Goal: Task Accomplishment & Management: Manage account settings

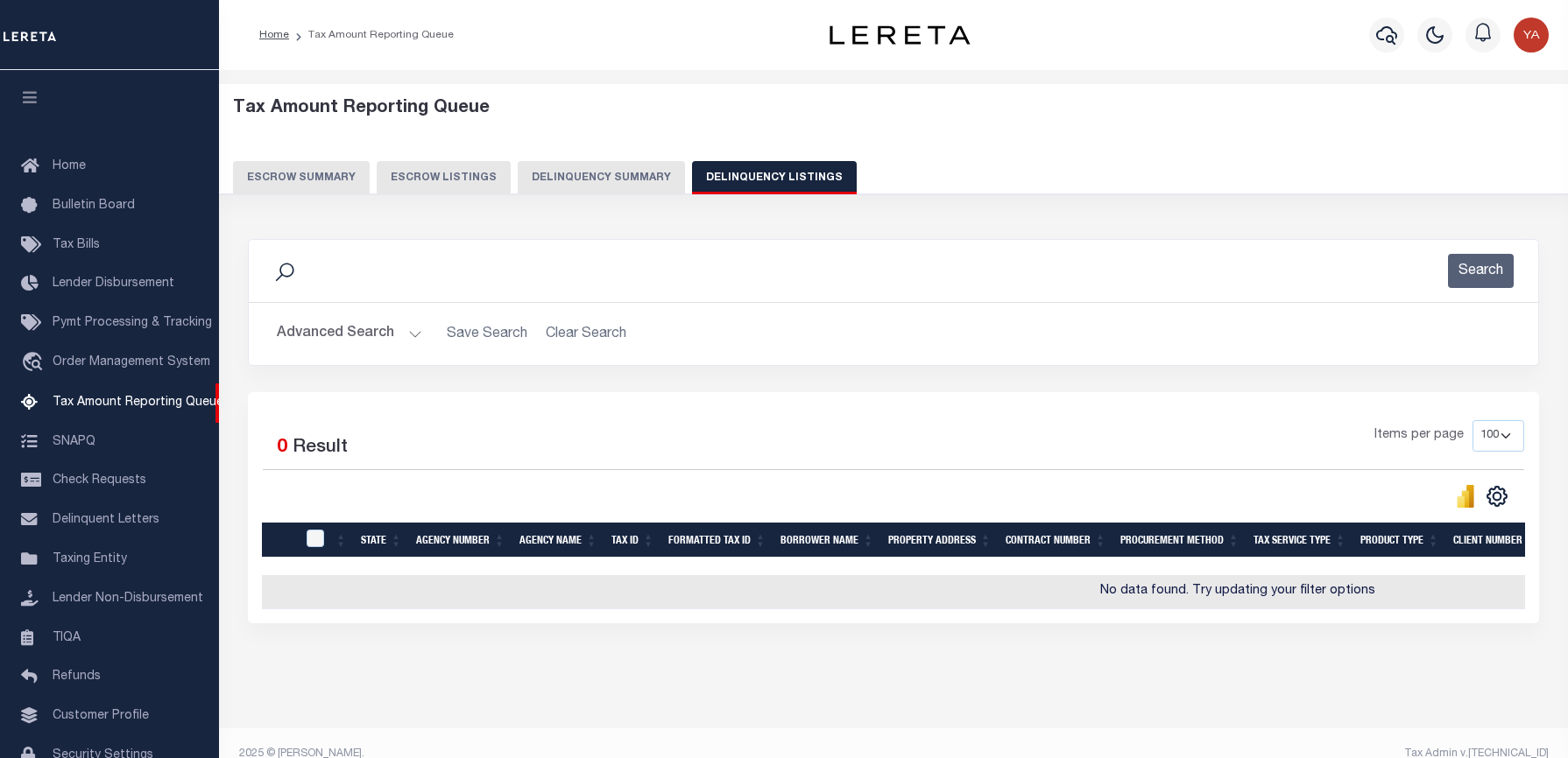
select select "WA"
select select "100"
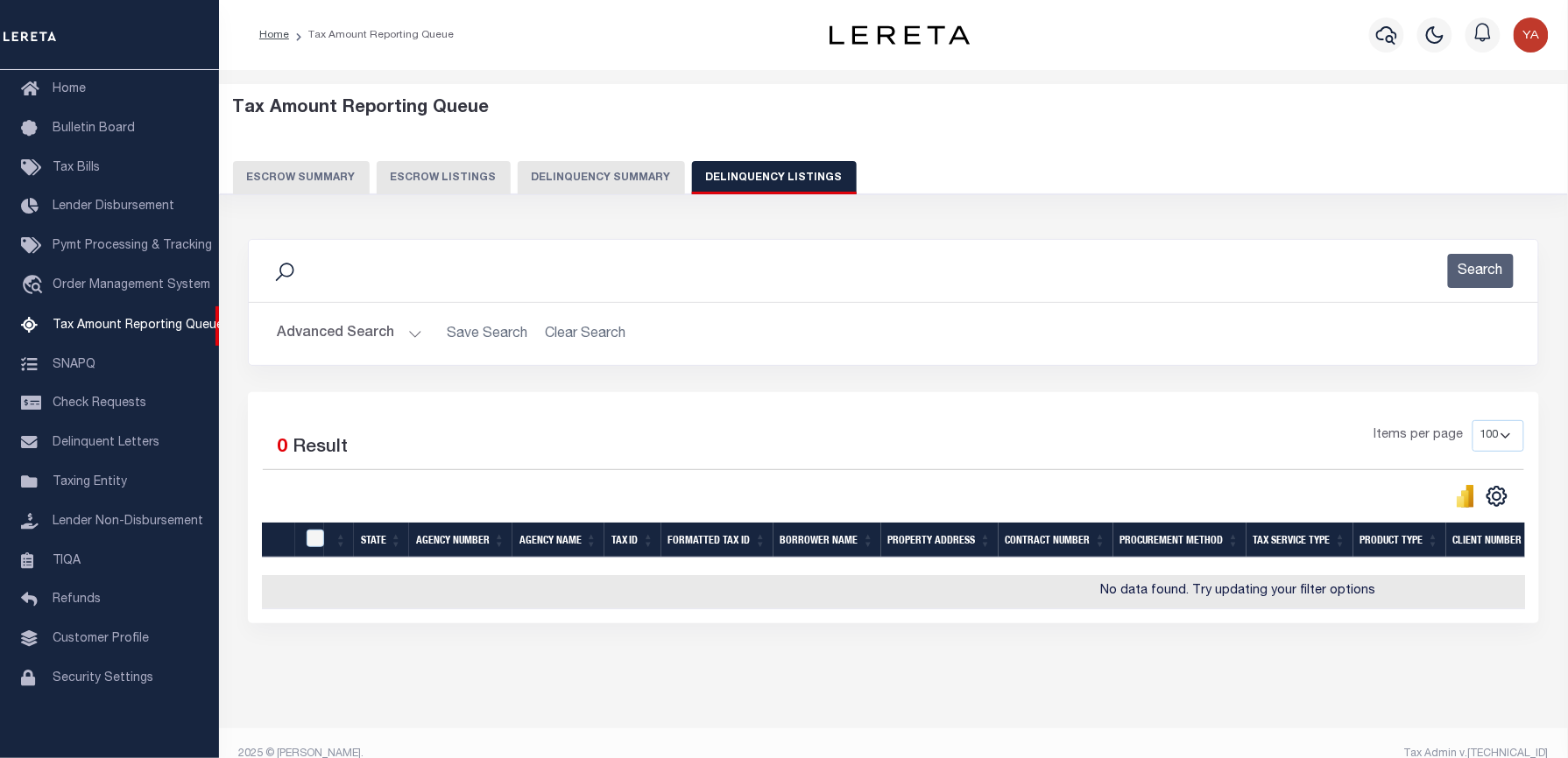
click at [410, 334] on button "Advanced Search" at bounding box center [349, 334] width 145 height 34
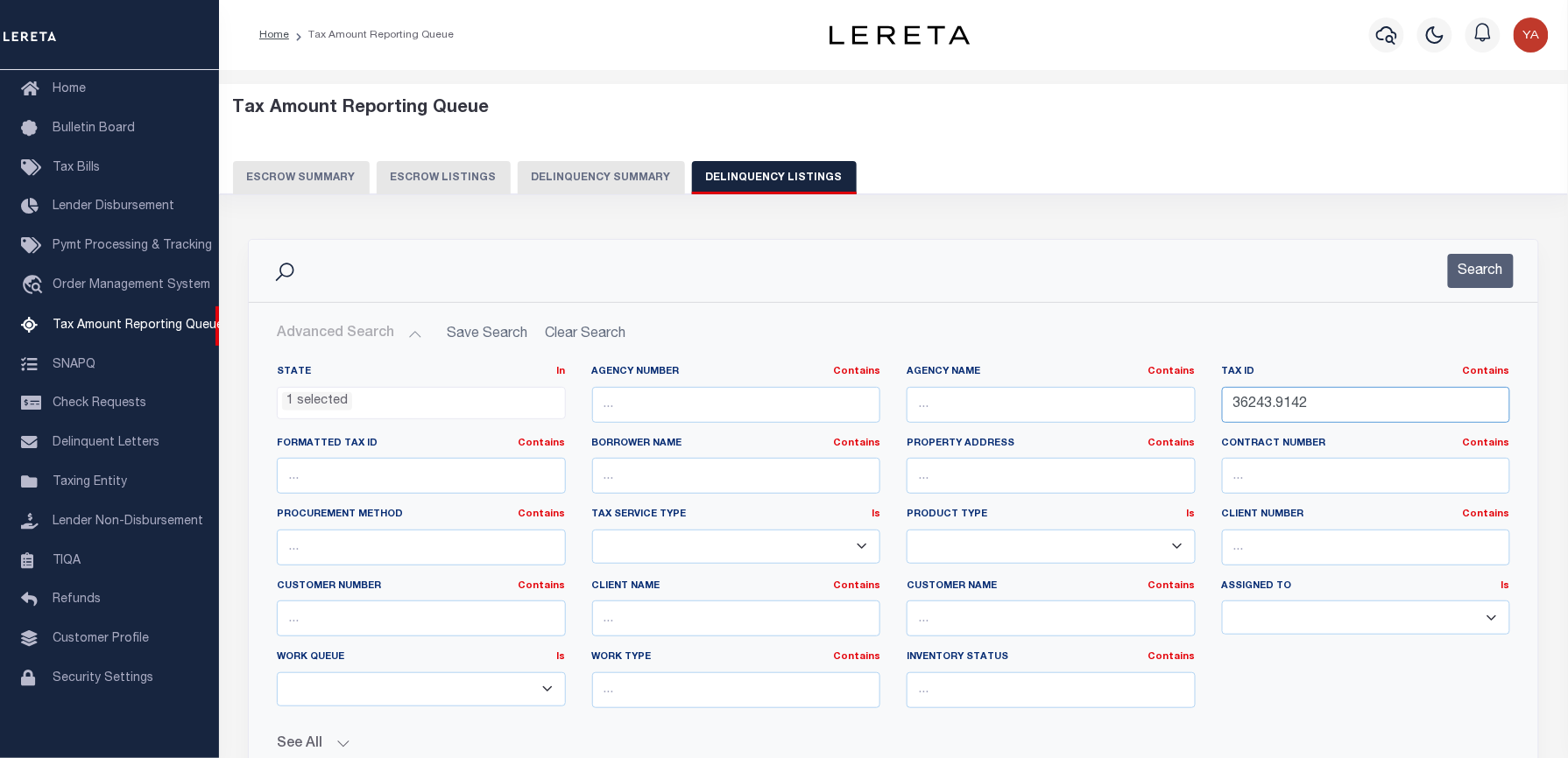
drag, startPoint x: 1332, startPoint y: 414, endPoint x: 1153, endPoint y: 414, distance: 179.0
click at [1153, 414] on div "State In In AK AL AR AZ CA CO CT DC DE FL GA GU HI IA ID IL IN KS KY LA MA MD M…" at bounding box center [893, 544] width 1259 height 357
paste input "60980"
type input "60980"
click at [327, 408] on li "1 selected" at bounding box center [317, 402] width 70 height 19
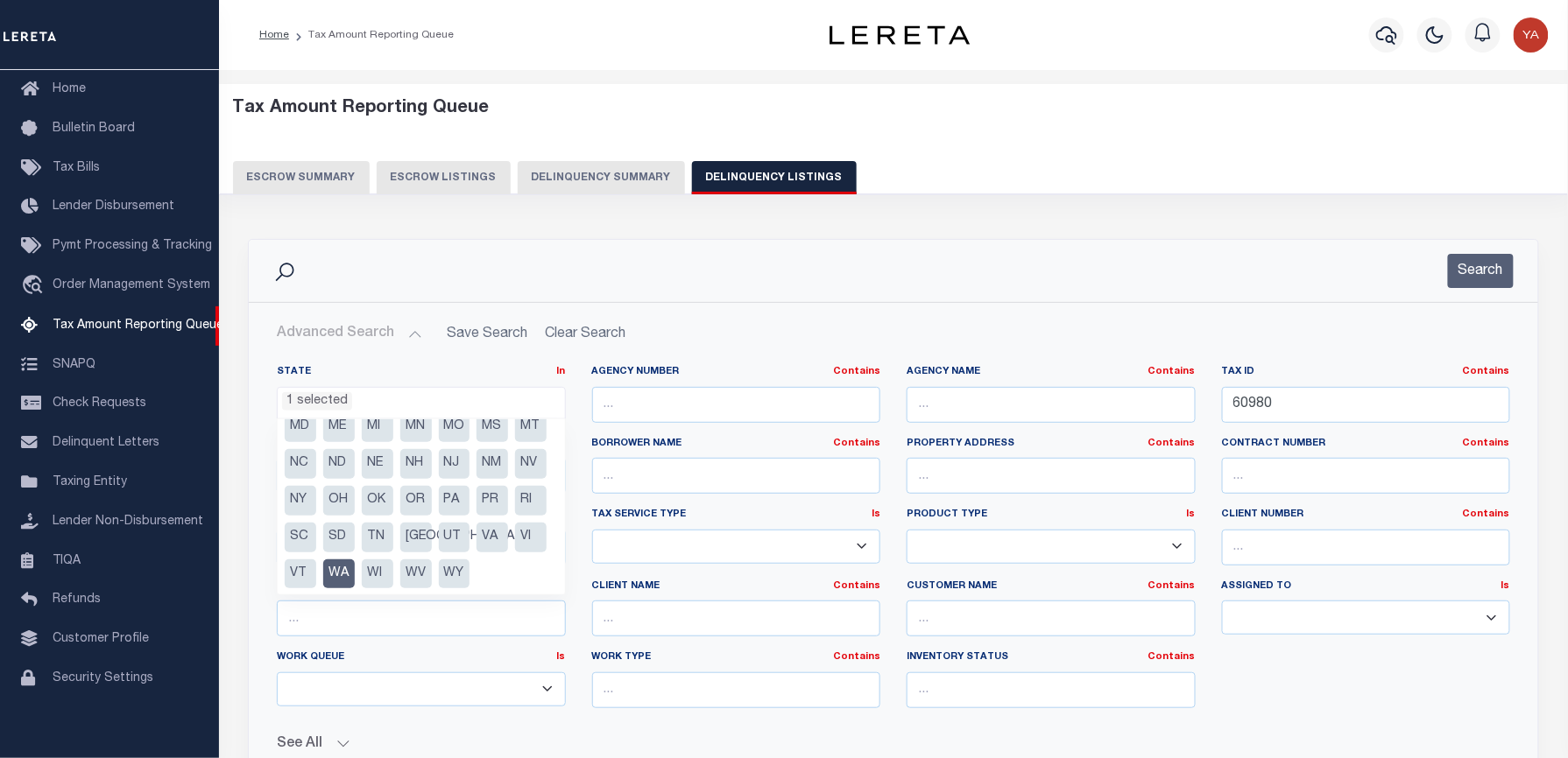
scroll to position [162, 0]
click at [489, 536] on li "VA" at bounding box center [492, 537] width 32 height 30
select select "VA"
click at [355, 578] on li "WA" at bounding box center [339, 573] width 32 height 30
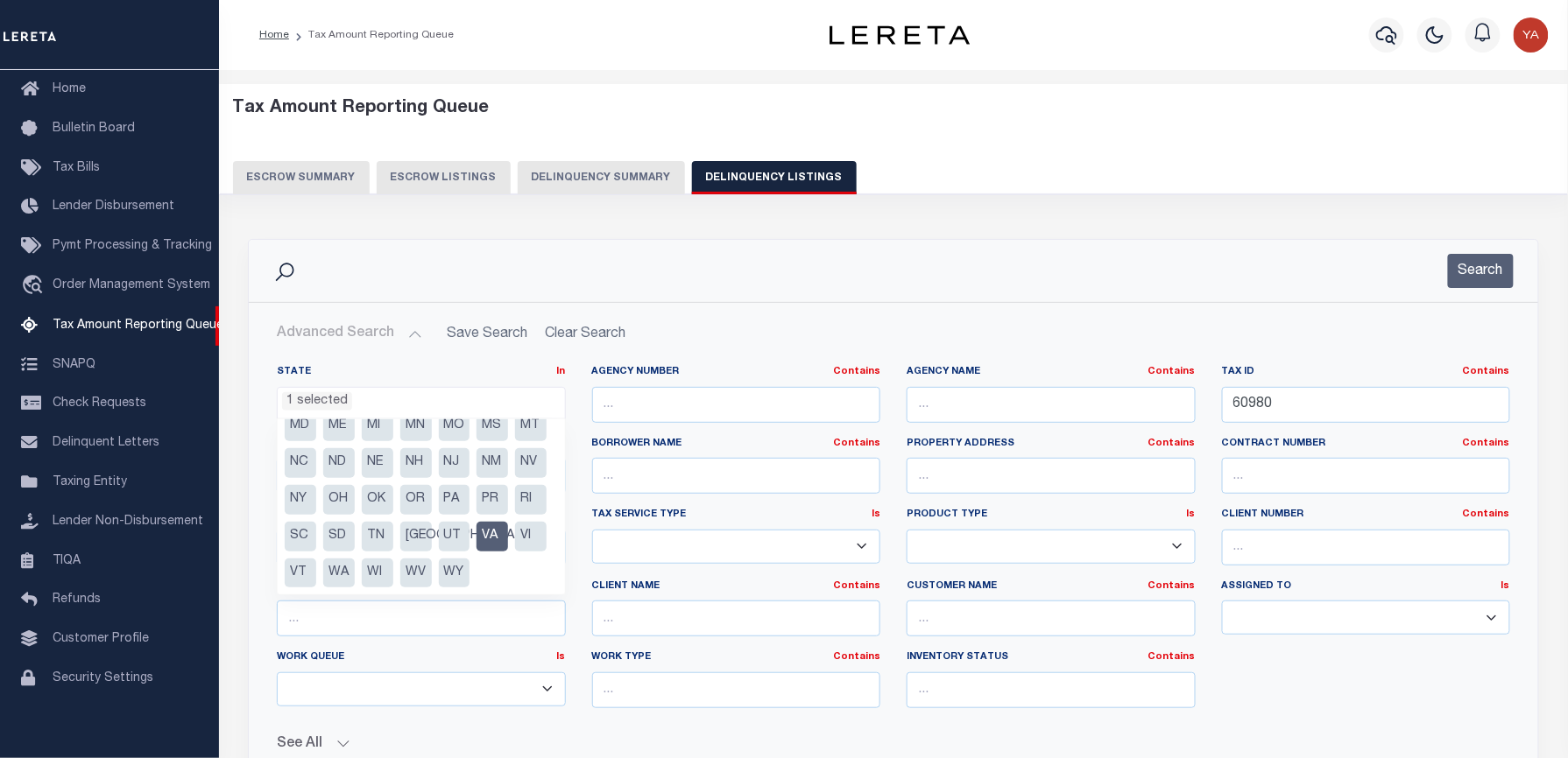
click at [1094, 275] on div "Search" at bounding box center [893, 271] width 1261 height 34
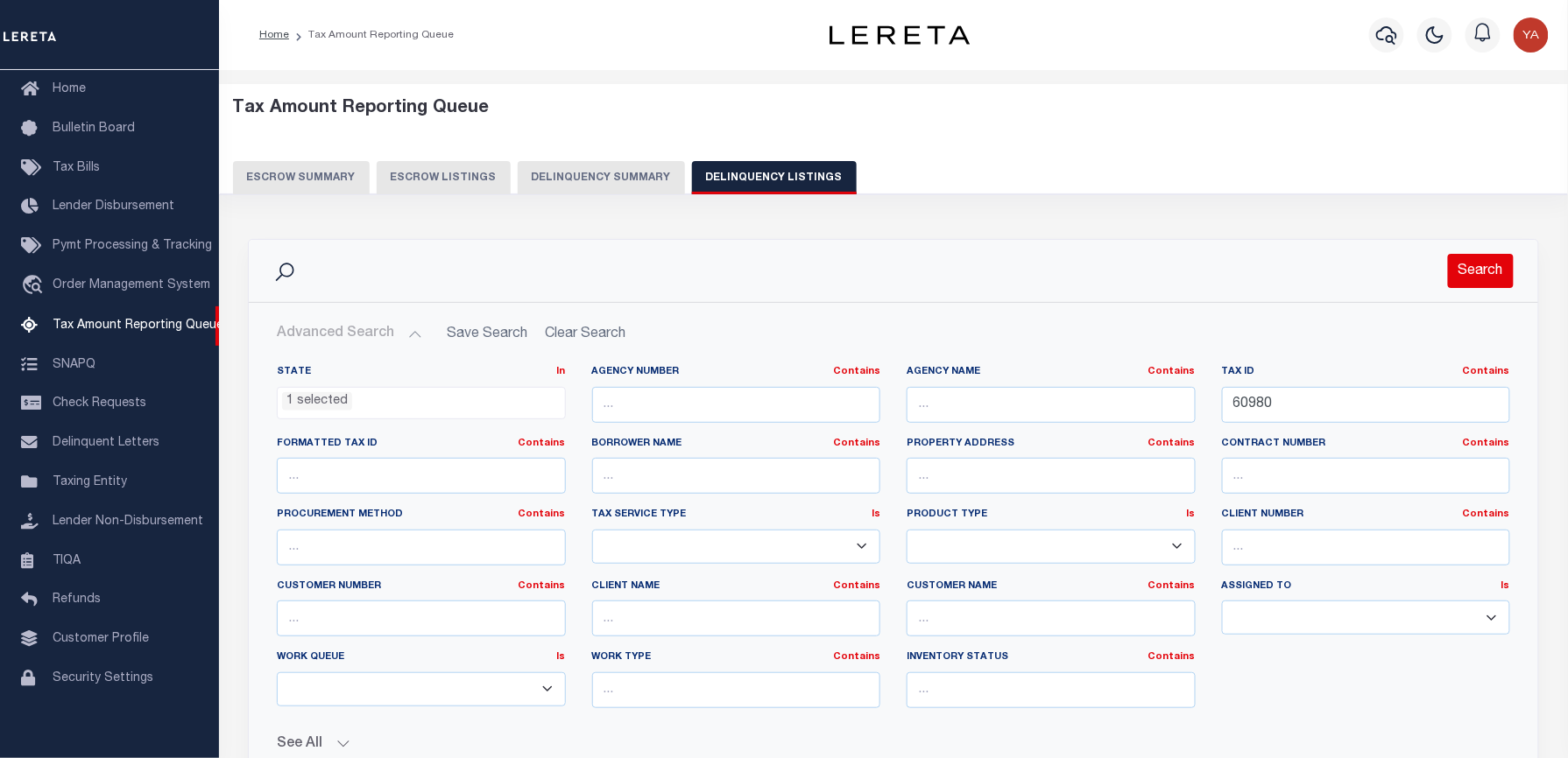
click at [1508, 276] on button "Search" at bounding box center [1481, 271] width 66 height 34
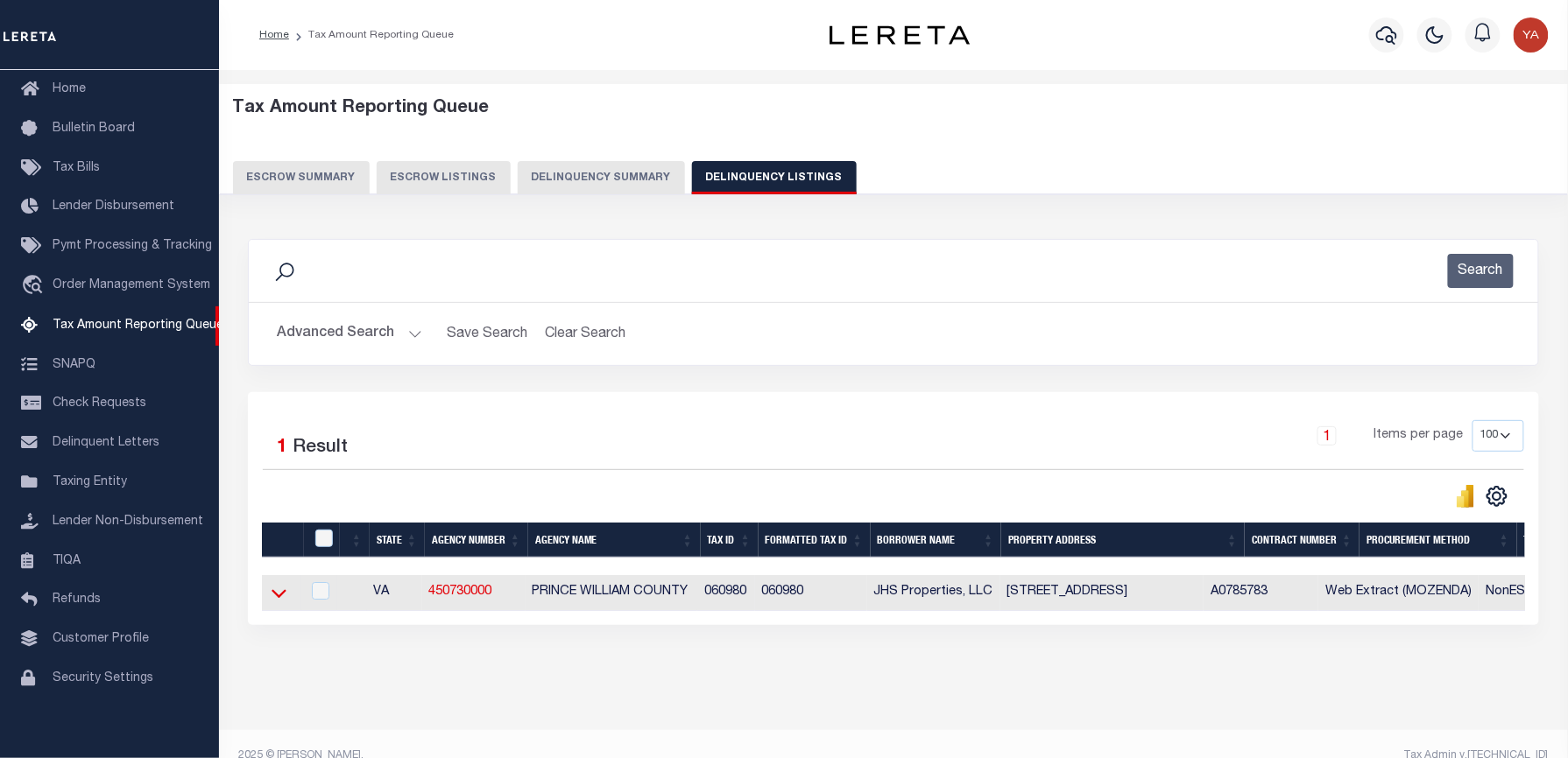
click at [281, 593] on icon at bounding box center [278, 593] width 15 height 18
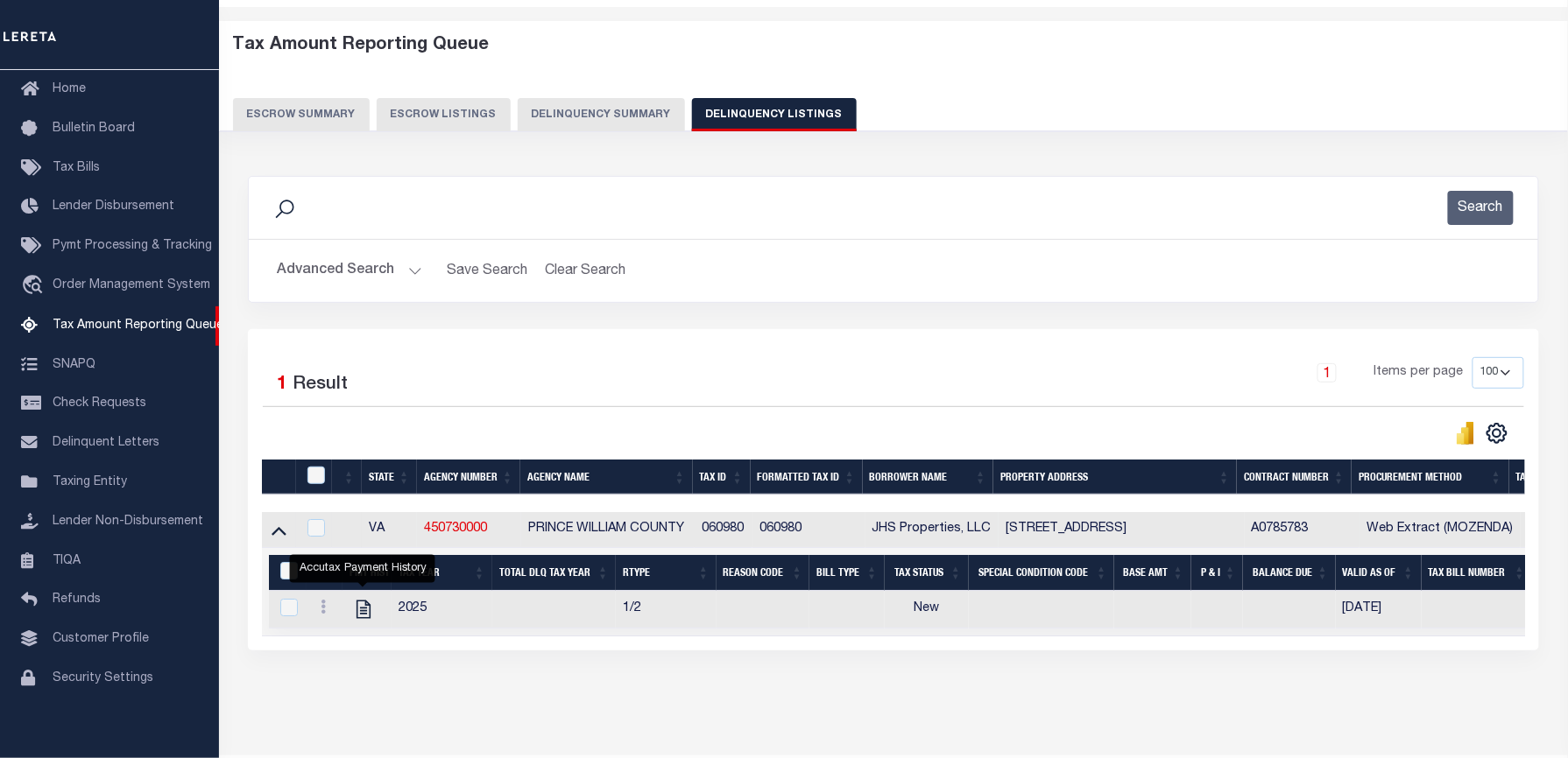
scroll to position [0, 0]
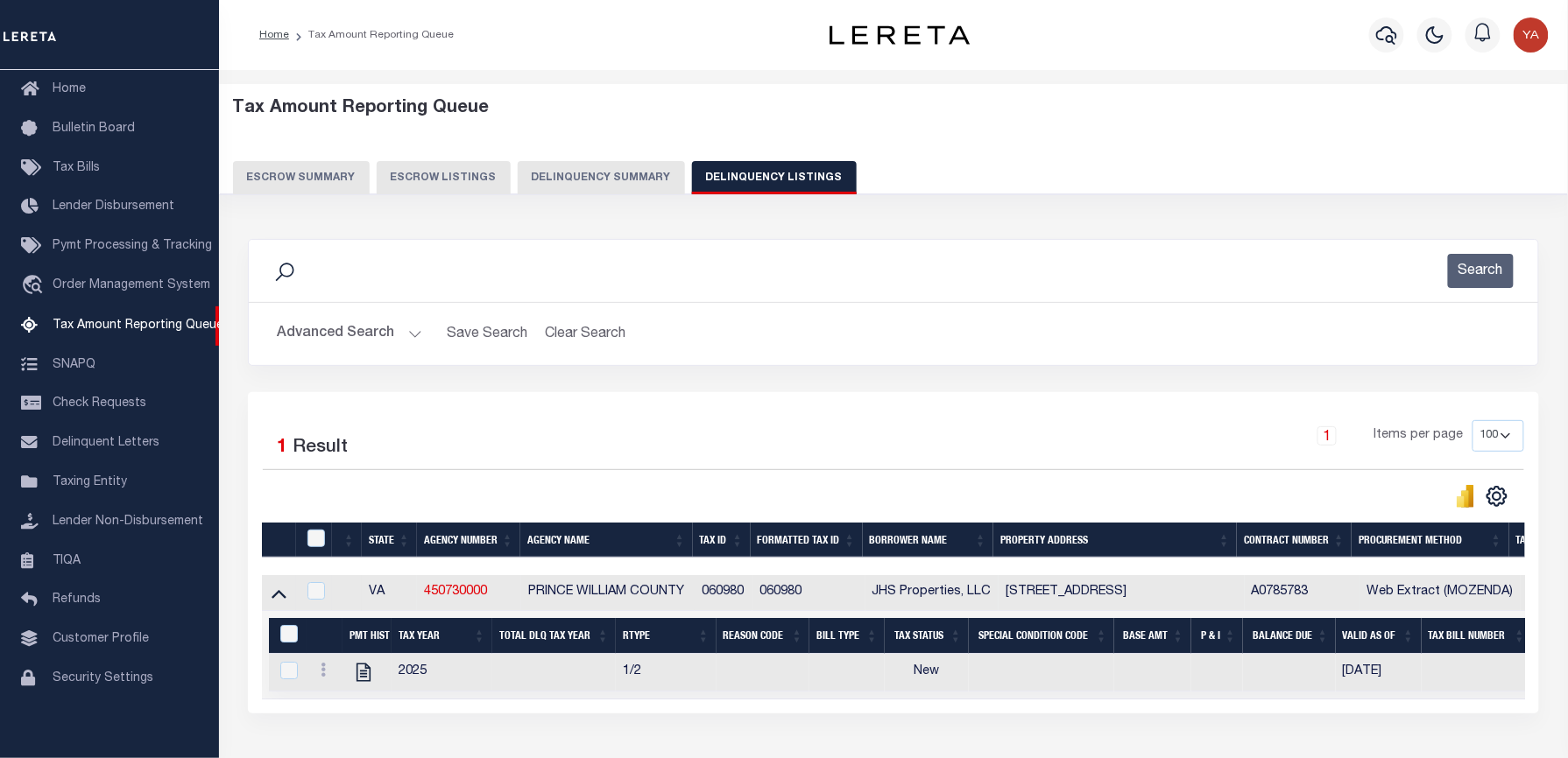
click at [408, 336] on button "Advanced Search" at bounding box center [349, 334] width 145 height 34
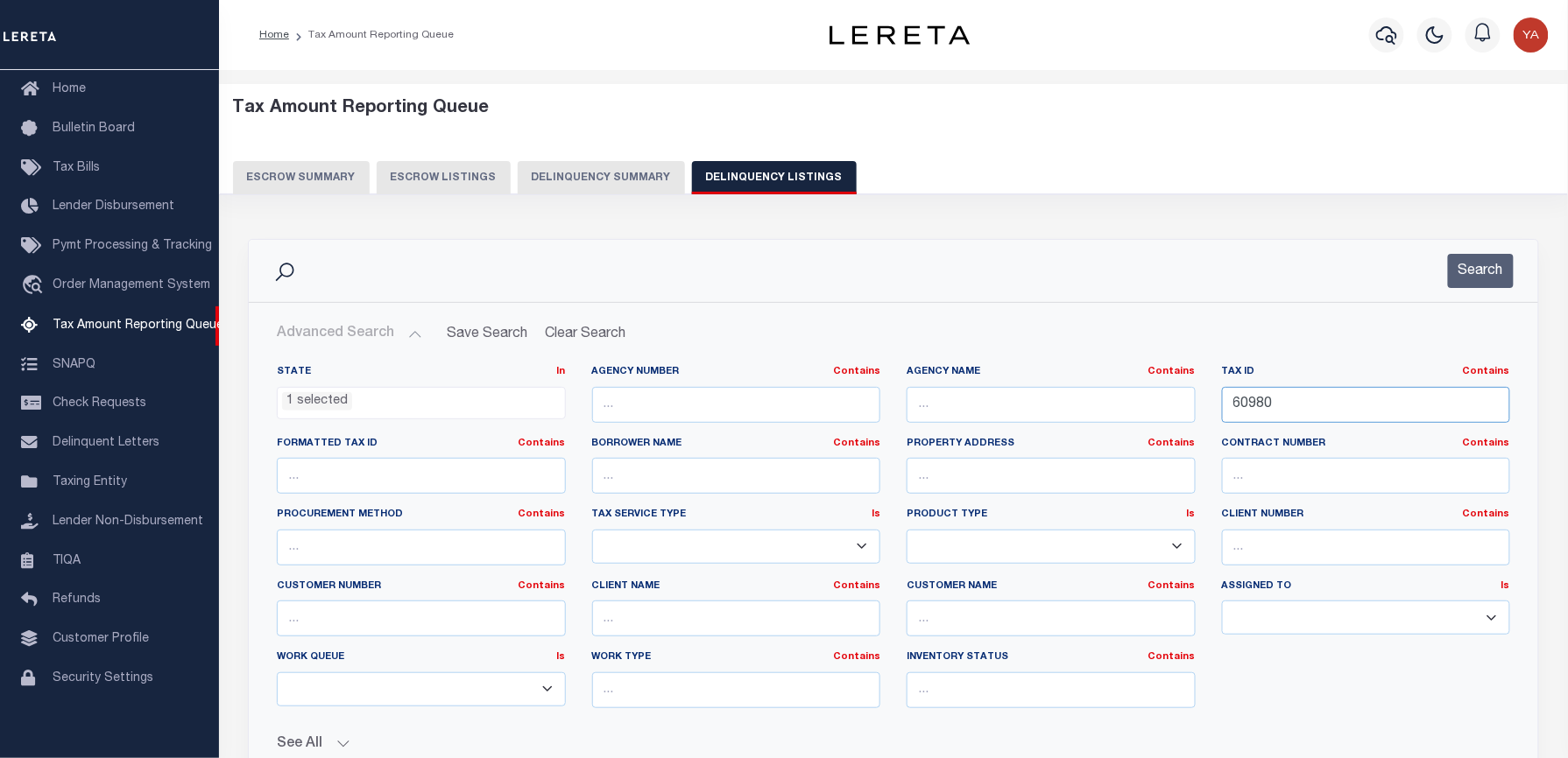
drag, startPoint x: 1350, startPoint y: 411, endPoint x: 1044, endPoint y: 393, distance: 306.5
click at [1044, 393] on div "State In In AK AL AR AZ CA CO CT DC DE FL GA GU HI IA ID IL IN KS KY LA MA MD M…" at bounding box center [893, 544] width 1259 height 357
paste input "3153"
click at [1468, 270] on button "Search" at bounding box center [1481, 271] width 66 height 34
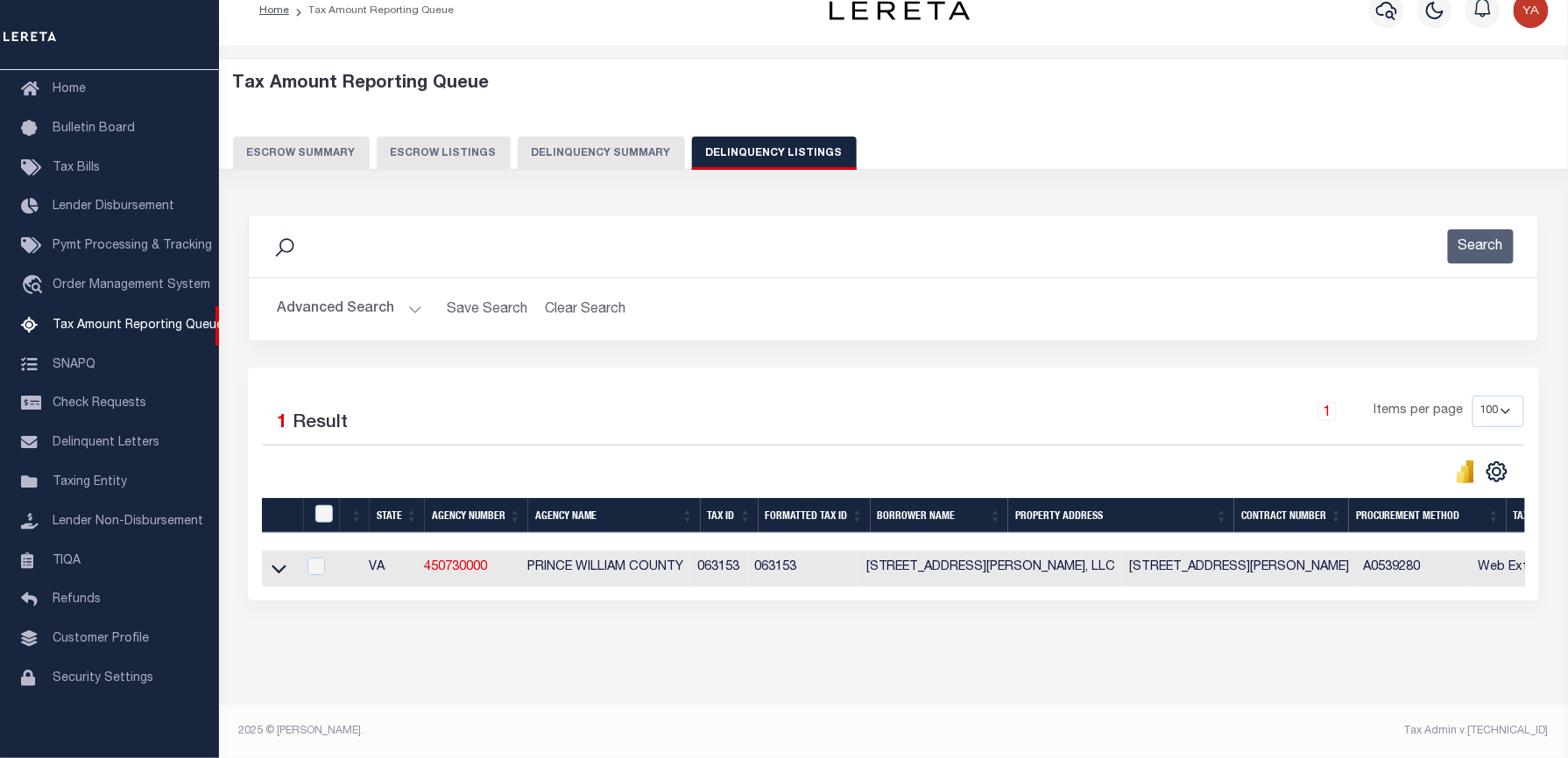
scroll to position [41, 0]
click at [747, 649] on div "Data sync process is currently running, you may face some response delays. Sear…" at bounding box center [894, 425] width 1315 height 456
click at [280, 565] on icon at bounding box center [278, 570] width 15 height 9
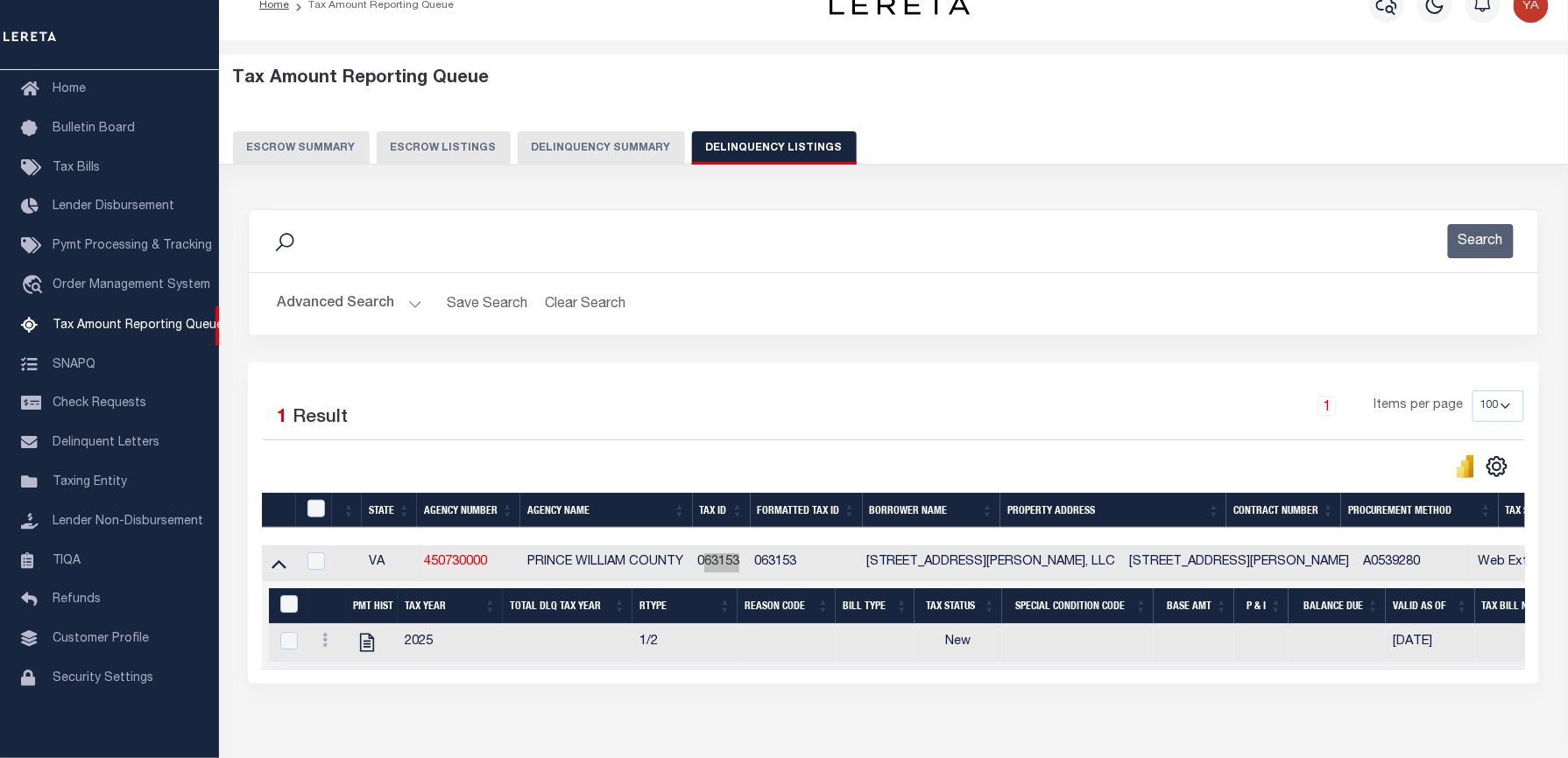
scroll to position [0, 0]
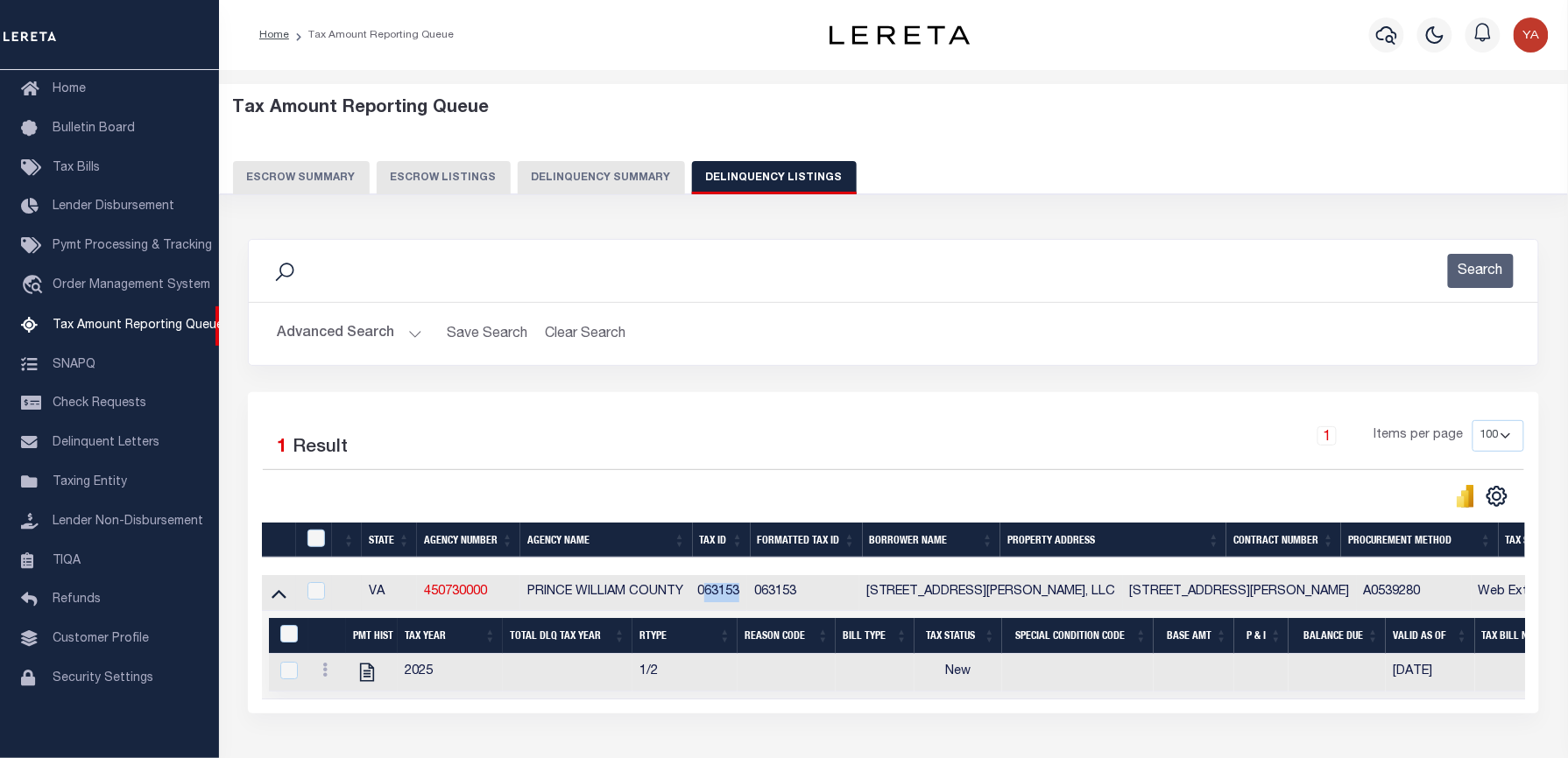
drag, startPoint x: 412, startPoint y: 336, endPoint x: 575, endPoint y: 390, distance: 171.7
click at [412, 336] on button "Advanced Search" at bounding box center [349, 334] width 145 height 34
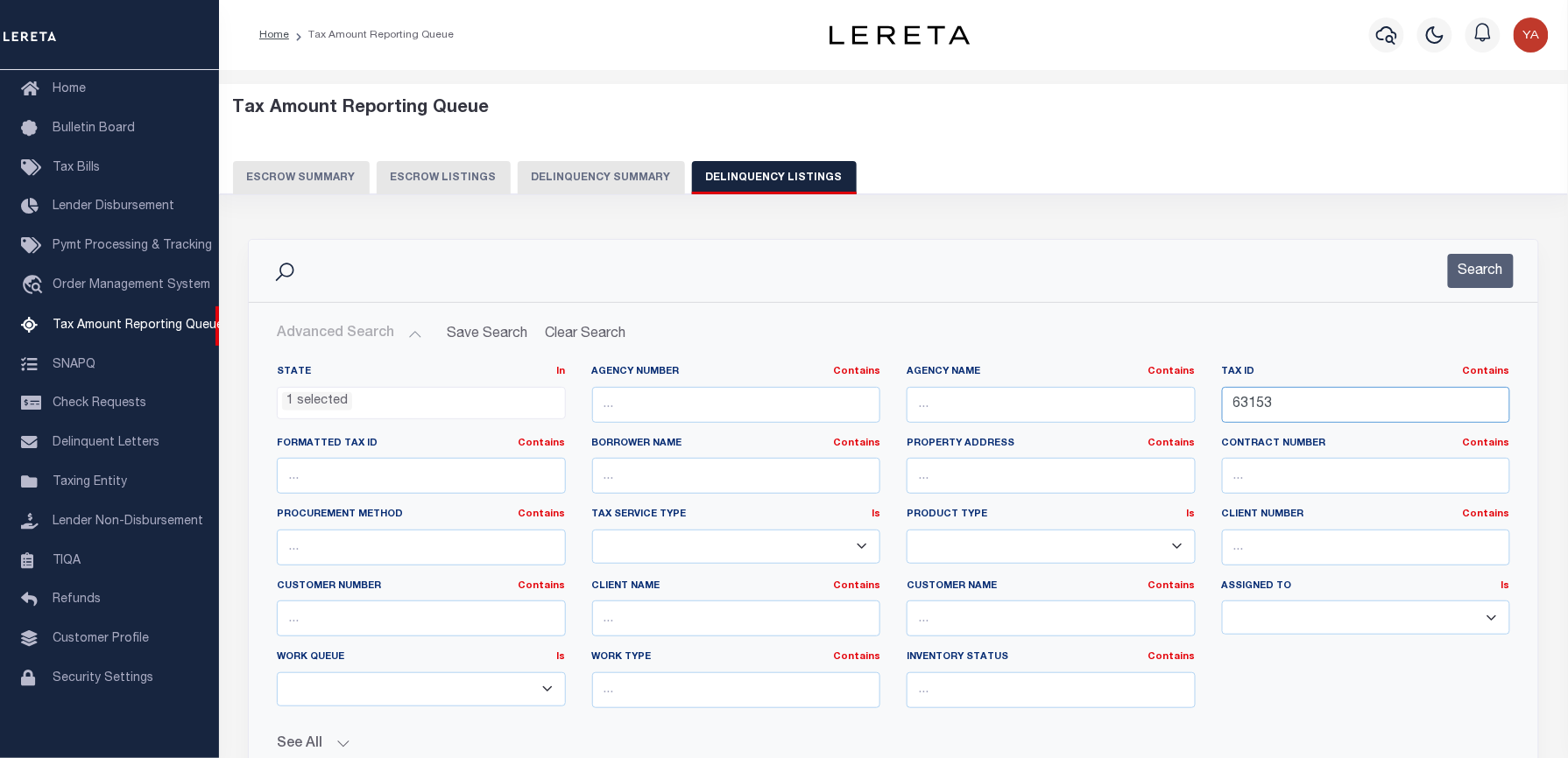
drag, startPoint x: 1328, startPoint y: 420, endPoint x: 1083, endPoint y: 389, distance: 247.0
click at [1083, 389] on div "State In In AK AL AR AZ CA CO CT DC DE FL GA GU HI IA ID IL IN KS KY LA MA MD M…" at bounding box center [893, 544] width 1259 height 357
paste input "21388"
click at [1480, 271] on button "Search" at bounding box center [1481, 271] width 66 height 34
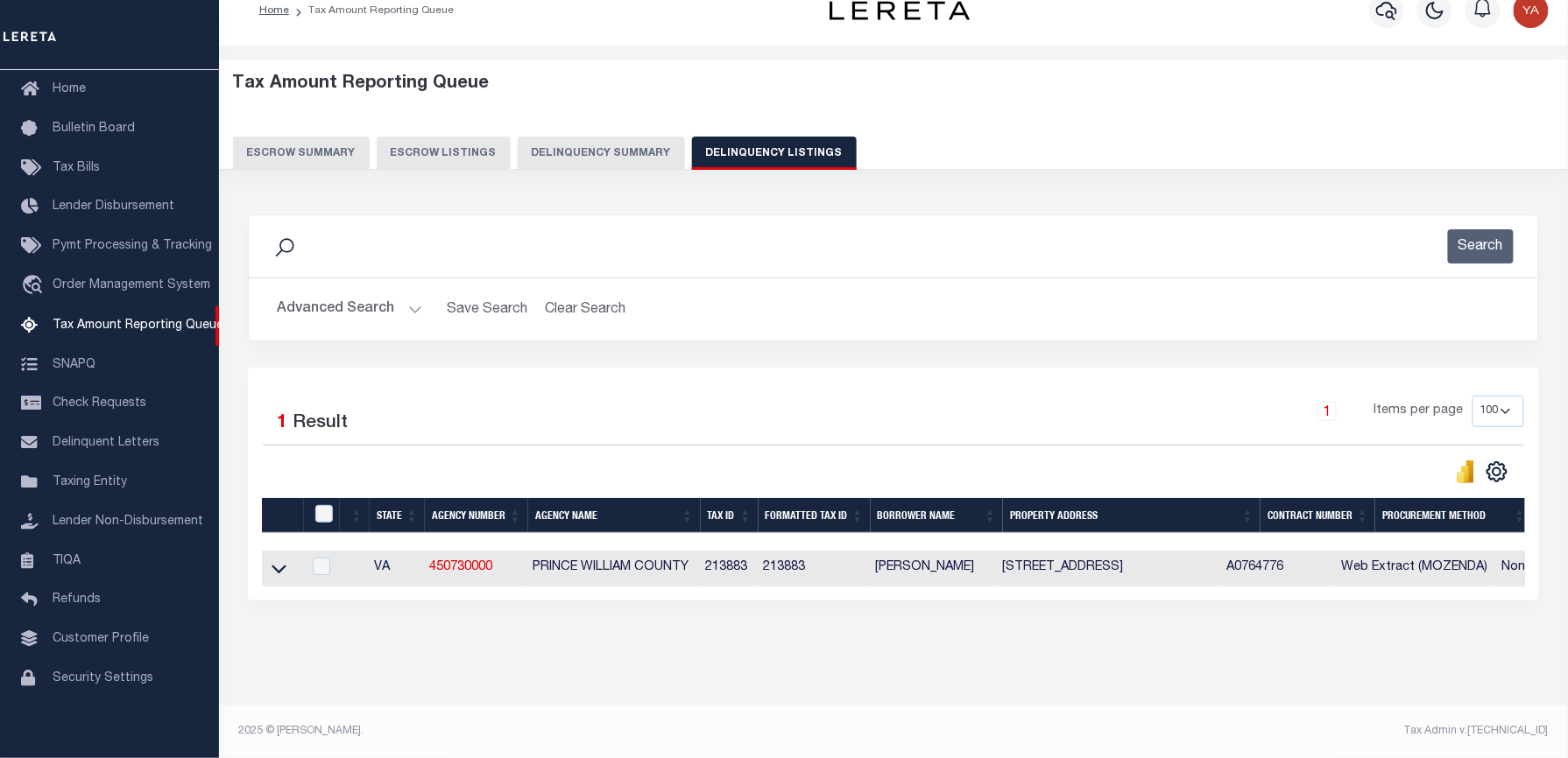
scroll to position [41, 0]
click at [825, 662] on div "Tax Amount Reporting Queue Escrow Summary Escrow Listings In" at bounding box center [893, 384] width 1338 height 643
drag, startPoint x: 275, startPoint y: 552, endPoint x: 1364, endPoint y: 23, distance: 1210.7
click at [275, 559] on icon at bounding box center [278, 568] width 15 height 18
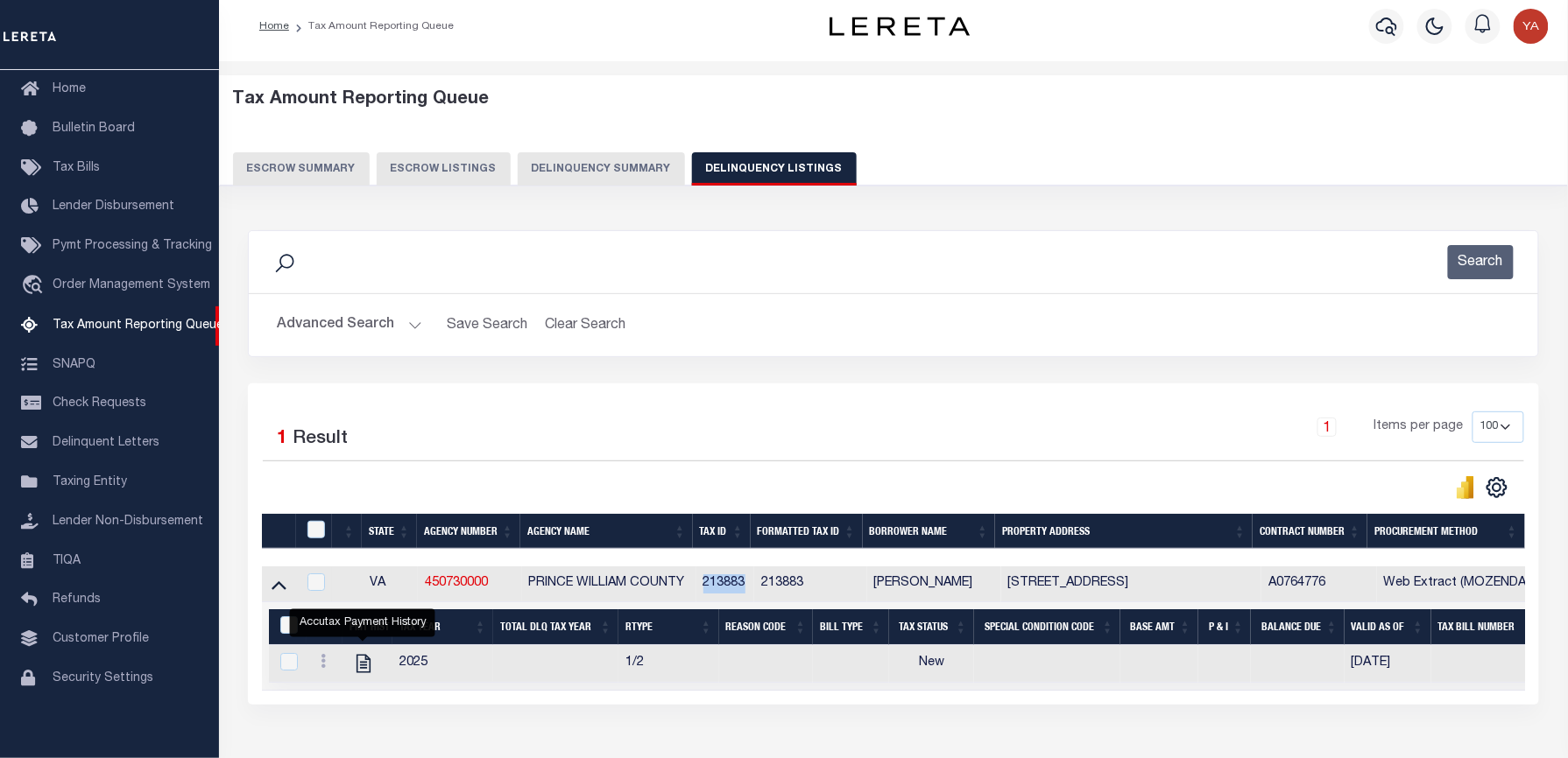
scroll to position [0, 0]
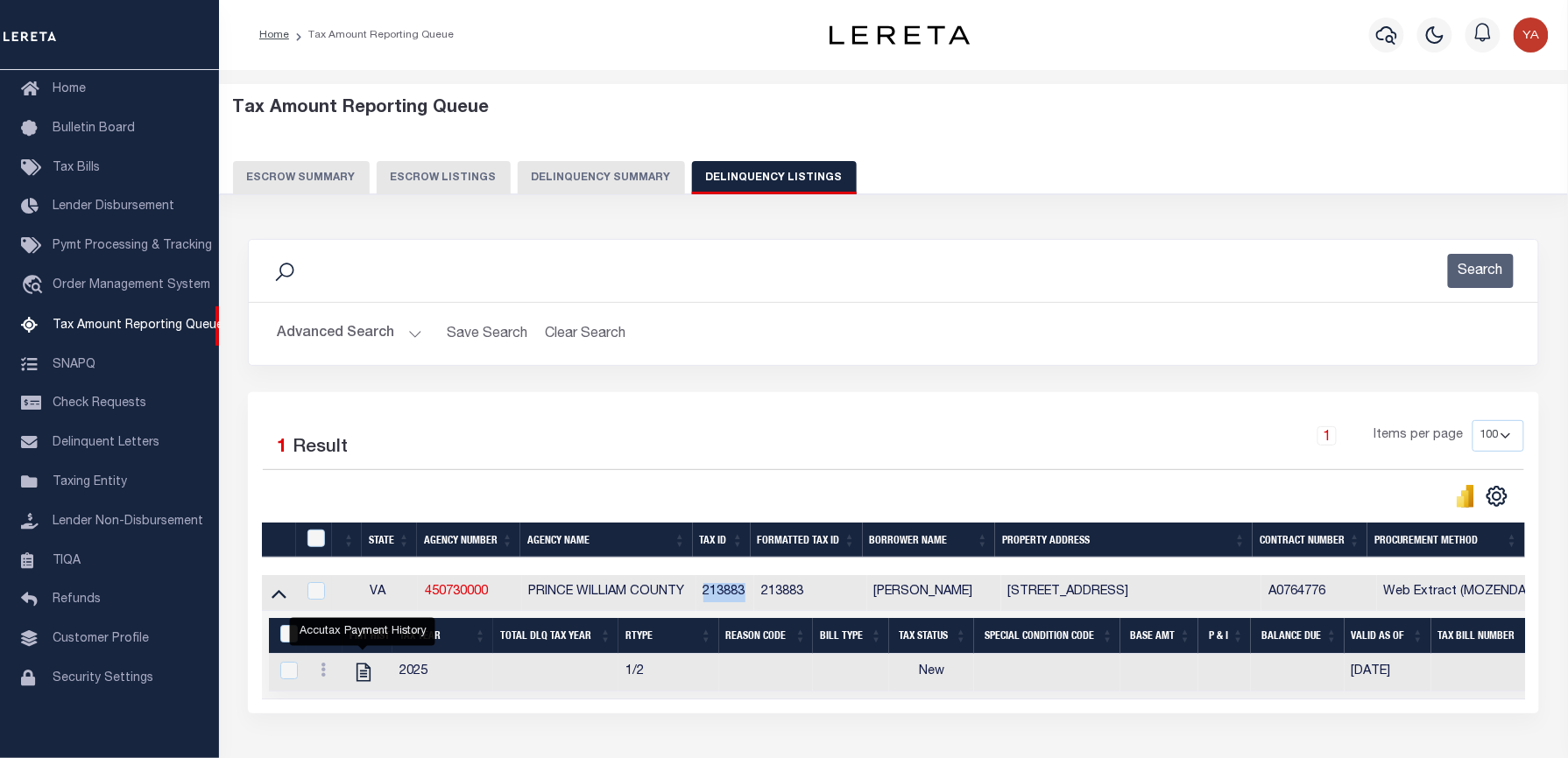
click at [417, 336] on button "Advanced Search" at bounding box center [349, 334] width 145 height 34
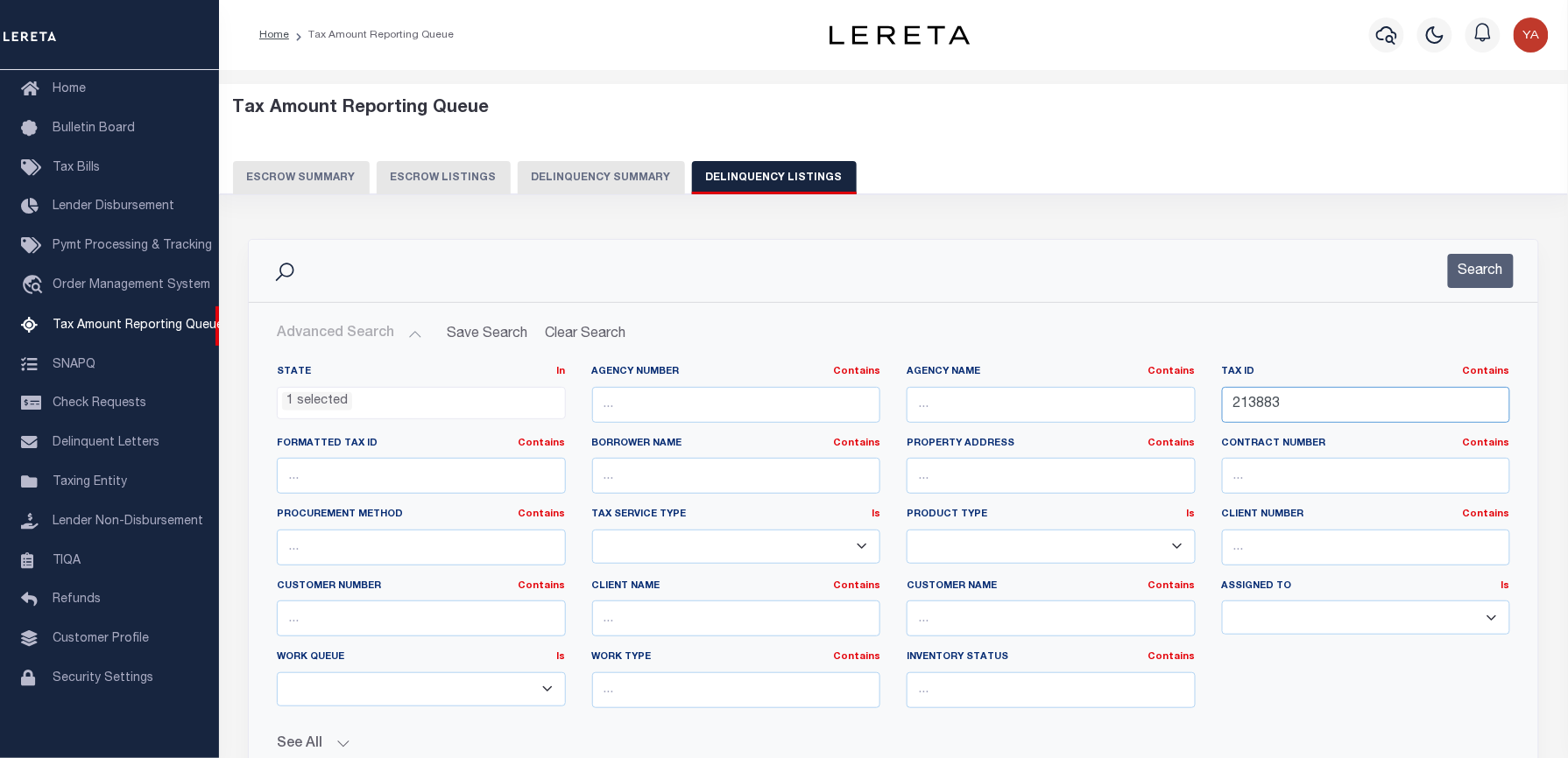
drag, startPoint x: 1314, startPoint y: 402, endPoint x: 1093, endPoint y: 407, distance: 221.1
click at [1093, 407] on div "State In In AK AL AR AZ CA CO CT DC DE FL GA GU HI IA ID IL IN KS KY LA MA MD M…" at bounding box center [893, 544] width 1259 height 357
paste input "08926"
click at [1480, 275] on button "Search" at bounding box center [1481, 271] width 66 height 34
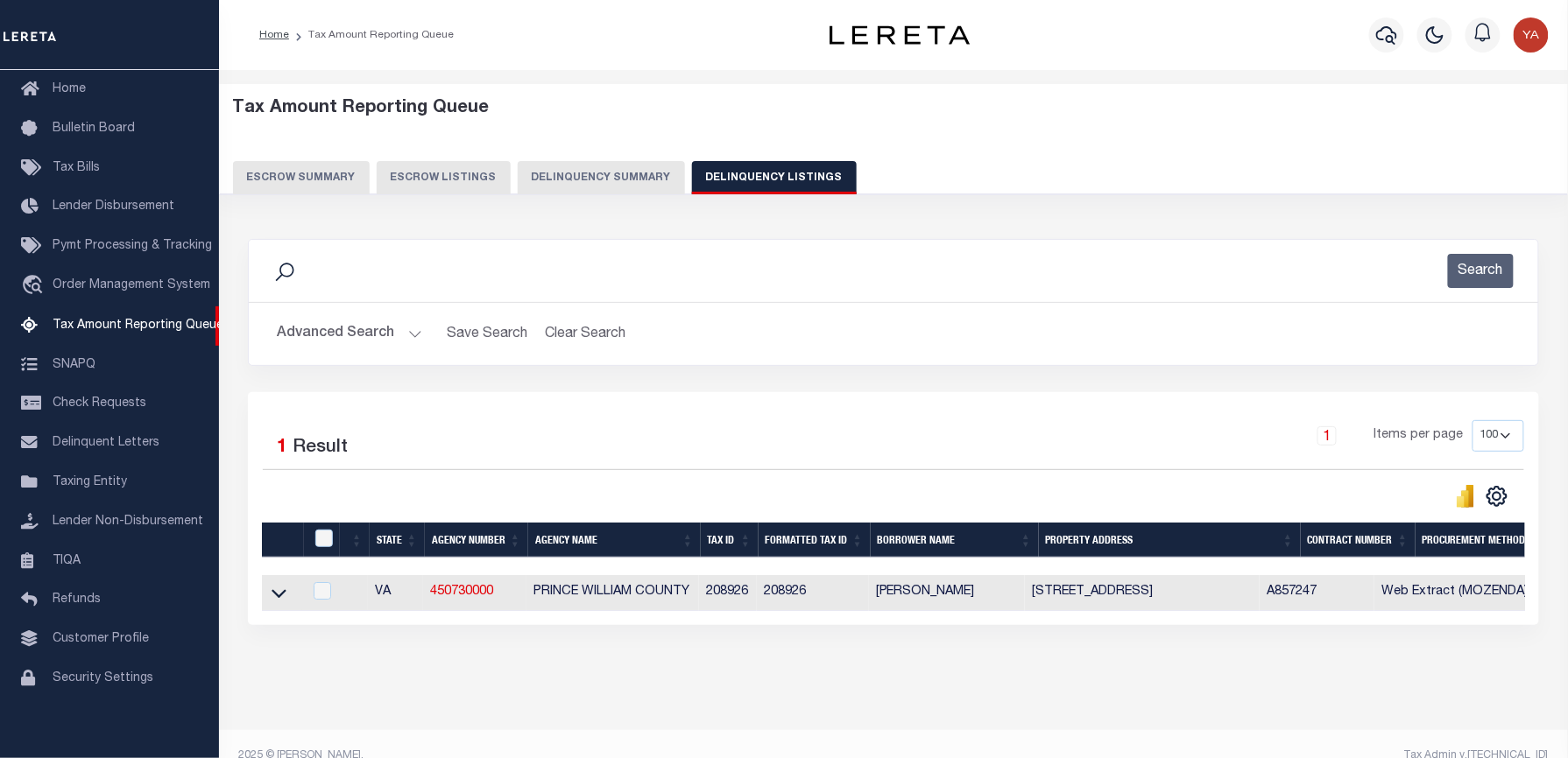
scroll to position [41, 0]
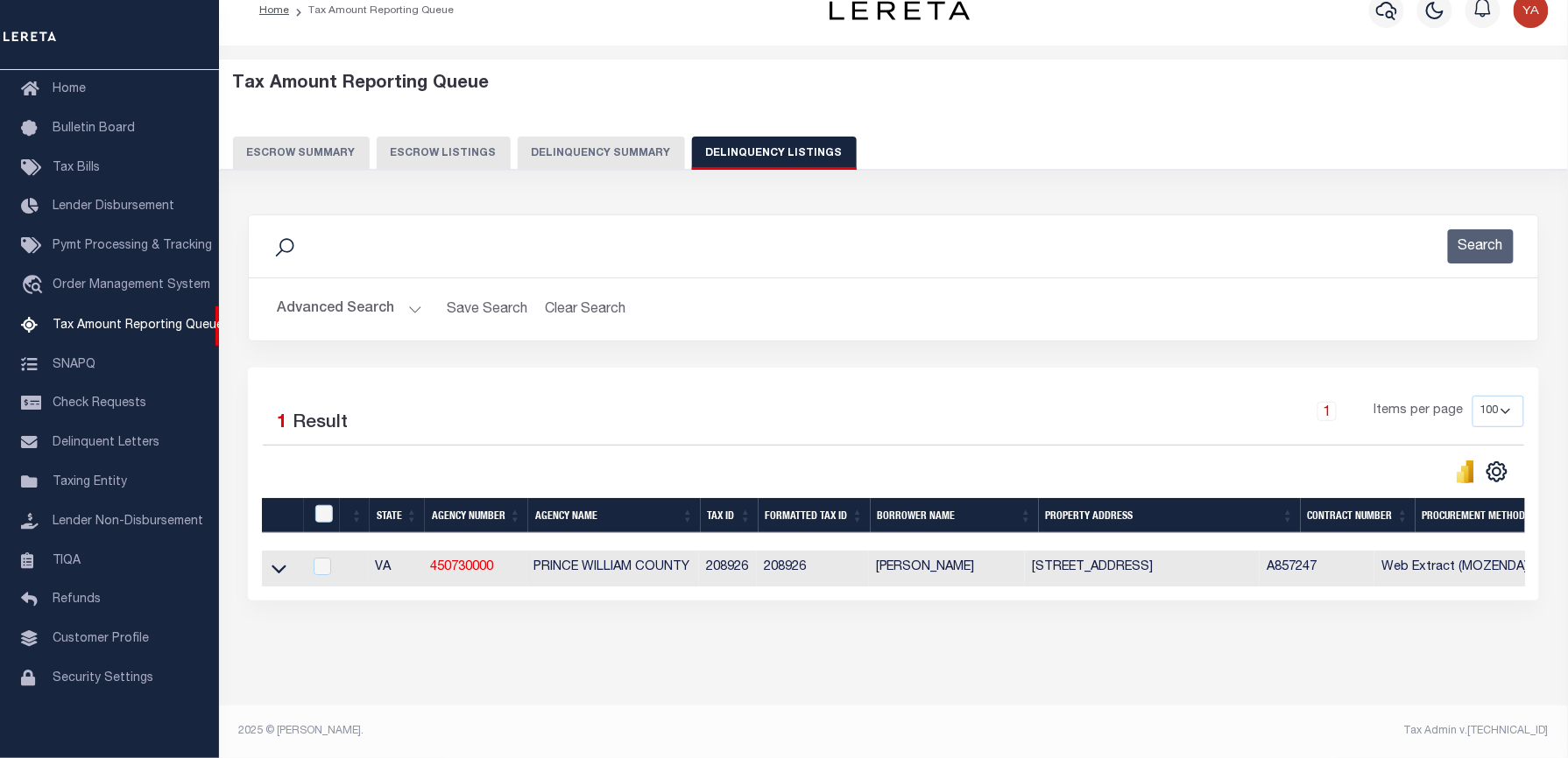
click at [772, 611] on div "Data sync process is currently running, you may face some response delays. Sear…" at bounding box center [894, 425] width 1315 height 456
click at [280, 565] on icon at bounding box center [278, 570] width 15 height 9
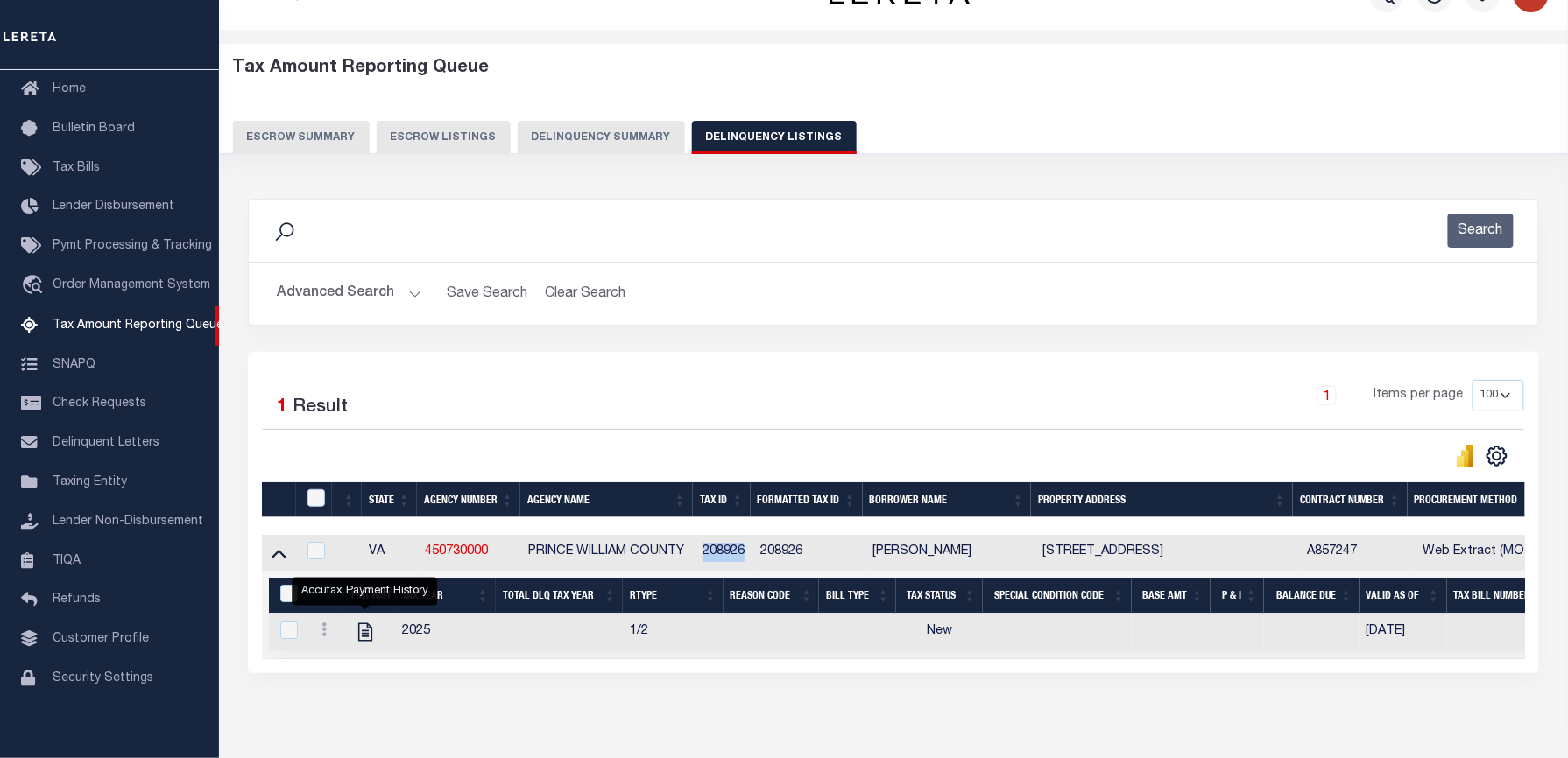
scroll to position [0, 0]
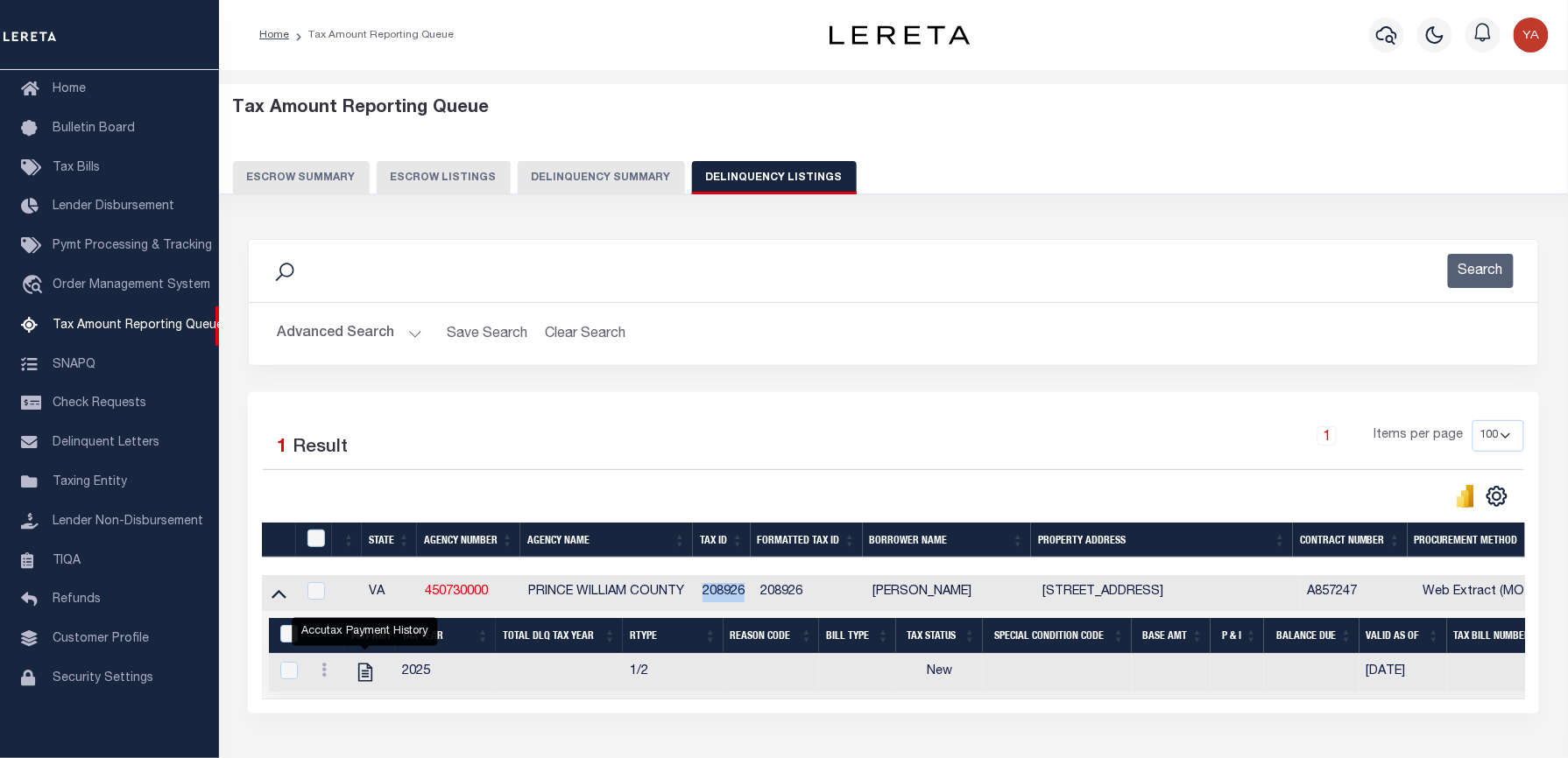
click at [406, 333] on button "Advanced Search" at bounding box center [349, 334] width 145 height 34
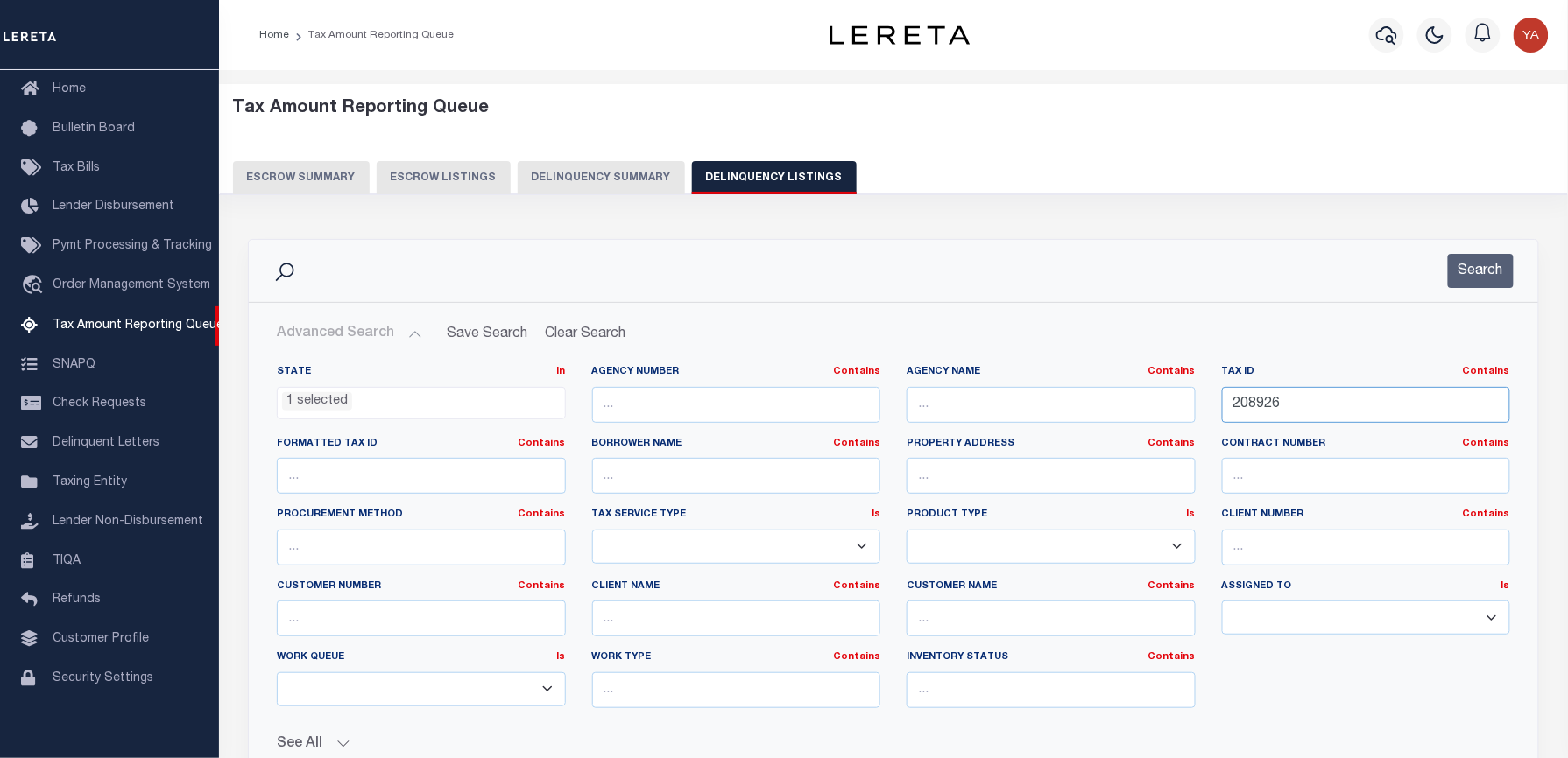
drag, startPoint x: 1291, startPoint y: 411, endPoint x: 1038, endPoint y: 414, distance: 253.0
click at [1038, 414] on div "State In In AK AL AR AZ CA CO CT DC DE FL GA GU HI IA ID IL IN KS KY LA MA MD M…" at bounding box center [893, 544] width 1259 height 357
paste input "0393"
click at [1457, 266] on button "Search" at bounding box center [1481, 271] width 66 height 34
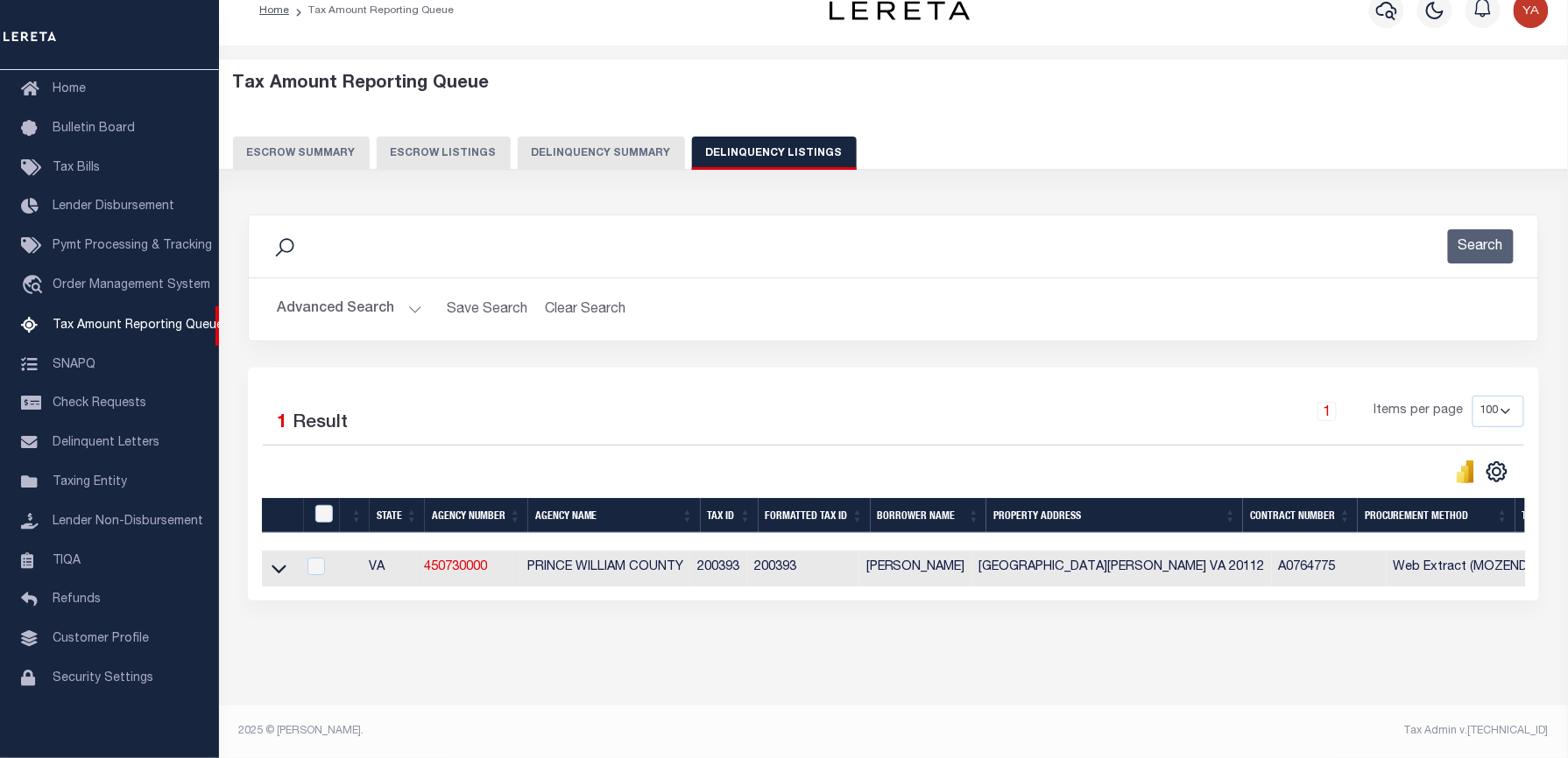
scroll to position [41, 0]
click at [793, 645] on div "Data sync process is currently running, you may face some response delays. Sear…" at bounding box center [894, 425] width 1315 height 456
click at [271, 559] on icon at bounding box center [278, 568] width 15 height 18
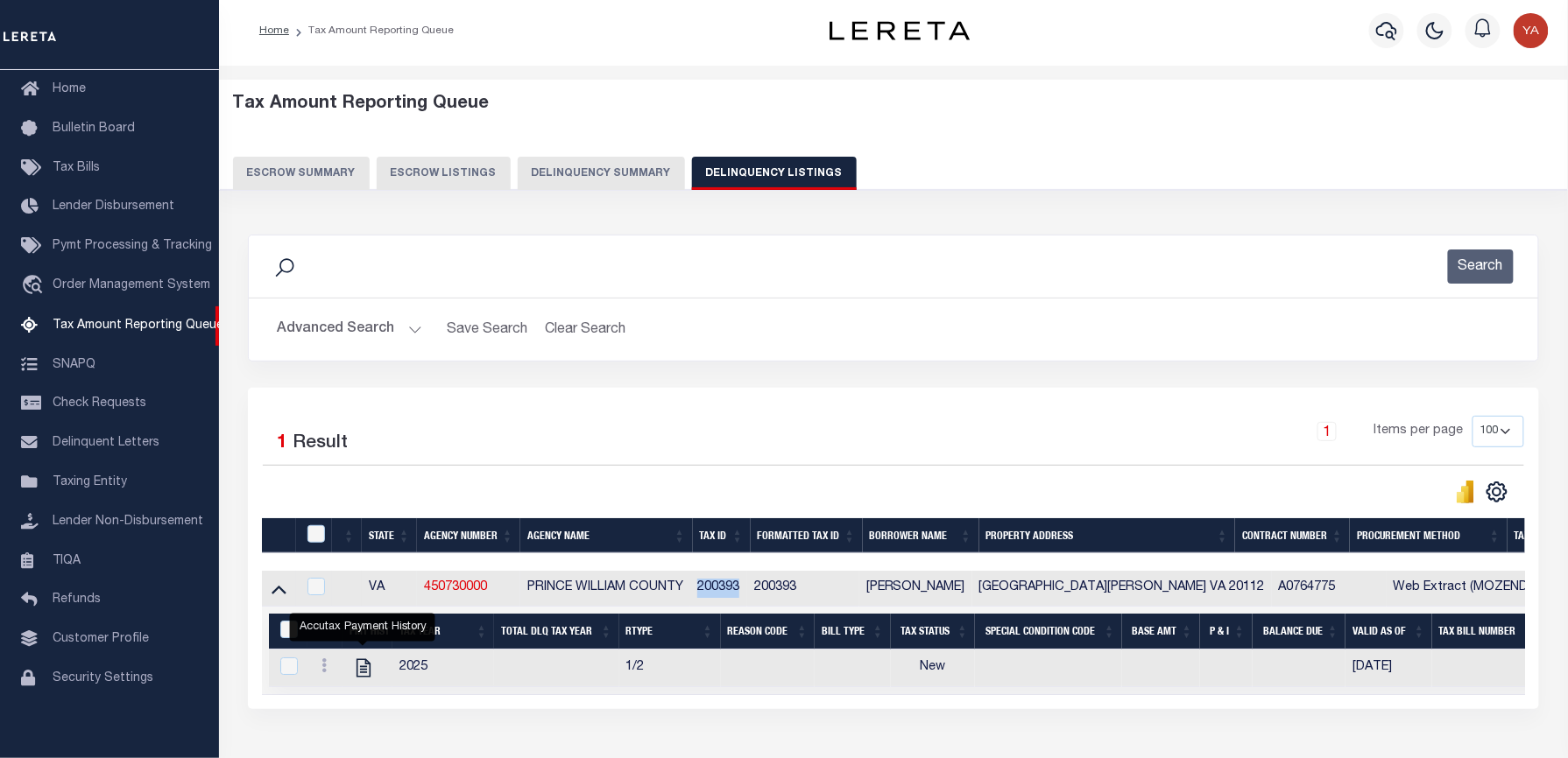
scroll to position [0, 0]
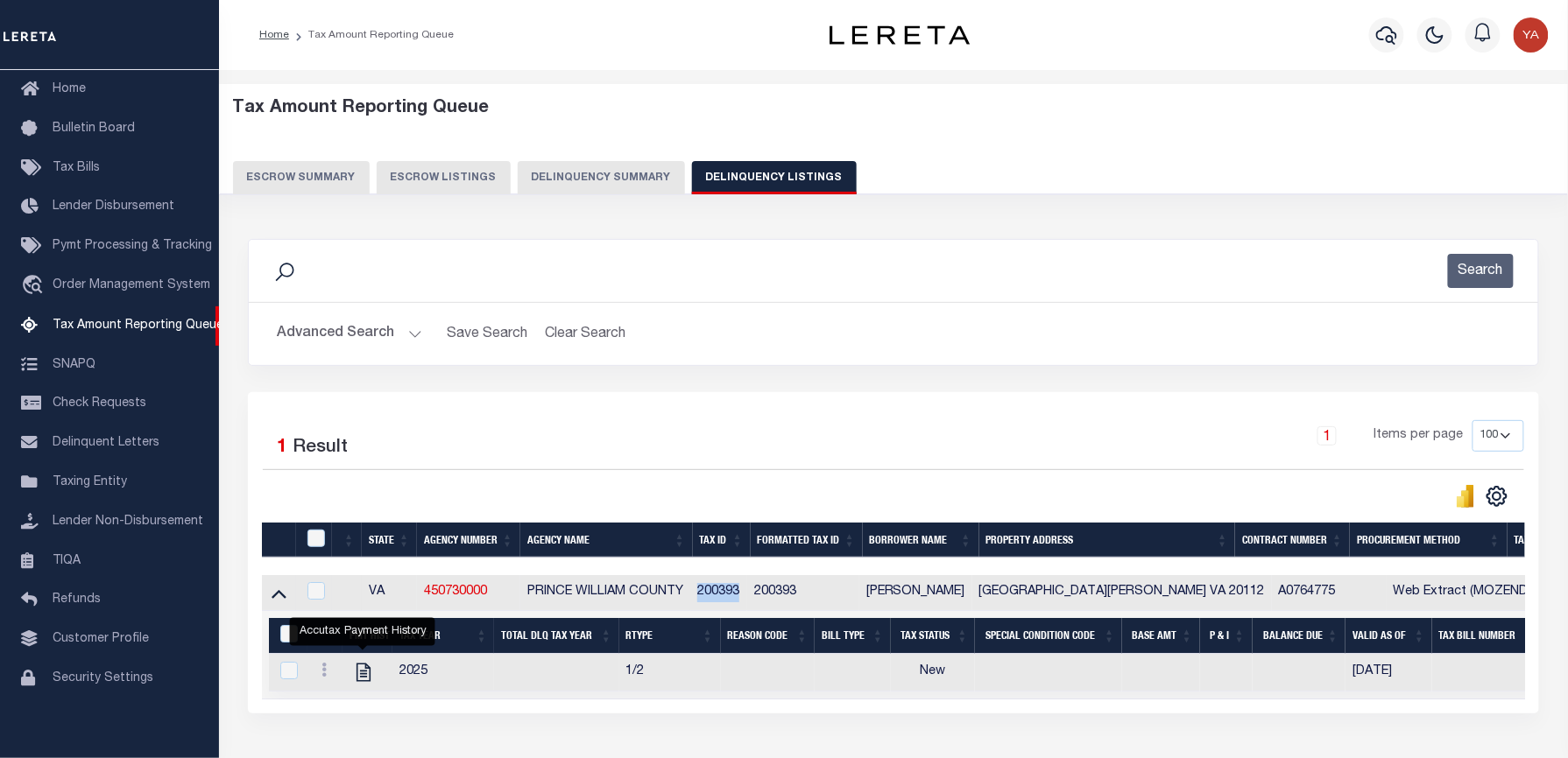
click at [400, 333] on button "Advanced Search" at bounding box center [349, 334] width 145 height 34
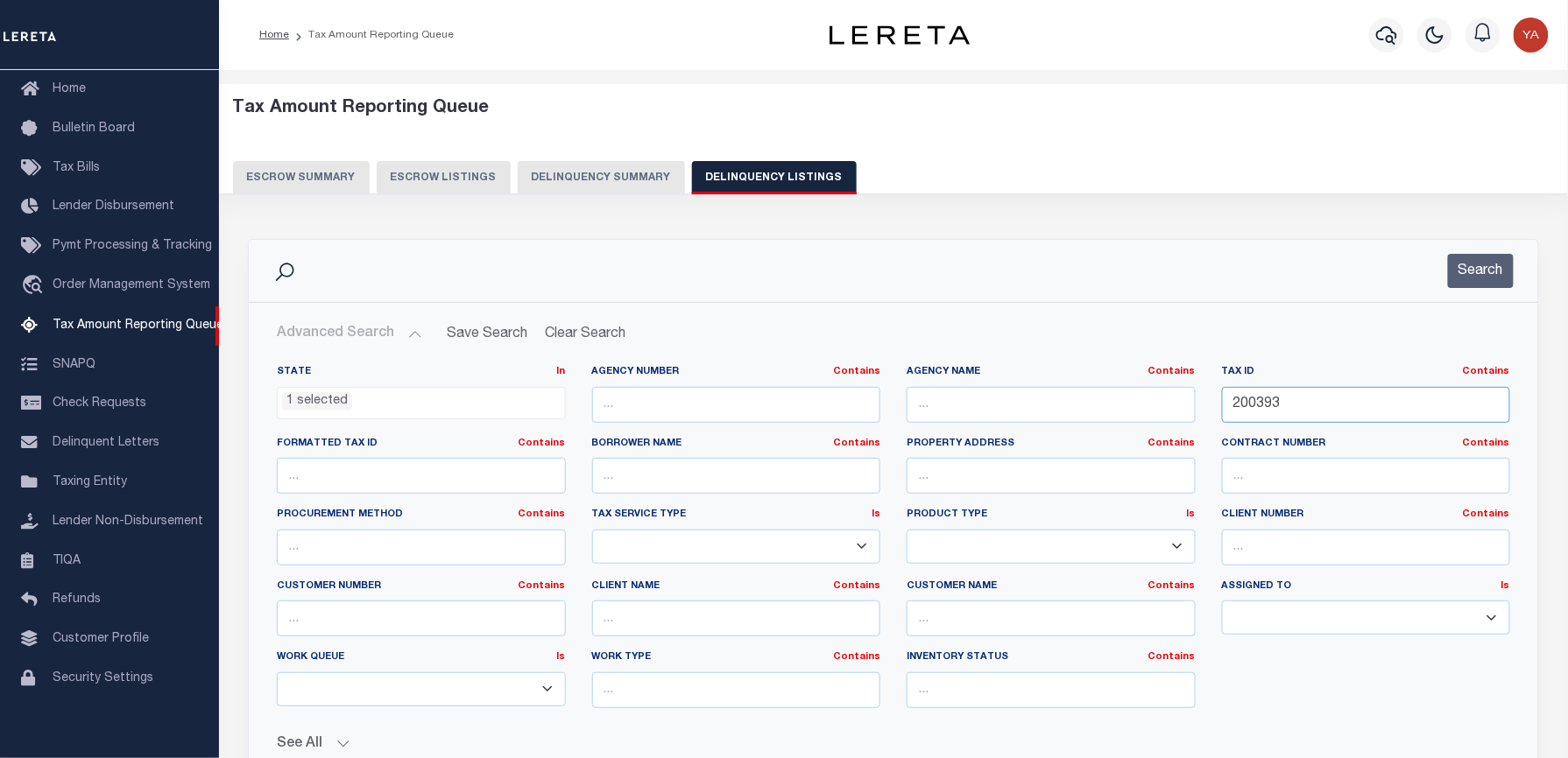
drag, startPoint x: 1283, startPoint y: 403, endPoint x: 1111, endPoint y: 402, distance: 172.0
click at [1111, 402] on div "State In In AK AL AR AZ CA CO CT DC DE FL GA GU HI IA ID IL IN KS KY LA MA MD M…" at bounding box center [893, 544] width 1259 height 357
paste input "157401"
click at [1481, 267] on button "Search" at bounding box center [1481, 271] width 66 height 34
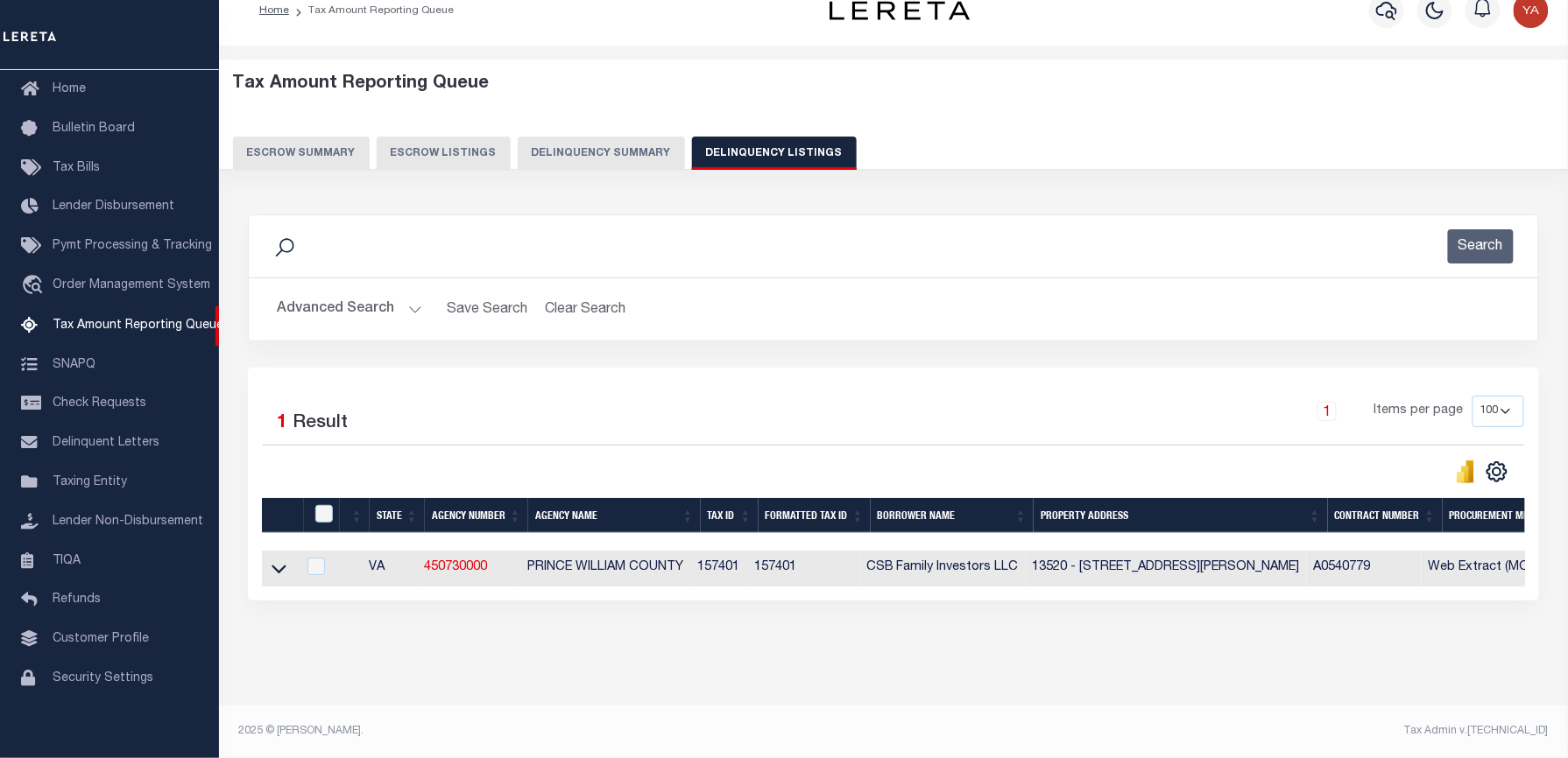
scroll to position [41, 0]
click at [743, 649] on div "Data sync process is currently running, you may face some response delays. Sear…" at bounding box center [894, 425] width 1315 height 456
drag, startPoint x: 276, startPoint y: 555, endPoint x: 1363, endPoint y: 52, distance: 1197.7
click at [276, 559] on icon at bounding box center [278, 568] width 15 height 18
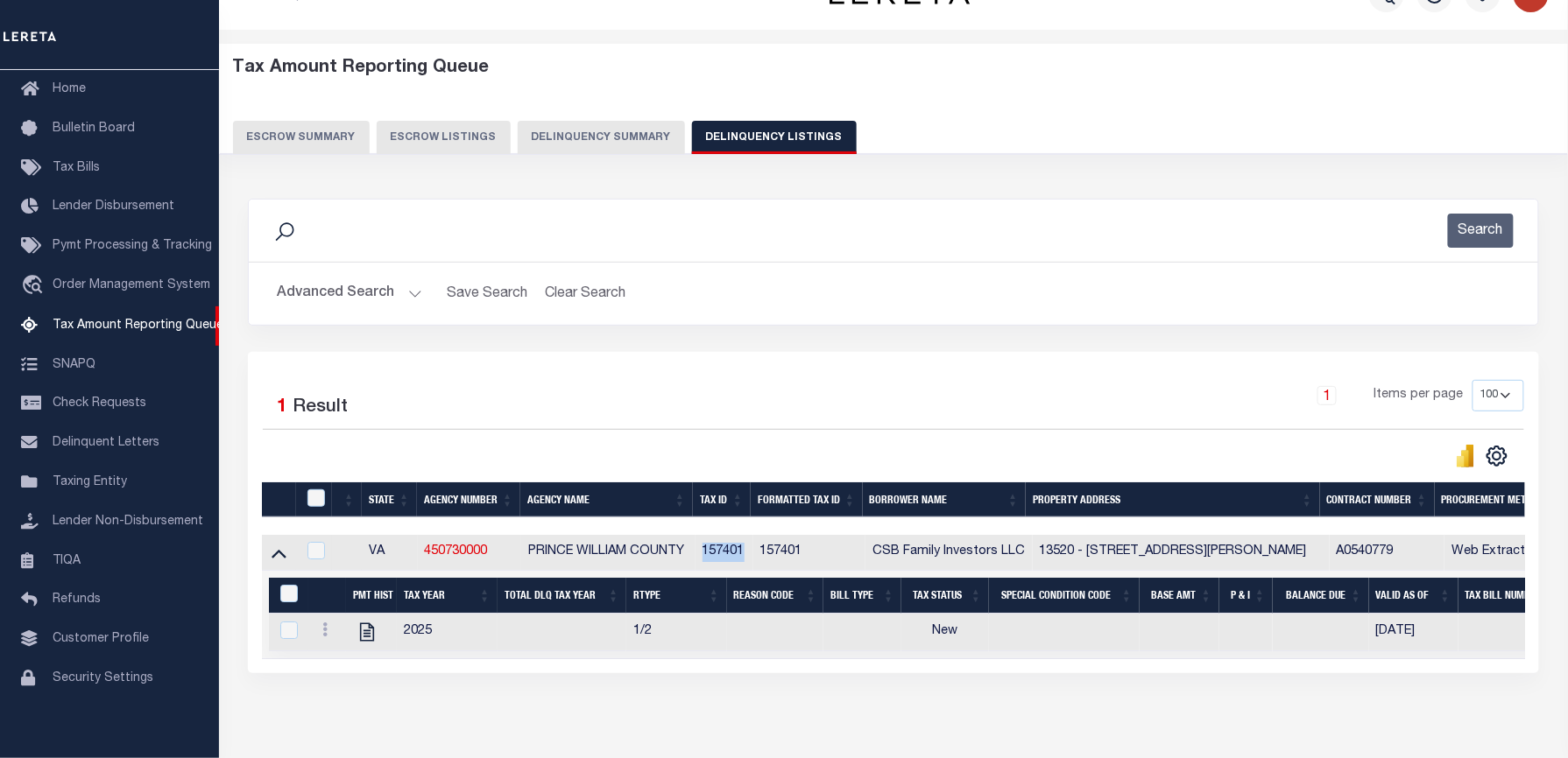
drag, startPoint x: 400, startPoint y: 288, endPoint x: 424, endPoint y: 298, distance: 26.0
click at [400, 288] on button "Advanced Search" at bounding box center [349, 293] width 145 height 34
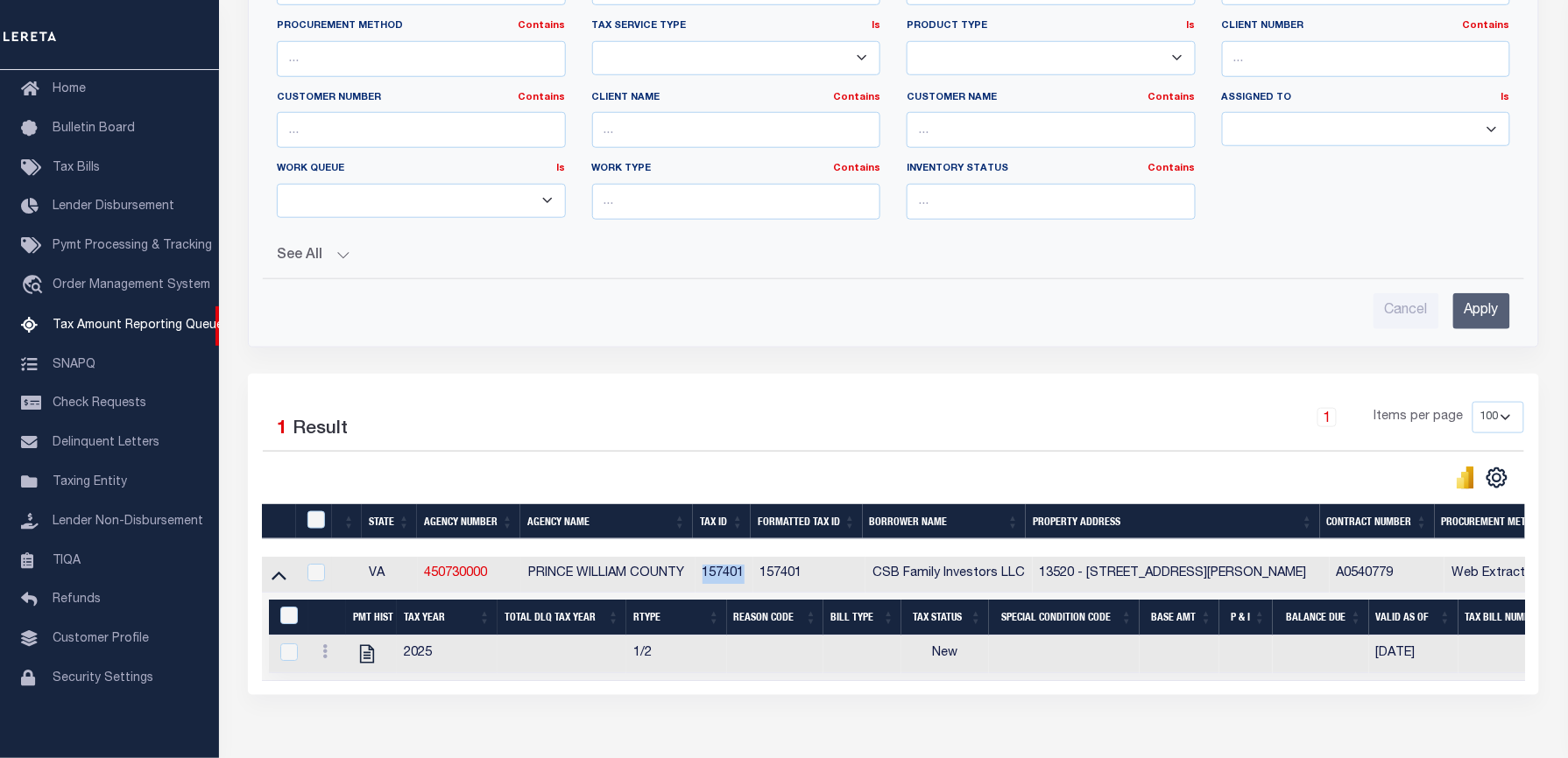
scroll to position [149, 0]
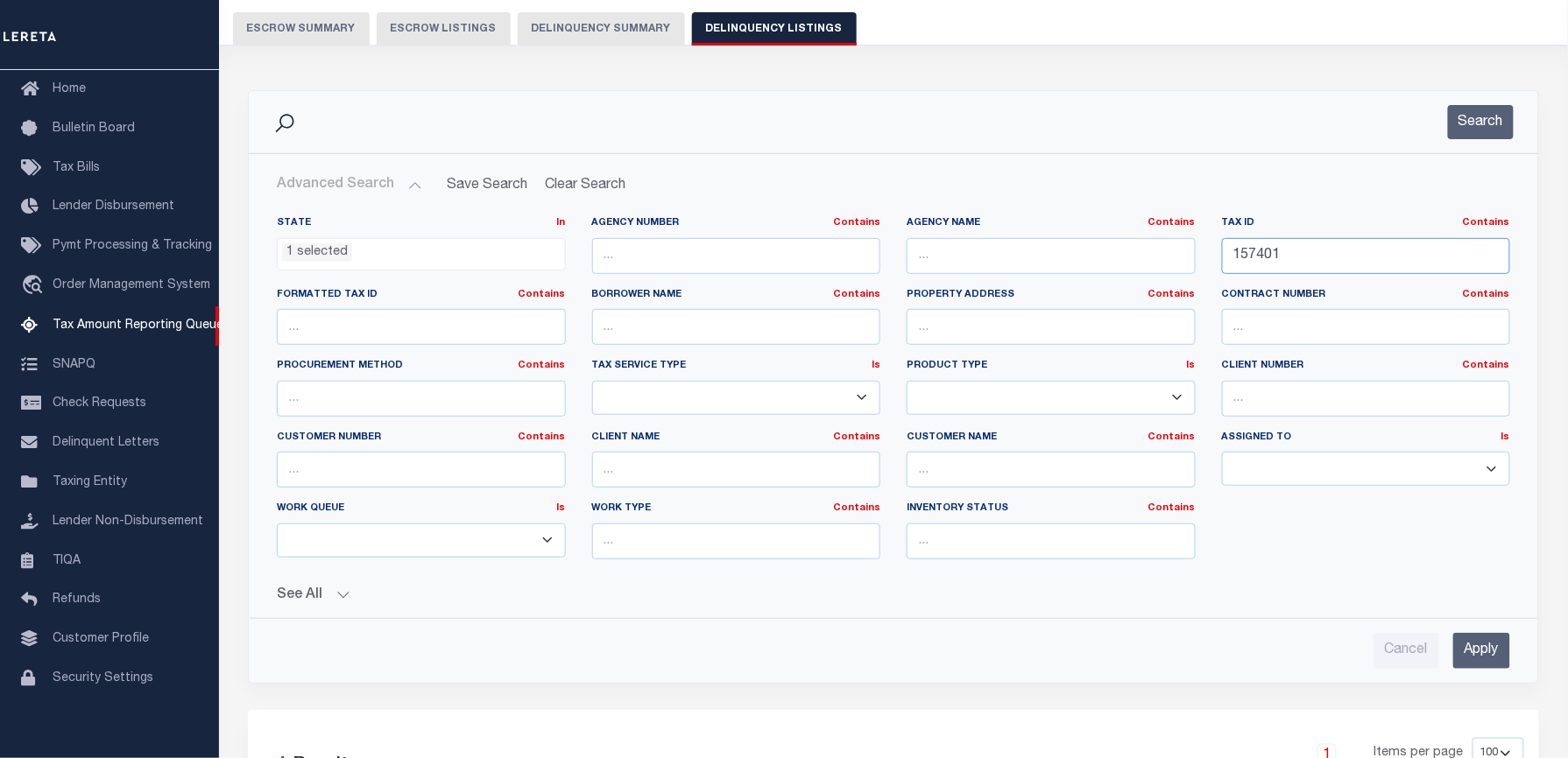
drag, startPoint x: 1307, startPoint y: 257, endPoint x: 1147, endPoint y: 257, distance: 160.0
click at [1147, 257] on div "State In In AK AL AR AZ CA CO CT DC DE FL GA GU HI IA ID IL IN KS KY LA MA MD M…" at bounding box center [893, 394] width 1259 height 357
paste input "399"
click at [1468, 122] on button "Search" at bounding box center [1481, 122] width 66 height 34
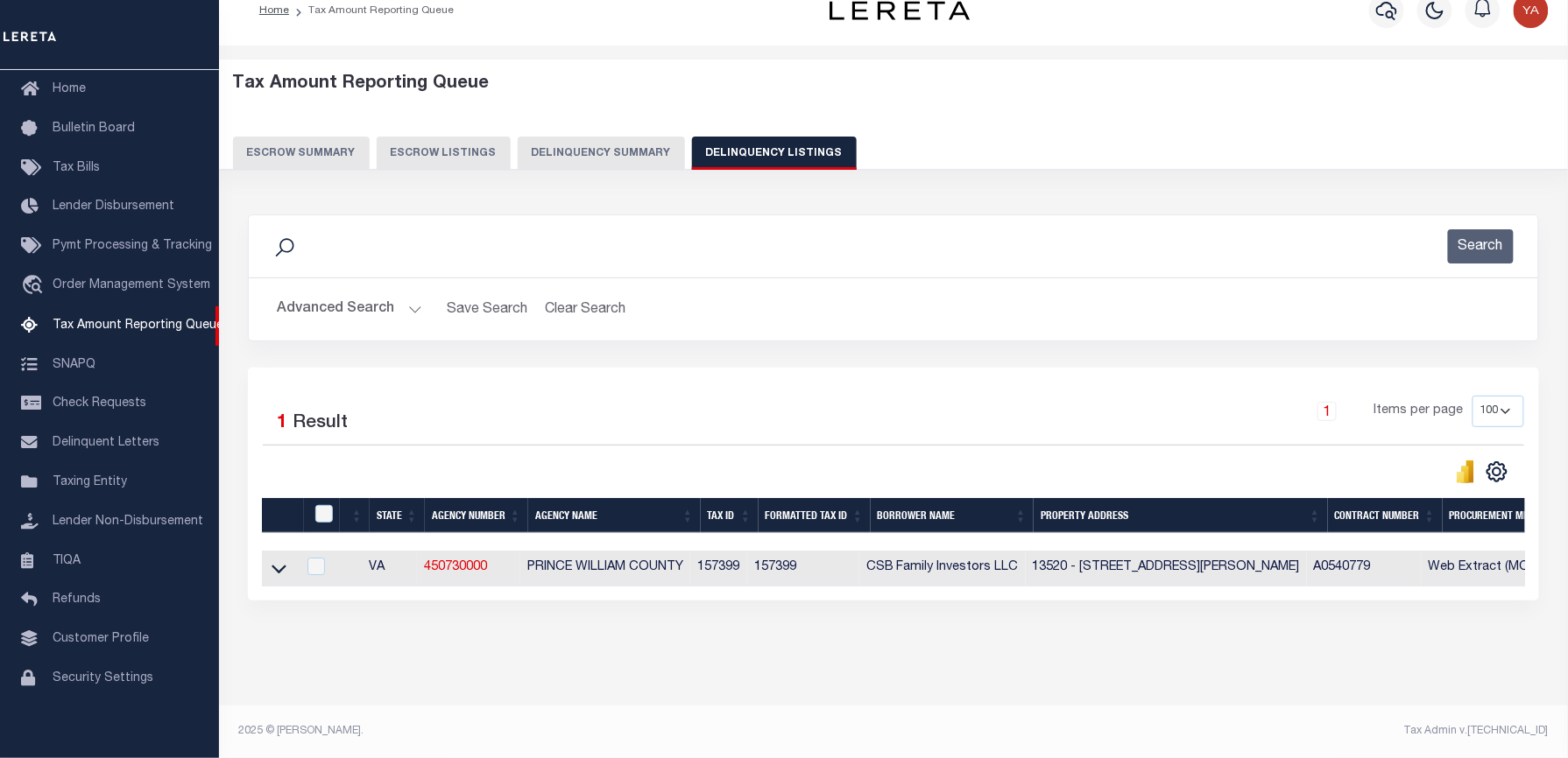
scroll to position [41, 0]
click at [839, 677] on div "Tax Amount Reporting Queue Escrow Summary Escrow Listings In" at bounding box center [893, 384] width 1338 height 643
drag, startPoint x: 285, startPoint y: 560, endPoint x: 1284, endPoint y: 159, distance: 1076.5
click at [285, 560] on icon at bounding box center [278, 568] width 15 height 18
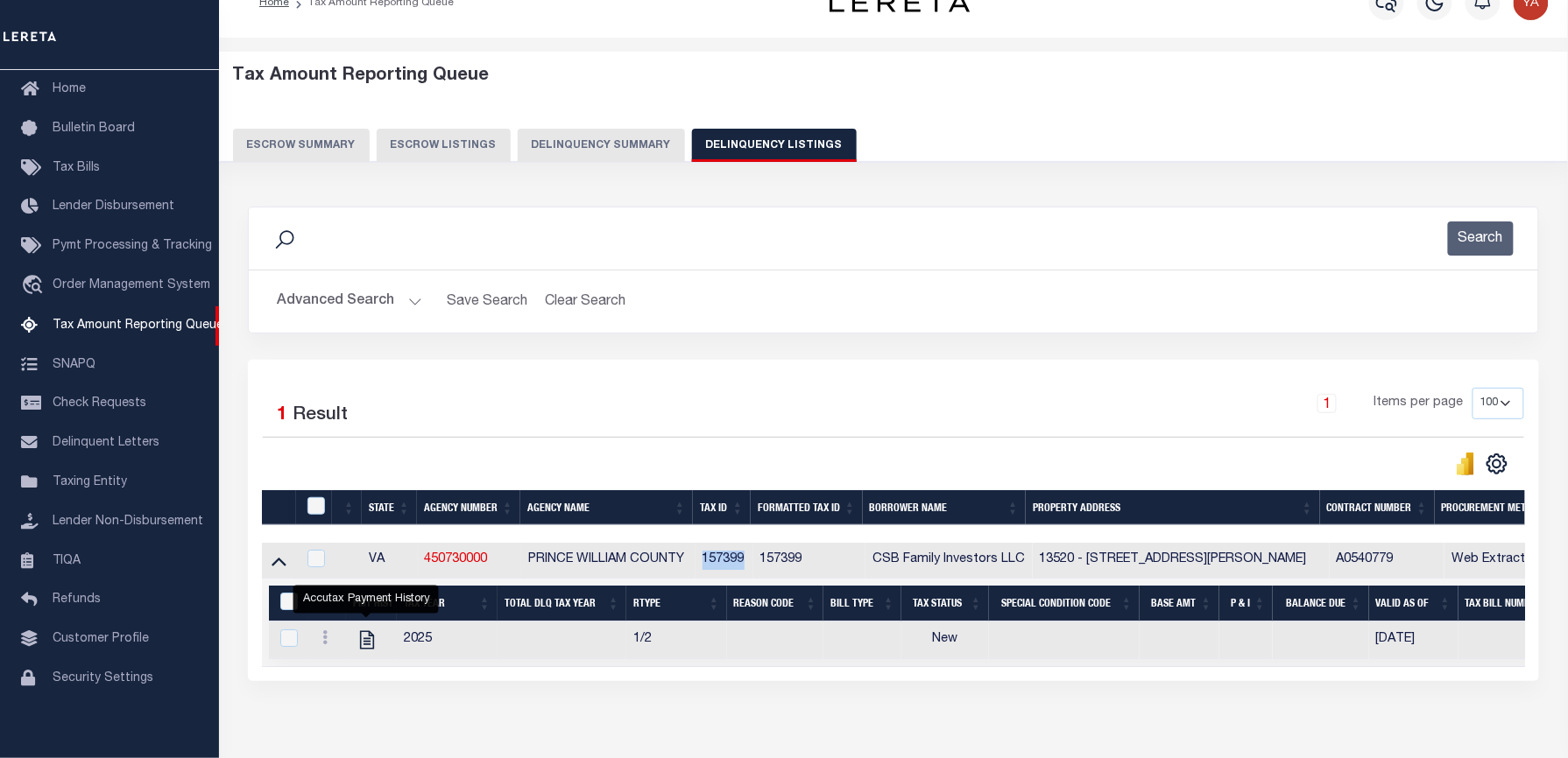
scroll to position [0, 0]
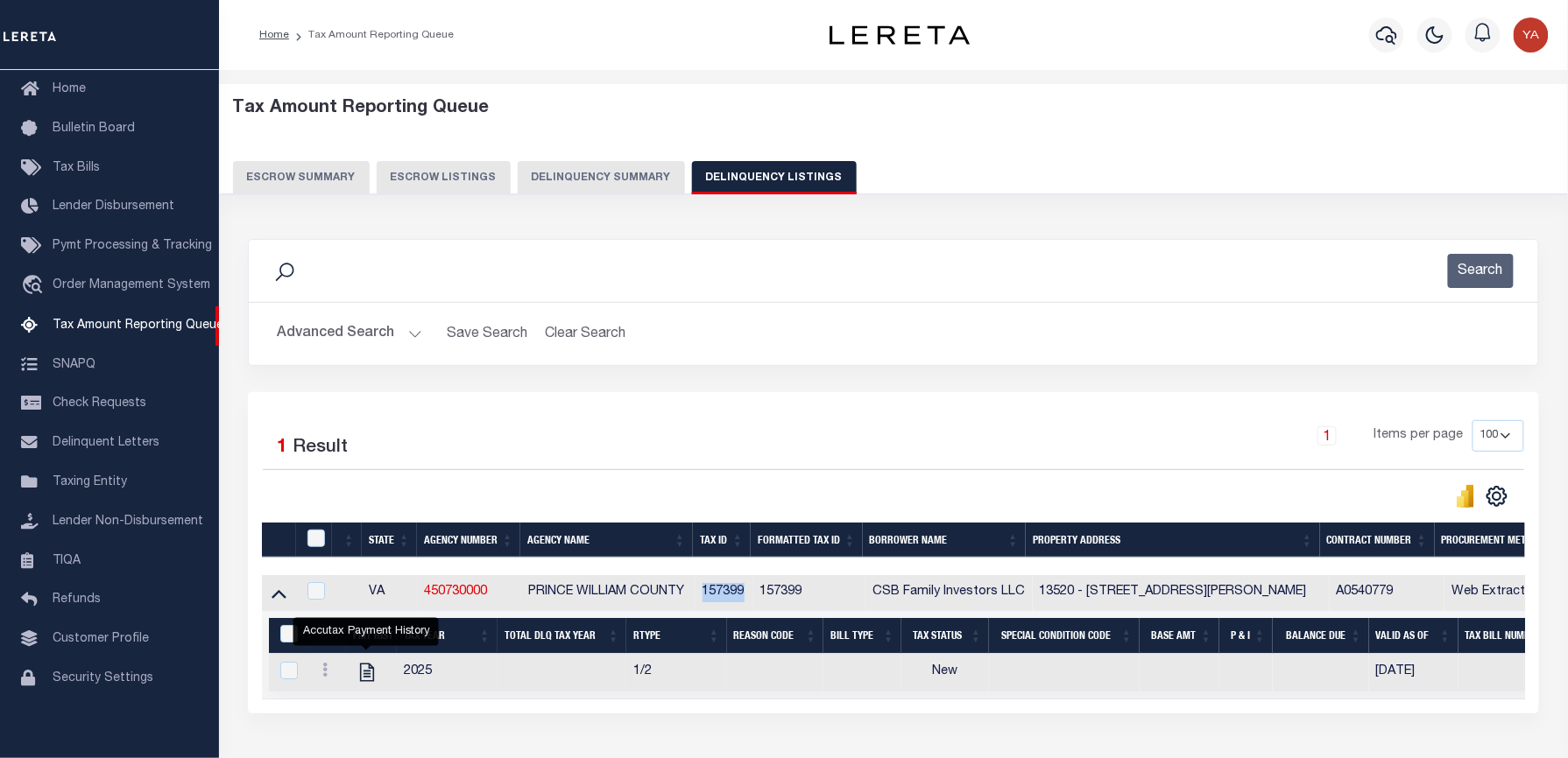
click at [407, 333] on button "Advanced Search" at bounding box center [349, 334] width 145 height 34
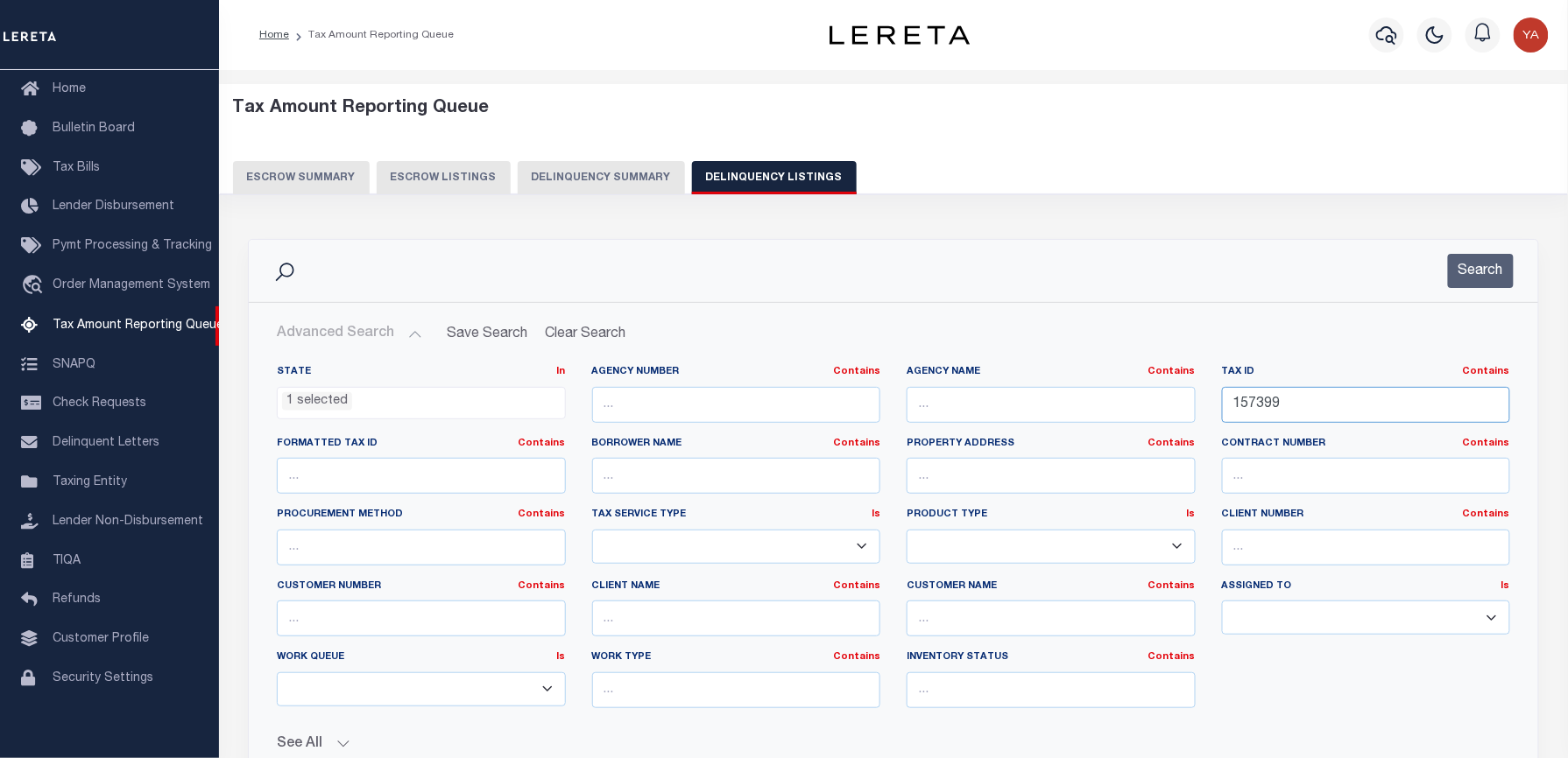
drag, startPoint x: 1301, startPoint y: 411, endPoint x: 1127, endPoint y: 393, distance: 174.9
click at [1127, 393] on div "State In In AK AL AR AZ CA CO CT DC DE FL GA GU HI IA ID IL IN KS KY LA MA MD M…" at bounding box center [893, 544] width 1259 height 357
paste input "686"
click at [1493, 265] on button "Search" at bounding box center [1481, 271] width 66 height 34
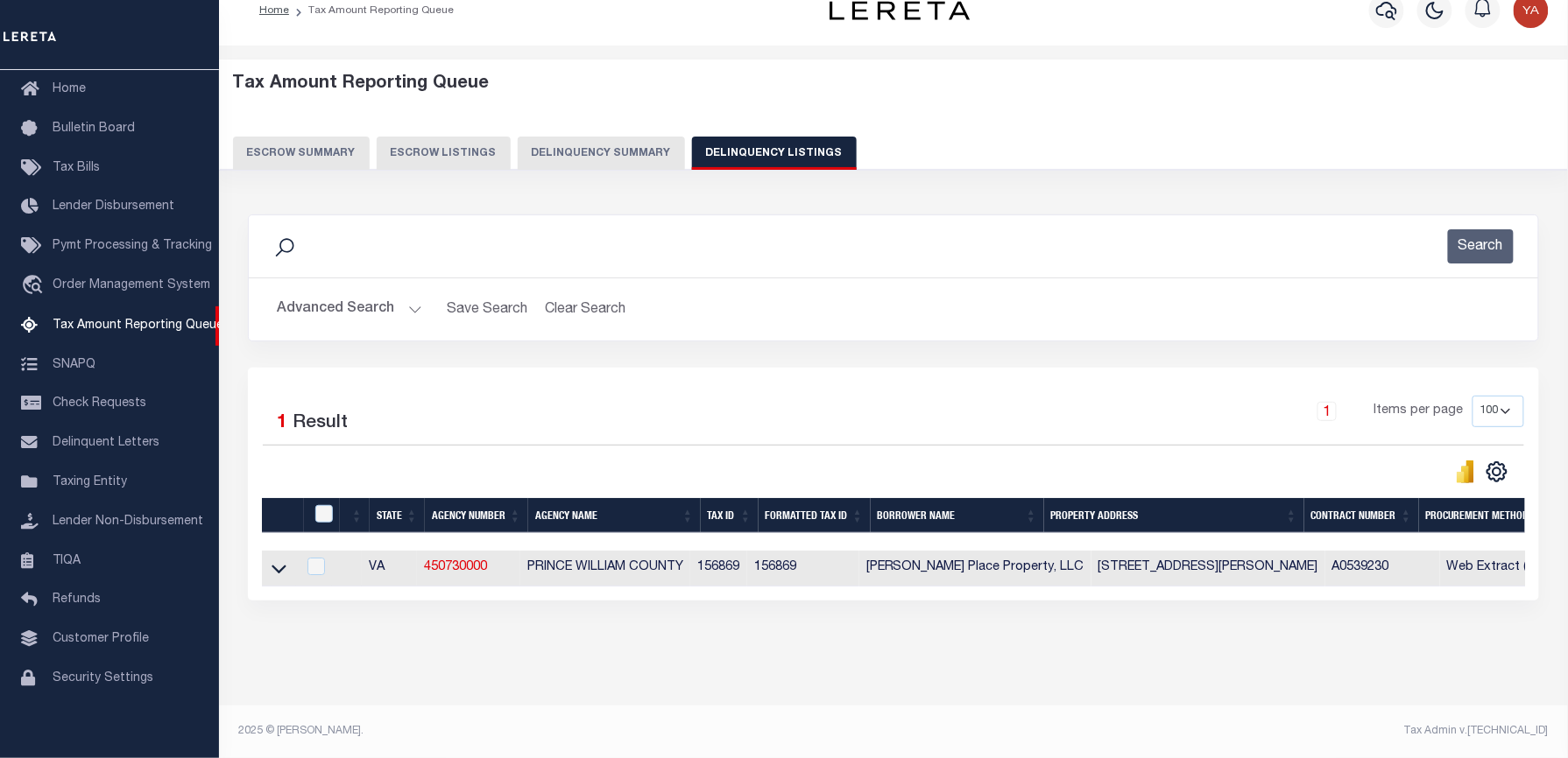
scroll to position [41, 0]
click at [671, 669] on div "Tax Amount Reporting Queue Escrow Summary Escrow Listings In" at bounding box center [893, 384] width 1338 height 643
click at [271, 559] on icon at bounding box center [278, 568] width 15 height 18
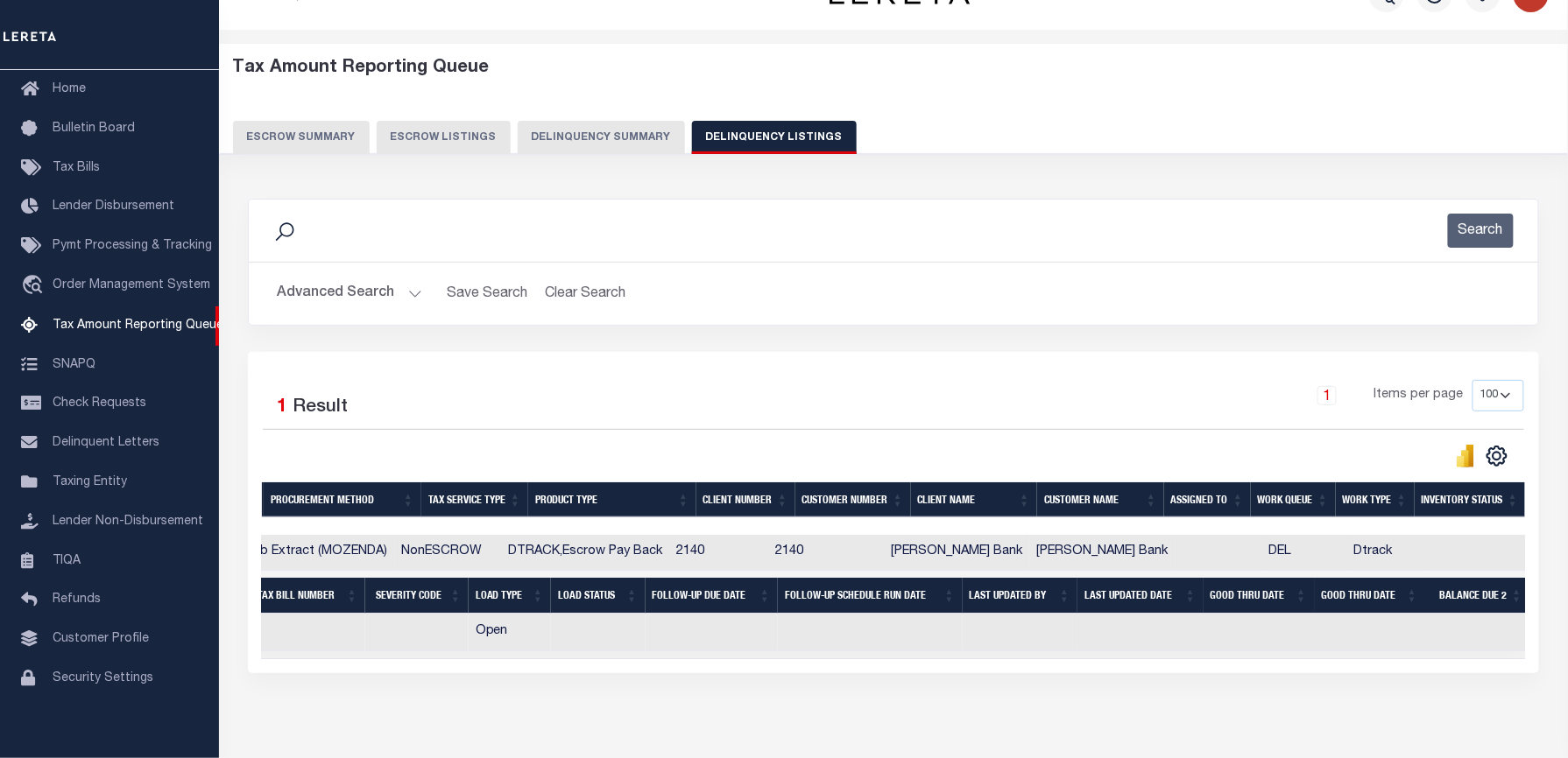
scroll to position [0, 0]
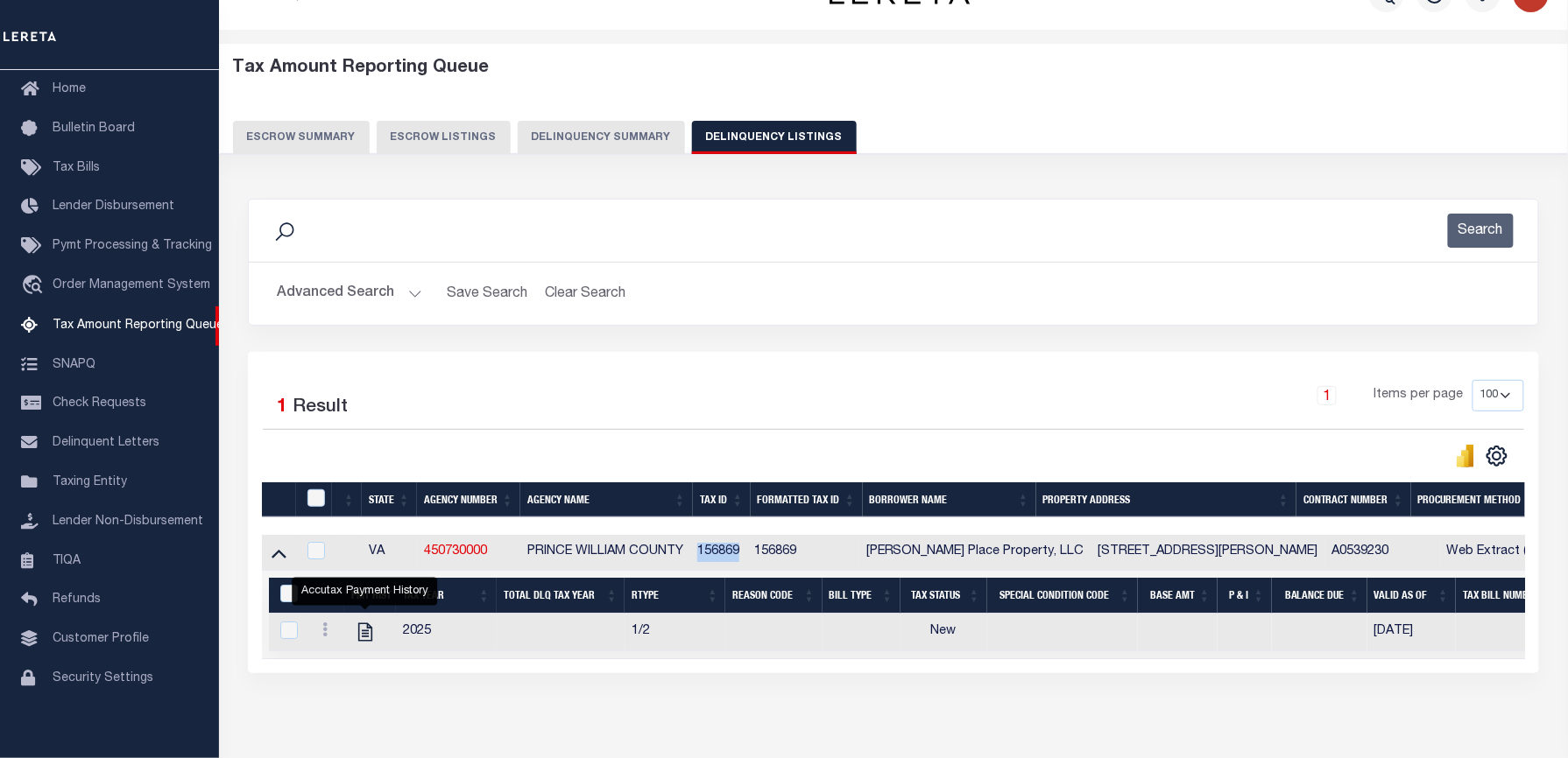
click at [407, 291] on button "Advanced Search" at bounding box center [349, 293] width 145 height 34
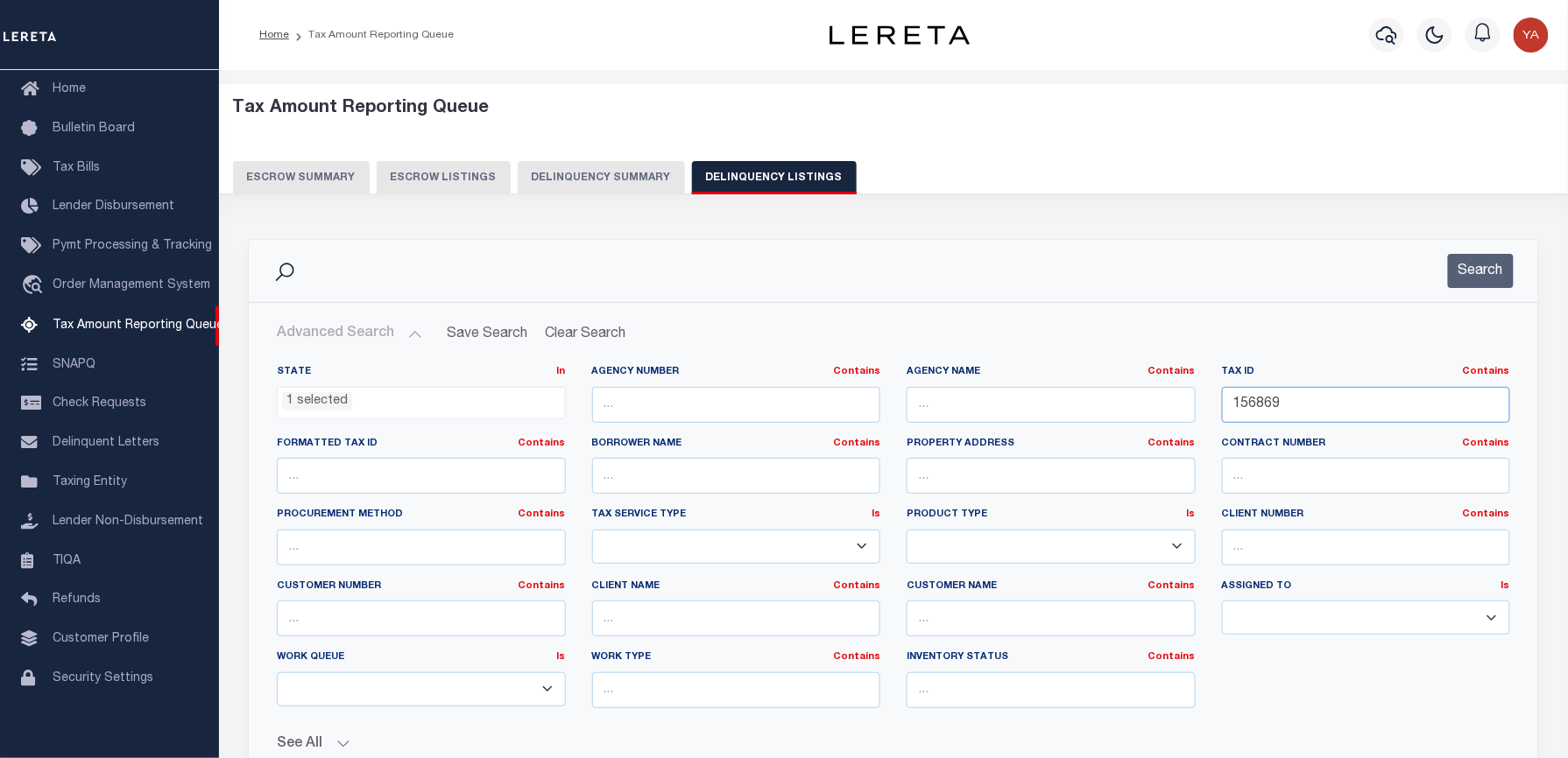
drag, startPoint x: 1292, startPoint y: 413, endPoint x: 1084, endPoint y: 383, distance: 210.2
click at [1084, 383] on div "State In In AK AL AR AZ CA CO CT DC DE FL GA GU HI IA ID IL IN KS KY LA MA MD M…" at bounding box center [893, 544] width 1259 height 357
paste input "417"
click at [1482, 268] on button "Search" at bounding box center [1481, 271] width 66 height 34
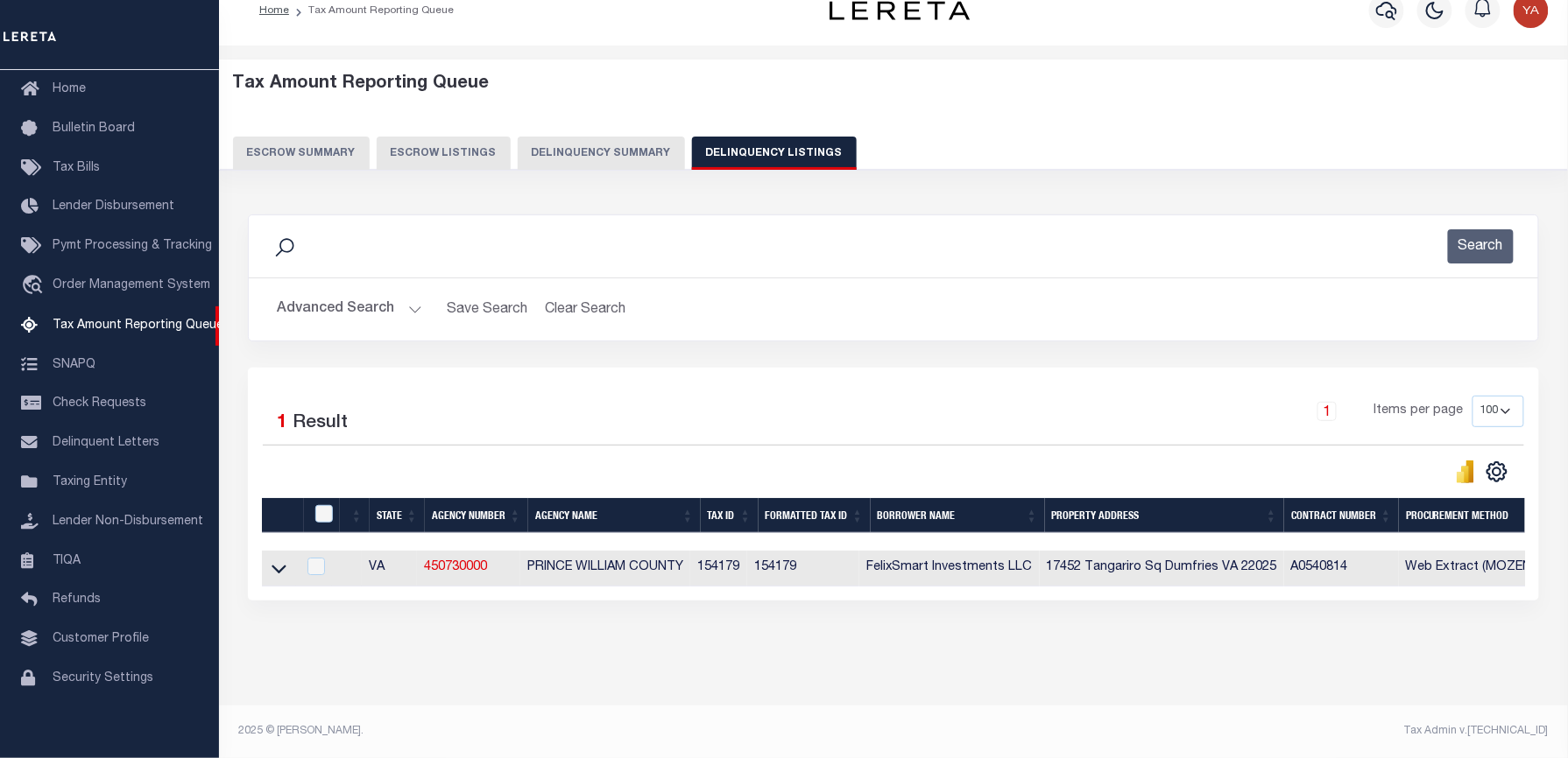
scroll to position [41, 0]
click at [835, 672] on div "Tax Amount Reporting Queue Escrow Summary Escrow Listings In" at bounding box center [893, 384] width 1338 height 643
drag, startPoint x: 282, startPoint y: 558, endPoint x: 1452, endPoint y: 12, distance: 1291.1
click at [282, 565] on icon at bounding box center [278, 570] width 15 height 9
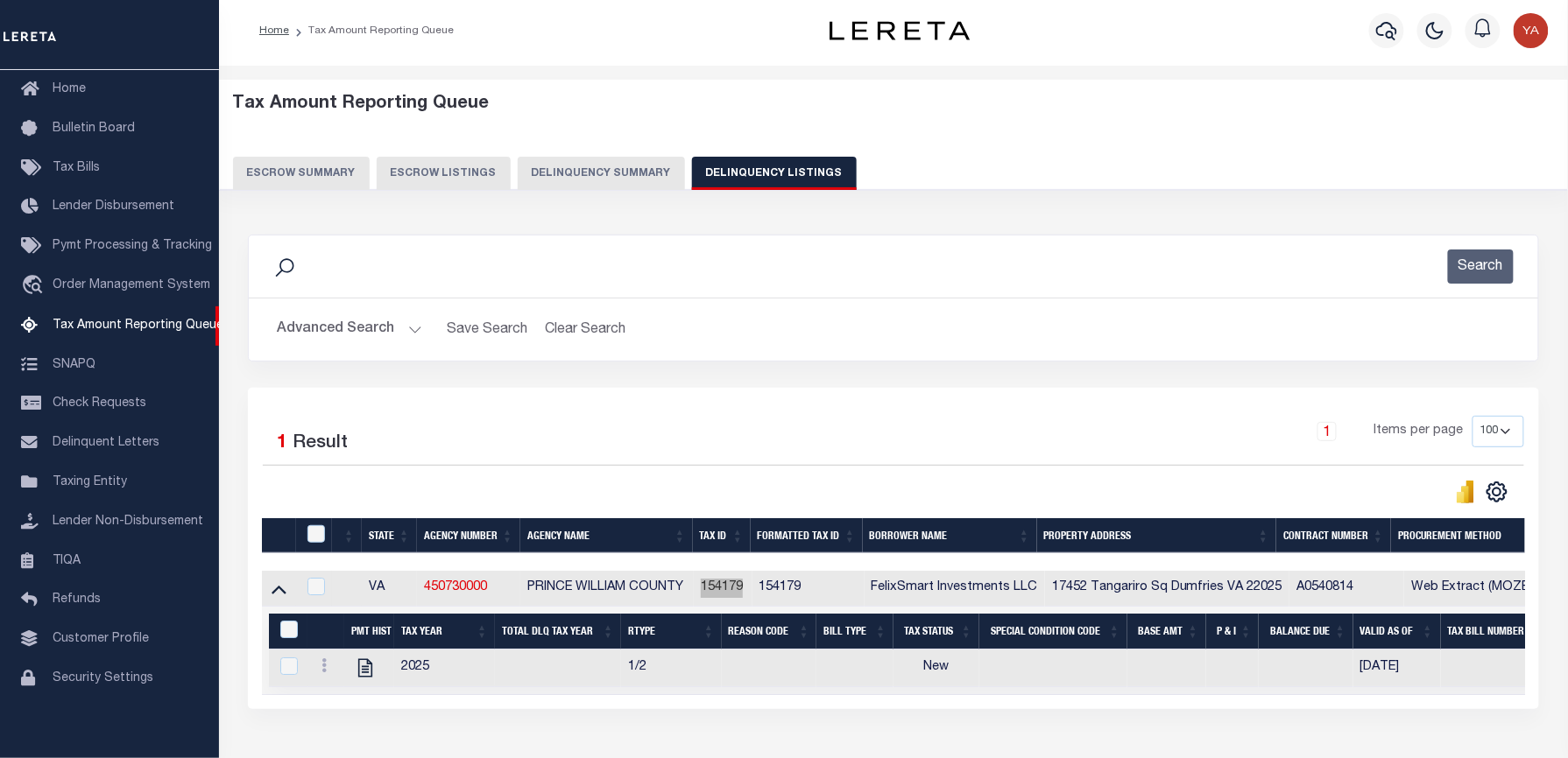
scroll to position [0, 0]
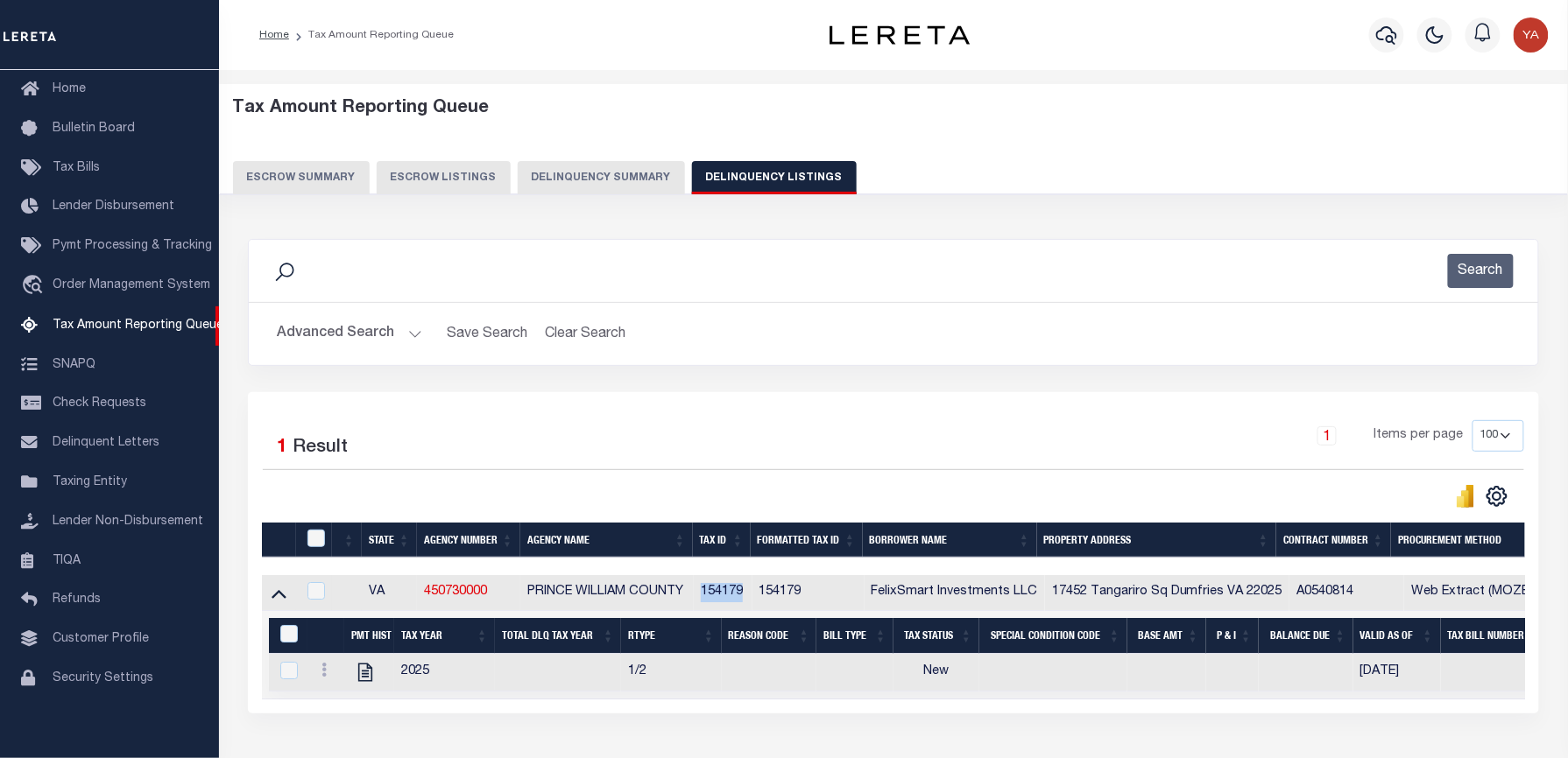
drag, startPoint x: 412, startPoint y: 330, endPoint x: 662, endPoint y: 477, distance: 290.0
click at [412, 330] on button "Advanced Search" at bounding box center [349, 334] width 145 height 34
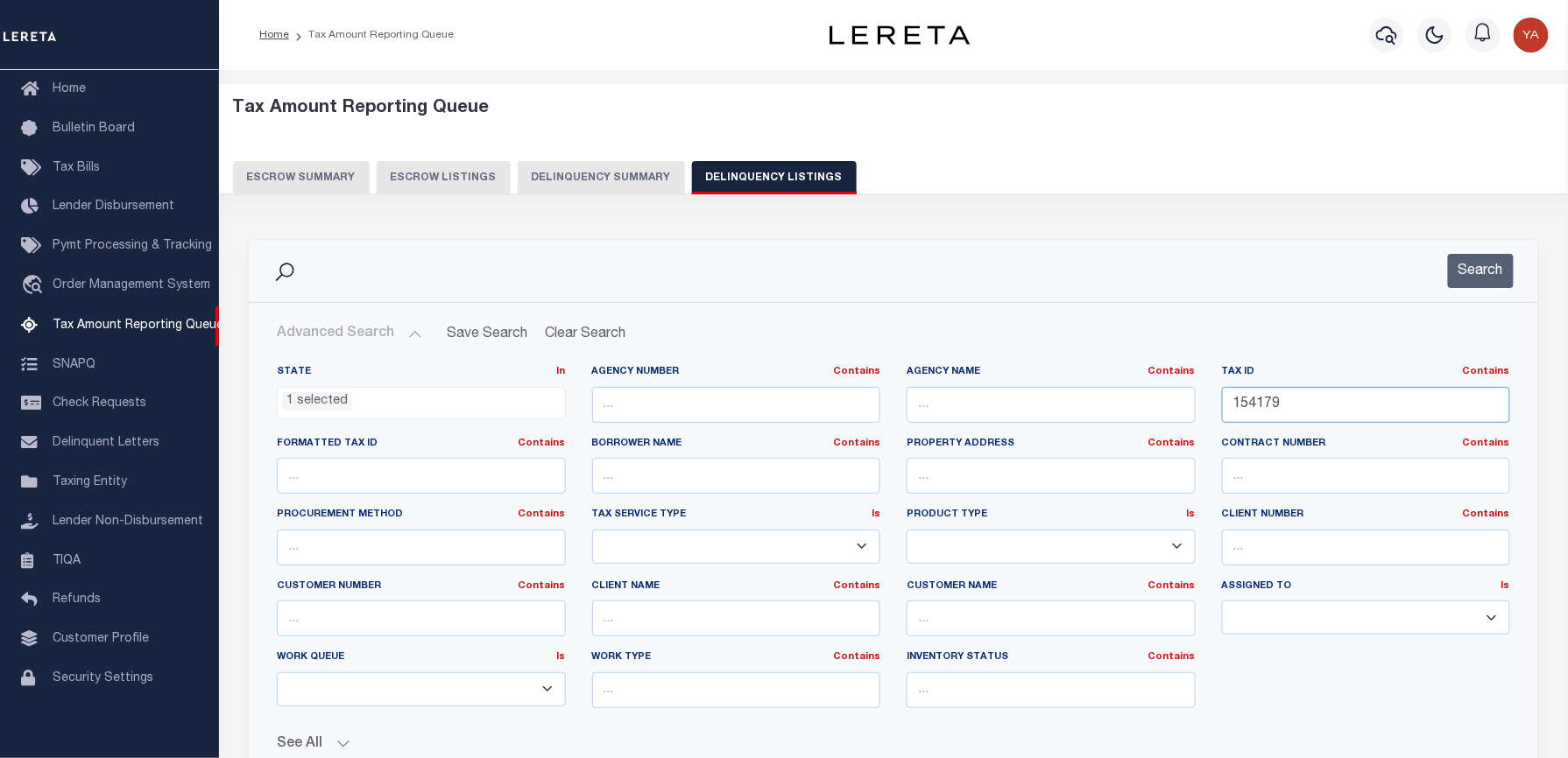
drag, startPoint x: 1339, startPoint y: 393, endPoint x: 1083, endPoint y: 393, distance: 256.0
click at [1083, 393] on div "State In In AK AL AR AZ CA CO CT DC DE FL GA GU HI IA ID IL IN KS KY LA MA MD M…" at bounding box center [893, 544] width 1259 height 357
paste input "3408"
click at [1452, 268] on button "Search" at bounding box center [1481, 271] width 66 height 34
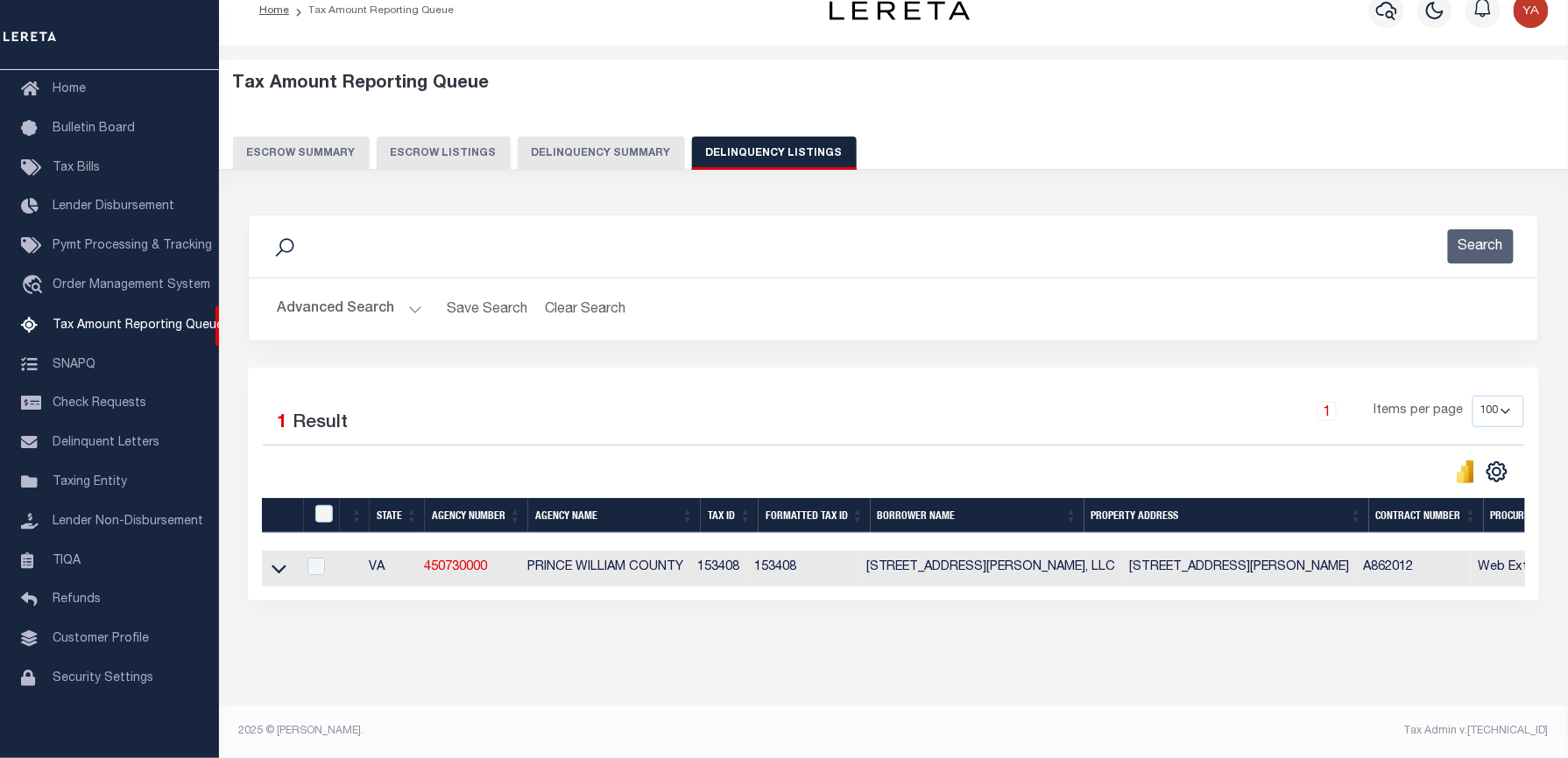
scroll to position [41, 0]
click at [706, 673] on div "Tax Amount Reporting Queue Escrow Summary Escrow Listings In" at bounding box center [893, 384] width 1338 height 643
click at [274, 560] on icon at bounding box center [278, 568] width 15 height 18
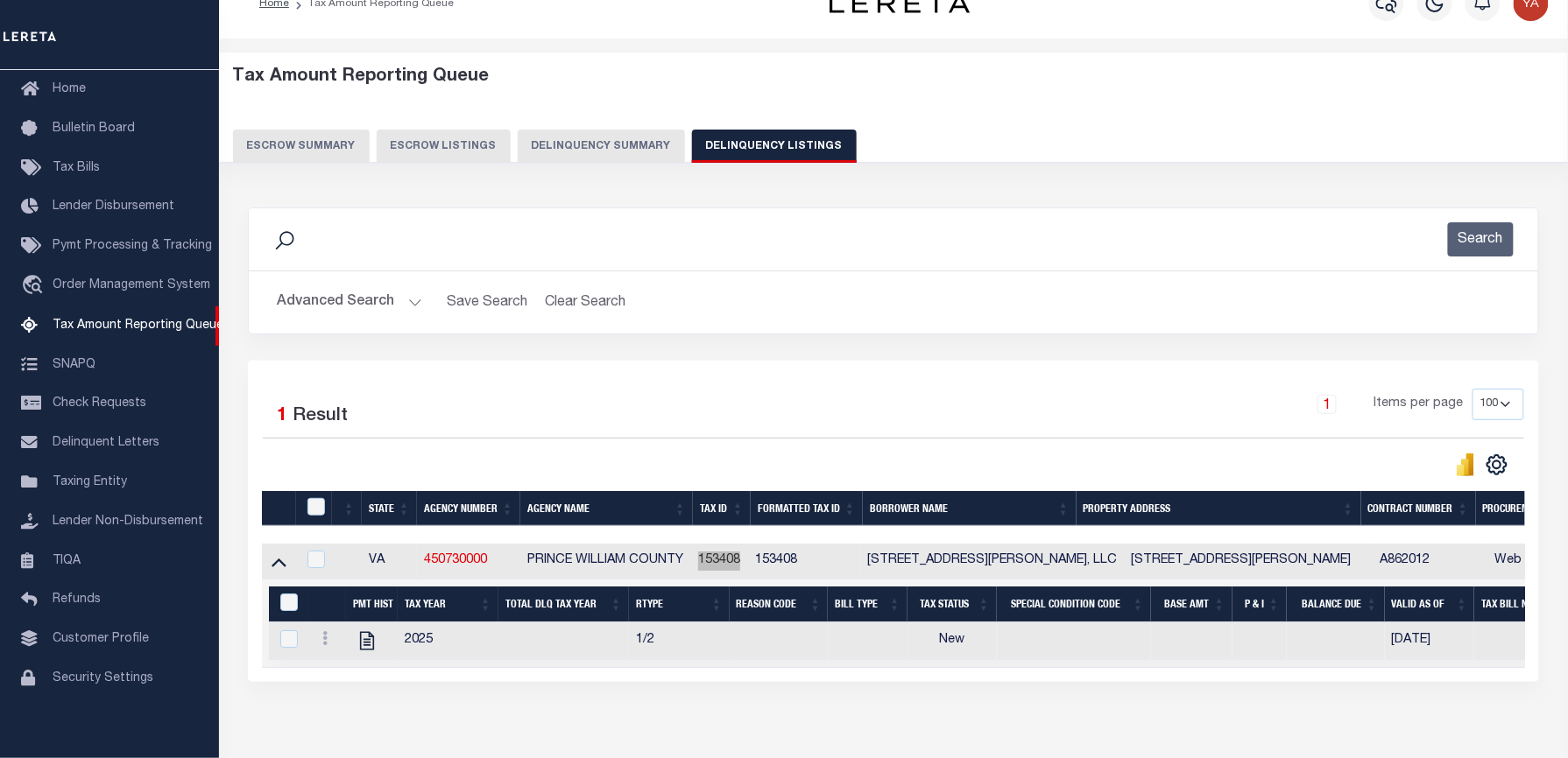
scroll to position [0, 0]
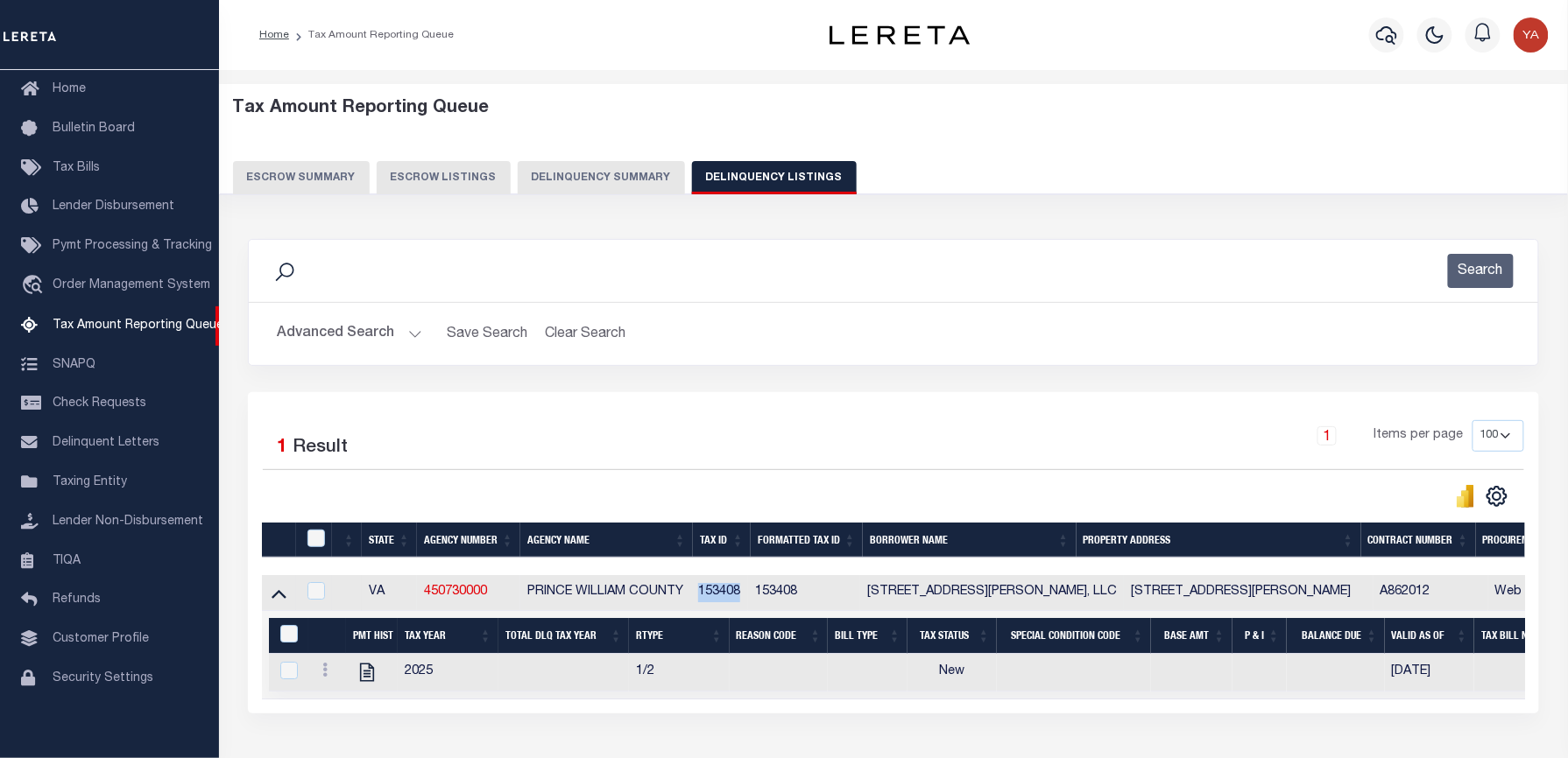
drag, startPoint x: 408, startPoint y: 330, endPoint x: 656, endPoint y: 398, distance: 257.2
click at [408, 330] on button "Advanced Search" at bounding box center [349, 334] width 145 height 34
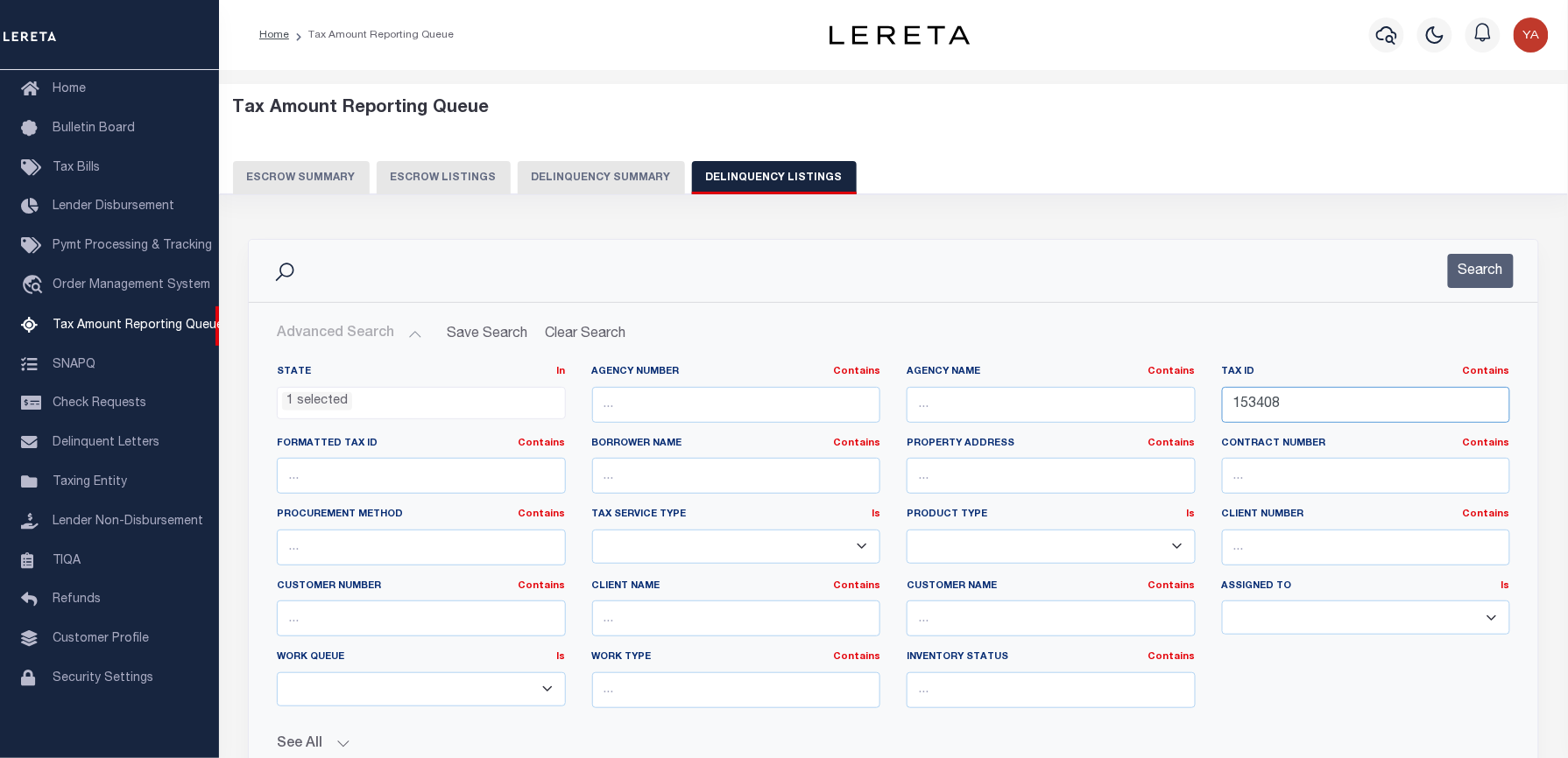
drag, startPoint x: 1319, startPoint y: 399, endPoint x: 1122, endPoint y: 394, distance: 197.1
click at [1122, 394] on div "State In In AK AL AR AZ CA CO CT DC DE FL GA GU HI IA ID IL IN KS KY LA MA MD M…" at bounding box center [893, 544] width 1259 height 357
paste input "1356"
type input "113568"
click at [1465, 277] on button "Search" at bounding box center [1481, 271] width 66 height 34
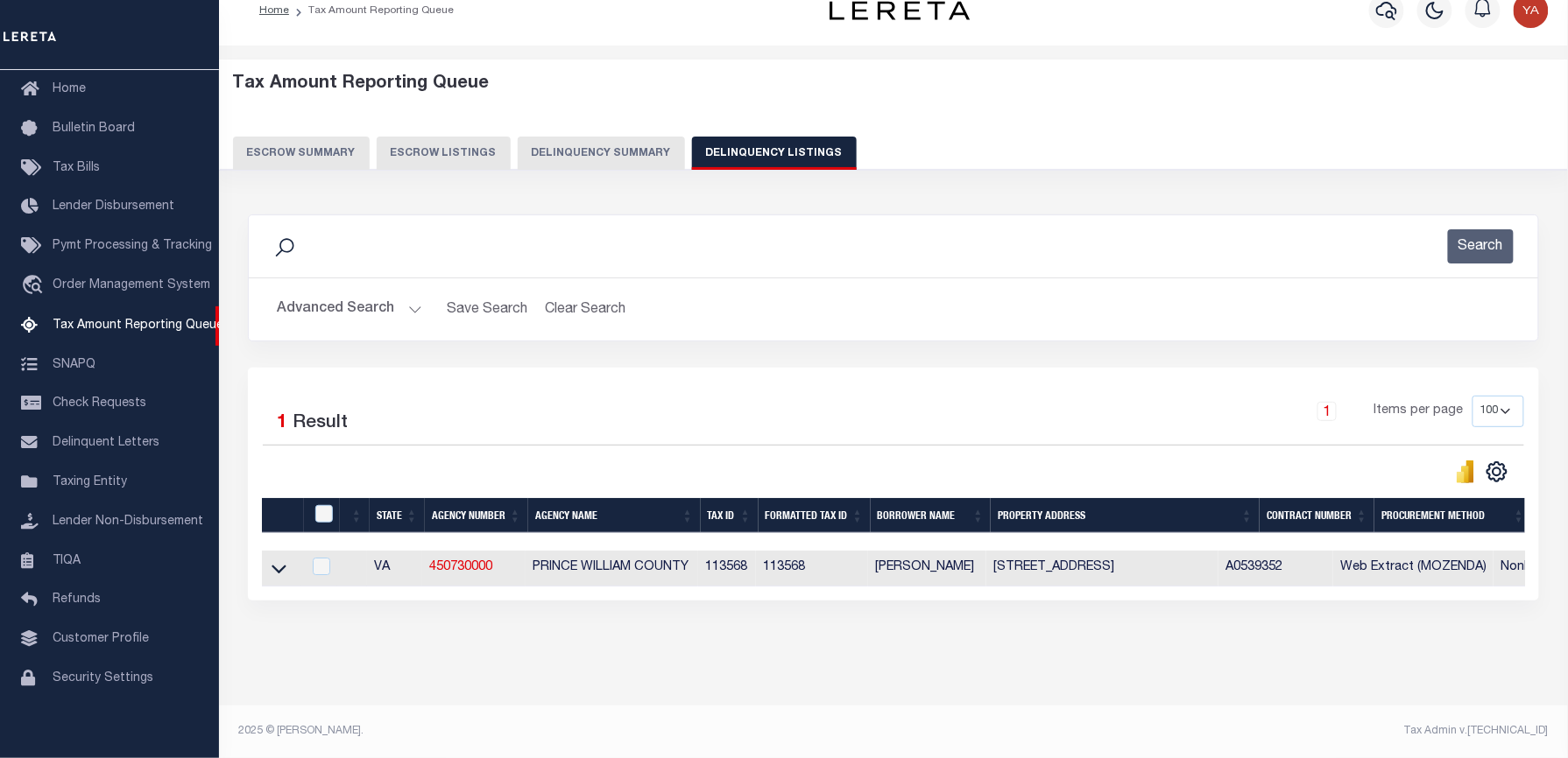
scroll to position [41, 0]
click at [821, 678] on div "Tax Amount Reporting Queue Escrow Summary Escrow Listings In" at bounding box center [893, 384] width 1338 height 643
click at [276, 565] on icon at bounding box center [278, 570] width 15 height 9
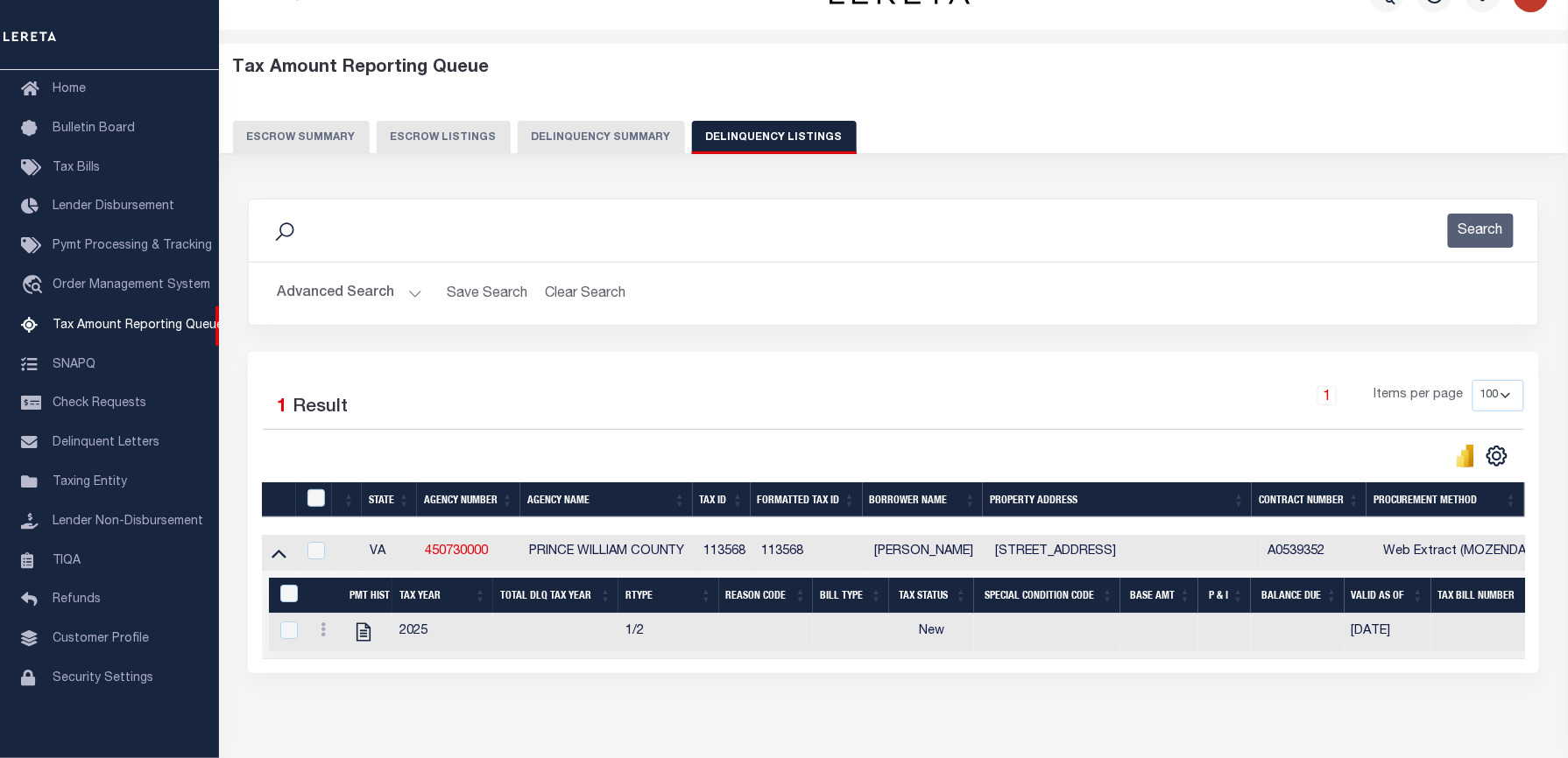
scroll to position [131, 0]
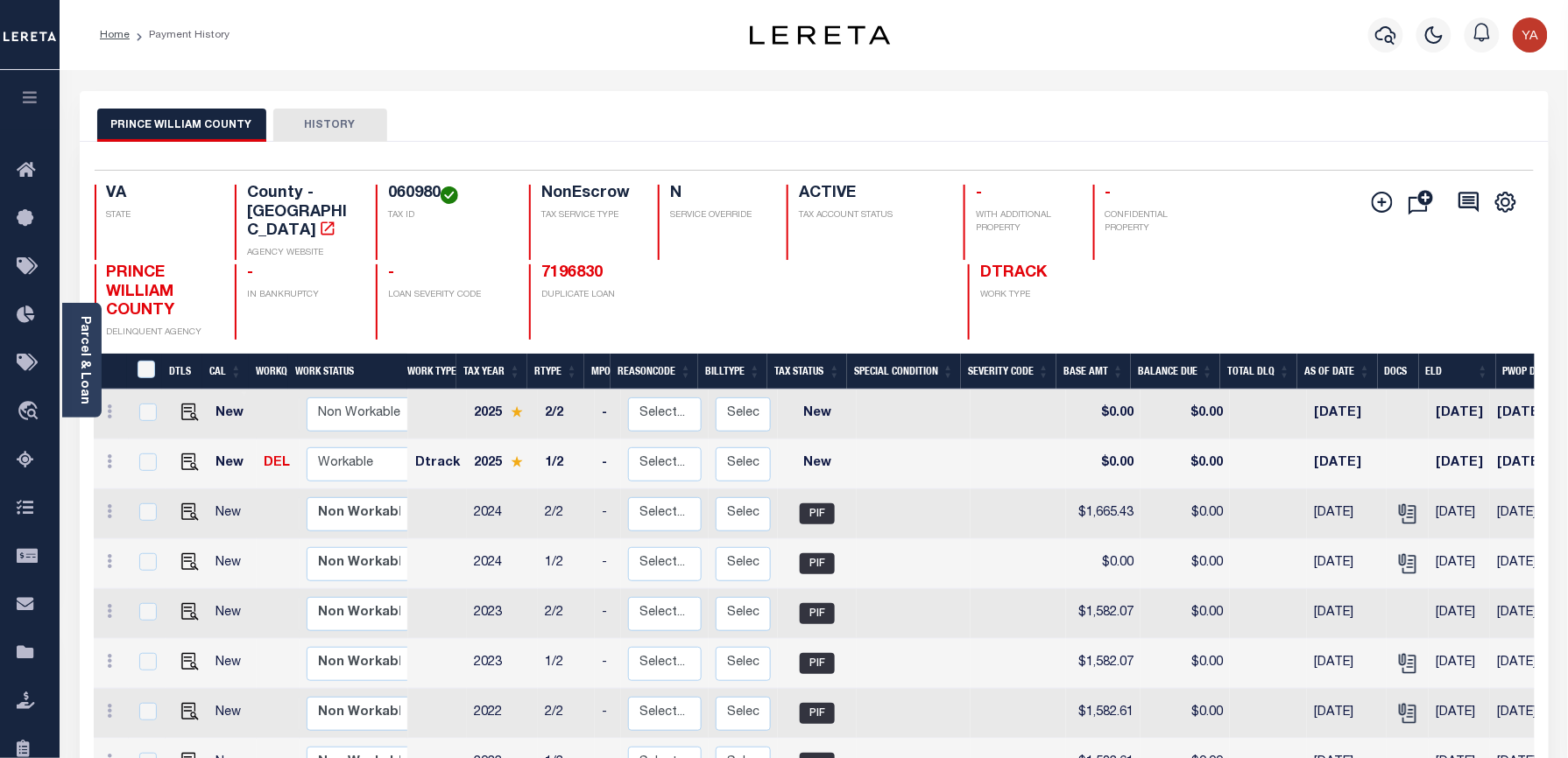
click at [413, 182] on div "Selected 10 Results 1 Items per page 25 50 100 VA STATE County - VA AGENCY WEBS…" at bounding box center [813, 255] width 1467 height 170
copy h4 "060980"
click at [181, 454] on img "" at bounding box center [189, 462] width 17 height 17
checkbox input "true"
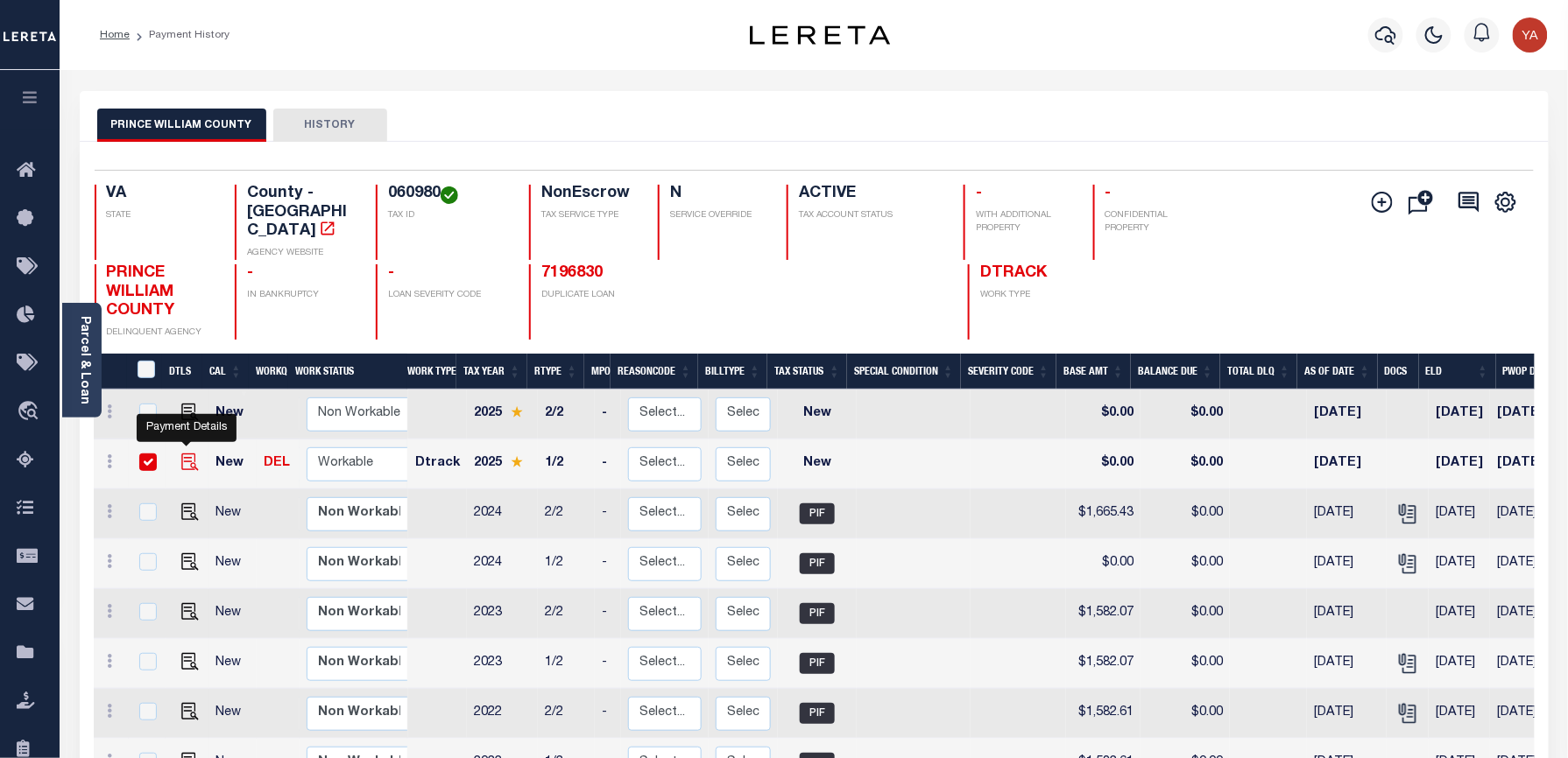
checkbox input "true"
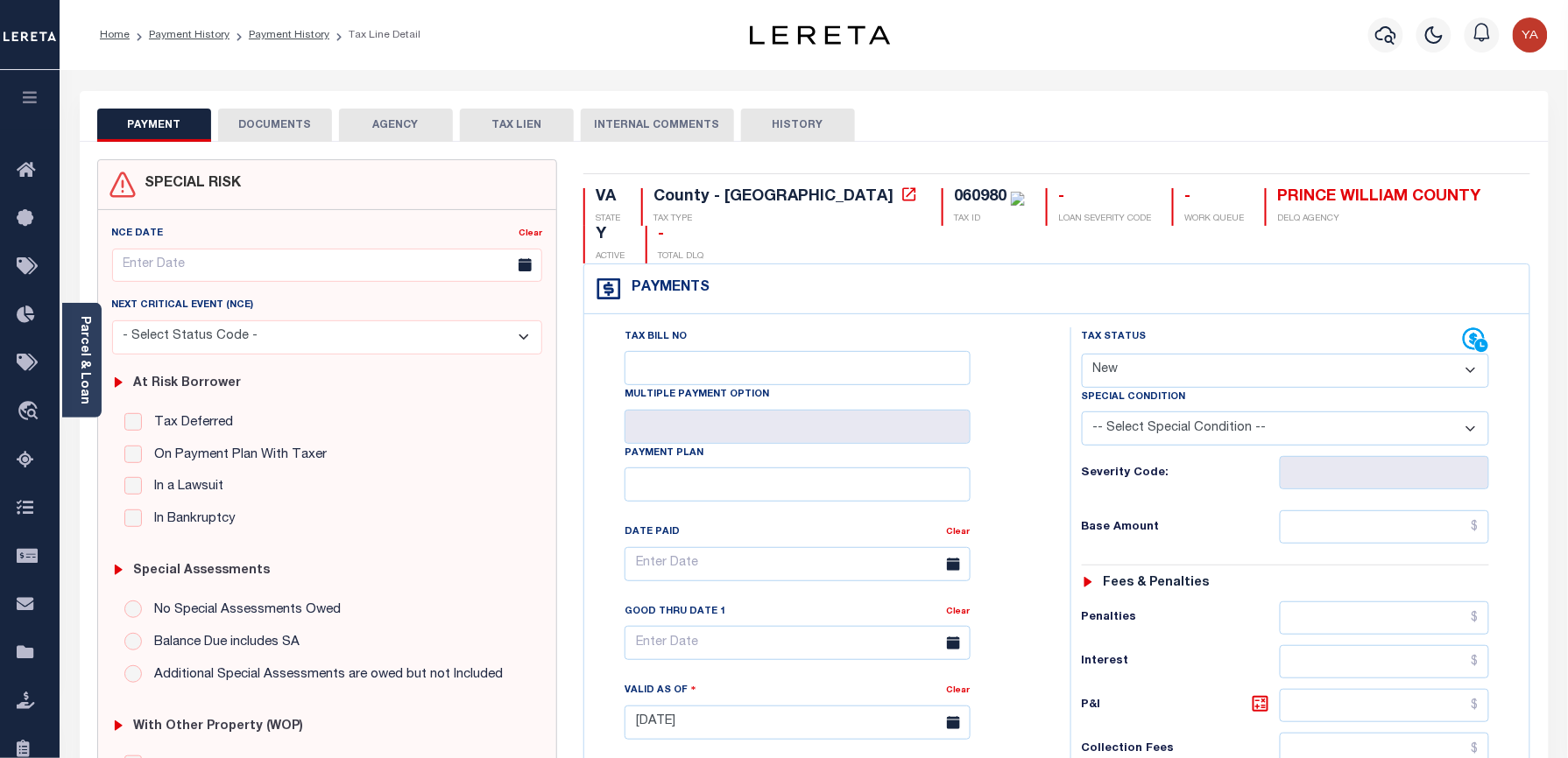
drag, startPoint x: 78, startPoint y: 356, endPoint x: 210, endPoint y: 335, distance: 133.7
click at [78, 356] on link "Parcel & Loan" at bounding box center [85, 360] width 13 height 88
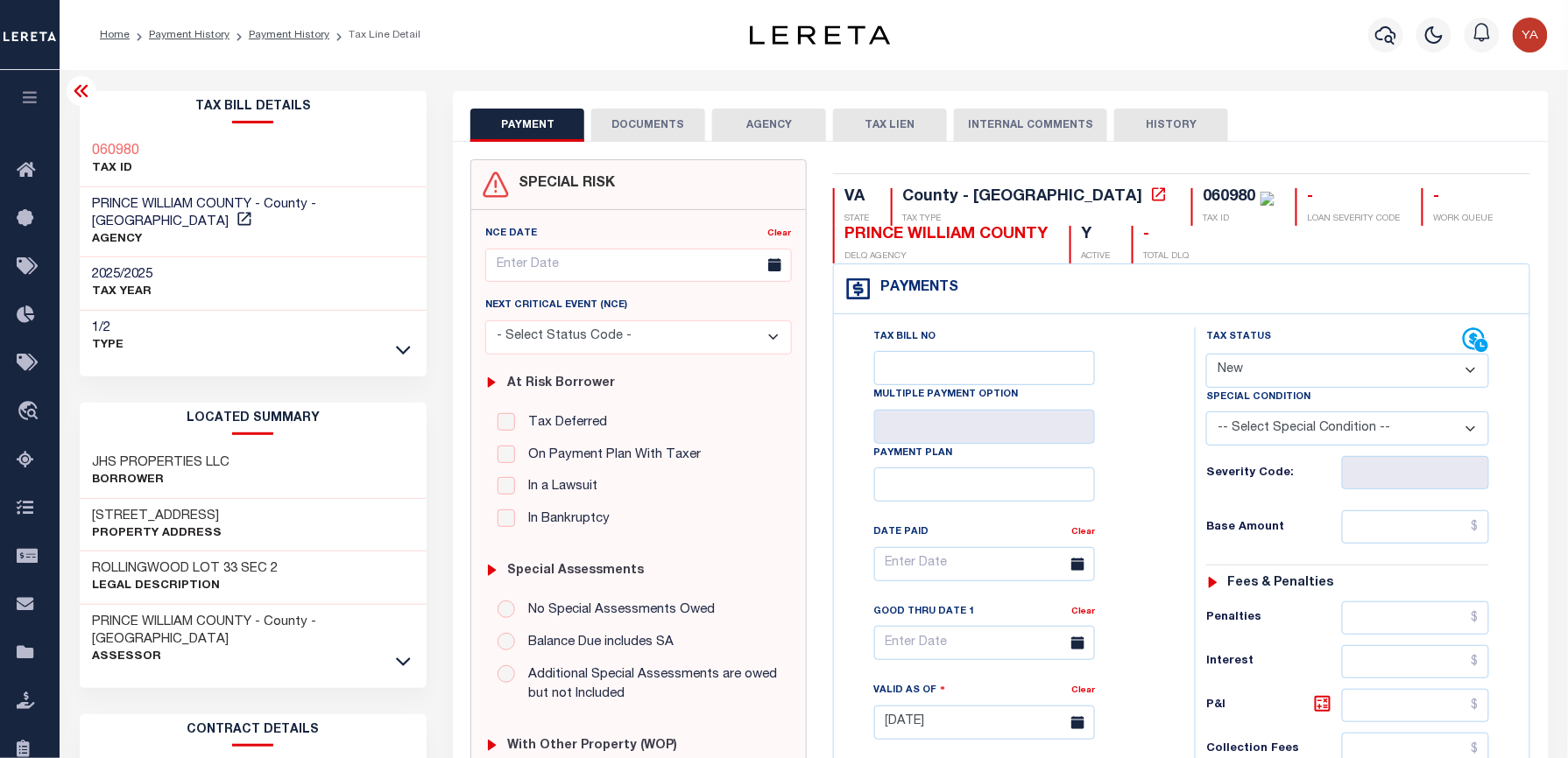
click at [1237, 372] on select "- Select Status Code - Open Due/Unpaid Paid Incomplete No Tax Due Internal Refu…" at bounding box center [1347, 371] width 283 height 34
select select "PYD"
click at [1206, 356] on select "- Select Status Code - Open Due/Unpaid Paid Incomplete No Tax Due Internal Refu…" at bounding box center [1347, 371] width 283 height 34
type input "[DATE]"
click at [1192, 537] on div "Tax Status Status" at bounding box center [1353, 714] width 343 height 773
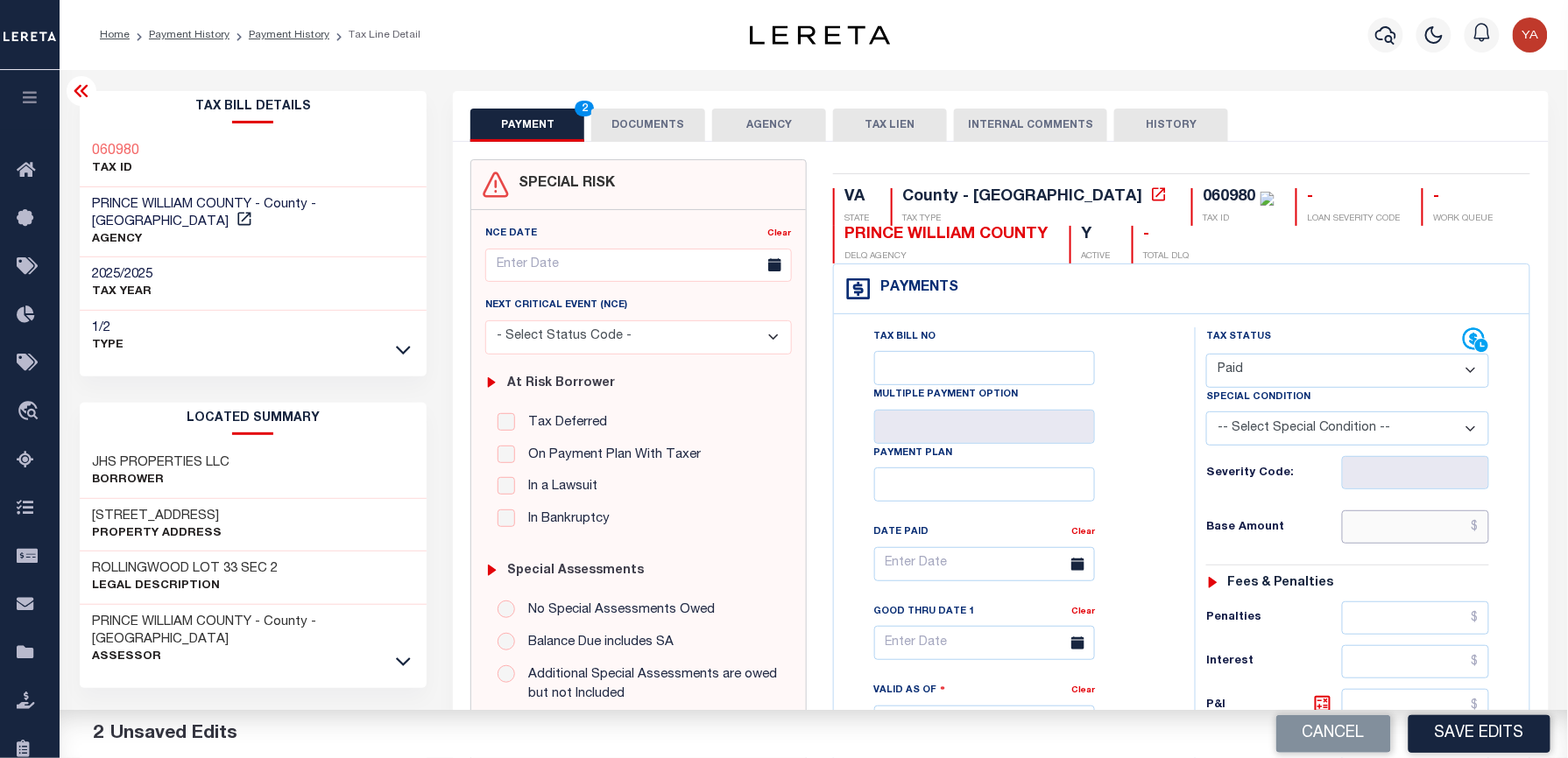
click at [1399, 541] on input "text" at bounding box center [1415, 527] width 147 height 33
paste input "1,746.76"
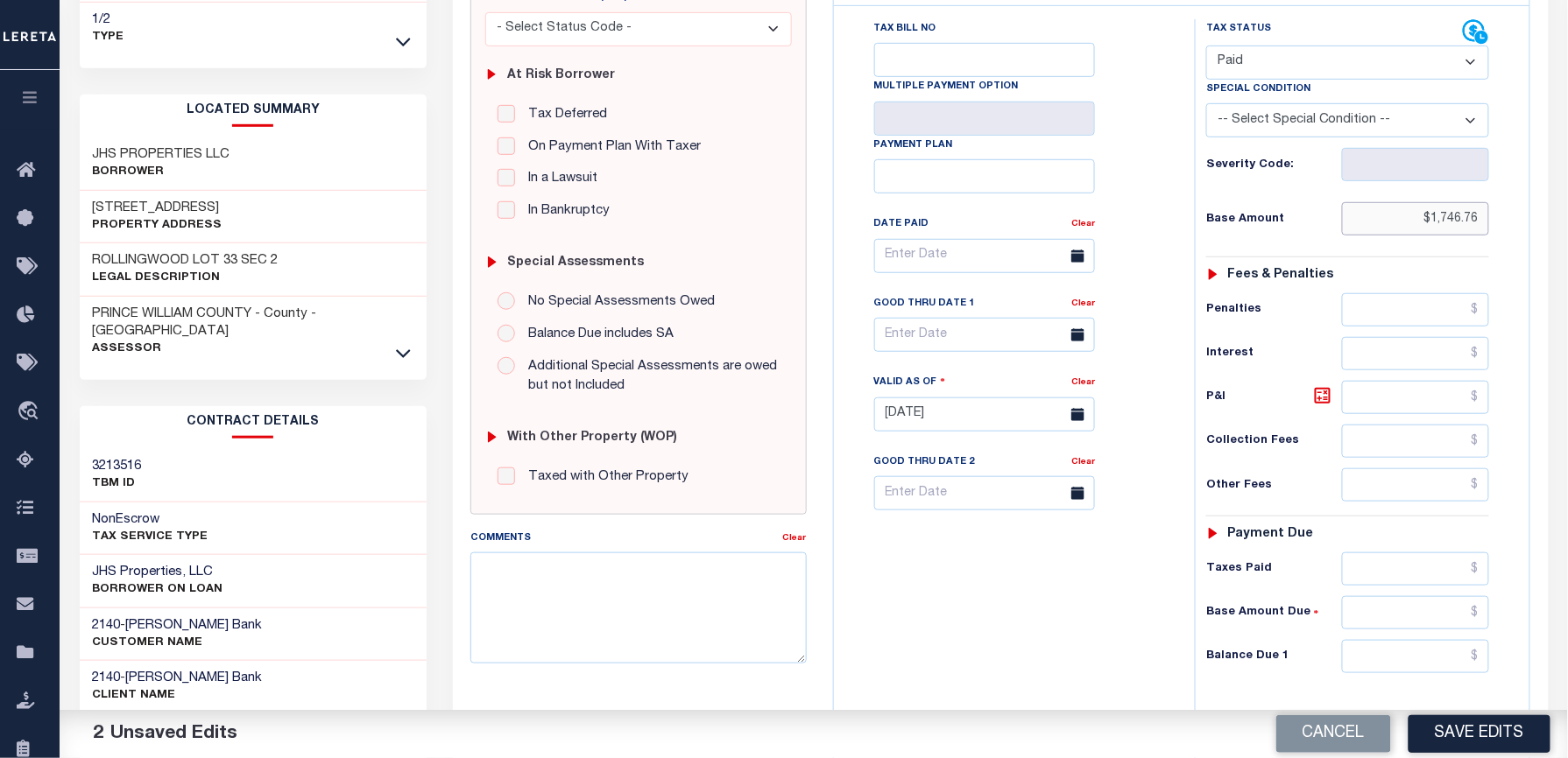
scroll to position [590, 0]
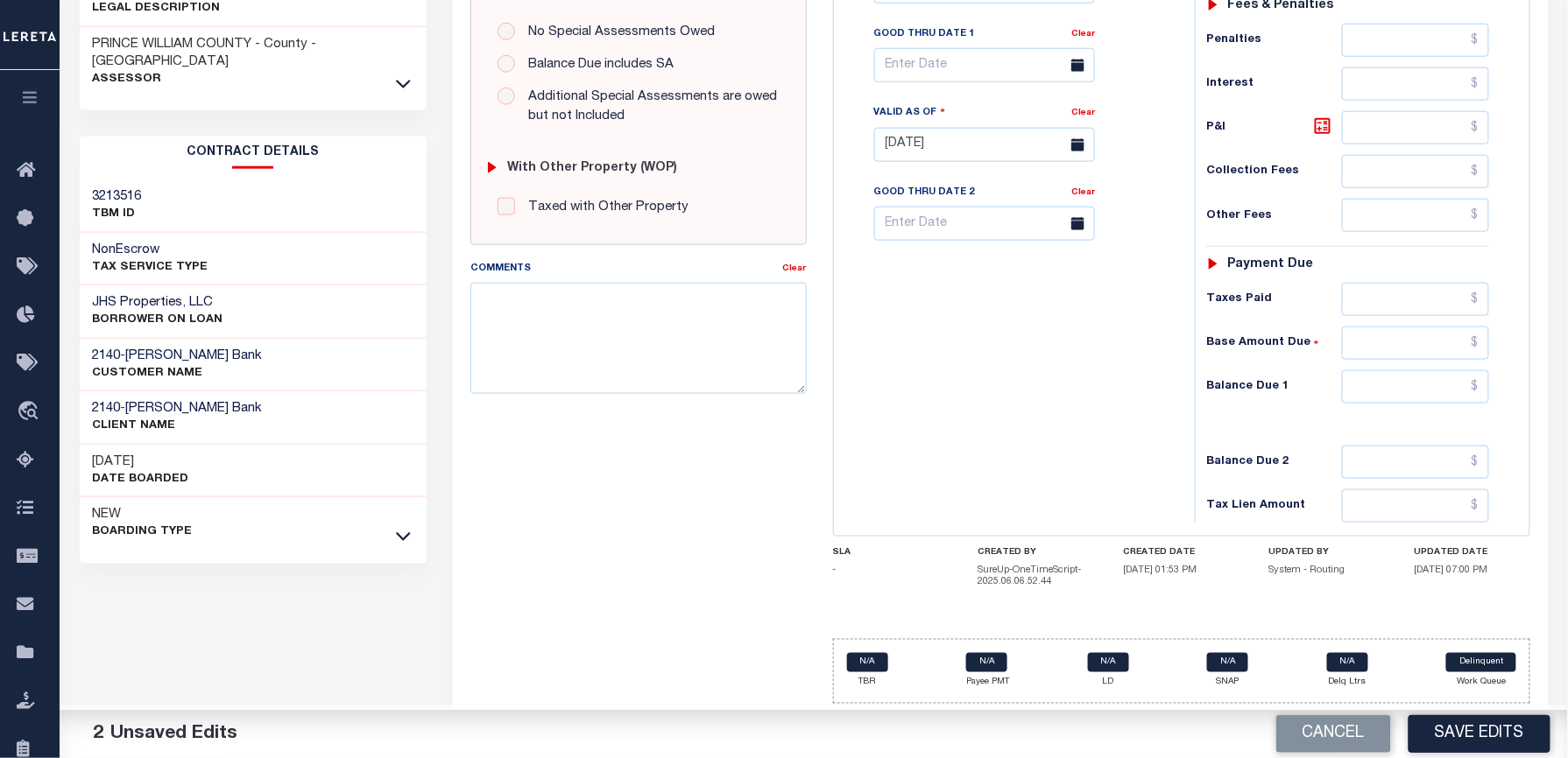
type input "$1,746.76"
click at [1391, 389] on input "text" at bounding box center [1415, 386] width 147 height 33
type input "$0.00"
click at [1075, 378] on div "Tax Bill No Multiple Payment Option Payment Plan Clear" at bounding box center [1010, 136] width 343 height 773
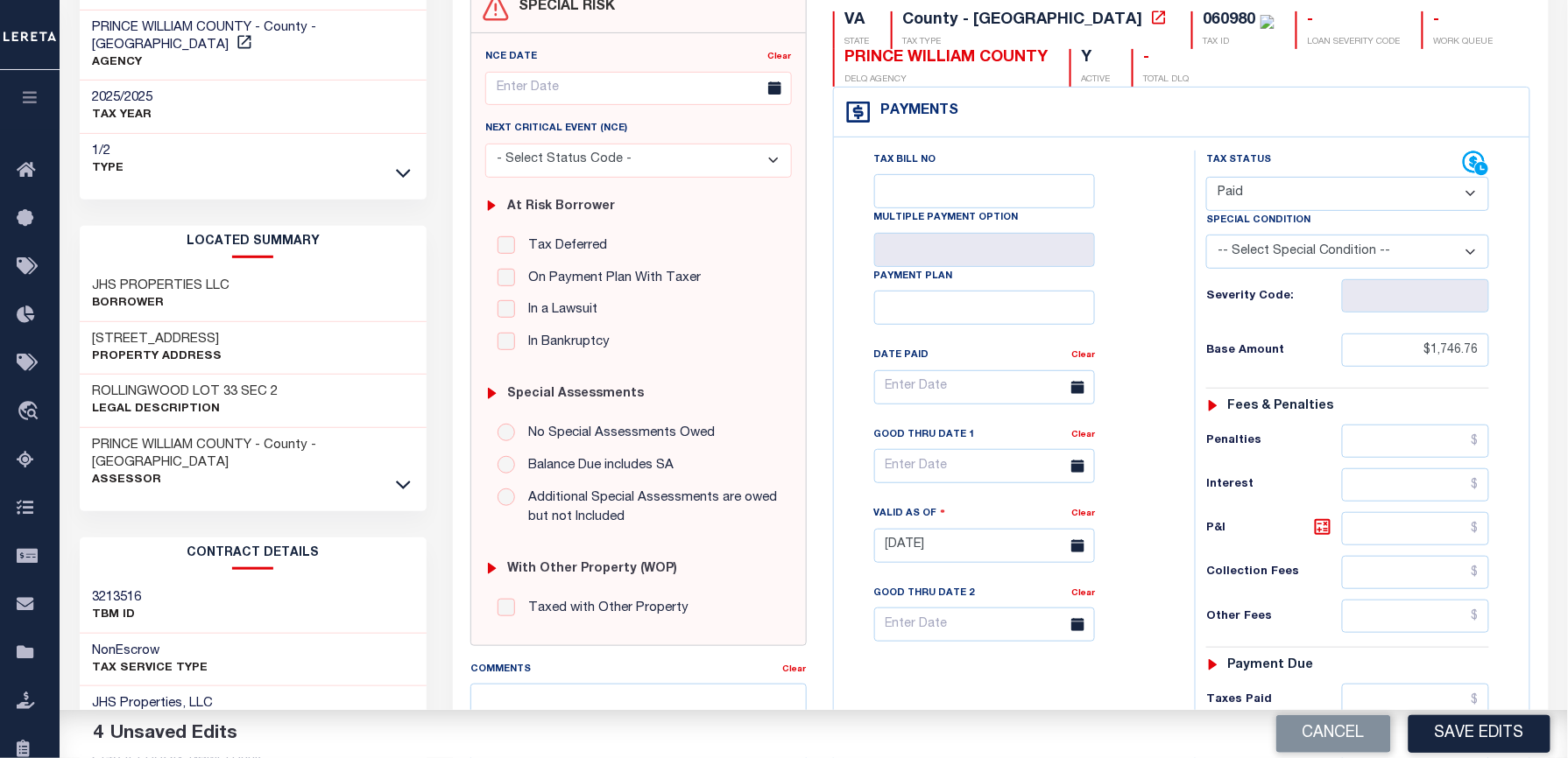
scroll to position [7, 0]
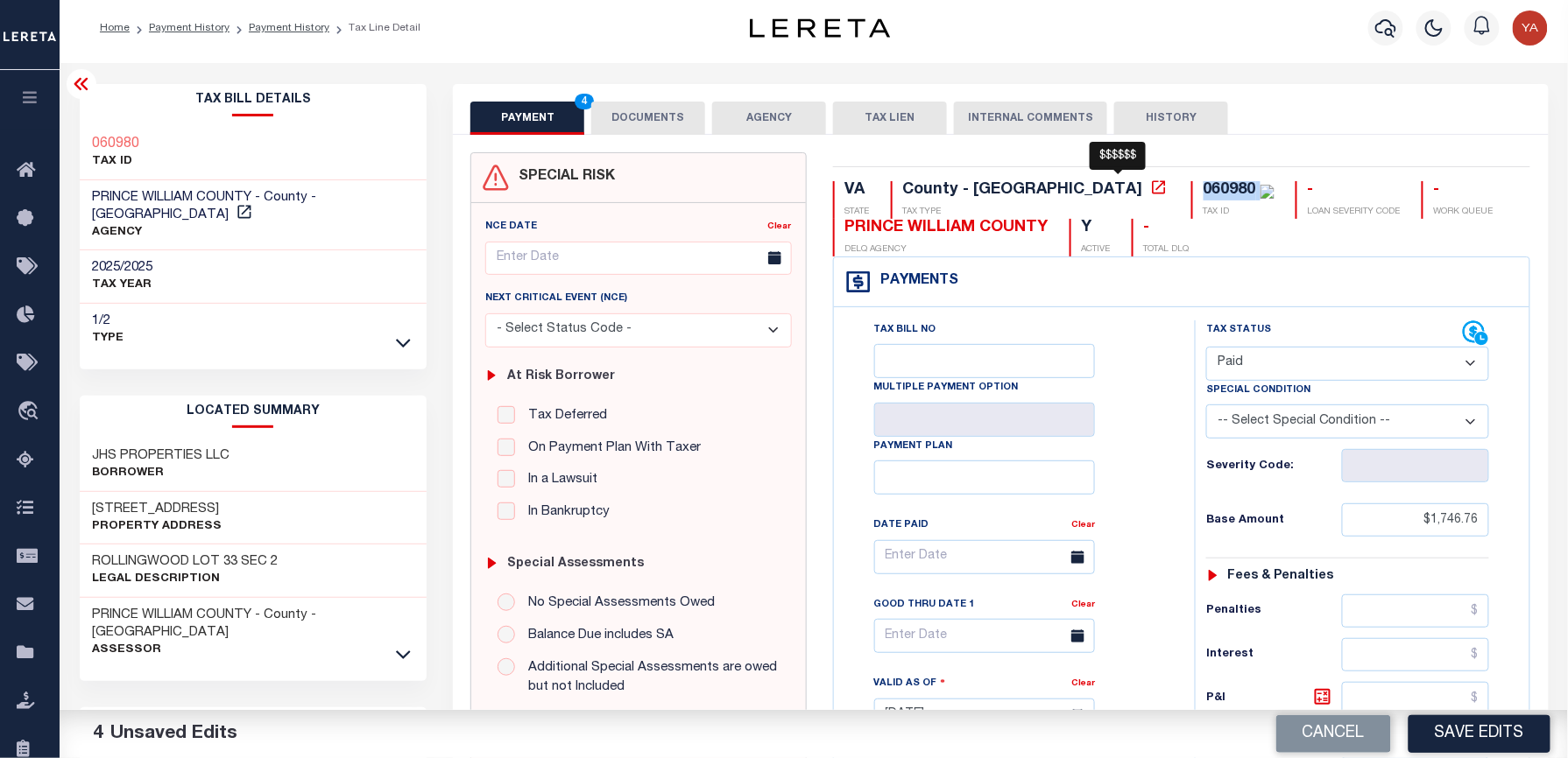
drag, startPoint x: 1052, startPoint y: 194, endPoint x: 1111, endPoint y: 190, distance: 59.1
click at [1192, 190] on div "060980 TAX ID" at bounding box center [1233, 200] width 83 height 38
click at [1244, 137] on div "SPECIAL RISK NCE Date Clear" at bounding box center [1001, 718] width 1095 height 1168
drag, startPoint x: 1104, startPoint y: 196, endPoint x: 1064, endPoint y: 187, distance: 41.0
click at [1203, 187] on div "060980" at bounding box center [1229, 190] width 52 height 16
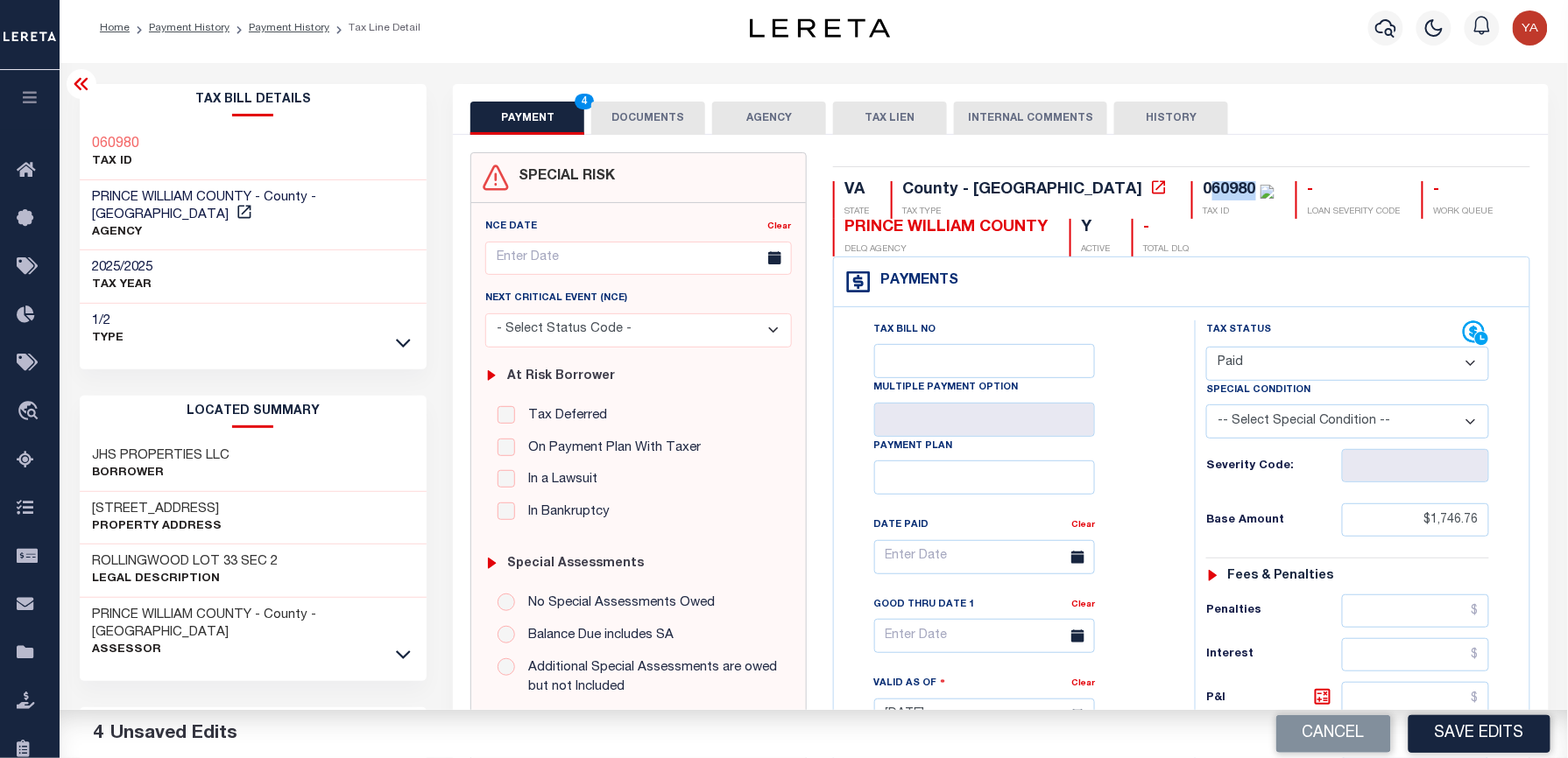
copy div "60980"
click at [658, 116] on button "DOCUMENTS" at bounding box center [648, 118] width 113 height 33
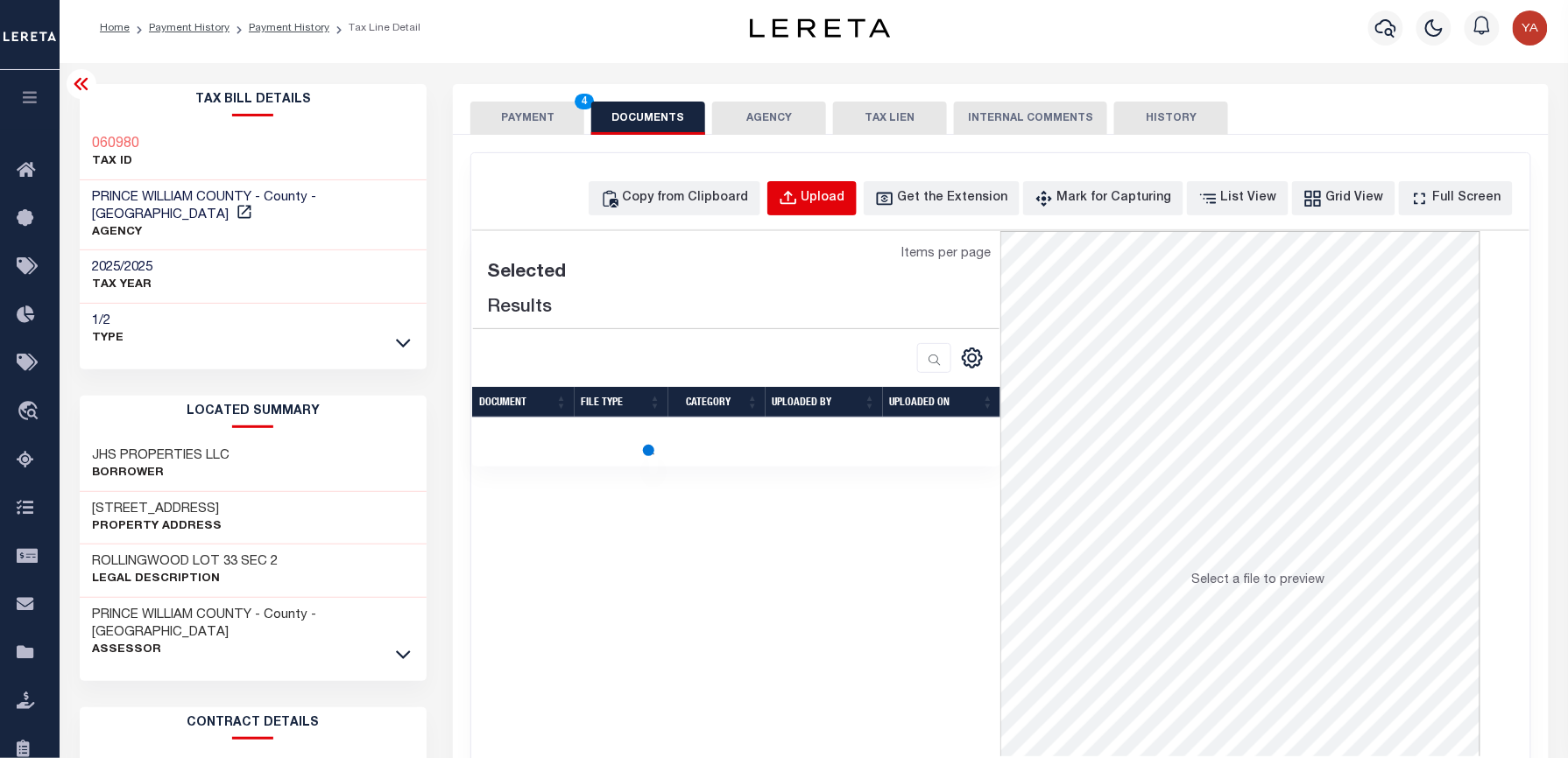
click at [845, 202] on div "Upload" at bounding box center [823, 198] width 44 height 19
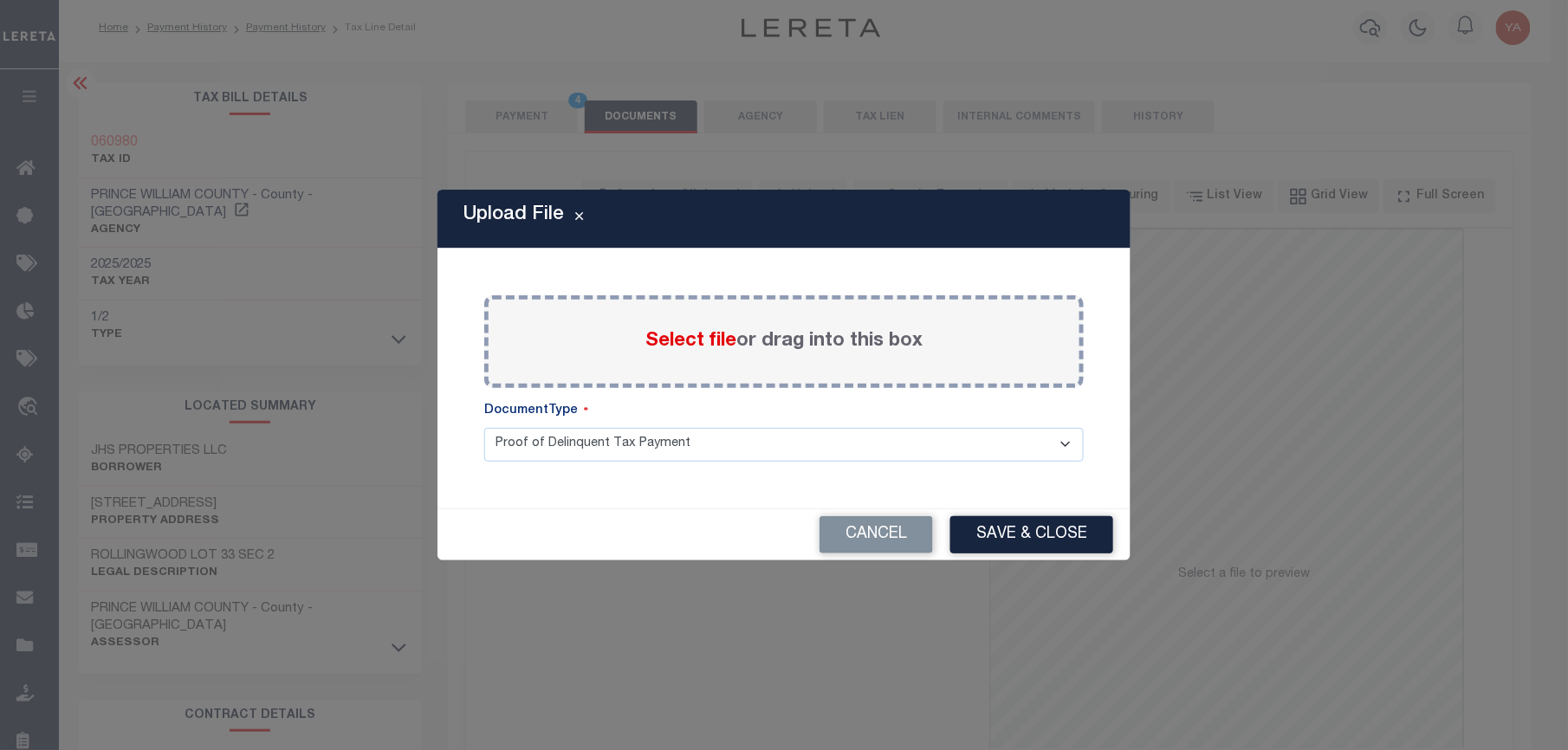
click at [854, 347] on label "Select file or drag into this box" at bounding box center [784, 342] width 277 height 29
click at [0, 0] on input "Select file or drag into this box" at bounding box center [0, 0] width 0 height 0
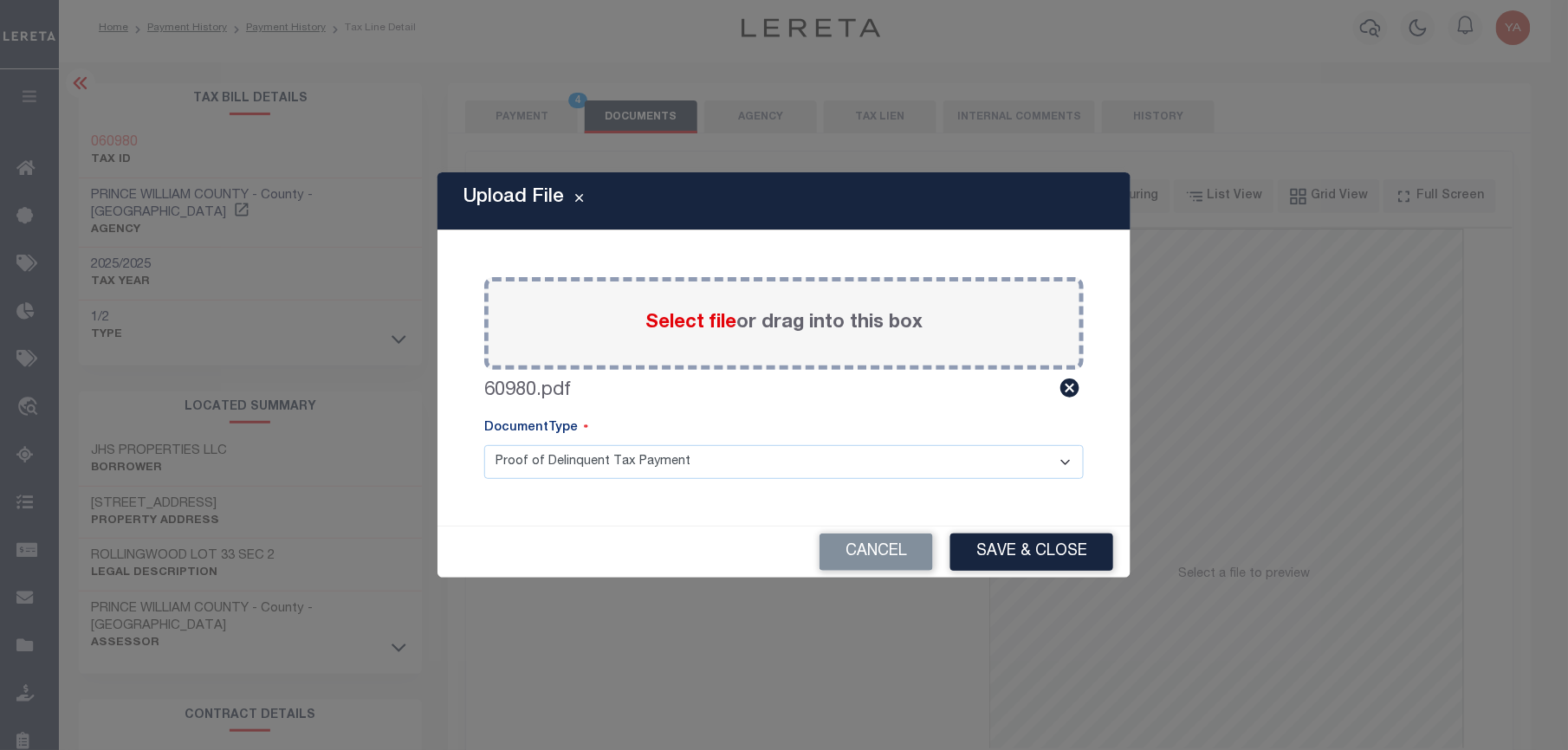
drag, startPoint x: 814, startPoint y: 458, endPoint x: 814, endPoint y: 475, distance: 17.0
click at [814, 458] on select "Proof of Delinquent Tax Payment" at bounding box center [784, 462] width 600 height 34
click at [485, 445] on select "Proof of Delinquent Tax Payment" at bounding box center [784, 462] width 600 height 34
click at [1014, 544] on button "Save & Close" at bounding box center [1032, 552] width 163 height 37
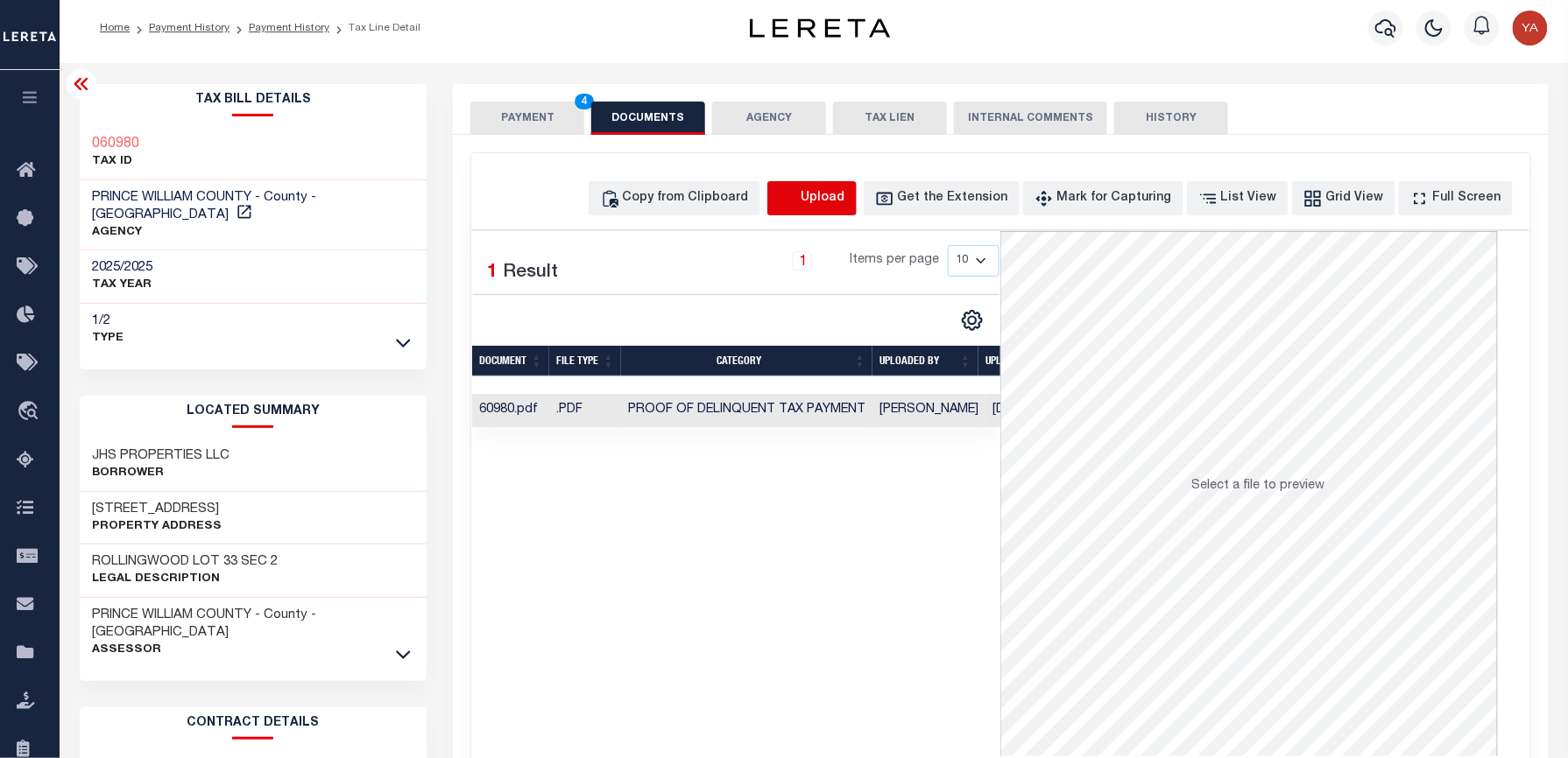
click at [798, 207] on icon "button" at bounding box center [788, 198] width 19 height 19
select select "POP"
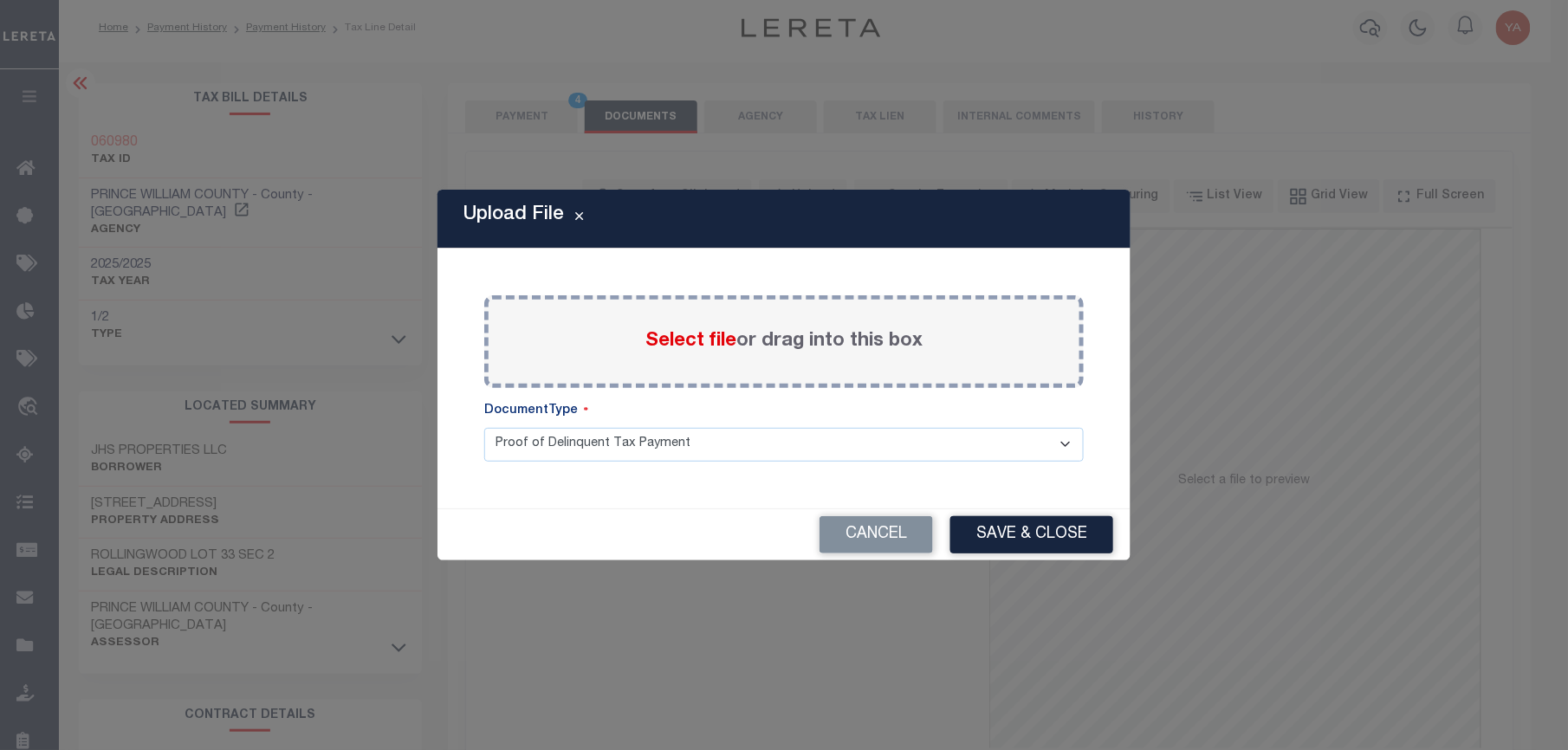
click at [804, 337] on label "Select file or drag into this box" at bounding box center [784, 342] width 277 height 29
click at [0, 0] on input "Select file or drag into this box" at bounding box center [0, 0] width 0 height 0
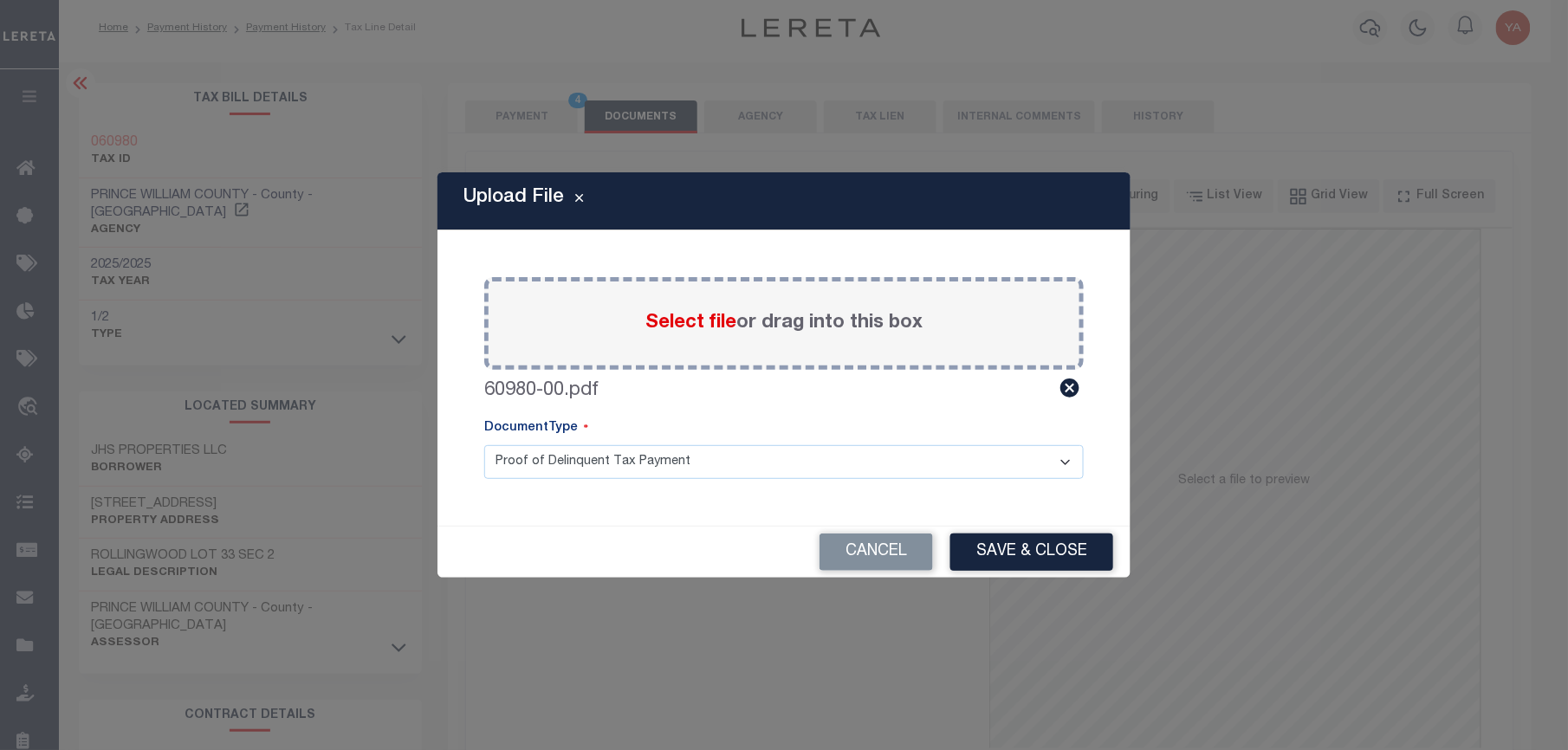
drag, startPoint x: 787, startPoint y: 459, endPoint x: 787, endPoint y: 480, distance: 21.0
click at [787, 461] on select "Proof of Delinquent Tax Payment" at bounding box center [784, 462] width 600 height 34
click at [485, 445] on select "Proof of Delinquent Tax Payment" at bounding box center [784, 462] width 600 height 34
click at [1047, 542] on button "Save & Close" at bounding box center [1032, 552] width 163 height 37
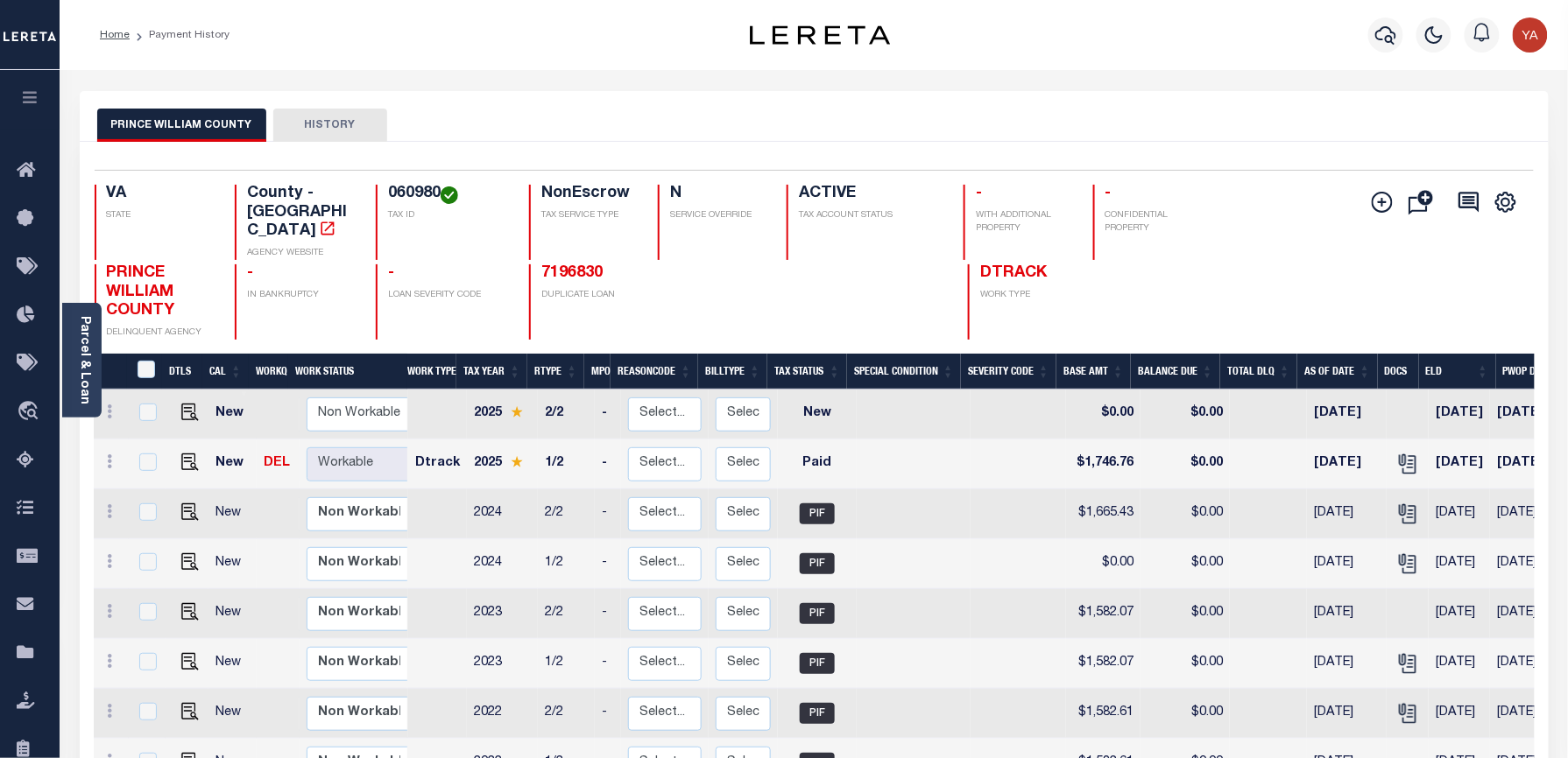
click at [388, 196] on h4 "060980" at bounding box center [448, 194] width 120 height 19
copy h4 "060980"
click at [84, 356] on link "Parcel & Loan" at bounding box center [85, 360] width 13 height 88
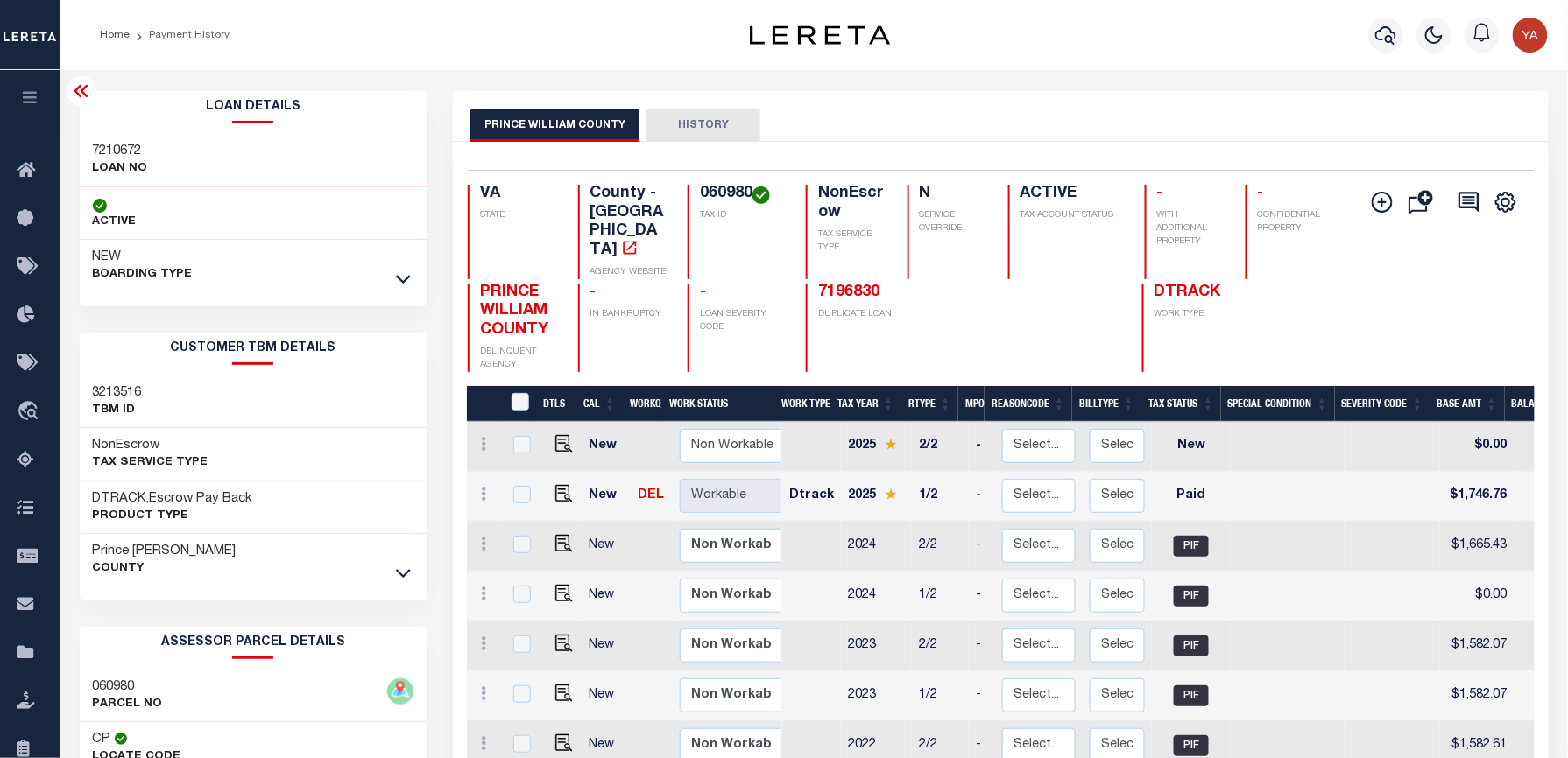
click at [79, 137] on div "7210672 LOAN NO" at bounding box center [253, 160] width 348 height 53
copy h3 "7210672"
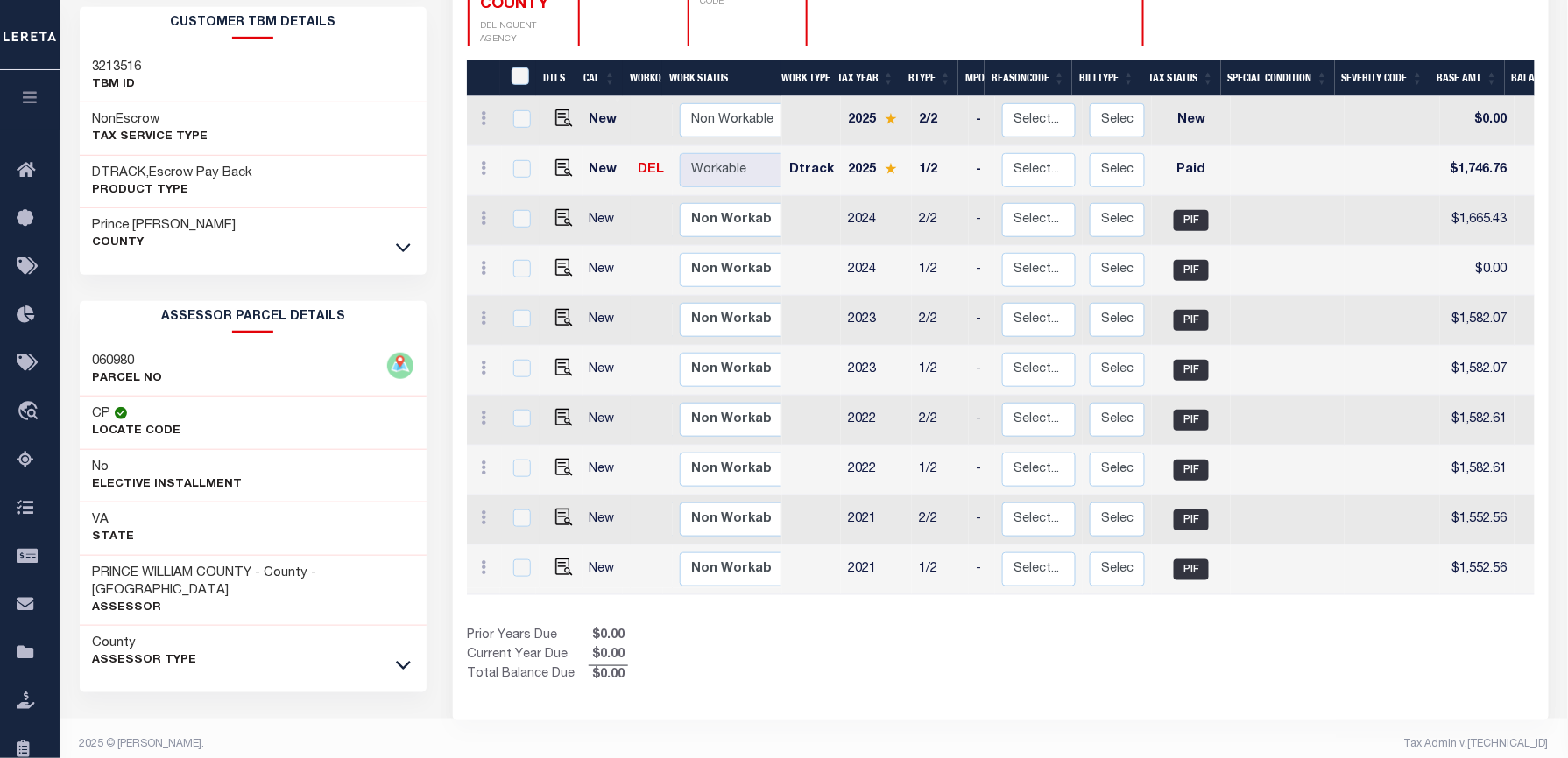
scroll to position [327, 0]
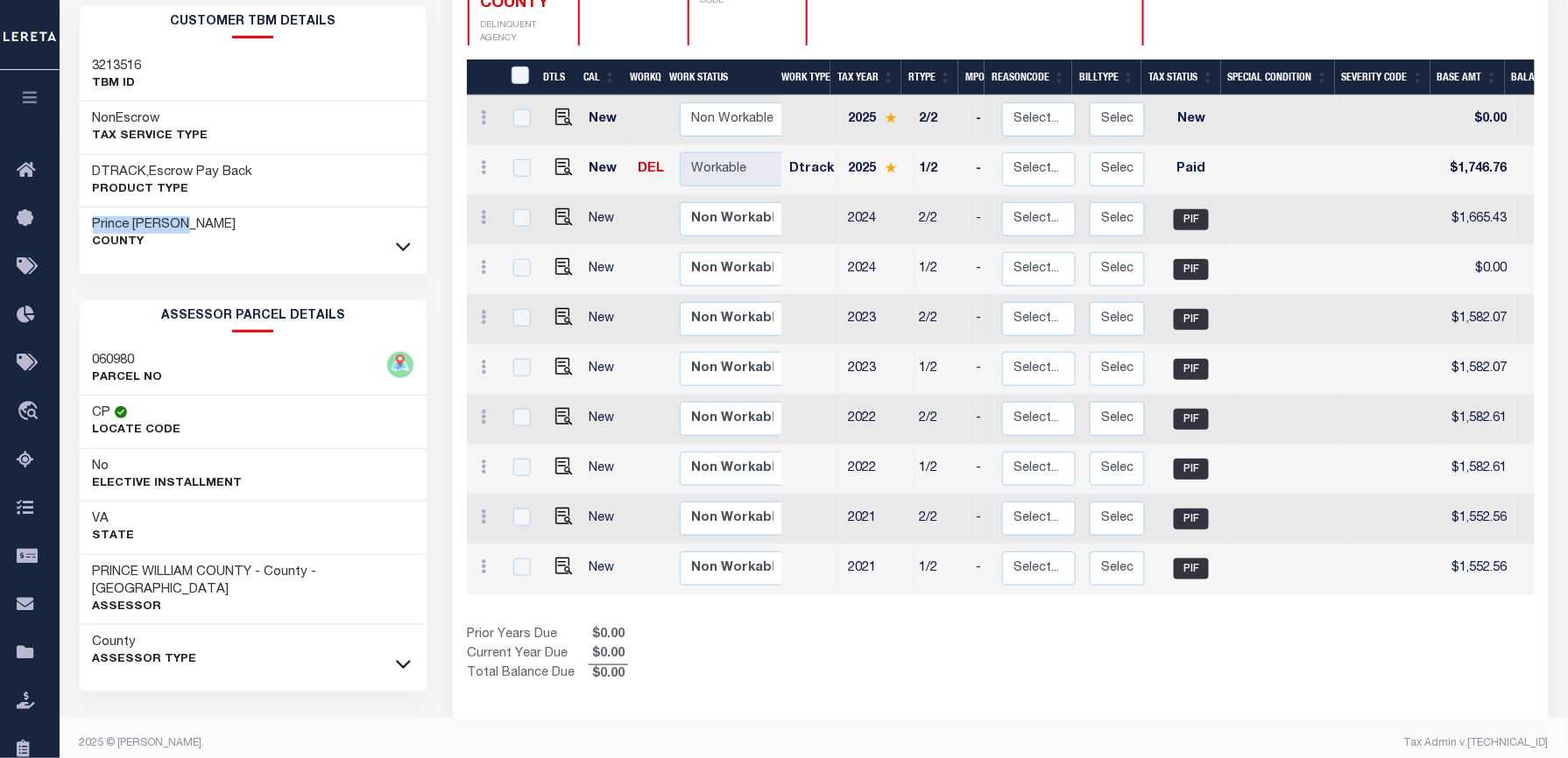
drag, startPoint x: 86, startPoint y: 222, endPoint x: 236, endPoint y: 224, distance: 150.0
click at [236, 224] on div "Prince William County" at bounding box center [253, 233] width 348 height 52
copy h3 "Prince [PERSON_NAME]"
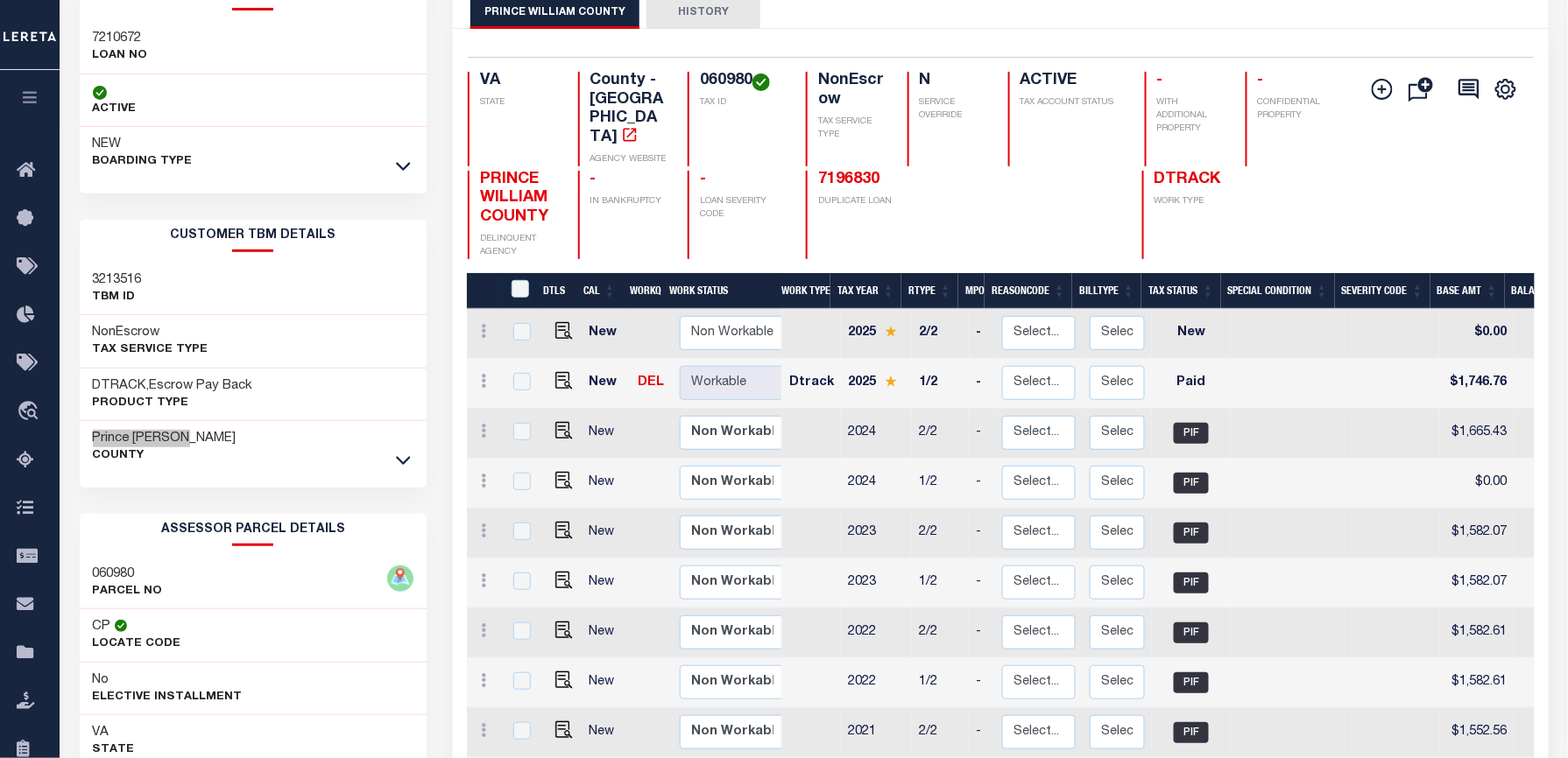
scroll to position [0, 0]
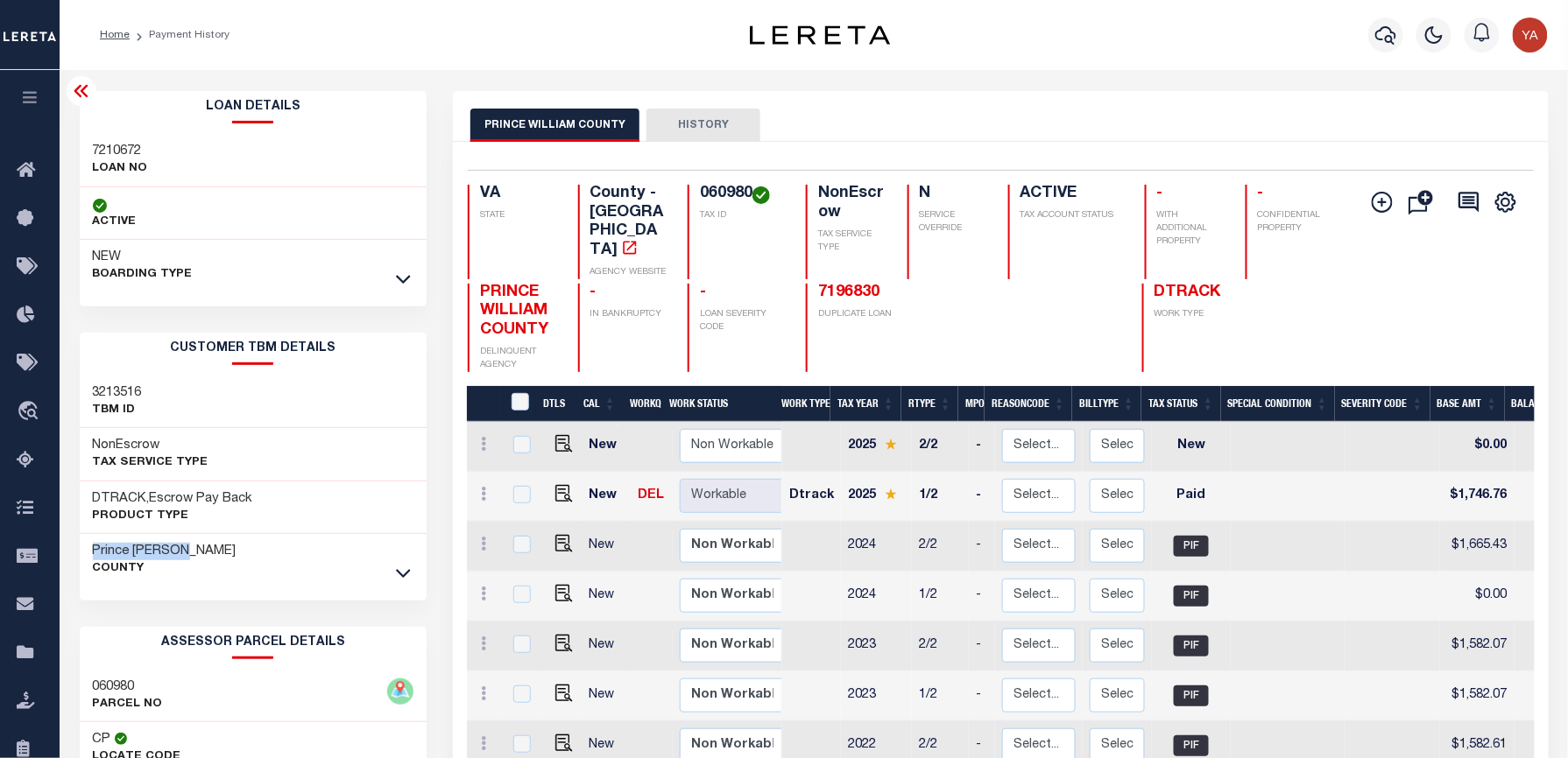
click at [938, 119] on div "PRINCE WILLIAM COUNTY HISTORY" at bounding box center [1000, 125] width 1060 height 32
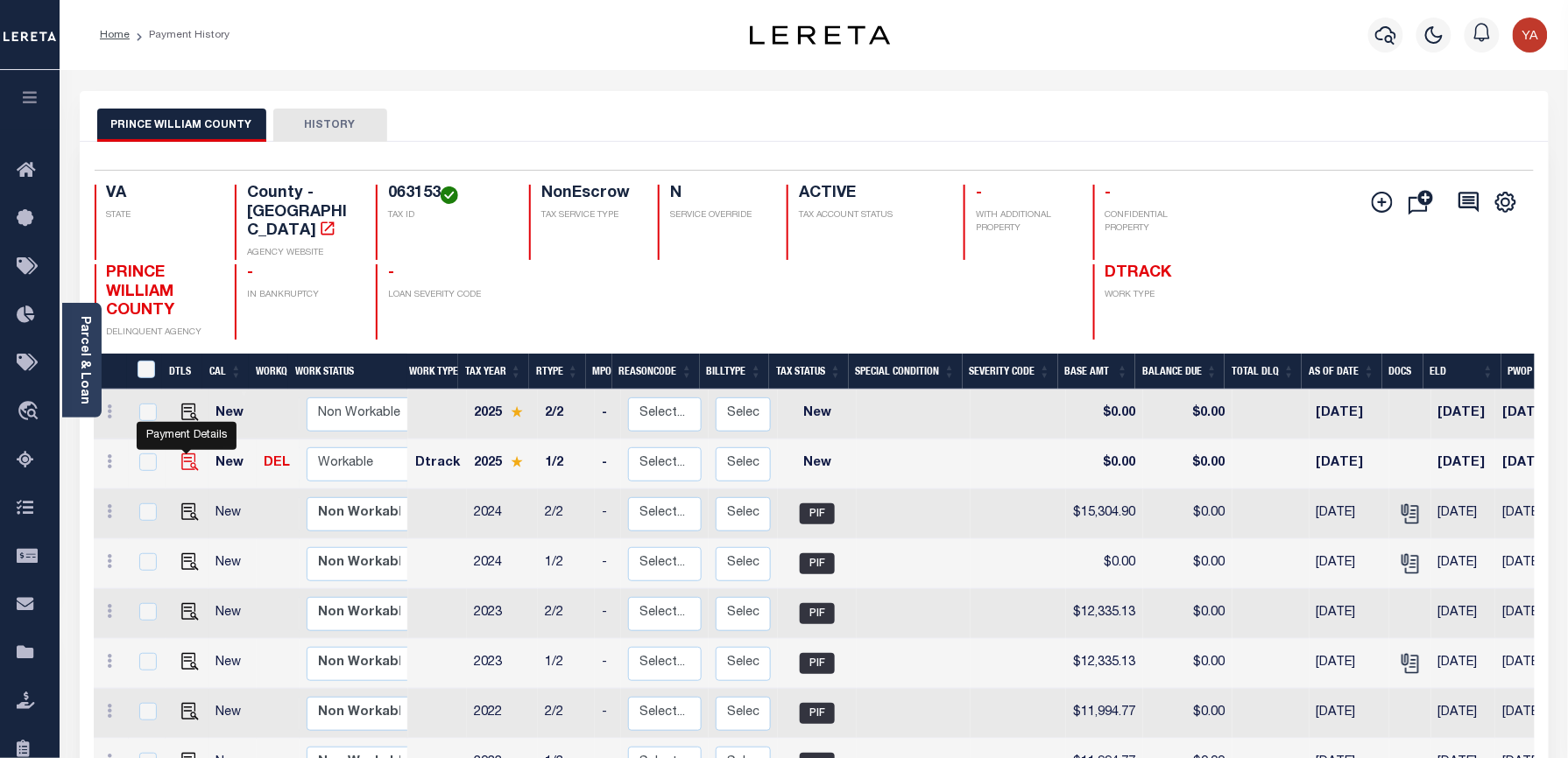
click at [184, 454] on img "" at bounding box center [189, 462] width 17 height 17
checkbox input "true"
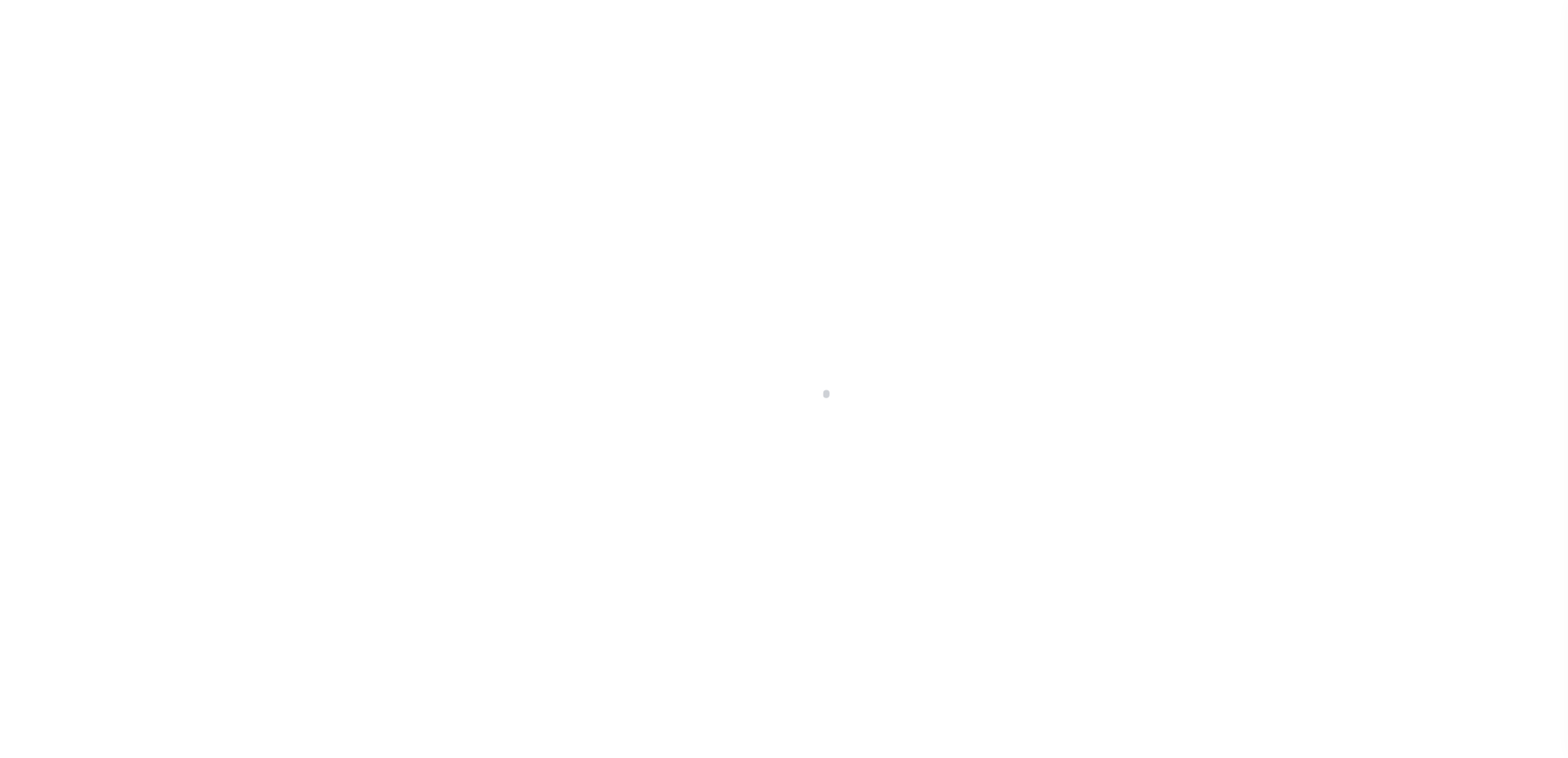
checkbox input "false"
type input "[DATE]"
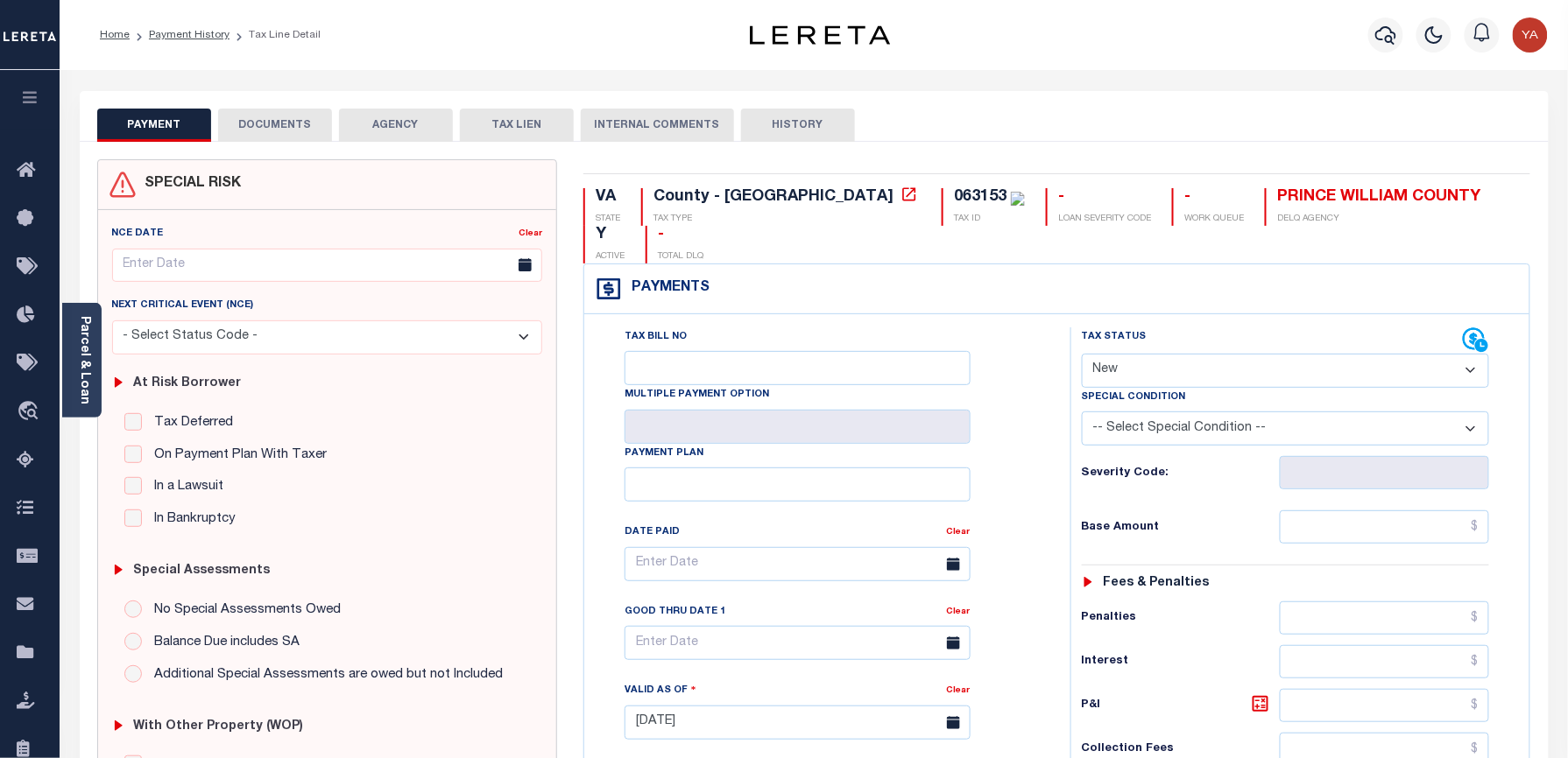
drag, startPoint x: 71, startPoint y: 369, endPoint x: 95, endPoint y: 414, distance: 51.0
click at [71, 369] on div "Parcel & Loan" at bounding box center [82, 359] width 40 height 114
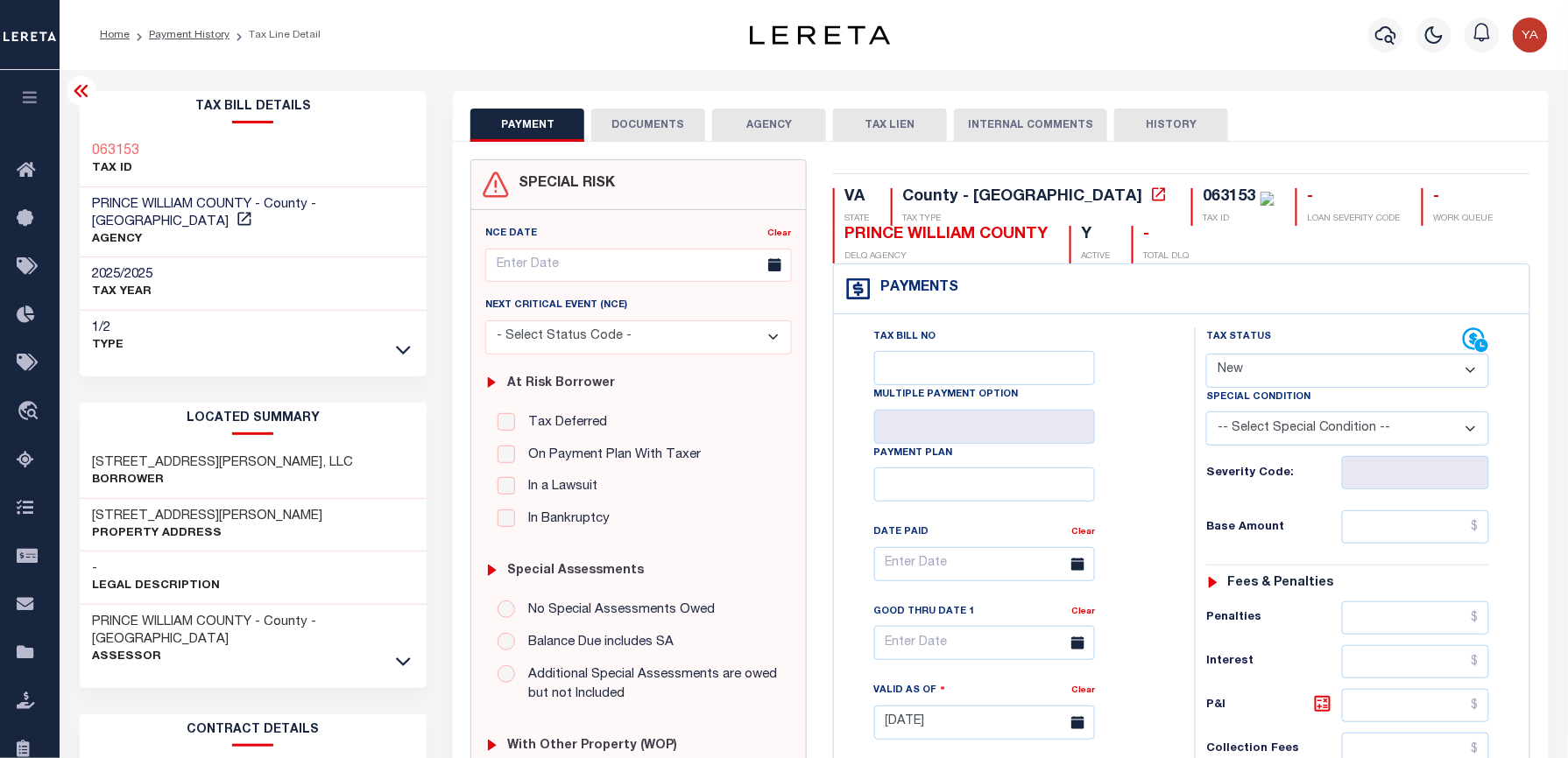
drag, startPoint x: 1247, startPoint y: 374, endPoint x: 1248, endPoint y: 385, distance: 11.0
click at [1247, 374] on select "- Select Status Code - Open Due/Unpaid Paid Incomplete No Tax Due Internal Refu…" at bounding box center [1347, 371] width 283 height 34
select select "PYD"
click at [1206, 356] on select "- Select Status Code - Open Due/Unpaid Paid Incomplete No Tax Due Internal Refu…" at bounding box center [1347, 371] width 283 height 34
type input "[DATE]"
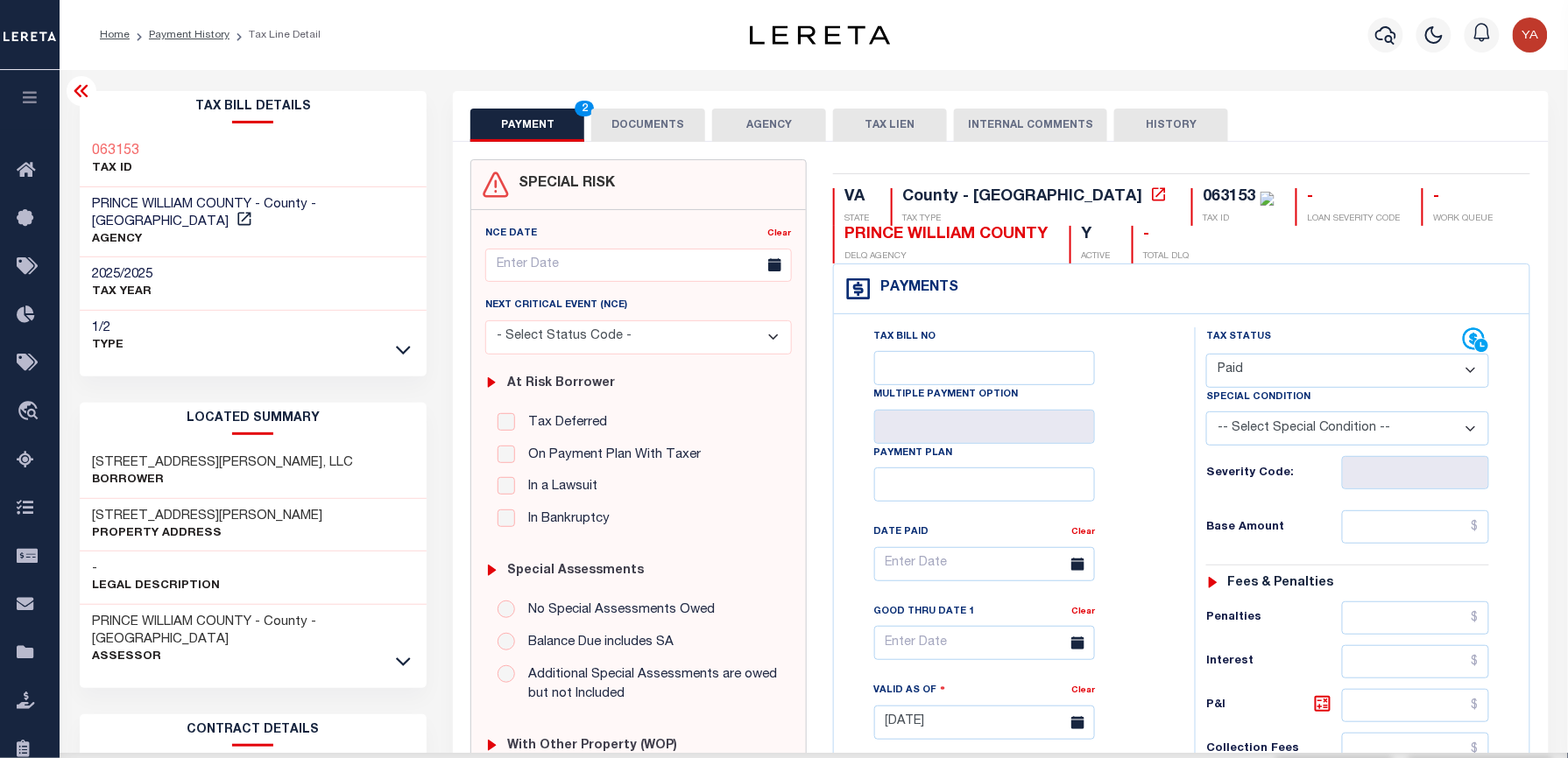
click at [1160, 513] on div "Tax Bill No Multiple Payment Option Payment Plan Clear" at bounding box center [1010, 573] width 317 height 492
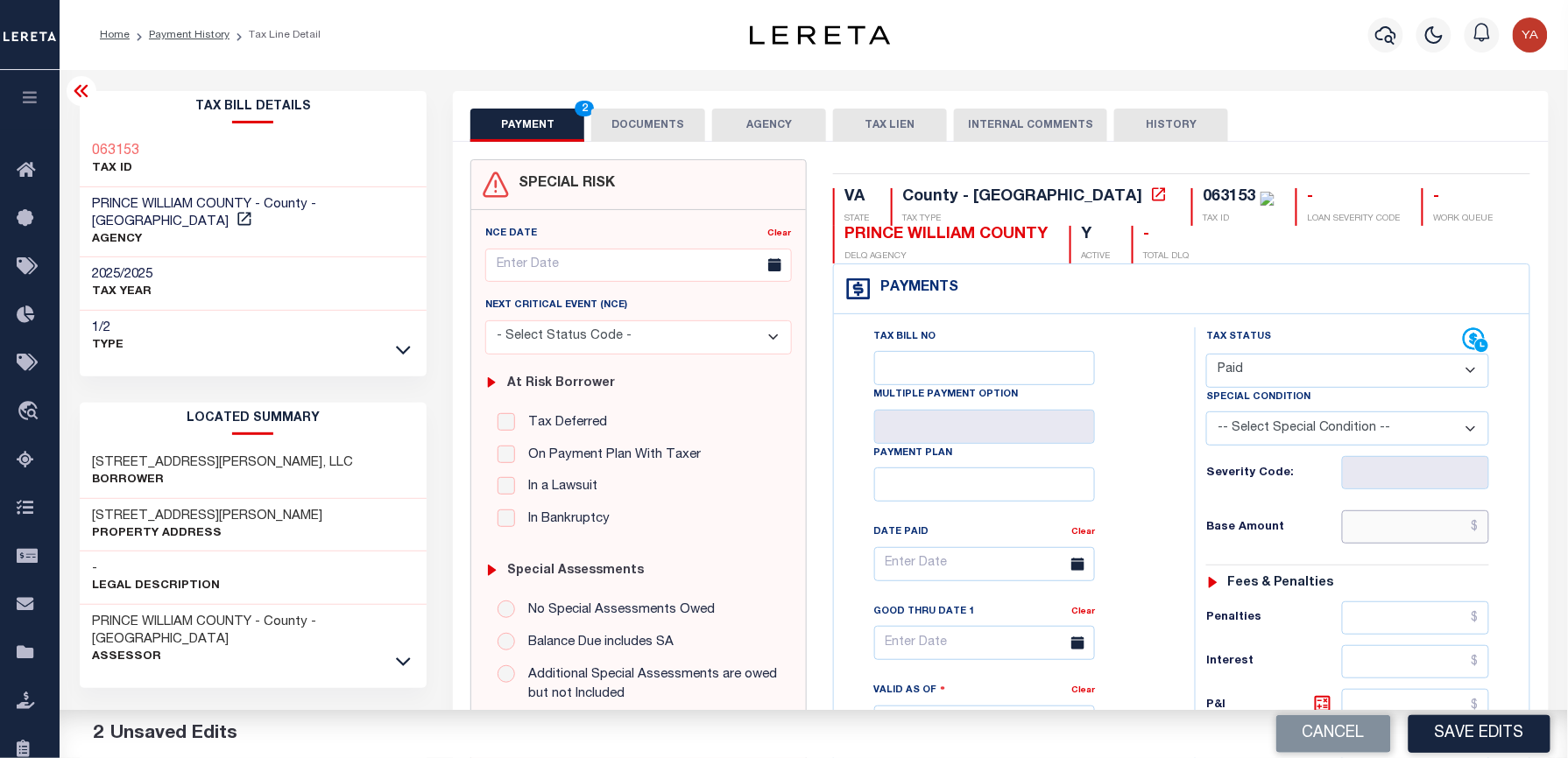
click at [1416, 524] on input "text" at bounding box center [1415, 527] width 147 height 33
paste input "15,638.64"
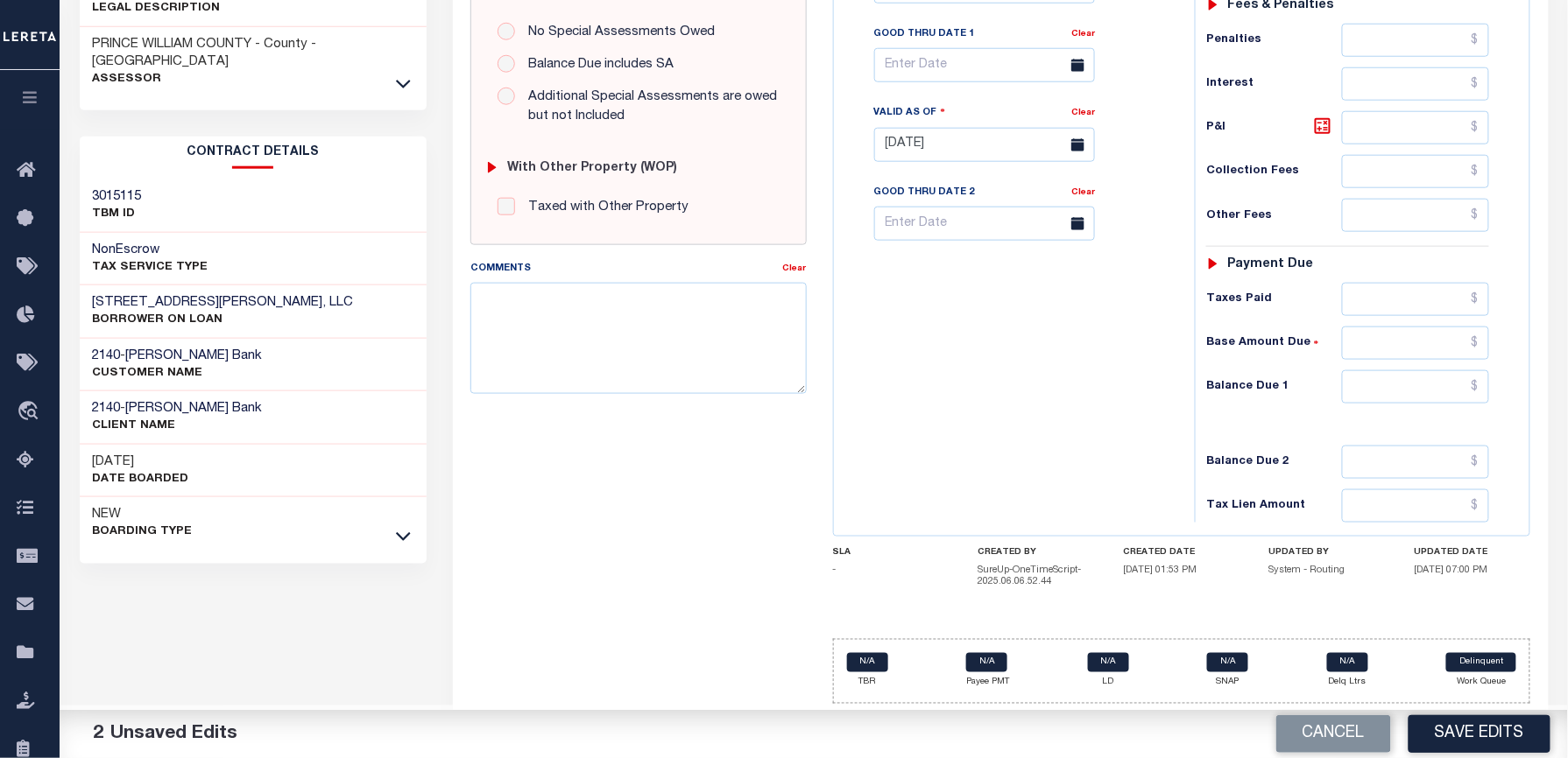
type input "$15,638.64"
click at [1396, 396] on input "text" at bounding box center [1415, 386] width 147 height 33
type input "$0.00"
click at [942, 396] on div "Tax Bill No Multiple Payment Option Payment Plan Clear" at bounding box center [1010, 136] width 343 height 773
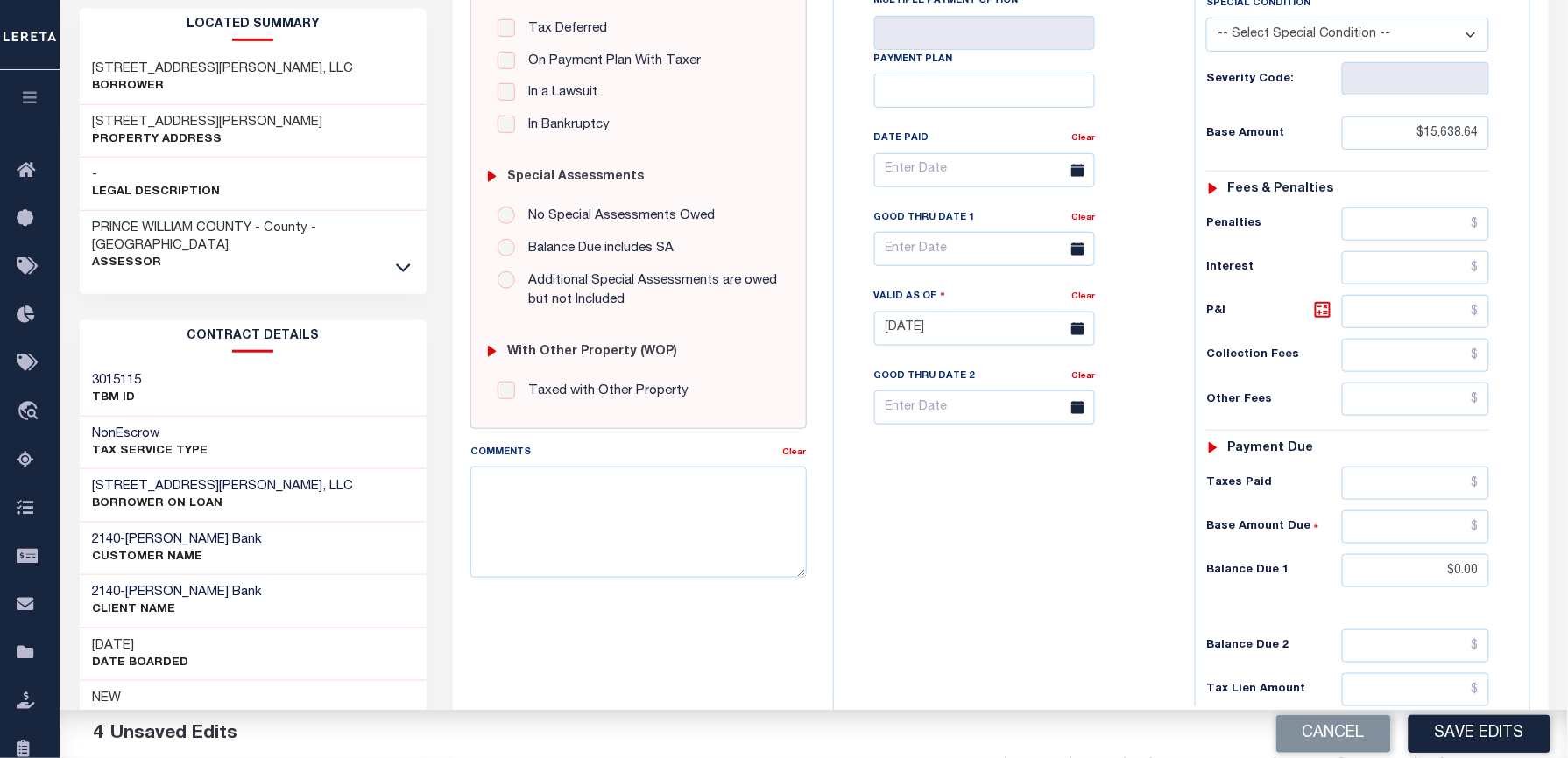
scroll to position [0, 0]
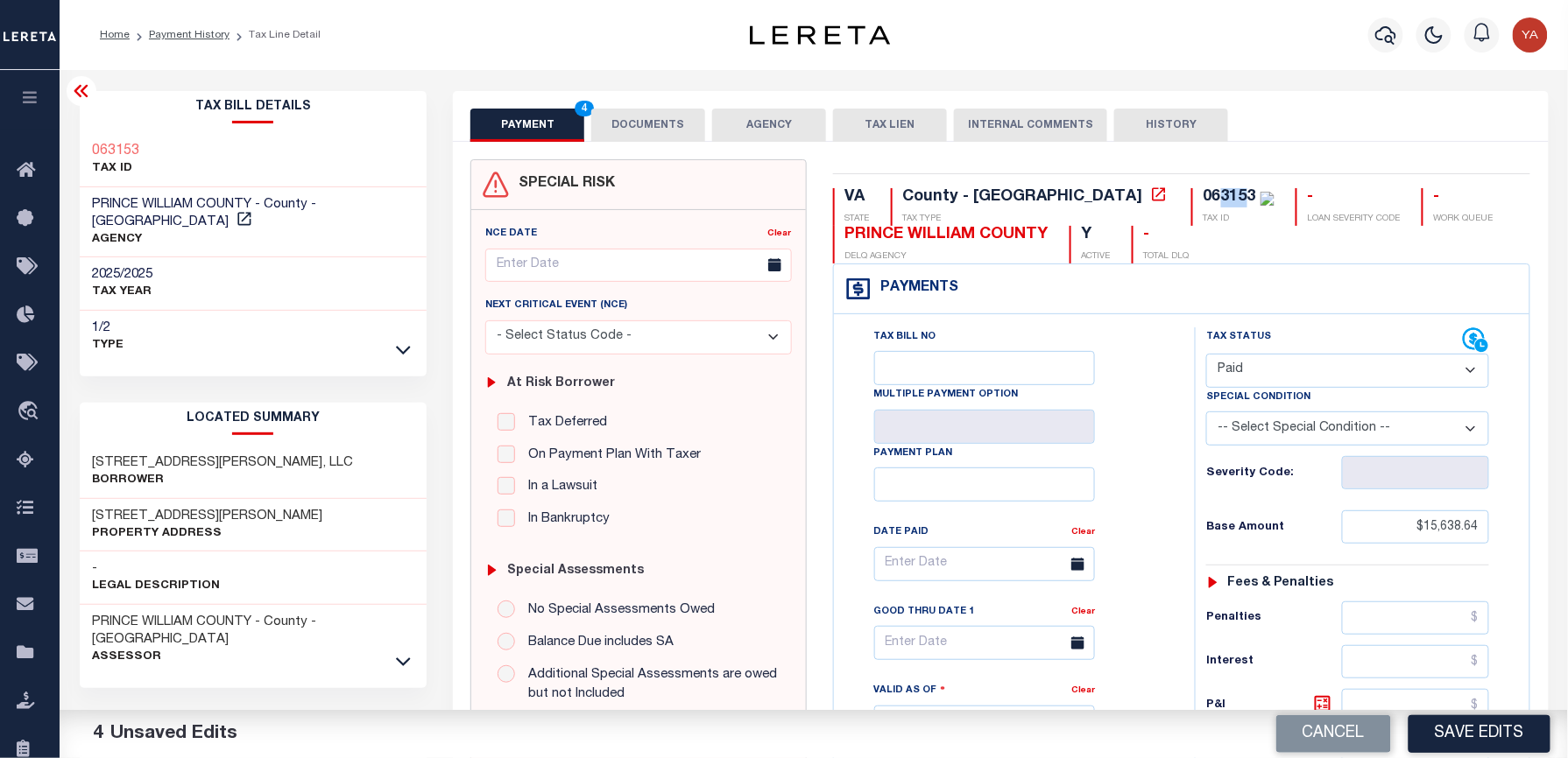
drag, startPoint x: 1076, startPoint y: 198, endPoint x: 1093, endPoint y: 198, distance: 17.0
click at [1203, 198] on div "063153" at bounding box center [1229, 197] width 52 height 16
click at [1347, 184] on div "VA STATE County - VA TAX TYPE 063153 TAX ID - LOAN SEVERITY CODE - WORK QUEUE P…" at bounding box center [1182, 727] width 724 height 1136
click at [690, 137] on button "DOCUMENTS" at bounding box center [648, 125] width 113 height 33
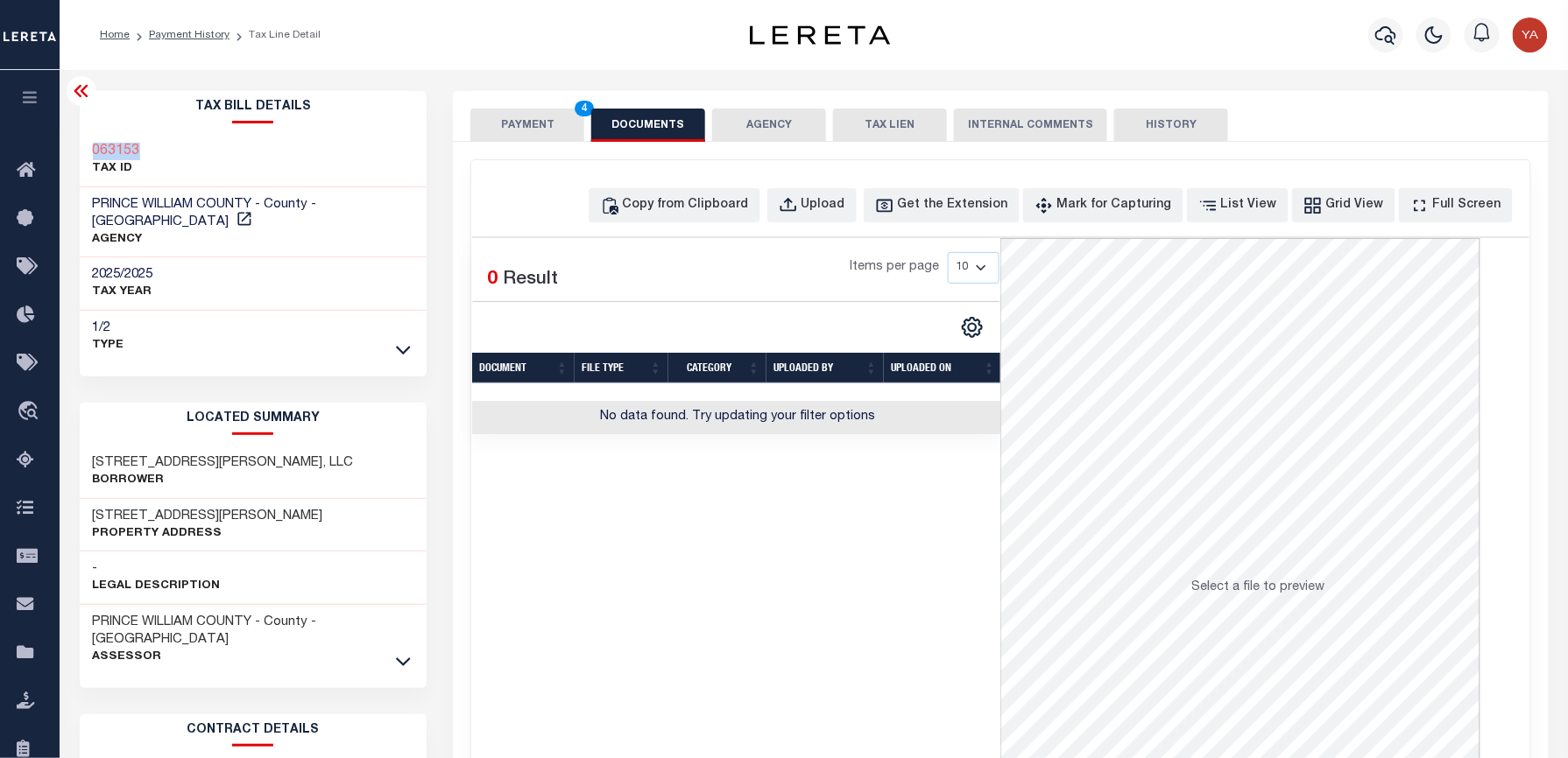
drag, startPoint x: 85, startPoint y: 145, endPoint x: 183, endPoint y: 144, distance: 98.0
click at [183, 144] on div "063153 TAX ID" at bounding box center [253, 160] width 348 height 53
copy h3 "063153"
click at [798, 204] on icon "button" at bounding box center [788, 205] width 19 height 19
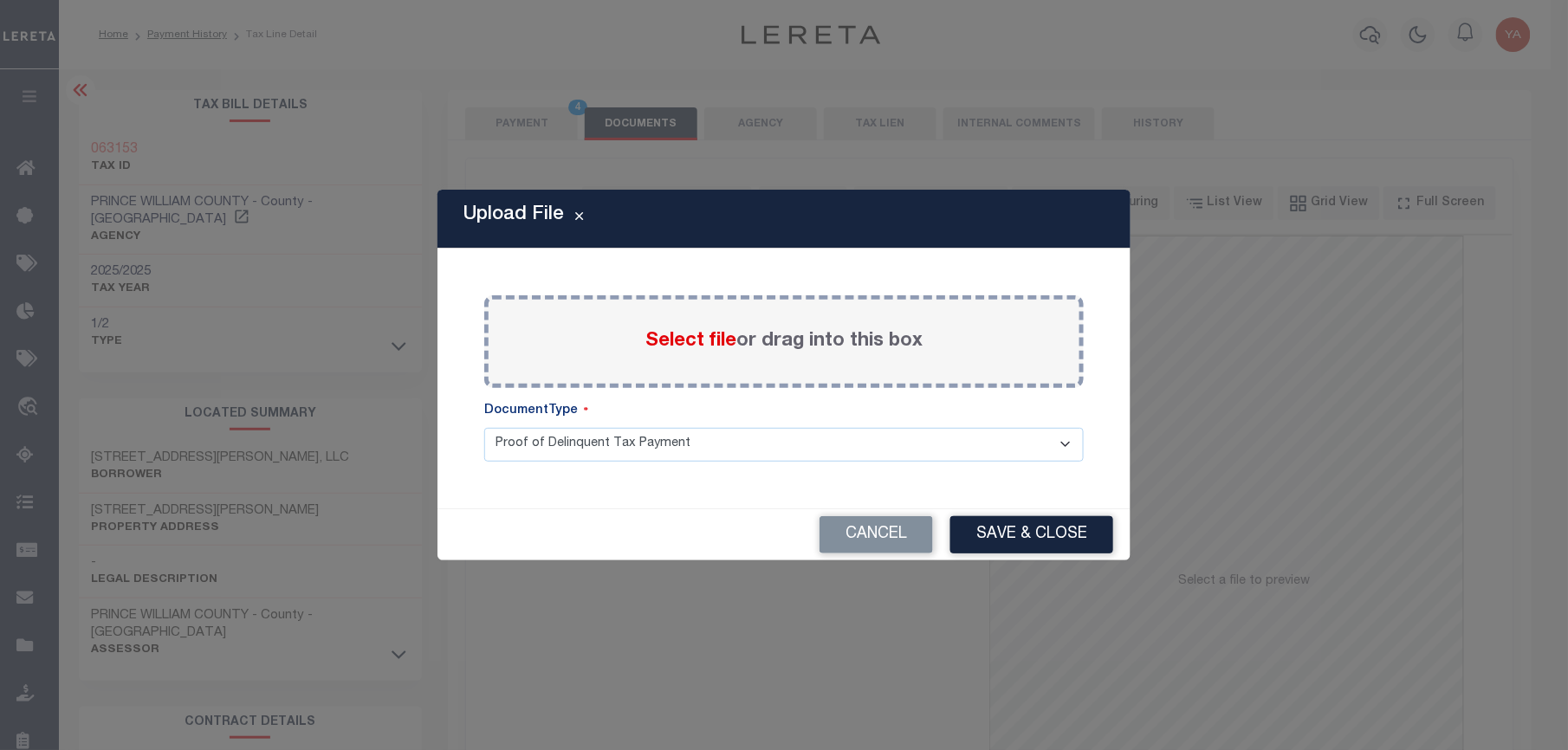
click at [804, 341] on label "Select file or drag into this box" at bounding box center [784, 342] width 277 height 29
click at [0, 0] on input "Select file or drag into this box" at bounding box center [0, 0] width 0 height 0
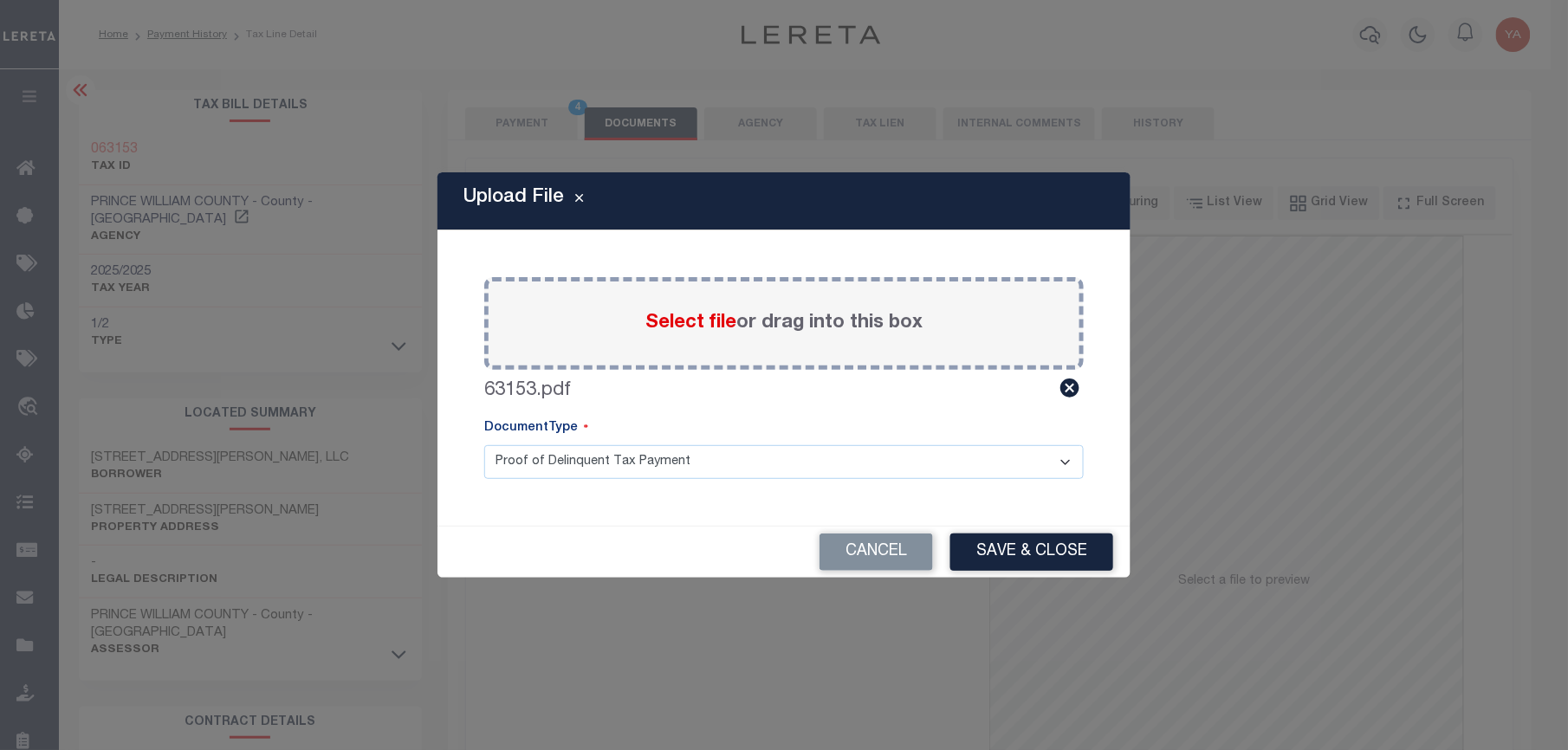
click at [792, 480] on div "Paste copied image or file into this box Select file or drag into this box 6315…" at bounding box center [783, 378] width 651 height 254
drag, startPoint x: 792, startPoint y: 461, endPoint x: 791, endPoint y: 482, distance: 21.0
click at [792, 461] on select "Proof of Delinquent Tax Payment" at bounding box center [784, 462] width 600 height 34
click at [485, 445] on select "Proof of Delinquent Tax Payment" at bounding box center [784, 462] width 600 height 34
click at [984, 549] on button "Save & Close" at bounding box center [1032, 552] width 163 height 37
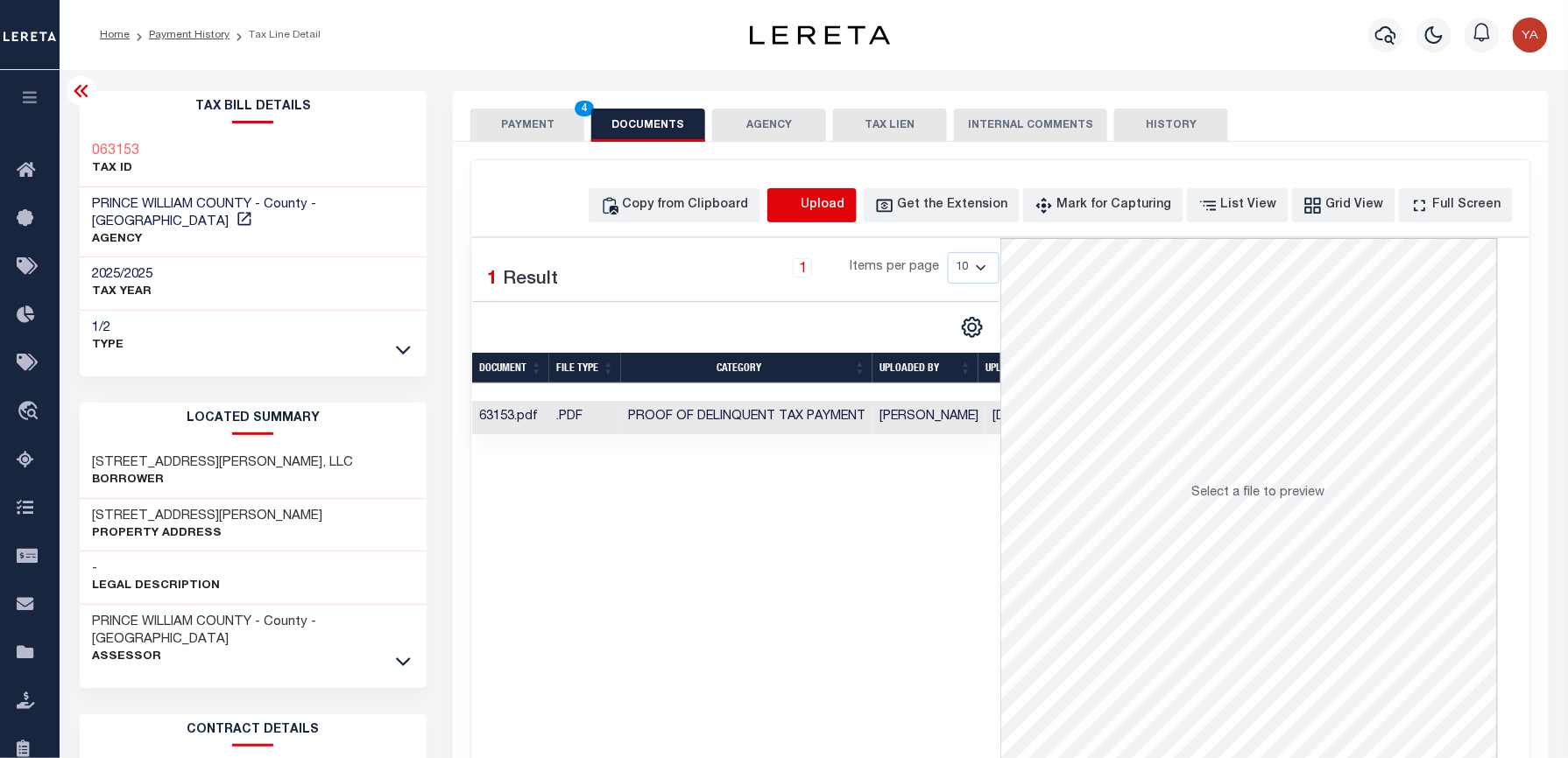
click at [798, 203] on icon "button" at bounding box center [788, 205] width 19 height 19
select select "POP"
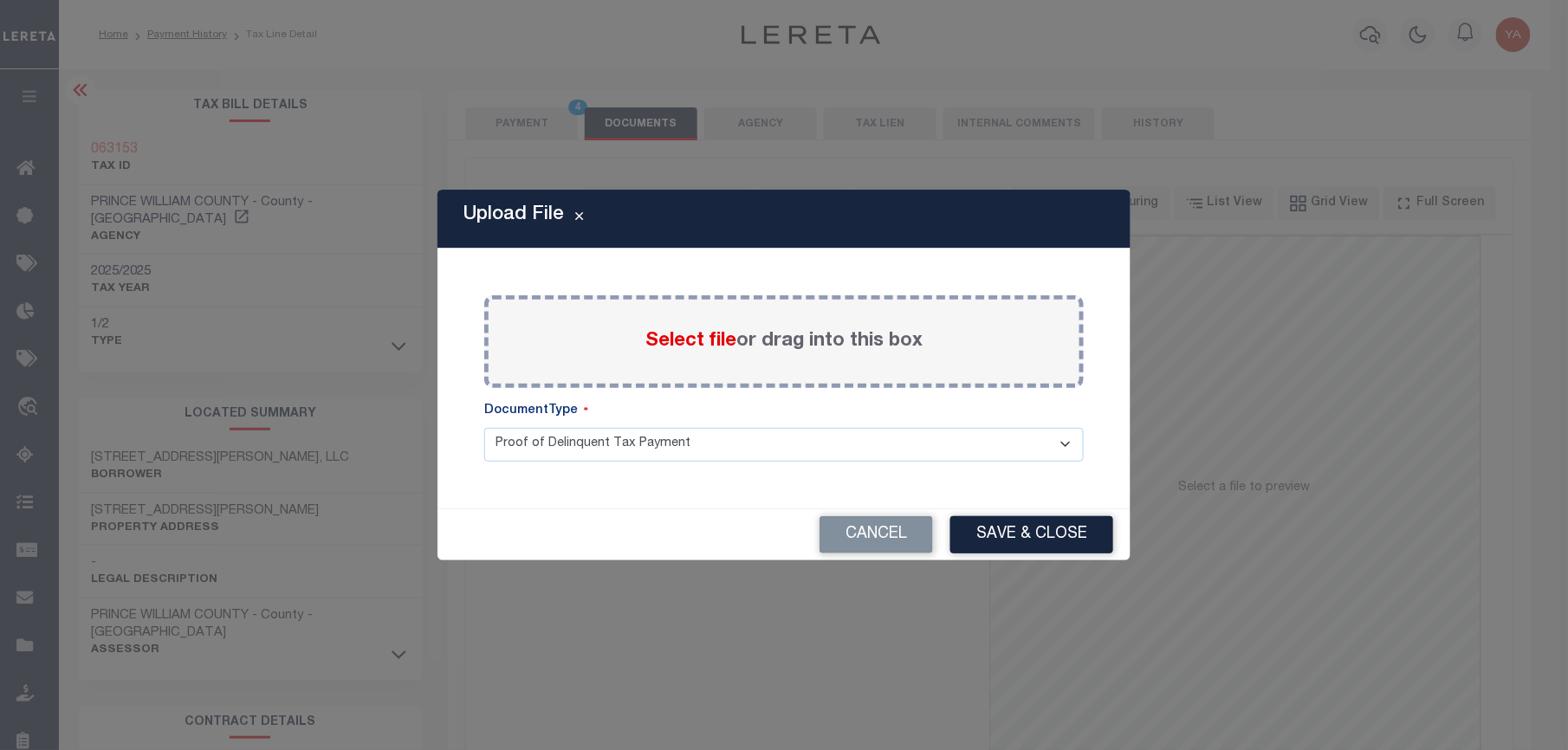
click at [795, 333] on label "Select file or drag into this box" at bounding box center [784, 342] width 277 height 29
click at [0, 0] on input "Select file or drag into this box" at bounding box center [0, 0] width 0 height 0
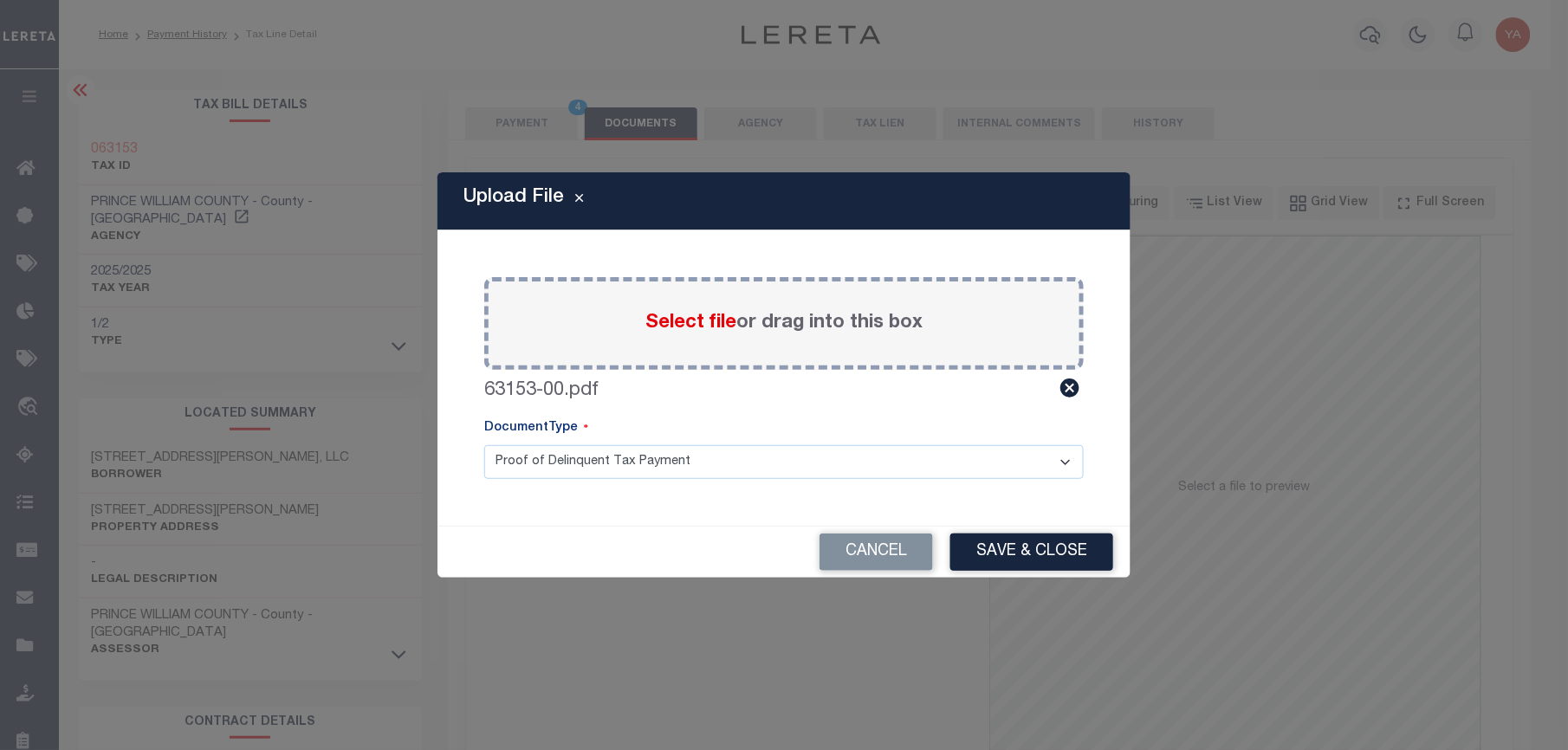
drag, startPoint x: 799, startPoint y: 462, endPoint x: 796, endPoint y: 482, distance: 20.2
click at [799, 462] on select "Proof of Delinquent Tax Payment" at bounding box center [784, 462] width 600 height 34
click at [485, 445] on select "Proof of Delinquent Tax Payment" at bounding box center [784, 462] width 600 height 34
click at [1106, 566] on button "Save & Close" at bounding box center [1032, 552] width 163 height 37
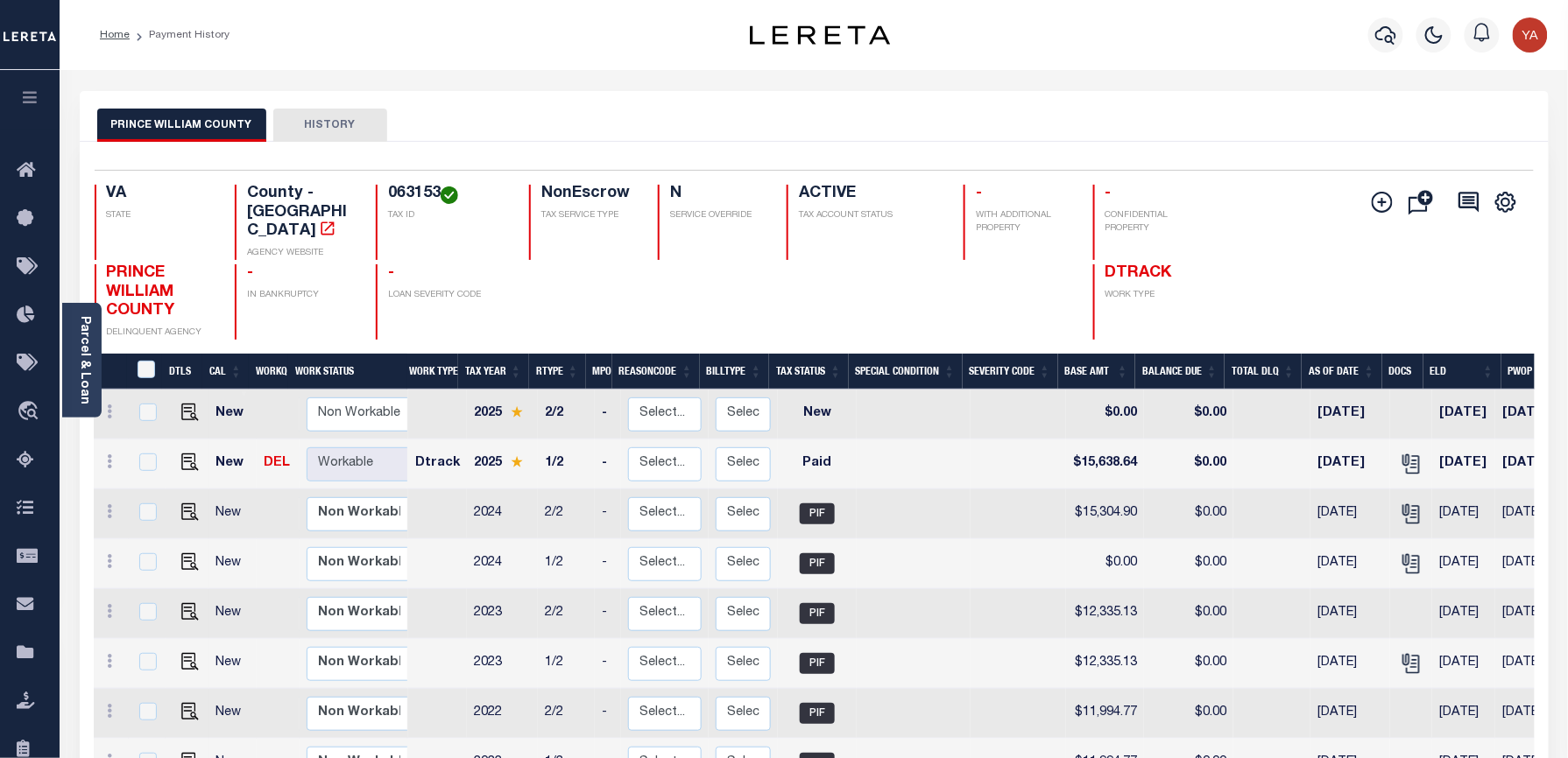
click at [397, 196] on h4 "063153" at bounding box center [448, 194] width 120 height 19
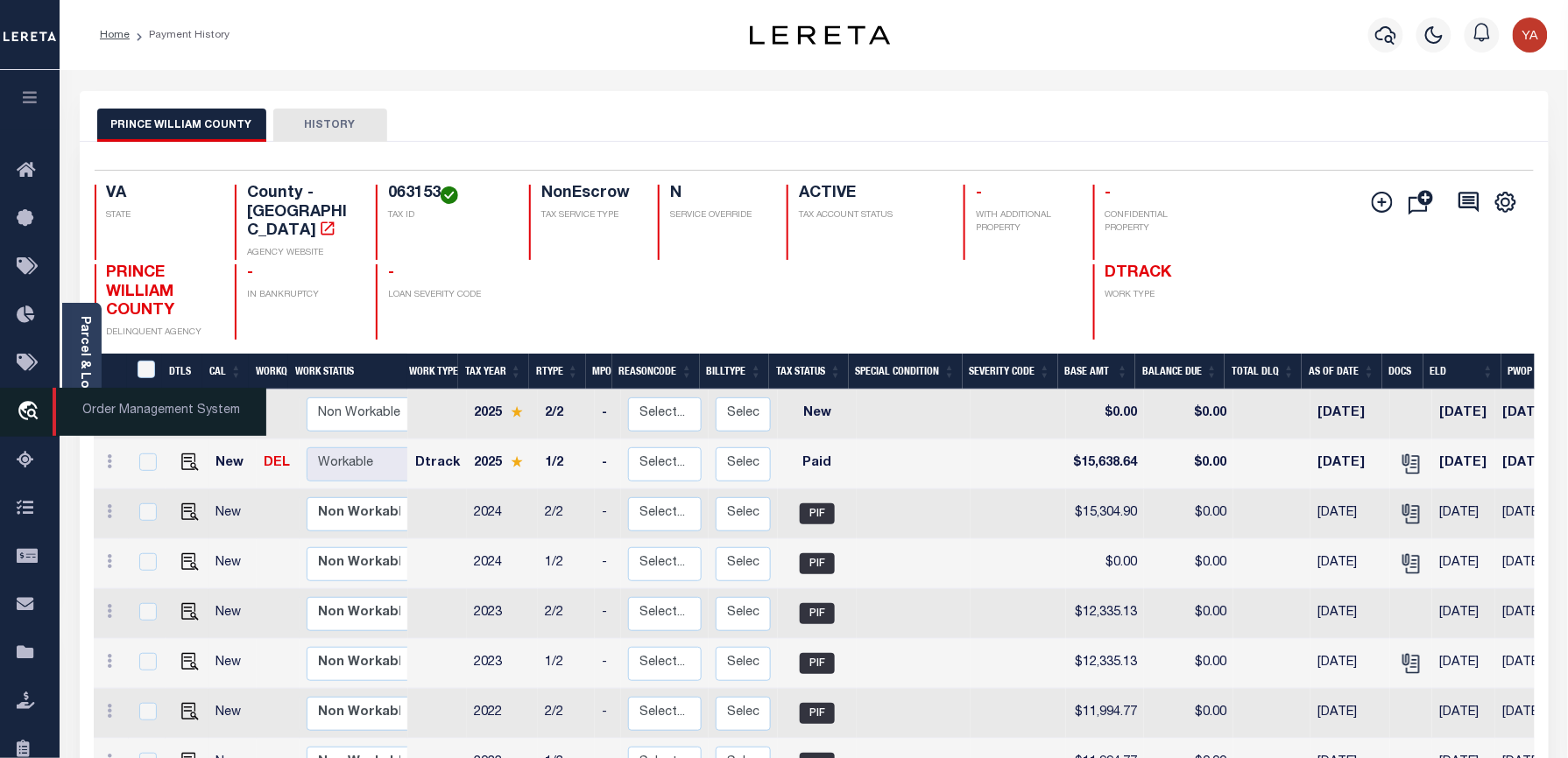
copy h4 "063153"
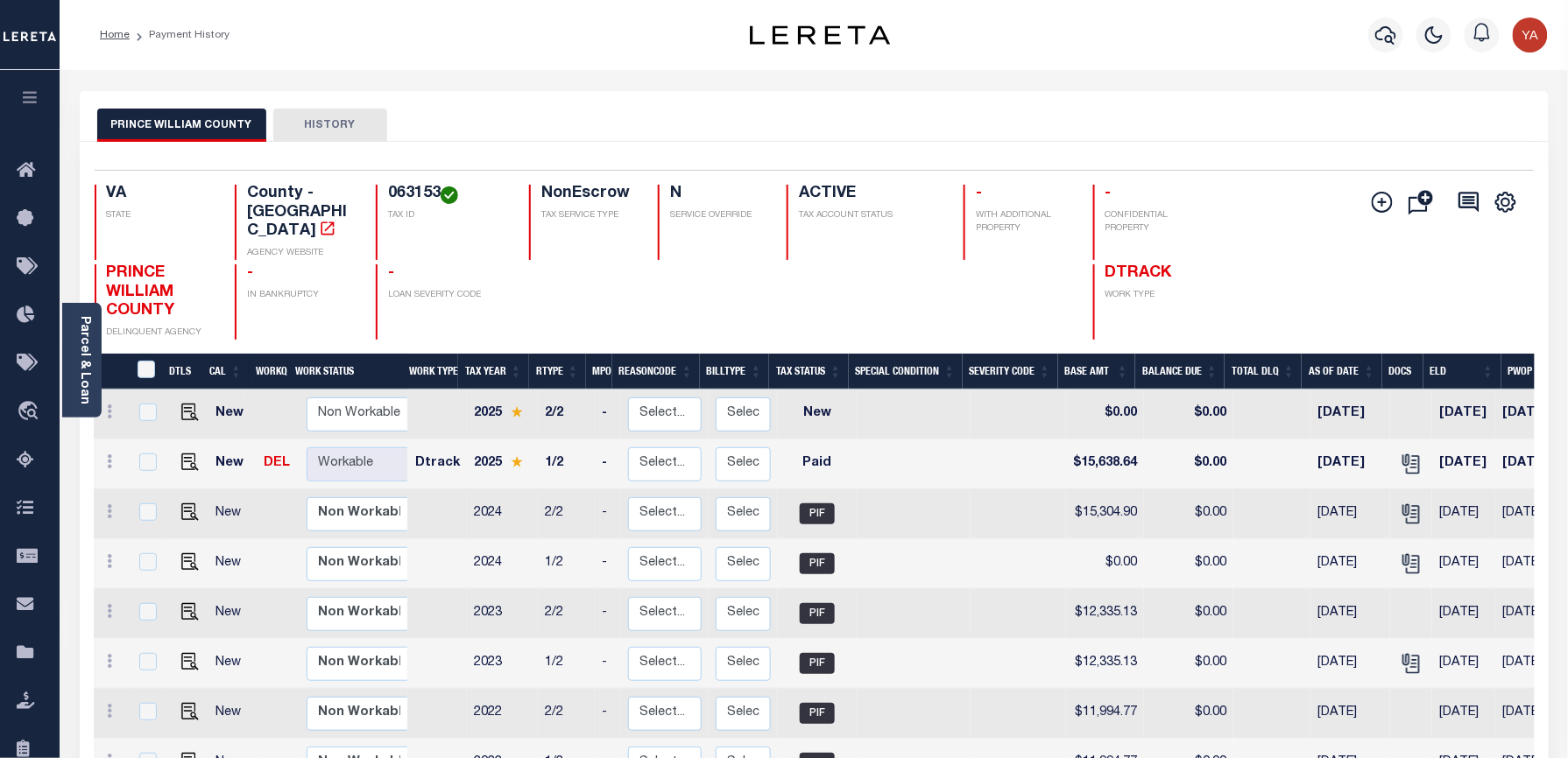
drag, startPoint x: 74, startPoint y: 367, endPoint x: 119, endPoint y: 450, distance: 94.4
click at [74, 367] on div "Parcel & Loan" at bounding box center [82, 359] width 40 height 114
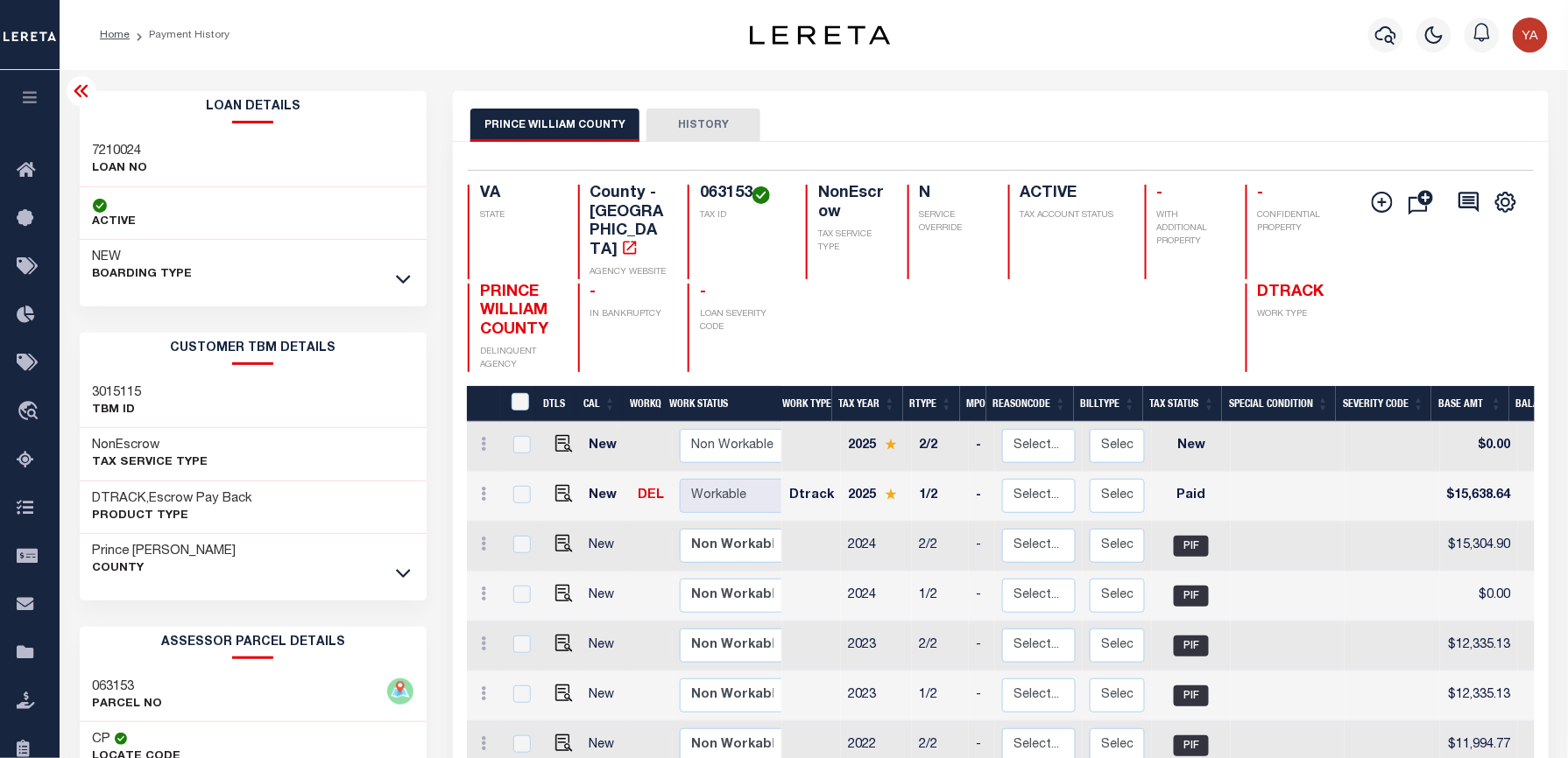
click at [122, 147] on h3 "7210024" at bounding box center [120, 151] width 55 height 17
copy h3 "7210024"
click at [733, 187] on h4 "063153" at bounding box center [742, 194] width 85 height 19
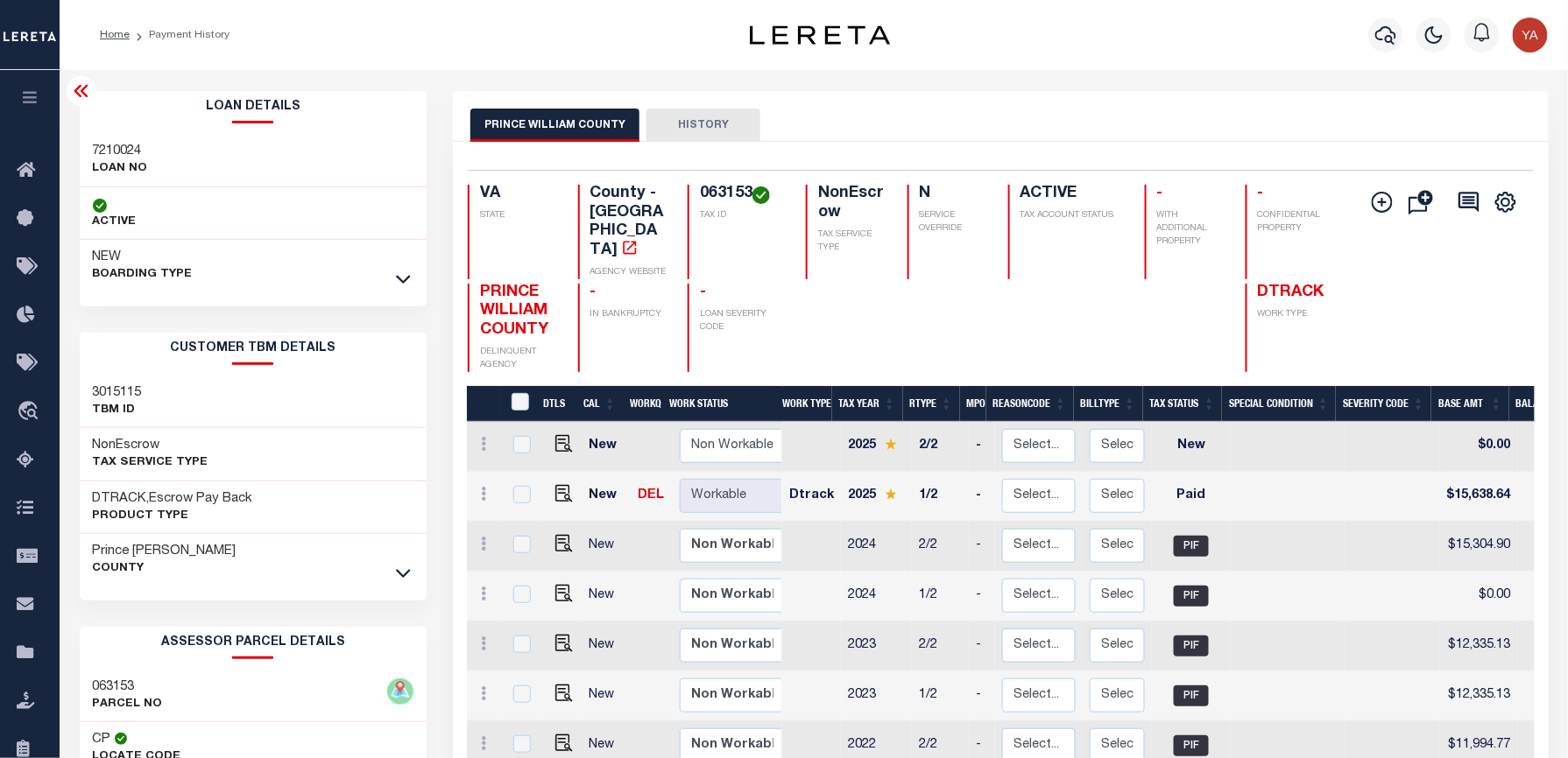
copy h4 "063153"
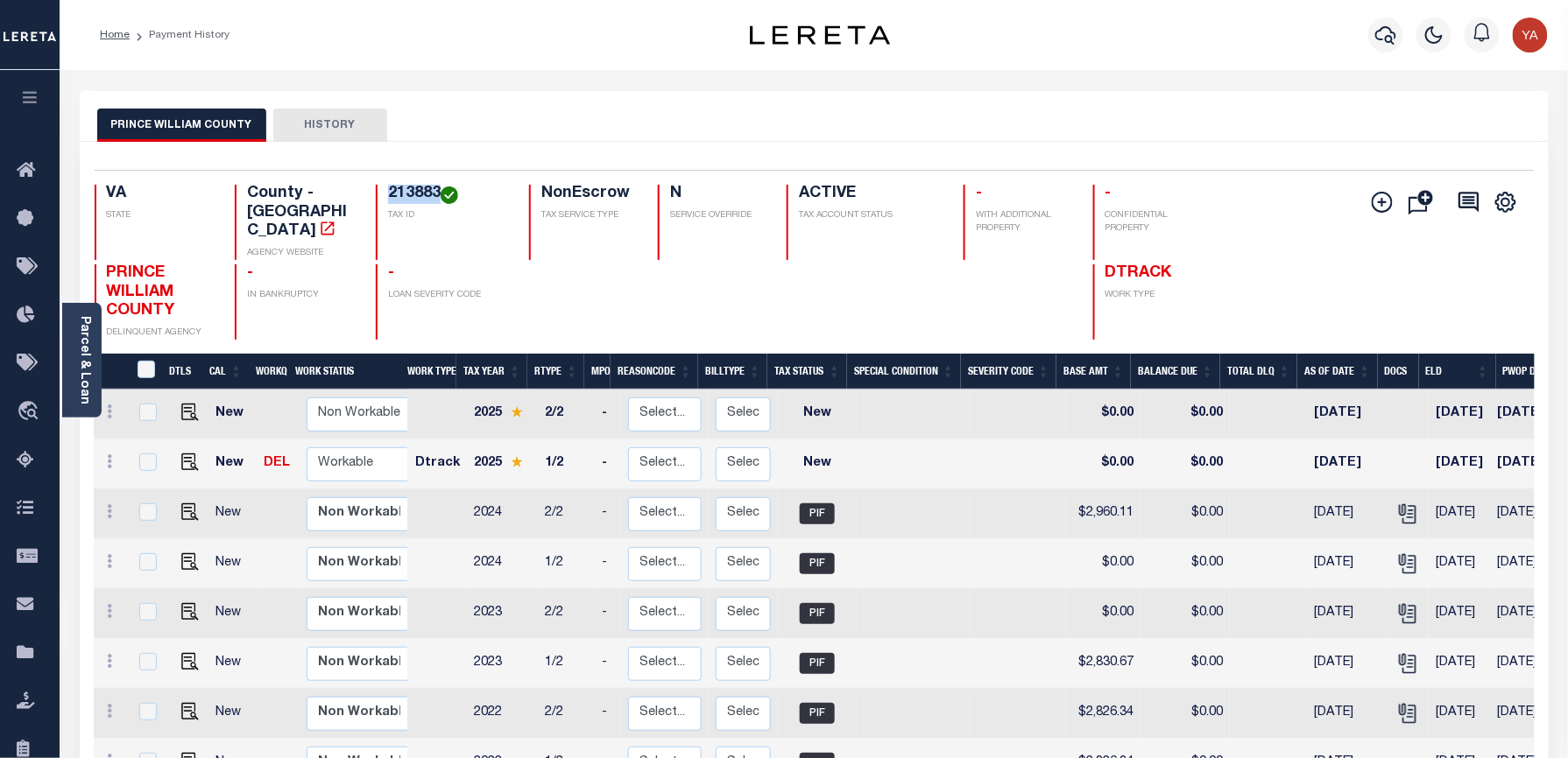
drag, startPoint x: 387, startPoint y: 189, endPoint x: 436, endPoint y: 189, distance: 49.0
click at [436, 189] on h4 "213883" at bounding box center [448, 194] width 120 height 19
copy h4 "213883"
click at [425, 200] on h4 "213883" at bounding box center [448, 194] width 120 height 19
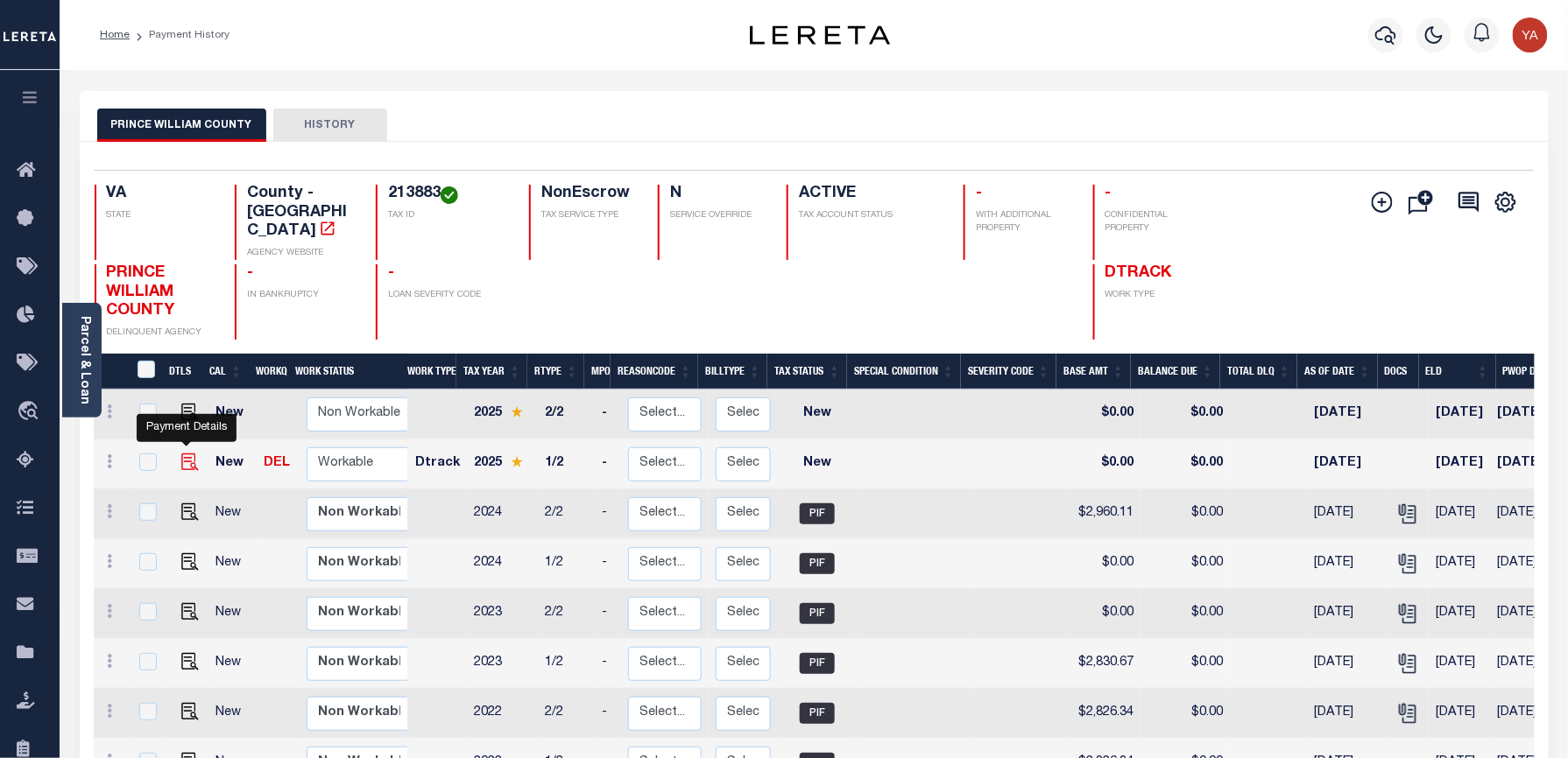
click at [183, 454] on img "" at bounding box center [189, 462] width 17 height 17
checkbox input "true"
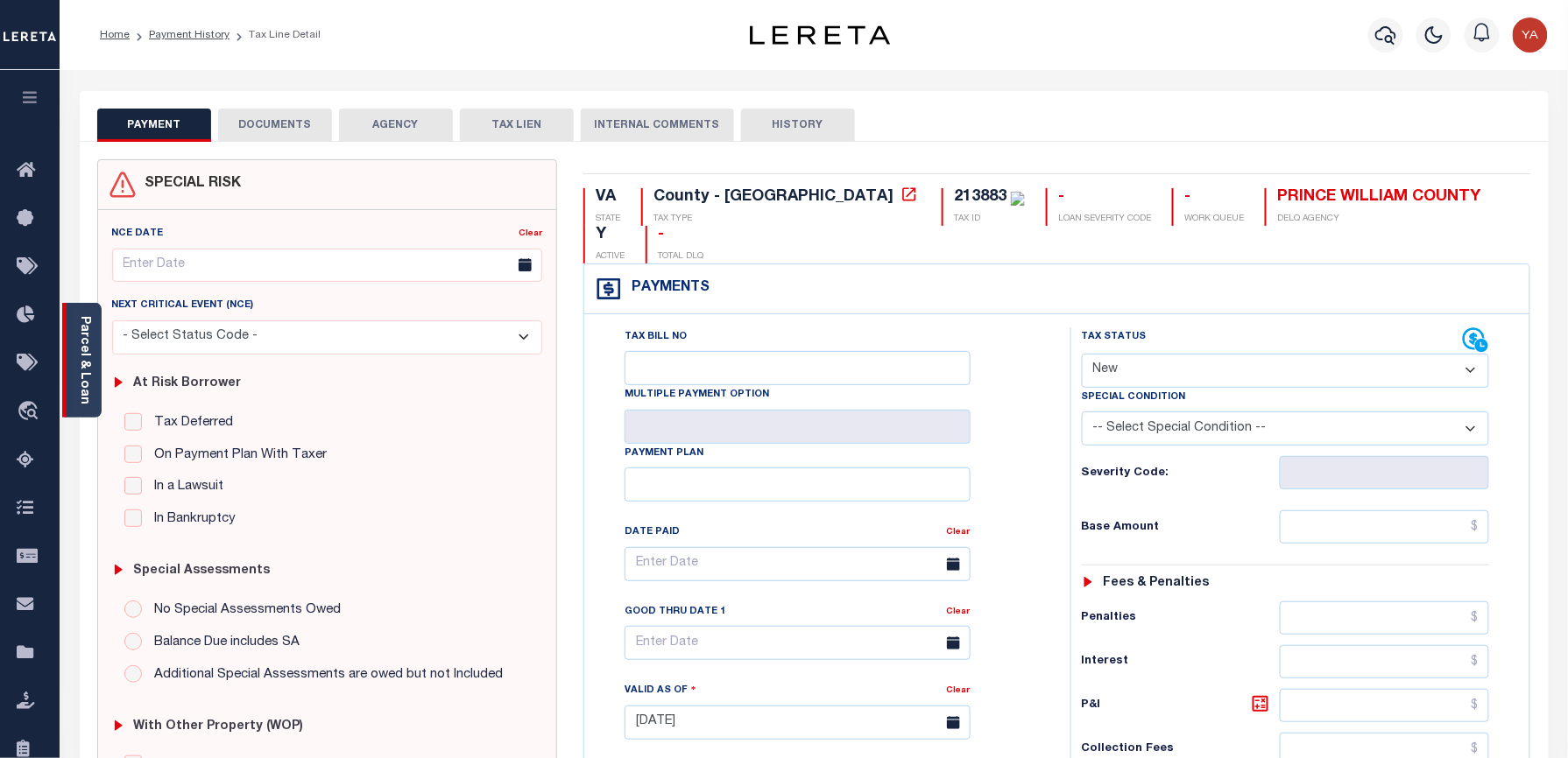
click at [80, 393] on link "Parcel & Loan" at bounding box center [85, 360] width 13 height 88
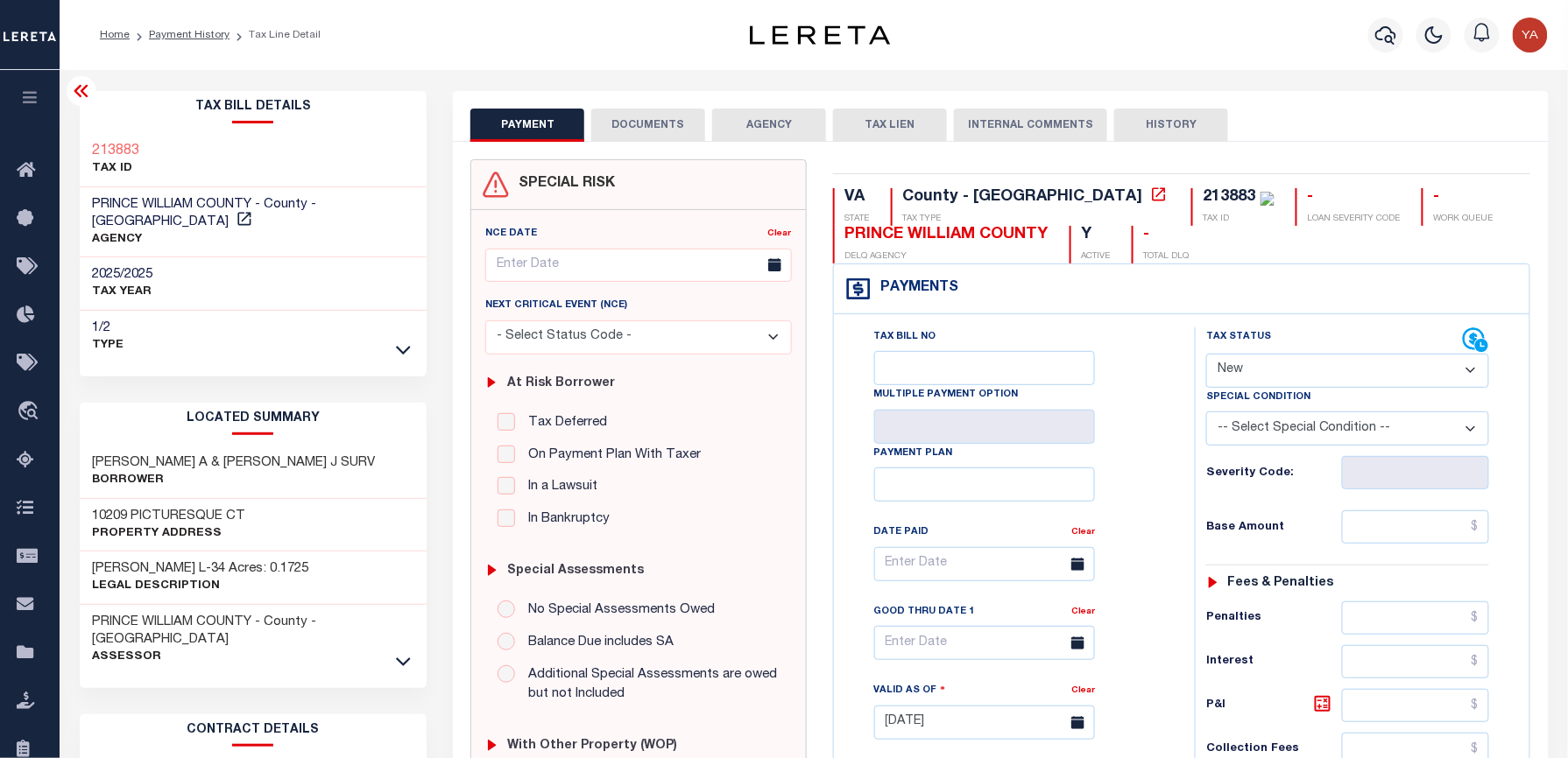
drag, startPoint x: 1252, startPoint y: 371, endPoint x: 1252, endPoint y: 393, distance: 22.0
click at [1252, 371] on select "- Select Status Code - Open Due/Unpaid Paid Incomplete No Tax Due Internal Refu…" at bounding box center [1347, 371] width 283 height 34
select select "PYD"
click at [1206, 356] on select "- Select Status Code - Open Due/Unpaid Paid Incomplete No Tax Due Internal Refu…" at bounding box center [1347, 371] width 283 height 34
type input "[DATE]"
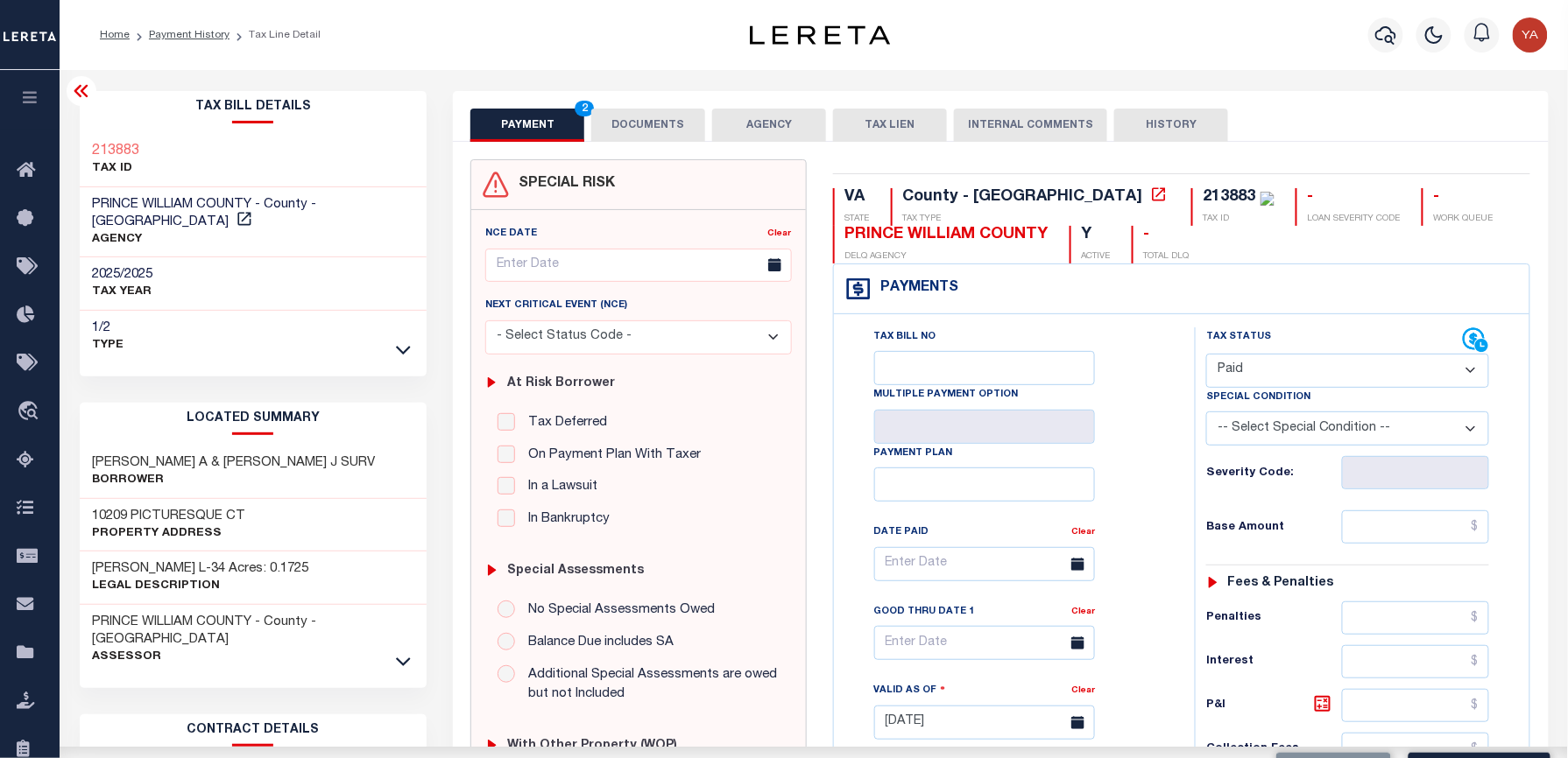
click at [1175, 494] on div "Tax Bill No Multiple Payment Option Payment Plan Clear" at bounding box center [1010, 714] width 343 height 773
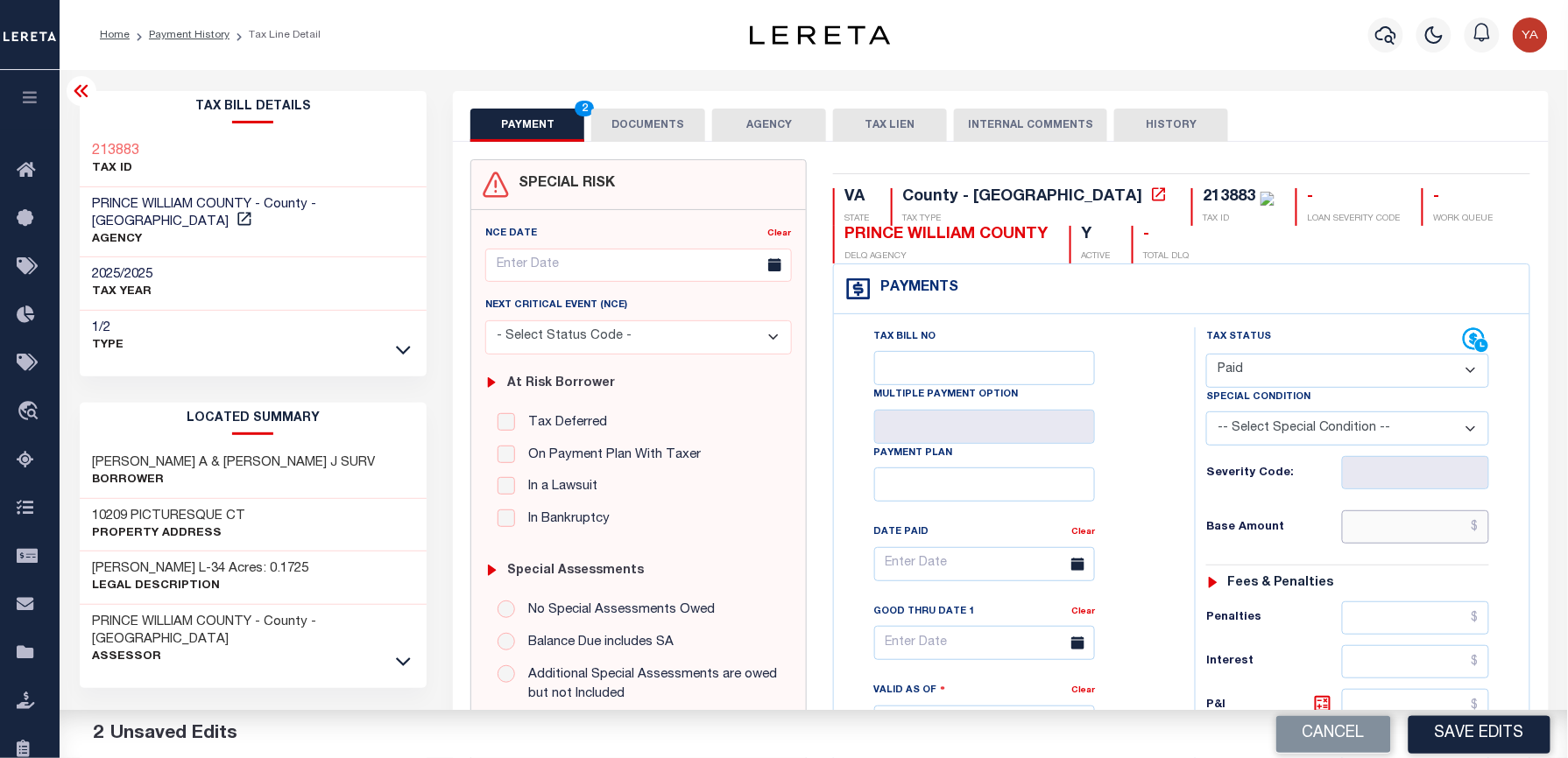
click at [1351, 529] on input "text" at bounding box center [1415, 527] width 147 height 33
paste input "3,104.45"
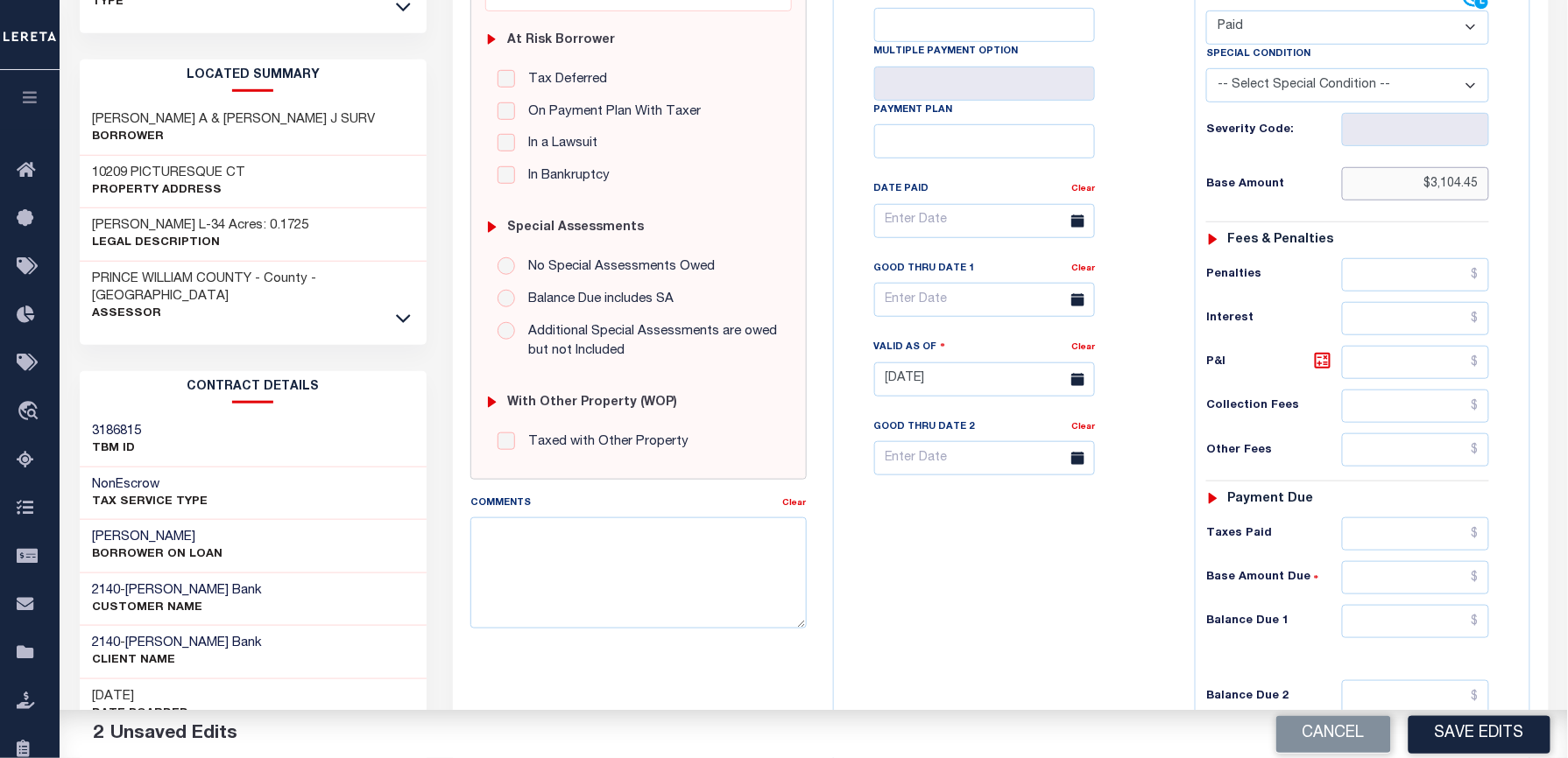
scroll to position [583, 0]
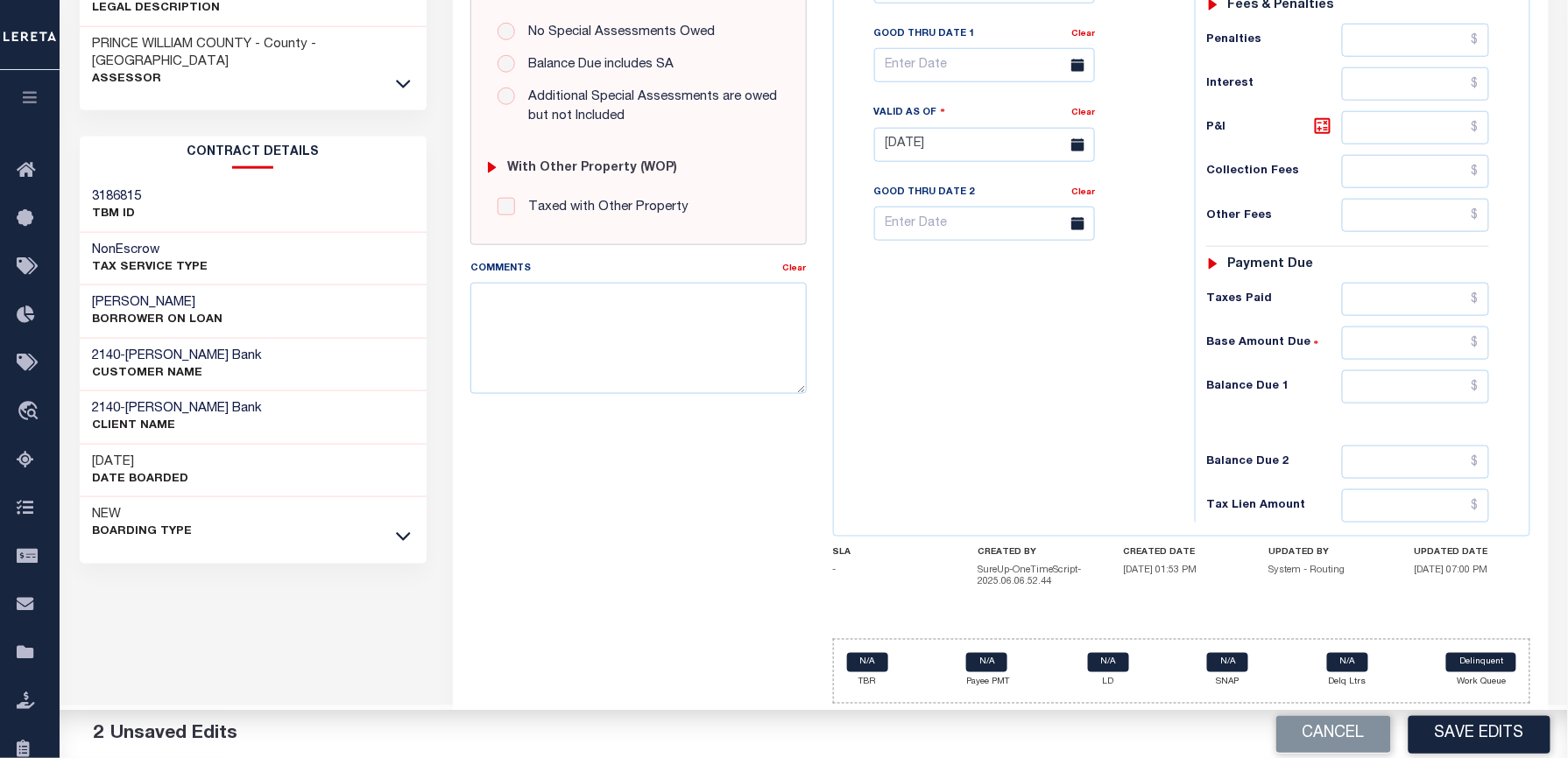
type input "$3,104.45"
click at [1377, 384] on input "text" at bounding box center [1415, 386] width 147 height 33
type input "$0.00"
click at [1123, 375] on div "Tax Bill No Multiple Payment Option Payment Plan Clear" at bounding box center [1010, 136] width 343 height 773
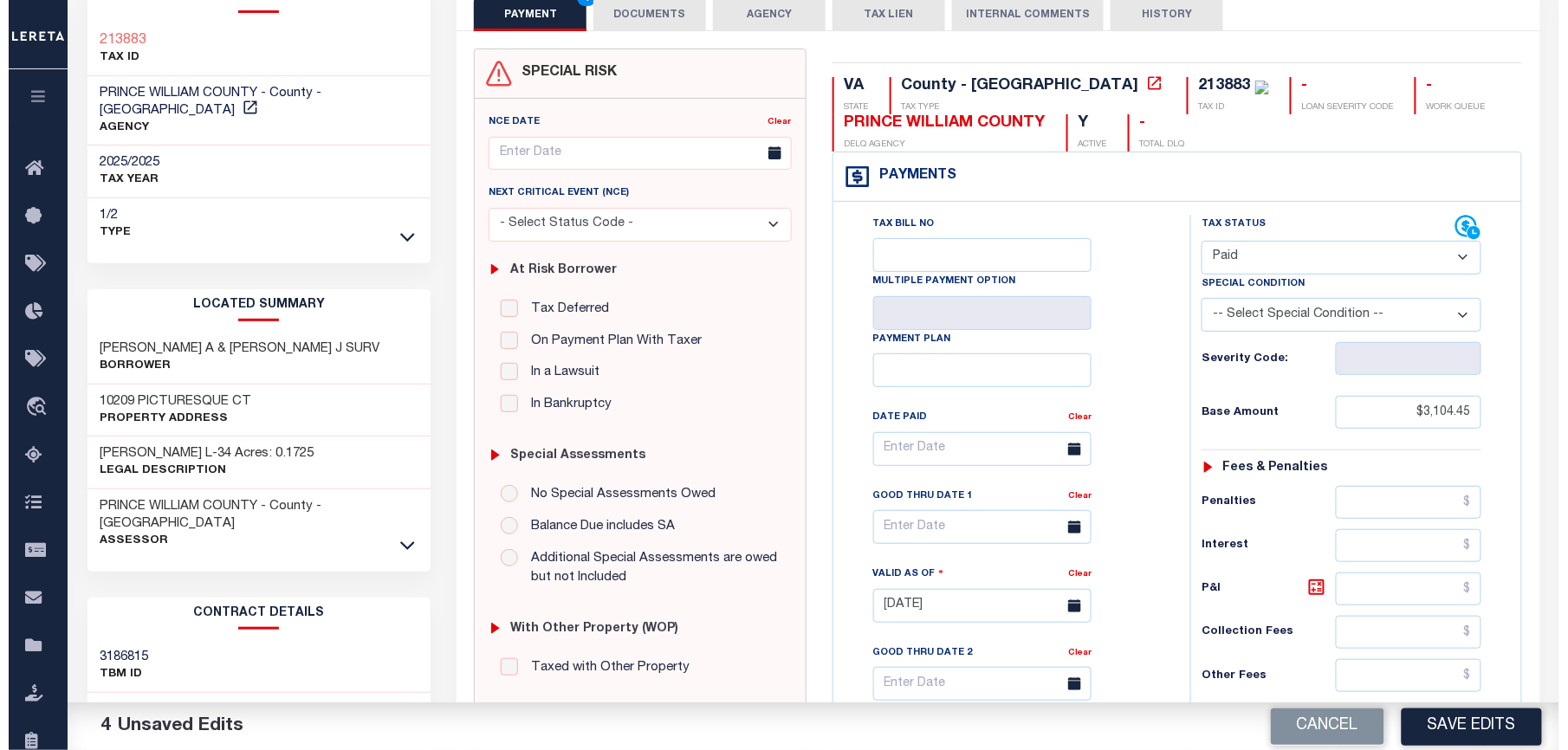
scroll to position [0, 0]
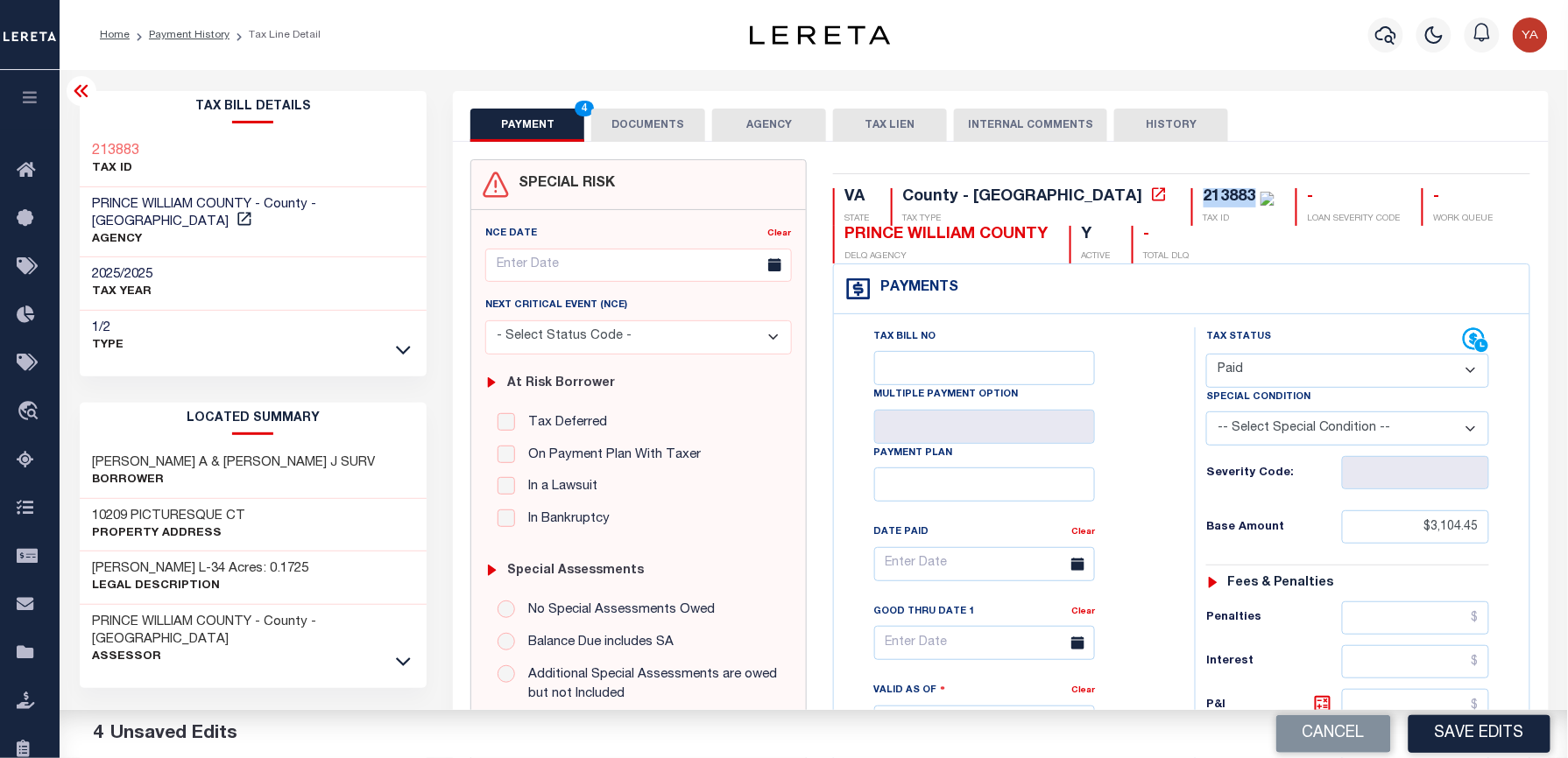
drag, startPoint x: 1048, startPoint y: 201, endPoint x: 1101, endPoint y: 205, distance: 53.2
click at [1192, 205] on div "213883 TAX ID" at bounding box center [1233, 207] width 83 height 38
copy div "213883"
click at [653, 123] on button "DOCUMENTS" at bounding box center [648, 125] width 113 height 33
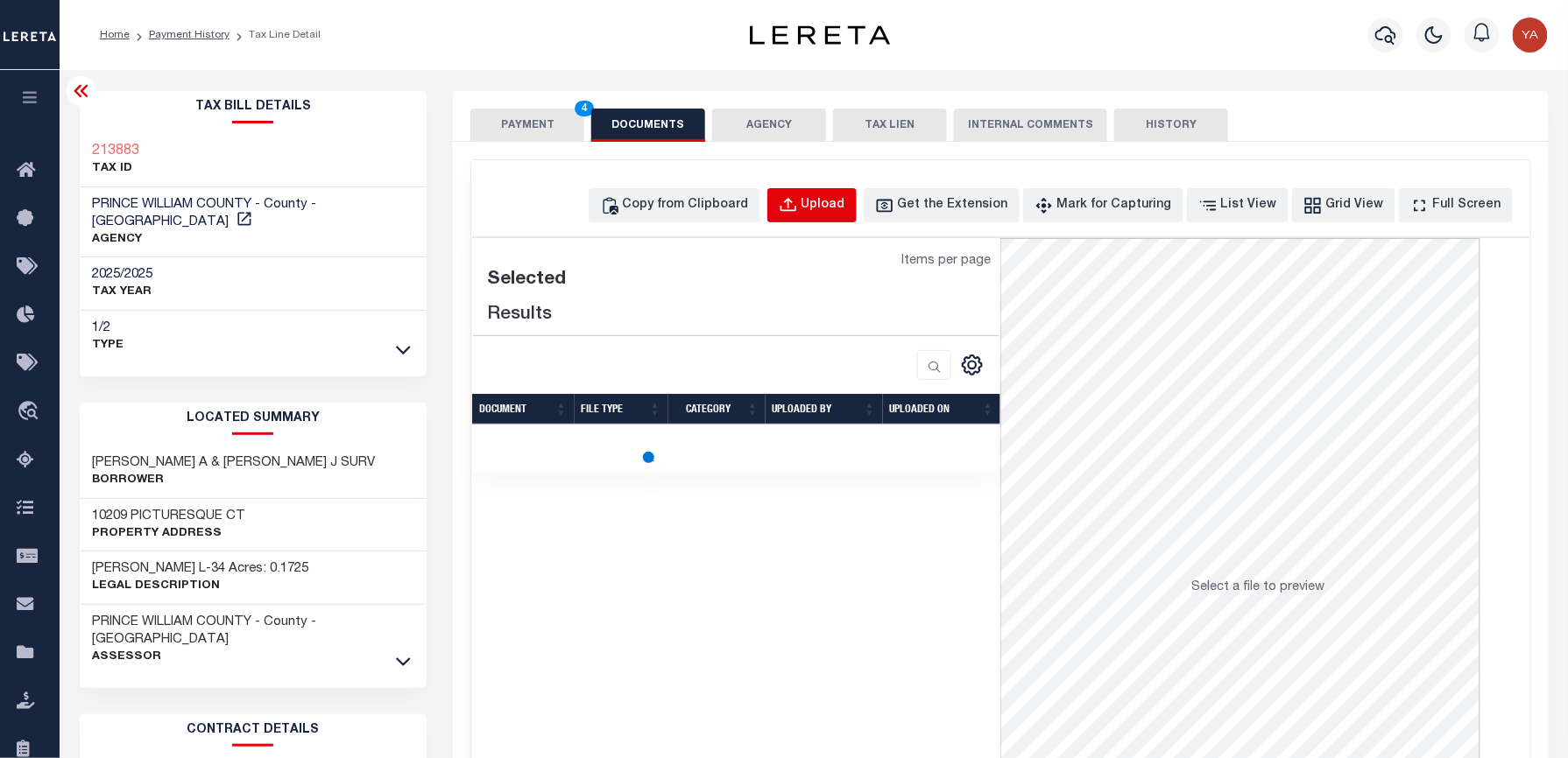
click at [836, 212] on div "Upload" at bounding box center [823, 205] width 44 height 19
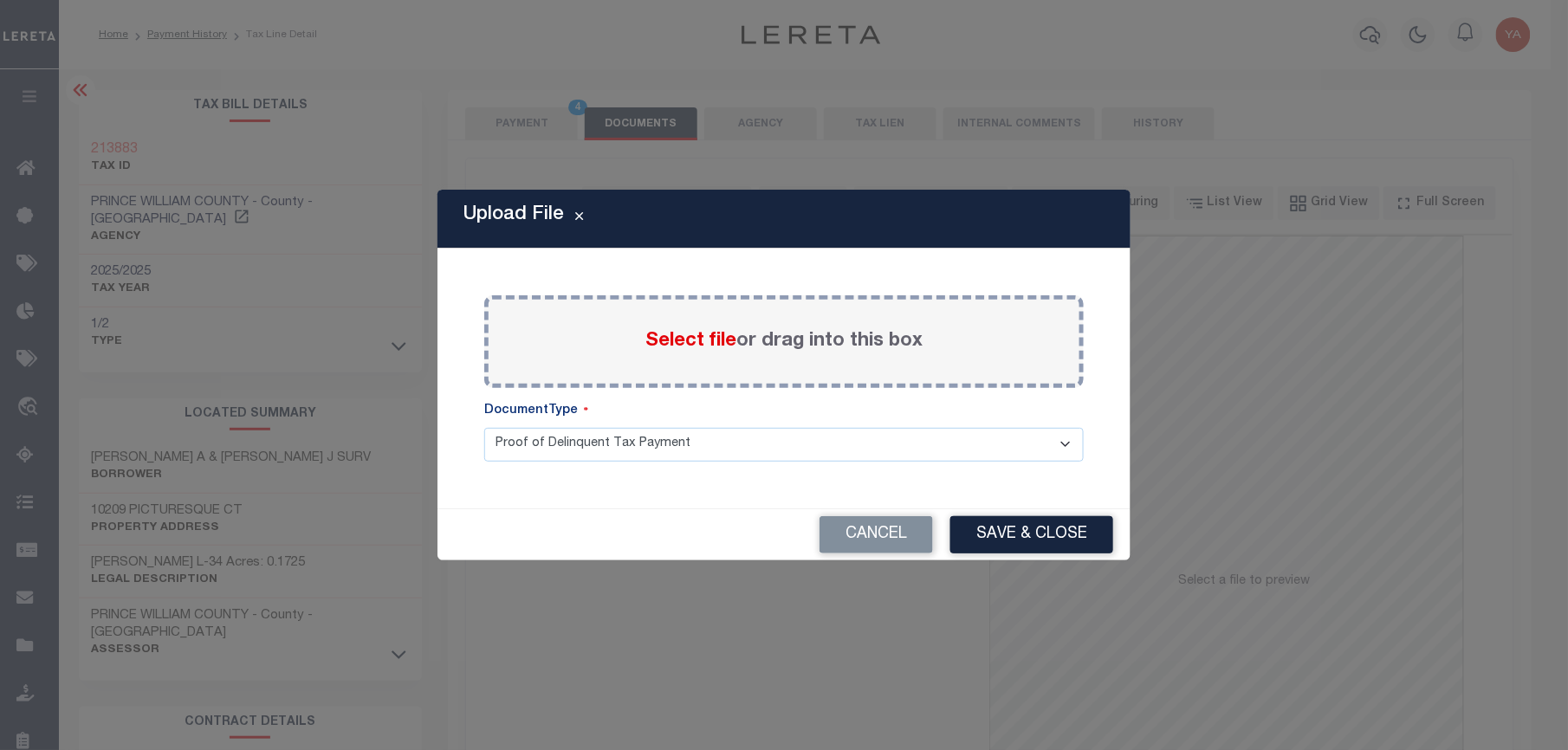
click at [827, 338] on label "Select file or drag into this box" at bounding box center [784, 342] width 277 height 29
click at [0, 0] on input "Select file or drag into this box" at bounding box center [0, 0] width 0 height 0
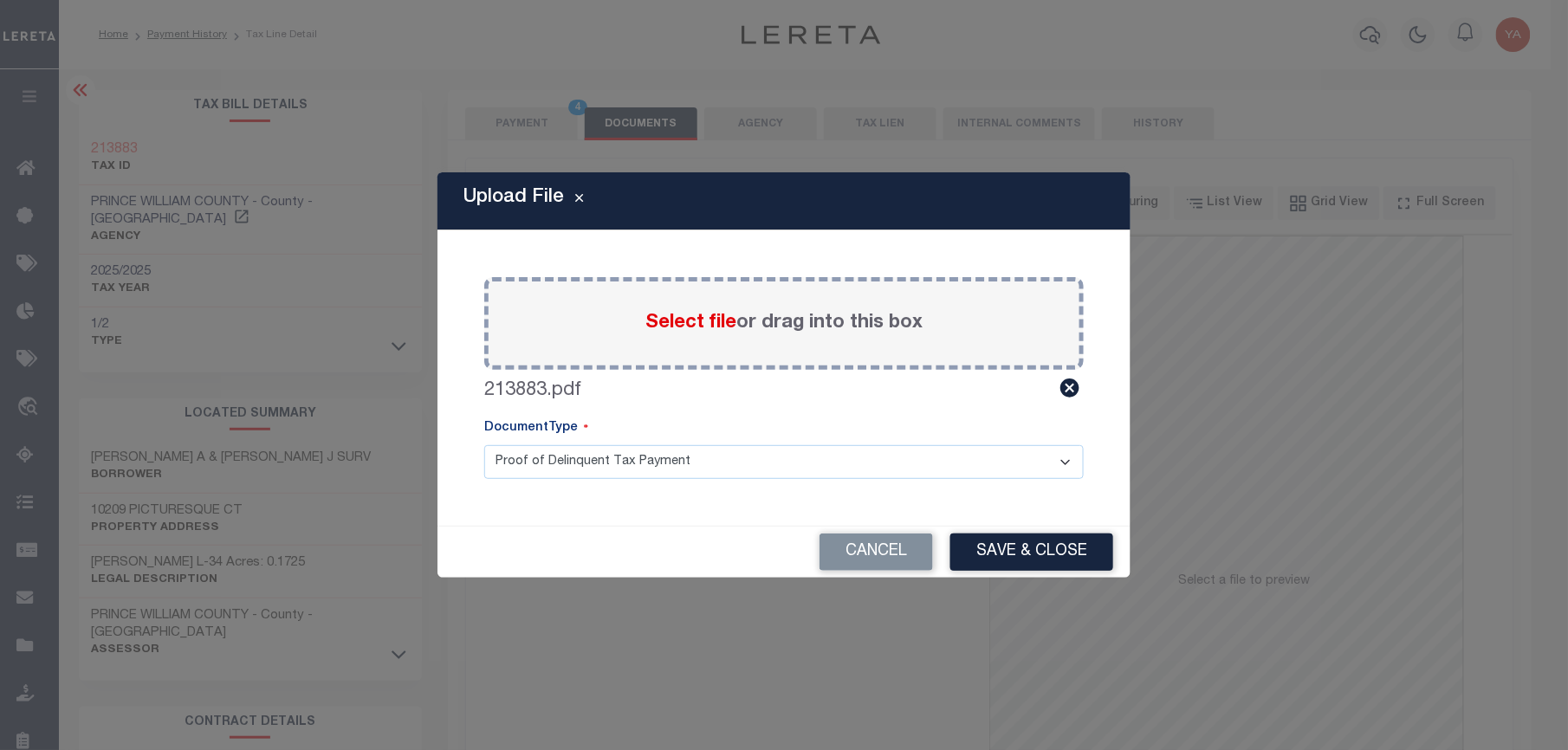
click at [792, 461] on select "Proof of Delinquent Tax Payment" at bounding box center [784, 462] width 600 height 34
click at [485, 445] on select "Proof of Delinquent Tax Payment" at bounding box center [784, 462] width 600 height 34
click at [999, 549] on button "Save & Close" at bounding box center [1032, 552] width 163 height 37
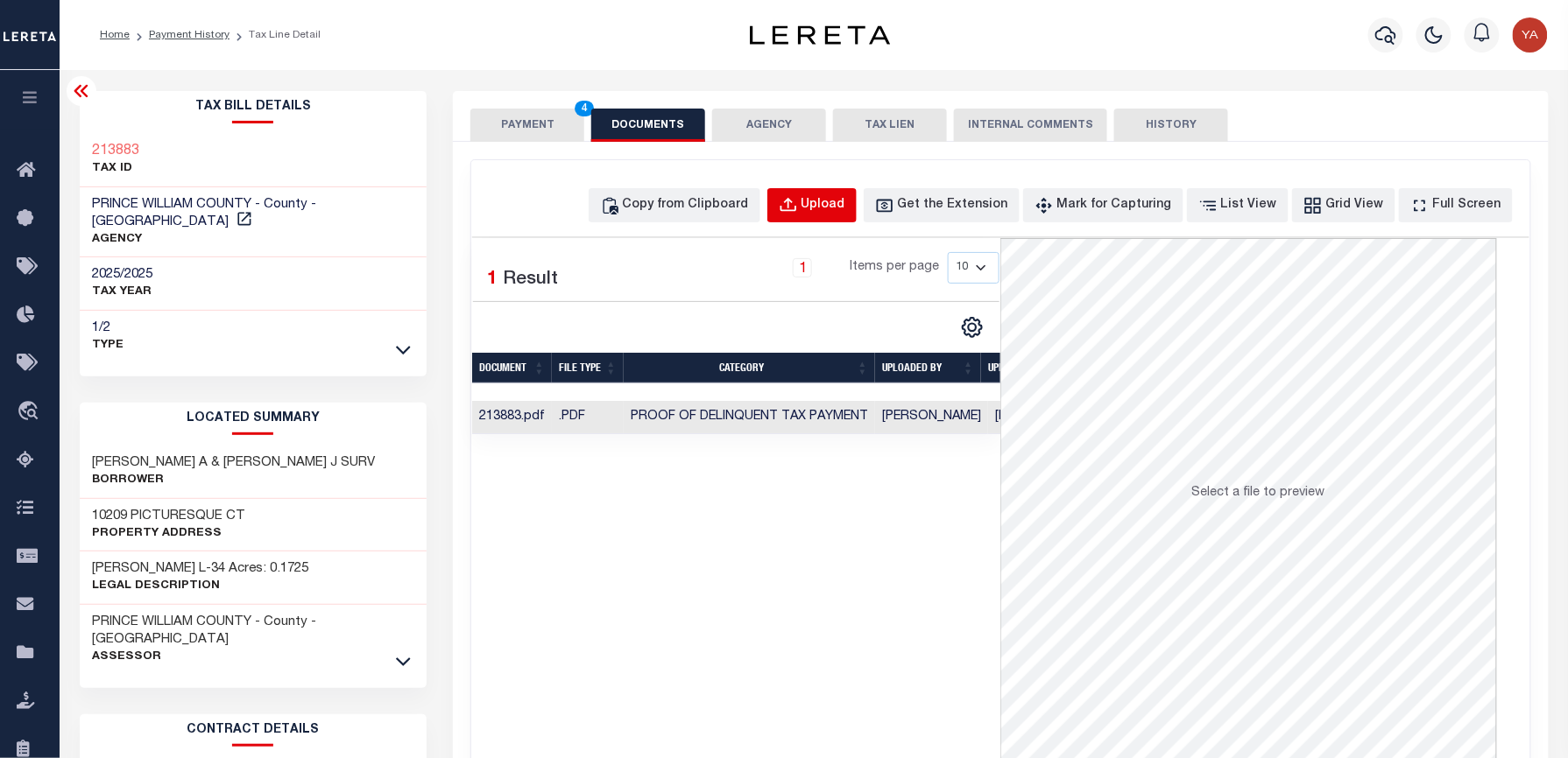
click at [856, 217] on button "Upload" at bounding box center [811, 205] width 89 height 34
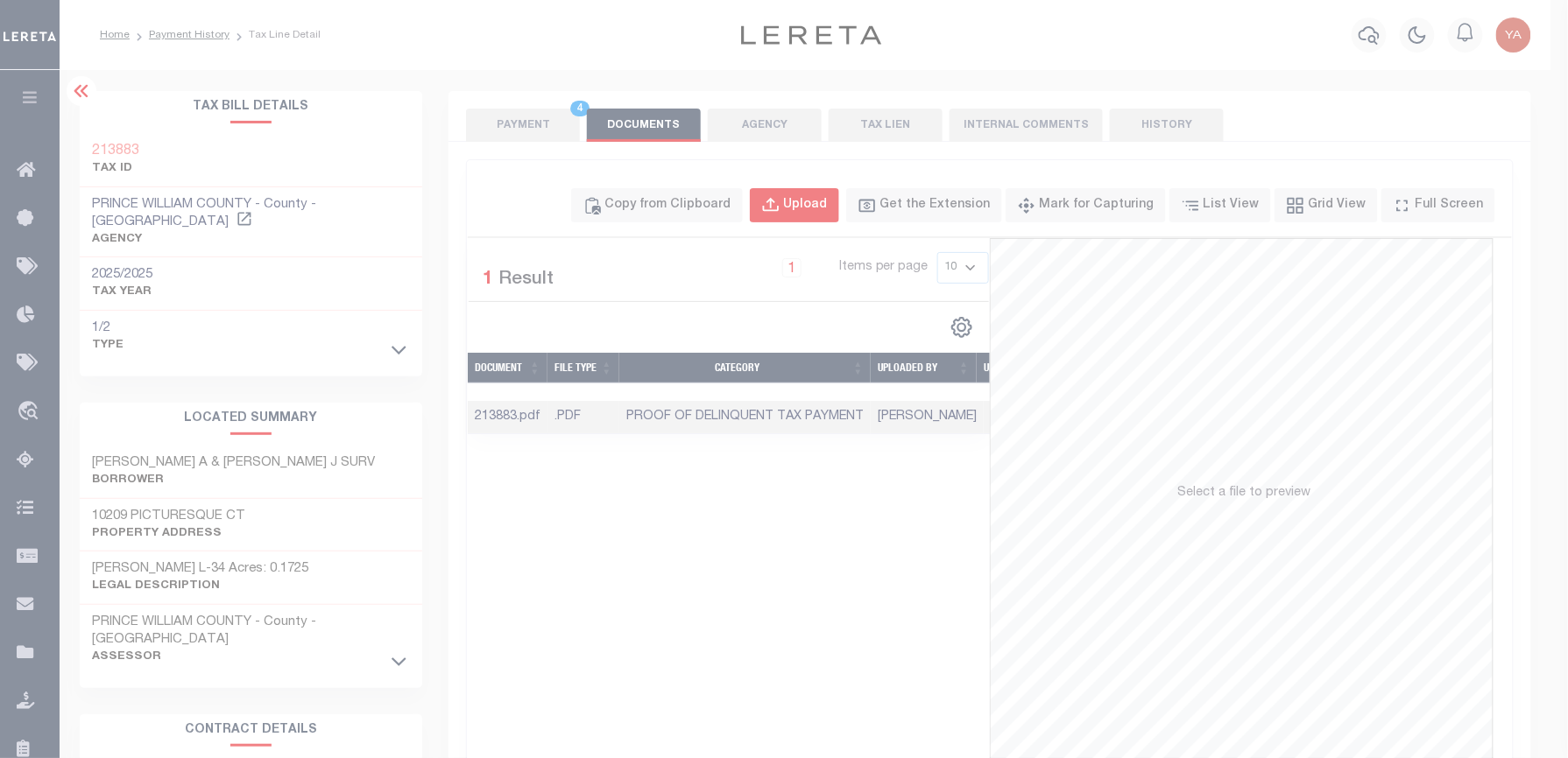
select select "POP"
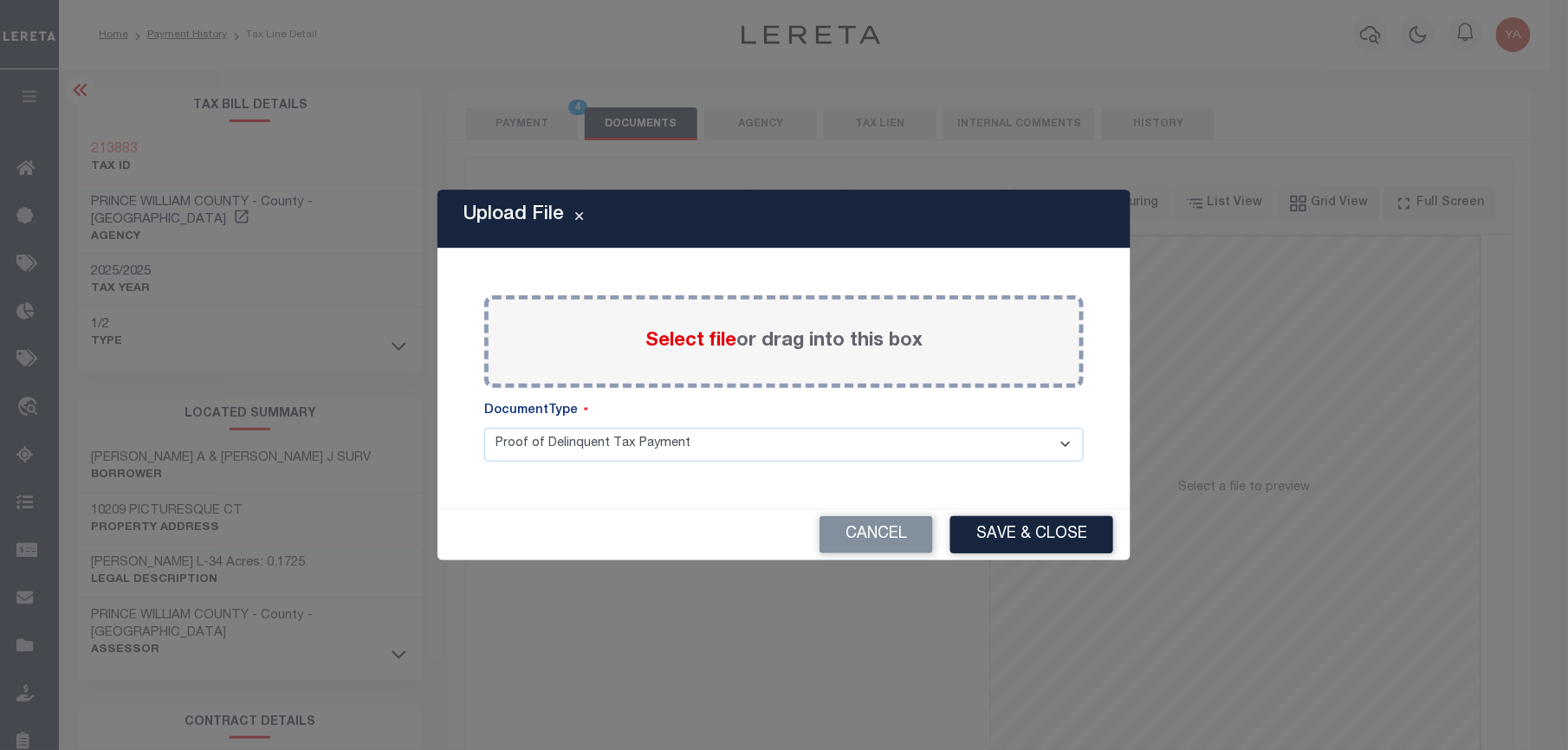
click at [836, 334] on label "Select file or drag into this box" at bounding box center [784, 342] width 277 height 29
click at [0, 0] on input "Select file or drag into this box" at bounding box center [0, 0] width 0 height 0
click at [825, 461] on select "Proof of Delinquent Tax Payment" at bounding box center [784, 444] width 600 height 34
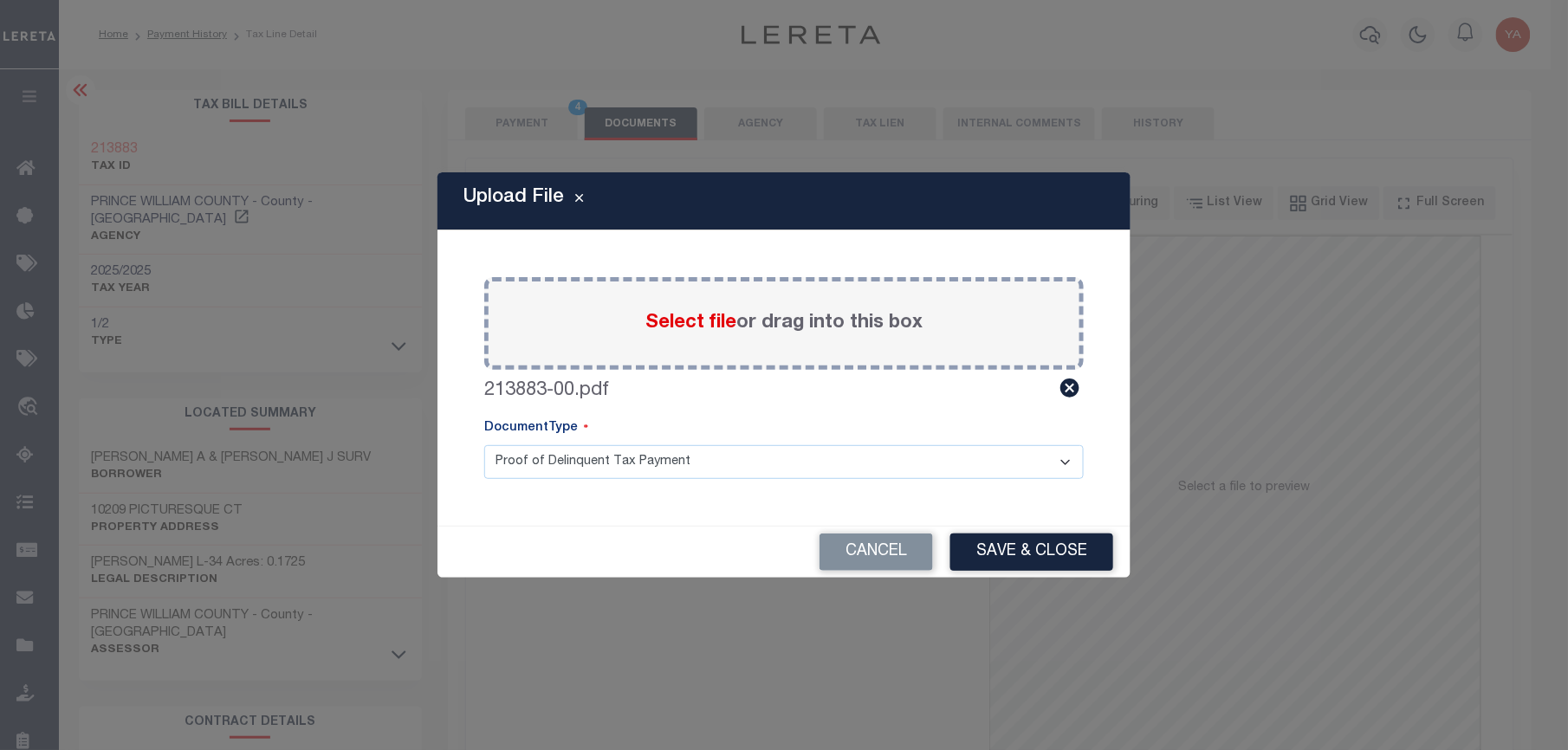
click at [485, 445] on select "Proof of Delinquent Tax Payment" at bounding box center [784, 462] width 600 height 34
click at [981, 554] on button "Save & Close" at bounding box center [1032, 552] width 163 height 37
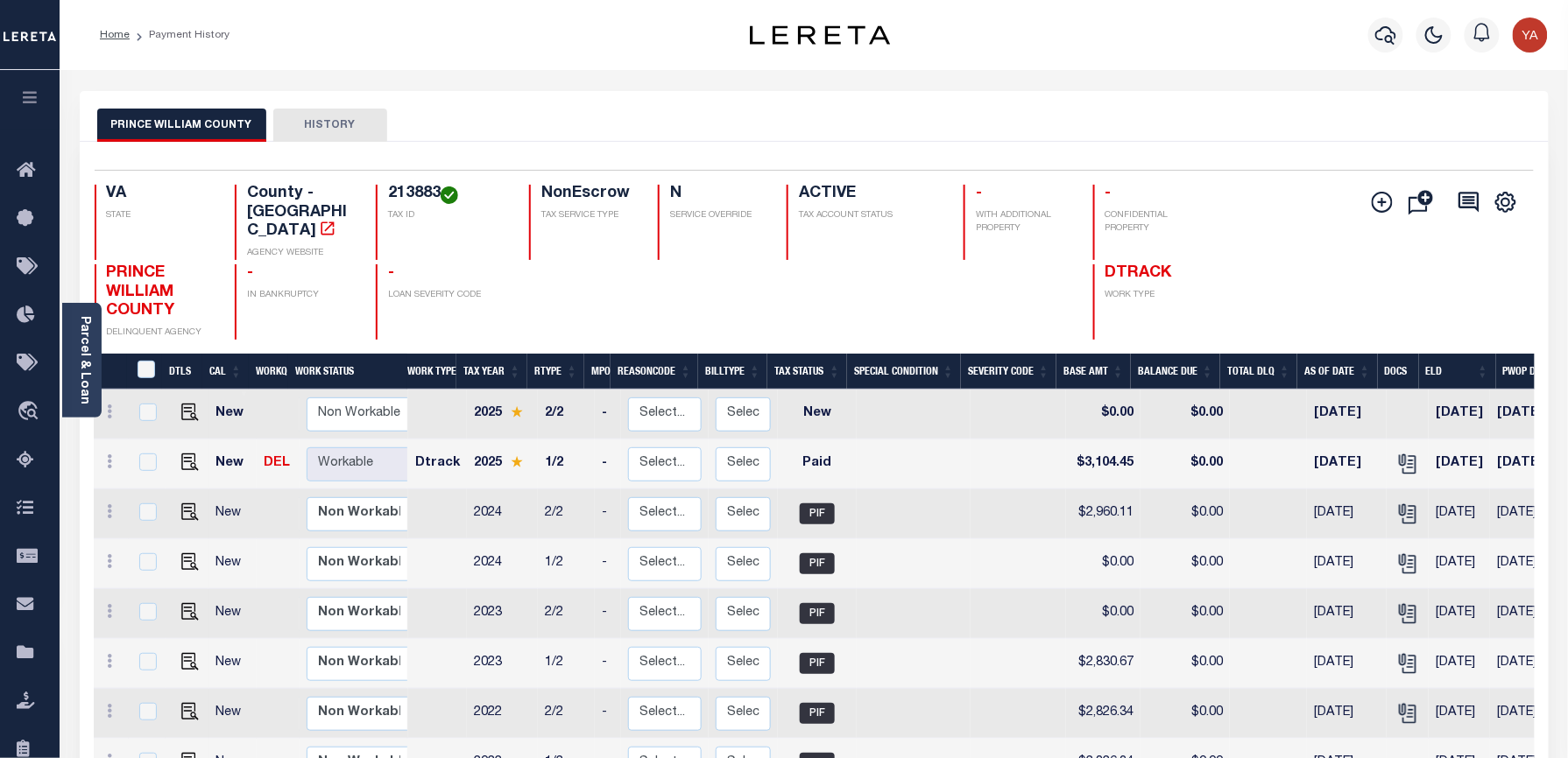
click at [393, 198] on h4 "213883" at bounding box center [448, 194] width 120 height 19
copy h4 "213883"
drag, startPoint x: 88, startPoint y: 380, endPoint x: 113, endPoint y: 329, distance: 56.8
click at [88, 380] on link "Parcel & Loan" at bounding box center [85, 360] width 13 height 88
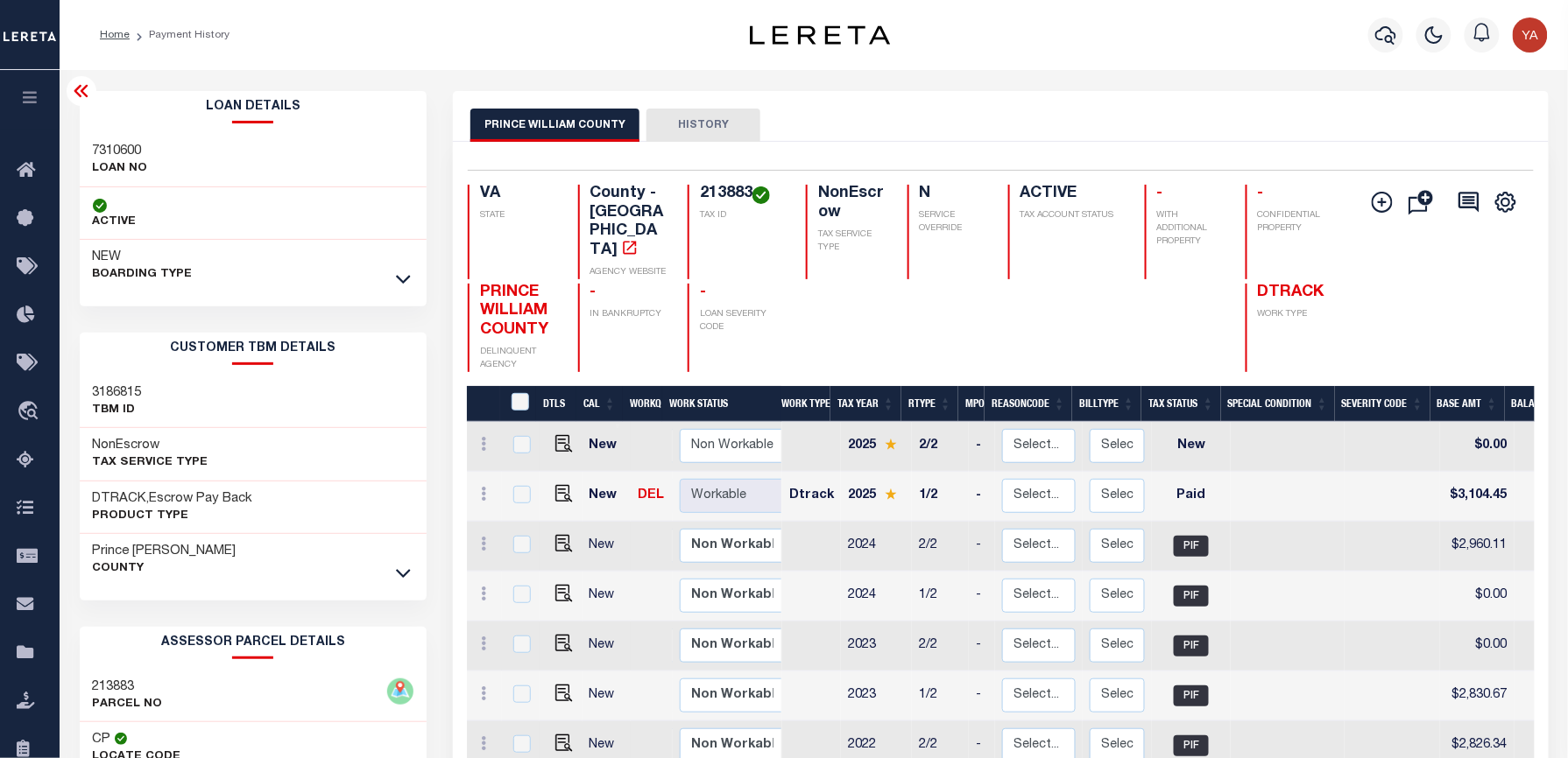
click at [120, 148] on h3 "7310600" at bounding box center [120, 151] width 55 height 17
copy h3 "7310600"
click at [717, 194] on h4 "213883" at bounding box center [742, 194] width 85 height 19
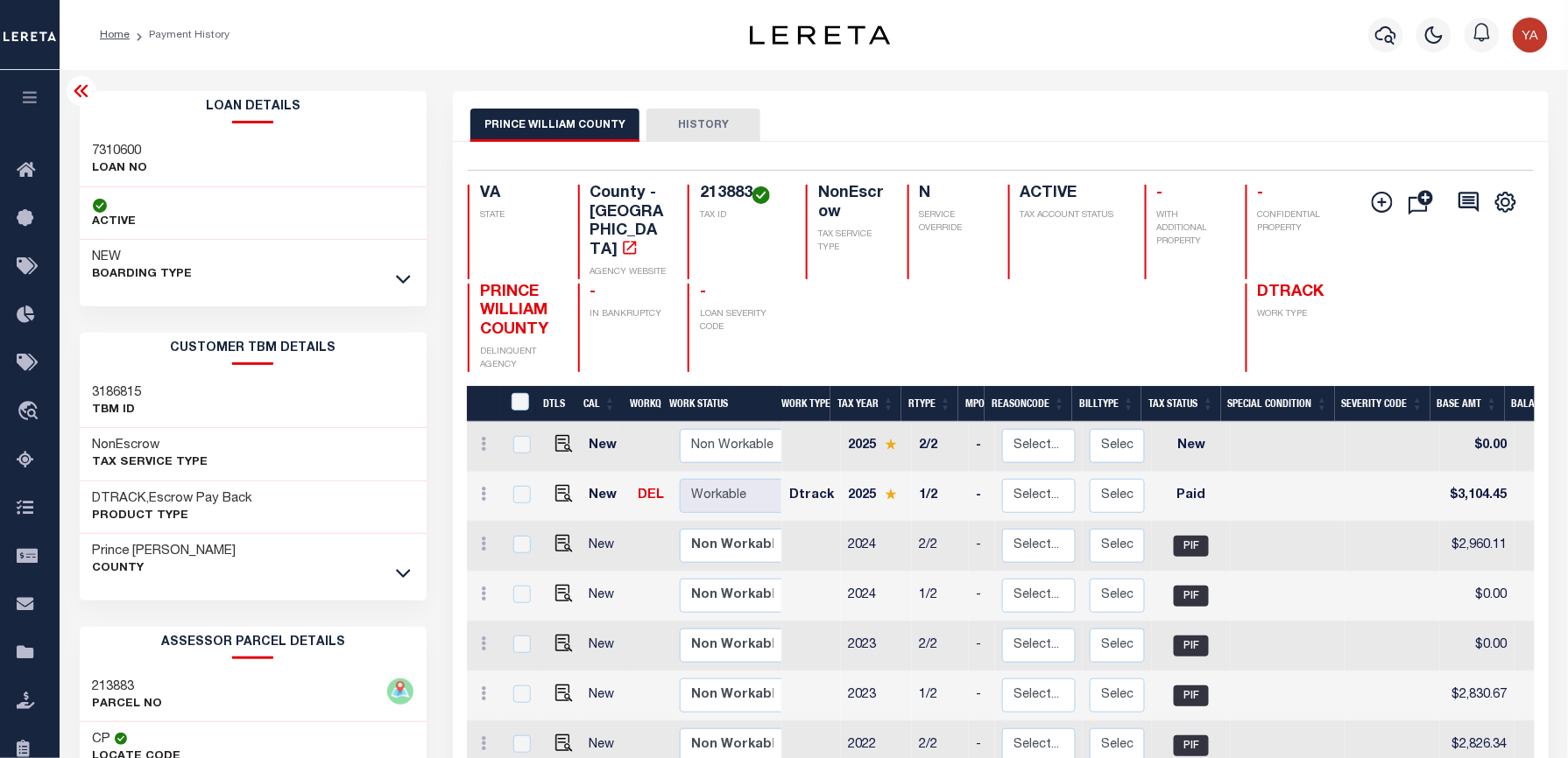
copy h4 "213883"
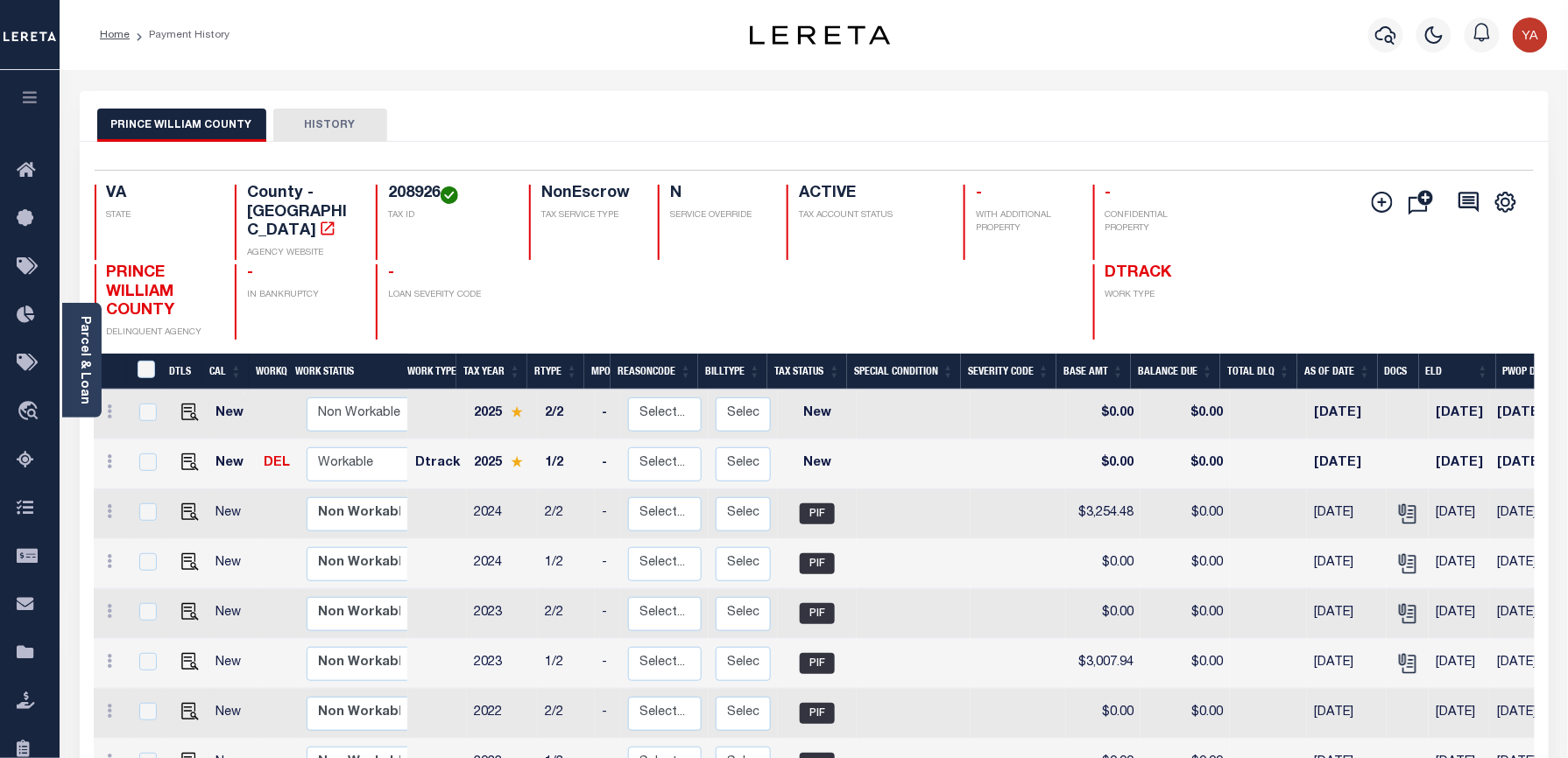
click at [400, 186] on h4 "208926" at bounding box center [448, 194] width 120 height 19
copy h4 "208926"
click at [404, 193] on h4 "208926" at bounding box center [448, 194] width 120 height 19
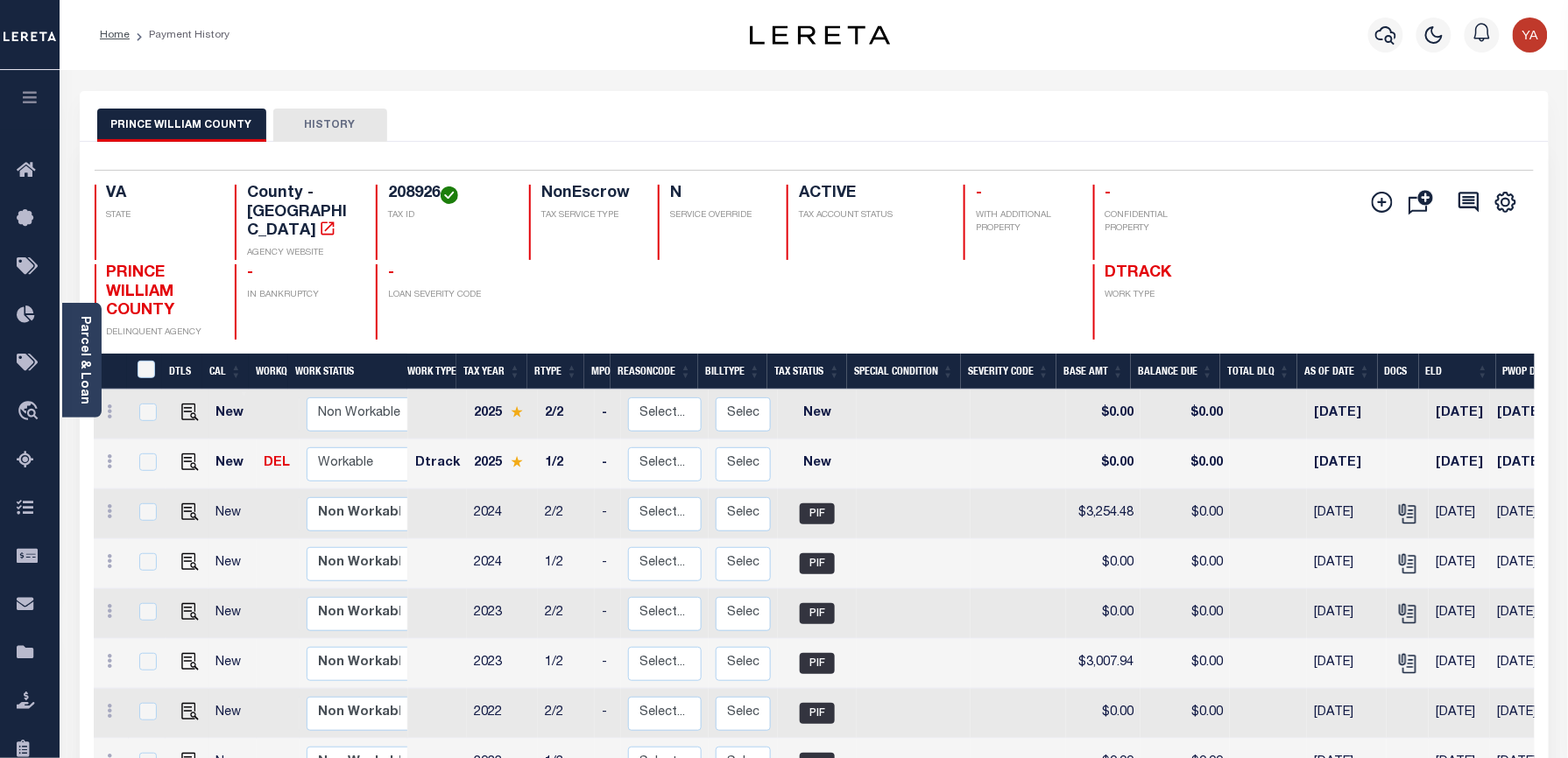
copy h4 "208926"
click at [184, 454] on img "" at bounding box center [189, 462] width 17 height 17
checkbox input "true"
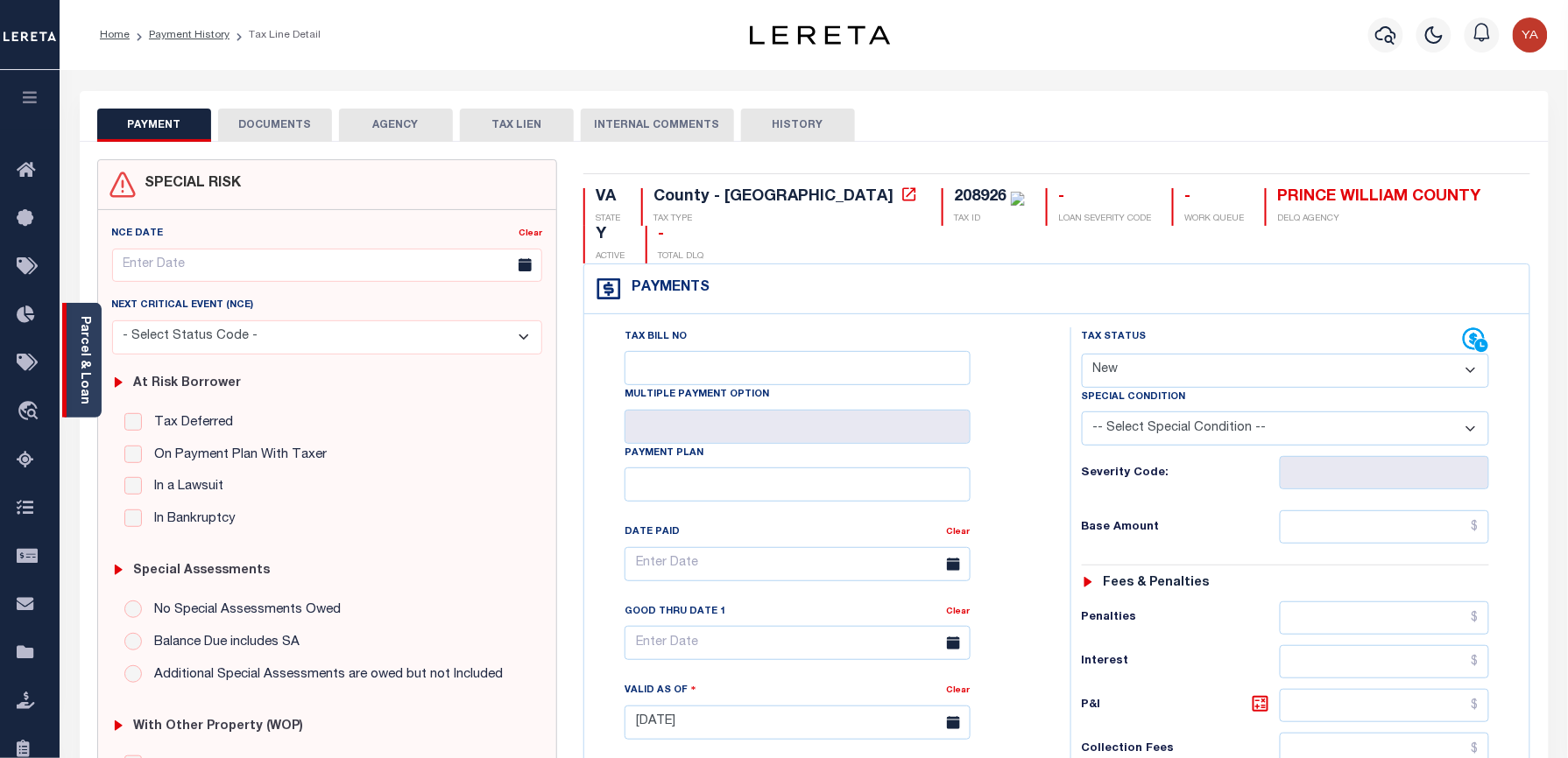
click at [85, 393] on link "Parcel & Loan" at bounding box center [85, 360] width 13 height 88
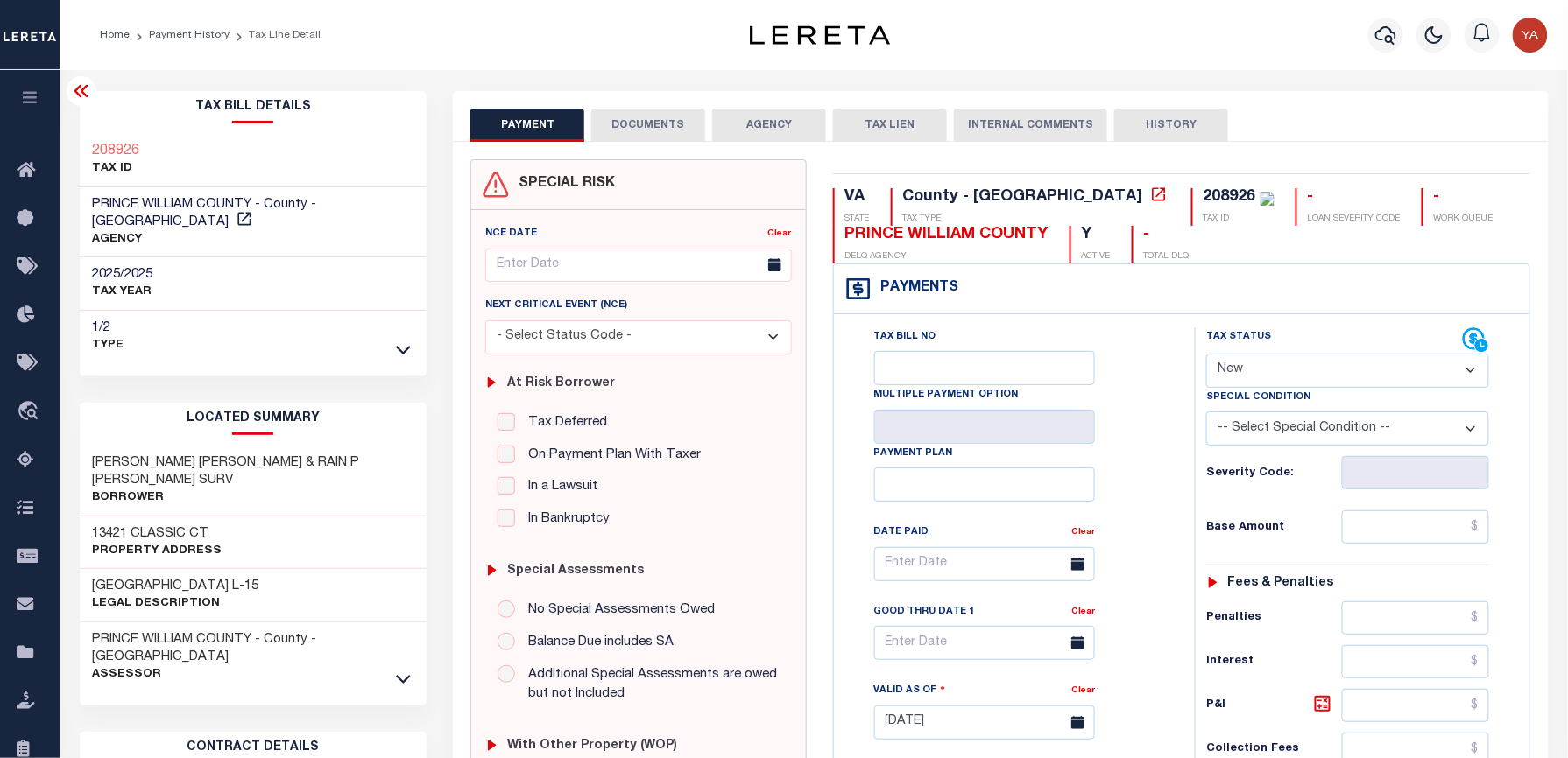
drag, startPoint x: 1293, startPoint y: 367, endPoint x: 1292, endPoint y: 384, distance: 17.0
click at [1293, 367] on select "- Select Status Code - Open Due/Unpaid Paid Incomplete No Tax Due Internal Refu…" at bounding box center [1347, 371] width 283 height 34
select select "PYD"
click at [1206, 356] on select "- Select Status Code - Open Due/Unpaid Paid Incomplete No Tax Due Internal Refu…" at bounding box center [1347, 371] width 283 height 34
type input "09/06/2025"
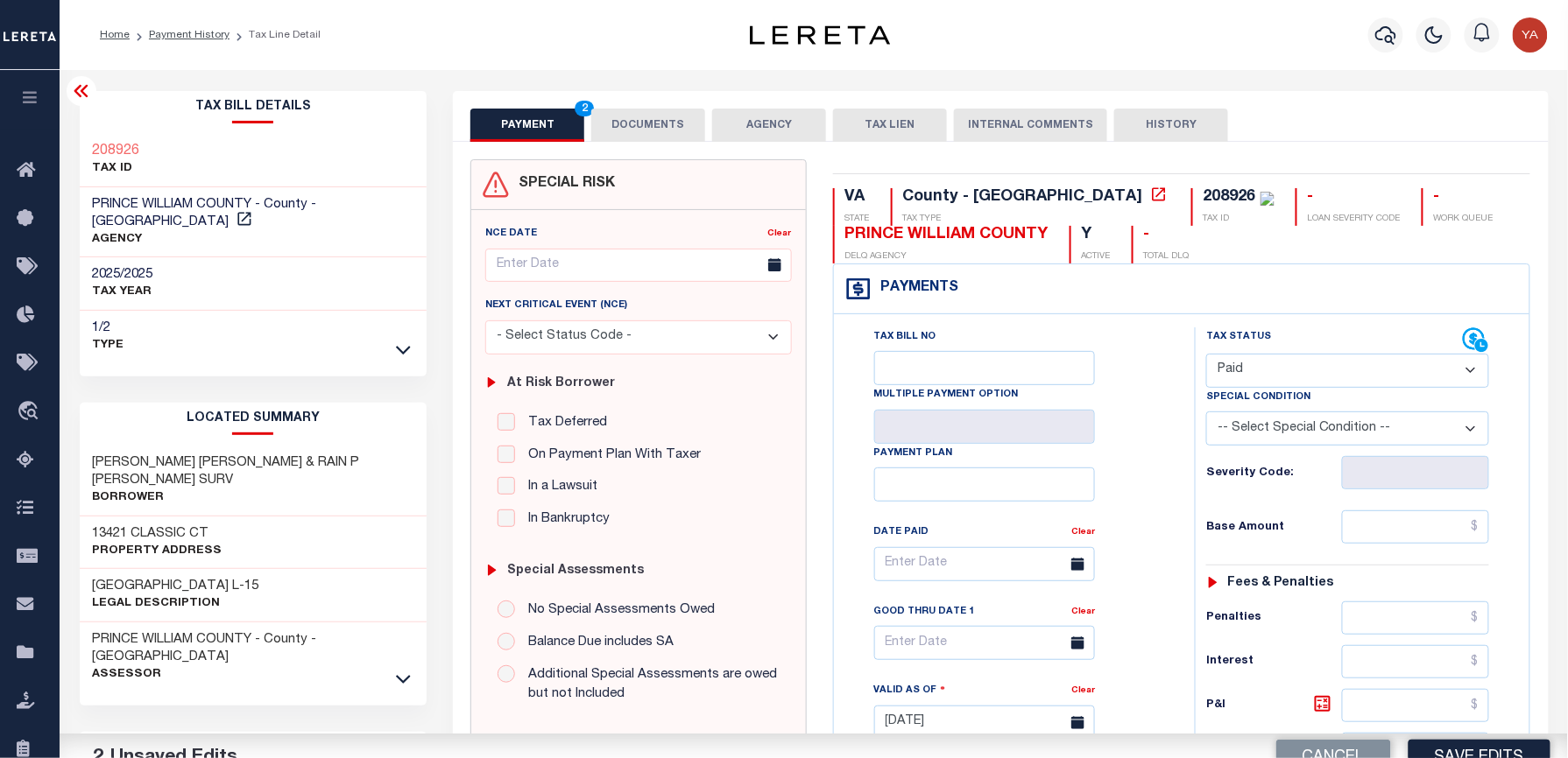
click at [1162, 522] on div "Tax Bill No Multiple Payment Option Payment Plan Clear" at bounding box center [1010, 573] width 317 height 492
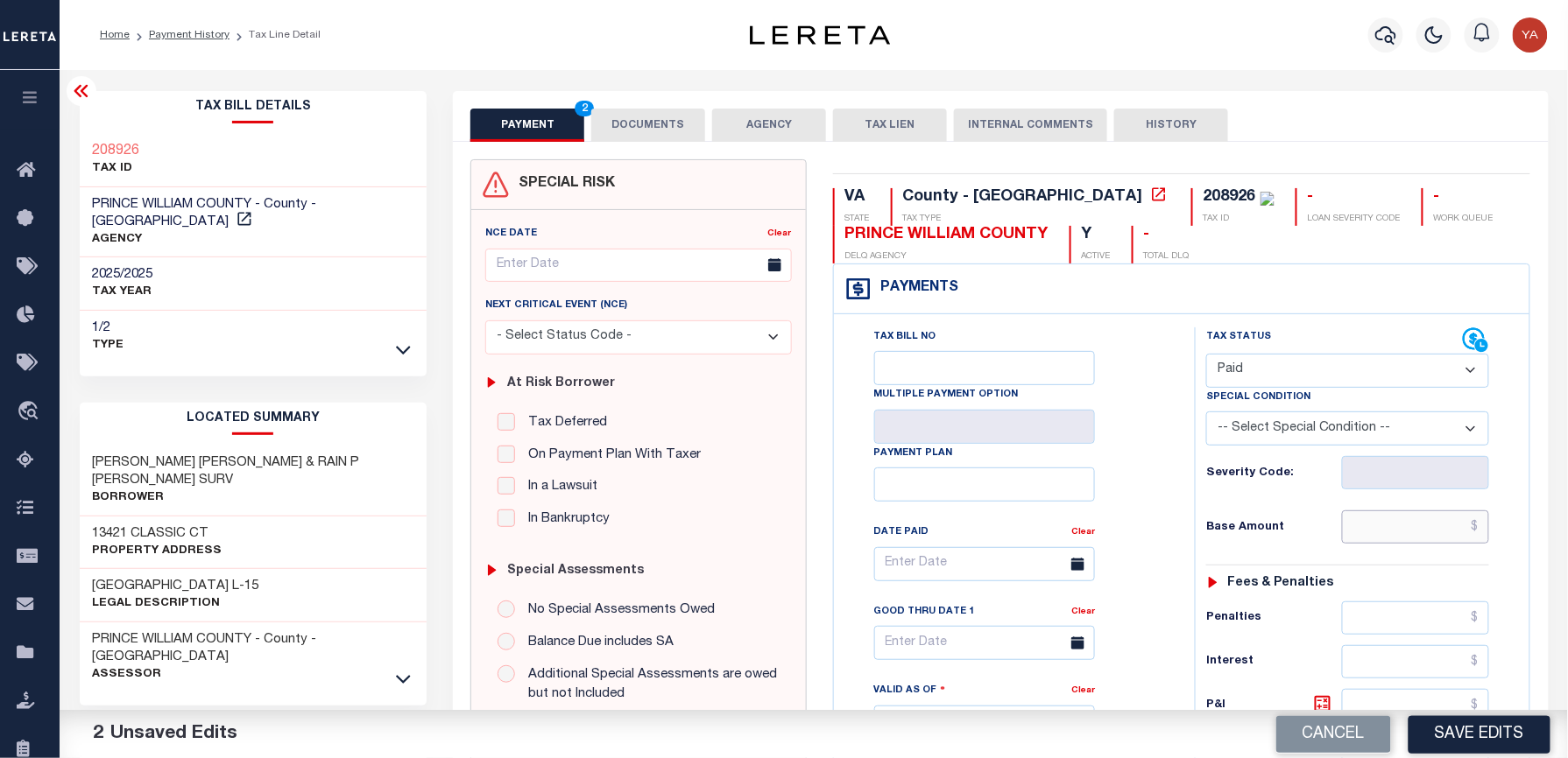
click at [1357, 522] on input "text" at bounding box center [1415, 527] width 147 height 33
paste input "3,465.28"
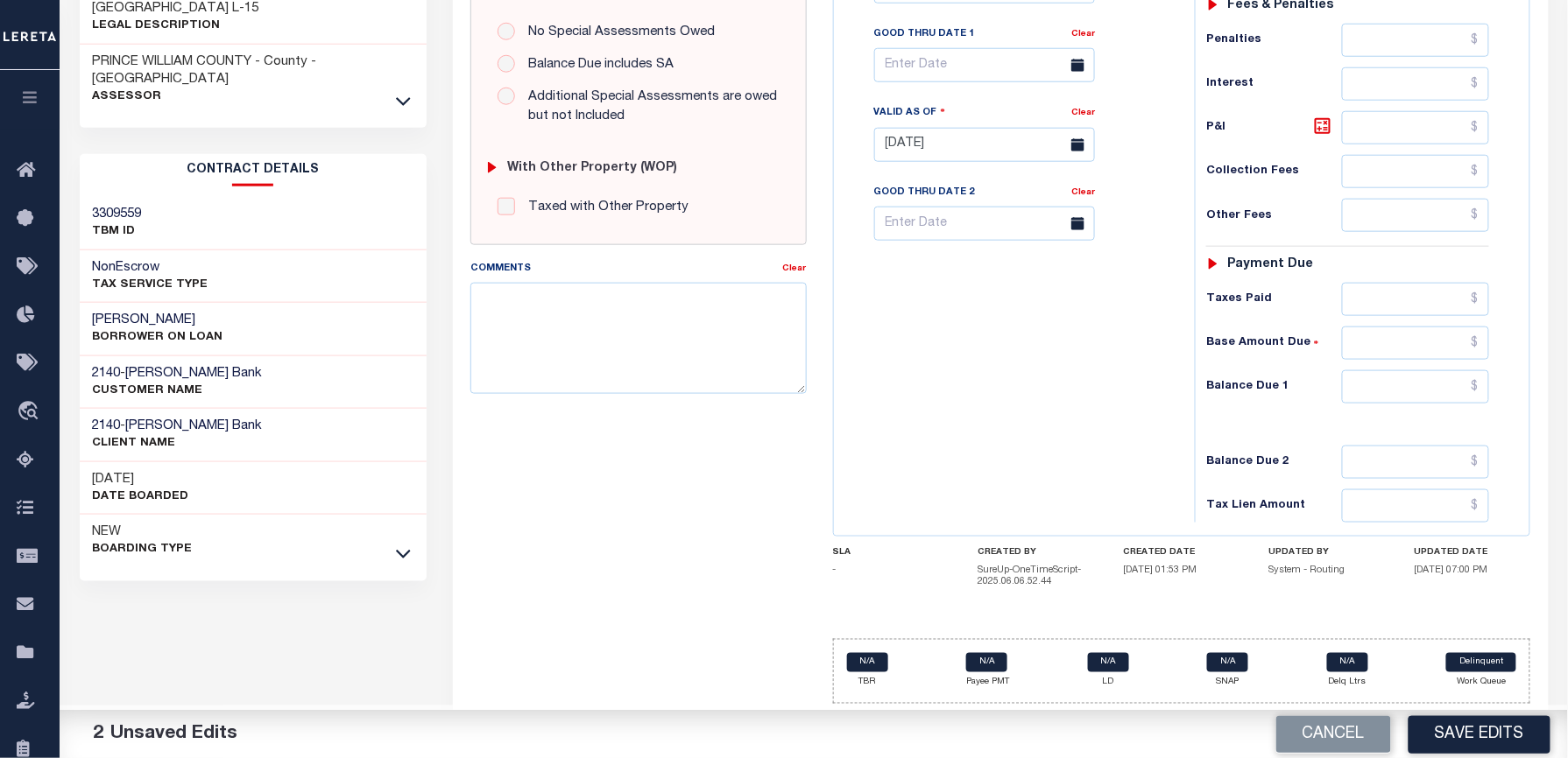
type input "$3,465.28"
click at [1385, 390] on input "text" at bounding box center [1415, 386] width 147 height 33
type input "$0.00"
click at [1064, 389] on div "Tax Bill No Multiple Payment Option Payment Plan Clear" at bounding box center [1010, 136] width 343 height 773
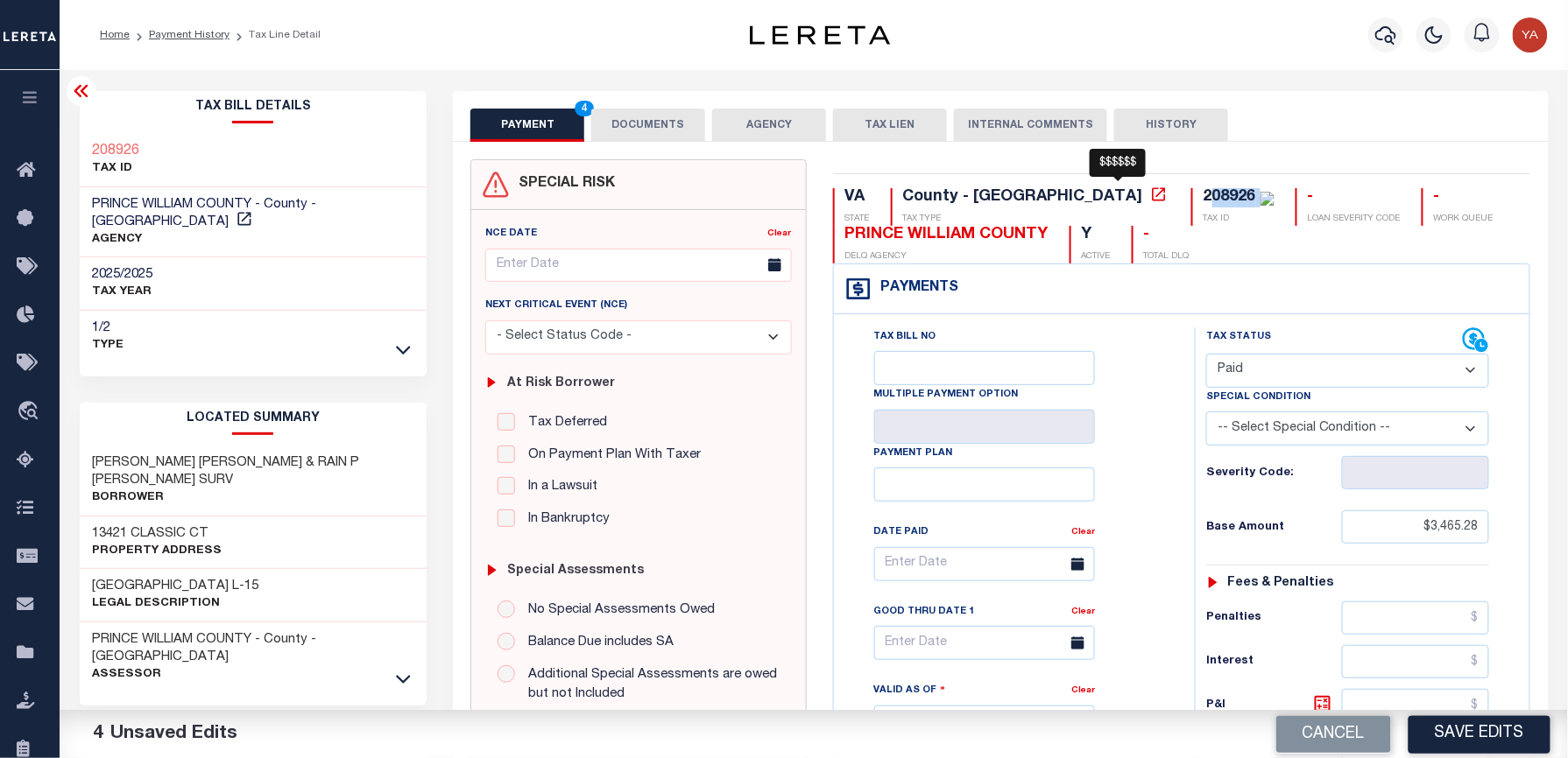
drag, startPoint x: 1058, startPoint y: 197, endPoint x: 1109, endPoint y: 202, distance: 51.2
click at [1203, 202] on div "208926" at bounding box center [1238, 197] width 71 height 19
click at [1371, 180] on div "VA STATE County - VA TAX TYPE 208926 TAX ID - LOAN SEVERITY CODE - WORK QUEUE P…" at bounding box center [1182, 727] width 724 height 1136
drag, startPoint x: 1055, startPoint y: 196, endPoint x: 1105, endPoint y: 202, distance: 50.4
click at [1203, 202] on div "208926" at bounding box center [1238, 197] width 71 height 19
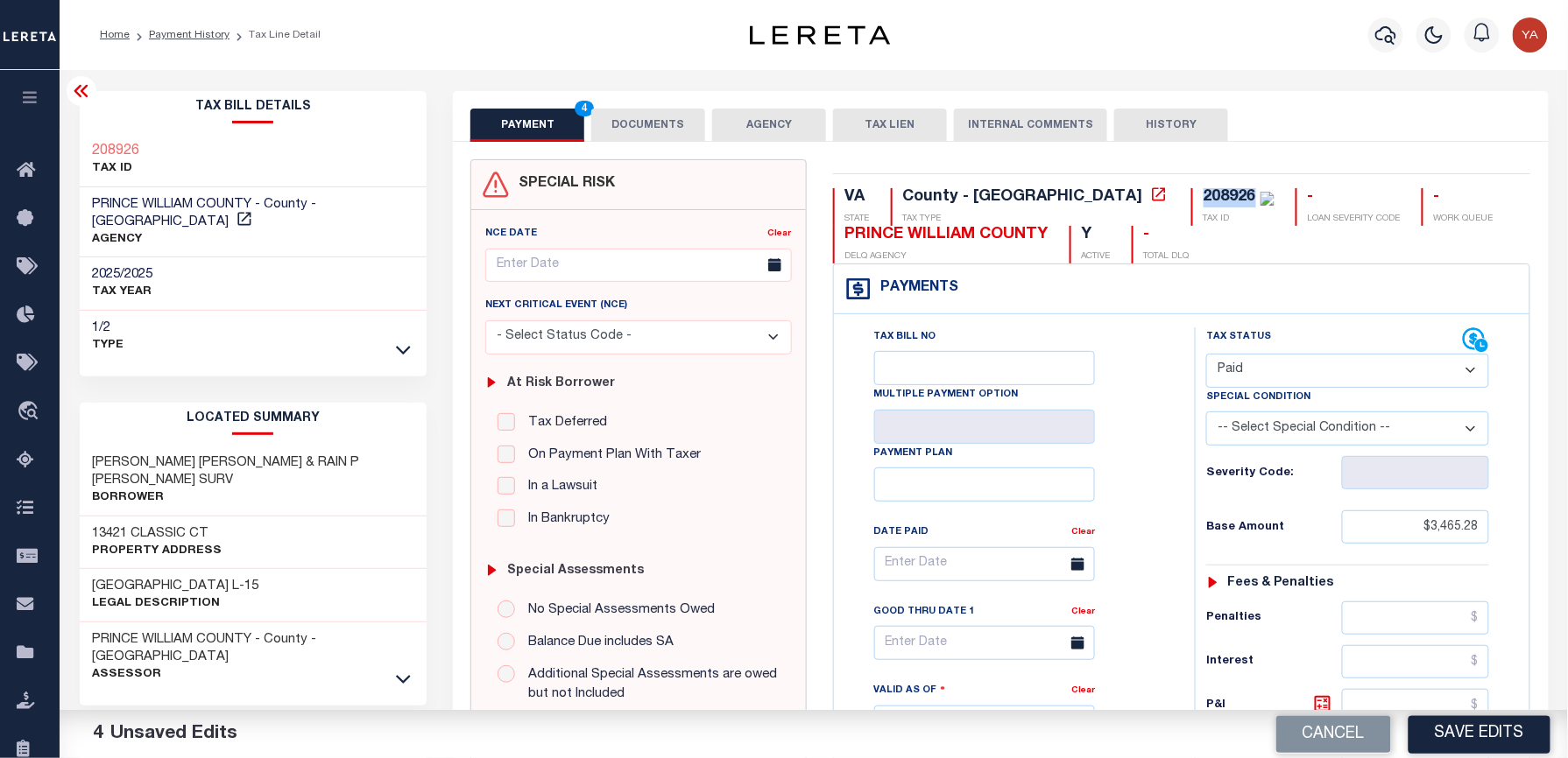
copy div "208926"
click at [663, 121] on button "DOCUMENTS" at bounding box center [648, 125] width 113 height 33
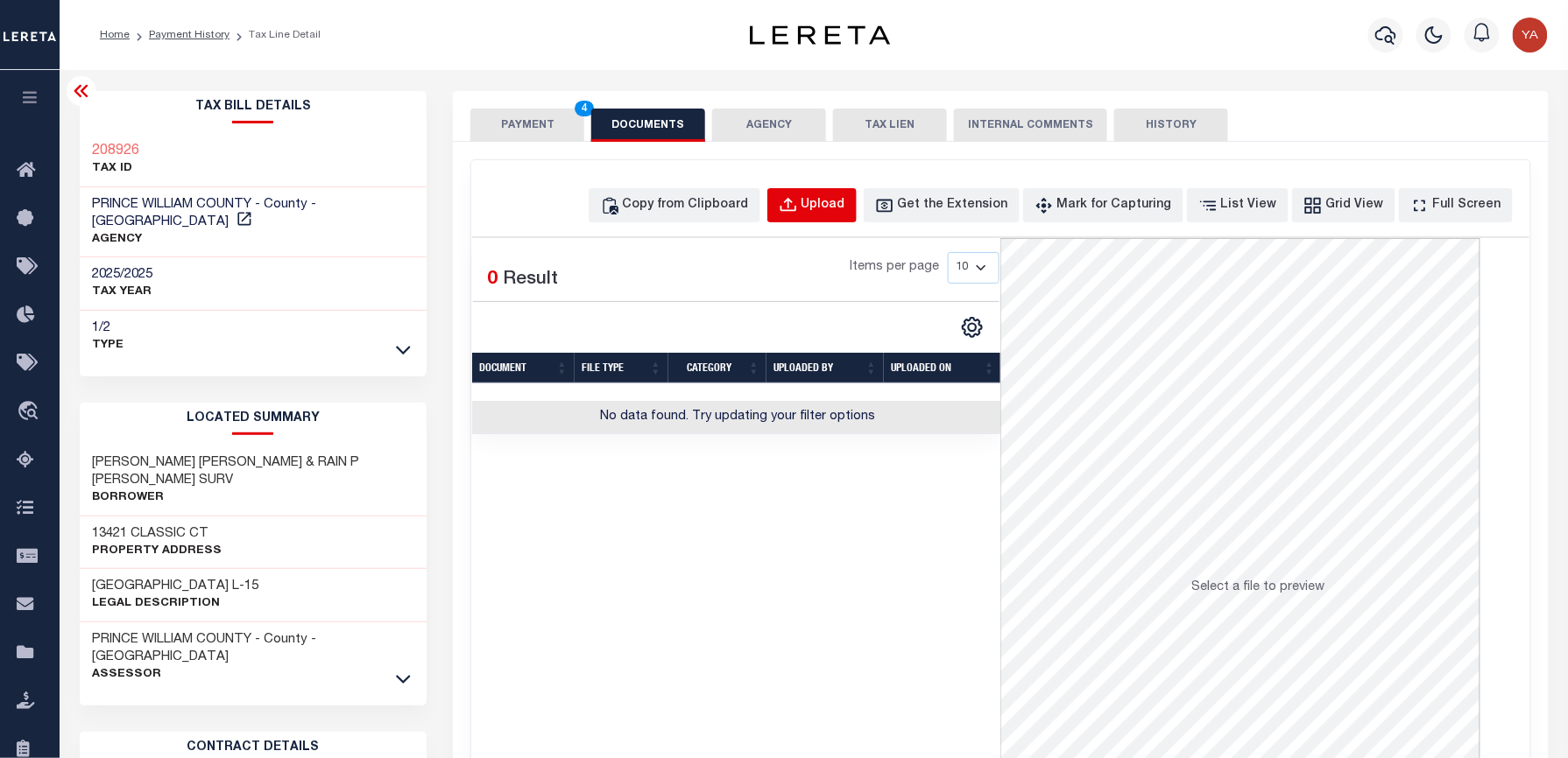
click at [845, 207] on div "Upload" at bounding box center [823, 205] width 44 height 19
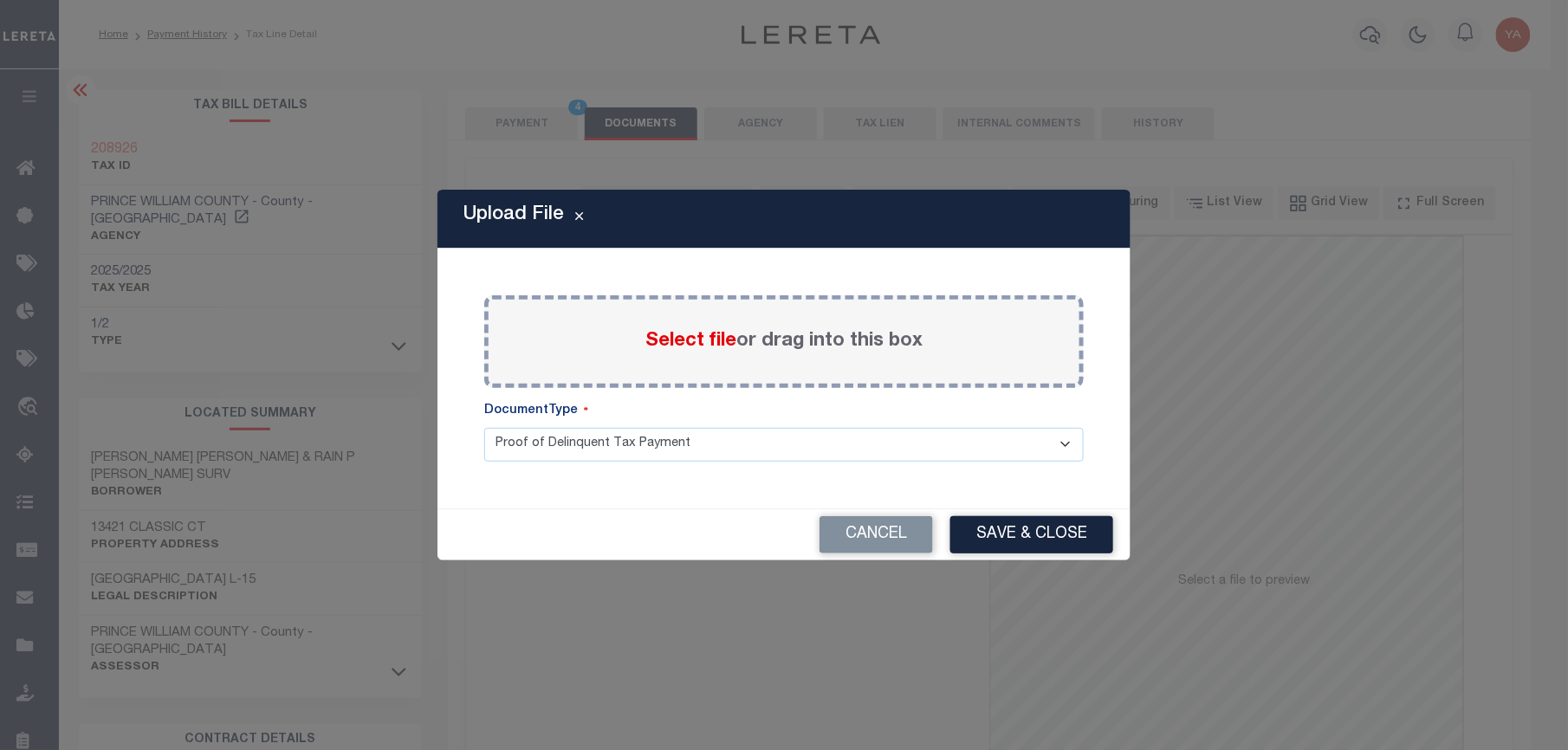
click at [865, 339] on label "Select file or drag into this box" at bounding box center [784, 342] width 277 height 29
click at [0, 0] on input "Select file or drag into this box" at bounding box center [0, 0] width 0 height 0
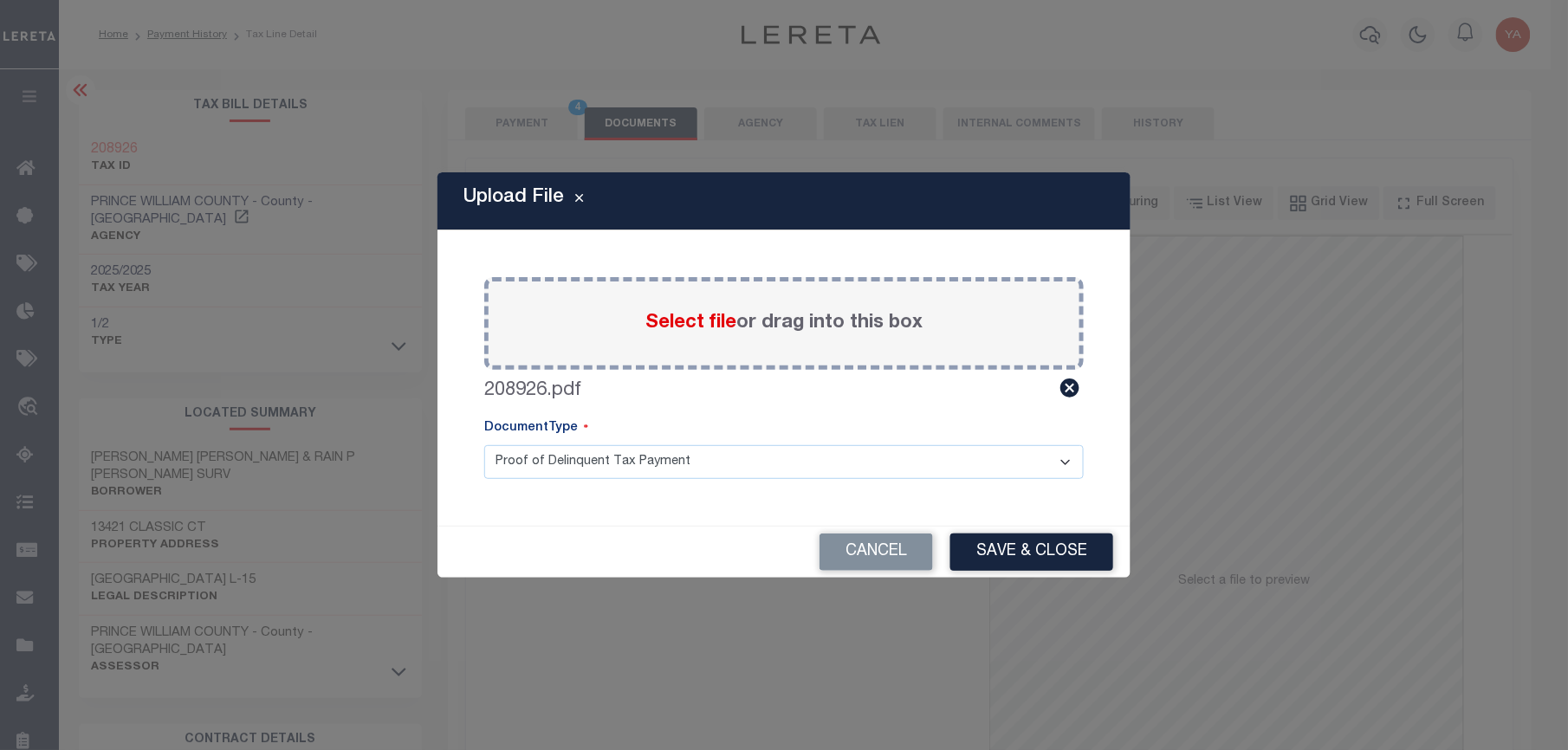
drag, startPoint x: 768, startPoint y: 464, endPoint x: 760, endPoint y: 483, distance: 20.6
click at [766, 469] on select "Proof of Delinquent Tax Payment" at bounding box center [784, 462] width 600 height 34
click at [485, 445] on select "Proof of Delinquent Tax Payment" at bounding box center [784, 462] width 600 height 34
click at [1041, 551] on button "Save & Close" at bounding box center [1032, 552] width 163 height 37
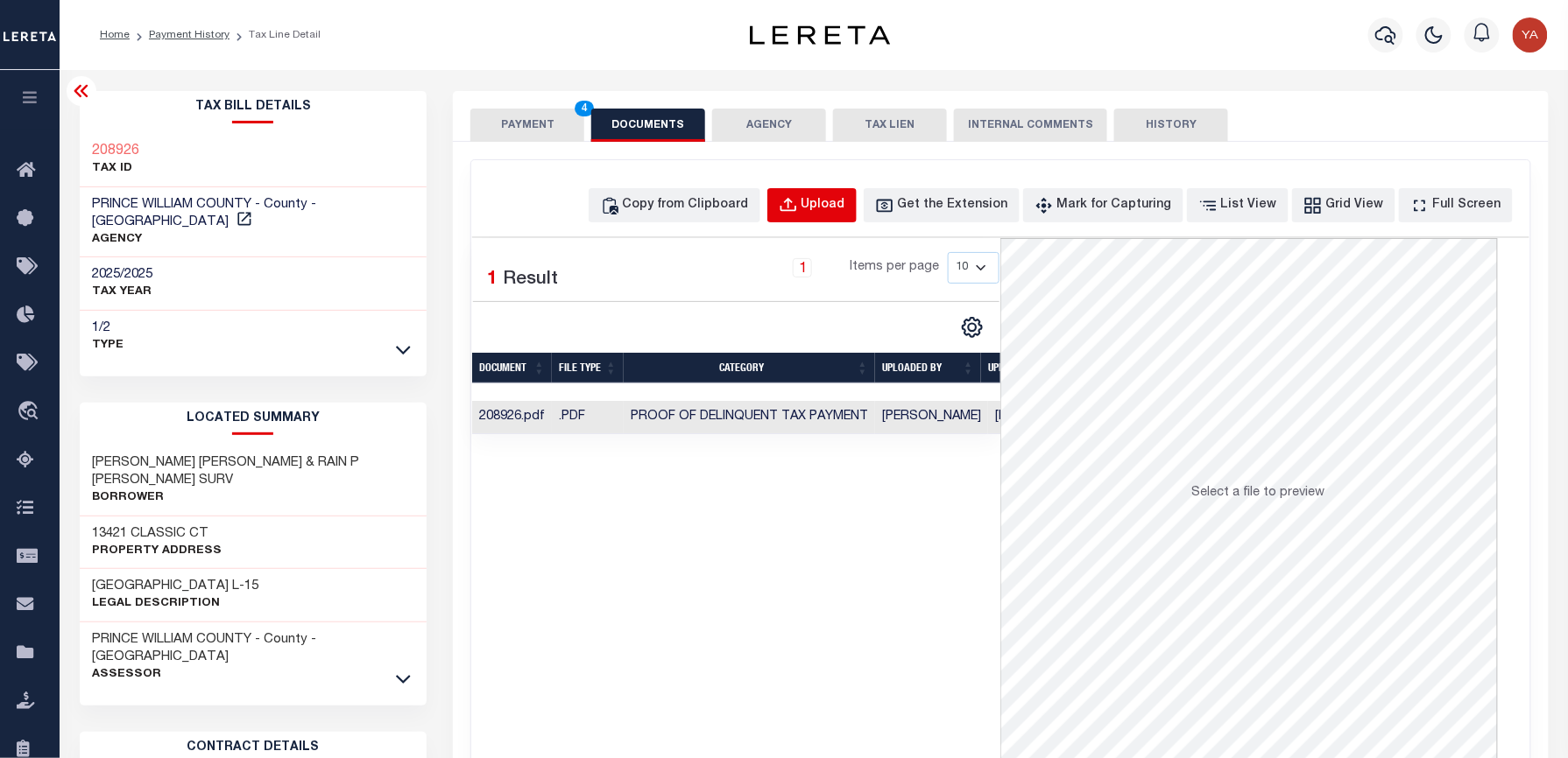
click at [845, 205] on div "Upload" at bounding box center [823, 205] width 44 height 19
select select "POP"
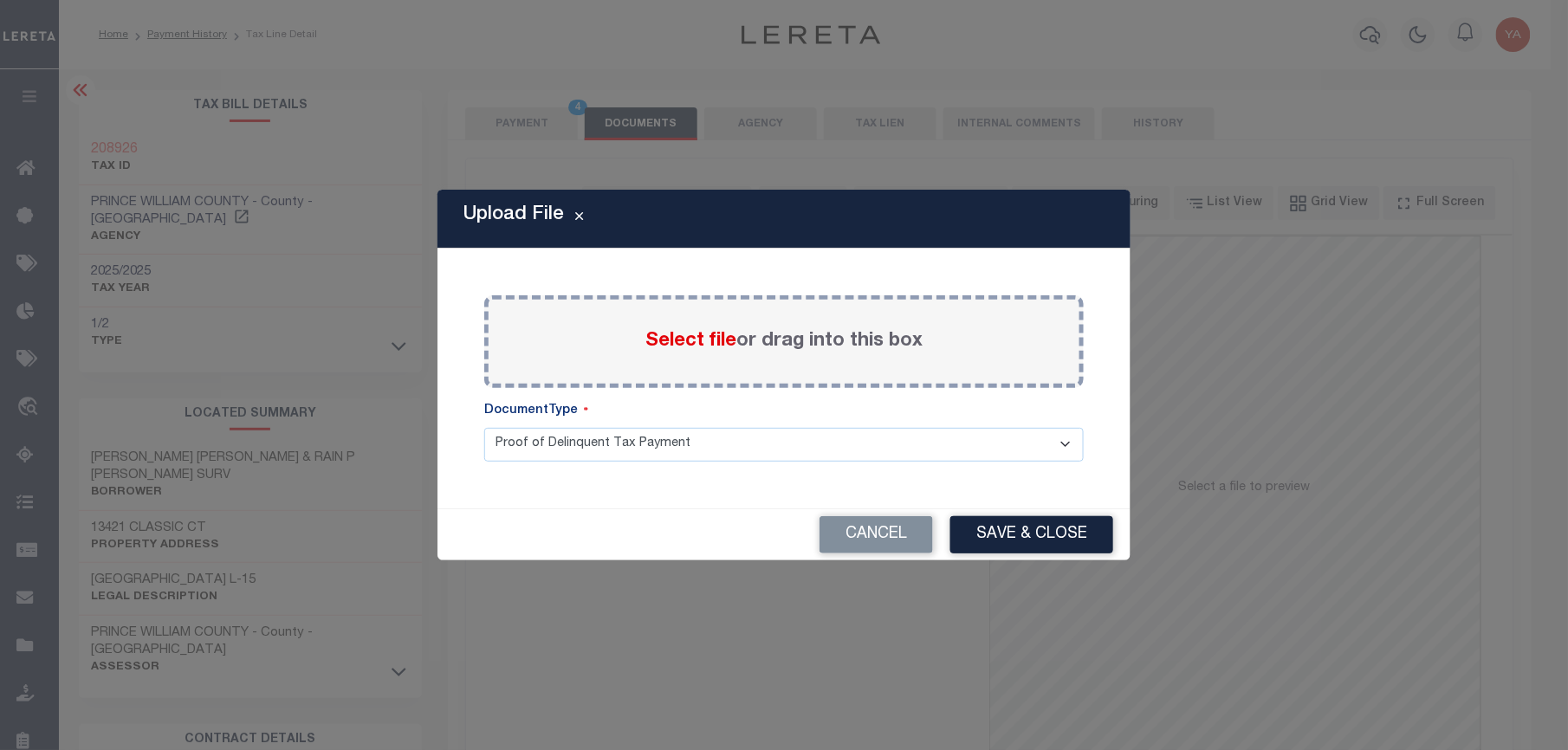
click at [874, 344] on label "Select file or drag into this box" at bounding box center [784, 342] width 277 height 29
click at [0, 0] on input "Select file or drag into this box" at bounding box center [0, 0] width 0 height 0
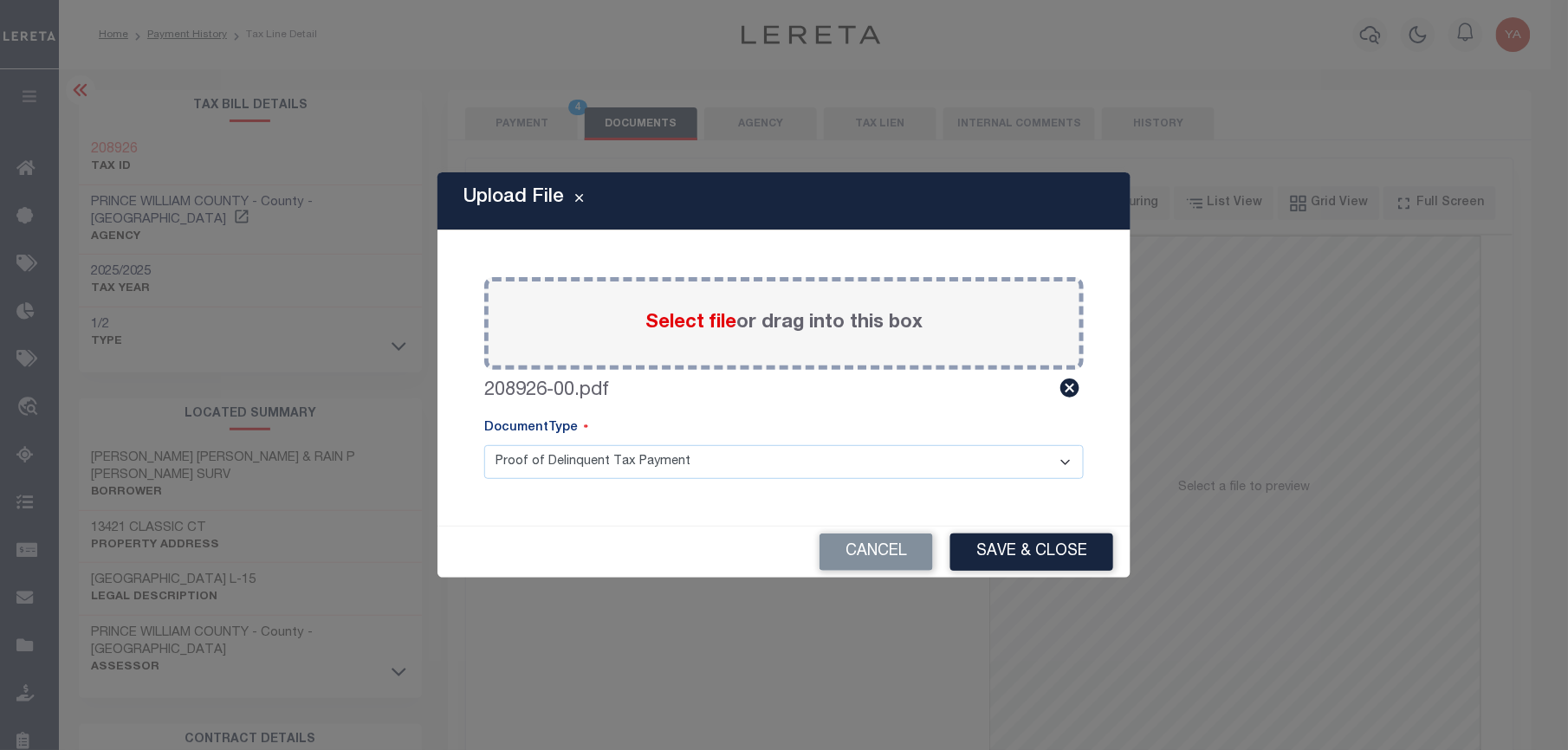
drag, startPoint x: 838, startPoint y: 466, endPoint x: 829, endPoint y: 483, distance: 19.2
click at [838, 466] on select "Proof of Delinquent Tax Payment" at bounding box center [784, 462] width 600 height 34
click at [485, 445] on select "Proof of Delinquent Tax Payment" at bounding box center [784, 462] width 600 height 34
click at [992, 545] on button "Save & Close" at bounding box center [1032, 552] width 163 height 37
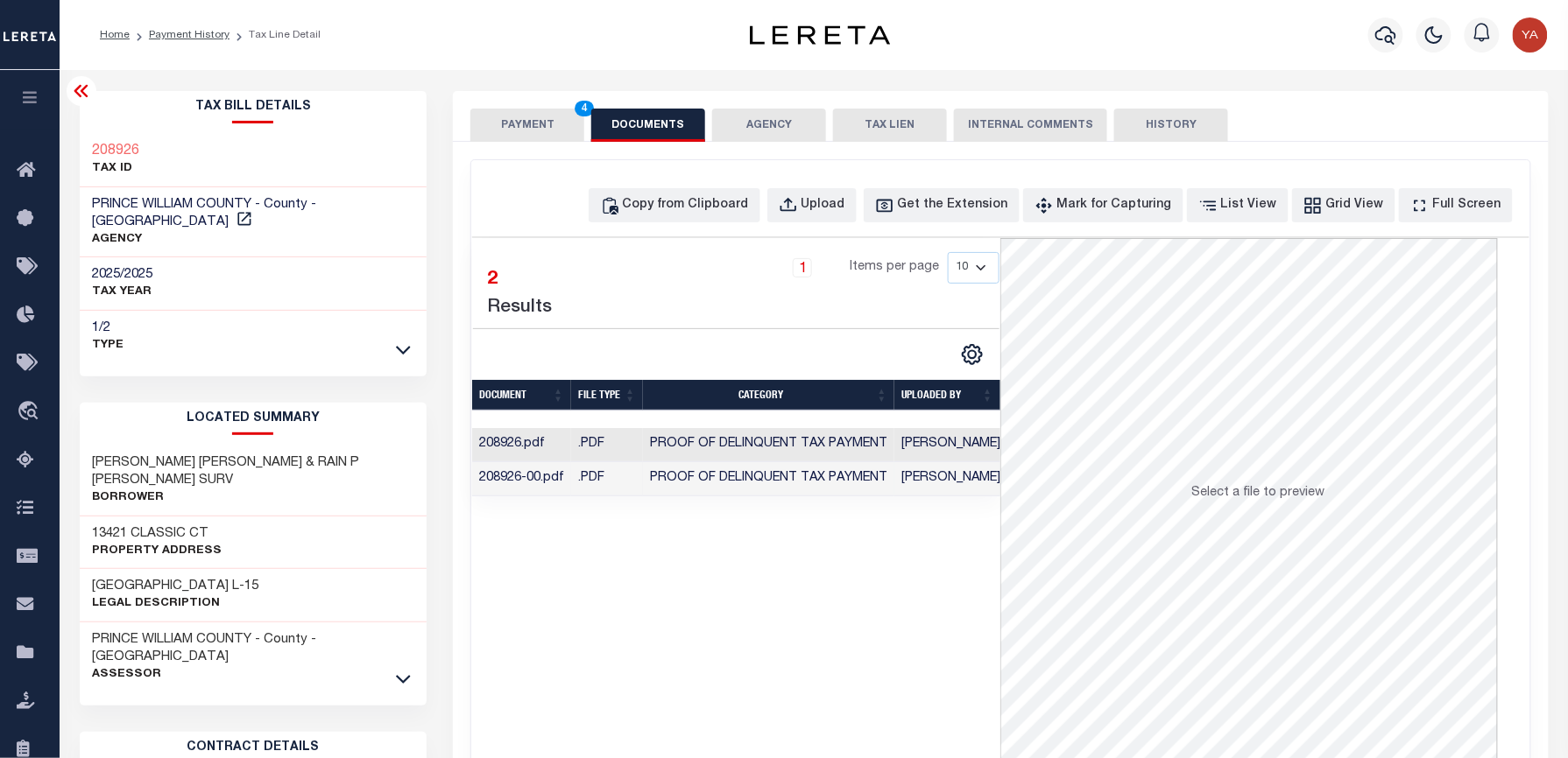
click at [953, 480] on td "[PERSON_NAME]" at bounding box center [950, 479] width 113 height 34
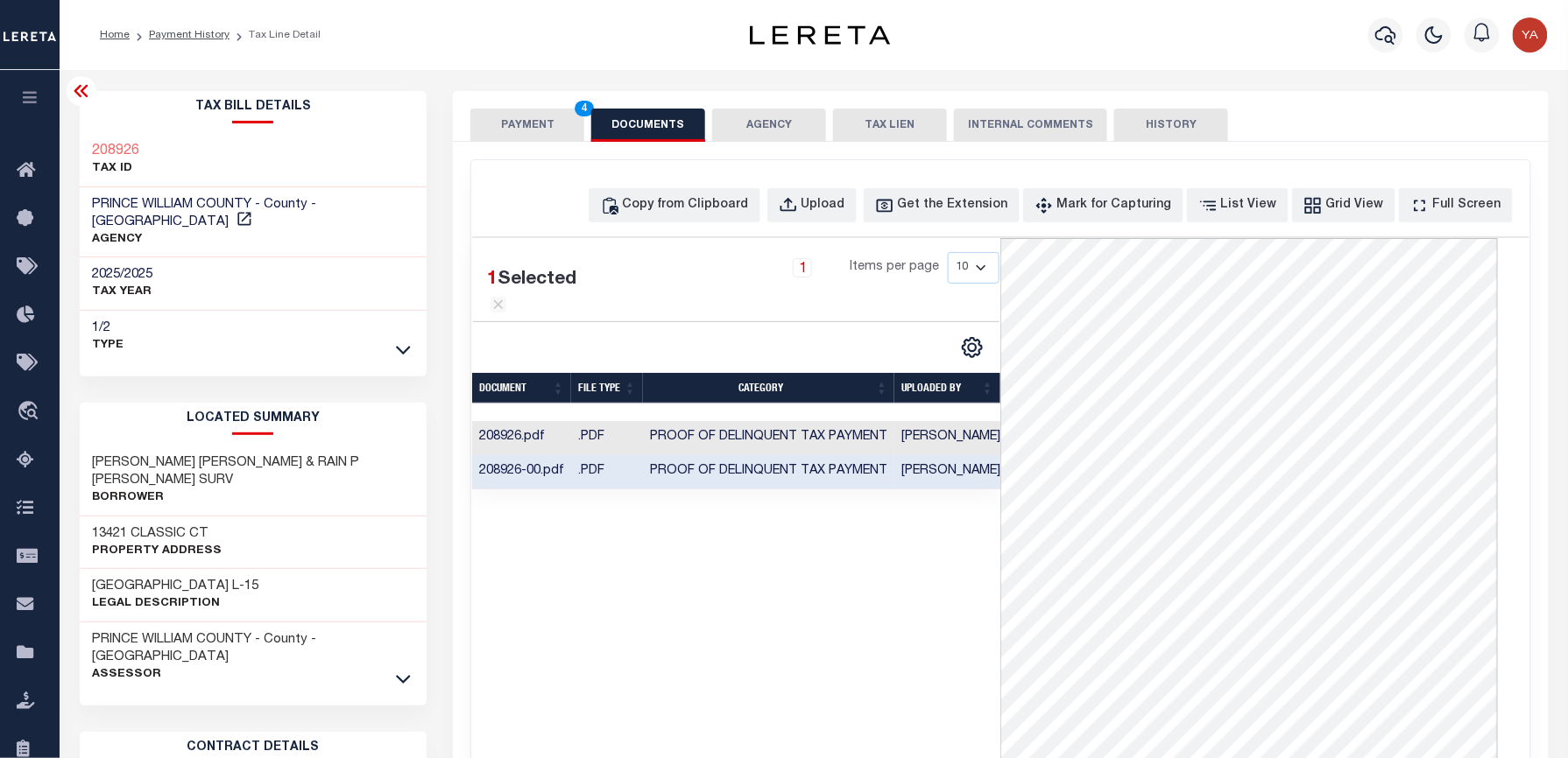
click at [556, 124] on button "PAYMENT 4" at bounding box center [527, 125] width 113 height 33
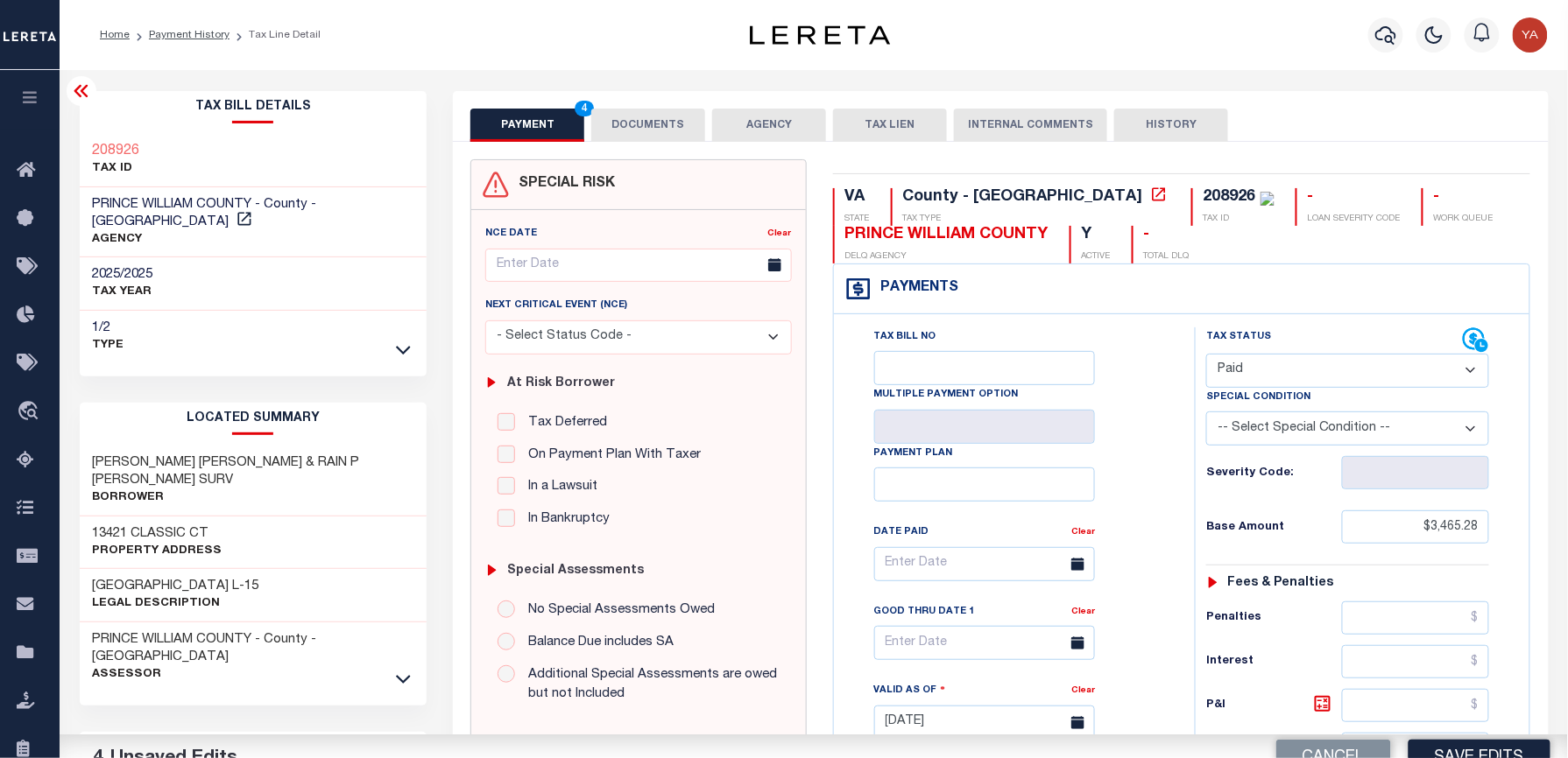
click at [567, 77] on div "Parcel & Loan Tax Bill Details 208926 TAX ID AGENCY 2025/2025 TAX YEAR 2025" at bounding box center [814, 700] width 1495 height 1260
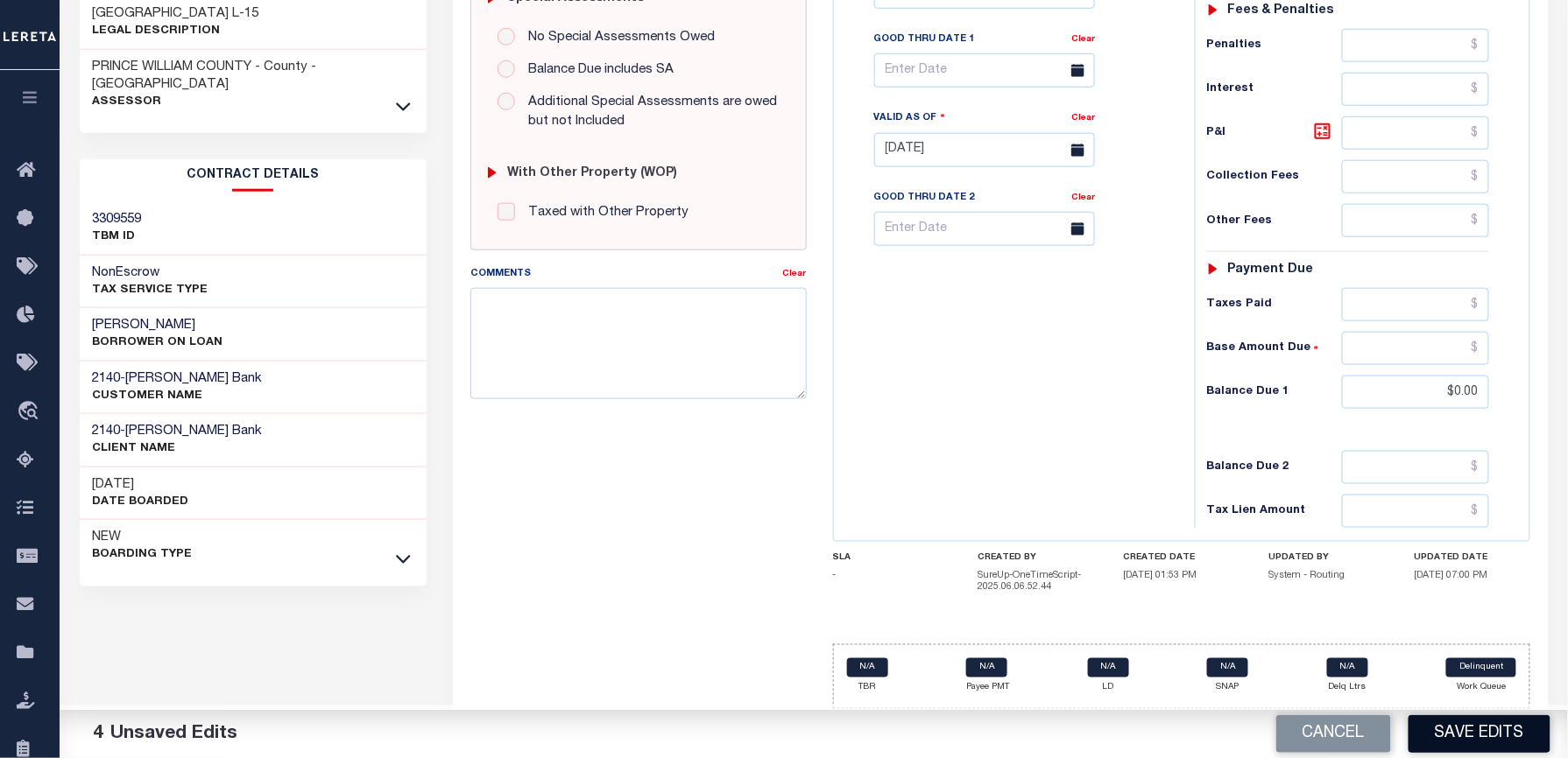
click at [1438, 726] on button "Save Edits" at bounding box center [1480, 735] width 142 height 38
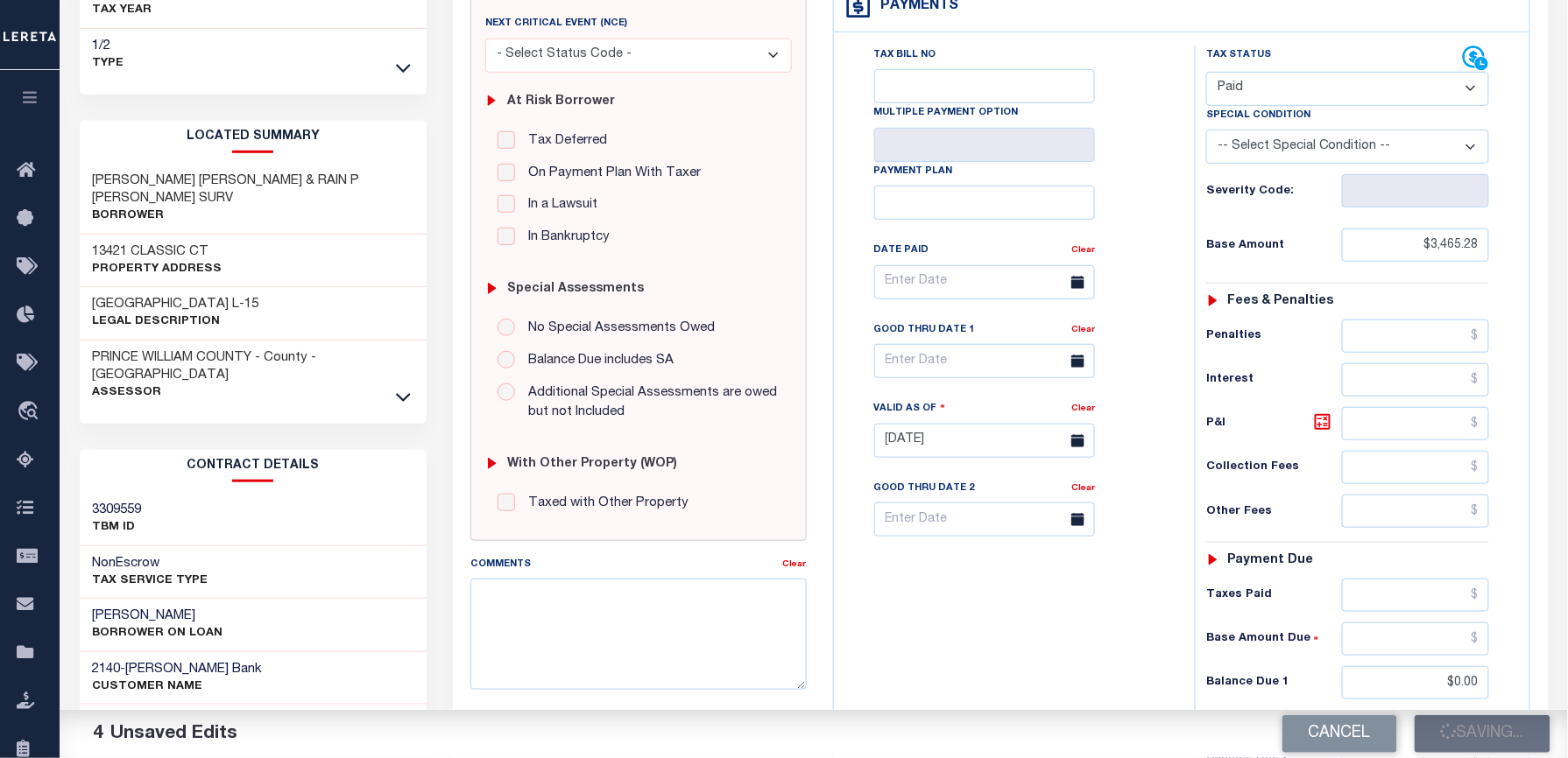
scroll to position [1, 0]
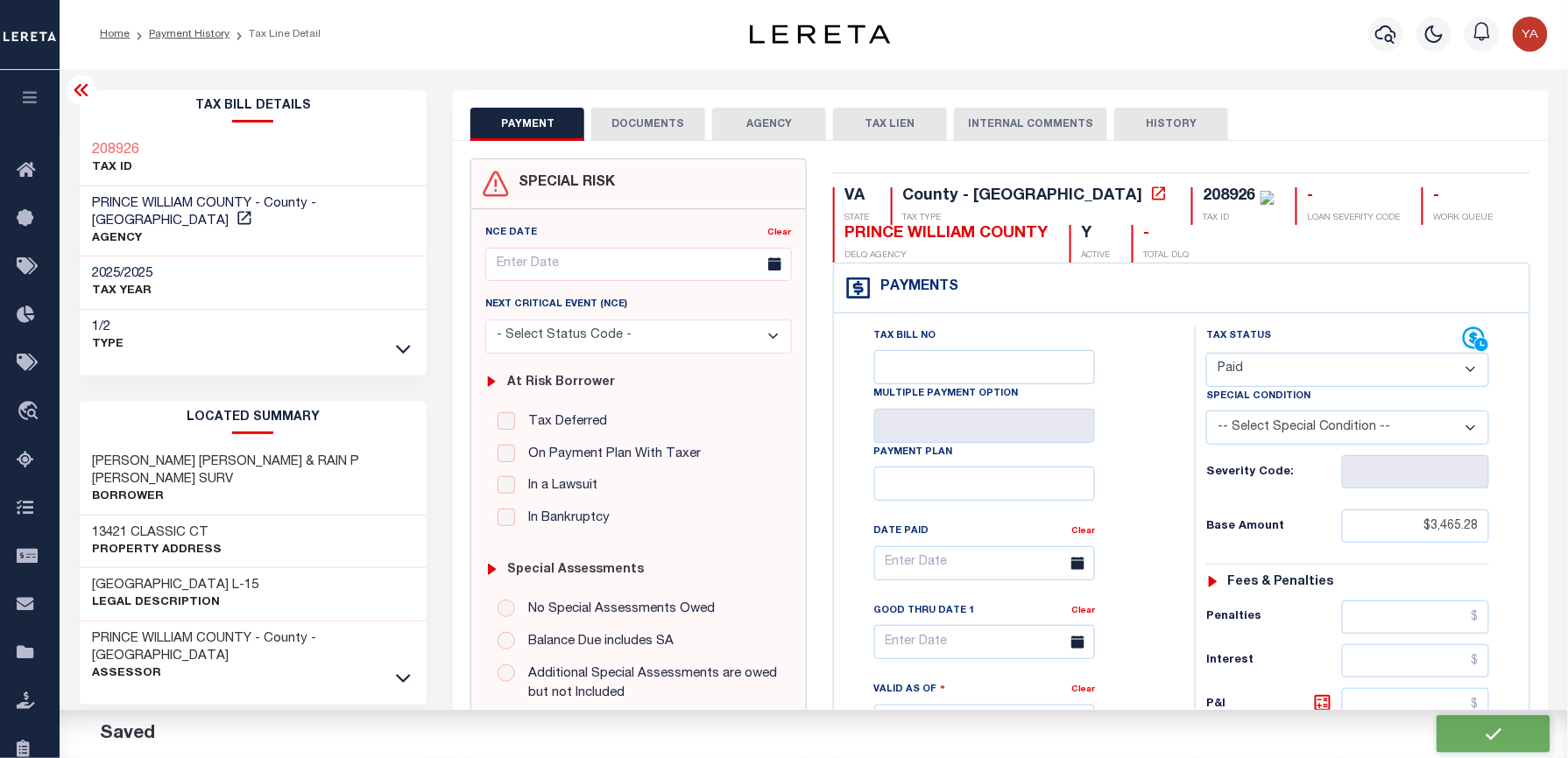
checkbox input "false"
type input "$3,465.28"
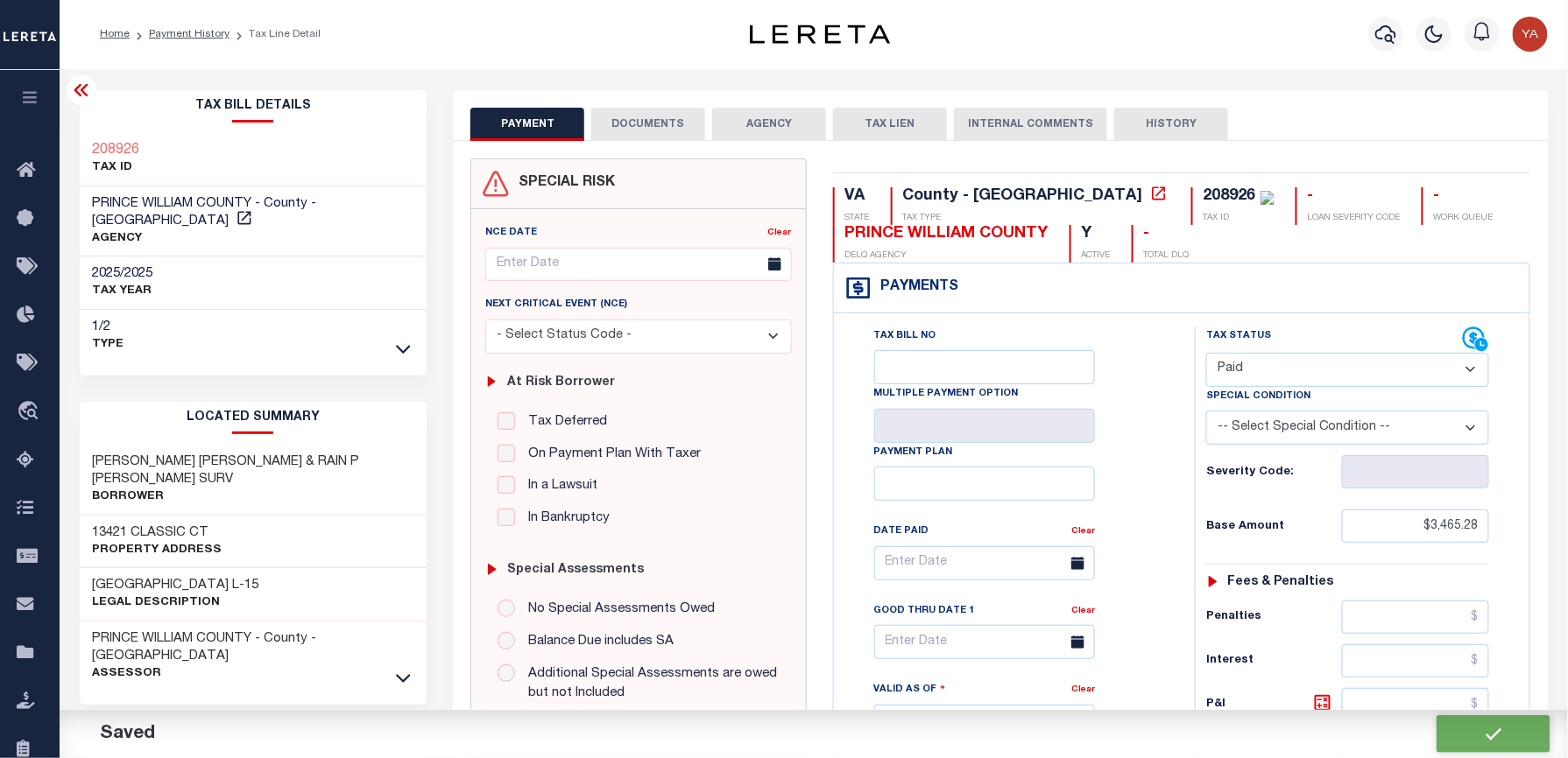
type input "$0"
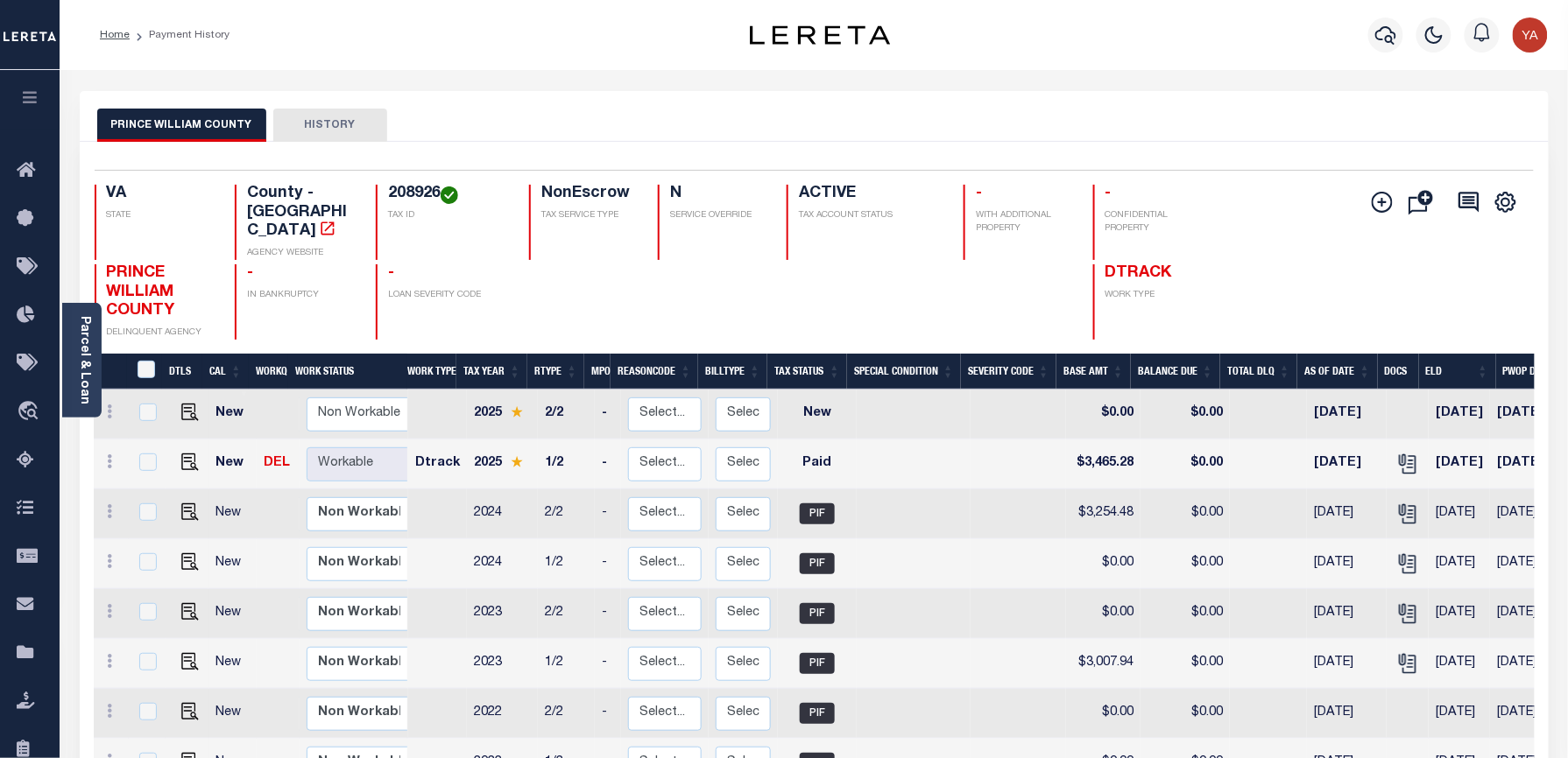
click at [418, 189] on h4 "208926" at bounding box center [448, 194] width 120 height 19
copy h4 "208926"
click at [86, 366] on link "Parcel & Loan" at bounding box center [85, 360] width 13 height 88
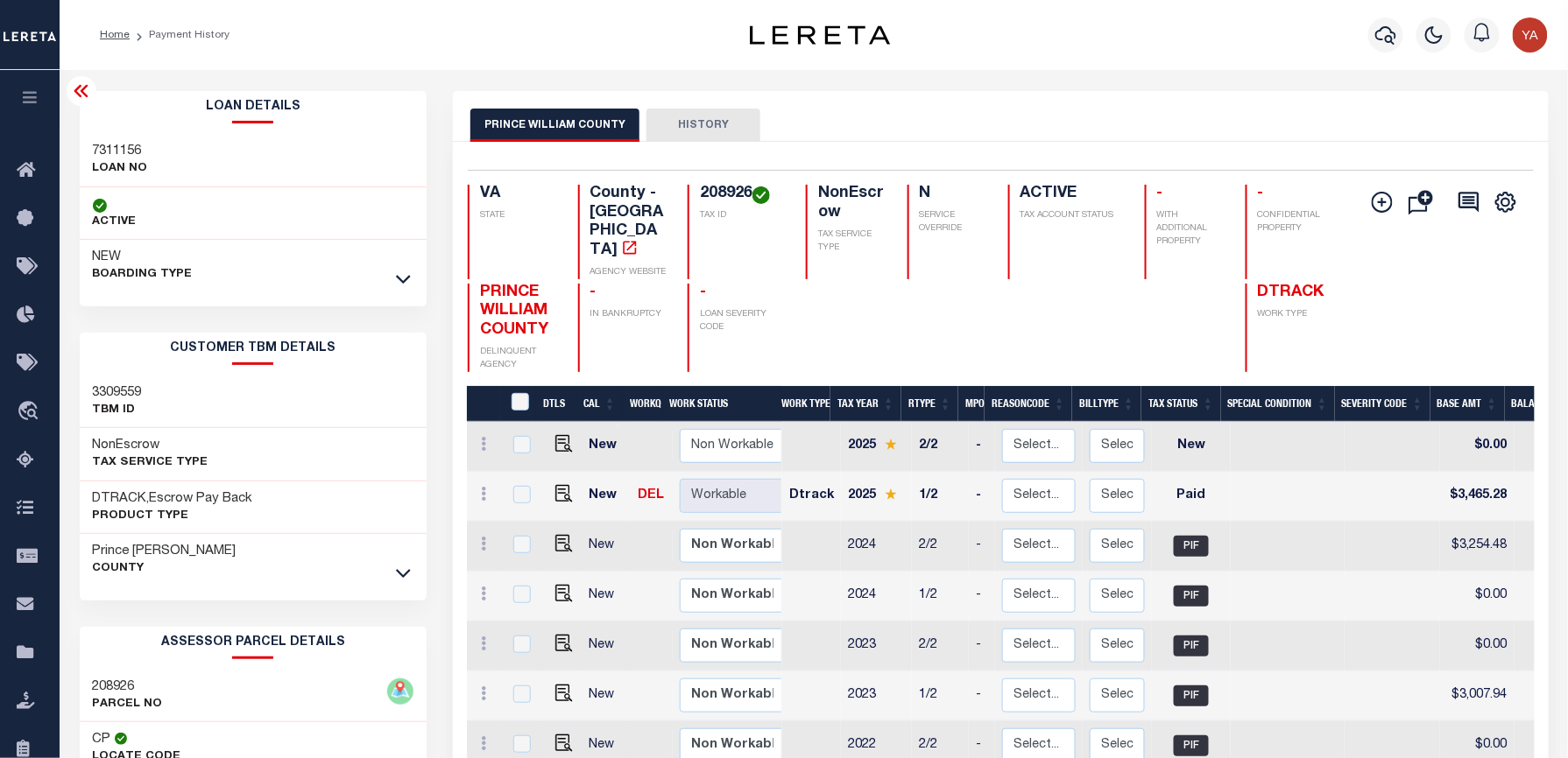
click at [112, 147] on h3 "7311156" at bounding box center [120, 151] width 55 height 17
copy h3 "7311156"
click at [702, 198] on h4 "208926" at bounding box center [742, 194] width 85 height 19
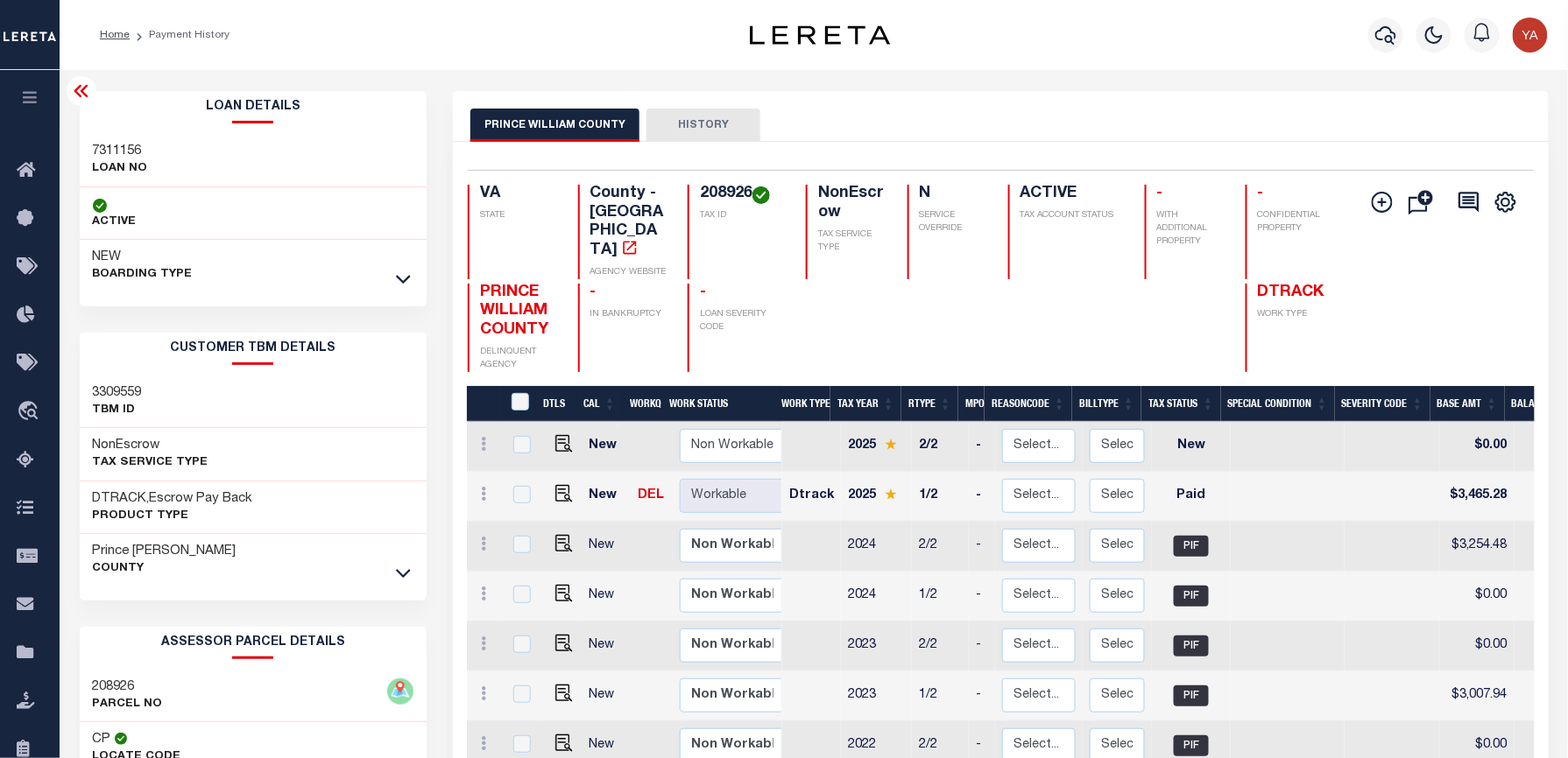
copy h4 "208926"
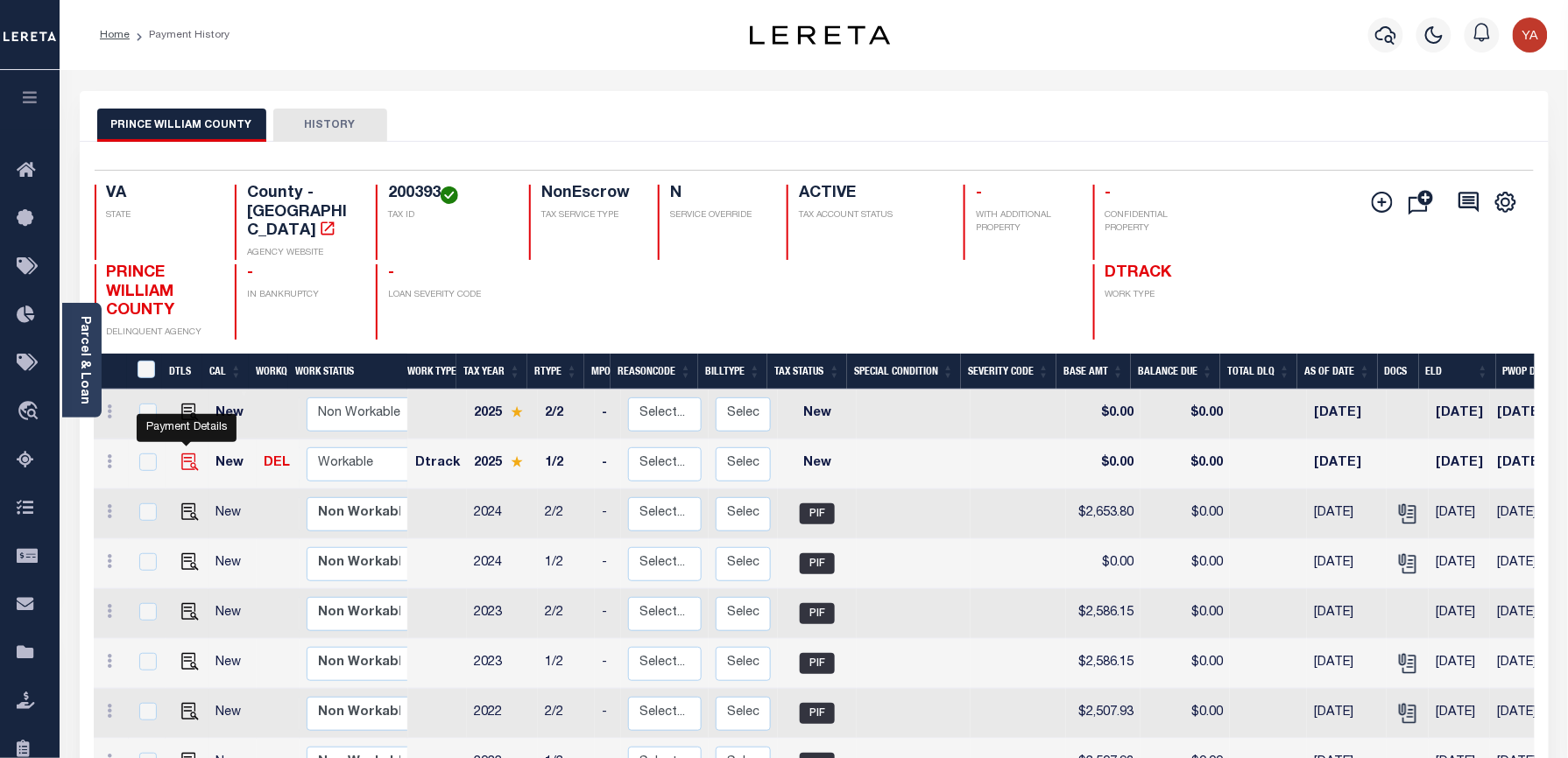
click at [181, 454] on img "" at bounding box center [189, 462] width 17 height 17
checkbox input "true"
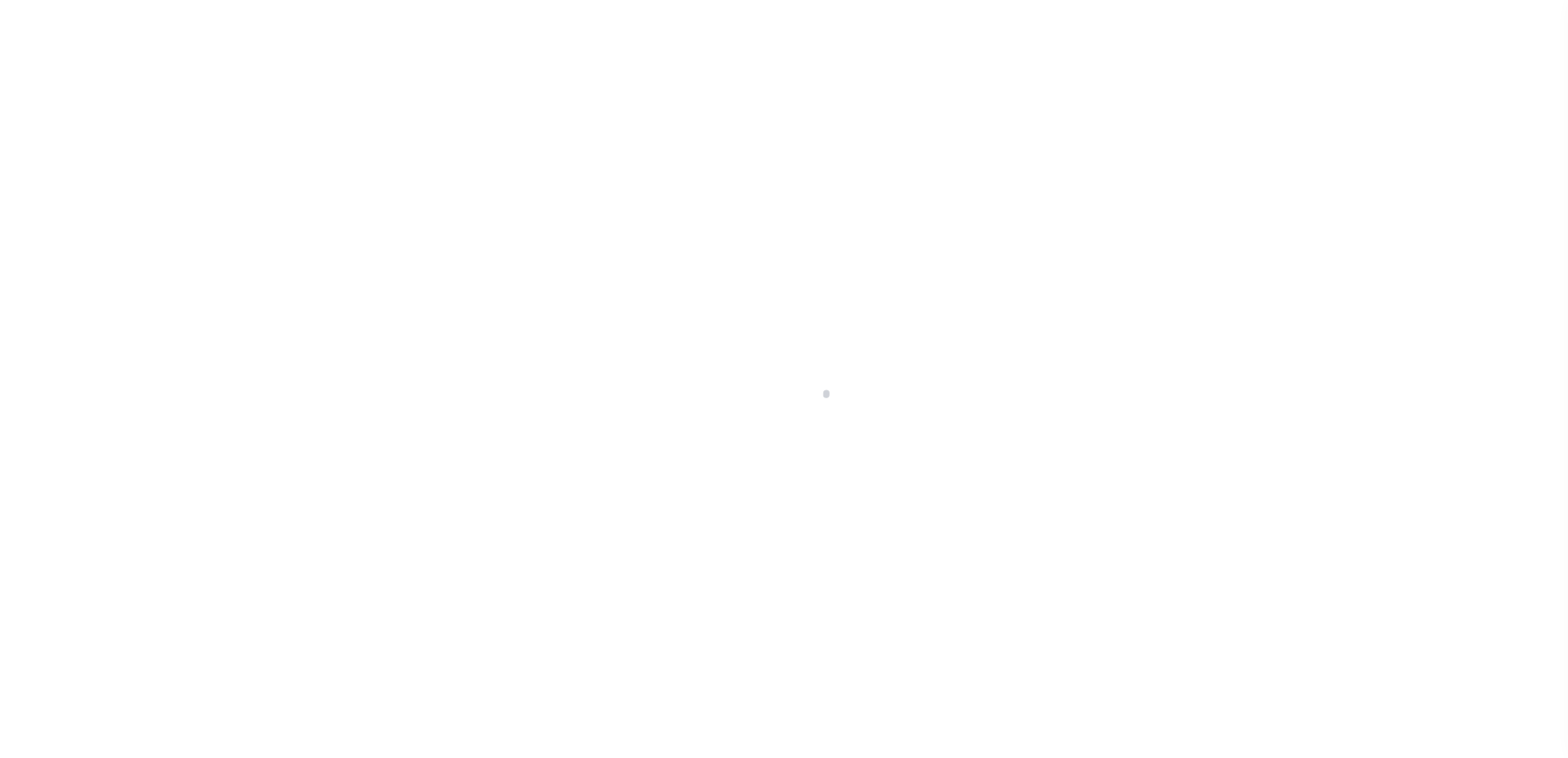
checkbox input "false"
type input "[DATE]"
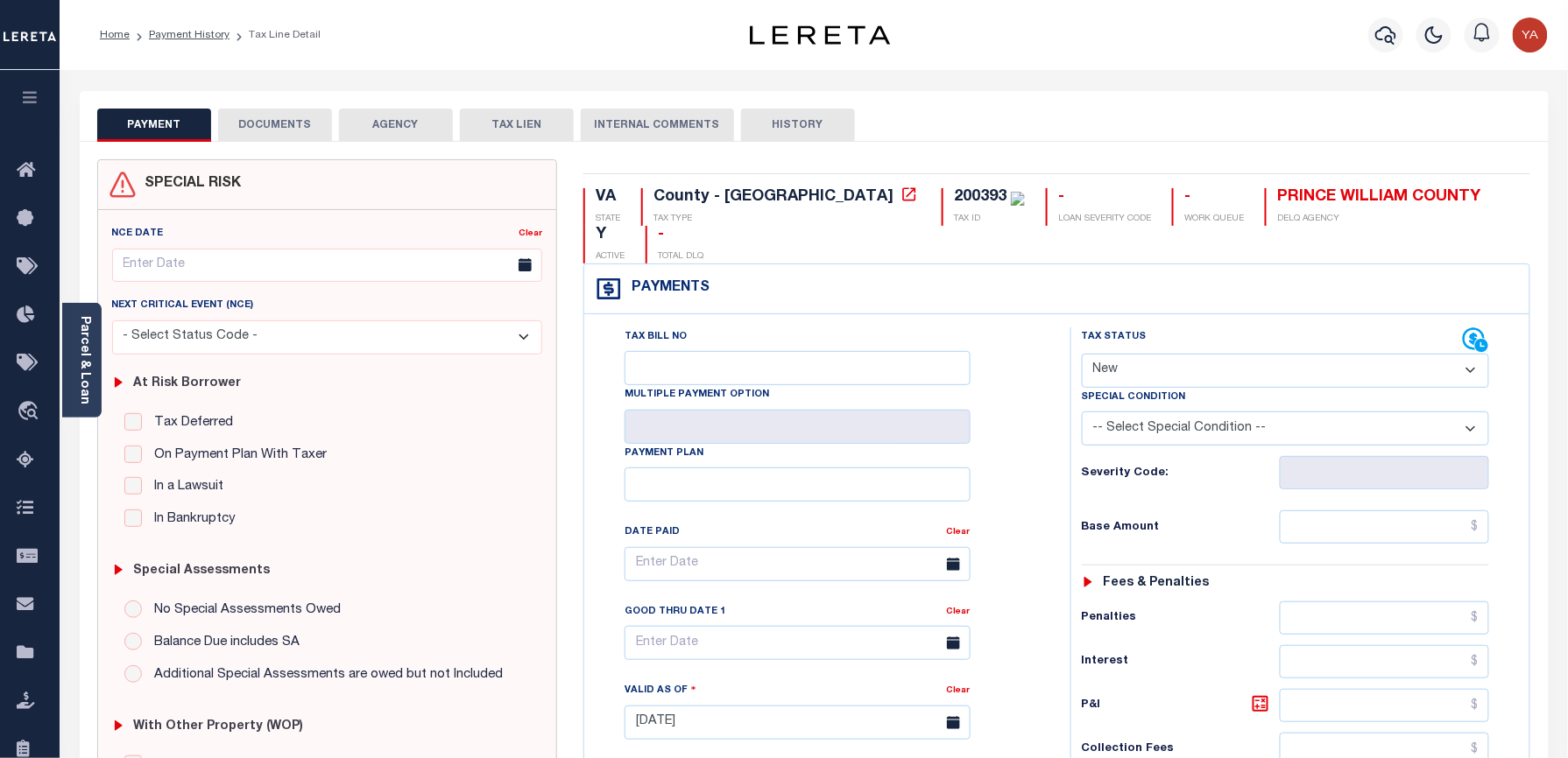
drag, startPoint x: 1174, startPoint y: 335, endPoint x: 1174, endPoint y: 355, distance: 20.0
click at [1174, 354] on select "- Select Status Code - Open Due/Unpaid Paid Incomplete No Tax Due Internal Refu…" at bounding box center [1285, 371] width 408 height 34
select select "PYD"
click at [1082, 354] on select "- Select Status Code - Open Due/Unpaid Paid Incomplete No Tax Due Internal Refu…" at bounding box center [1285, 371] width 408 height 34
type input "[DATE]"
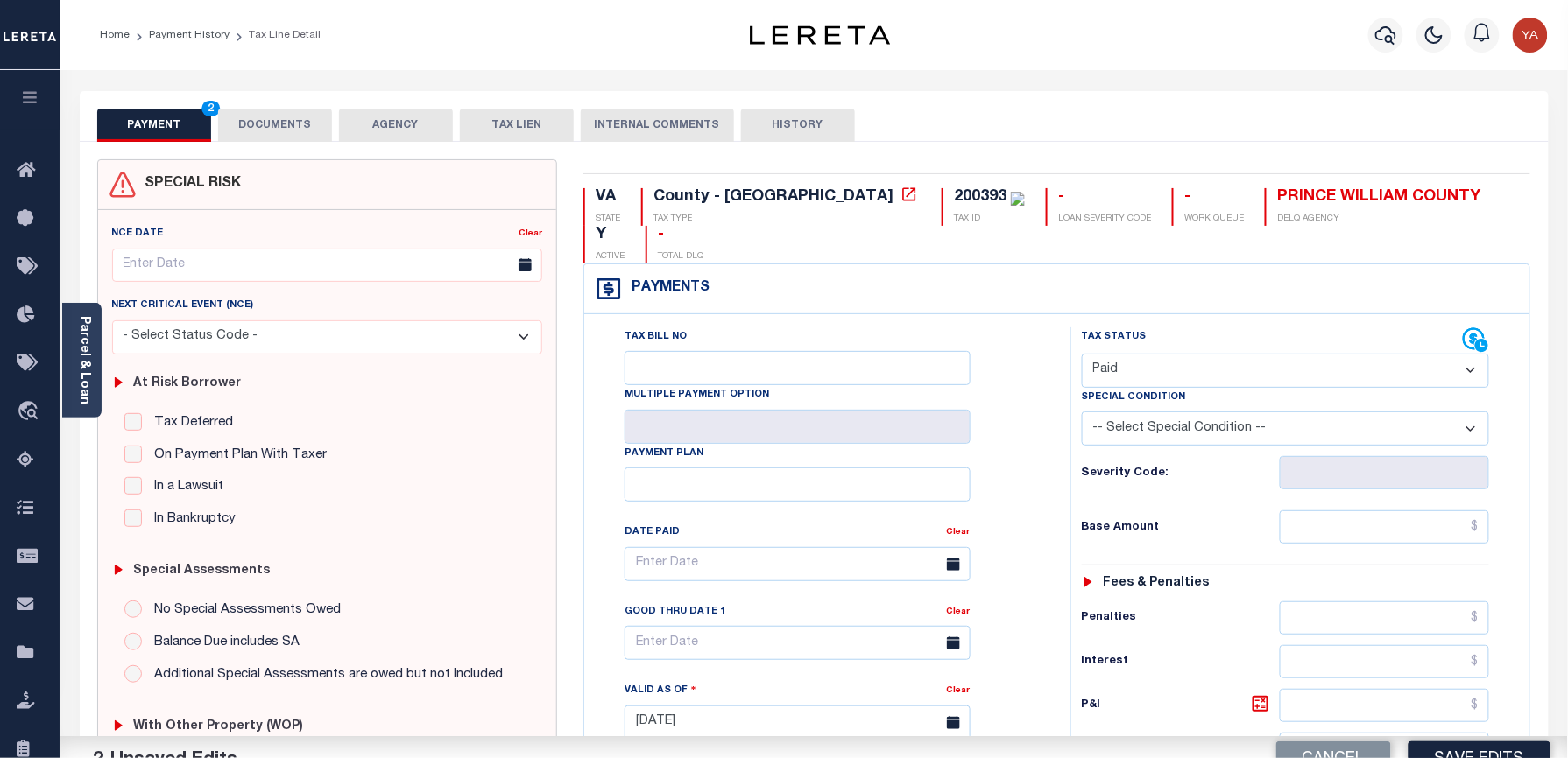
click at [1032, 491] on div "Tax Bill No Multiple Payment Option Payment Plan Clear" at bounding box center [822, 573] width 442 height 492
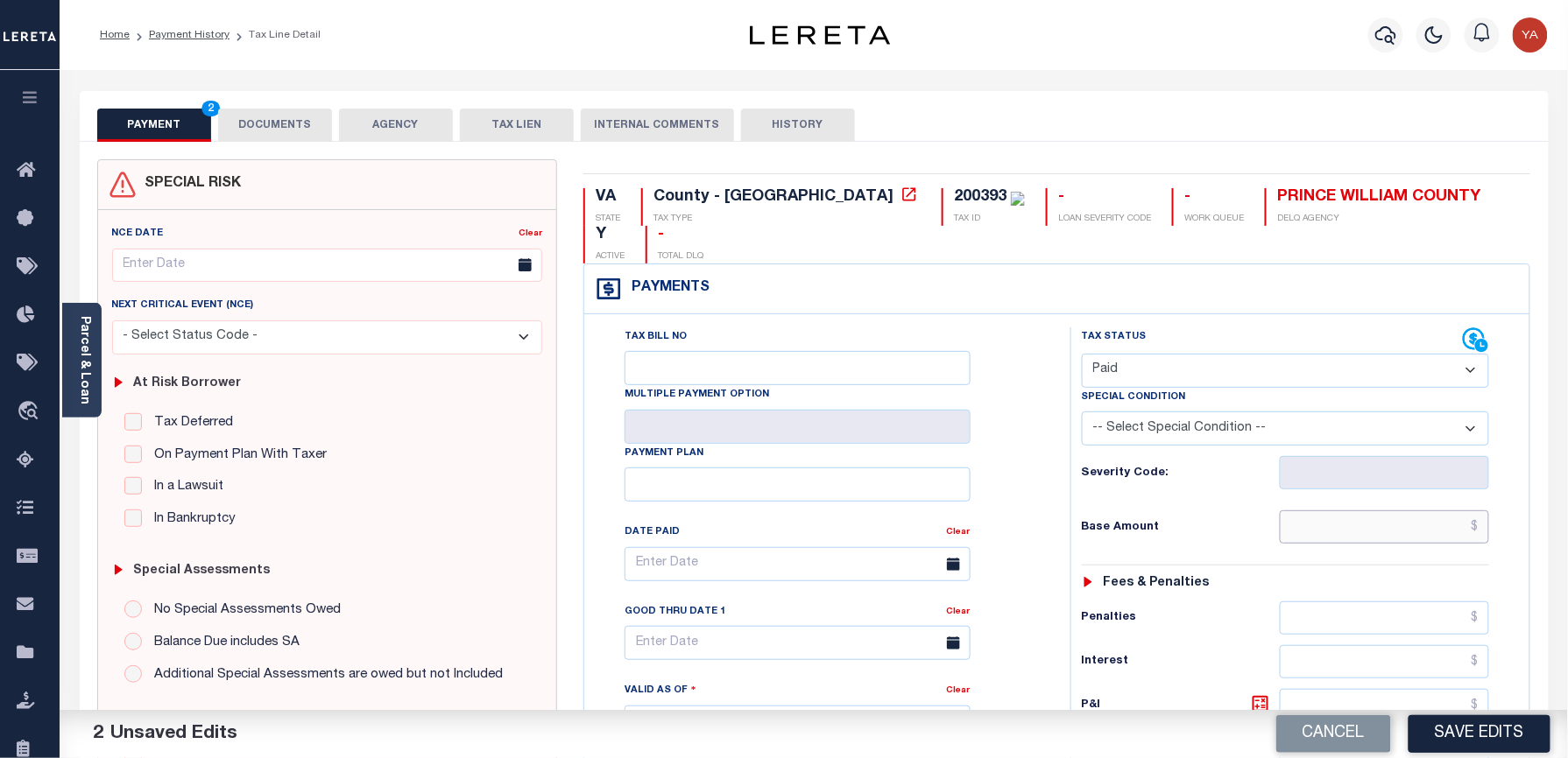
click at [1287, 510] on input "text" at bounding box center [1384, 527] width 210 height 33
paste input "2,785.31"
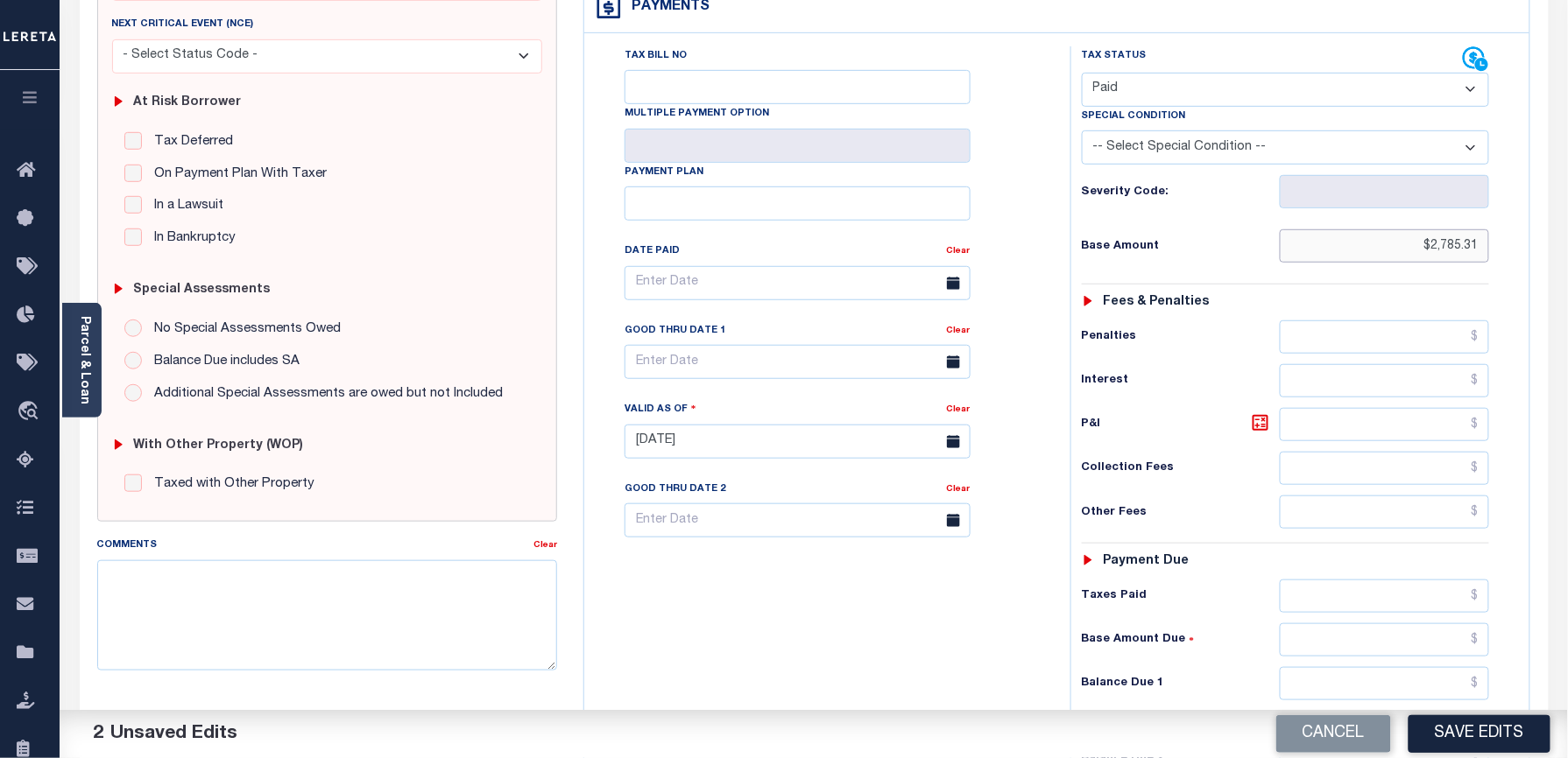
scroll to position [552, 0]
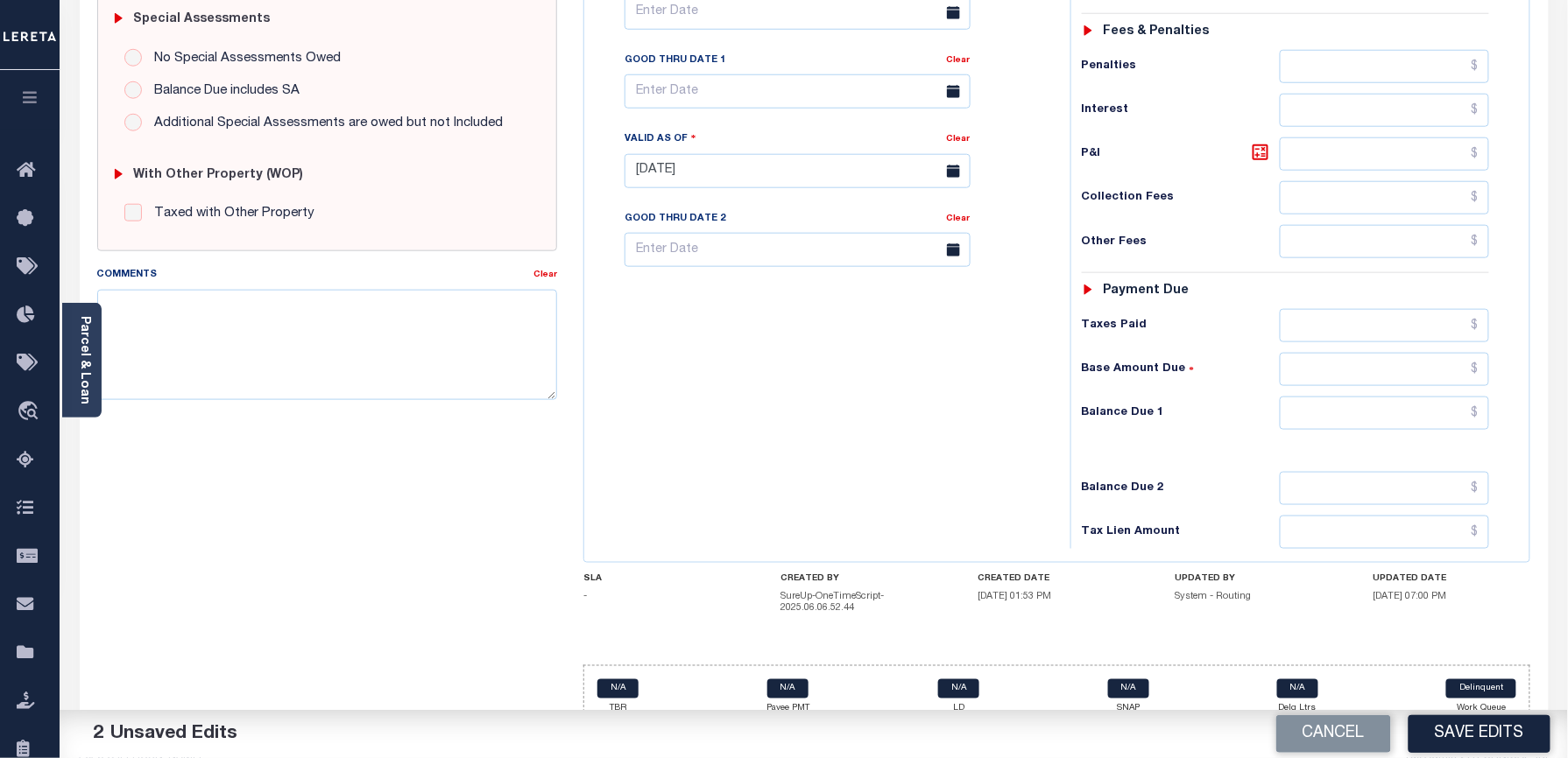
type input "$2,785.31"
click at [1331, 397] on input "text" at bounding box center [1384, 413] width 210 height 33
type input "$0.00"
drag, startPoint x: 995, startPoint y: 367, endPoint x: 933, endPoint y: 361, distance: 62.3
click at [995, 367] on div "Tax Bill No Multiple Payment Option Payment Plan Clear" at bounding box center [823, 162] width 468 height 773
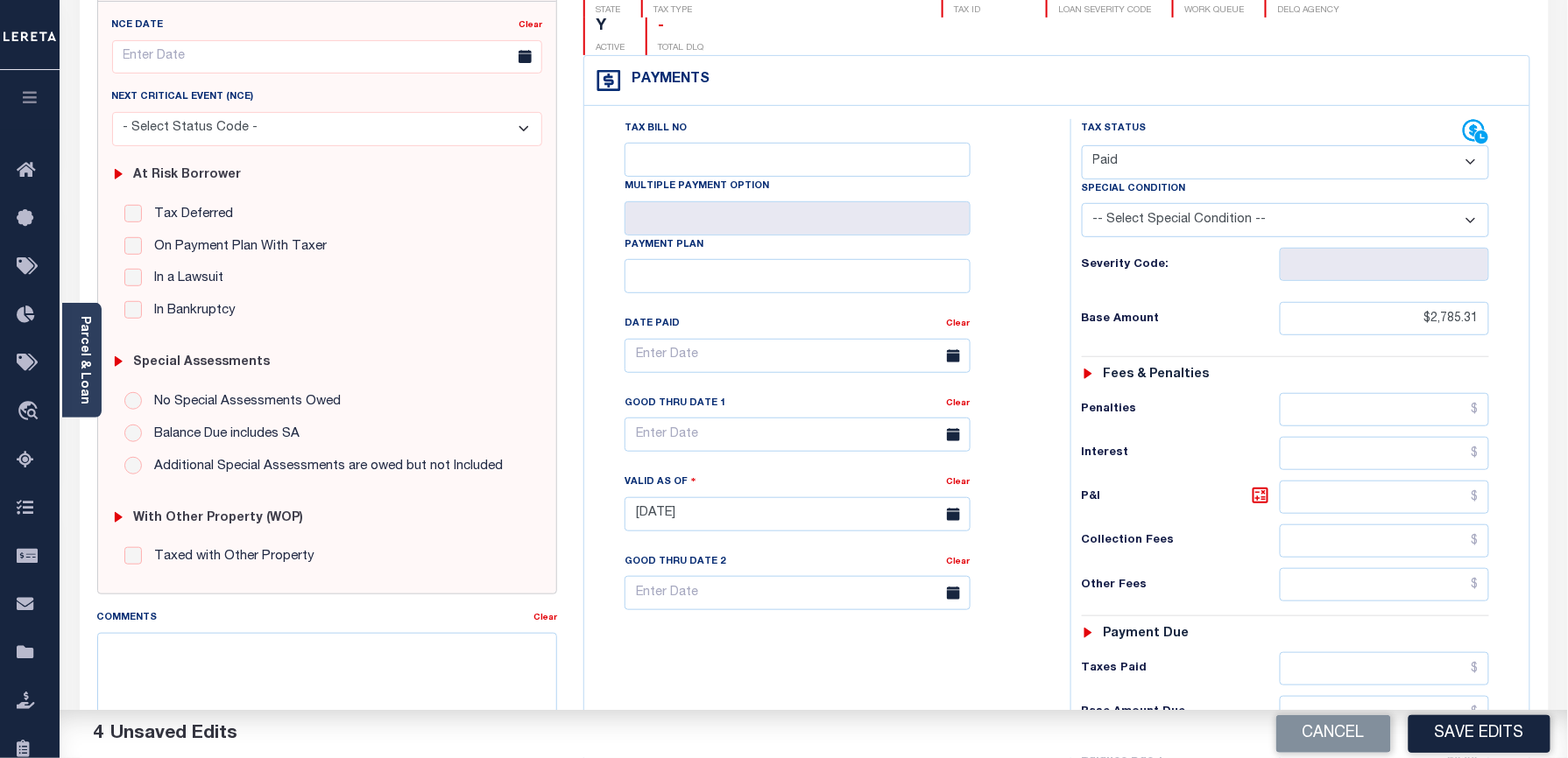
scroll to position [0, 0]
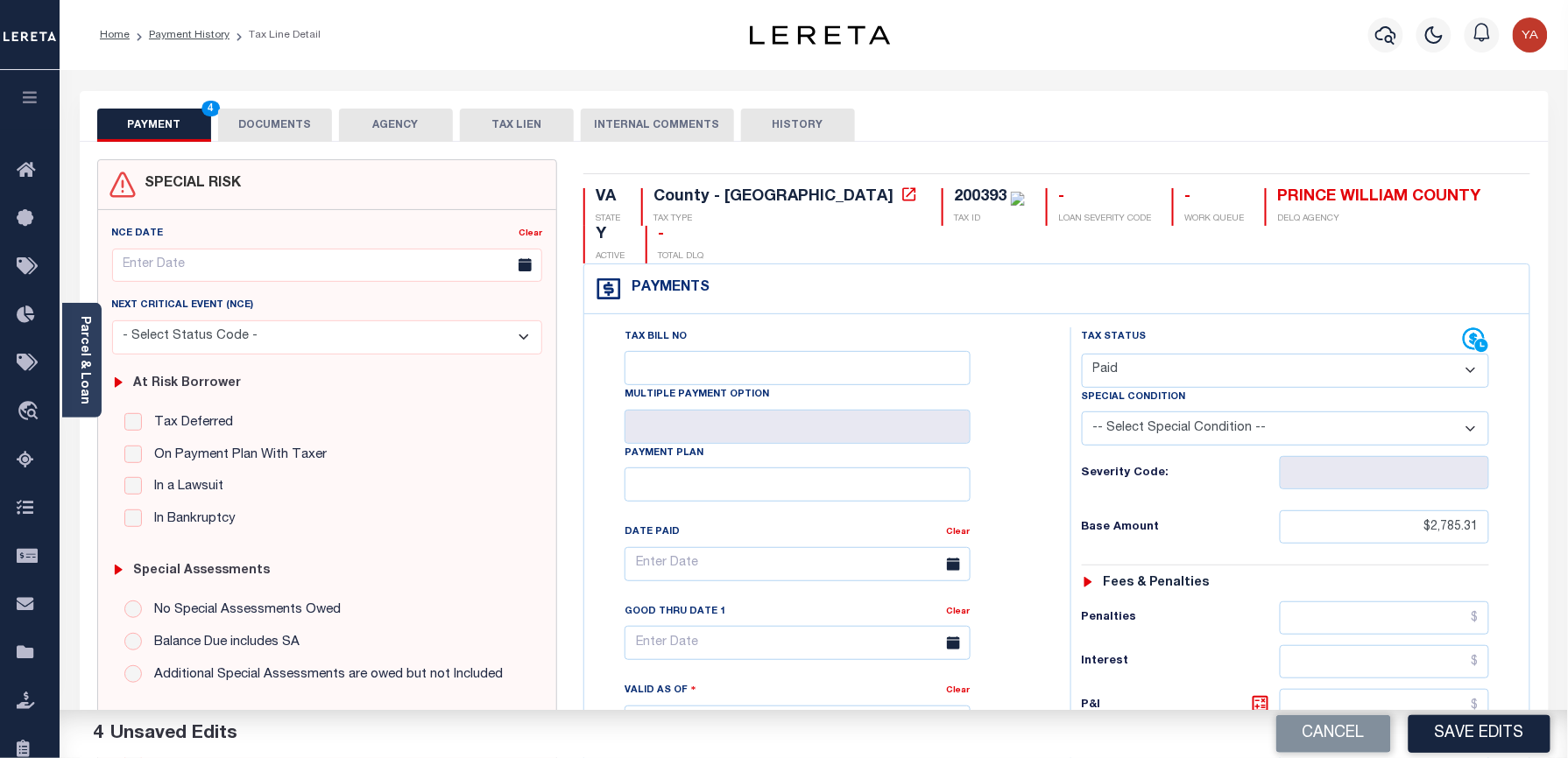
click at [954, 201] on div "200393" at bounding box center [980, 197] width 52 height 16
copy div "200393"
click at [303, 121] on button "DOCUMENTS" at bounding box center [275, 125] width 113 height 33
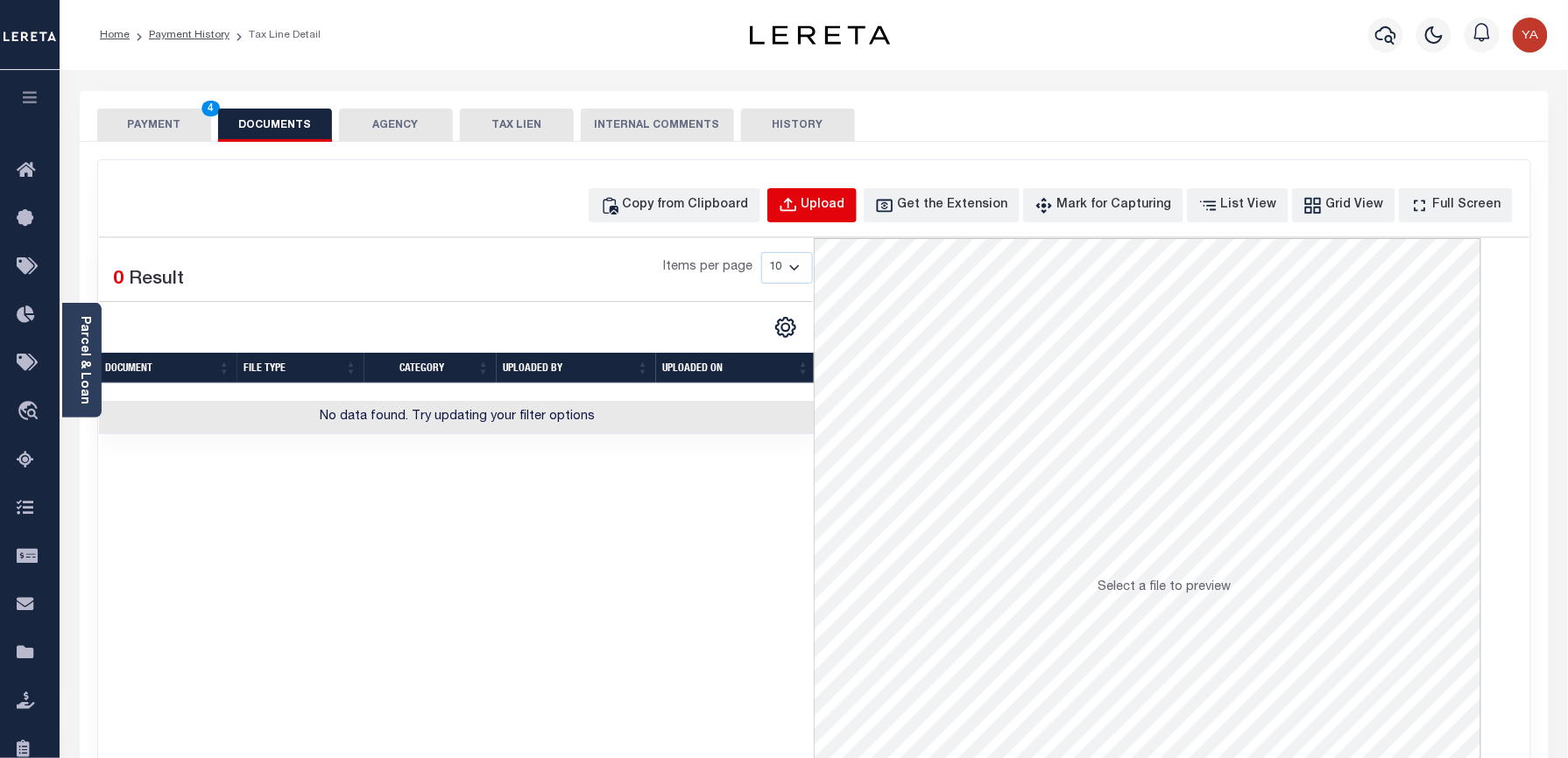
click at [839, 202] on div "Upload" at bounding box center [823, 205] width 44 height 19
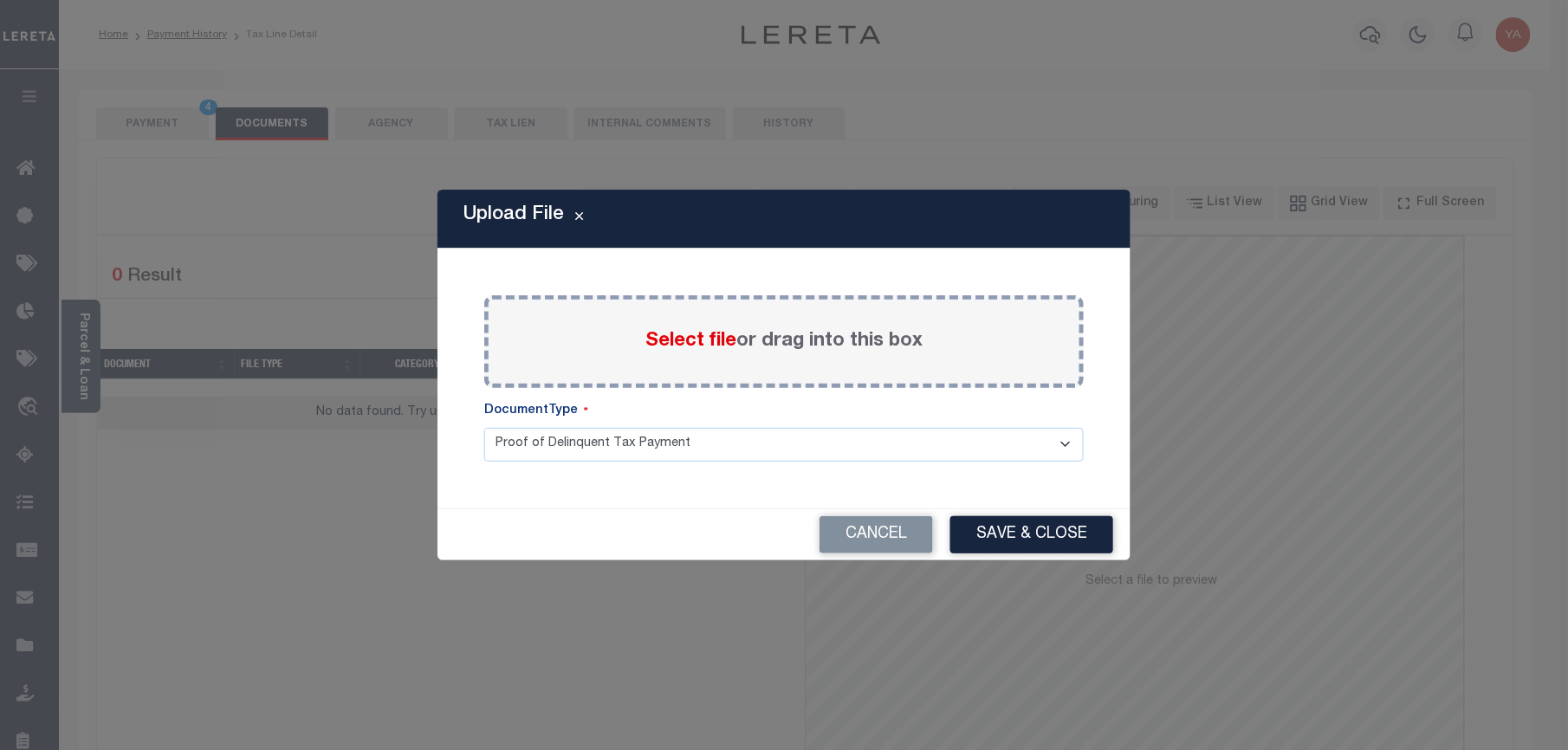
click at [816, 352] on label "Select file or drag into this box" at bounding box center [784, 342] width 277 height 29
click at [0, 0] on input "Select file or drag into this box" at bounding box center [0, 0] width 0 height 0
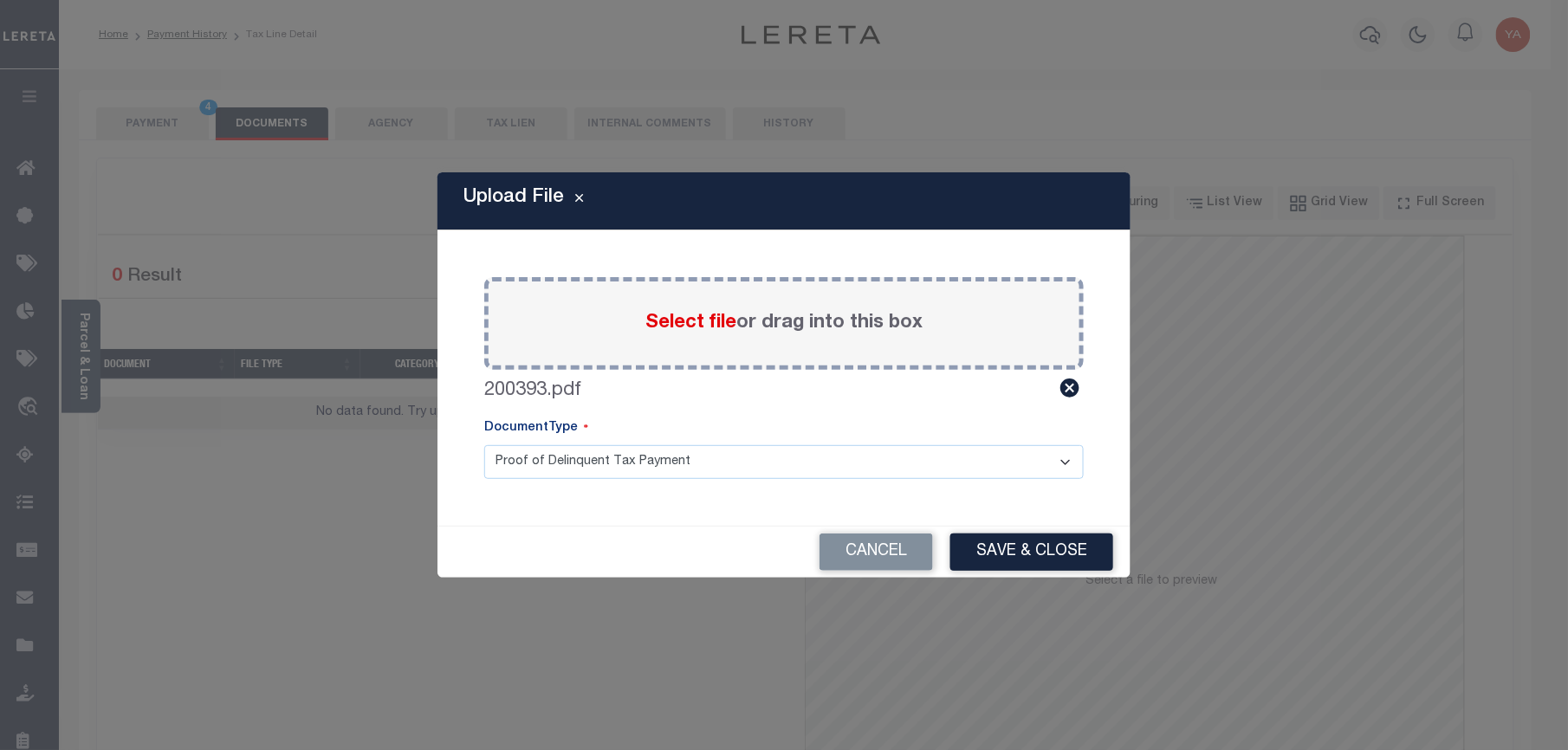
drag, startPoint x: 826, startPoint y: 471, endPoint x: 822, endPoint y: 482, distance: 11.7
click at [826, 471] on select "Proof of Delinquent Tax Payment" at bounding box center [784, 462] width 600 height 34
click at [485, 445] on select "Proof of Delinquent Tax Payment" at bounding box center [784, 462] width 600 height 34
click at [1085, 562] on button "Save & Close" at bounding box center [1032, 552] width 163 height 37
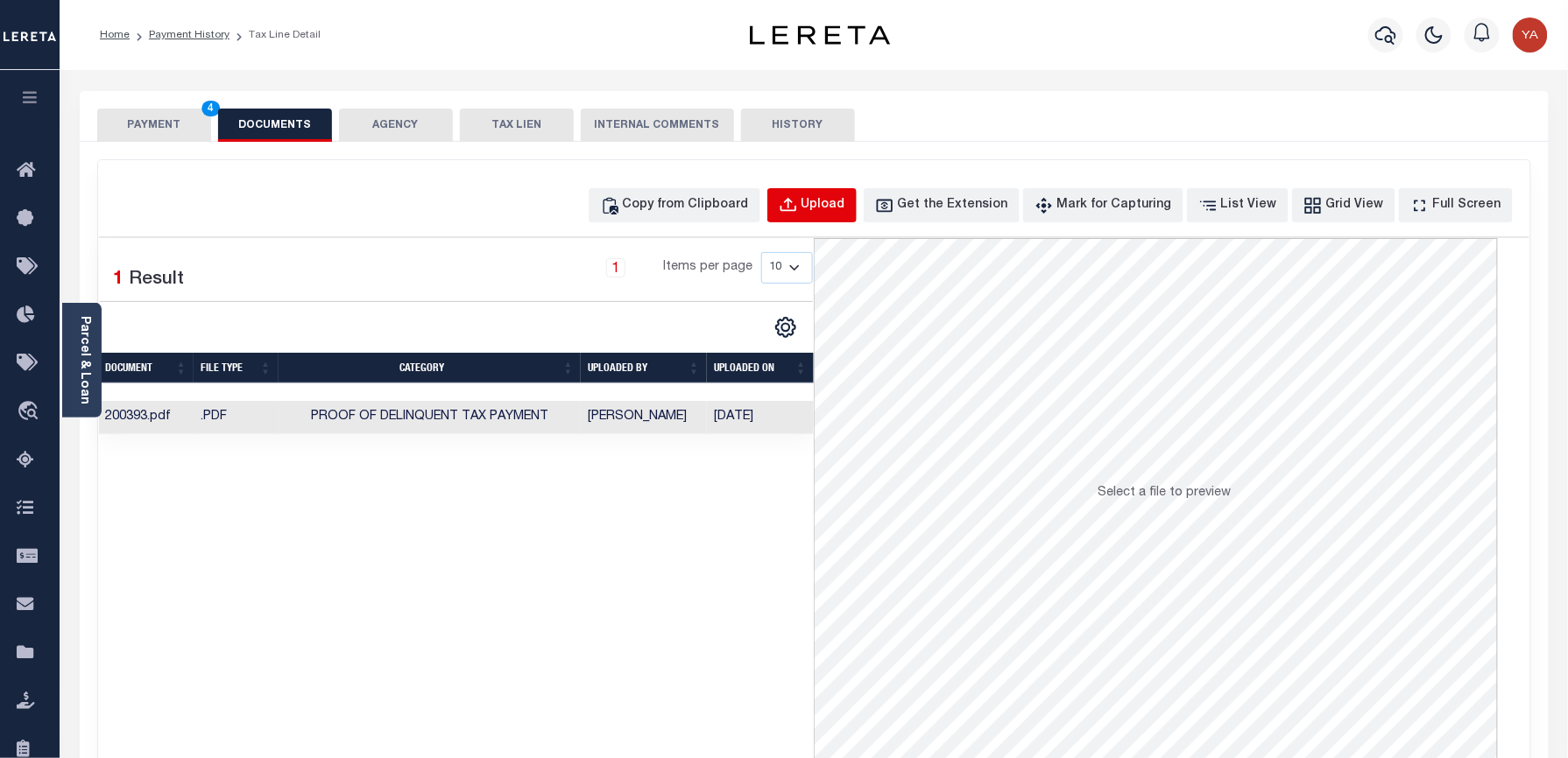
click at [845, 204] on div "Upload" at bounding box center [823, 205] width 44 height 19
select select "POP"
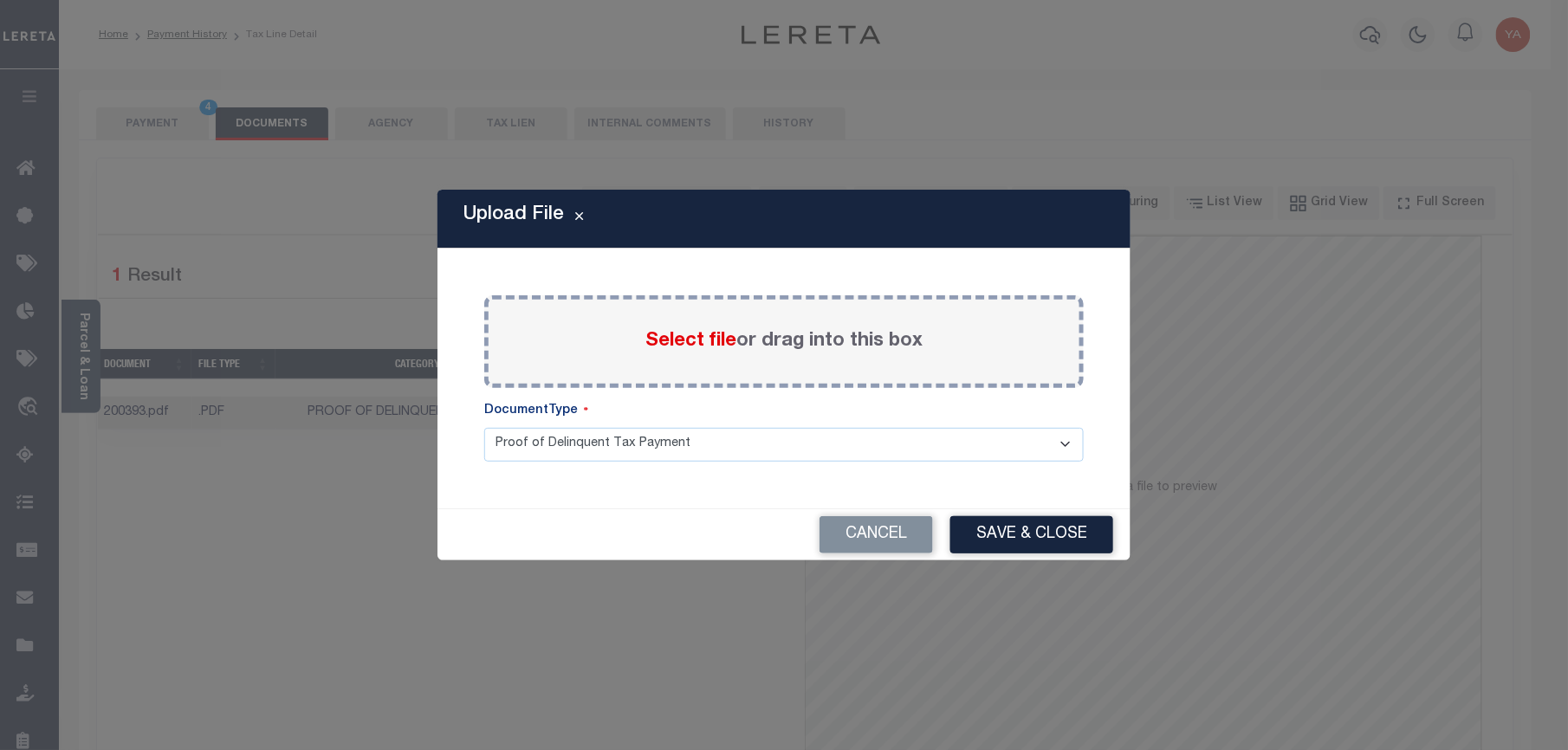
click at [785, 334] on label "Select file or drag into this box" at bounding box center [784, 342] width 277 height 29
click at [0, 0] on input "Select file or drag into this box" at bounding box center [0, 0] width 0 height 0
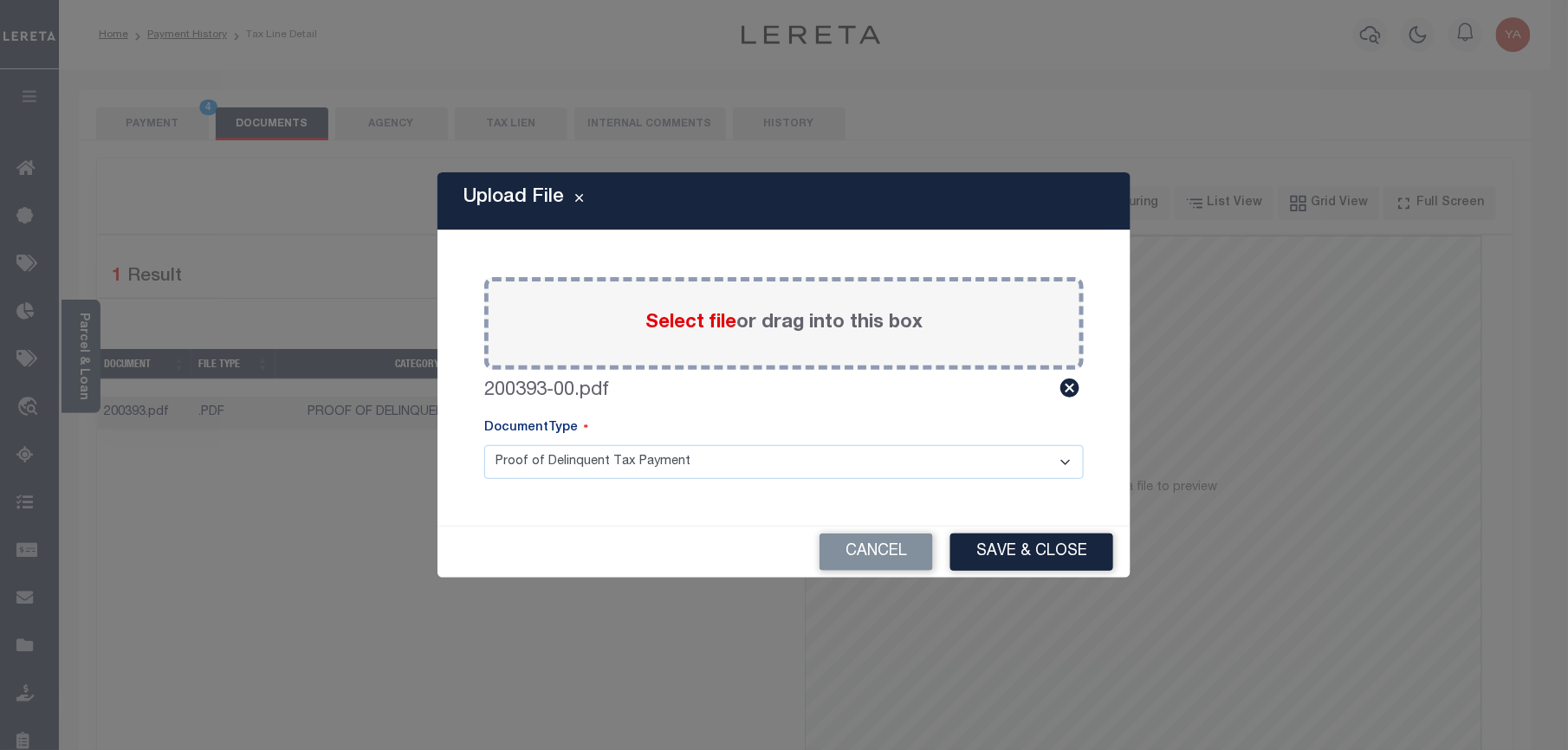
click at [809, 475] on select "Proof of Delinquent Tax Payment" at bounding box center [784, 462] width 600 height 34
click at [485, 445] on select "Proof of Delinquent Tax Payment" at bounding box center [784, 462] width 600 height 34
click at [983, 539] on button "Save & Close" at bounding box center [1032, 552] width 163 height 37
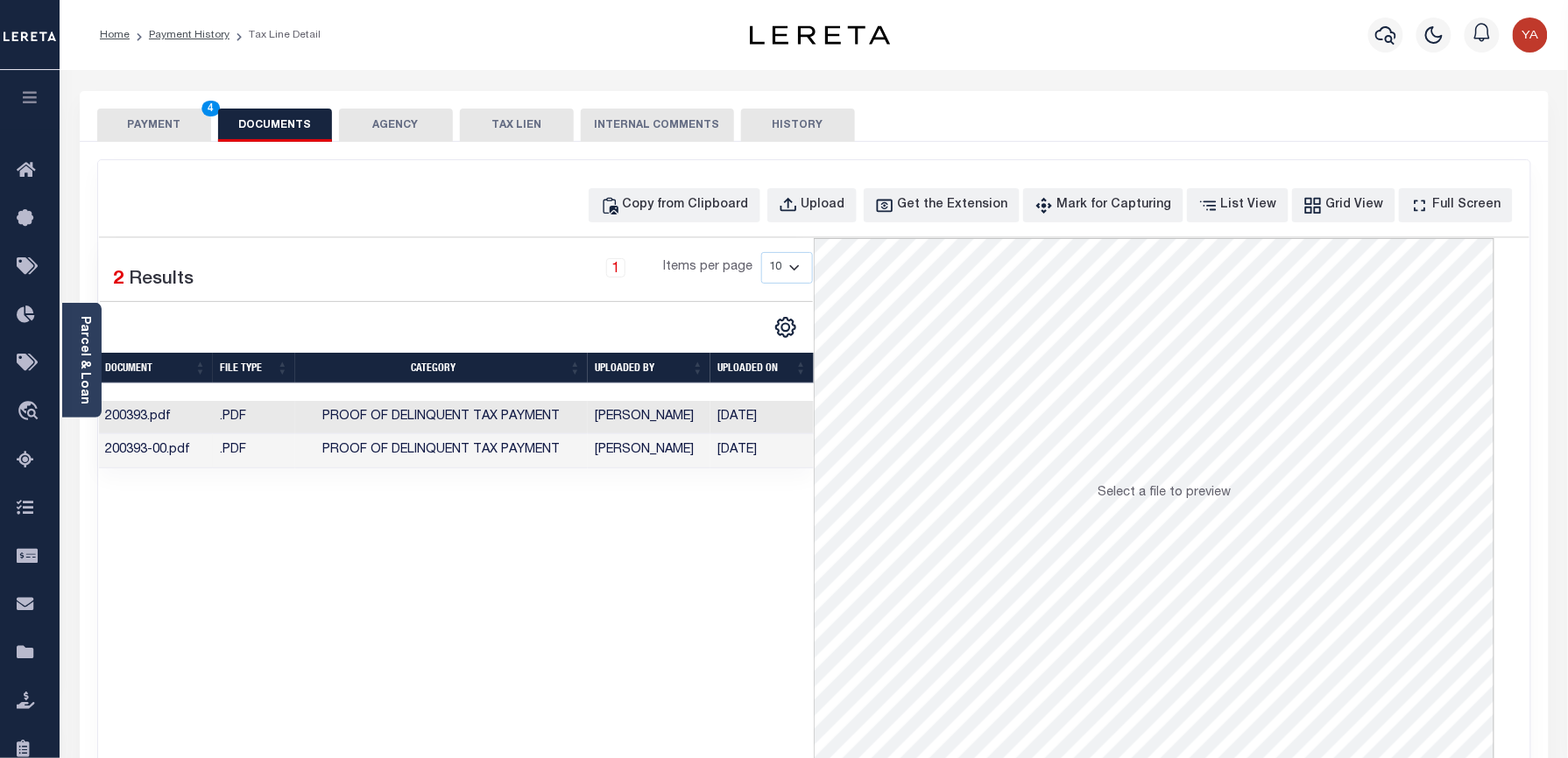
click at [145, 113] on button "PAYMENT 4" at bounding box center [154, 125] width 113 height 33
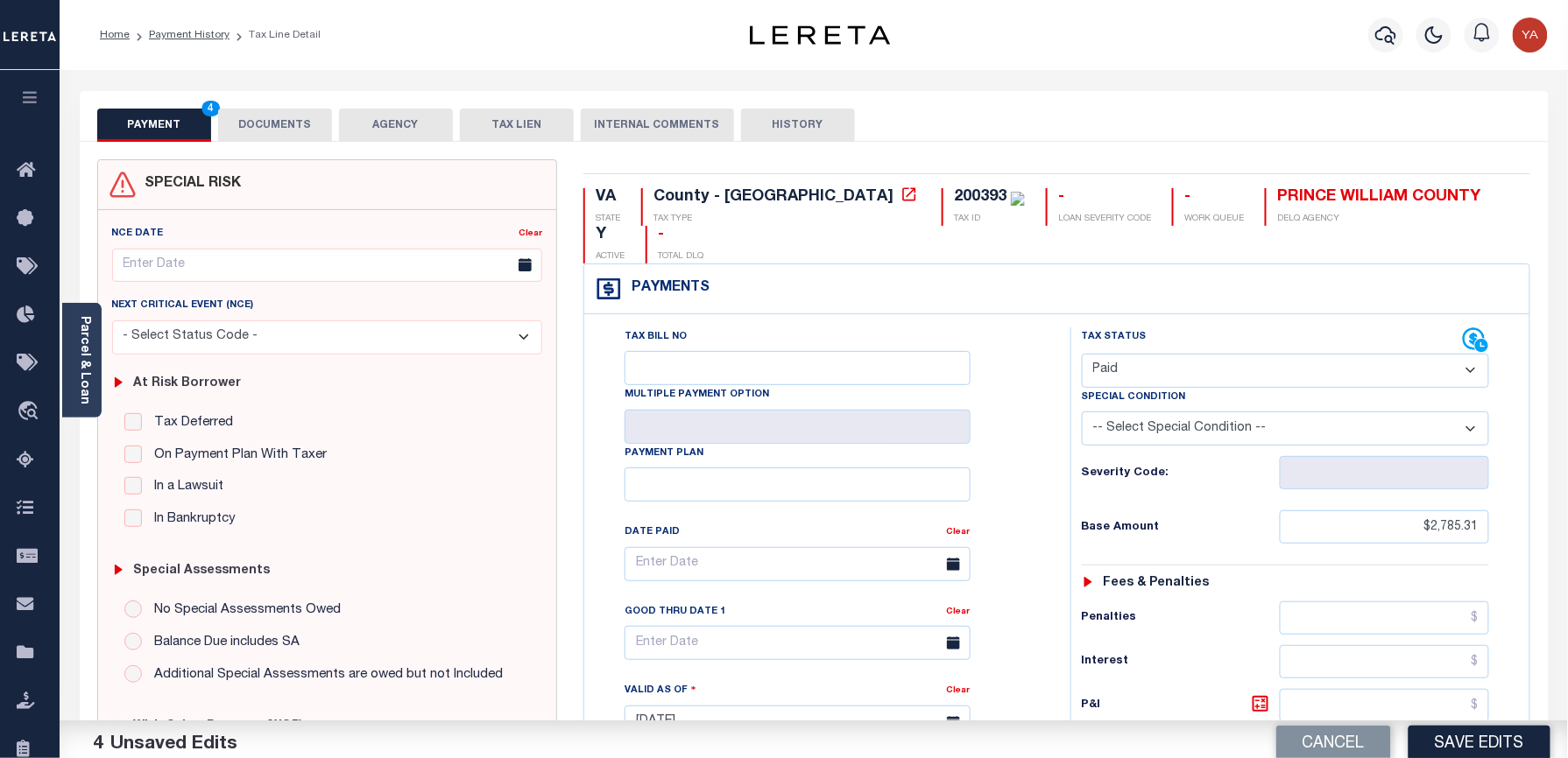
click at [489, 74] on div "Parcel & Loan Tax Bill Details 200393 TAX ID AGENCY 2025/2025 TAX YEAR 2025" at bounding box center [814, 700] width 1495 height 1260
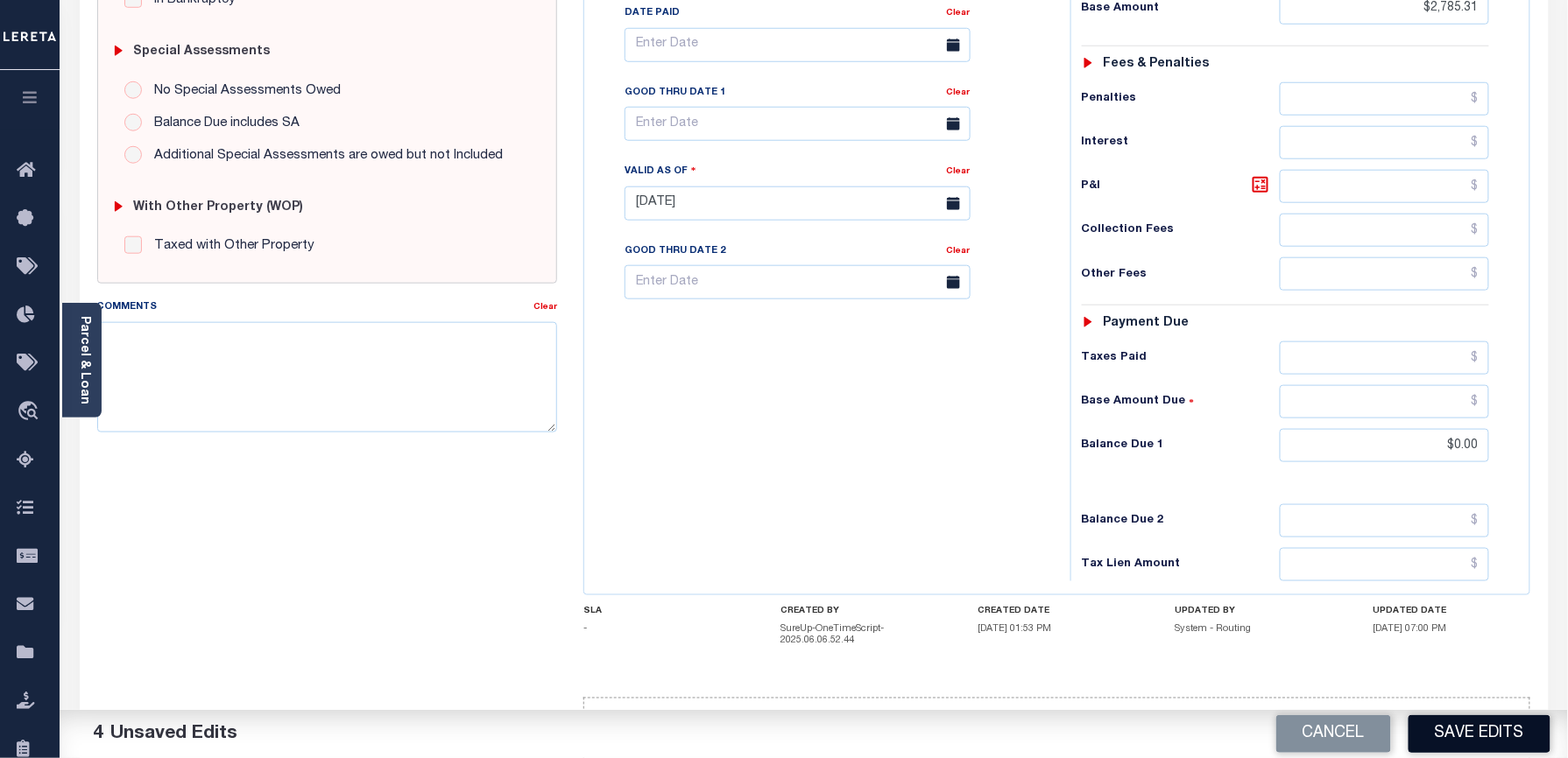
scroll to position [547, 0]
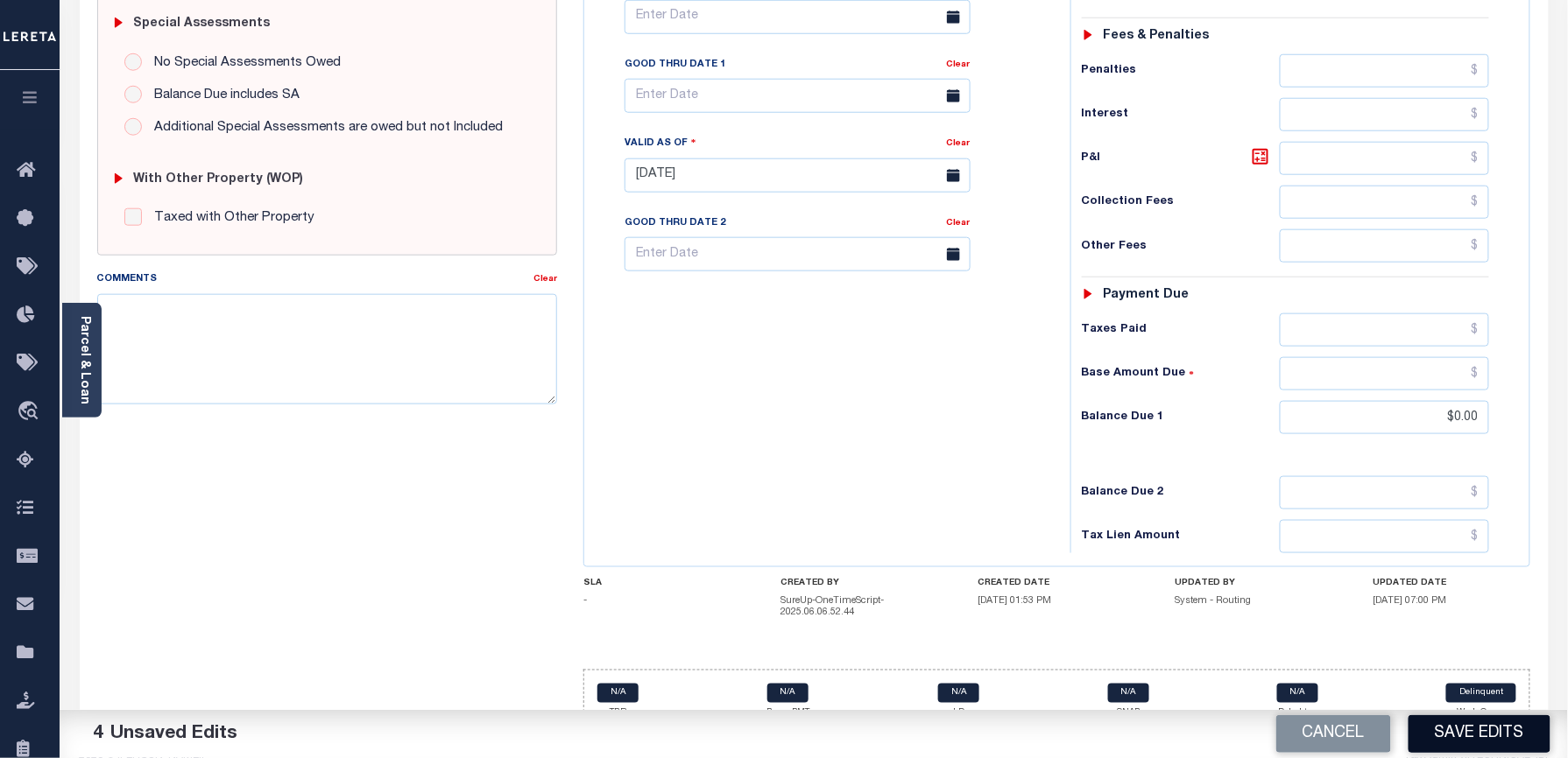
click at [1446, 730] on button "Save Edits" at bounding box center [1480, 735] width 142 height 38
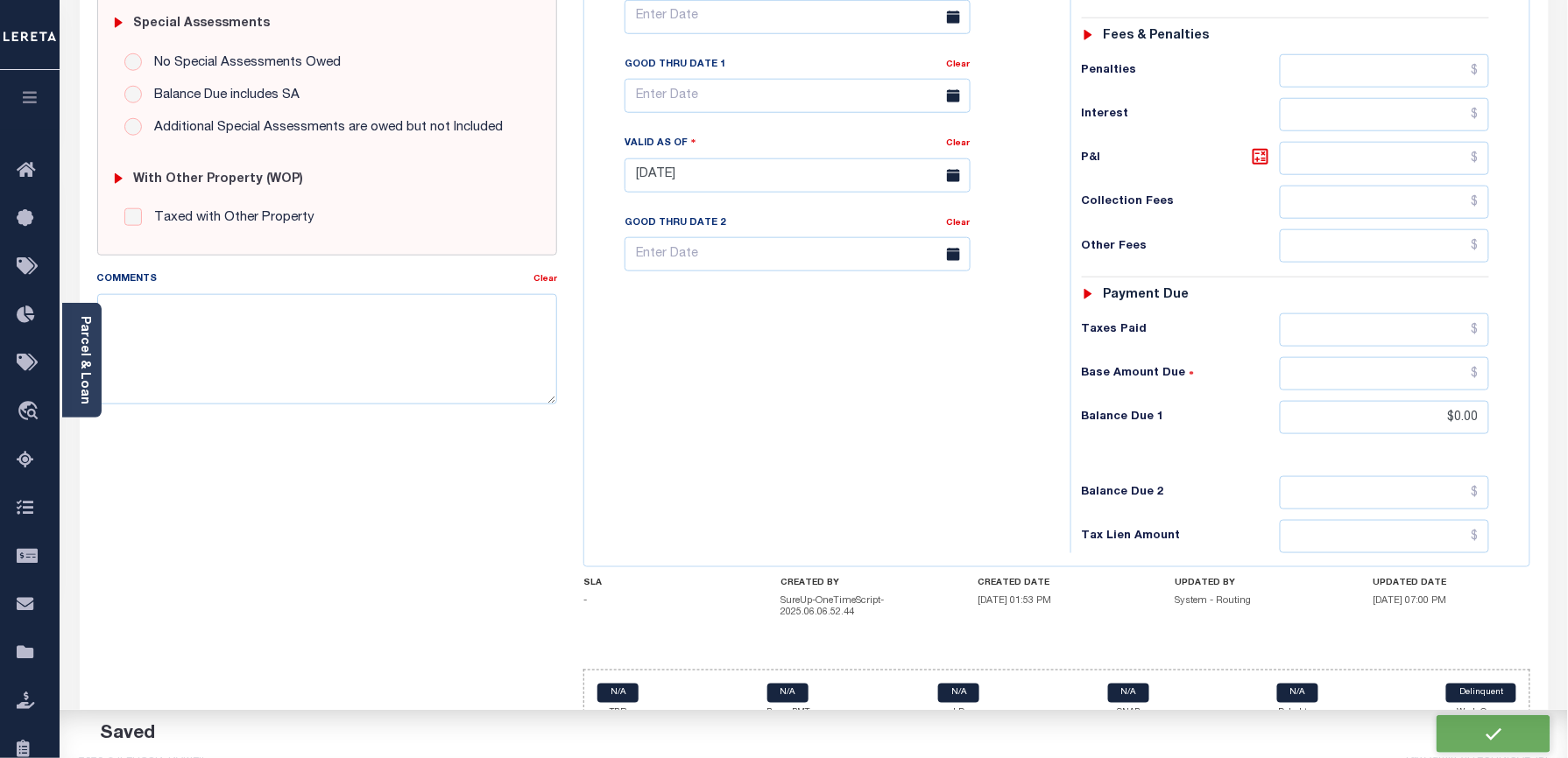
checkbox input "false"
type input "$2,785.31"
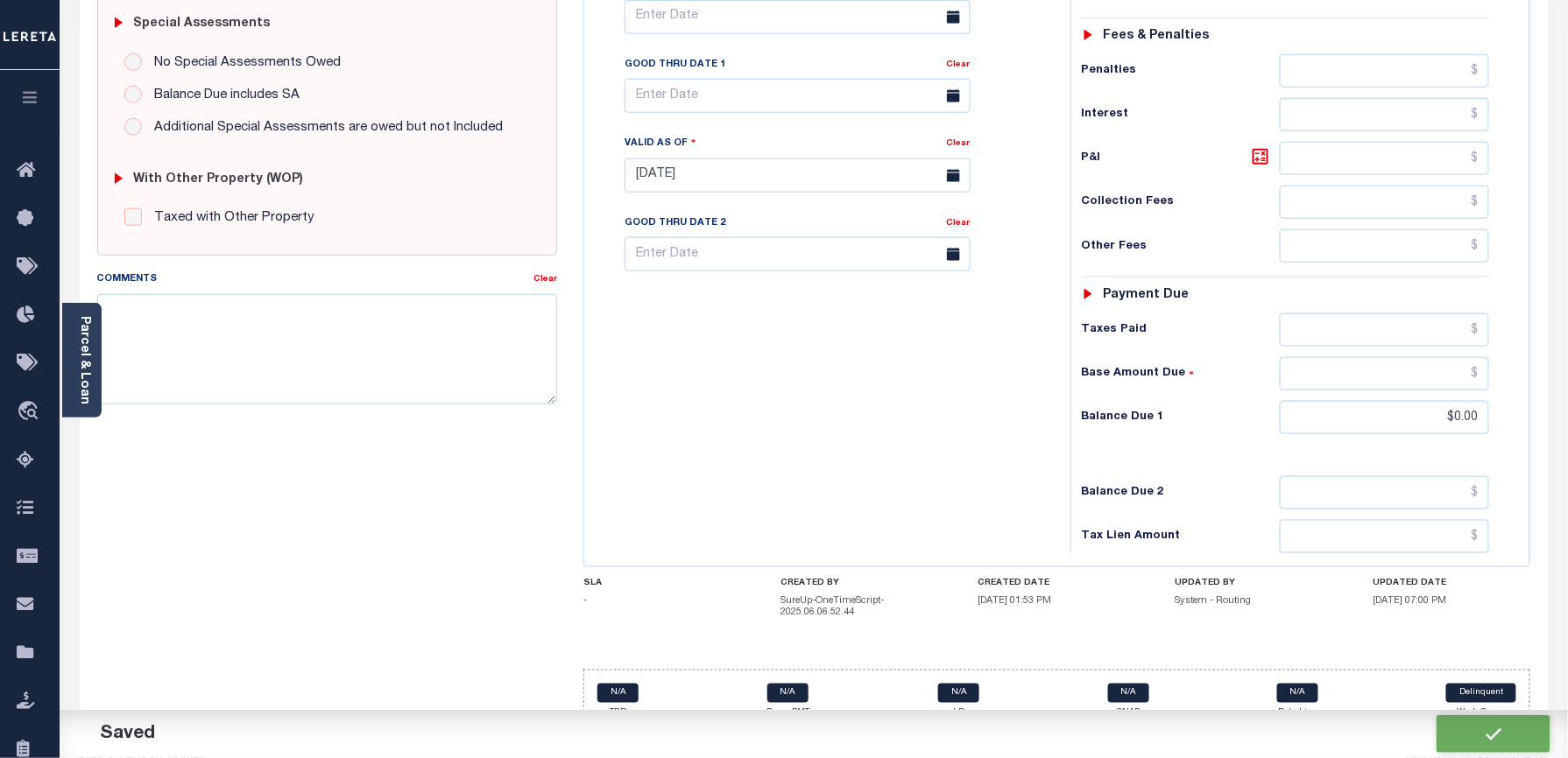
type input "$0"
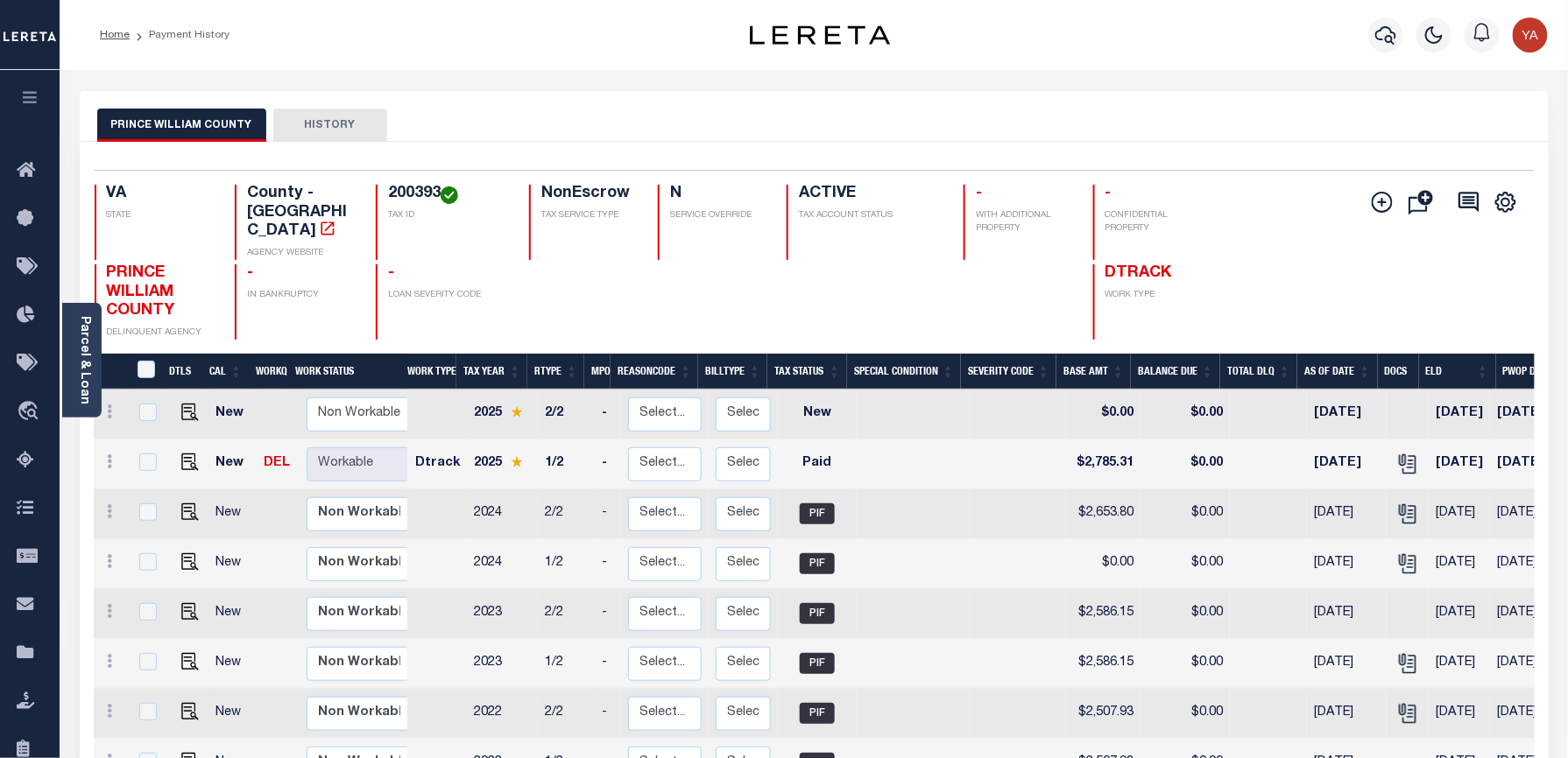
click at [408, 191] on h4 "200393" at bounding box center [448, 194] width 120 height 19
copy h4 "200393"
drag, startPoint x: 79, startPoint y: 387, endPoint x: 663, endPoint y: 530, distance: 601.3
click at [79, 387] on link "Parcel & Loan" at bounding box center [85, 360] width 13 height 88
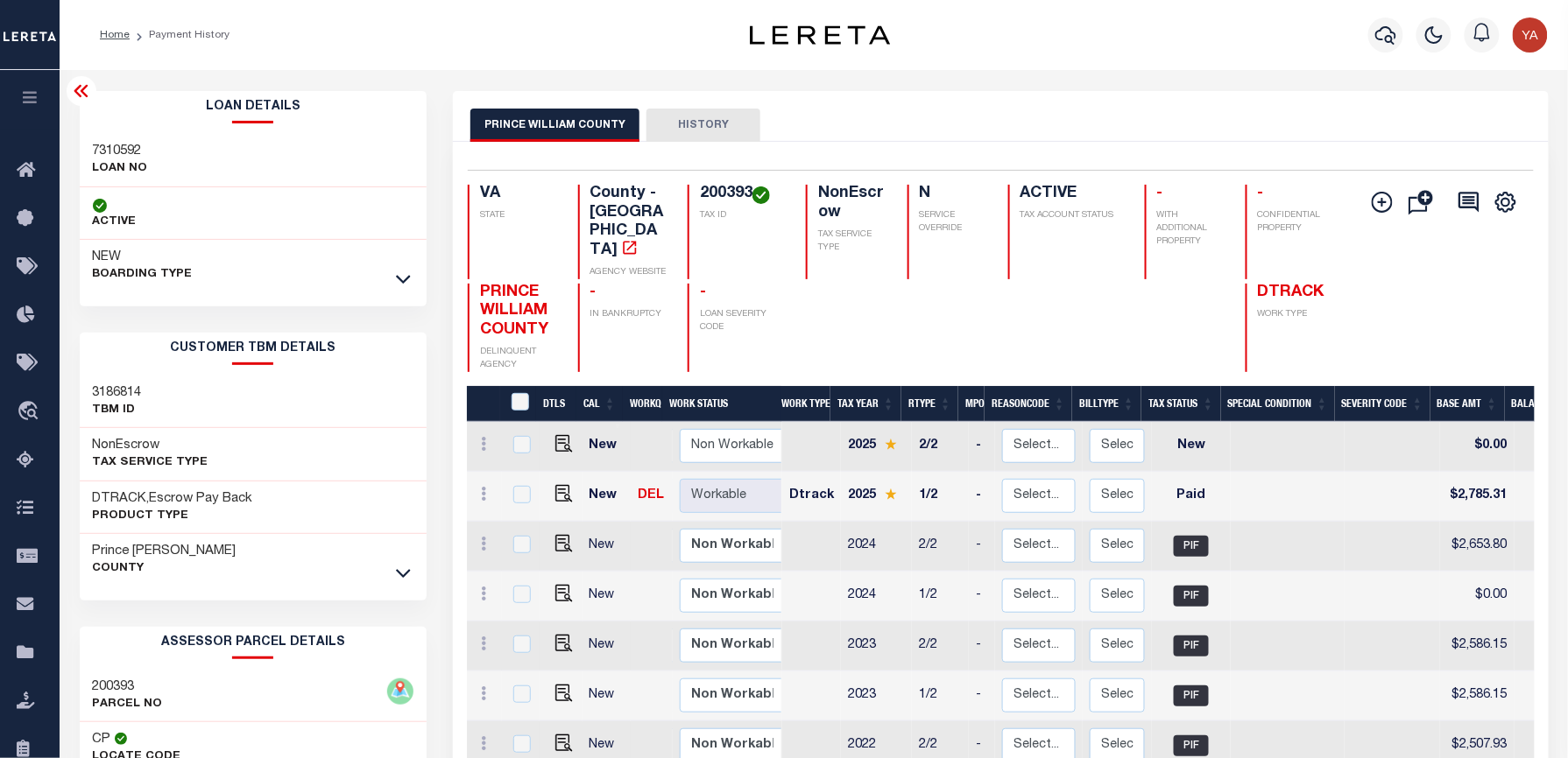
click at [109, 158] on h3 "7310592" at bounding box center [120, 151] width 55 height 17
copy h3 "7310592"
click at [720, 178] on div "Selected 10 Results 1 Items per page 25 50 100 VA STATE County - VA AGENCY WEBS…" at bounding box center [1001, 271] width 1093 height 203
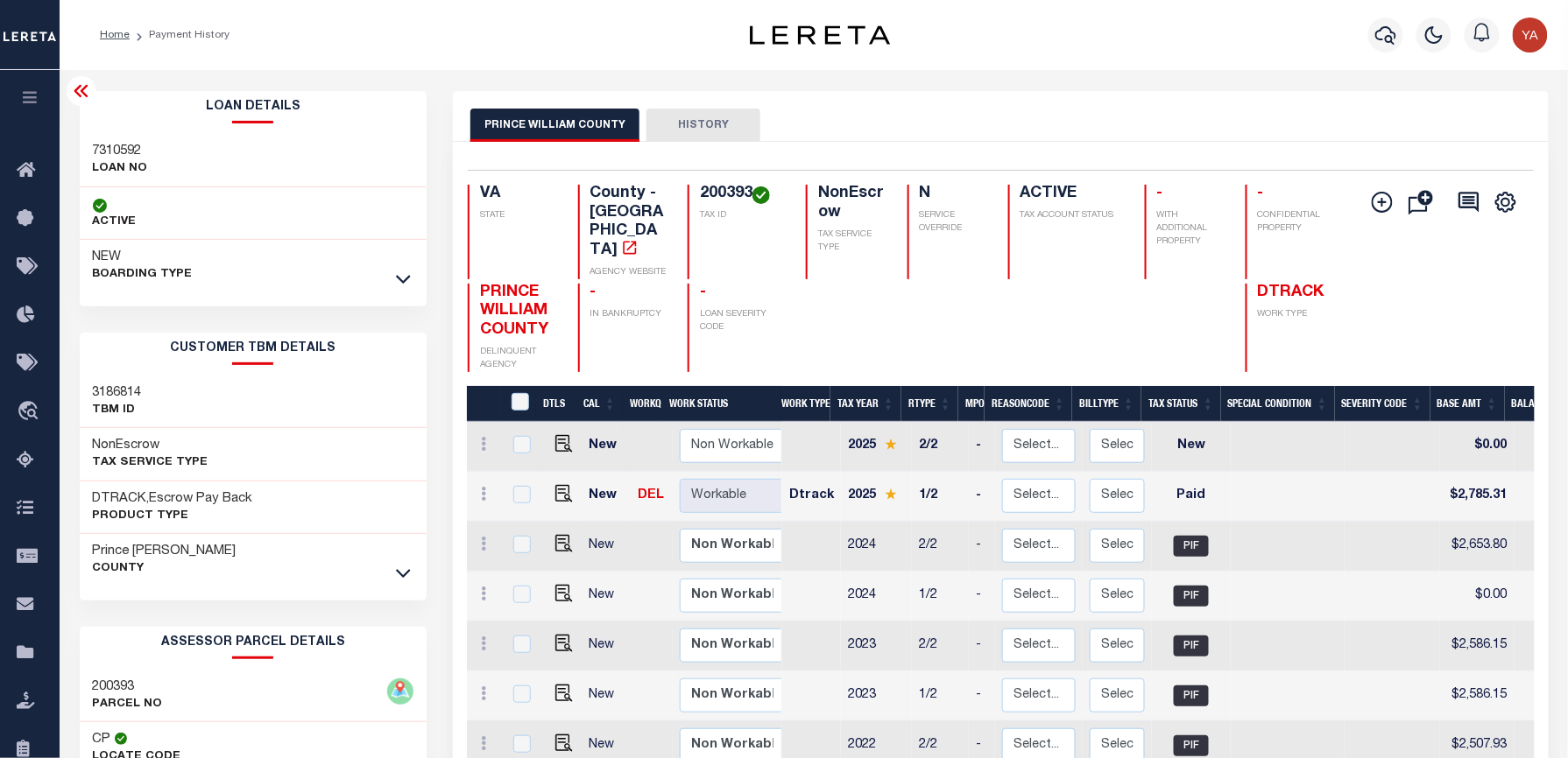
copy h4 "200393"
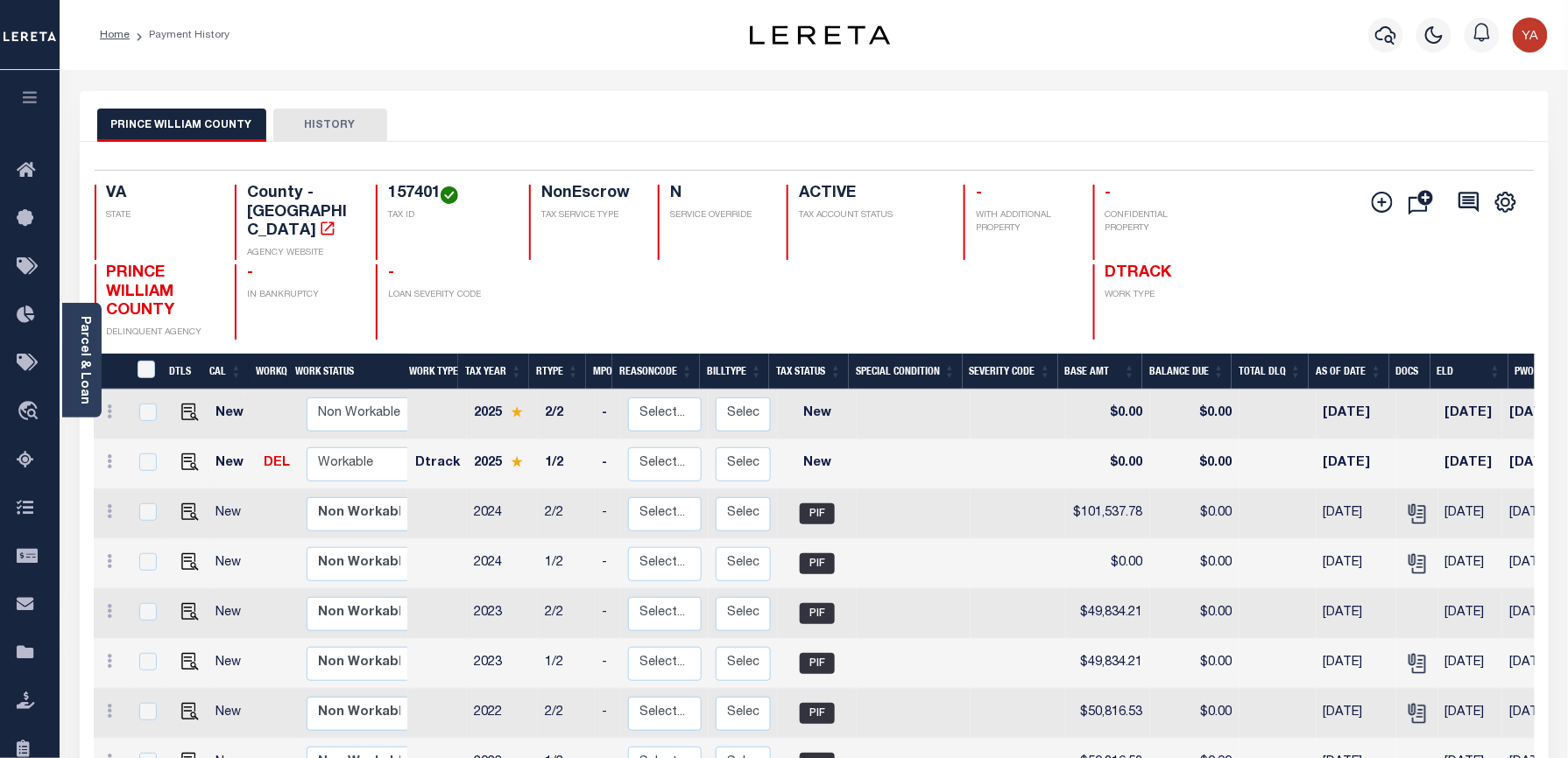
click at [403, 202] on h4 "157401" at bounding box center [448, 194] width 120 height 19
copy h4 "157401"
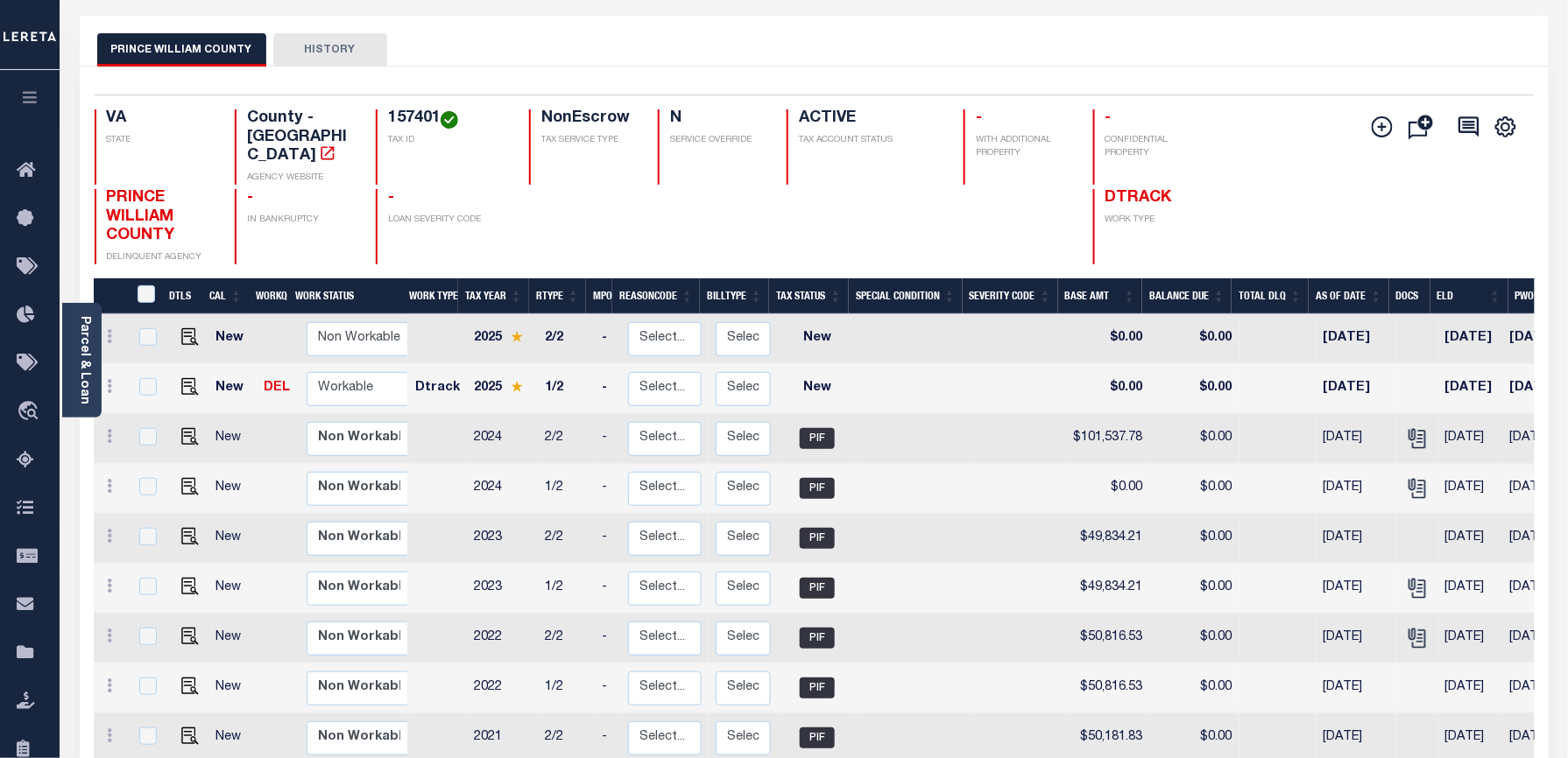
scroll to position [116, 0]
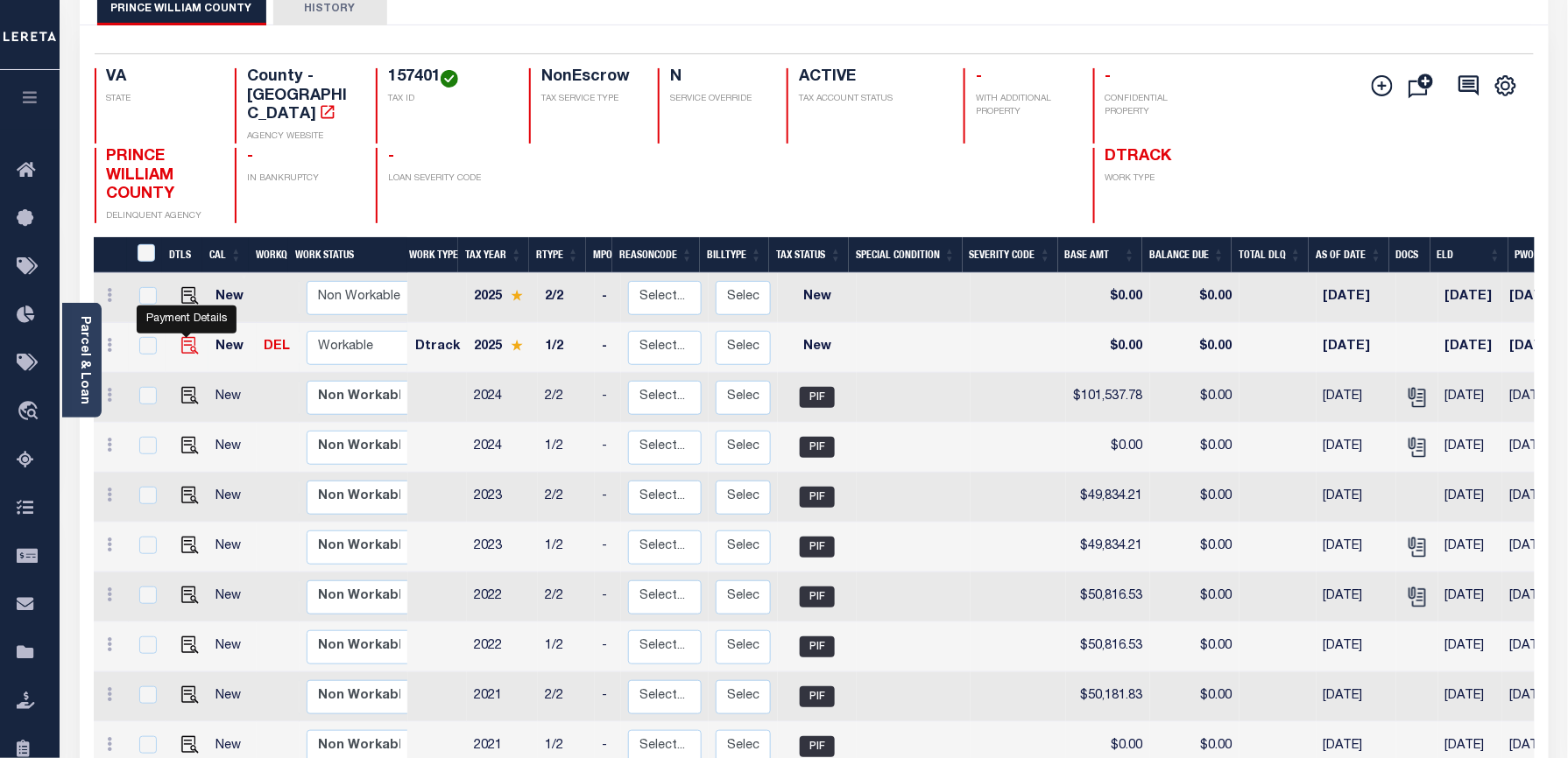
click at [182, 337] on img "" at bounding box center [189, 345] width 17 height 17
checkbox input "true"
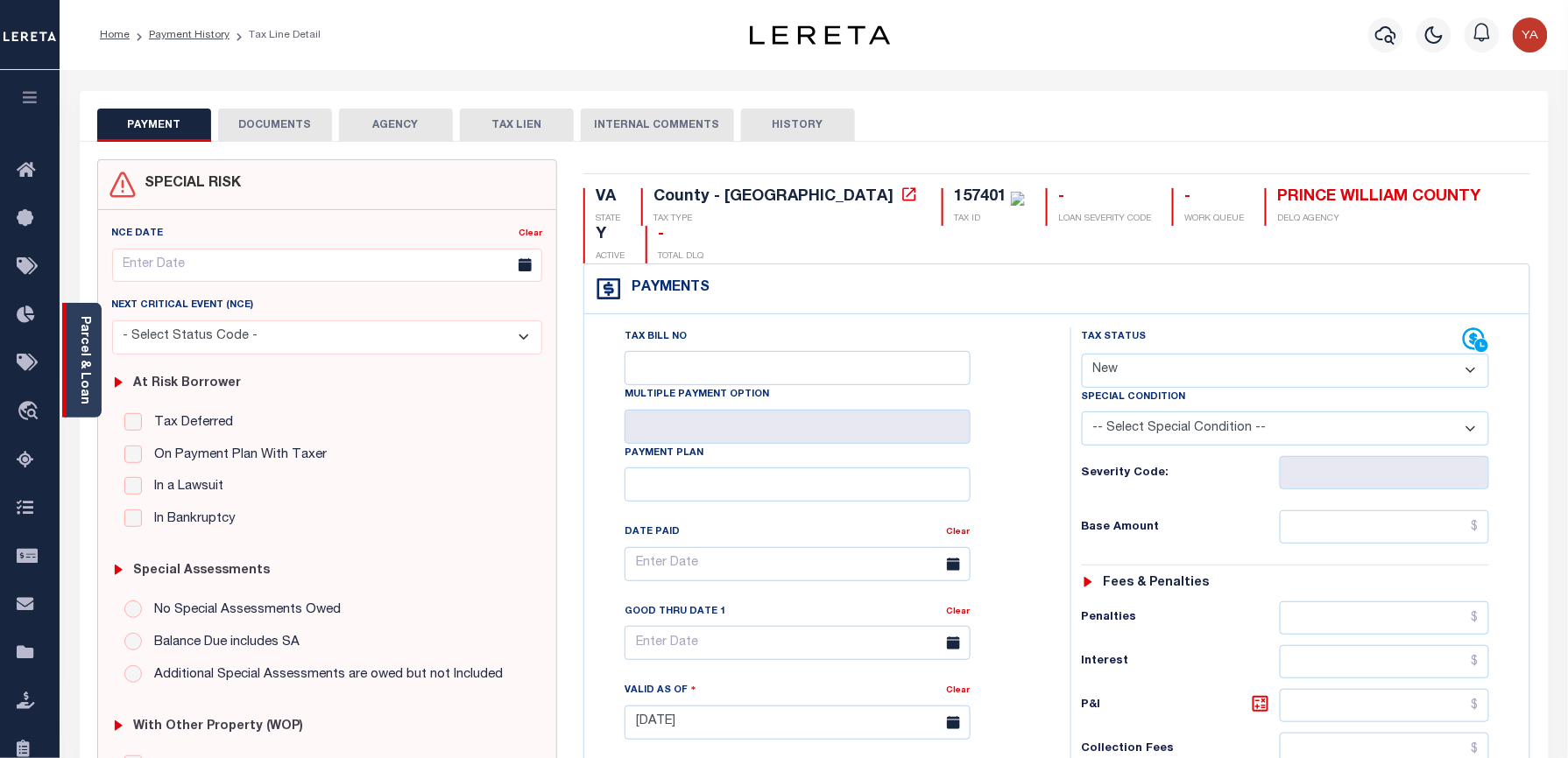
click at [89, 380] on link "Parcel & Loan" at bounding box center [85, 360] width 13 height 88
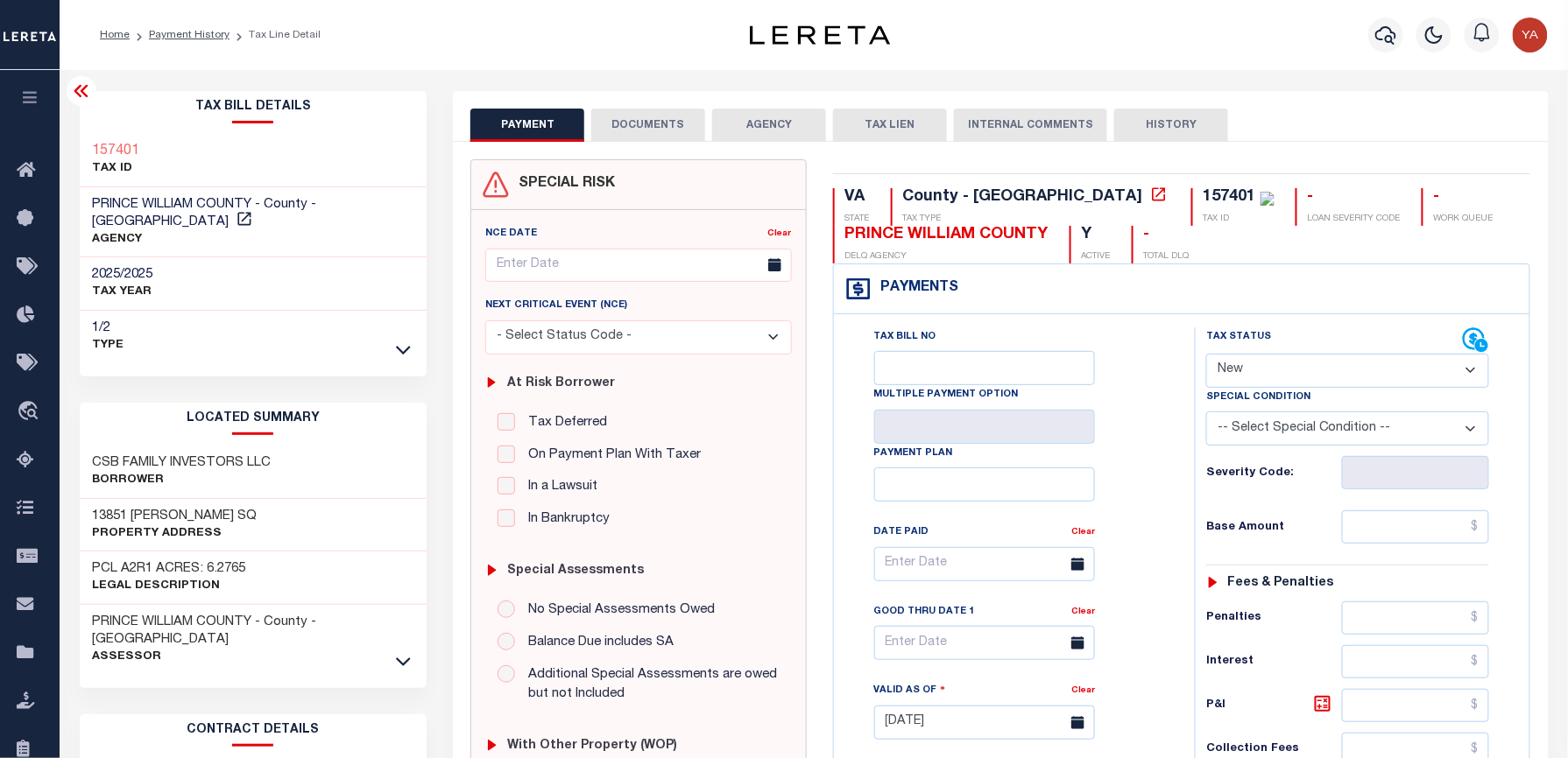
drag, startPoint x: 1270, startPoint y: 374, endPoint x: 1265, endPoint y: 387, distance: 13.9
click at [1270, 374] on select "- Select Status Code - Open Due/Unpaid Paid Incomplete No Tax Due Internal Refu…" at bounding box center [1347, 371] width 283 height 34
select select "PYD"
click at [1206, 356] on select "- Select Status Code - Open Due/Unpaid Paid Incomplete No Tax Due Internal Refu…" at bounding box center [1347, 371] width 283 height 34
type input "[DATE]"
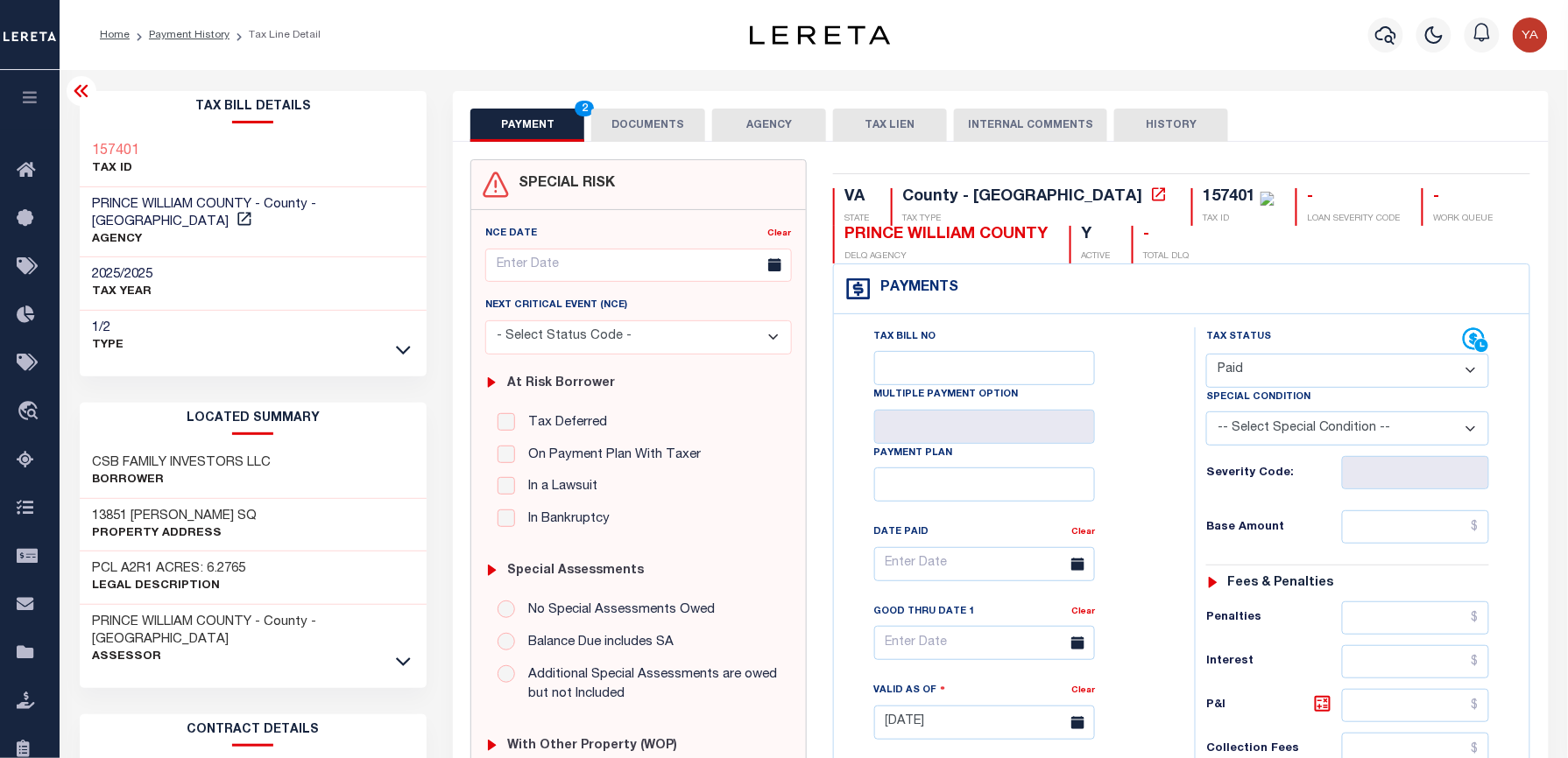
click at [1144, 520] on div "Tax Bill No Multiple Payment Option Payment Plan Clear" at bounding box center [1010, 573] width 317 height 492
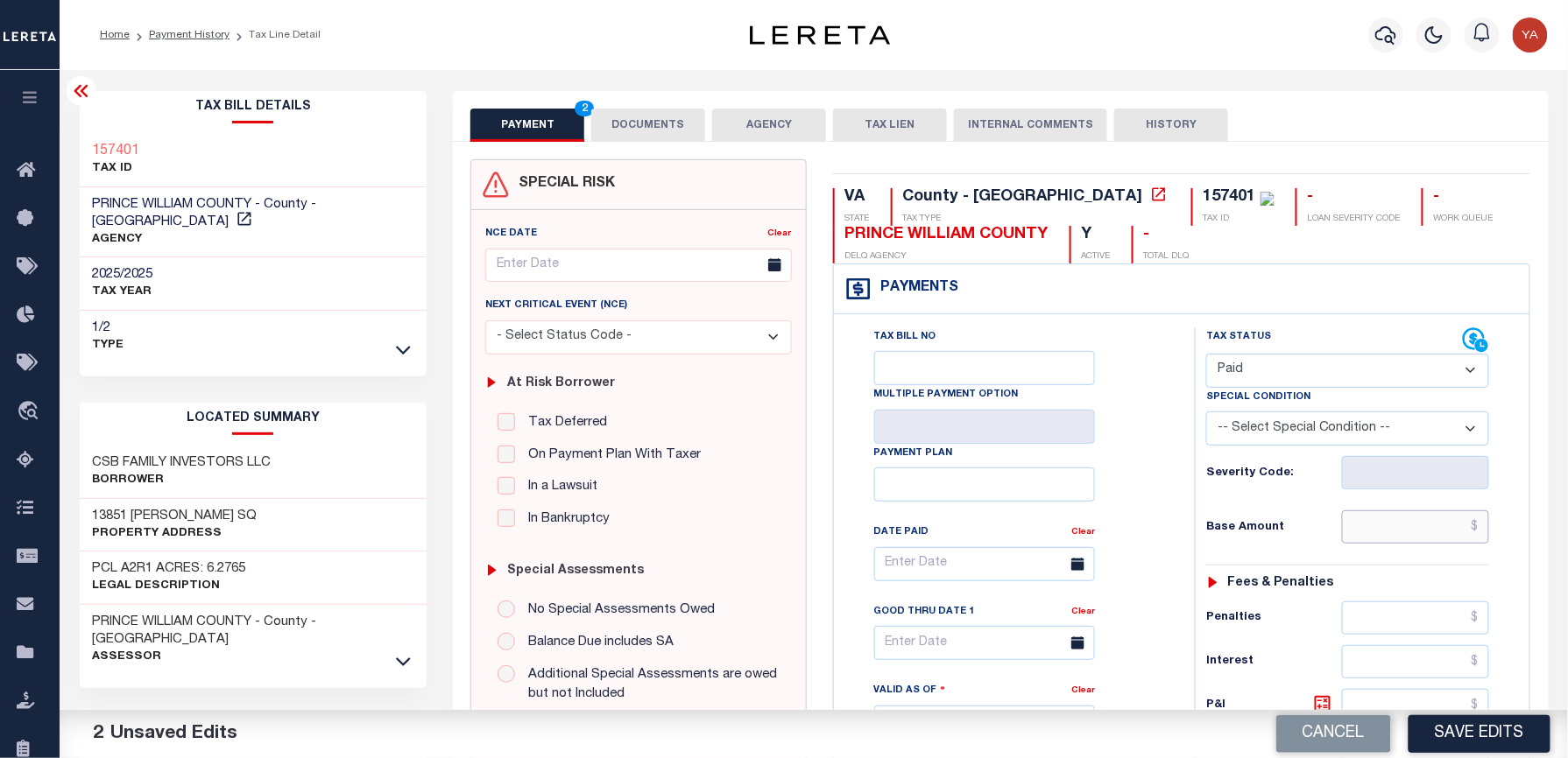
click at [1354, 544] on input "text" at bounding box center [1415, 527] width 147 height 33
paste input "67,201.83"
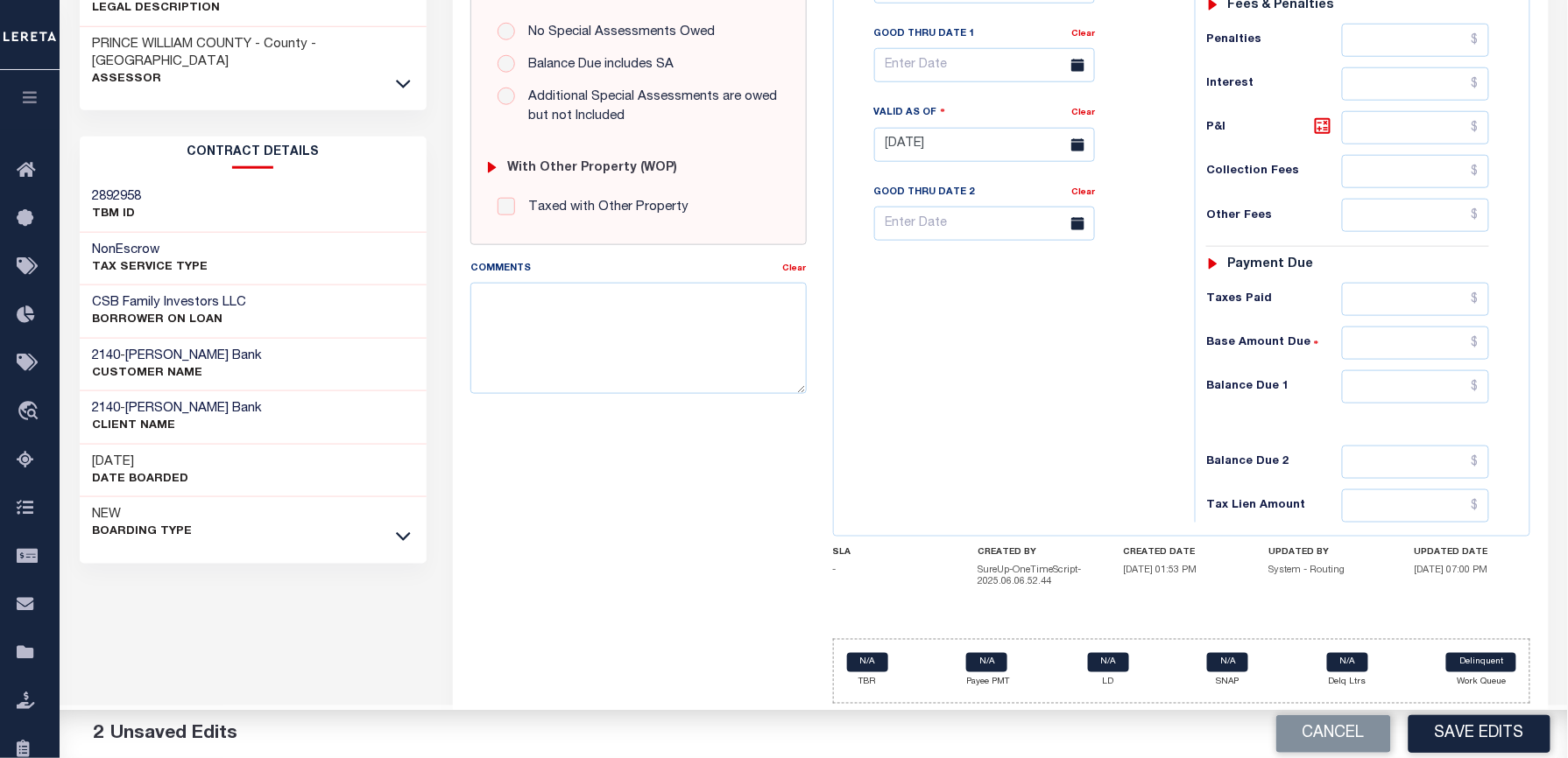
type input "$67,201.83"
click at [1357, 393] on input "text" at bounding box center [1415, 386] width 147 height 33
type input "$0.00"
click at [1237, 391] on h6 "Balance Due 1" at bounding box center [1273, 387] width 136 height 14
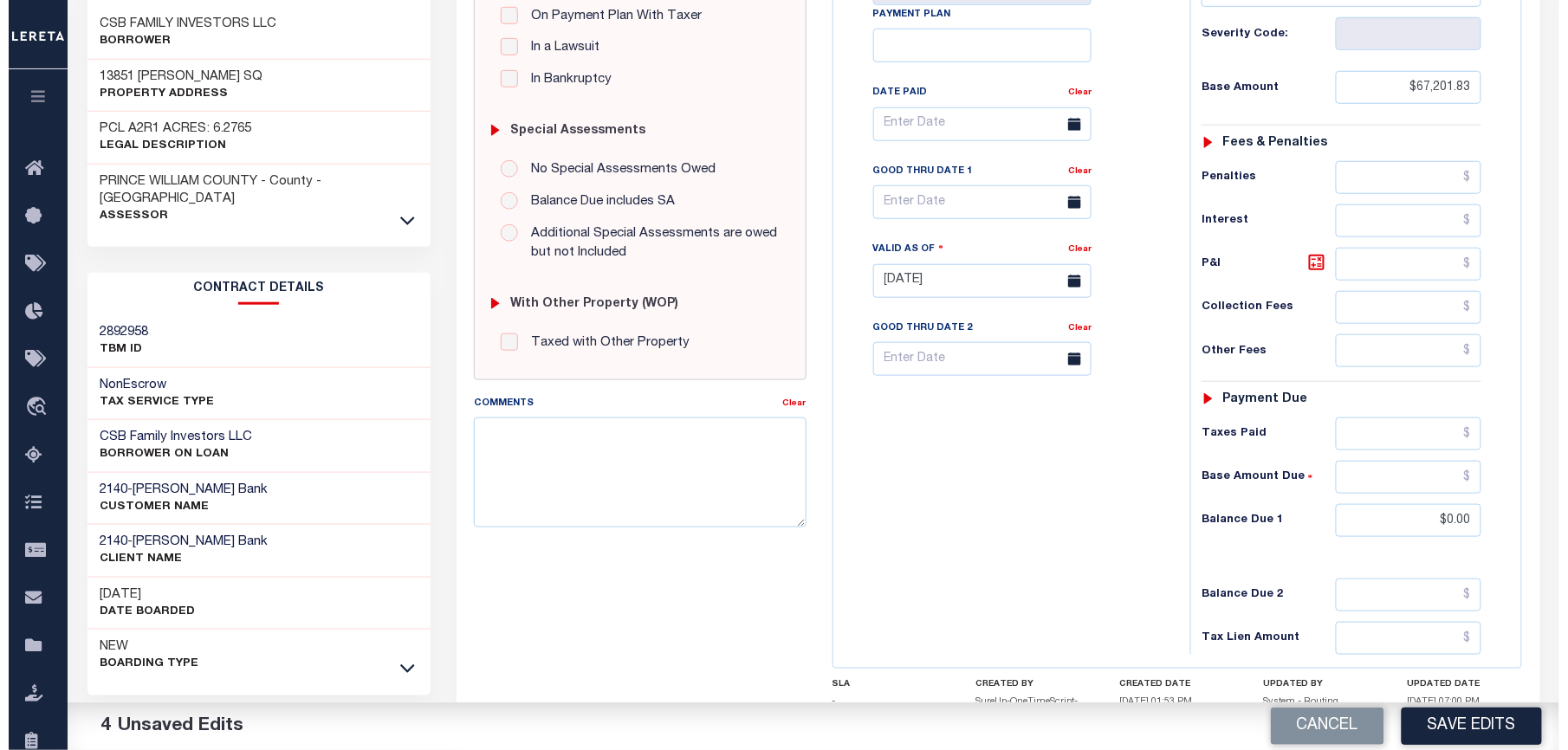
scroll to position [7, 0]
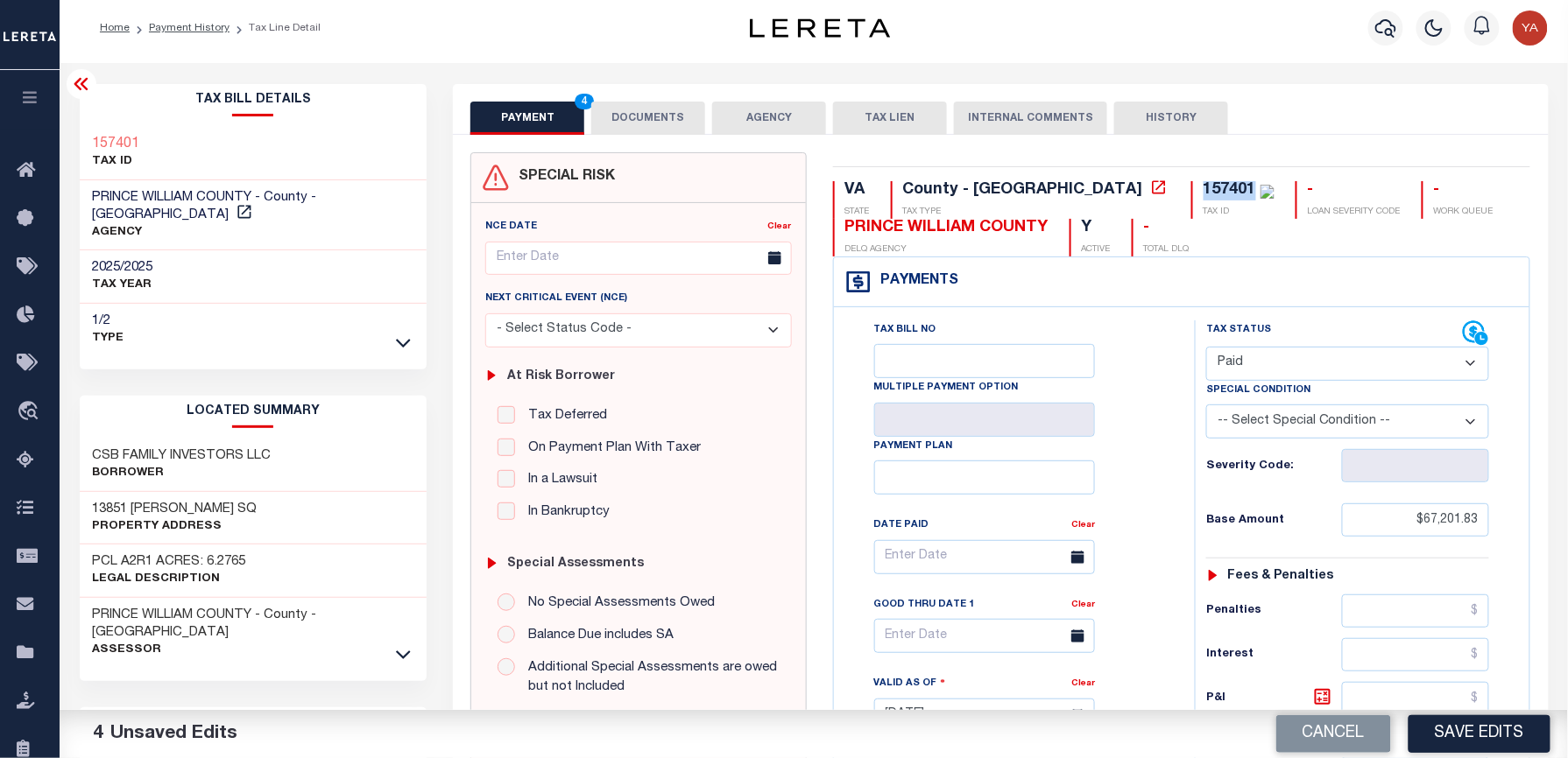
drag, startPoint x: 1053, startPoint y: 185, endPoint x: 1101, endPoint y: 185, distance: 48.0
click at [1203, 185] on div "157401" at bounding box center [1229, 190] width 52 height 16
copy div "157401"
click at [649, 127] on button "DOCUMENTS" at bounding box center [648, 118] width 113 height 33
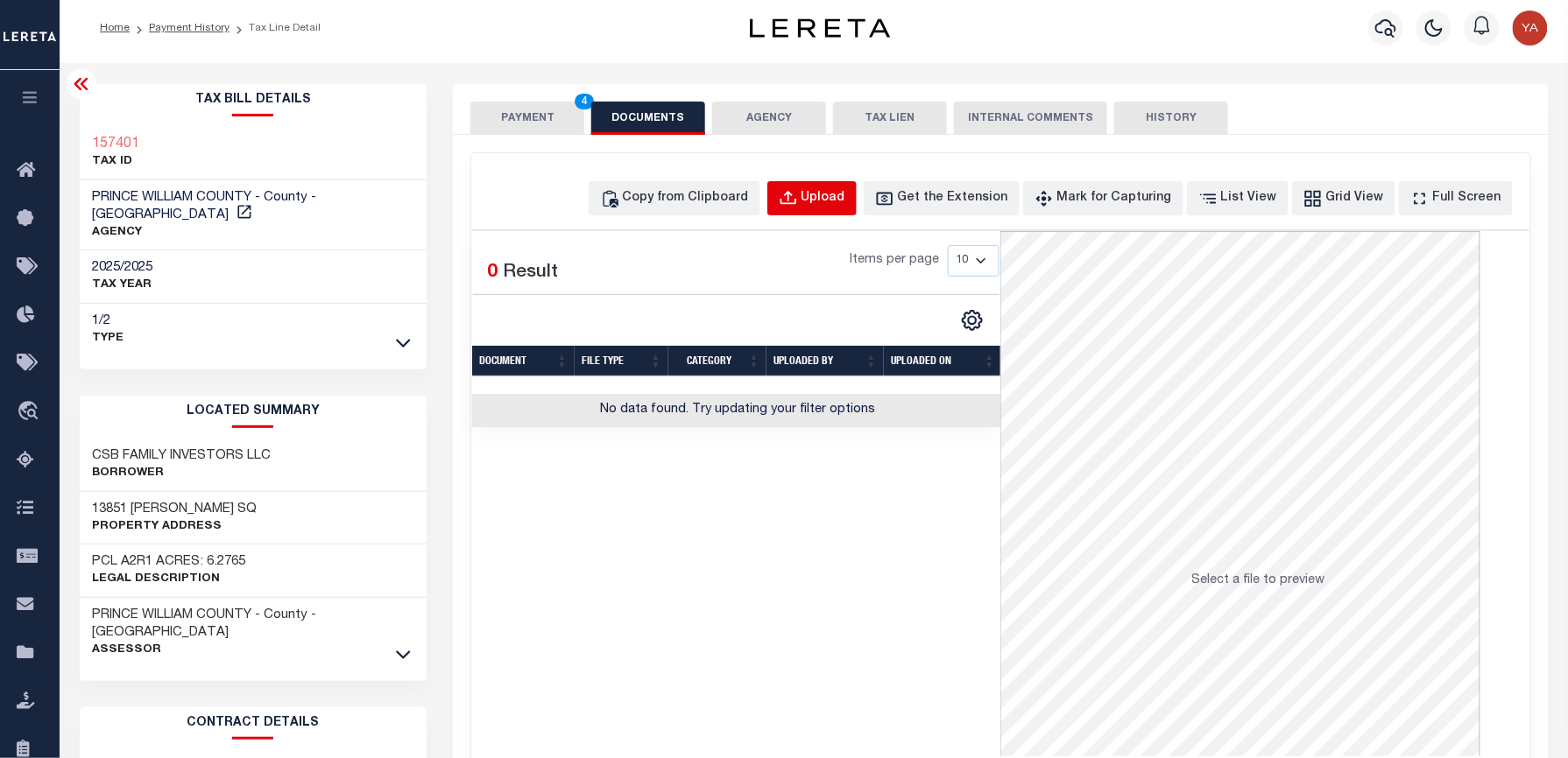
click at [857, 181] on button "Upload" at bounding box center [811, 198] width 89 height 34
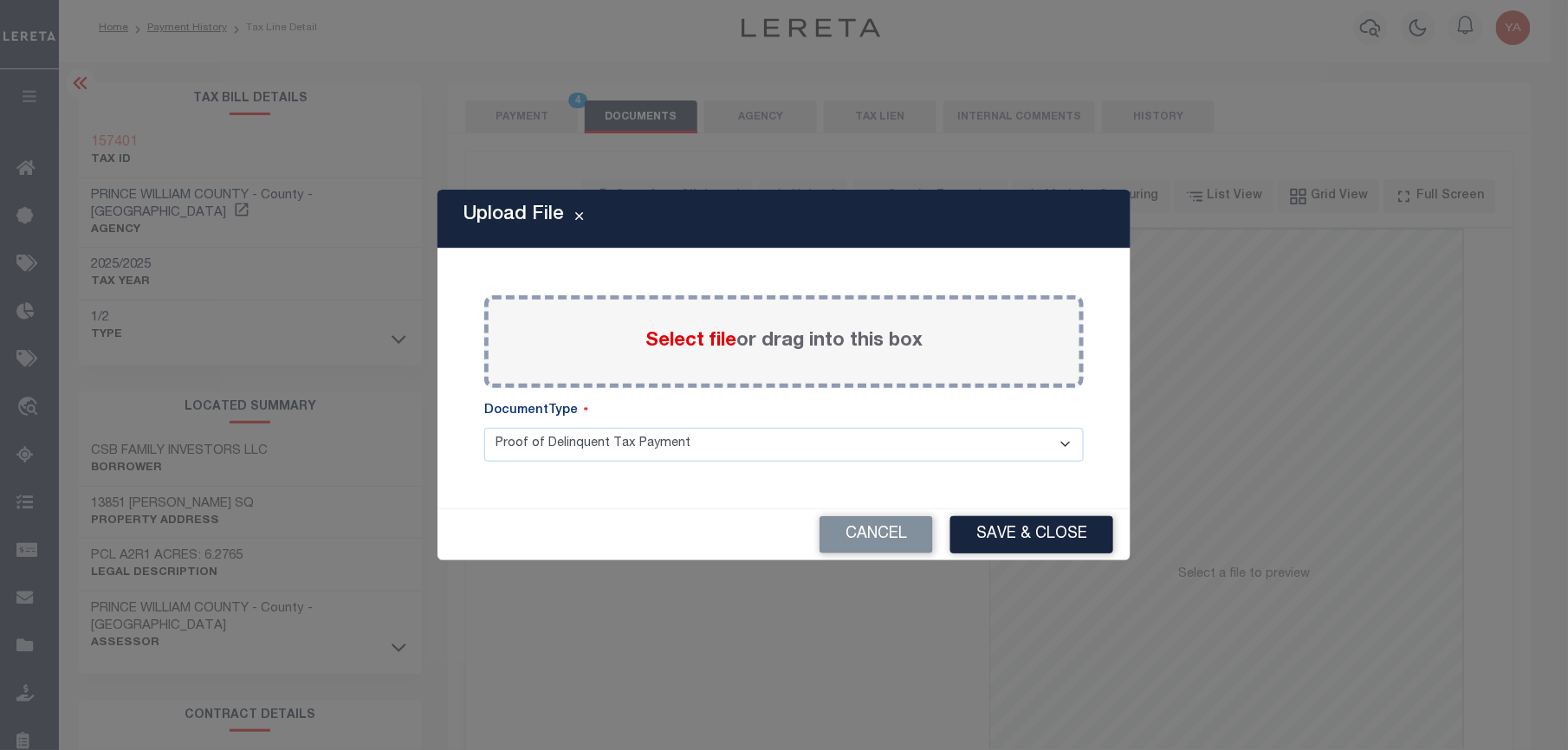
click at [825, 352] on label "Select file or drag into this box" at bounding box center [784, 342] width 277 height 29
click at [0, 0] on input "Select file or drag into this box" at bounding box center [0, 0] width 0 height 0
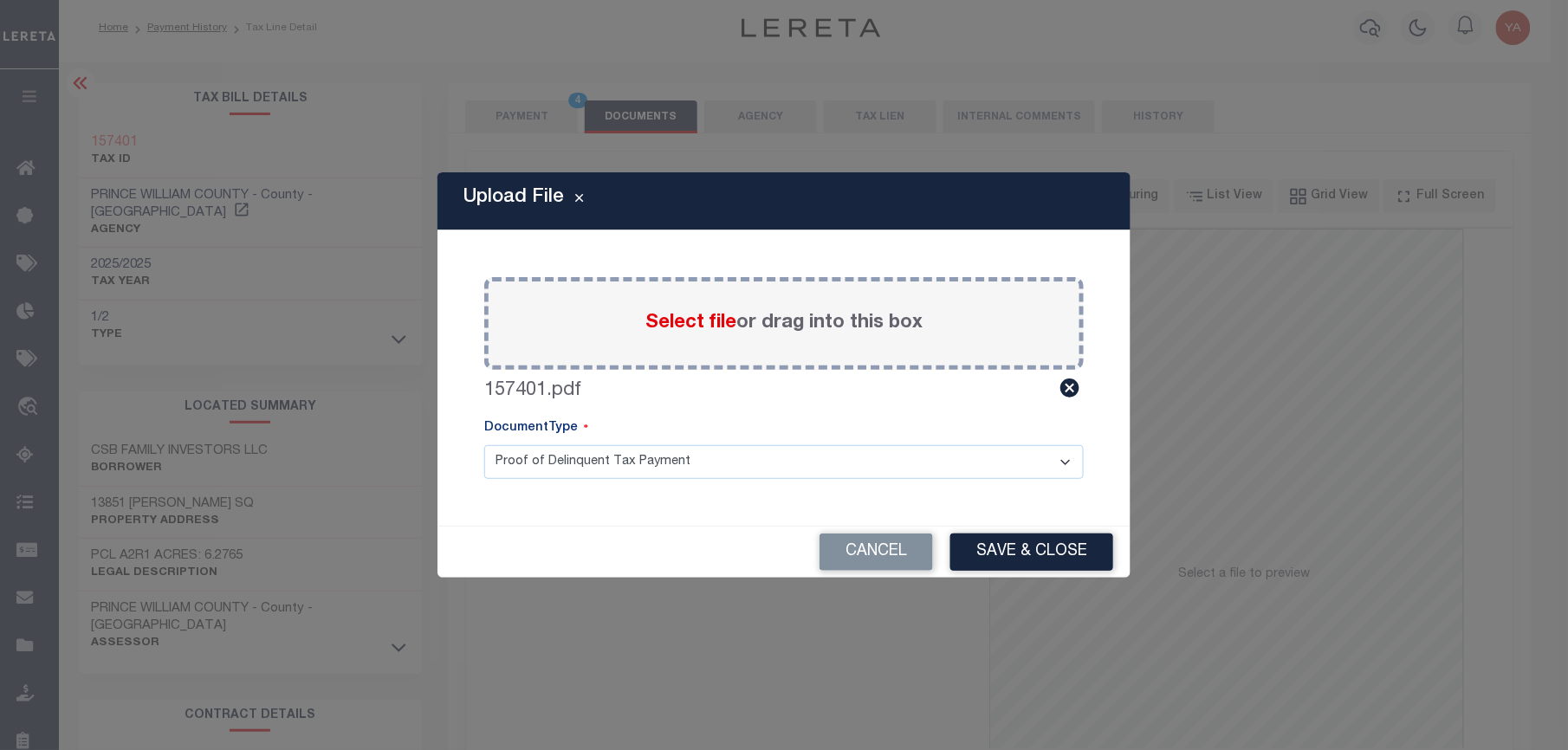
drag, startPoint x: 813, startPoint y: 448, endPoint x: 804, endPoint y: 473, distance: 26.6
click at [813, 448] on select "Proof of Delinquent Tax Payment" at bounding box center [784, 462] width 600 height 34
click at [485, 445] on select "Proof of Delinquent Tax Payment" at bounding box center [784, 462] width 600 height 34
click at [1066, 544] on button "Save & Close" at bounding box center [1032, 552] width 163 height 37
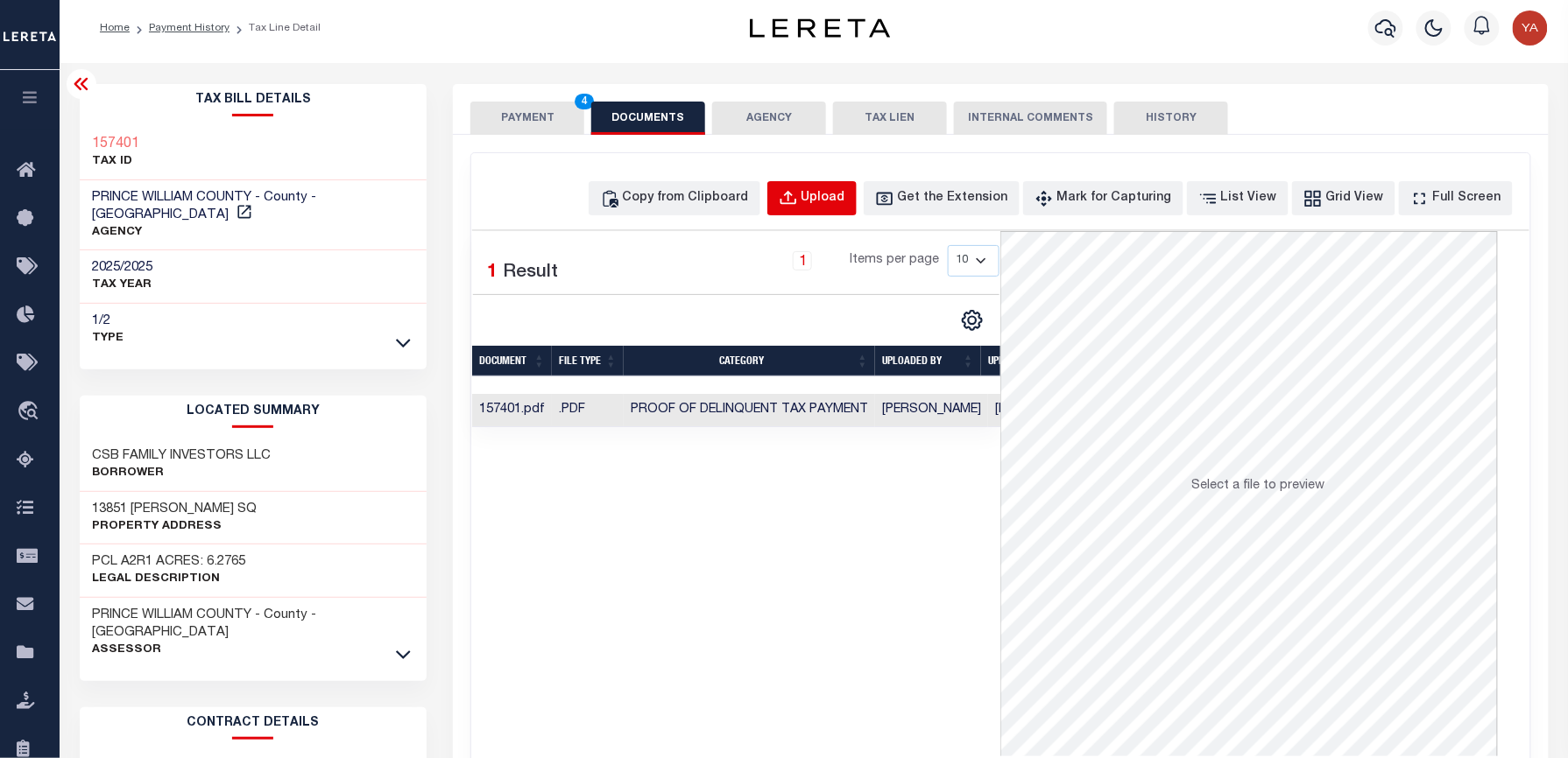
click at [845, 204] on div "Upload" at bounding box center [823, 198] width 44 height 19
select select "POP"
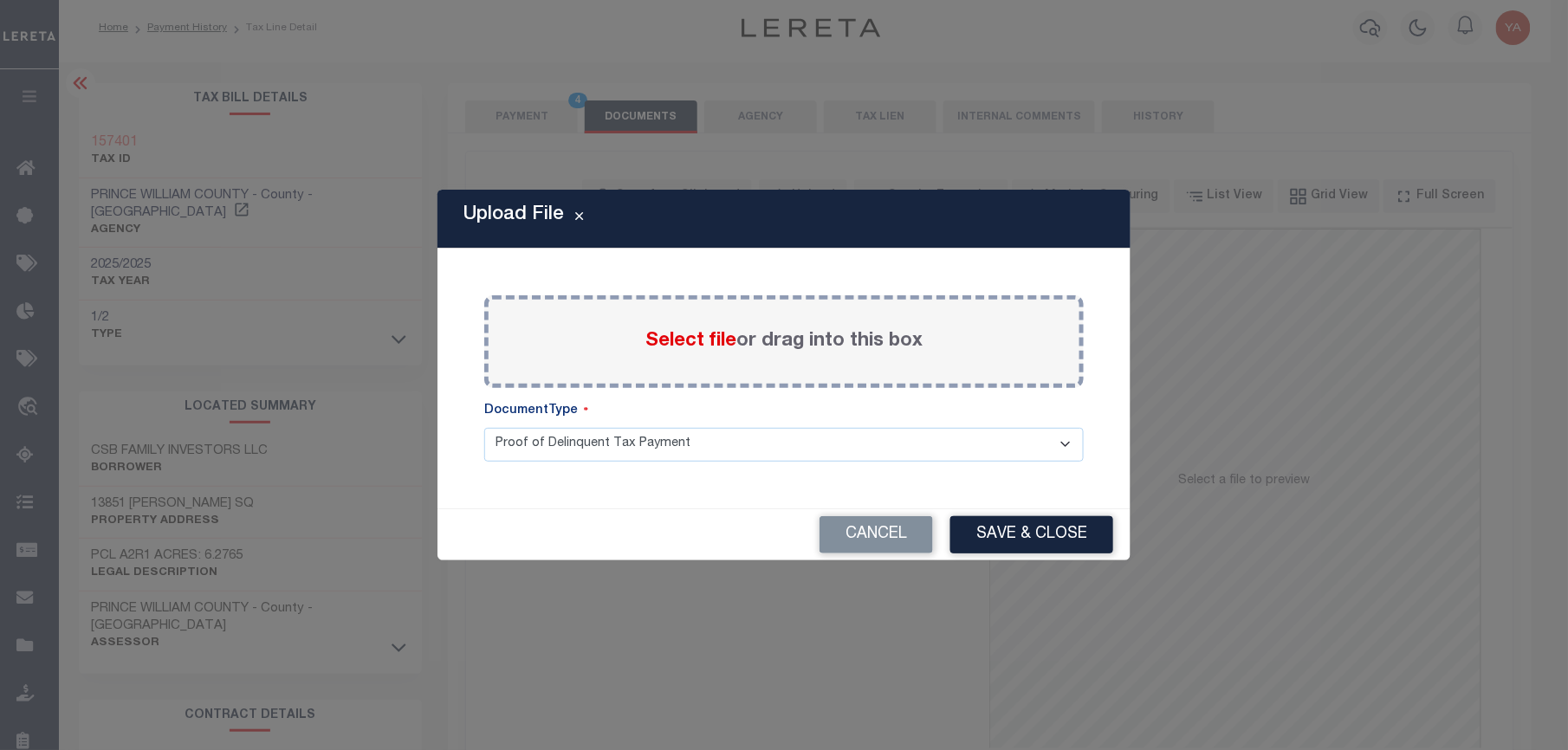
click at [836, 345] on label "Select file or drag into this box" at bounding box center [784, 342] width 277 height 29
click at [0, 0] on input "Select file or drag into this box" at bounding box center [0, 0] width 0 height 0
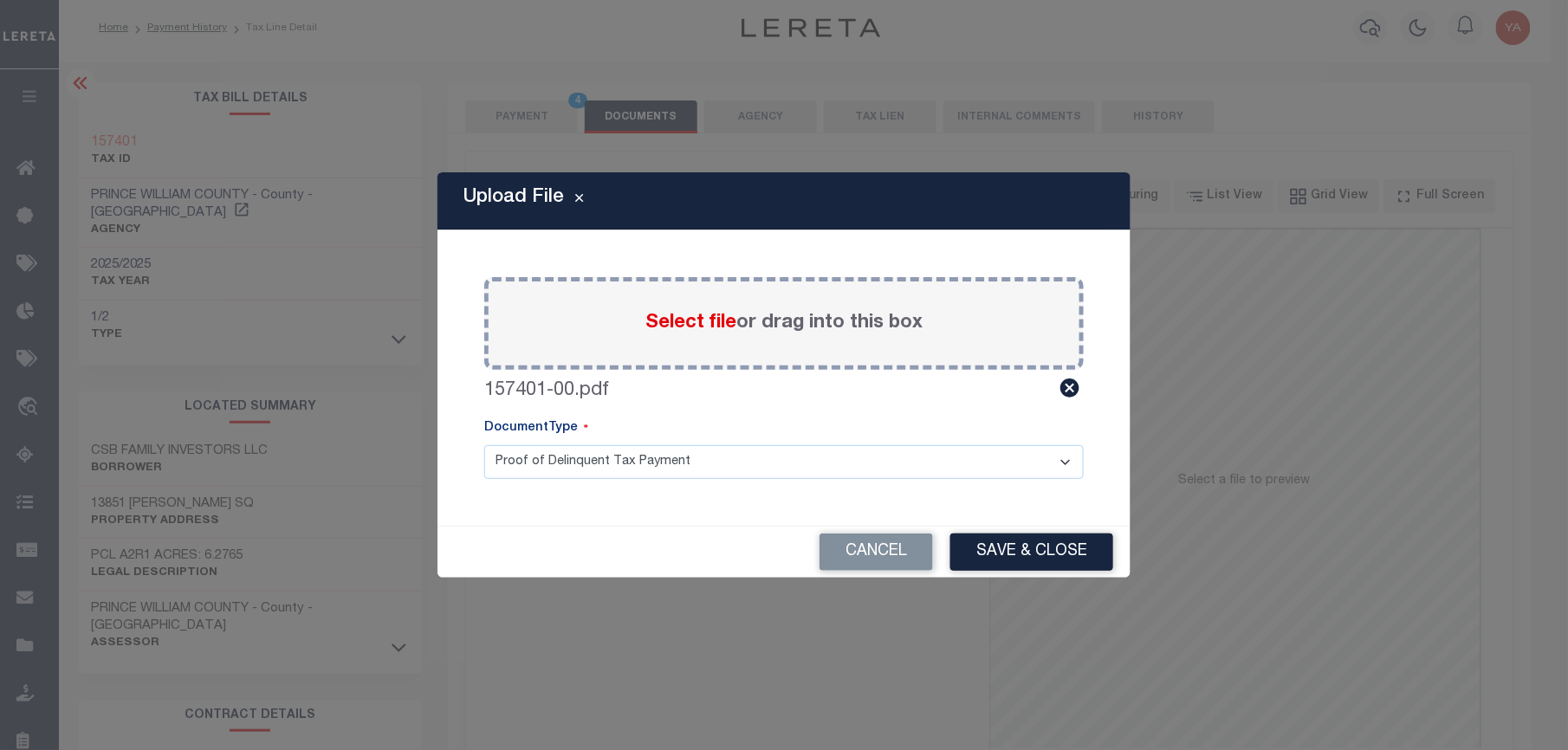
drag, startPoint x: 839, startPoint y: 466, endPoint x: 836, endPoint y: 482, distance: 16.3
click at [839, 466] on select "Proof of Delinquent Tax Payment" at bounding box center [784, 462] width 600 height 34
click at [485, 445] on select "Proof of Delinquent Tax Payment" at bounding box center [784, 462] width 600 height 34
click at [988, 545] on button "Save & Close" at bounding box center [1032, 552] width 163 height 37
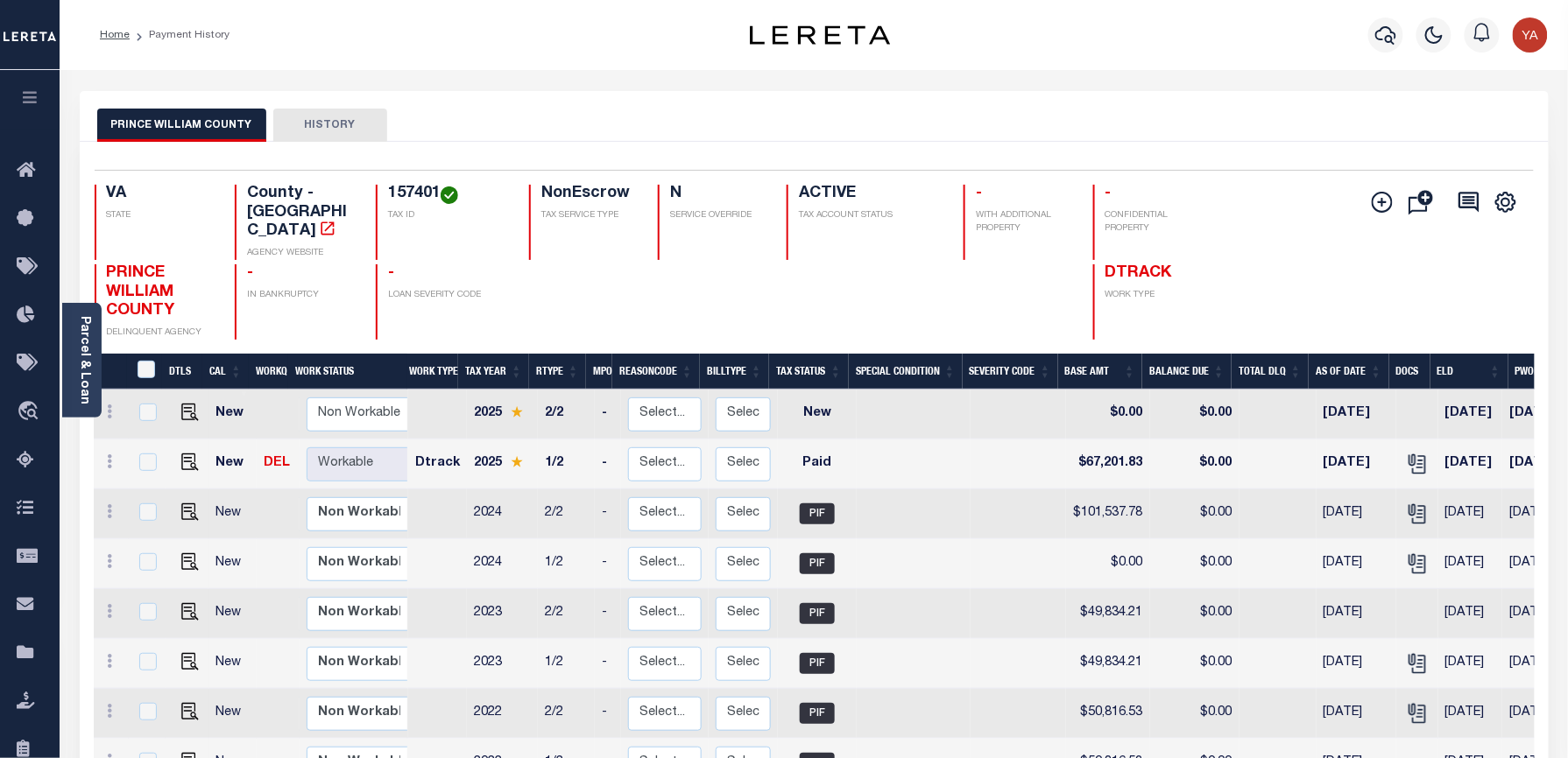
click at [399, 185] on h4 "157401" at bounding box center [448, 194] width 120 height 19
copy h4 "157401"
drag, startPoint x: 76, startPoint y: 384, endPoint x: 135, endPoint y: 308, distance: 96.2
click at [76, 384] on div "Parcel & Loan" at bounding box center [82, 359] width 40 height 114
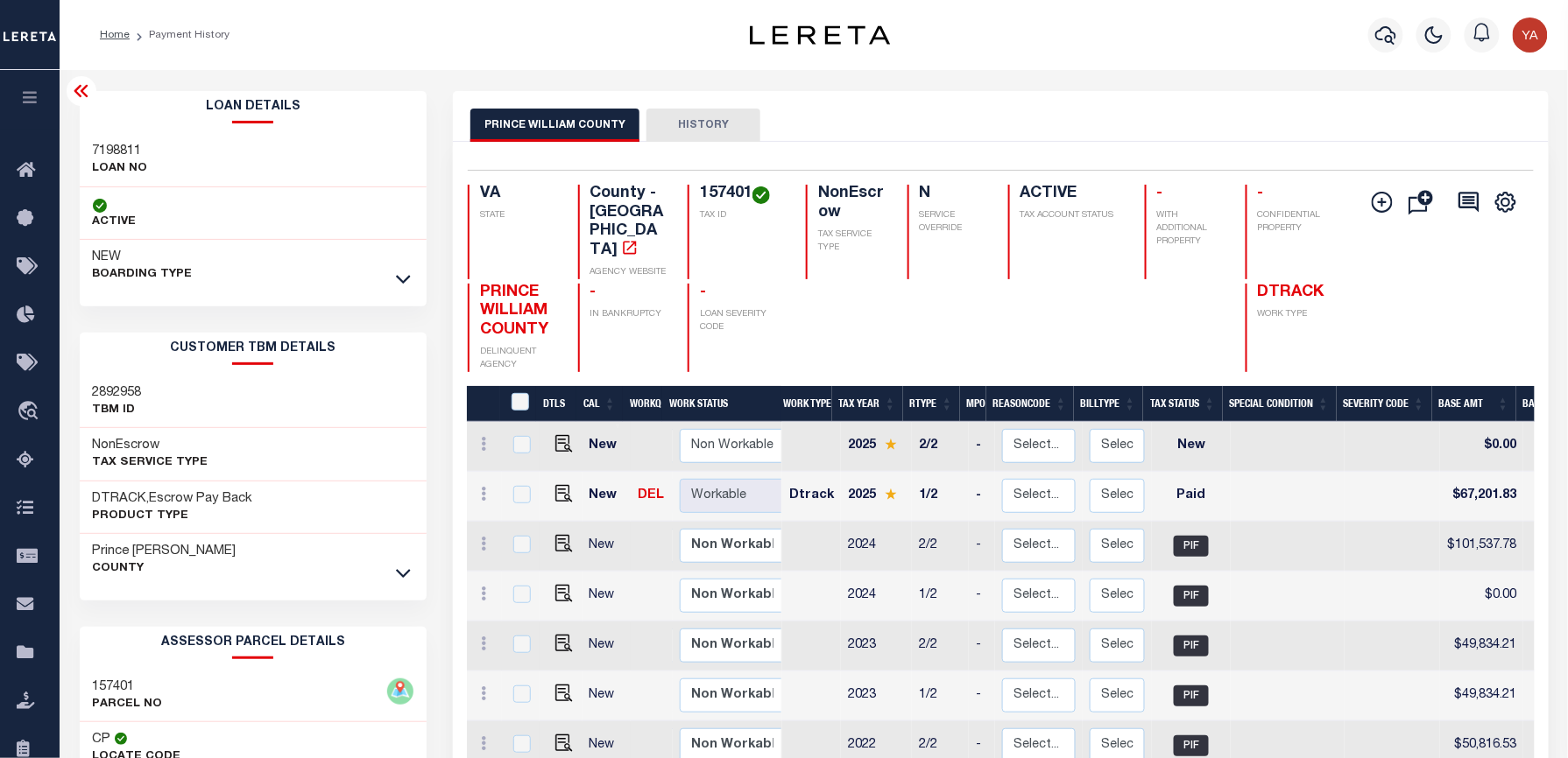
click at [121, 154] on h3 "7198811" at bounding box center [120, 151] width 55 height 17
copy h3 "7198811"
click at [702, 185] on h4 "157401" at bounding box center [742, 194] width 85 height 19
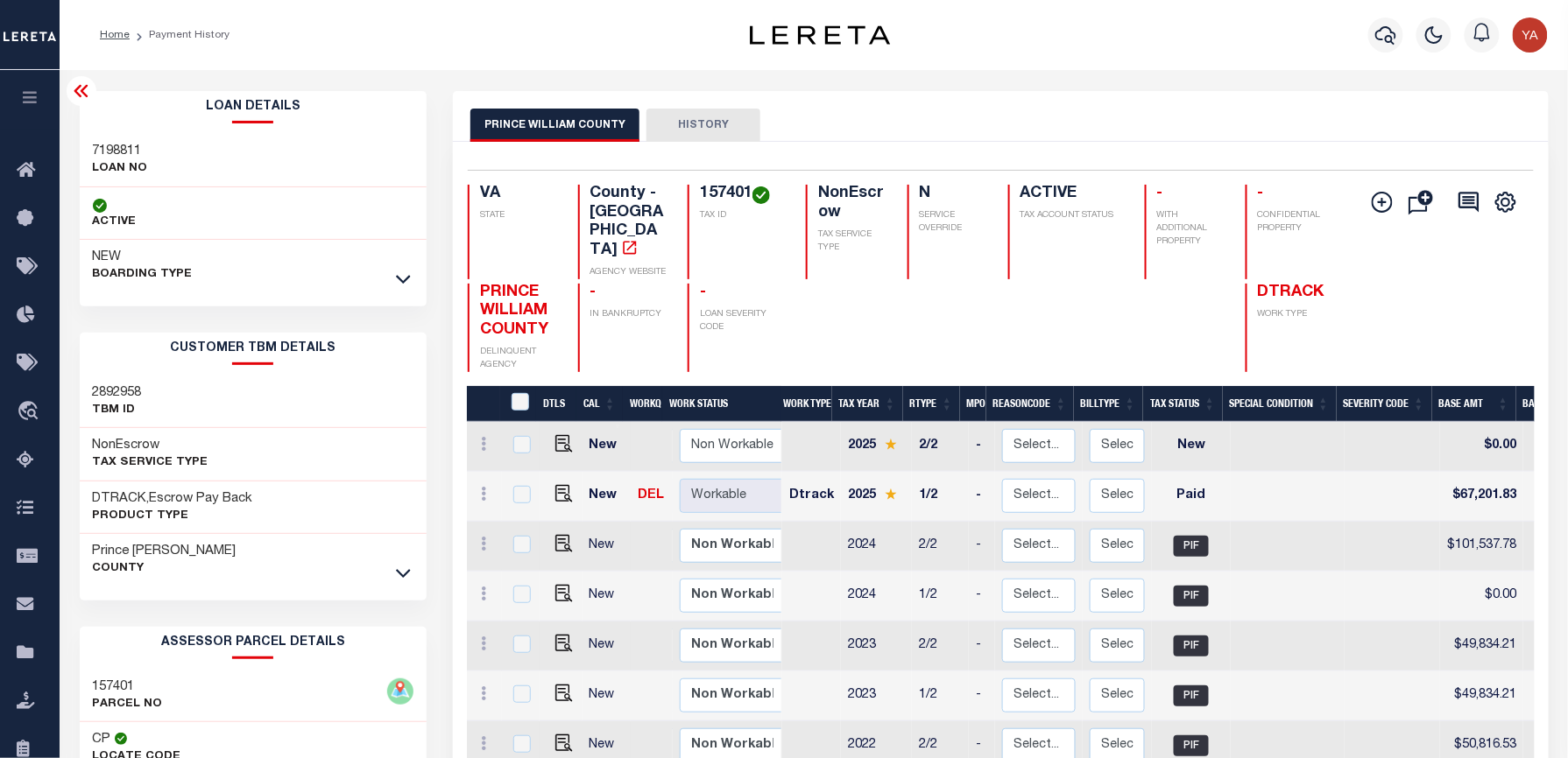
copy h4 "157401"
click at [965, 124] on div "PRINCE WILLIAM COUNTY HISTORY" at bounding box center [1000, 125] width 1060 height 32
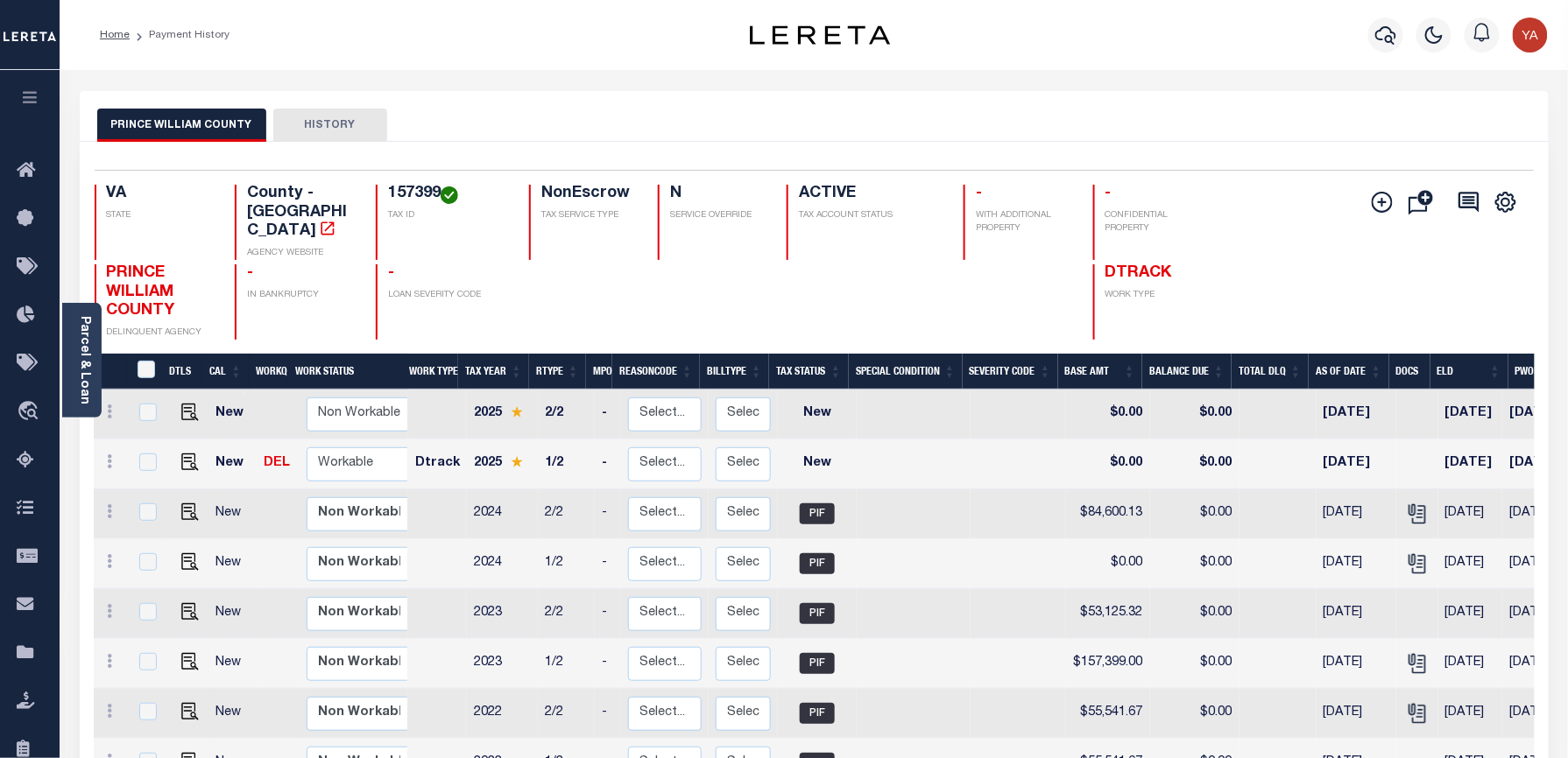
click at [646, 104] on div "PRINCE WILLIAM COUNTY HISTORY" at bounding box center [813, 116] width 1469 height 50
click at [183, 454] on img "" at bounding box center [189, 462] width 17 height 17
checkbox input "true"
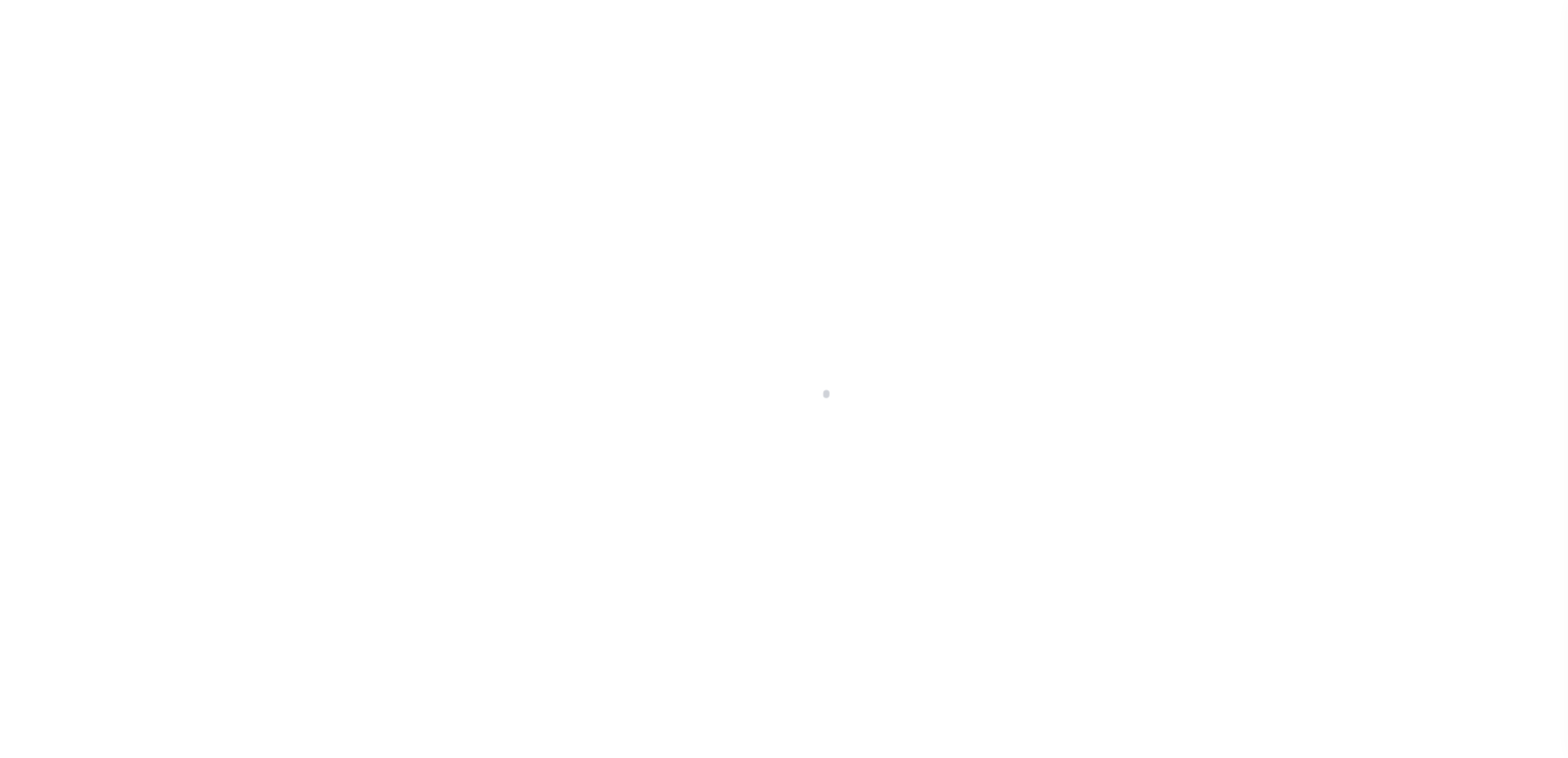
checkbox input "false"
type input "[DATE]"
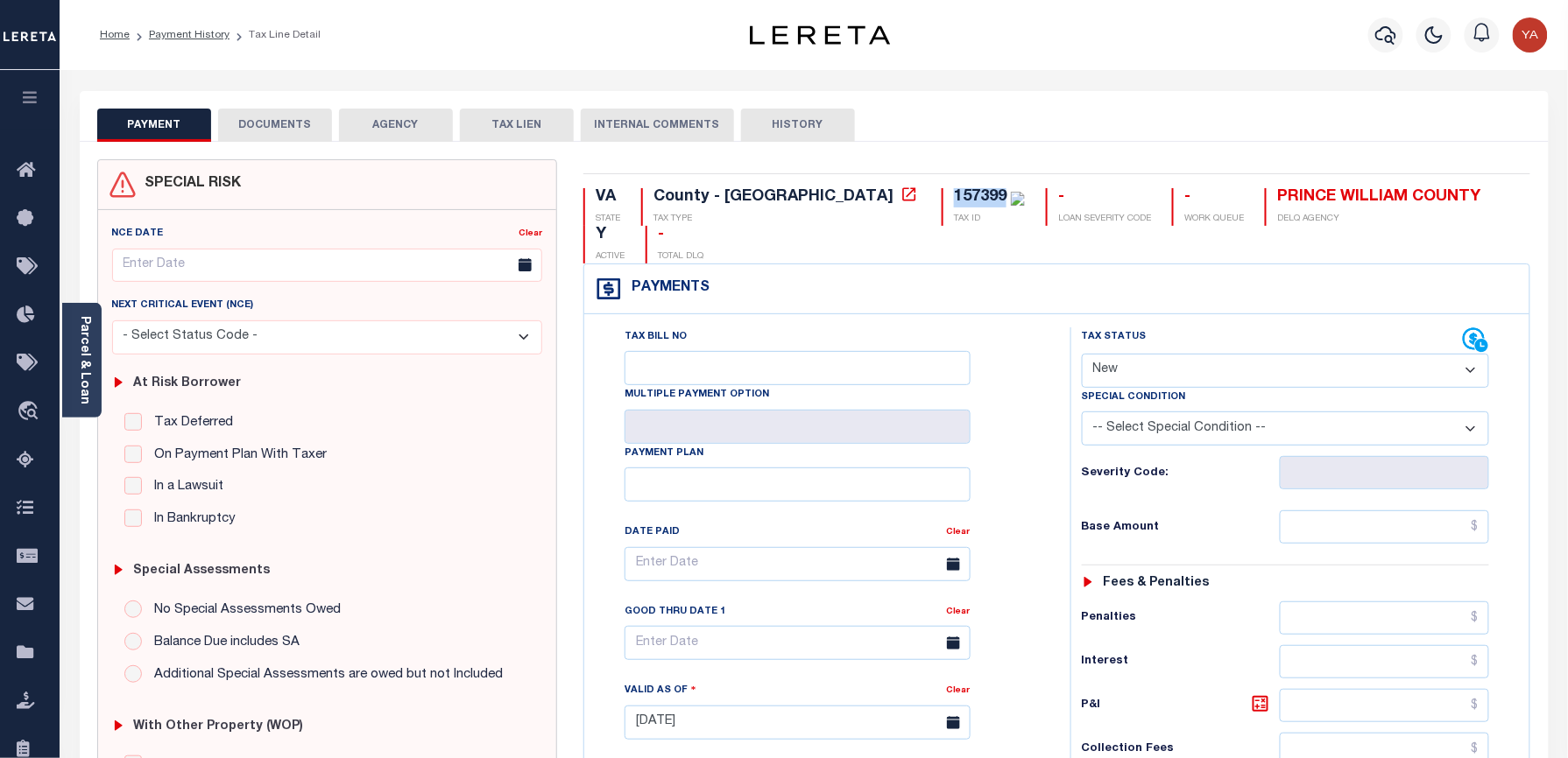
drag, startPoint x: 801, startPoint y: 191, endPoint x: 852, endPoint y: 189, distance: 51.0
click at [941, 189] on div "157399 TAX ID" at bounding box center [983, 207] width 83 height 38
copy div "157399"
drag, startPoint x: 1101, startPoint y: 334, endPoint x: 1105, endPoint y: 357, distance: 23.3
click at [1101, 354] on select "- Select Status Code - Open Due/Unpaid Paid Incomplete No Tax Due Internal Refu…" at bounding box center [1285, 371] width 408 height 34
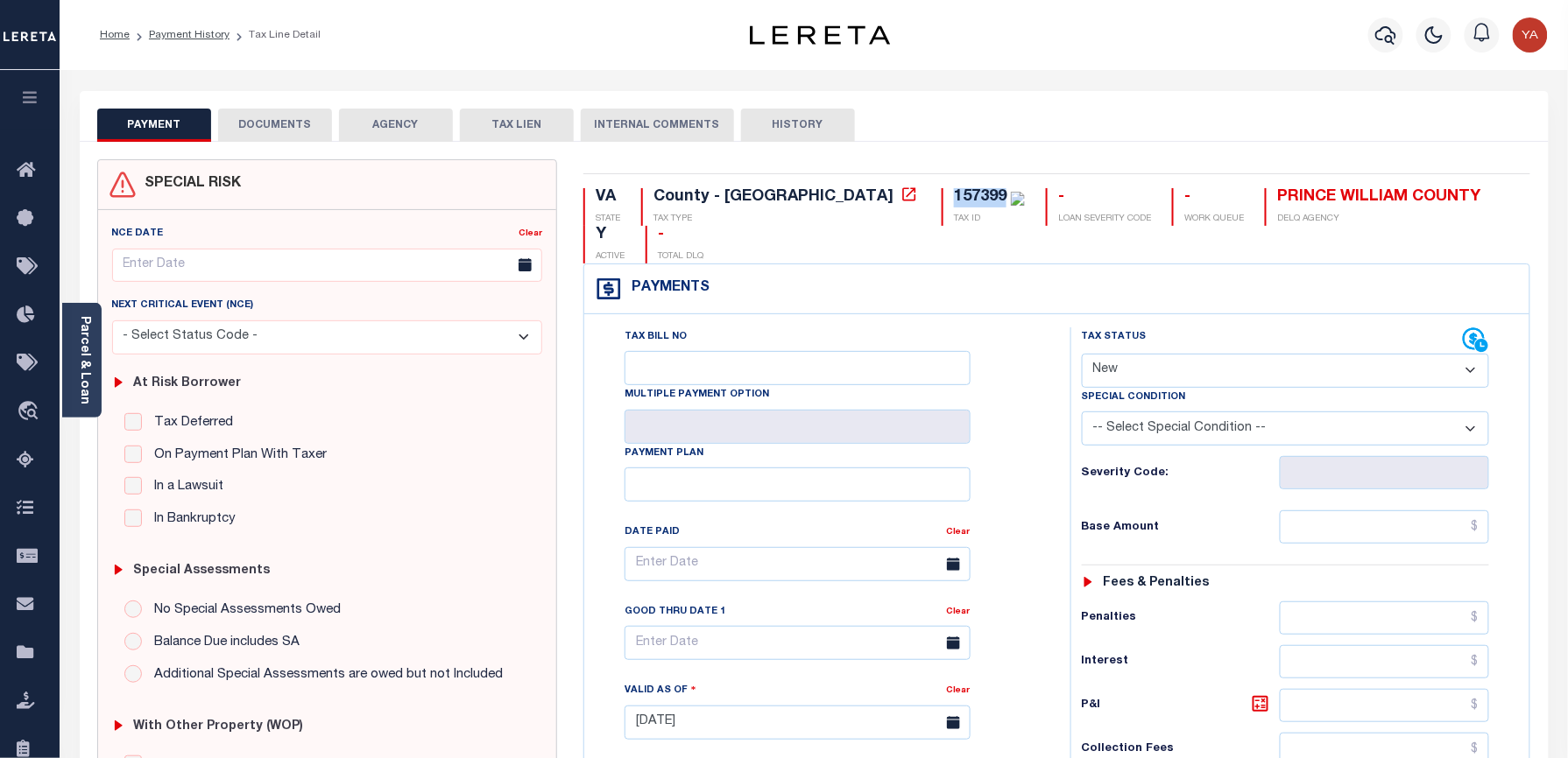
select select "PYD"
click at [1082, 354] on select "- Select Status Code - Open Due/Unpaid Paid Incomplete No Tax Due Internal Refu…" at bounding box center [1285, 371] width 408 height 34
type input "[DATE]"
drag, startPoint x: 1025, startPoint y: 492, endPoint x: 1047, endPoint y: 495, distance: 22.2
click at [1021, 495] on div "Tax Bill No Multiple Payment Option Payment Plan Clear" at bounding box center [822, 573] width 442 height 492
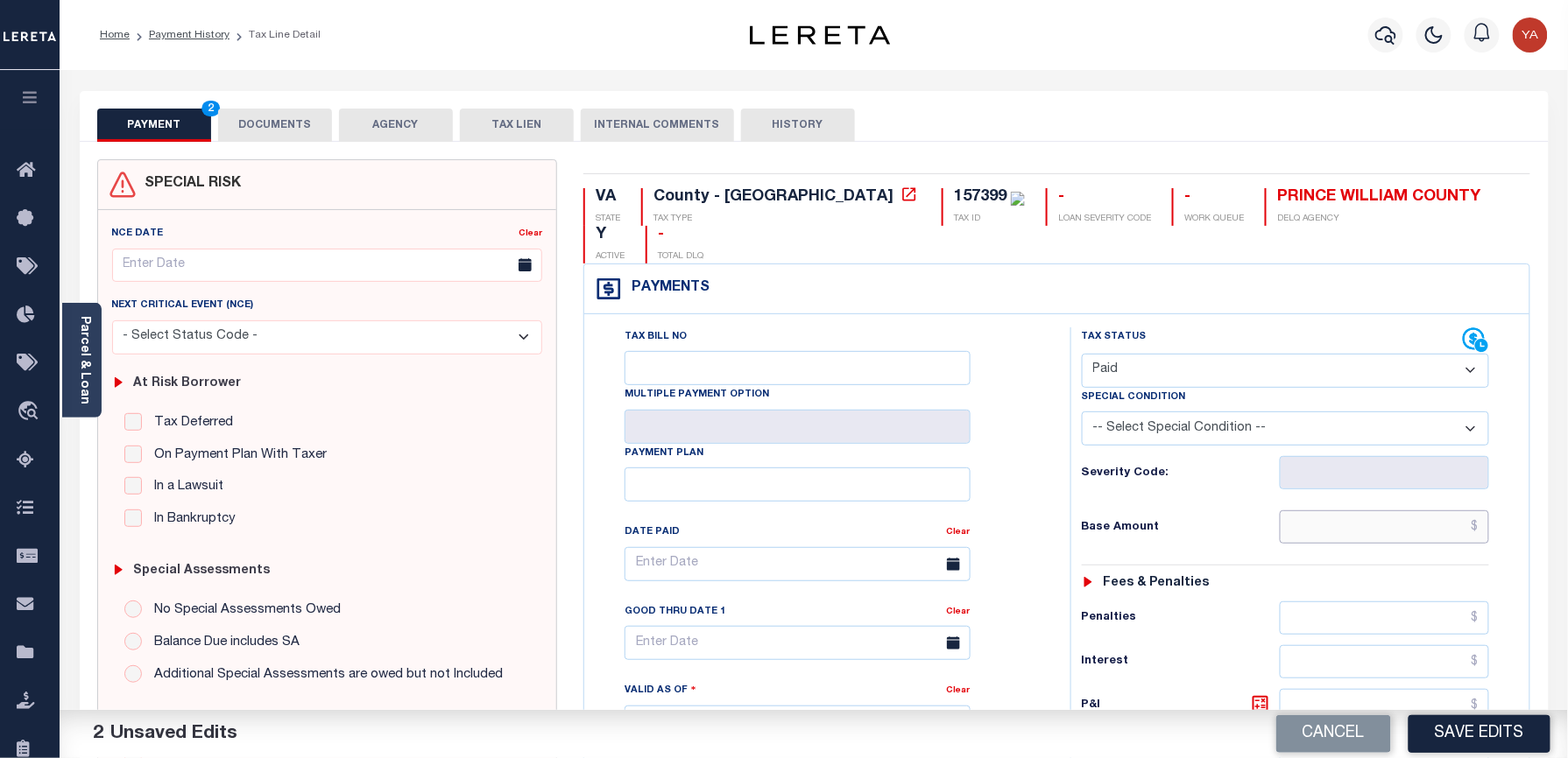
click at [1301, 510] on input "text" at bounding box center [1384, 527] width 210 height 33
paste input "65,371.84"
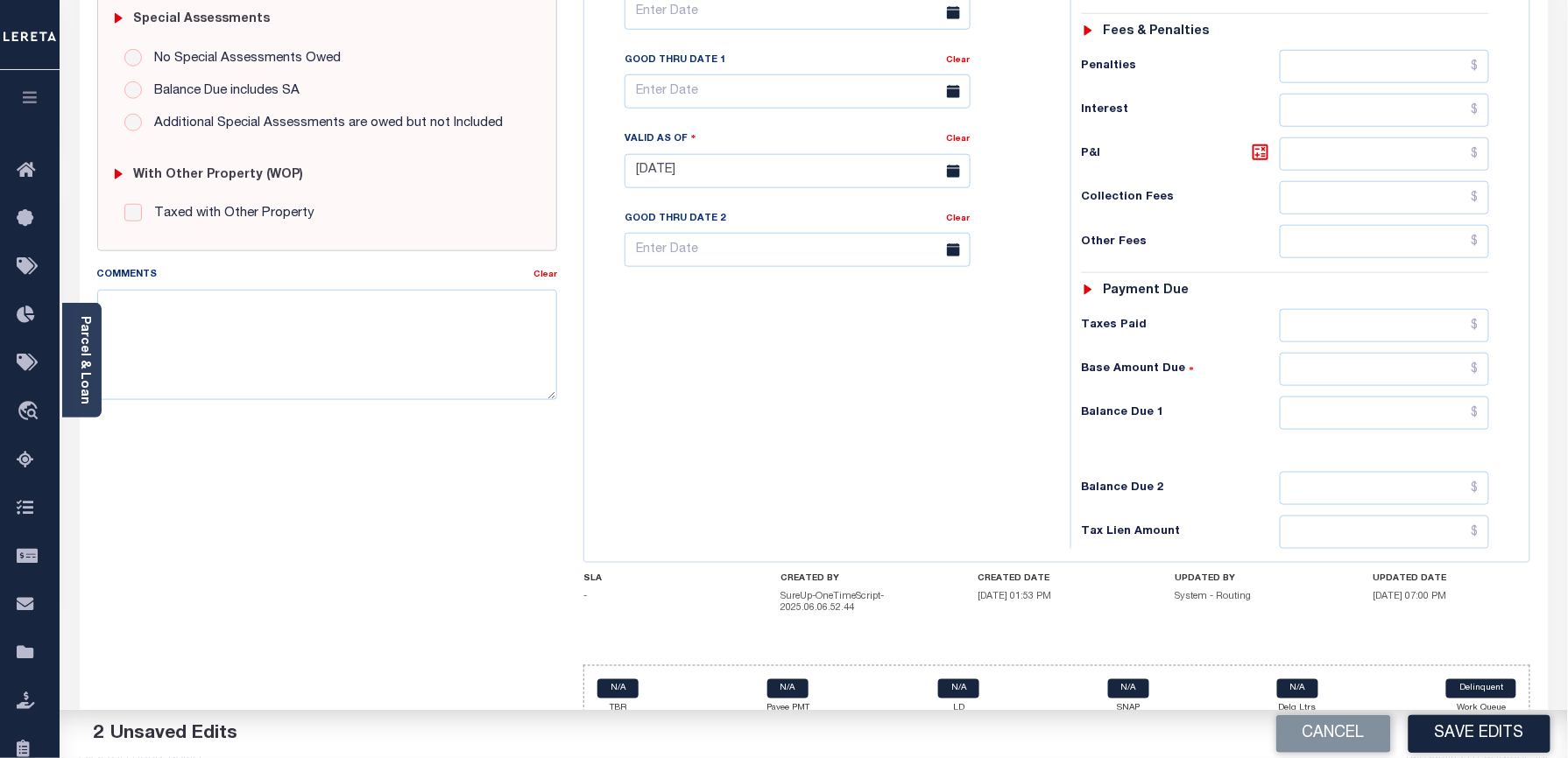
type input "$65,371.84"
click at [1328, 397] on input "text" at bounding box center [1384, 413] width 210 height 33
type input "$0.00"
click at [1020, 376] on div "Tax Bill No Multiple Payment Option Payment Plan Clear" at bounding box center [823, 162] width 468 height 773
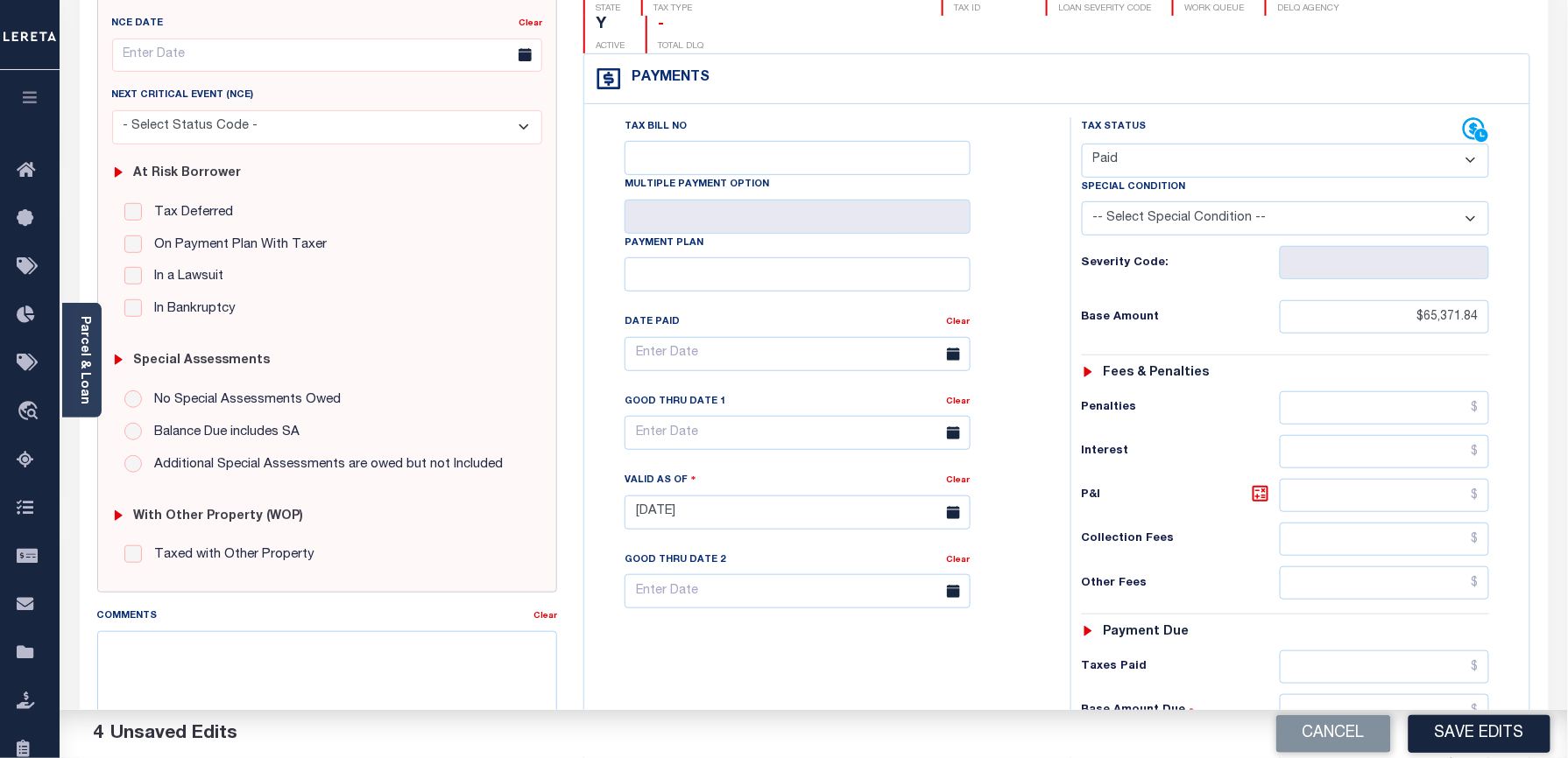
scroll to position [0, 0]
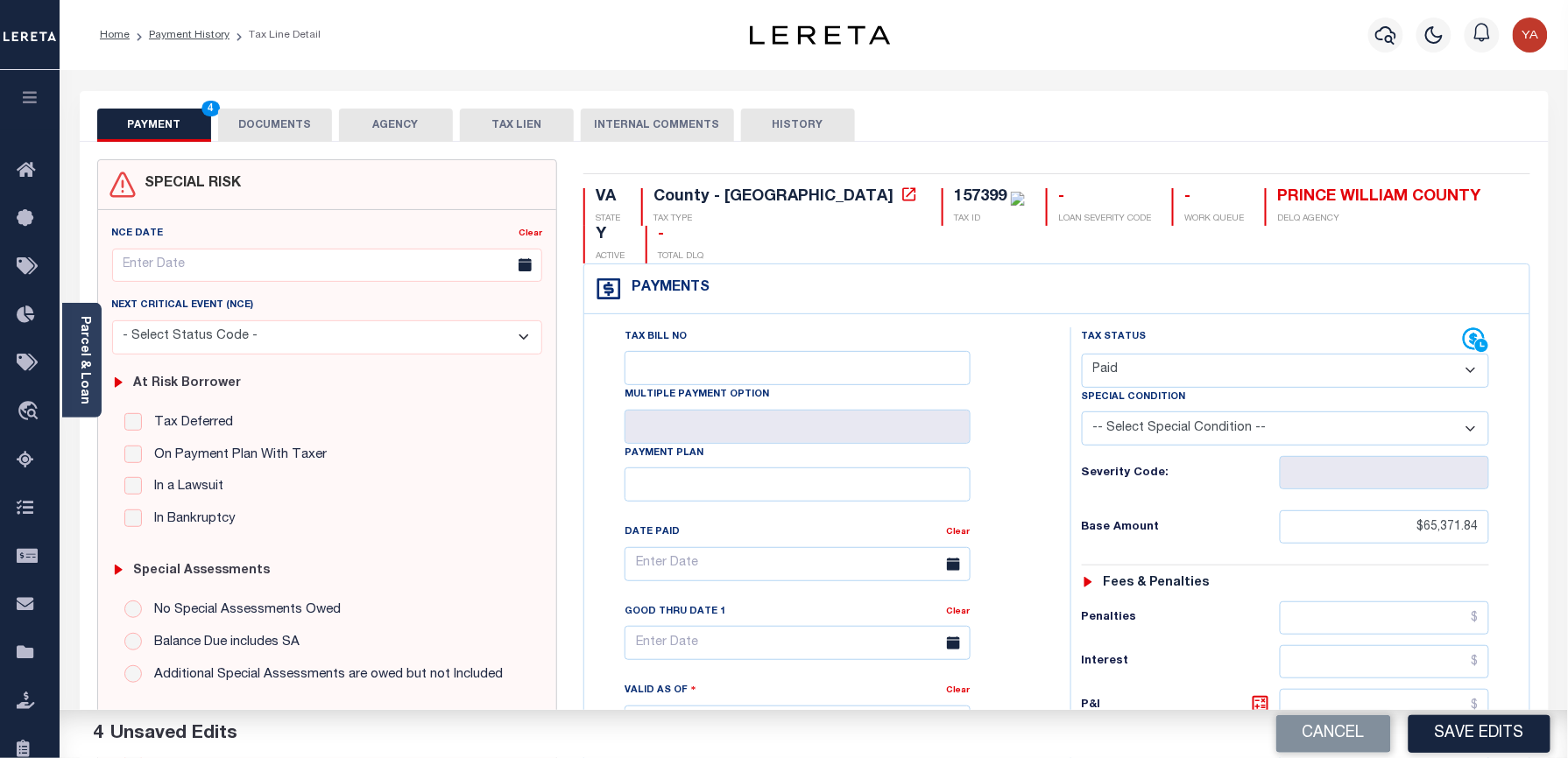
click at [954, 193] on div "157399" at bounding box center [980, 197] width 52 height 16
copy div "157399"
click at [271, 131] on button "DOCUMENTS" at bounding box center [275, 125] width 113 height 33
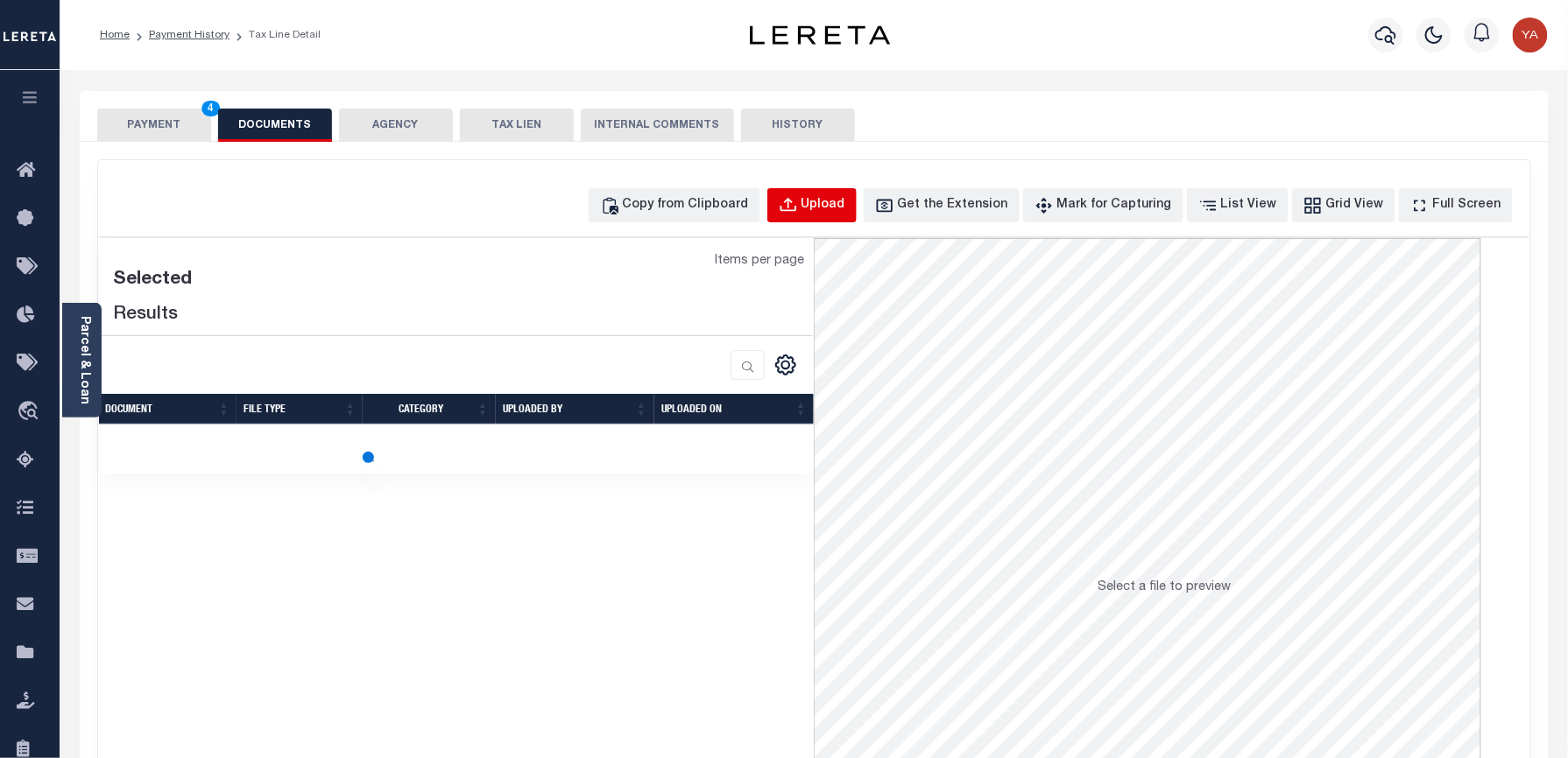
click at [845, 201] on div "Upload" at bounding box center [823, 205] width 44 height 19
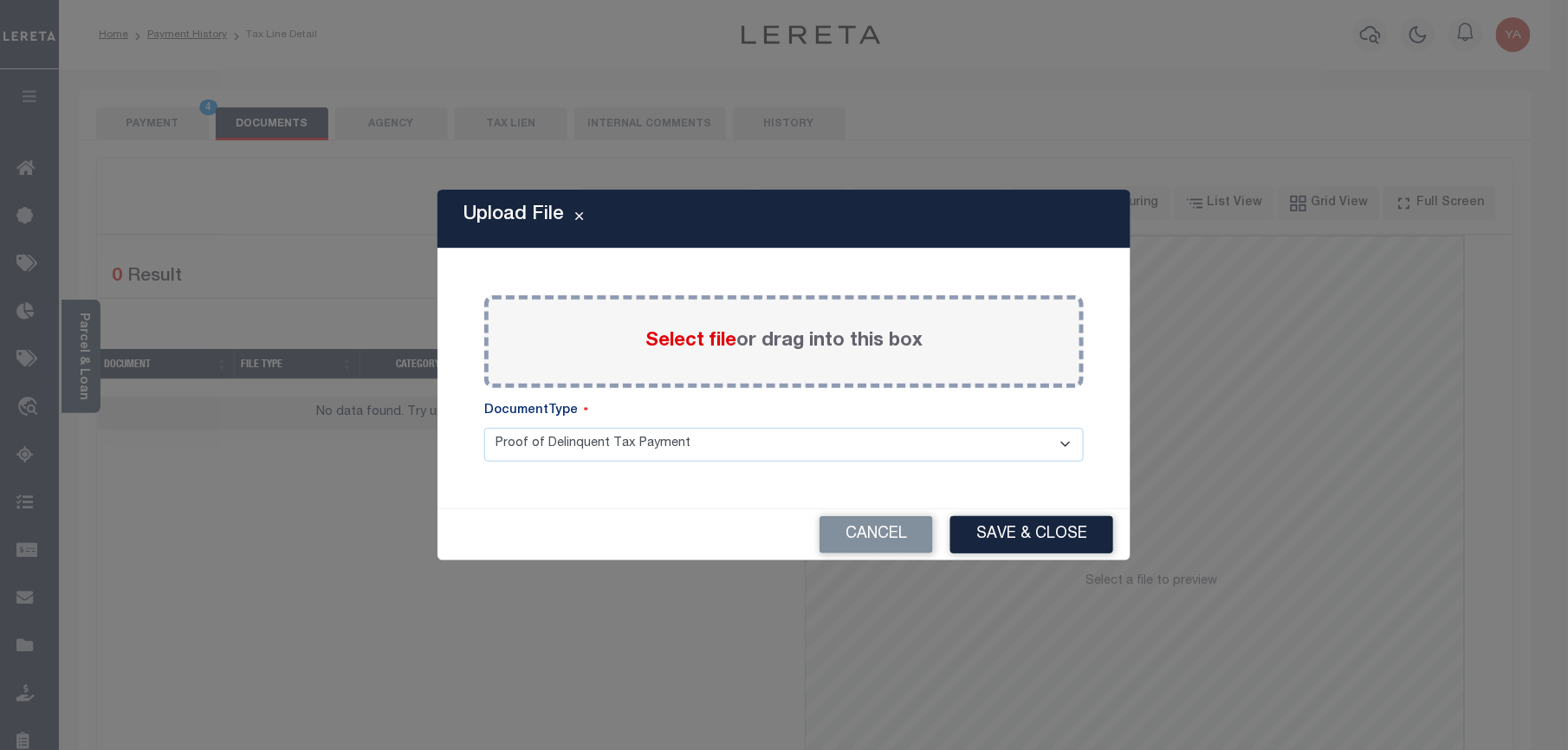
click at [845, 351] on label "Select file or drag into this box" at bounding box center [784, 342] width 277 height 29
click at [0, 0] on input "Select file or drag into this box" at bounding box center [0, 0] width 0 height 0
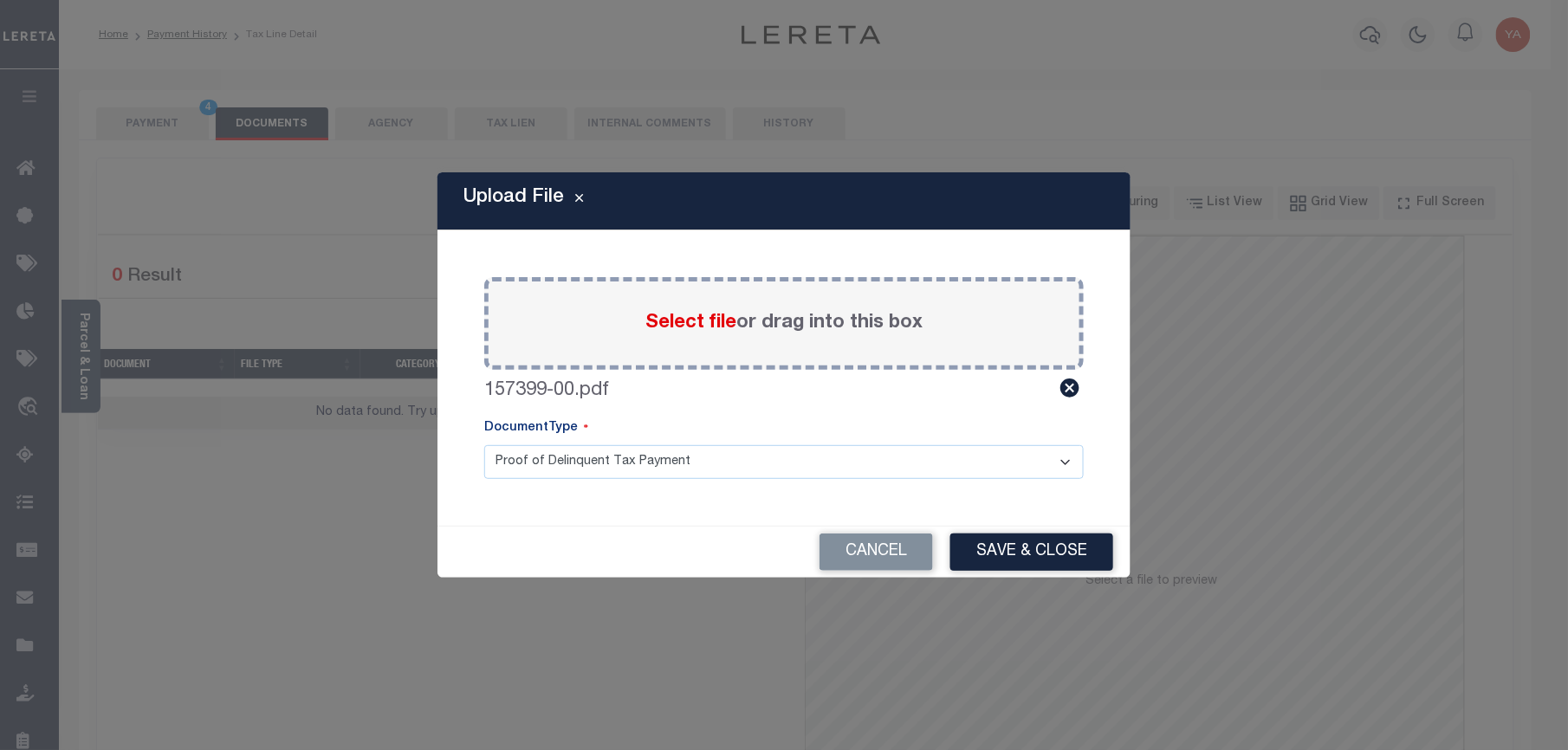
click at [790, 472] on select "Proof of Delinquent Tax Payment" at bounding box center [784, 462] width 600 height 34
click at [485, 445] on select "Proof of Delinquent Tax Payment" at bounding box center [784, 462] width 600 height 34
click at [974, 542] on button "Save & Close" at bounding box center [1032, 552] width 163 height 37
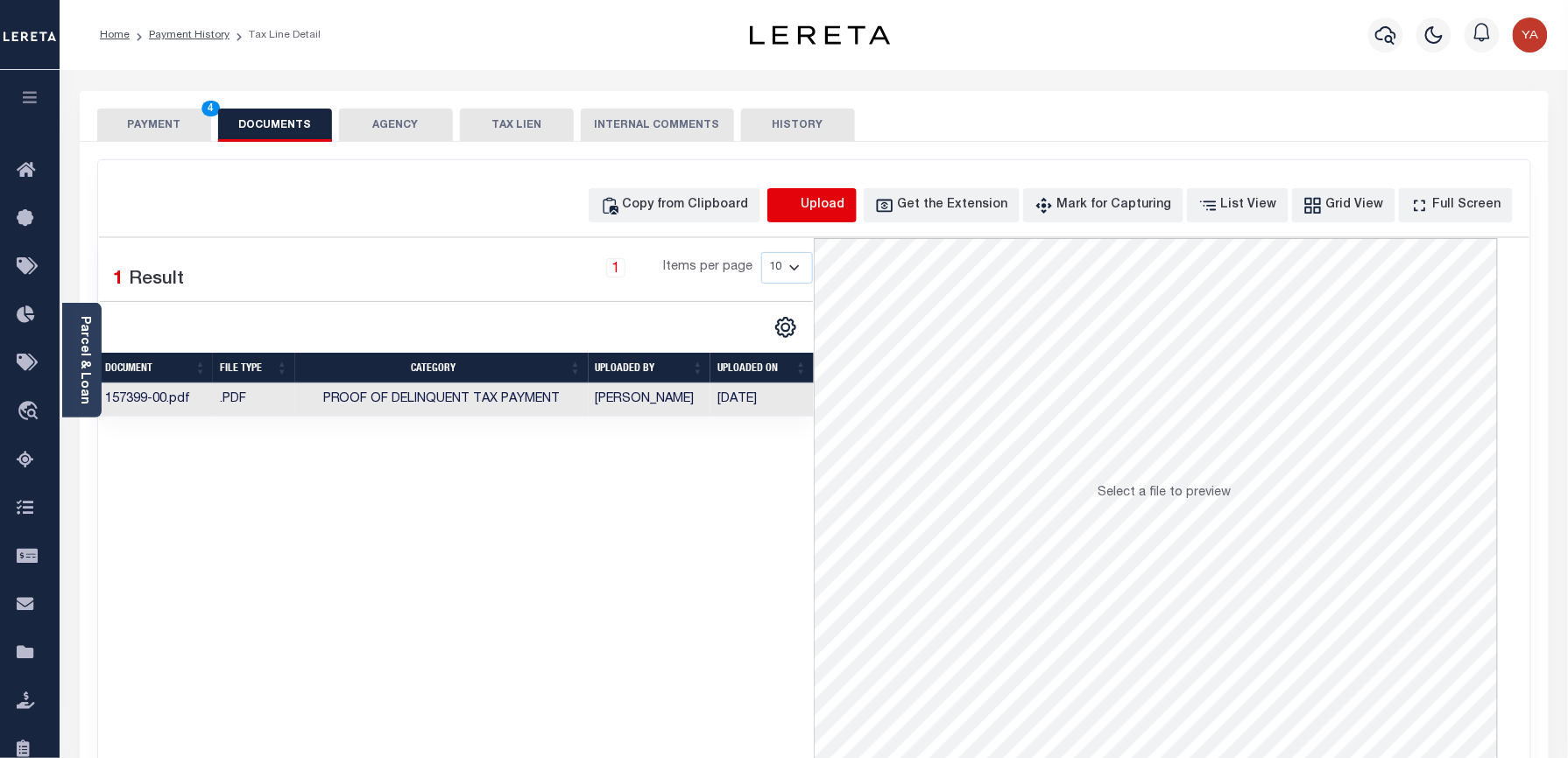
click at [798, 202] on icon "button" at bounding box center [788, 205] width 19 height 19
select select "POP"
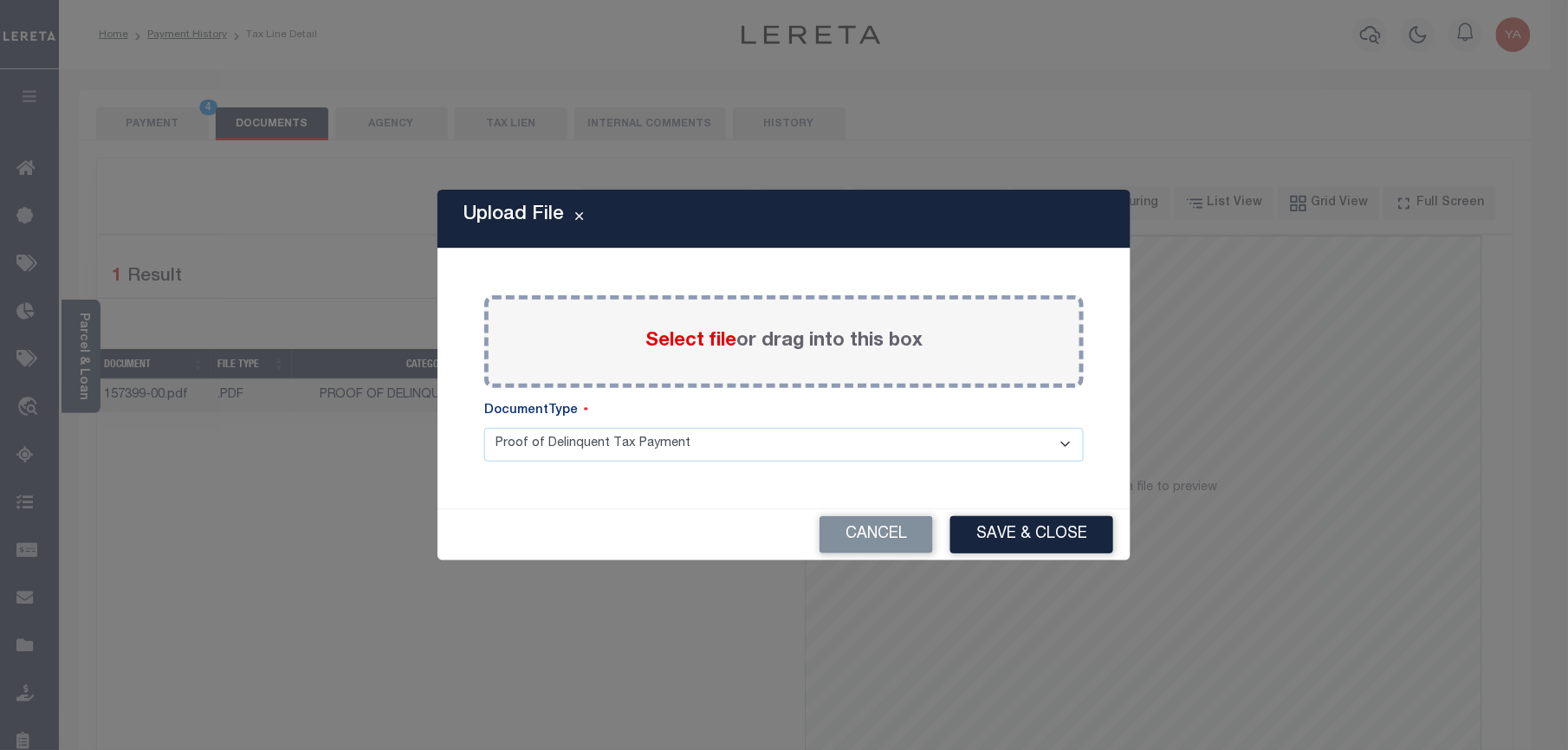
click at [803, 345] on label "Select file or drag into this box" at bounding box center [784, 342] width 277 height 29
click at [0, 0] on input "Select file or drag into this box" at bounding box center [0, 0] width 0 height 0
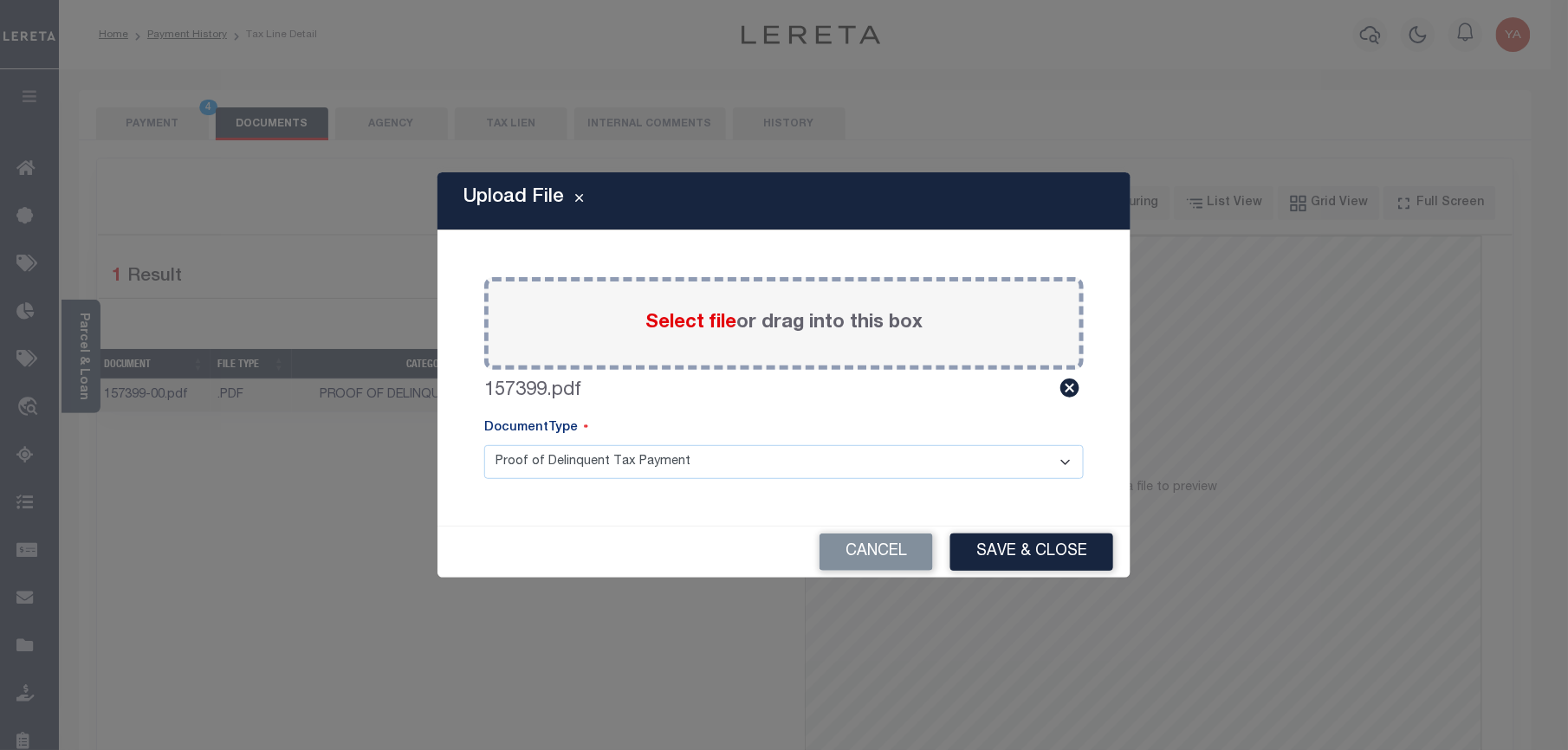
drag, startPoint x: 804, startPoint y: 452, endPoint x: 797, endPoint y: 461, distance: 11.4
click at [803, 452] on select "Proof of Delinquent Tax Payment" at bounding box center [784, 462] width 600 height 34
click at [485, 445] on select "Proof of Delinquent Tax Payment" at bounding box center [784, 462] width 600 height 34
click at [1017, 561] on button "Save & Close" at bounding box center [1032, 552] width 163 height 37
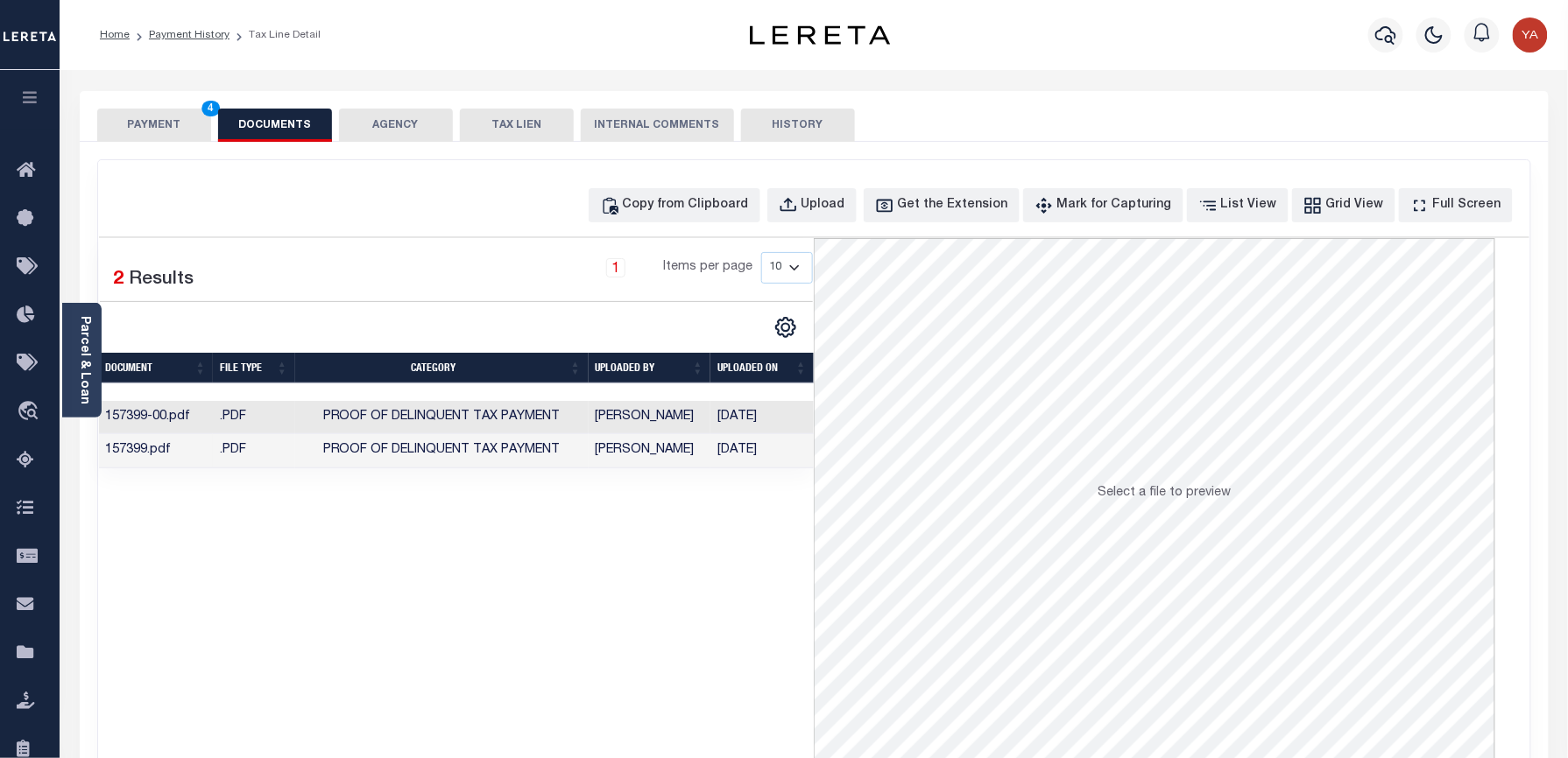
click at [182, 128] on button "PAYMENT 4" at bounding box center [154, 125] width 113 height 33
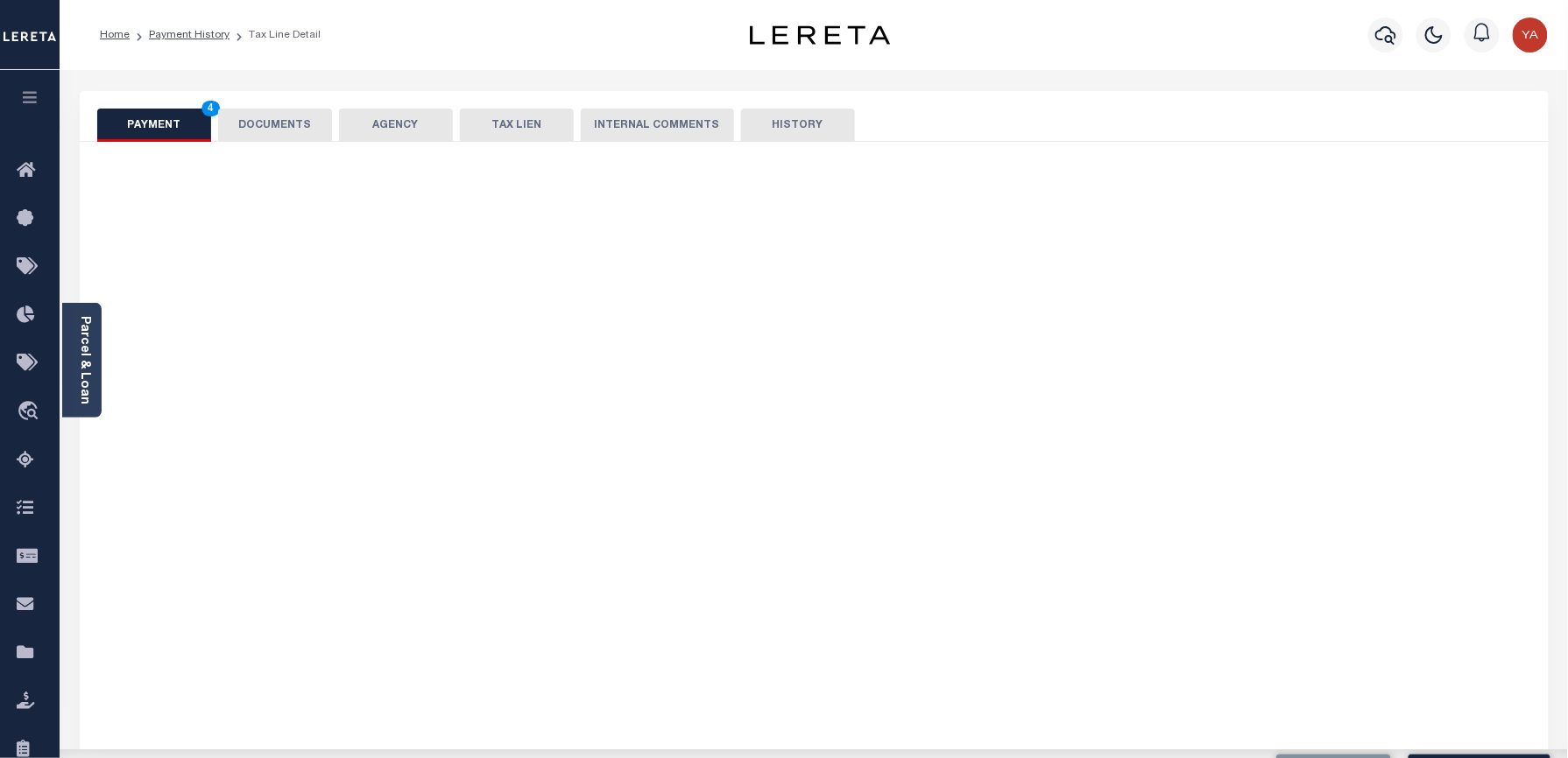
click at [462, 47] on div "Home Payment History Tax Line Detail" at bounding box center [392, 34] width 612 height 37
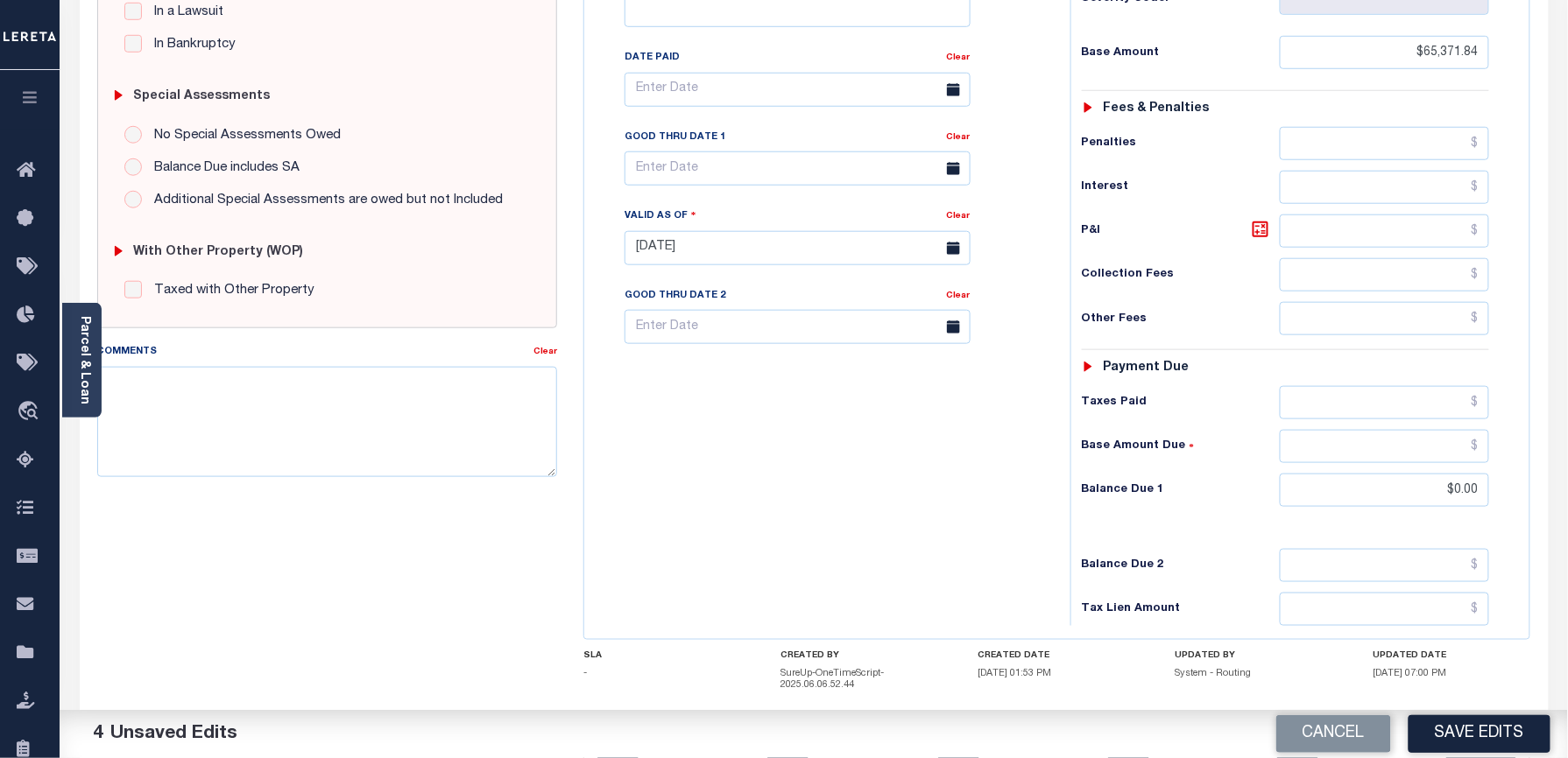
scroll to position [547, 0]
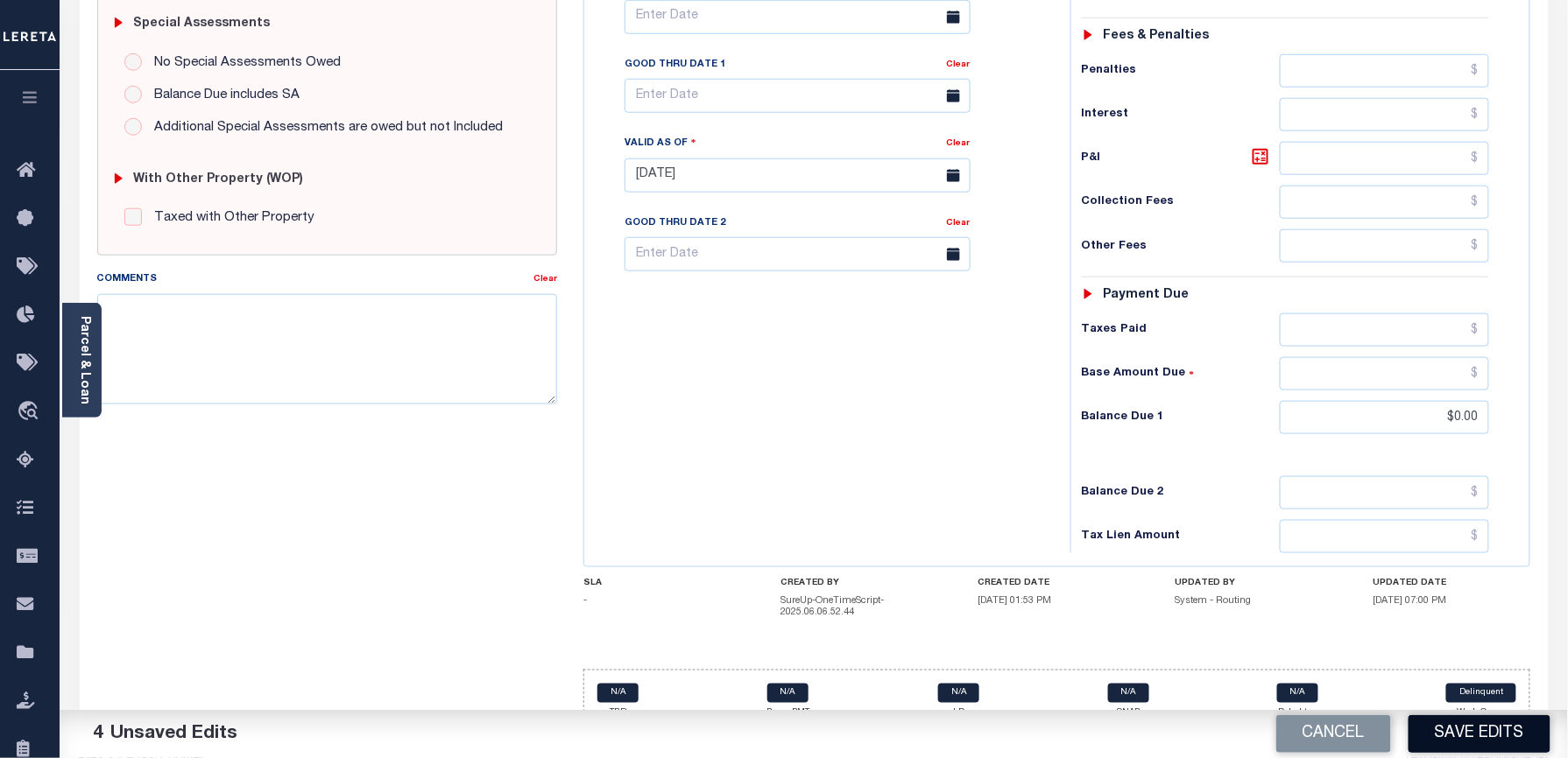
click at [1518, 728] on button "Save Edits" at bounding box center [1480, 735] width 142 height 38
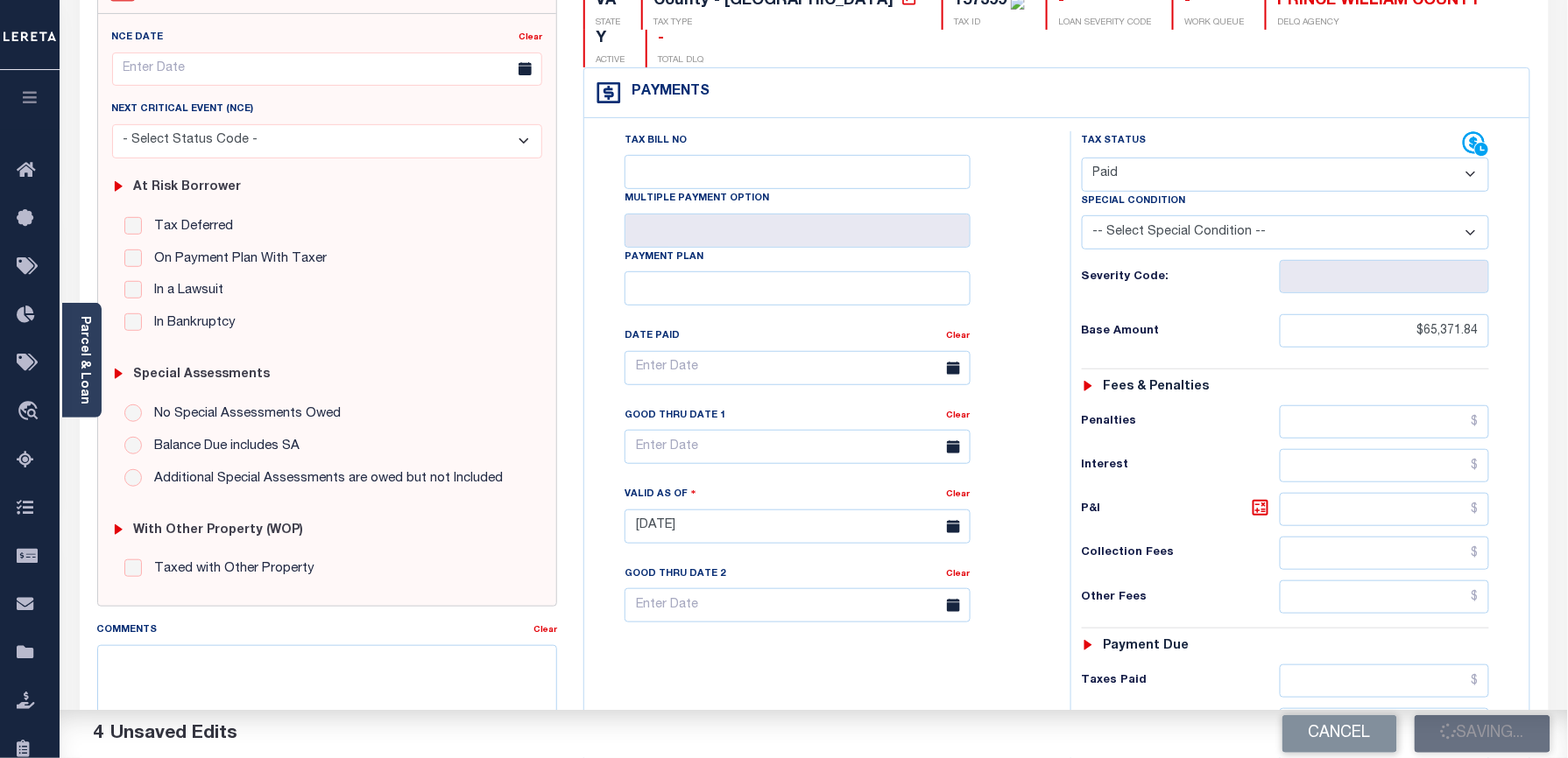
scroll to position [0, 0]
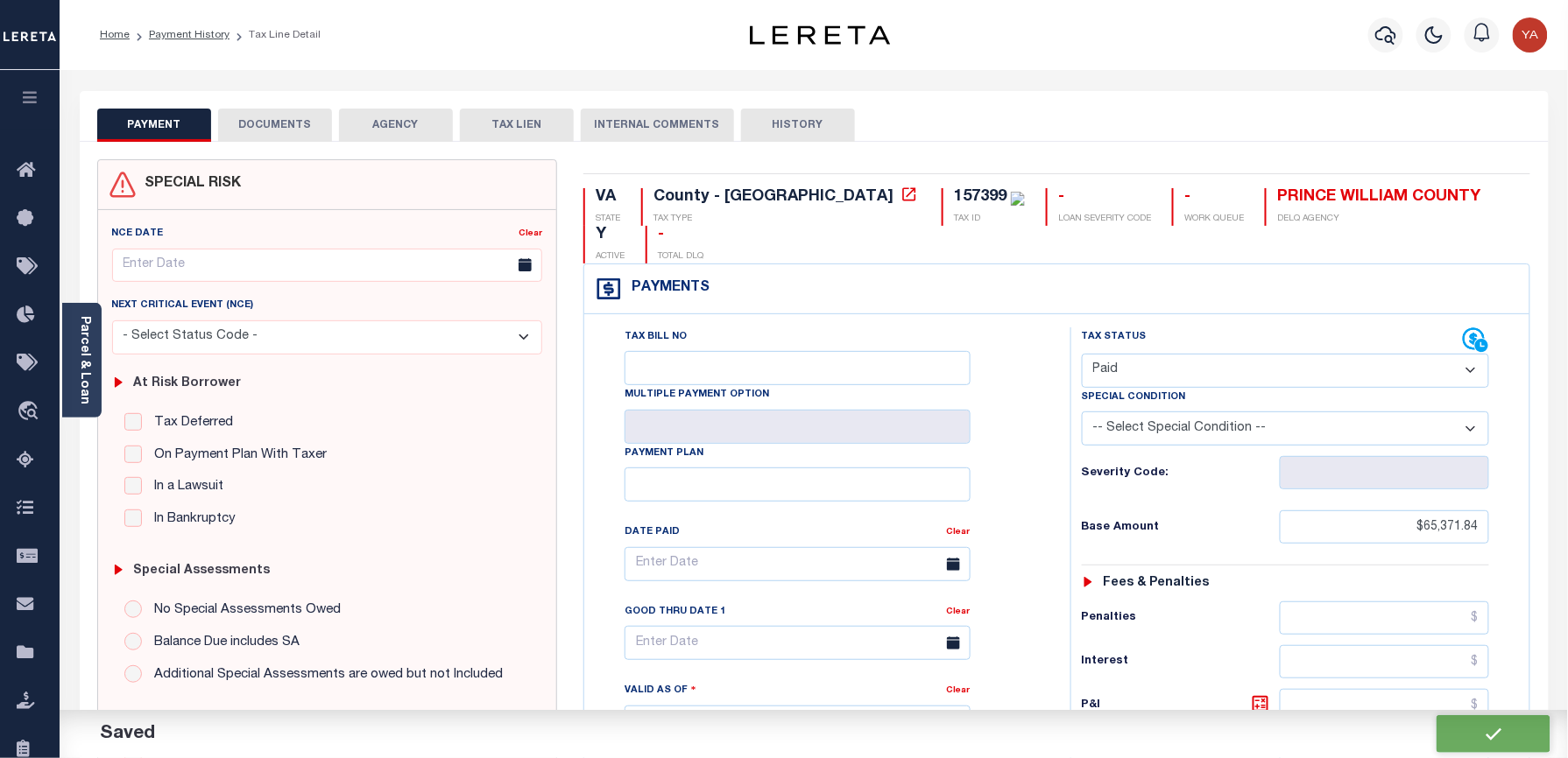
checkbox input "false"
type input "$65,371.84"
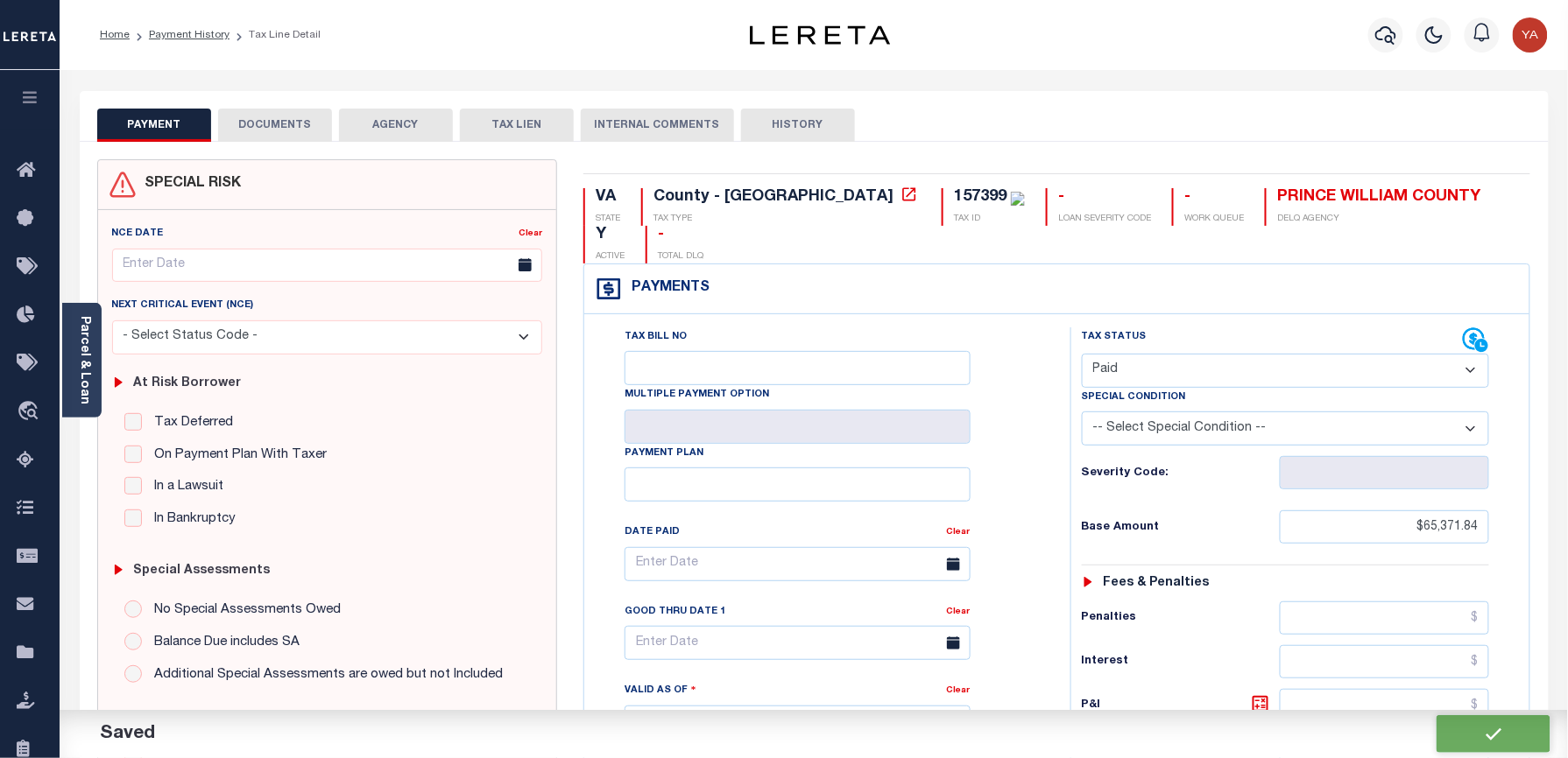
type input "$0"
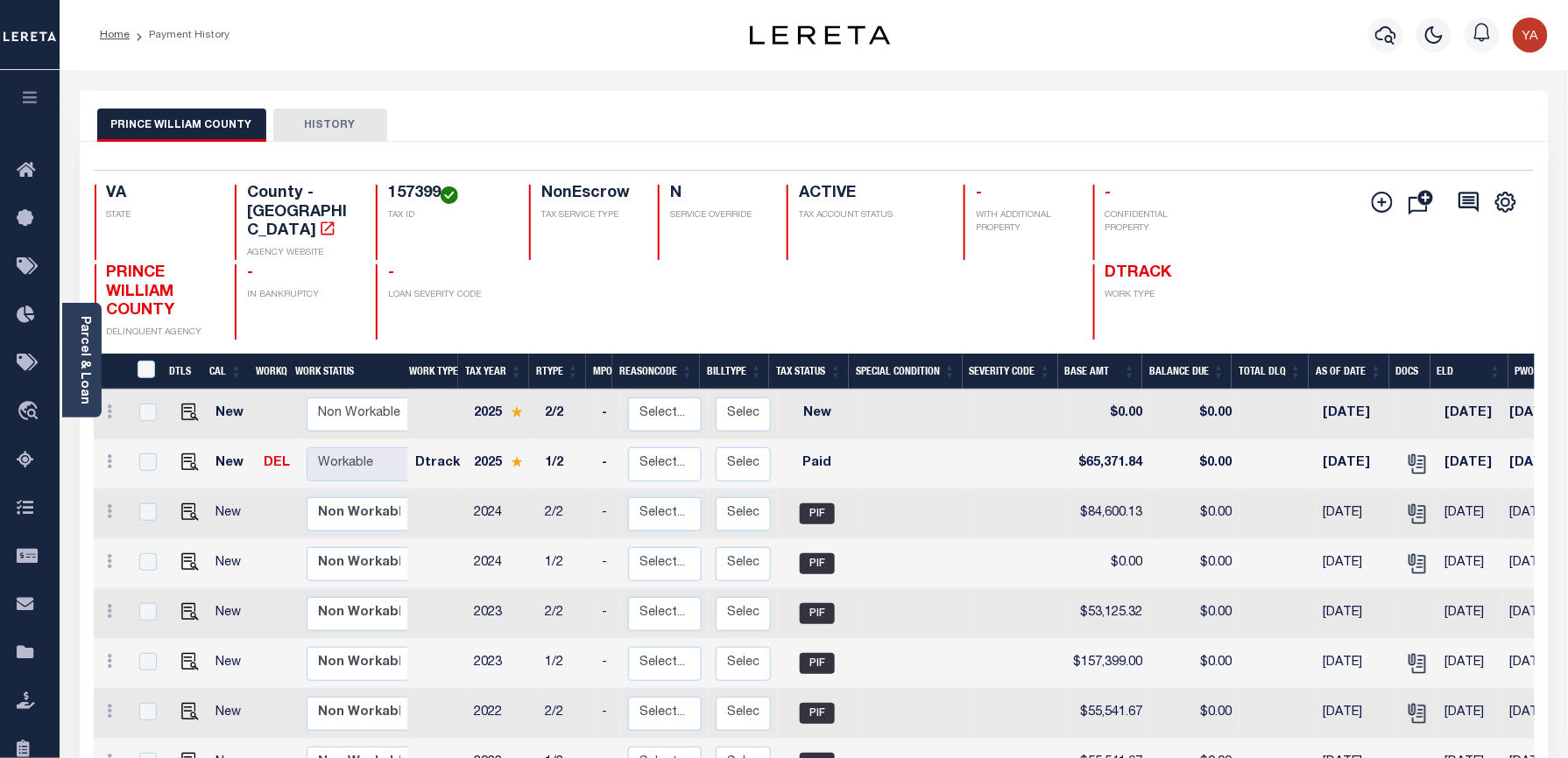
click at [394, 189] on h4 "157399" at bounding box center [448, 194] width 120 height 19
copy h4 "157399"
click at [80, 382] on link "Parcel & Loan" at bounding box center [85, 360] width 13 height 88
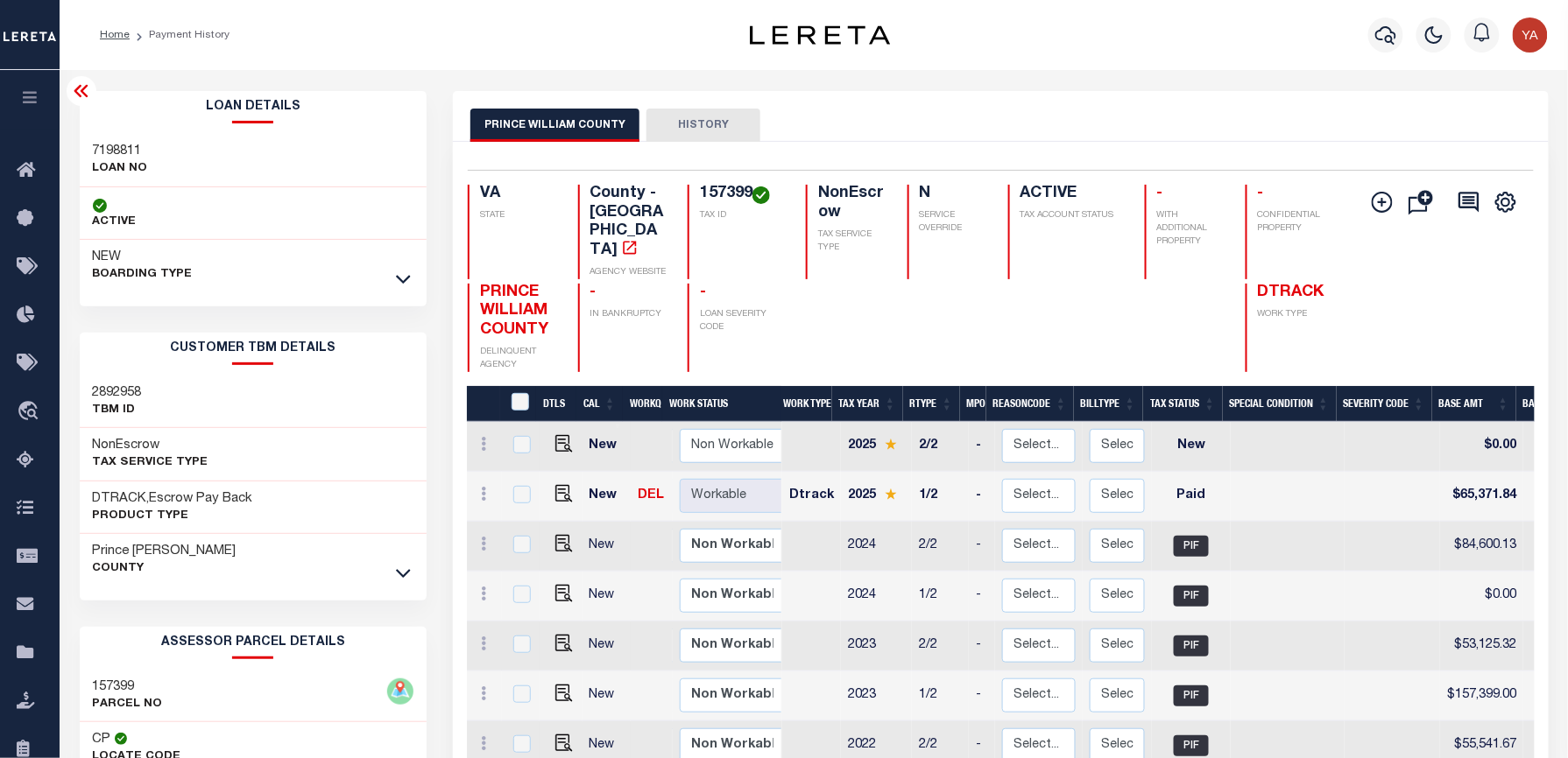
click at [113, 155] on h3 "7198811" at bounding box center [120, 151] width 55 height 17
copy h3 "7198811"
click at [718, 194] on h4 "157399" at bounding box center [742, 194] width 85 height 19
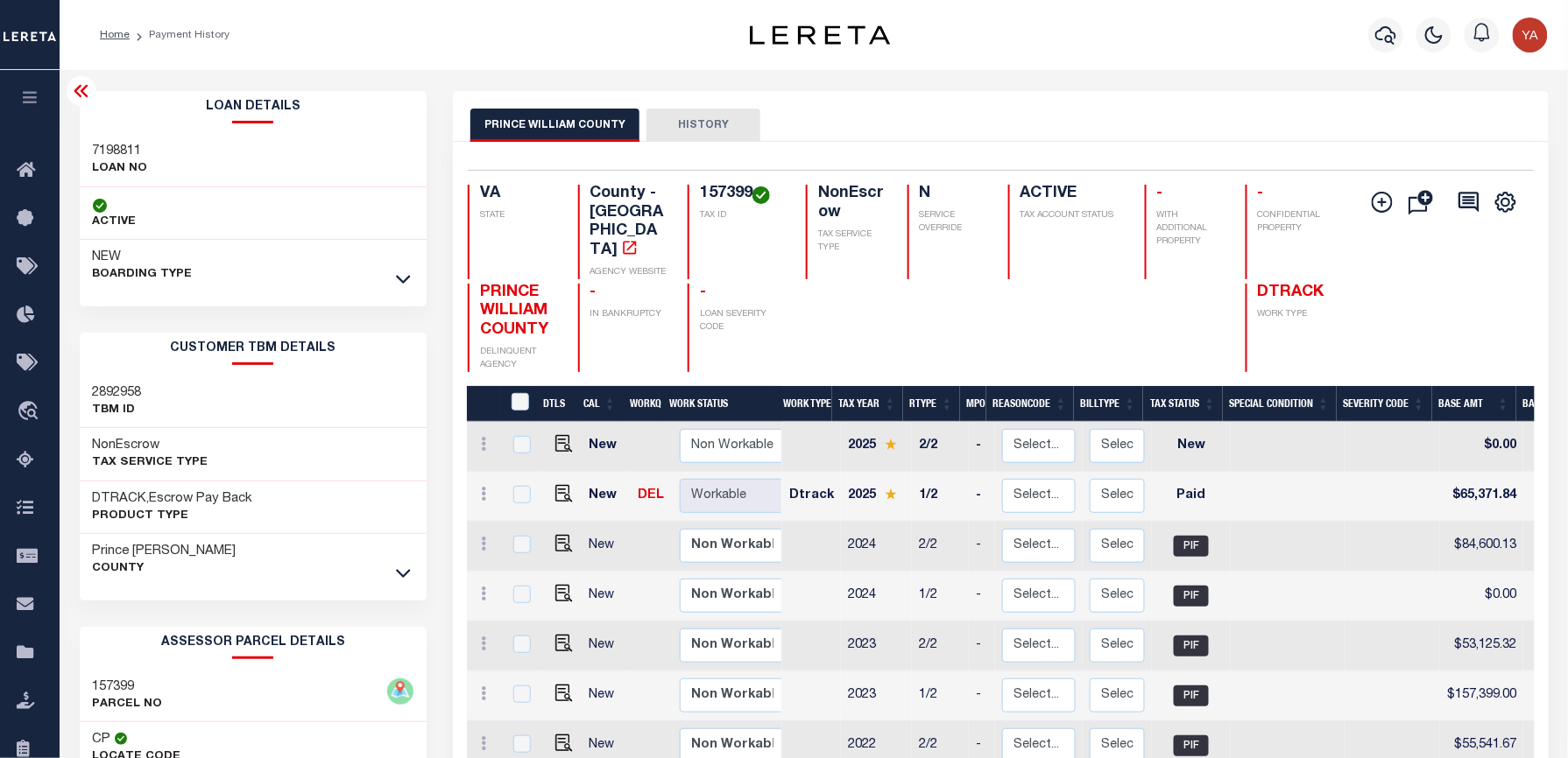
copy h4 "157399"
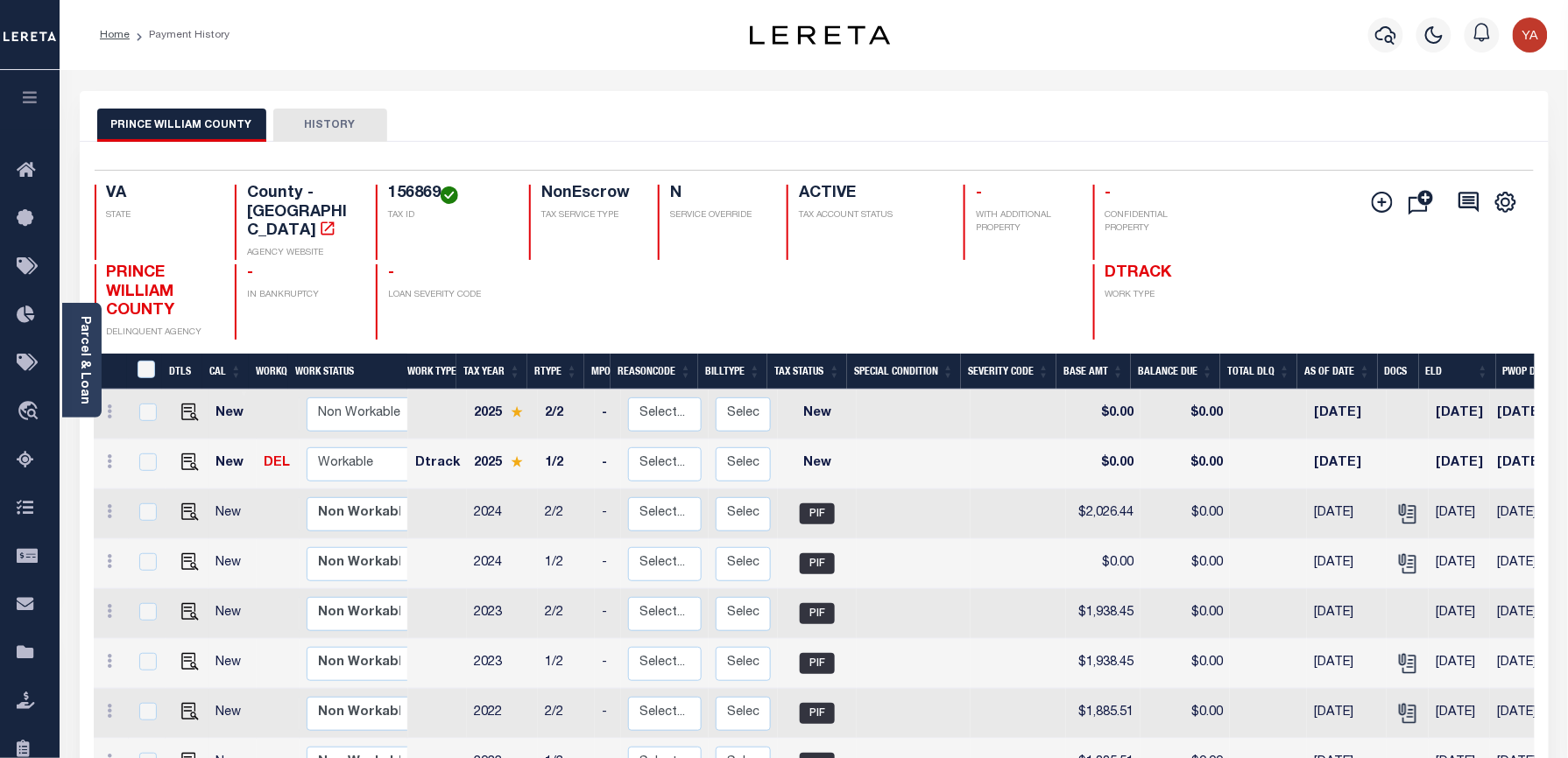
click at [403, 187] on h4 "156869" at bounding box center [448, 194] width 120 height 19
copy h4 "156869"
click at [415, 176] on div "Selected 16 Results 1 Items per page 25 50 100 VA STATE County - VA AGENCY WEBS…" at bounding box center [813, 255] width 1467 height 170
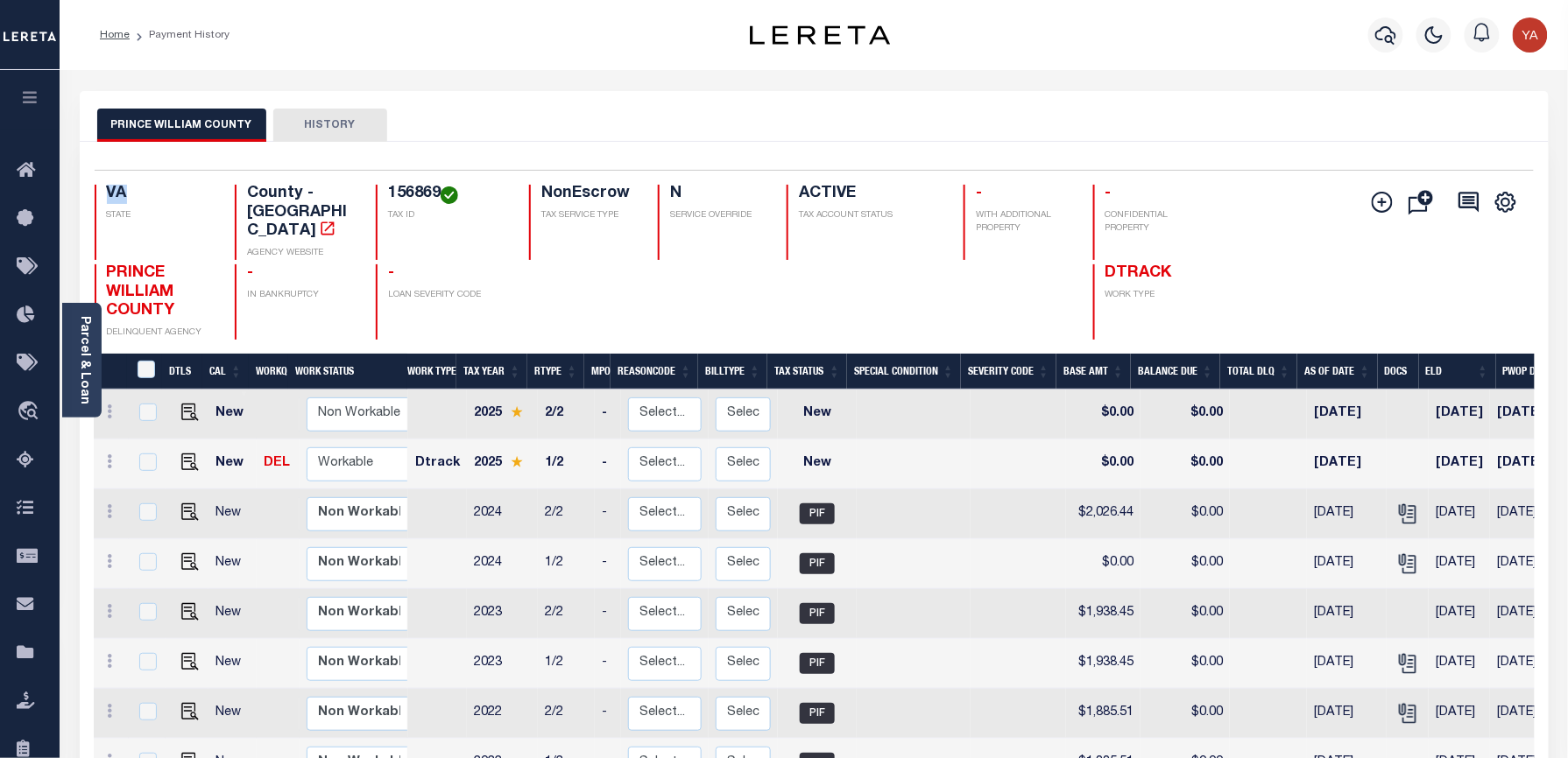
copy h4 "VA"
click at [408, 189] on h4 "156869" at bounding box center [448, 194] width 120 height 19
copy h4 "156869"
click at [408, 189] on h4 "156869" at bounding box center [448, 194] width 120 height 19
click at [180, 454] on td at bounding box center [186, 464] width 42 height 50
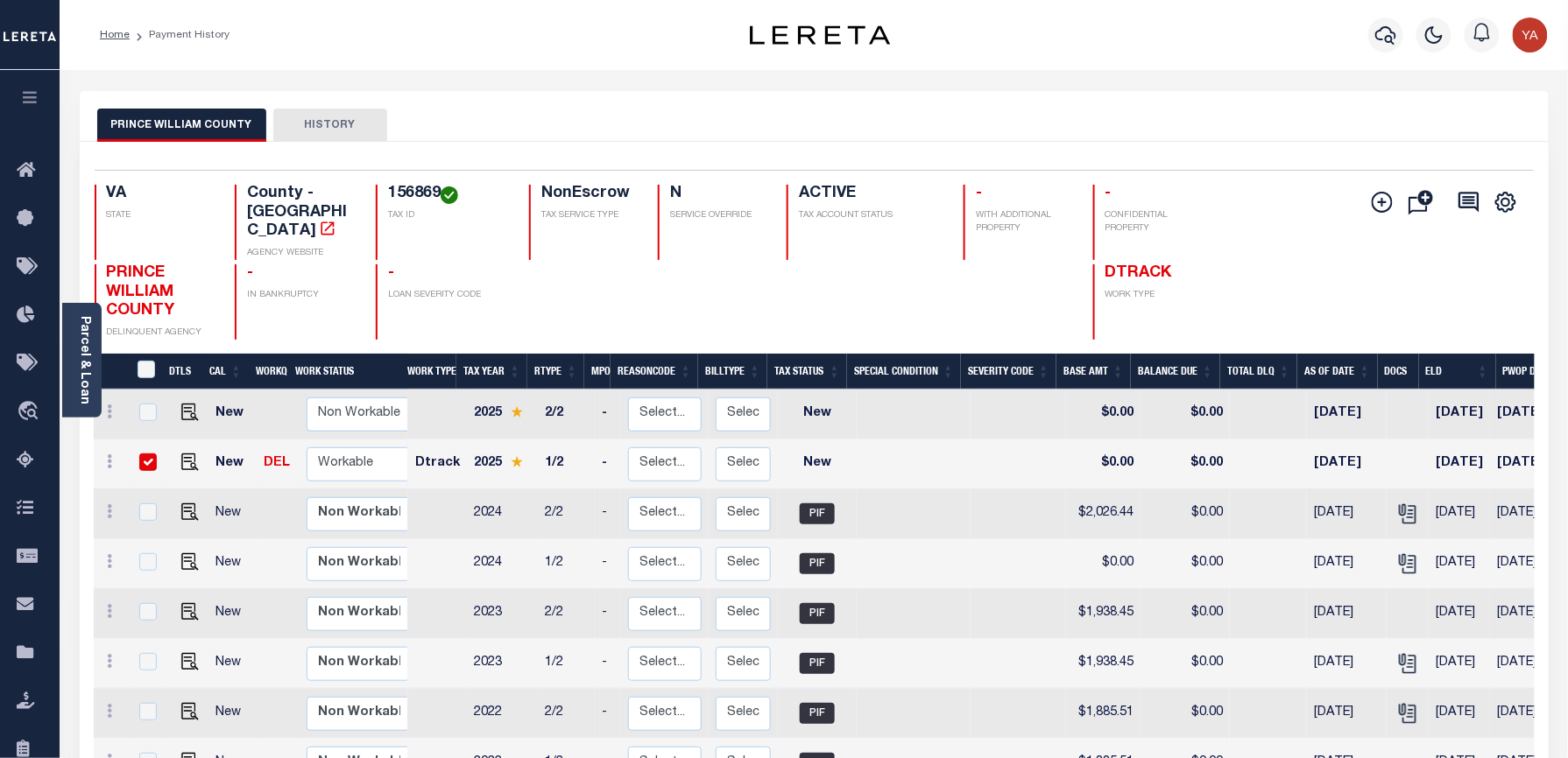
checkbox input "true"
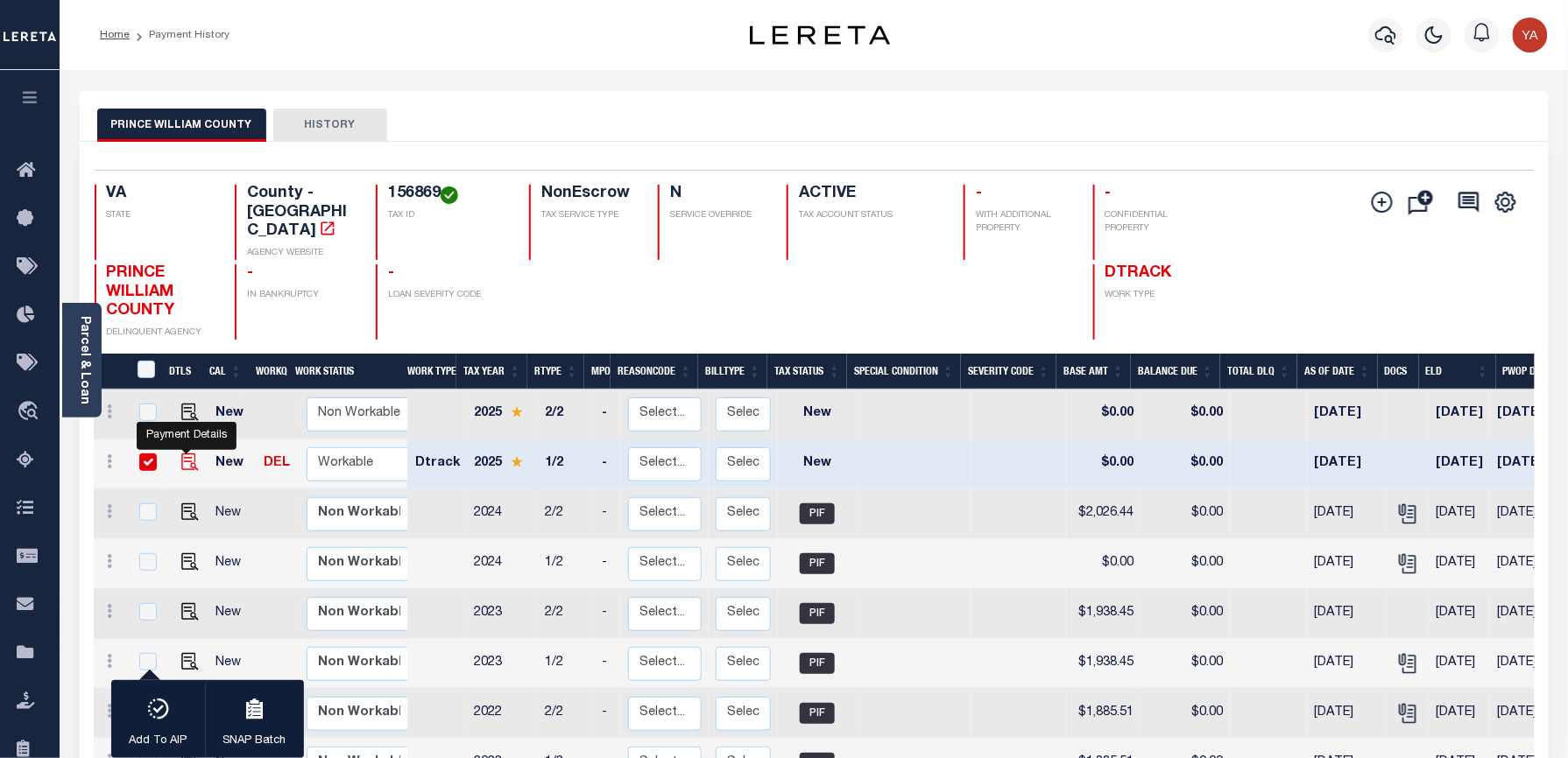
click at [181, 454] on img "" at bounding box center [189, 462] width 17 height 17
checkbox input "false"
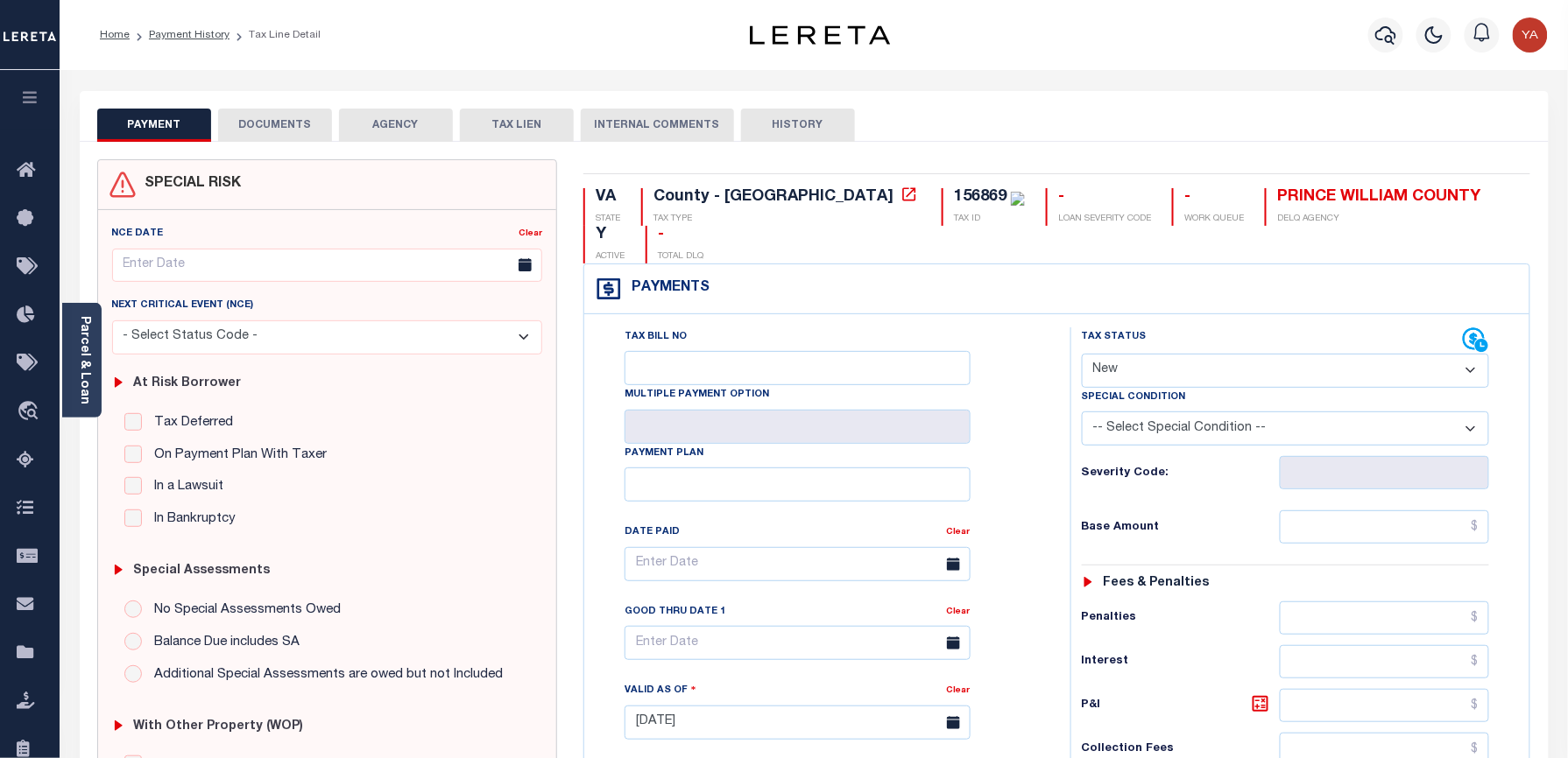
click at [1142, 354] on select "- Select Status Code - Open Due/Unpaid Paid Incomplete No Tax Due Internal Refu…" at bounding box center [1285, 371] width 408 height 34
select select "PYD"
click at [1082, 354] on select "- Select Status Code - Open Due/Unpaid Paid Incomplete No Tax Due Internal Refu…" at bounding box center [1285, 371] width 408 height 34
type input "[DATE]"
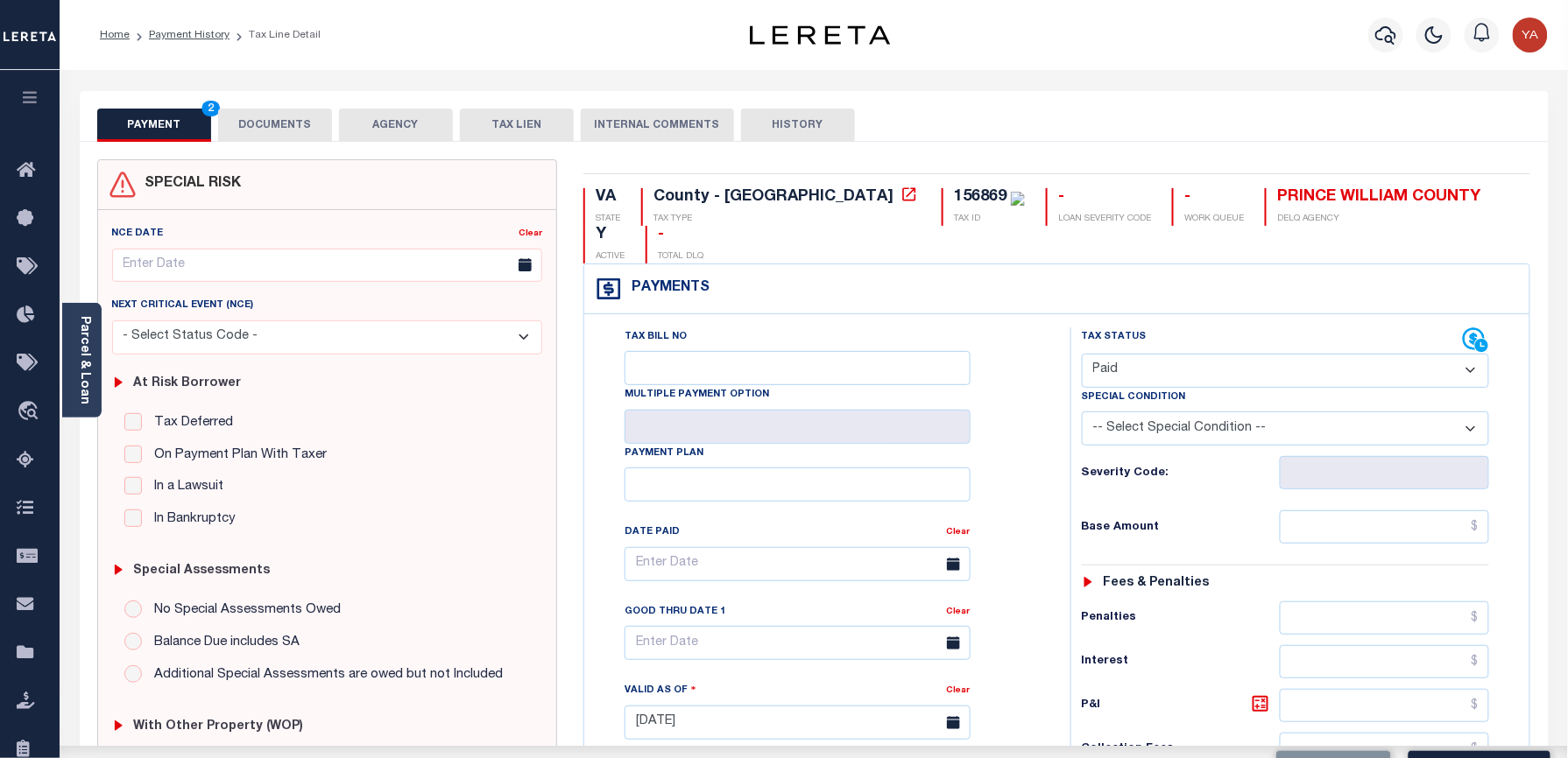
click at [1048, 516] on div "Tax Bill No Multiple Payment Option Payment Plan Clear" at bounding box center [823, 714] width 468 height 773
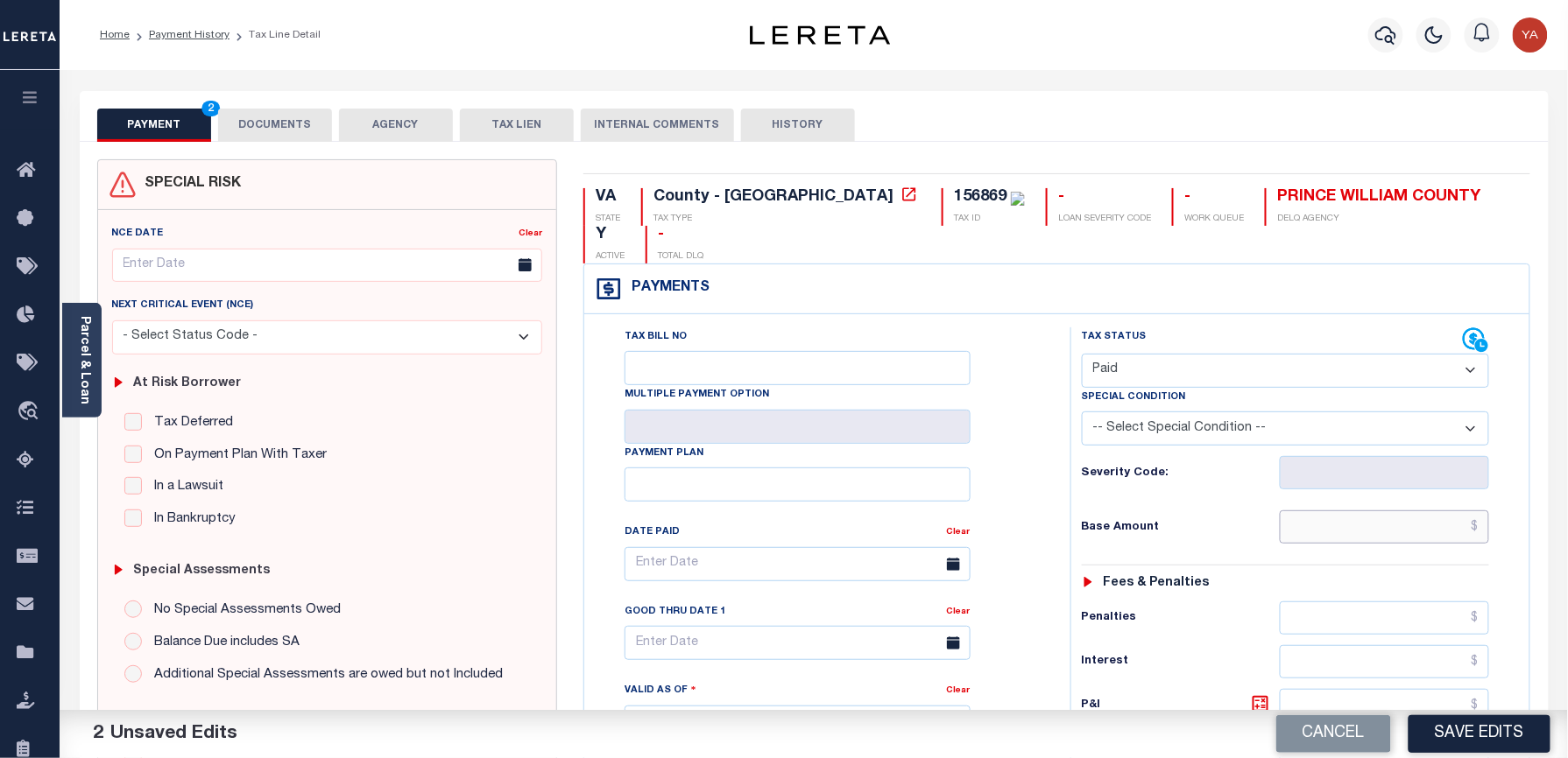
click at [1339, 510] on input "text" at bounding box center [1384, 527] width 210 height 33
paste input "2,125.72"
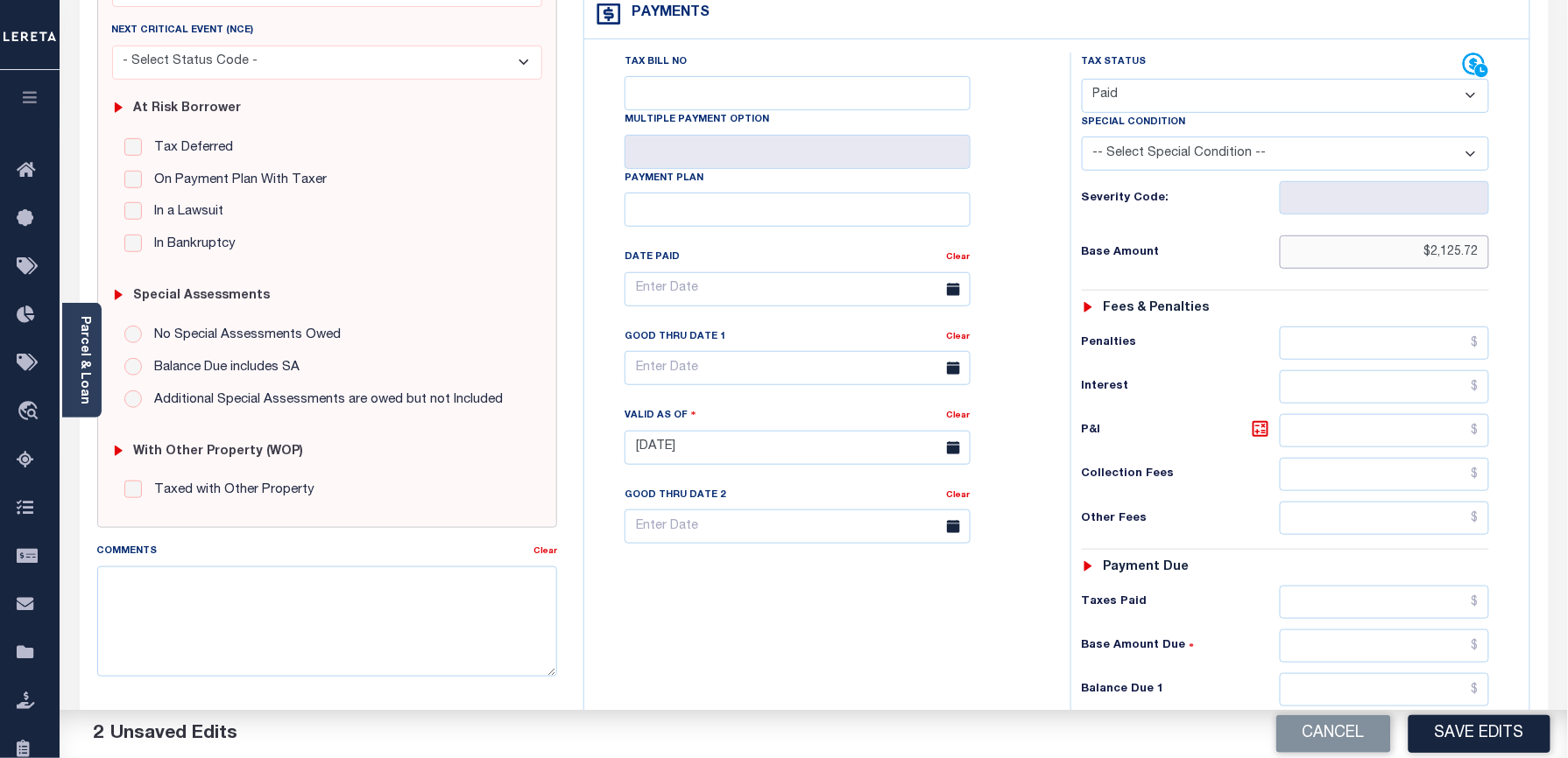
scroll to position [552, 0]
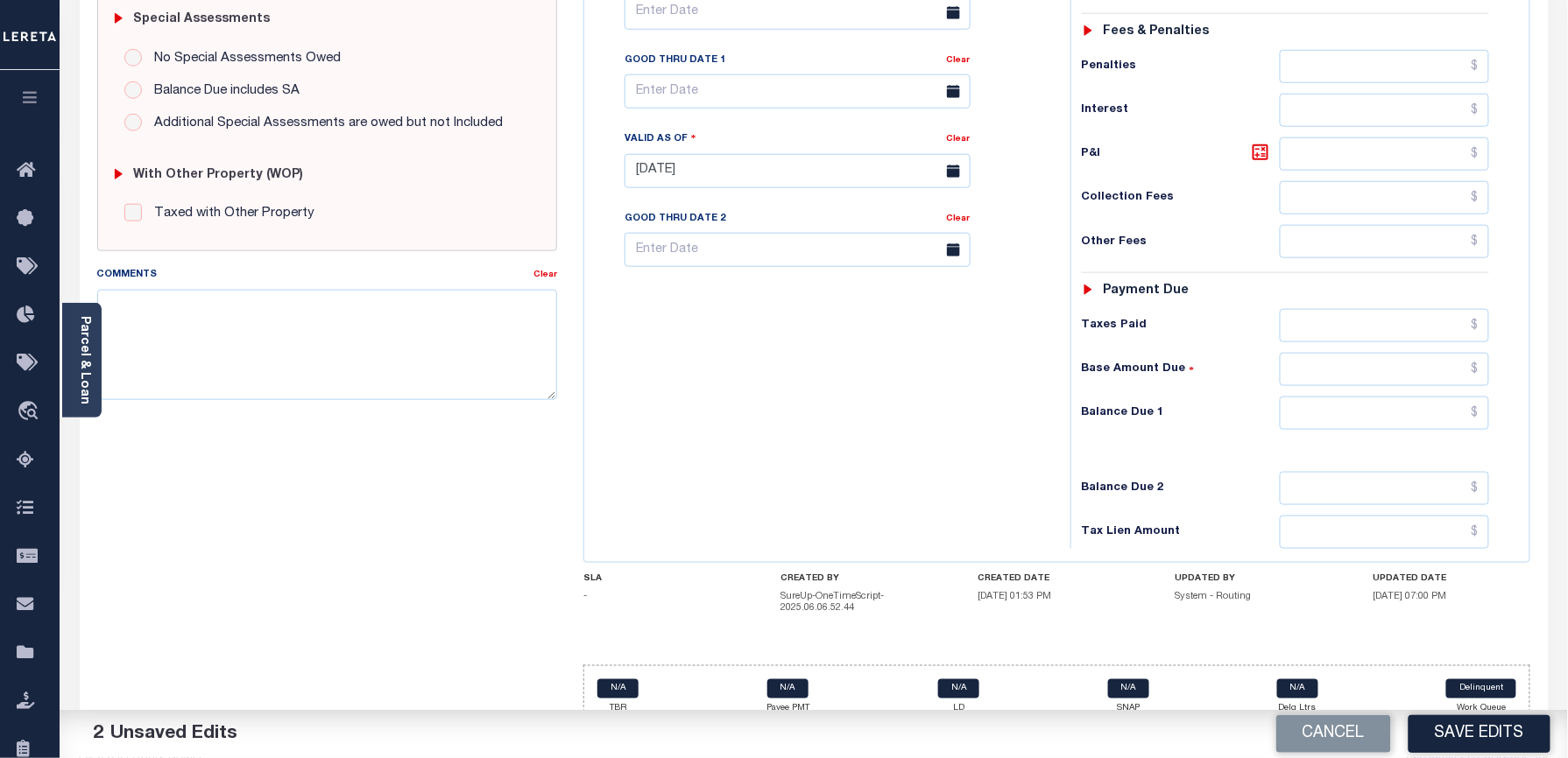
type input "$2,125.72"
click at [1335, 397] on input "text" at bounding box center [1384, 413] width 210 height 33
type input "$0.00"
click at [972, 333] on div "Tax Bill No Multiple Payment Option Payment Plan Clear" at bounding box center [823, 162] width 468 height 773
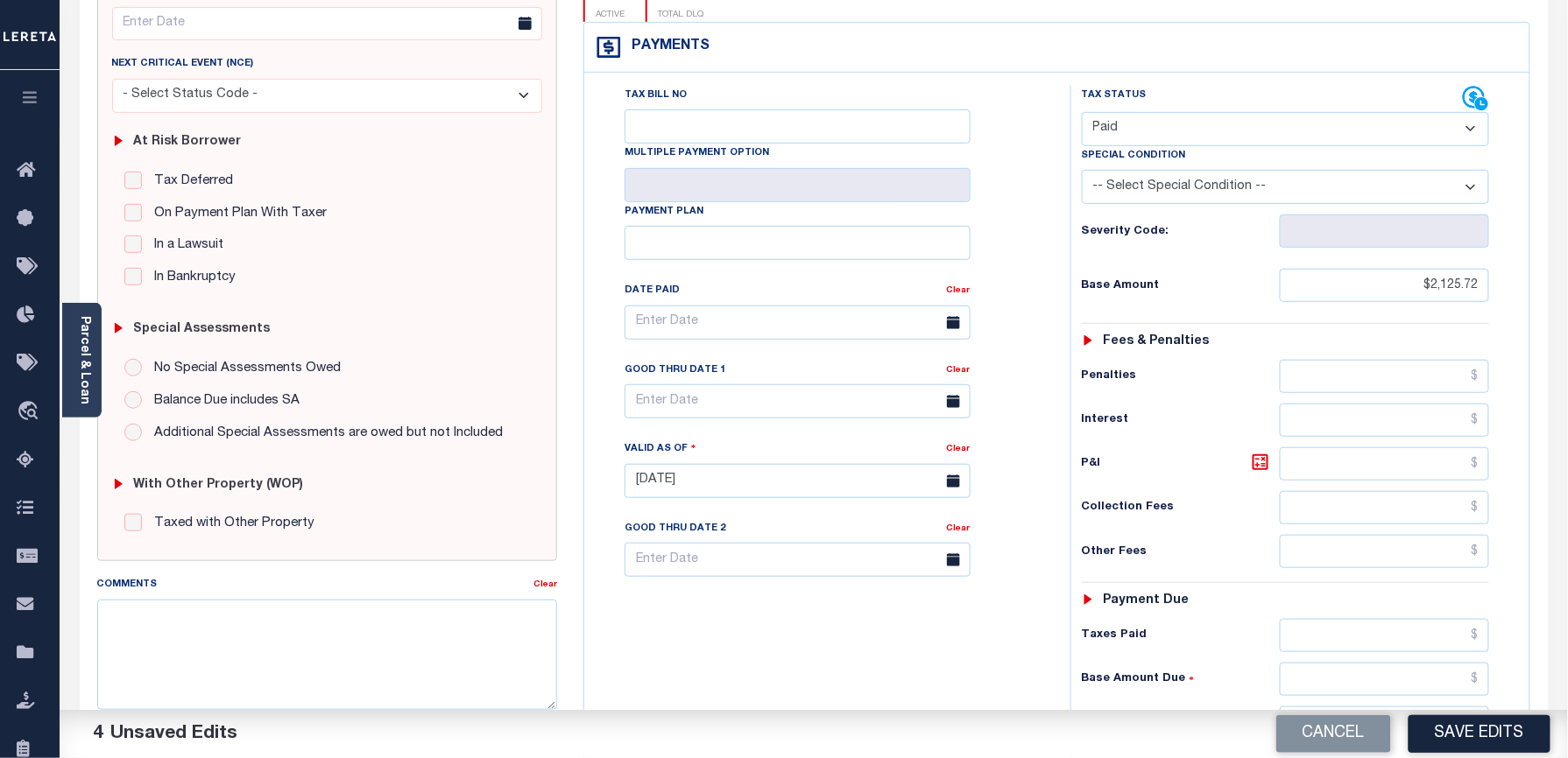
scroll to position [0, 0]
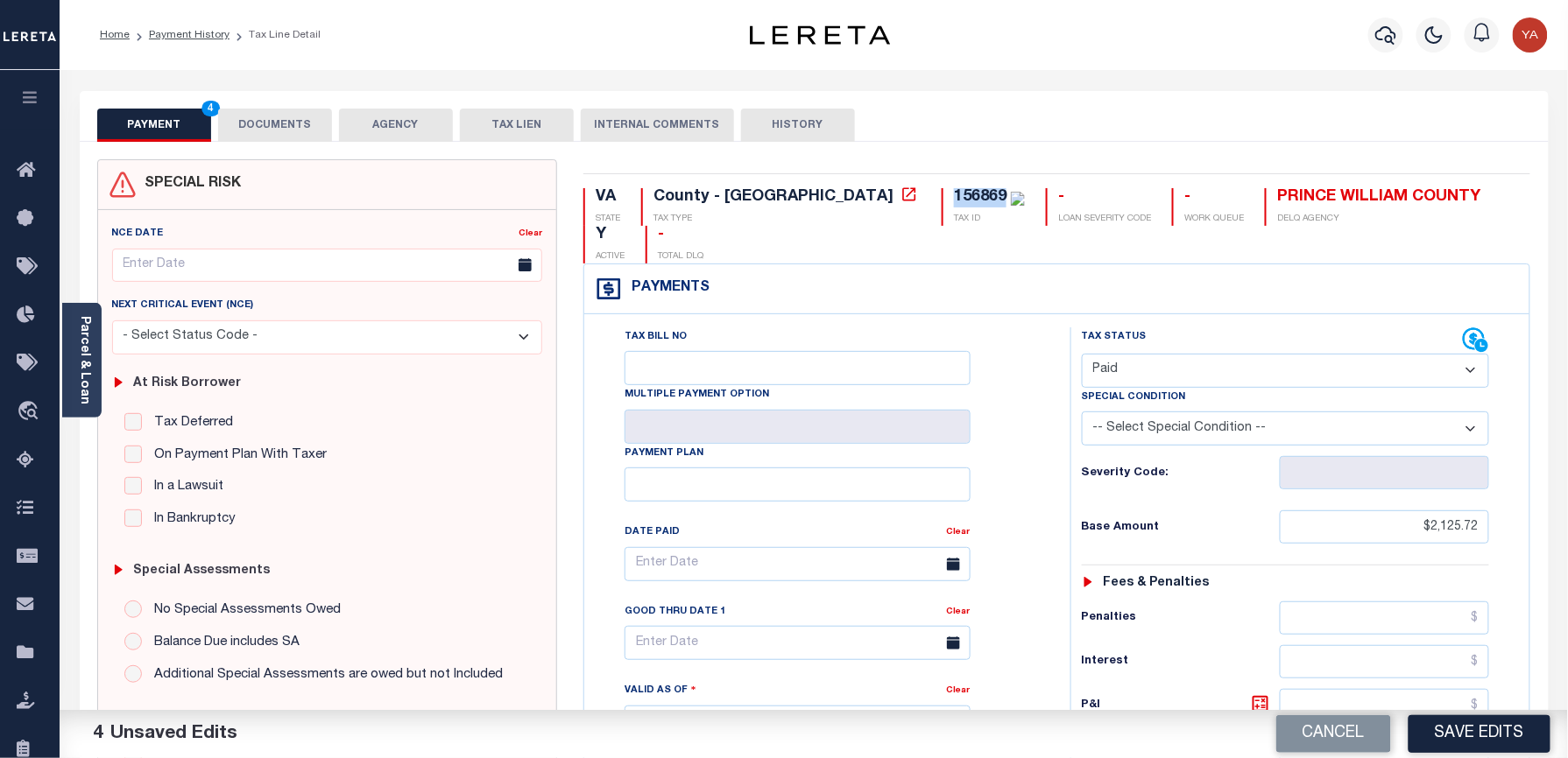
drag, startPoint x: 803, startPoint y: 196, endPoint x: 855, endPoint y: 194, distance: 52.0
click at [954, 194] on div "156869" at bounding box center [980, 197] width 52 height 16
copy div "156869"
click at [330, 131] on button "DOCUMENTS" at bounding box center [275, 125] width 113 height 33
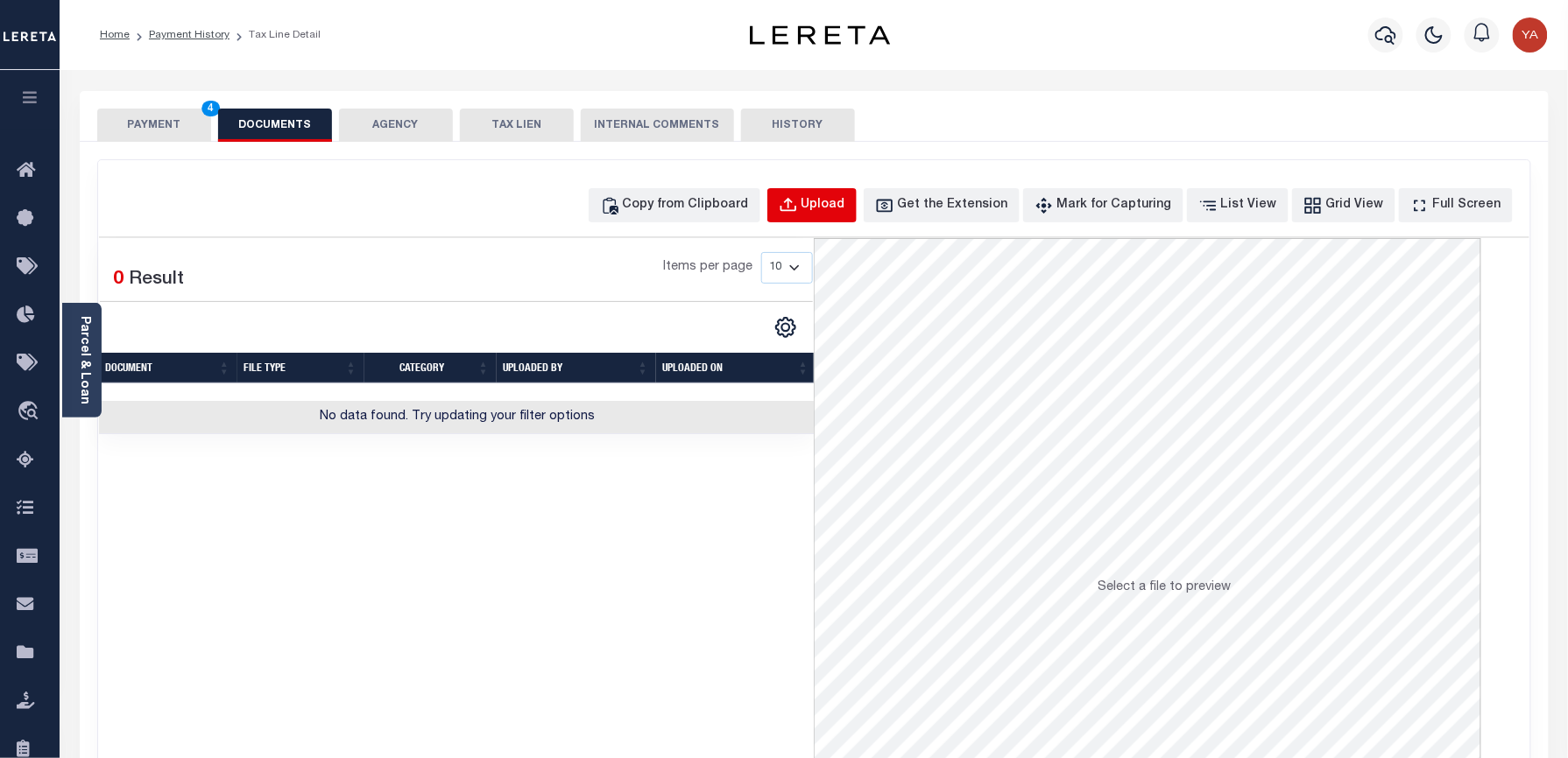
click at [836, 194] on button "Upload" at bounding box center [811, 205] width 89 height 34
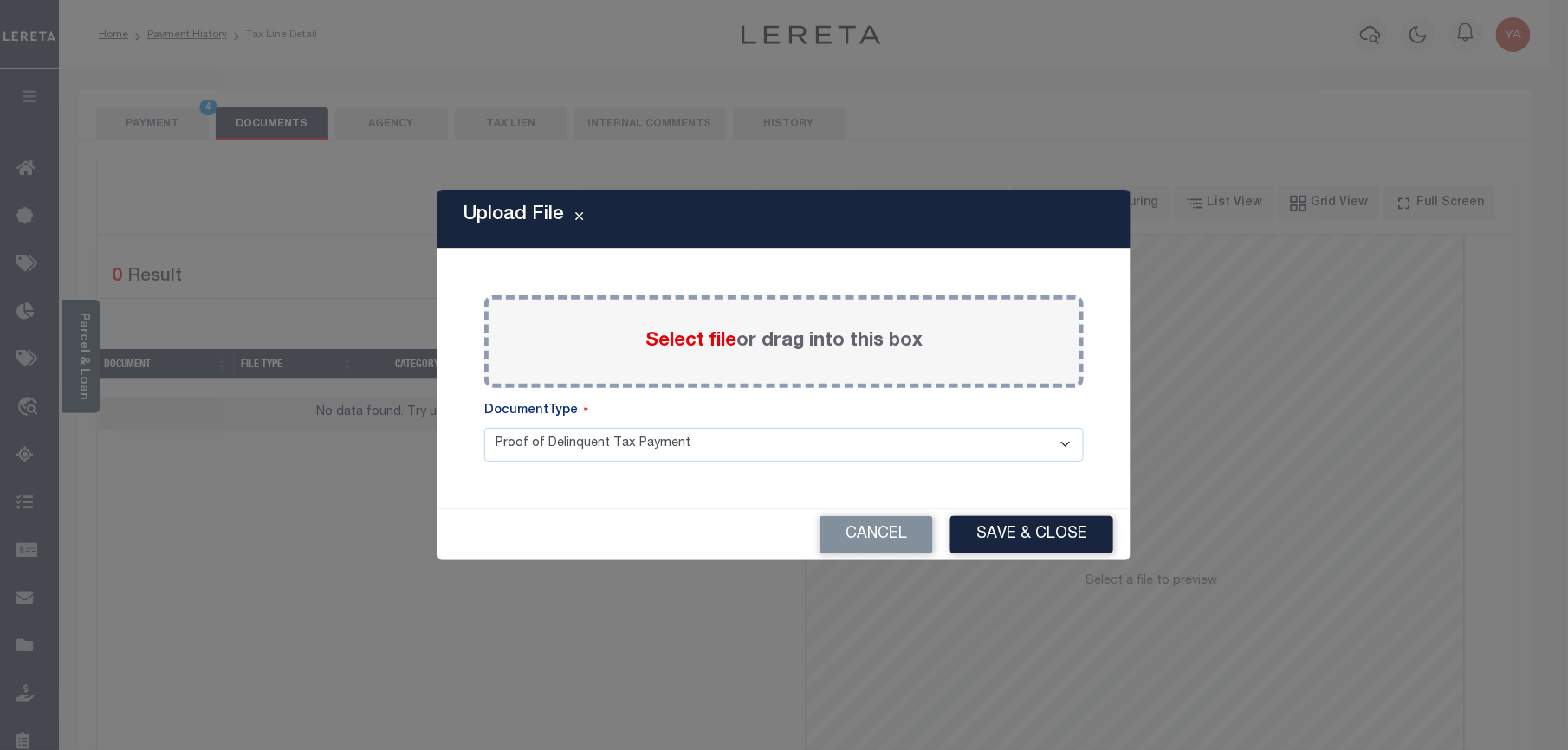
click at [803, 350] on label "Select file or drag into this box" at bounding box center [784, 342] width 277 height 29
click at [0, 0] on input "Select file or drag into this box" at bounding box center [0, 0] width 0 height 0
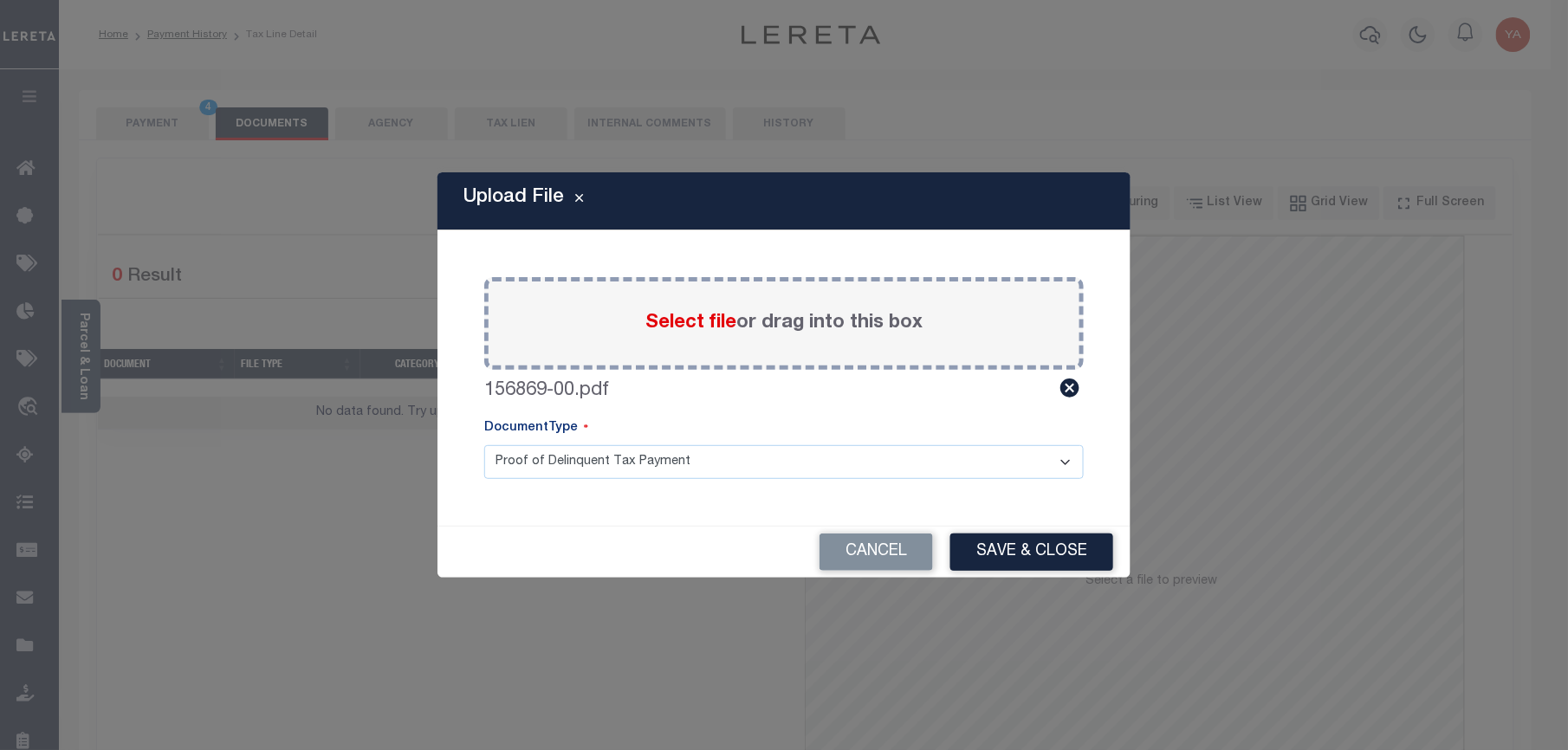
drag, startPoint x: 821, startPoint y: 466, endPoint x: 801, endPoint y: 482, distance: 25.6
click at [807, 475] on select "Proof of Delinquent Tax Payment" at bounding box center [784, 462] width 600 height 34
click at [485, 445] on select "Proof of Delinquent Tax Payment" at bounding box center [784, 462] width 600 height 34
click at [968, 552] on button "Save & Close" at bounding box center [1032, 552] width 163 height 37
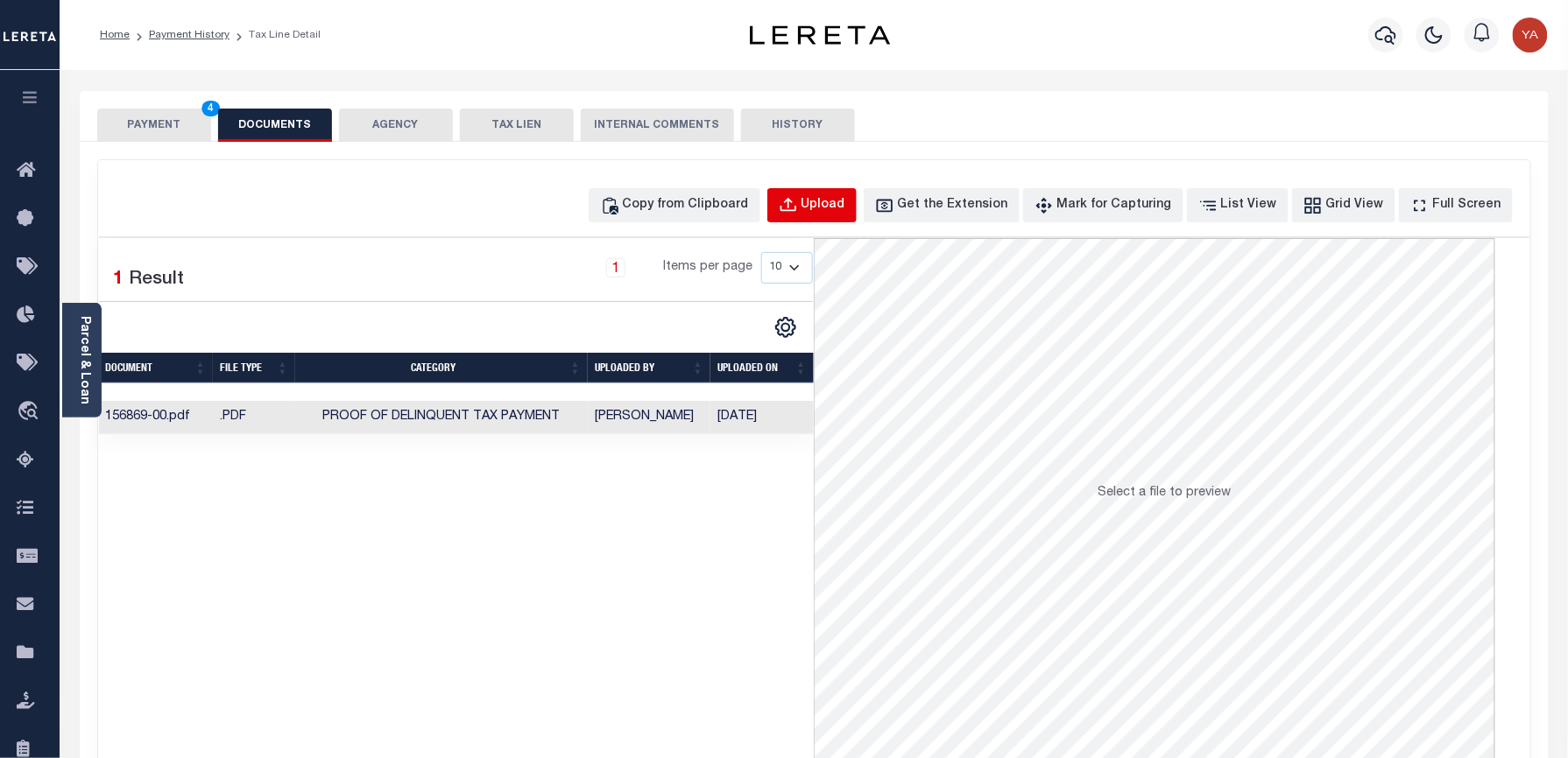
click at [802, 202] on button "Upload" at bounding box center [811, 205] width 89 height 34
select select "POP"
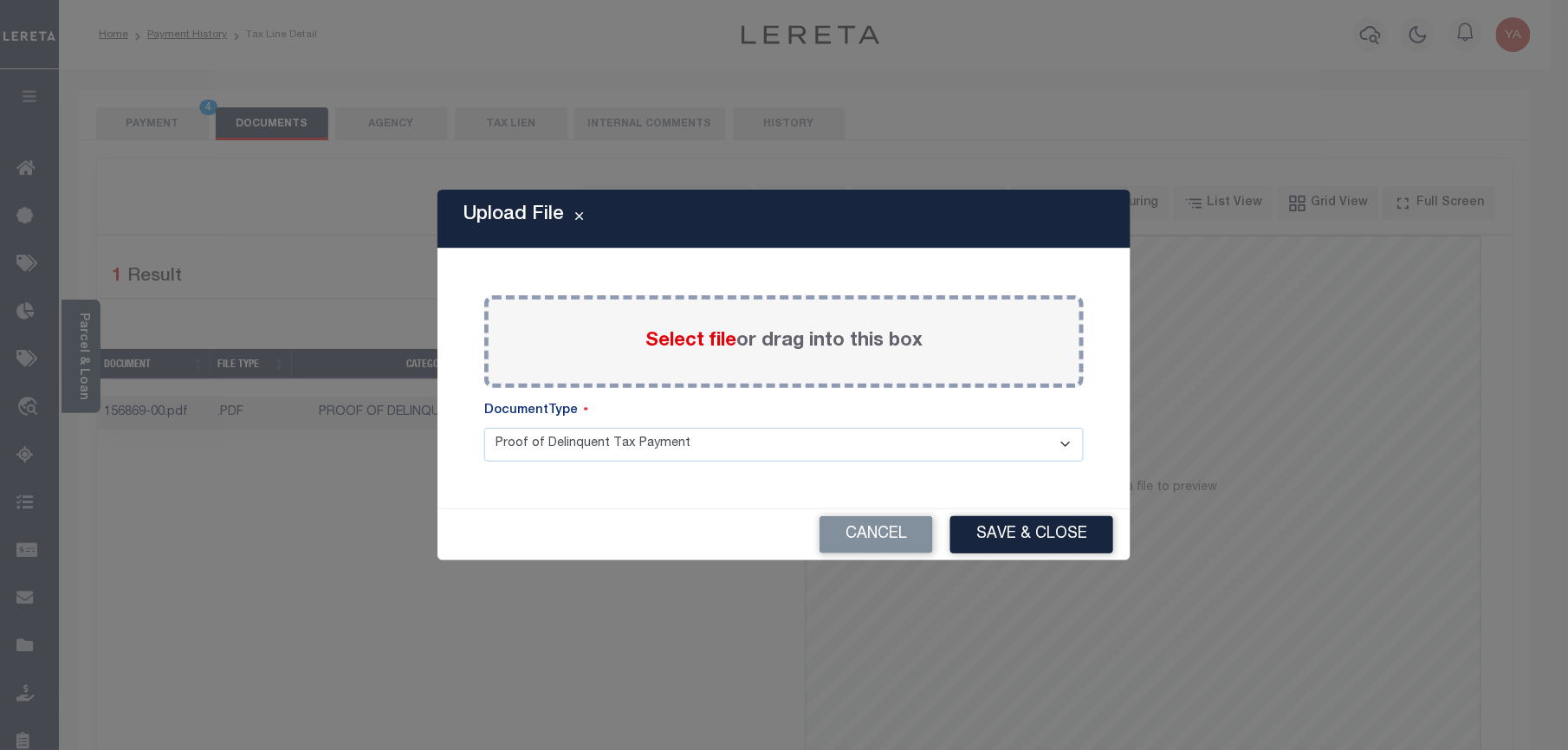
click at [788, 338] on label "Select file or drag into this box" at bounding box center [784, 342] width 277 height 29
click at [0, 0] on input "Select file or drag into this box" at bounding box center [0, 0] width 0 height 0
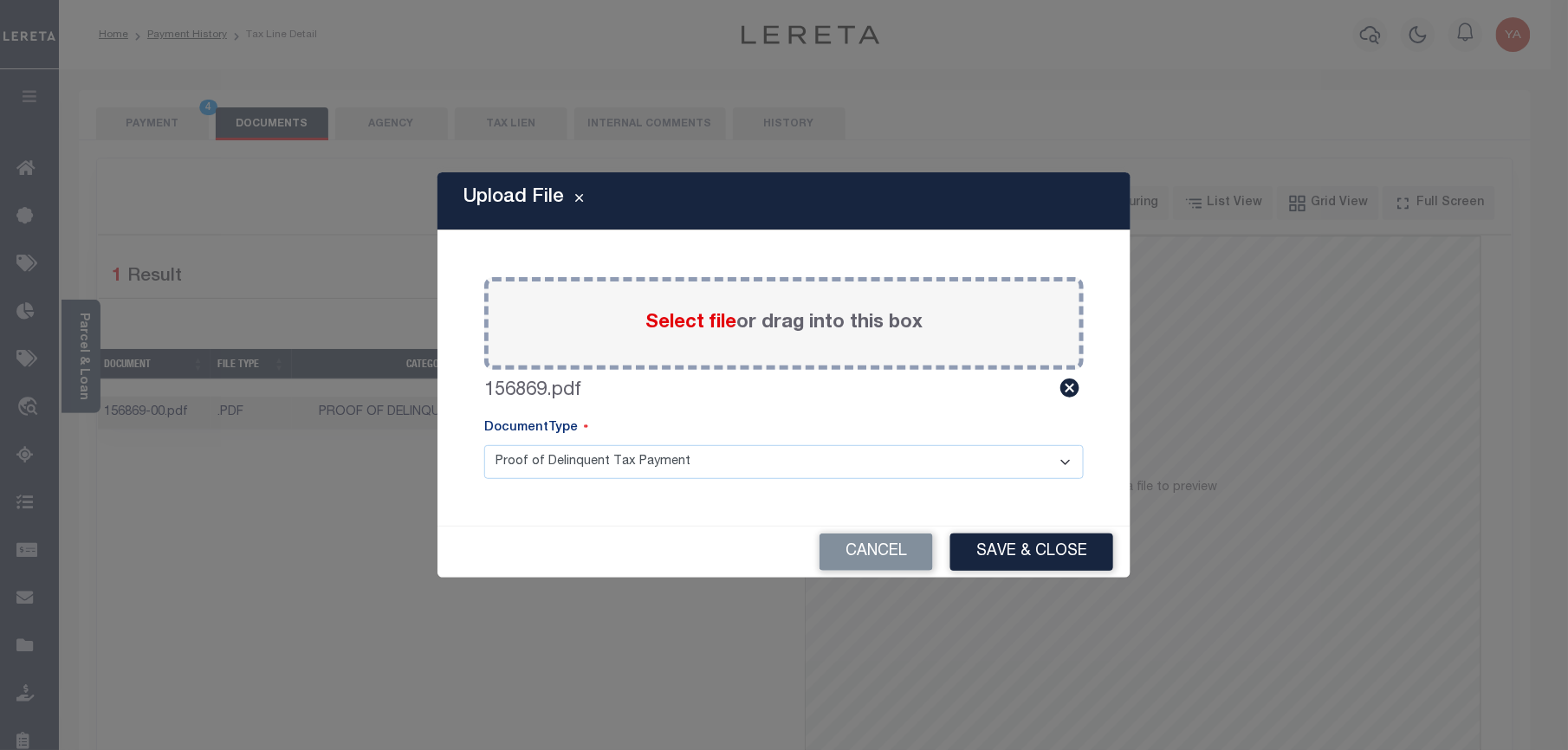
drag, startPoint x: 797, startPoint y: 456, endPoint x: 788, endPoint y: 476, distance: 21.9
click at [794, 458] on select "Proof of Delinquent Tax Payment" at bounding box center [784, 462] width 600 height 34
click at [485, 445] on select "Proof of Delinquent Tax Payment" at bounding box center [784, 462] width 600 height 34
click at [1058, 573] on div "Cancel Save & Close" at bounding box center [784, 551] width 693 height 51
click at [1060, 555] on button "Save & Close" at bounding box center [1032, 552] width 163 height 37
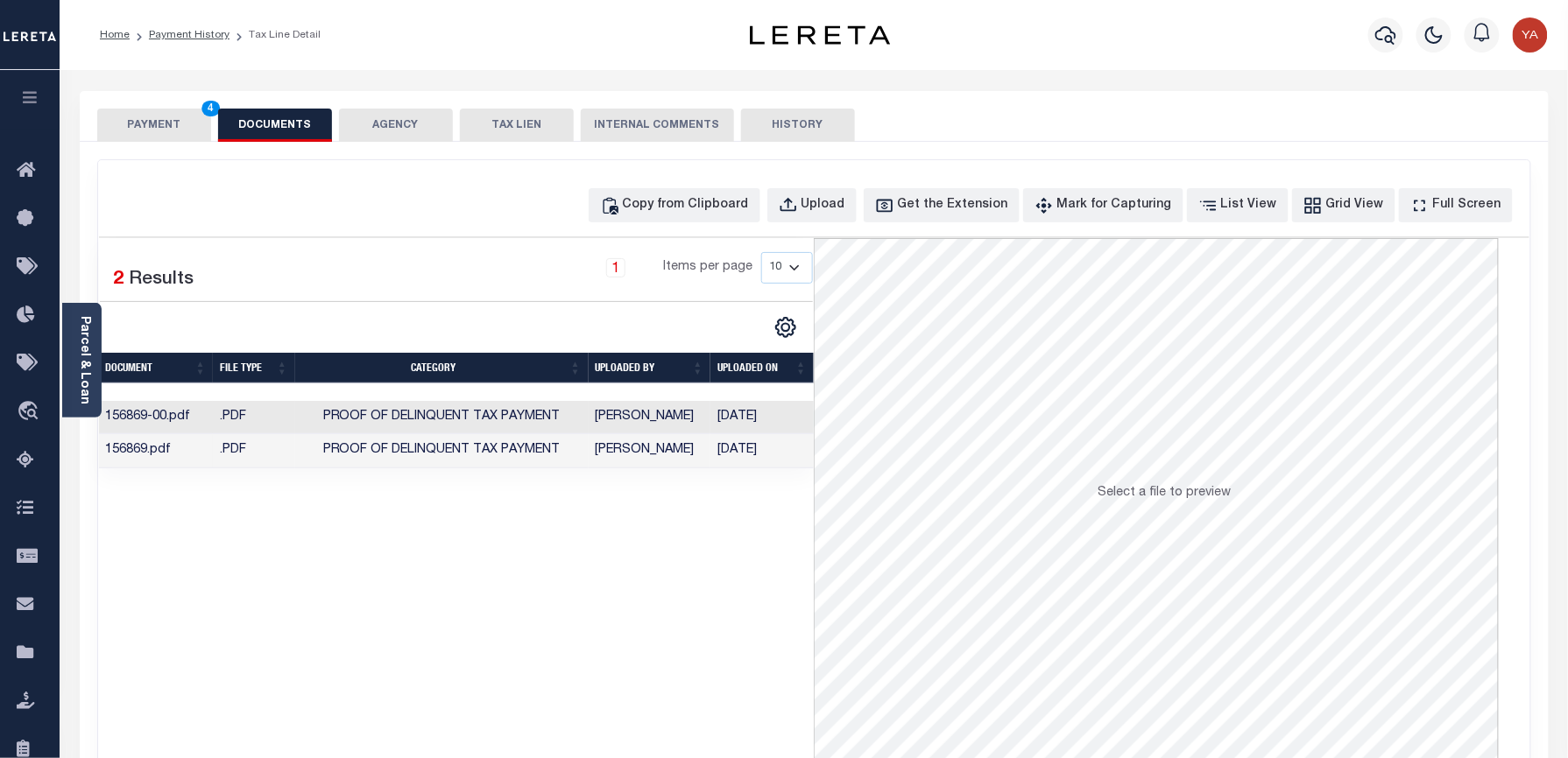
click at [739, 417] on td "09/06/2025" at bounding box center [762, 418] width 104 height 34
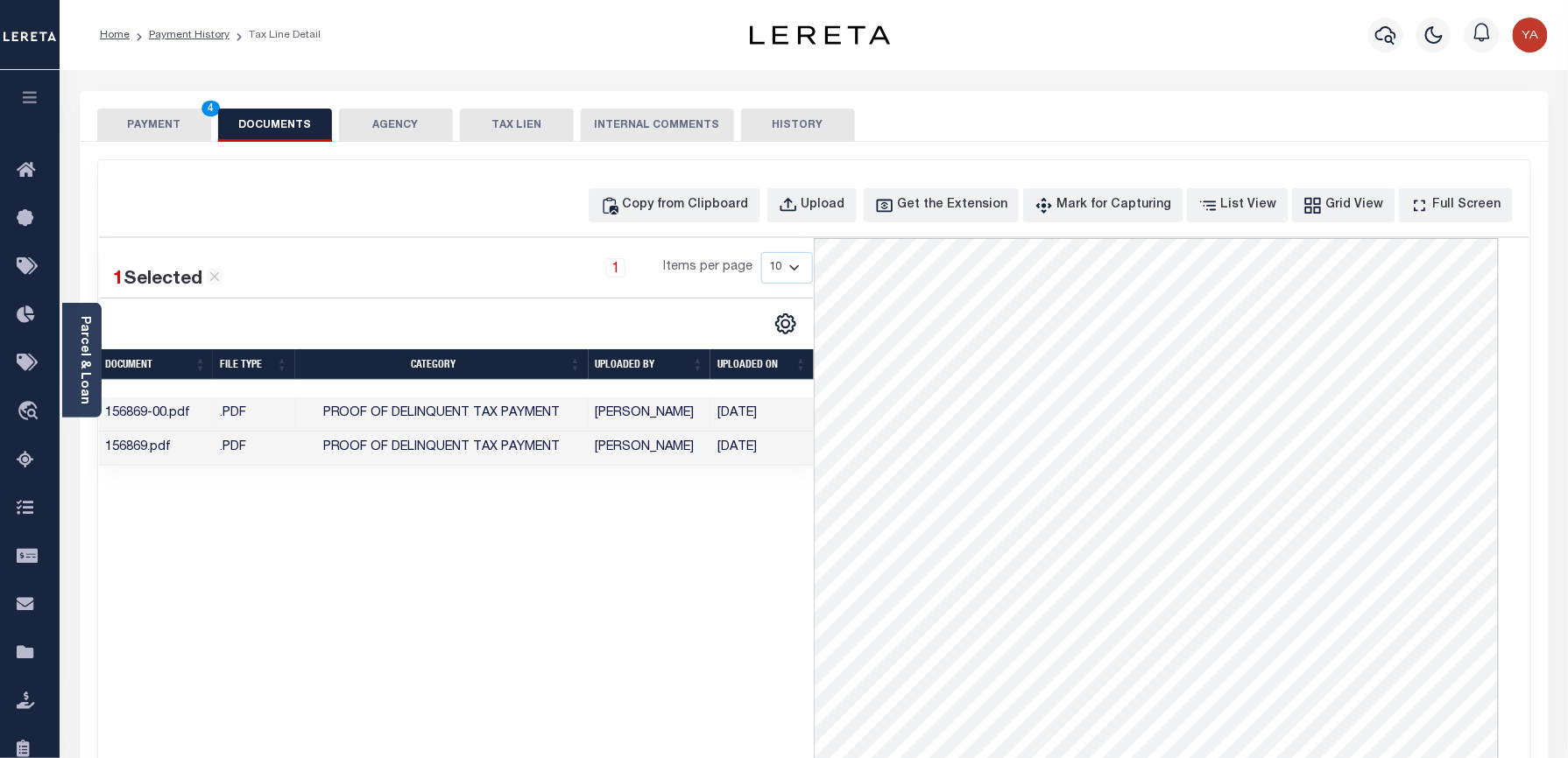
click at [755, 456] on td "09/06/2025" at bounding box center [762, 448] width 104 height 34
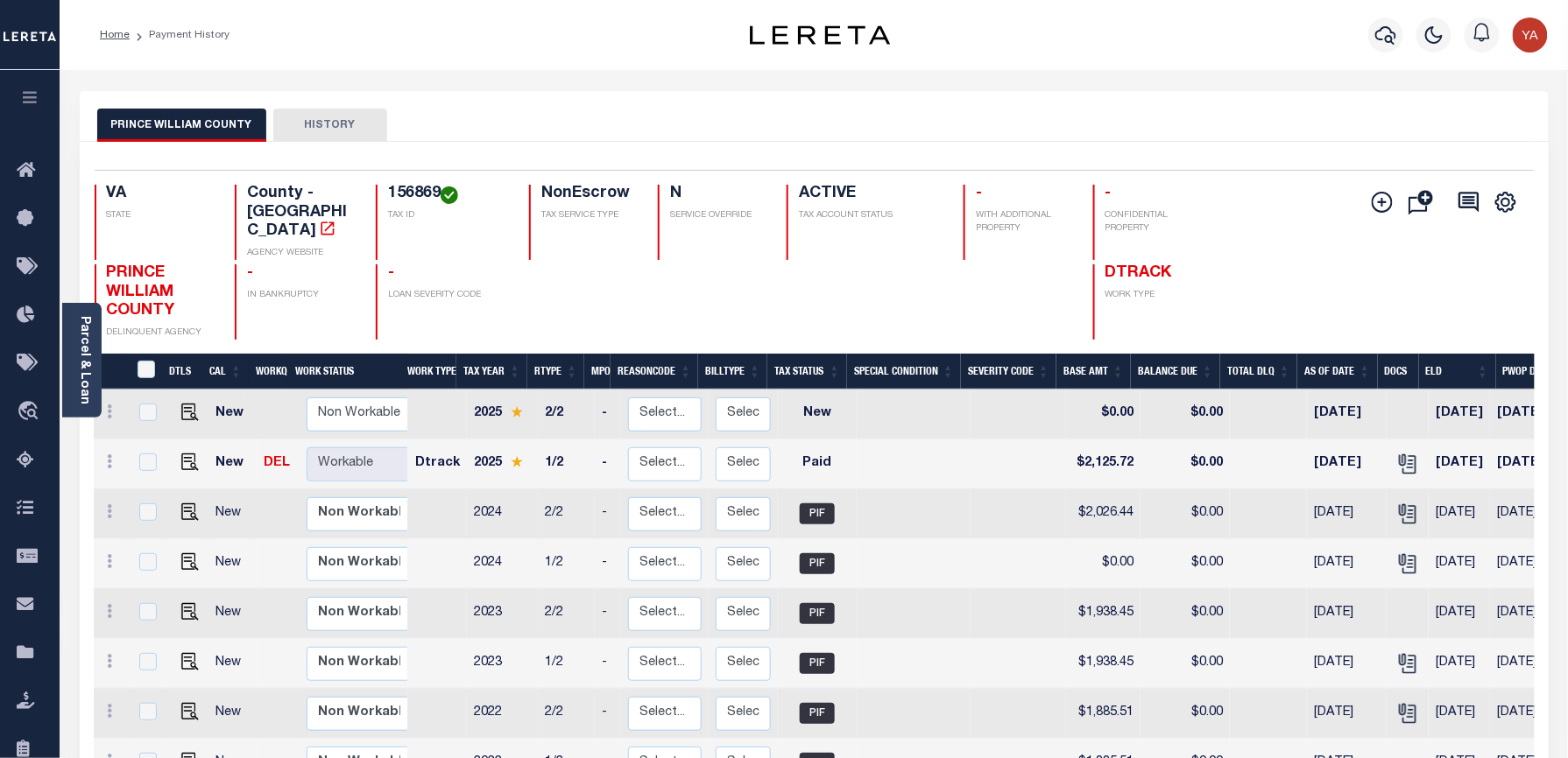
click at [393, 190] on h4 "156869" at bounding box center [448, 194] width 120 height 19
copy h4 "156869"
click at [717, 128] on div "PRINCE WILLIAM COUNTY HISTORY" at bounding box center [814, 125] width 1434 height 32
click at [404, 186] on h4 "156869" at bounding box center [448, 194] width 120 height 19
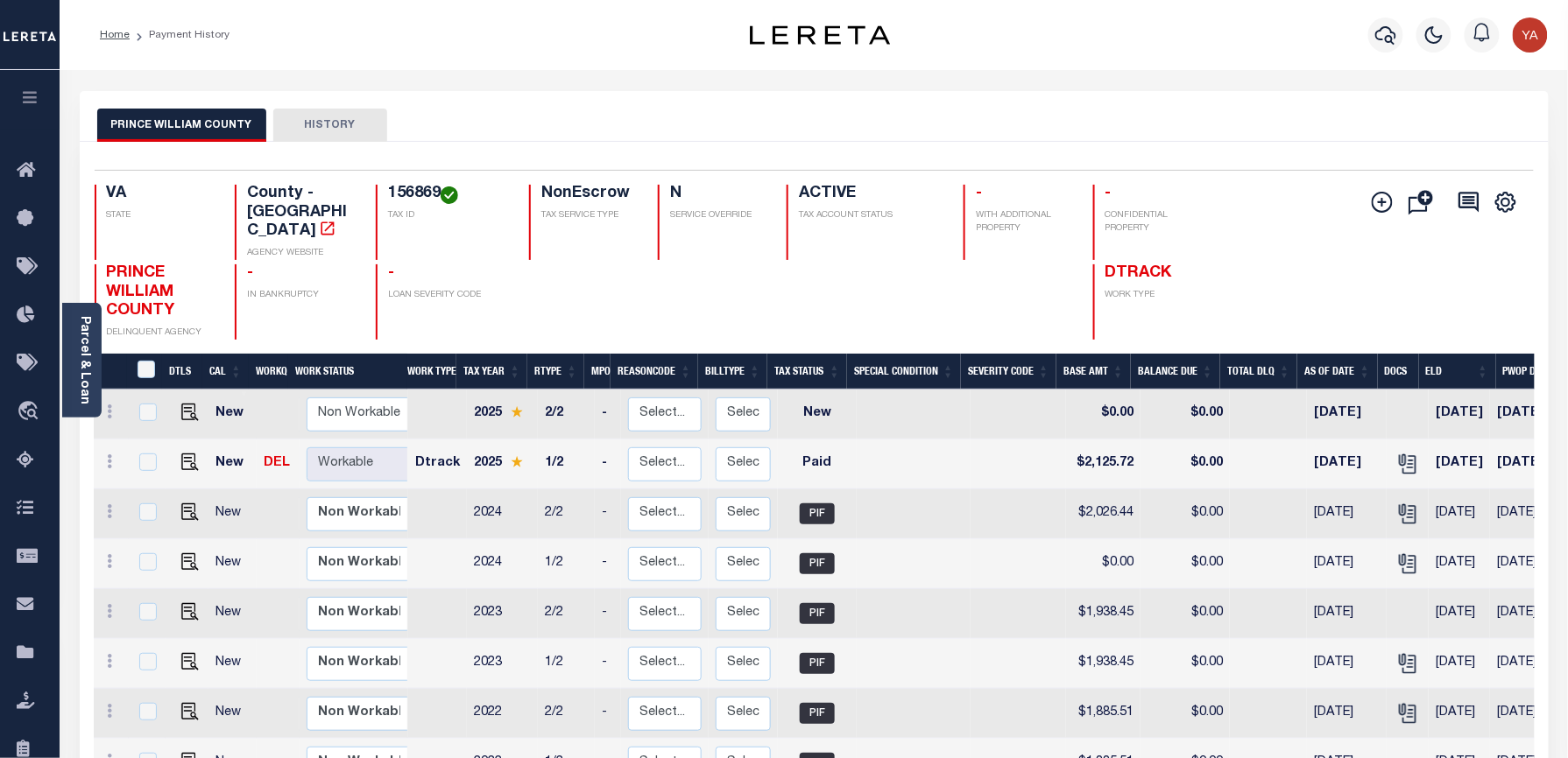
click at [404, 186] on h4 "156869" at bounding box center [448, 194] width 120 height 19
copy h4 "156869"
click at [70, 393] on div "Parcel & Loan" at bounding box center [82, 359] width 40 height 114
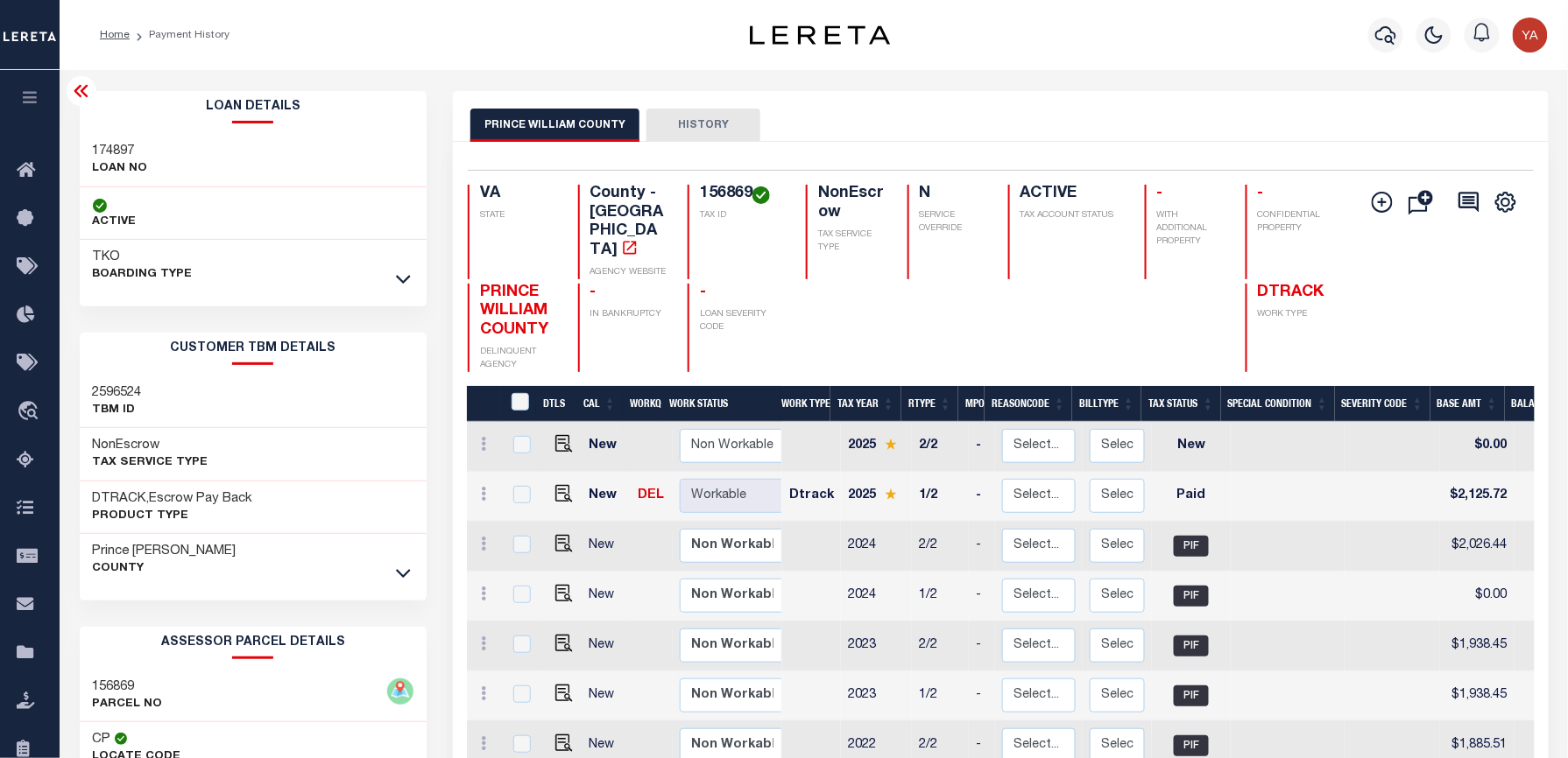
click at [111, 135] on div "174897 LOAN NO" at bounding box center [253, 160] width 348 height 53
copy h3 "174897"
click at [706, 194] on h4 "156869" at bounding box center [742, 194] width 85 height 19
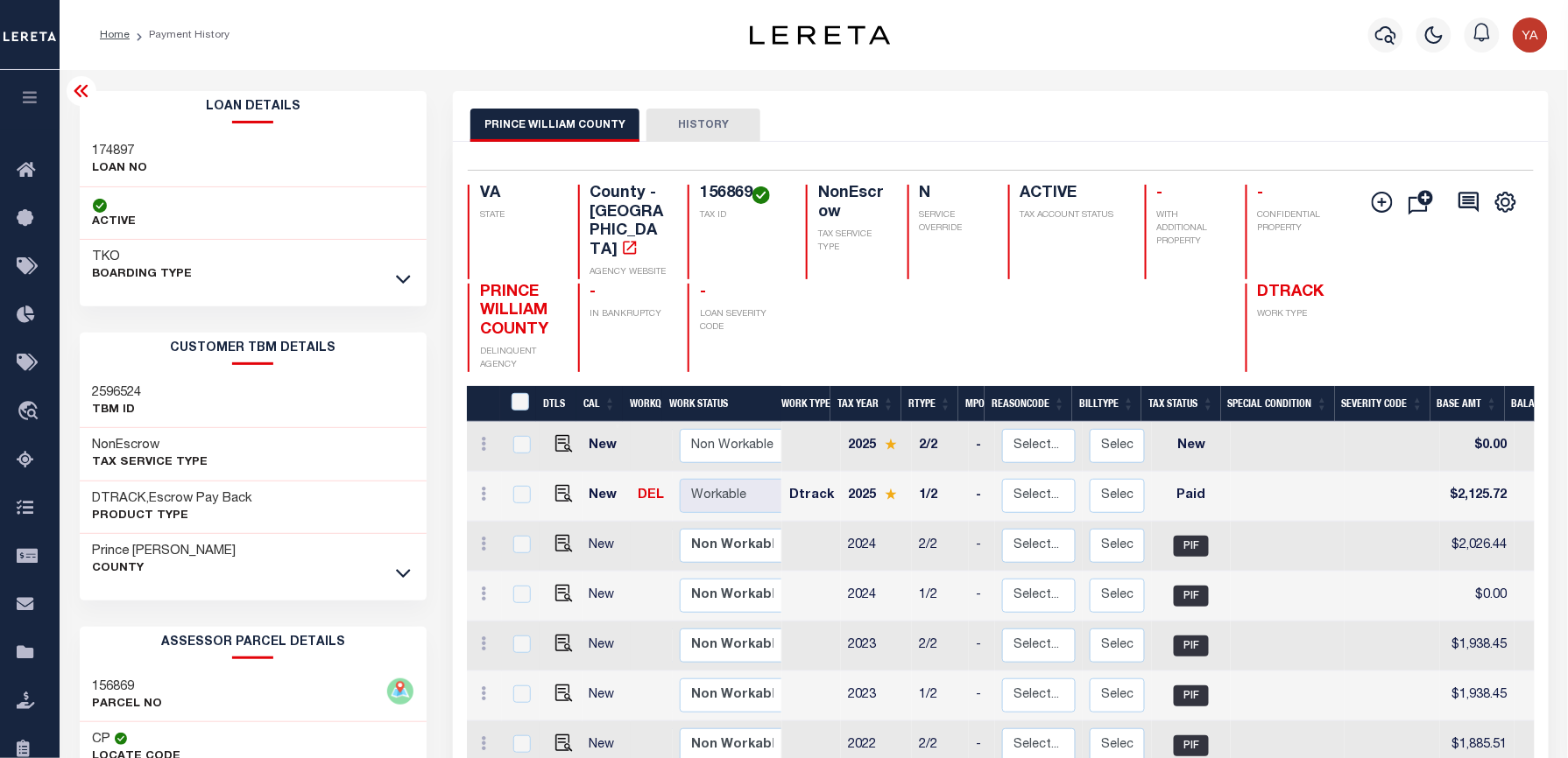
copy h4 "156869"
click at [887, 128] on div "PRINCE WILLIAM COUNTY HISTORY" at bounding box center [1000, 125] width 1060 height 32
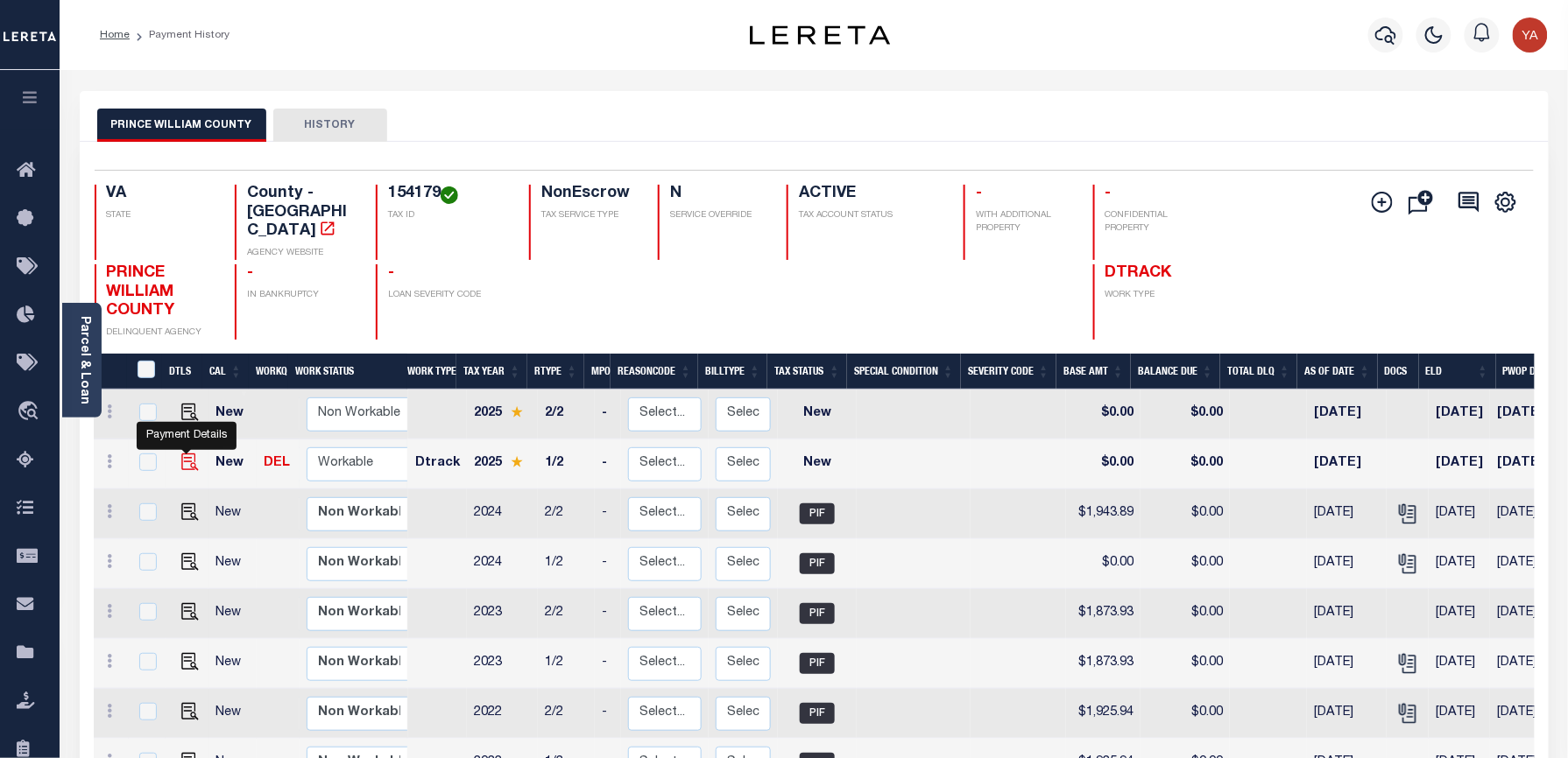
click at [186, 454] on img "" at bounding box center [189, 462] width 17 height 17
checkbox input "true"
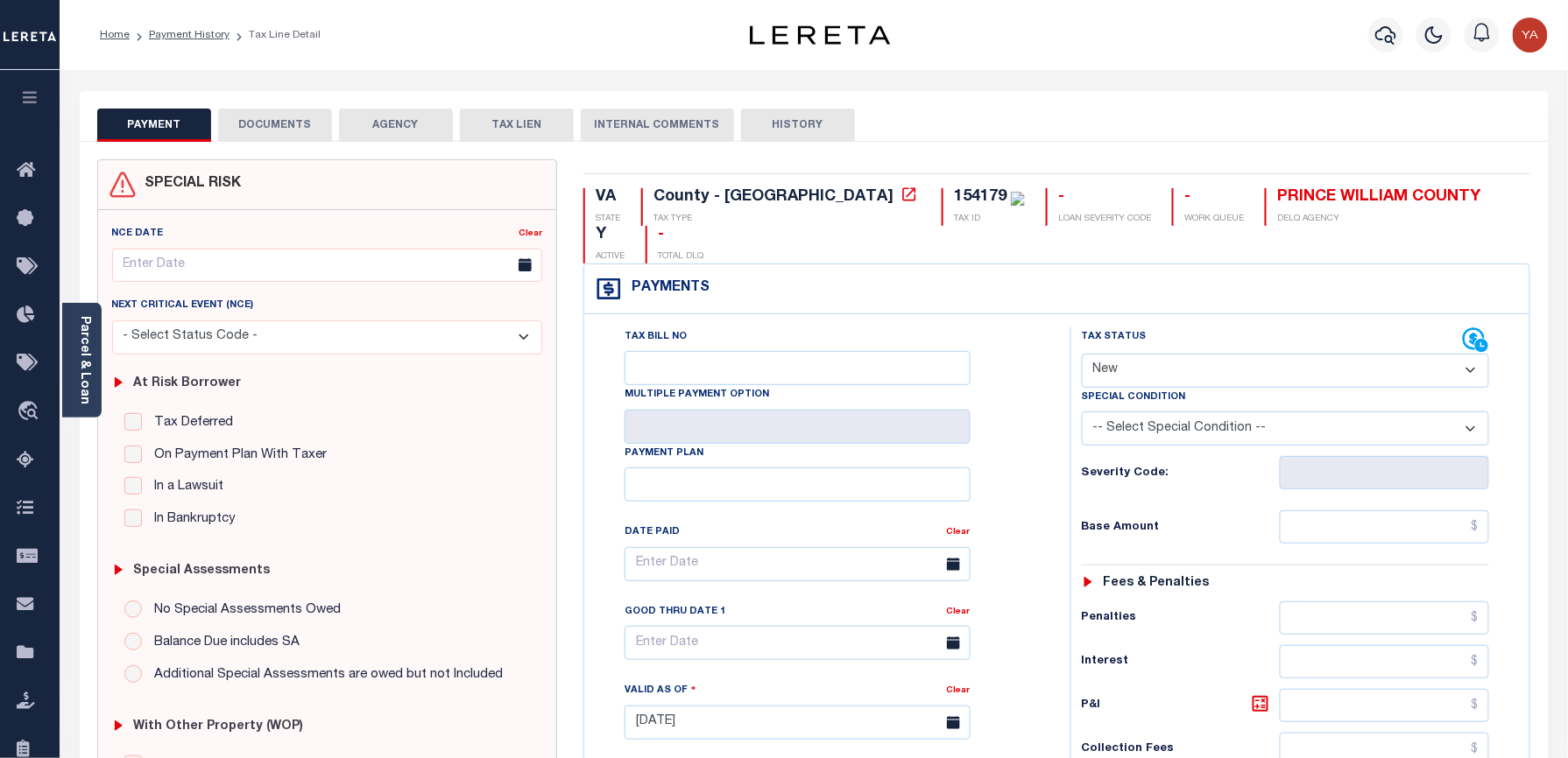
click at [1171, 354] on select "- Select Status Code - Open Due/Unpaid Paid Incomplete No Tax Due Internal Refu…" at bounding box center [1285, 371] width 408 height 34
select select "PYD"
click at [1082, 354] on select "- Select Status Code - Open Due/Unpaid Paid Incomplete No Tax Due Internal Refu…" at bounding box center [1285, 371] width 408 height 34
type input "[DATE]"
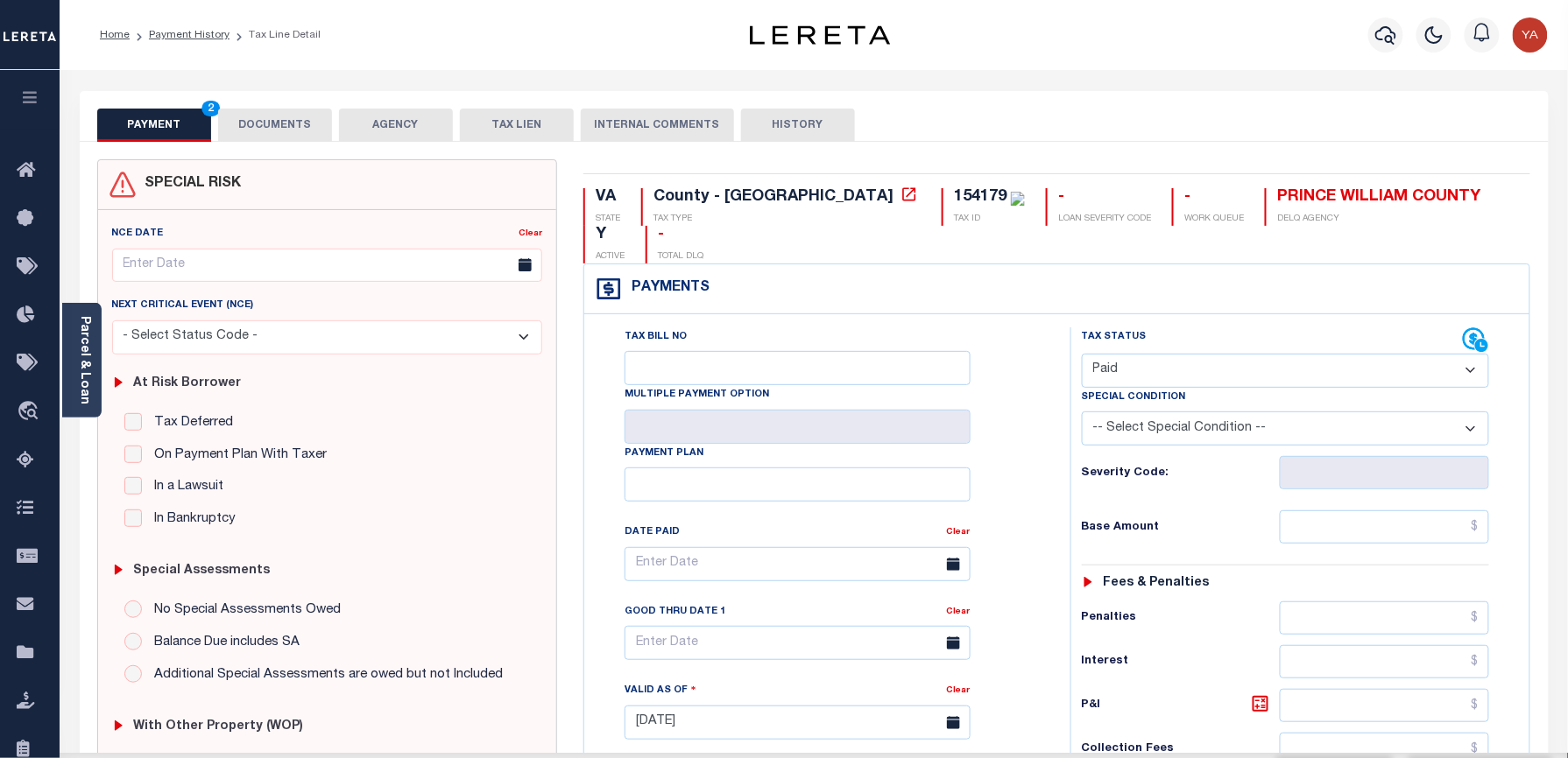
click at [1075, 487] on div "Tax Status Status - Select Status Code -" at bounding box center [1291, 714] width 442 height 773
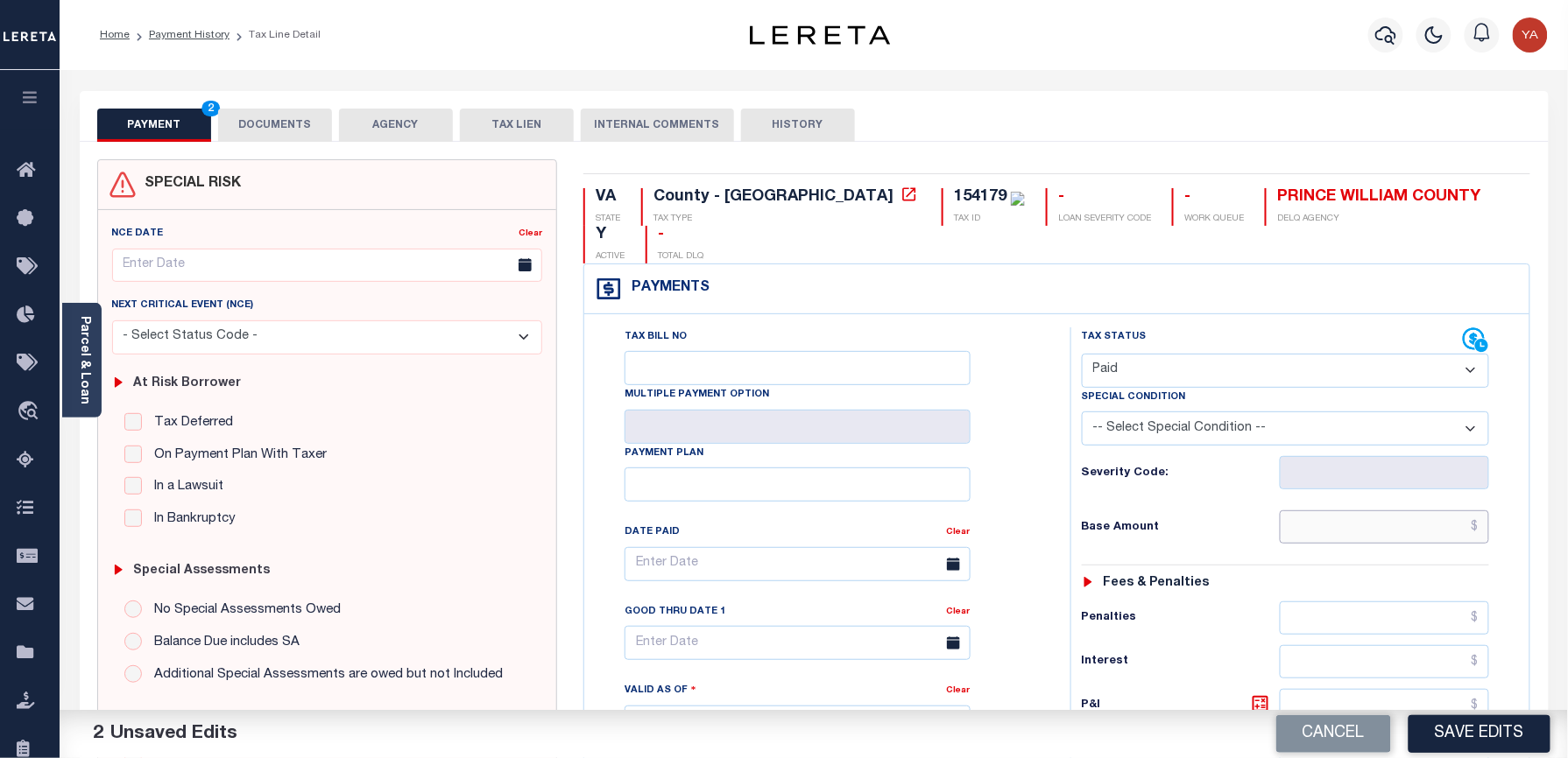
click at [1361, 510] on input "text" at bounding box center [1384, 527] width 210 height 33
paste input "2,020.80"
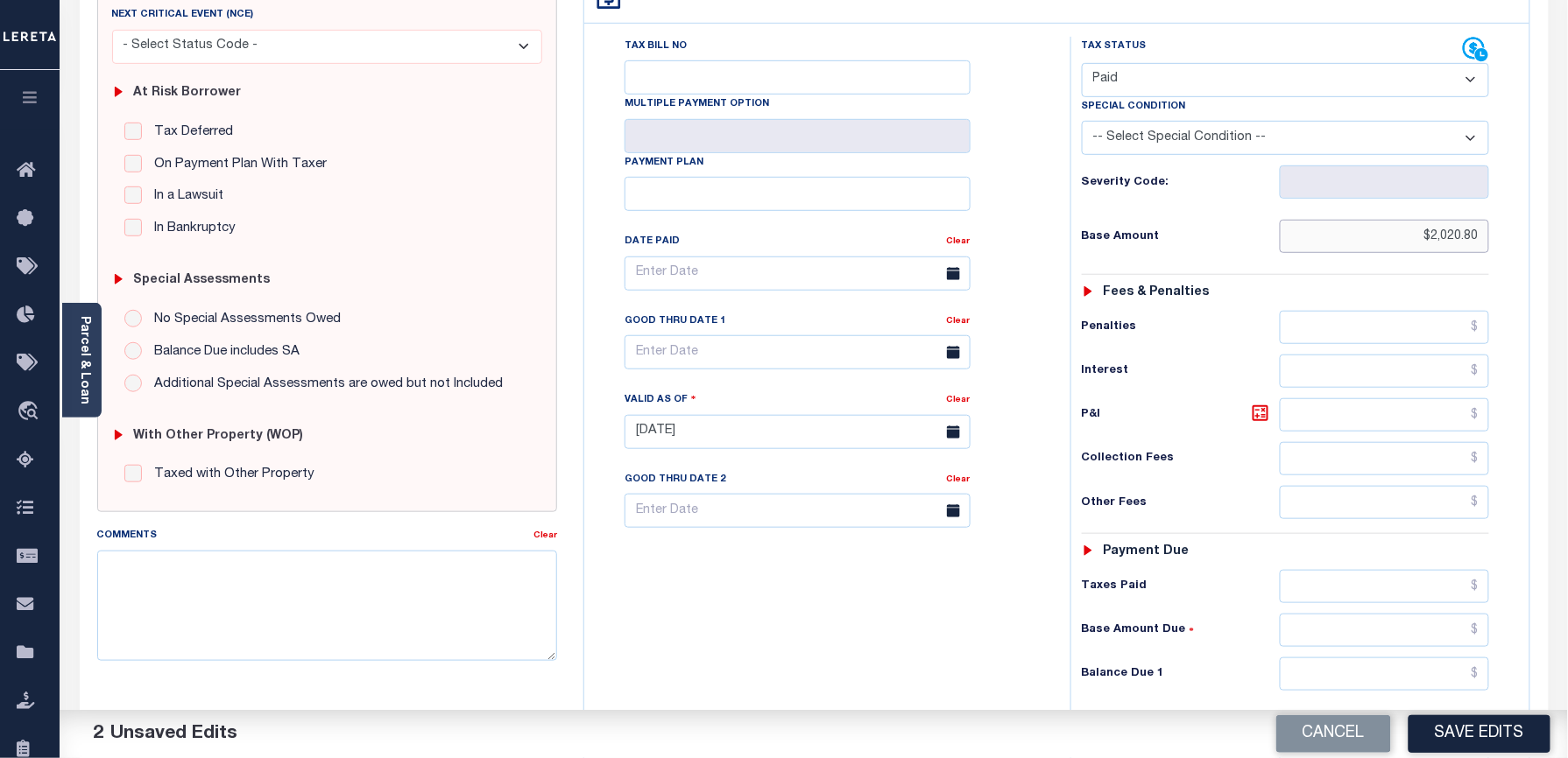
scroll to position [552, 0]
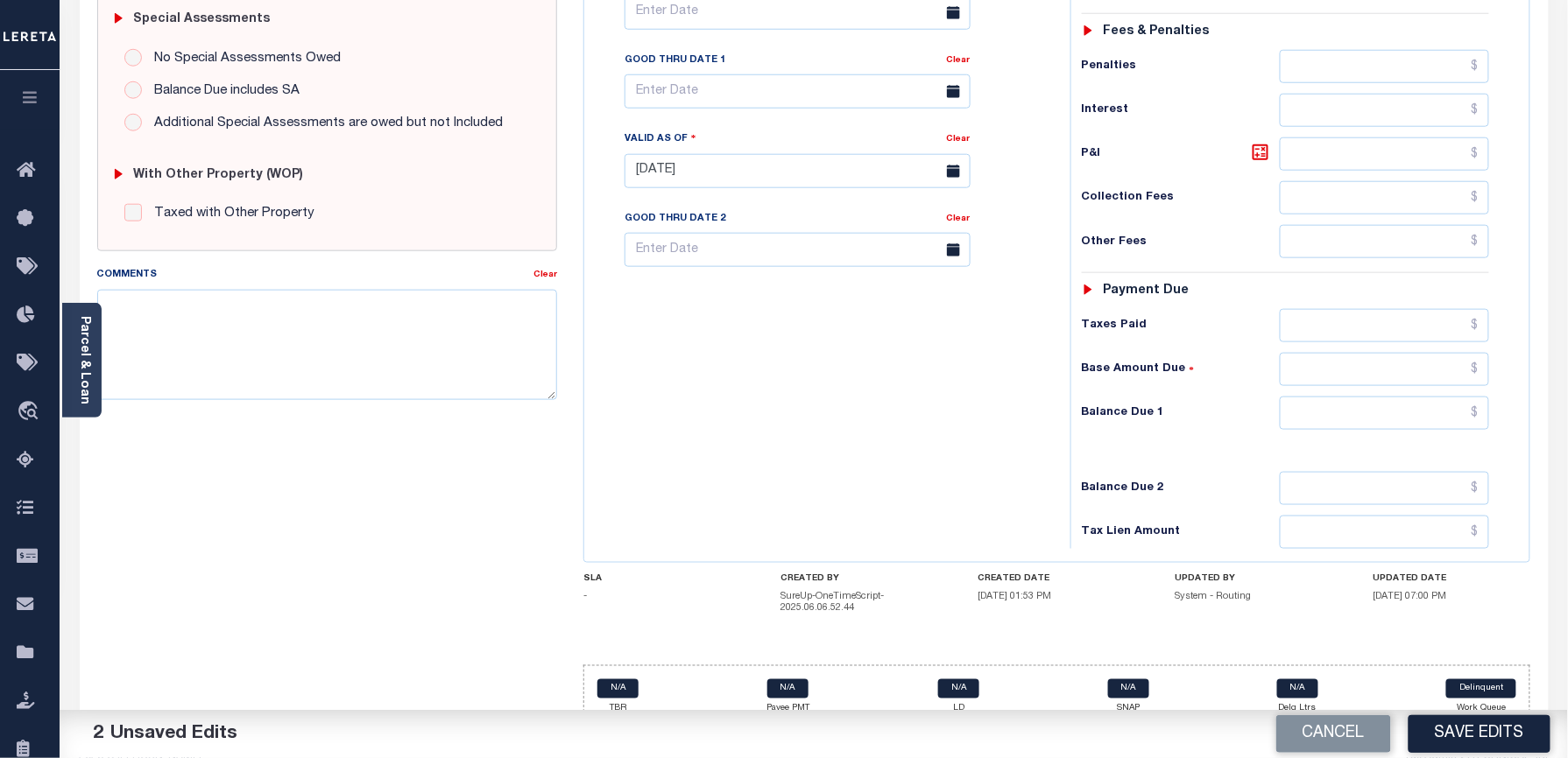
type input "$2,020.80"
click at [1361, 400] on input "text" at bounding box center [1384, 413] width 210 height 33
type input "$0.00"
drag, startPoint x: 1024, startPoint y: 378, endPoint x: 799, endPoint y: 465, distance: 241.2
click at [1024, 378] on div "Tax Bill No Multiple Payment Option Payment Plan Clear" at bounding box center [823, 162] width 468 height 773
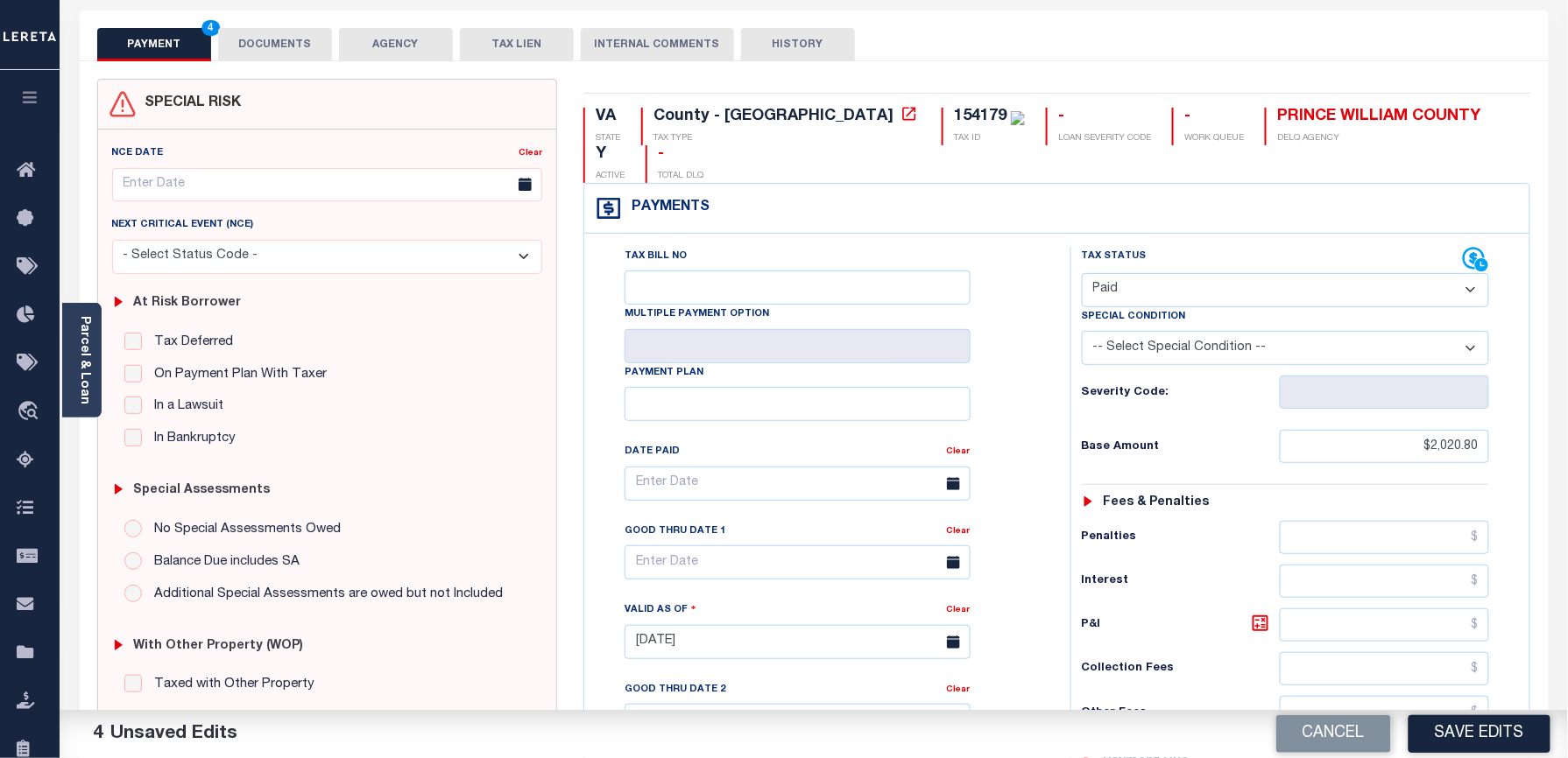
scroll to position [0, 0]
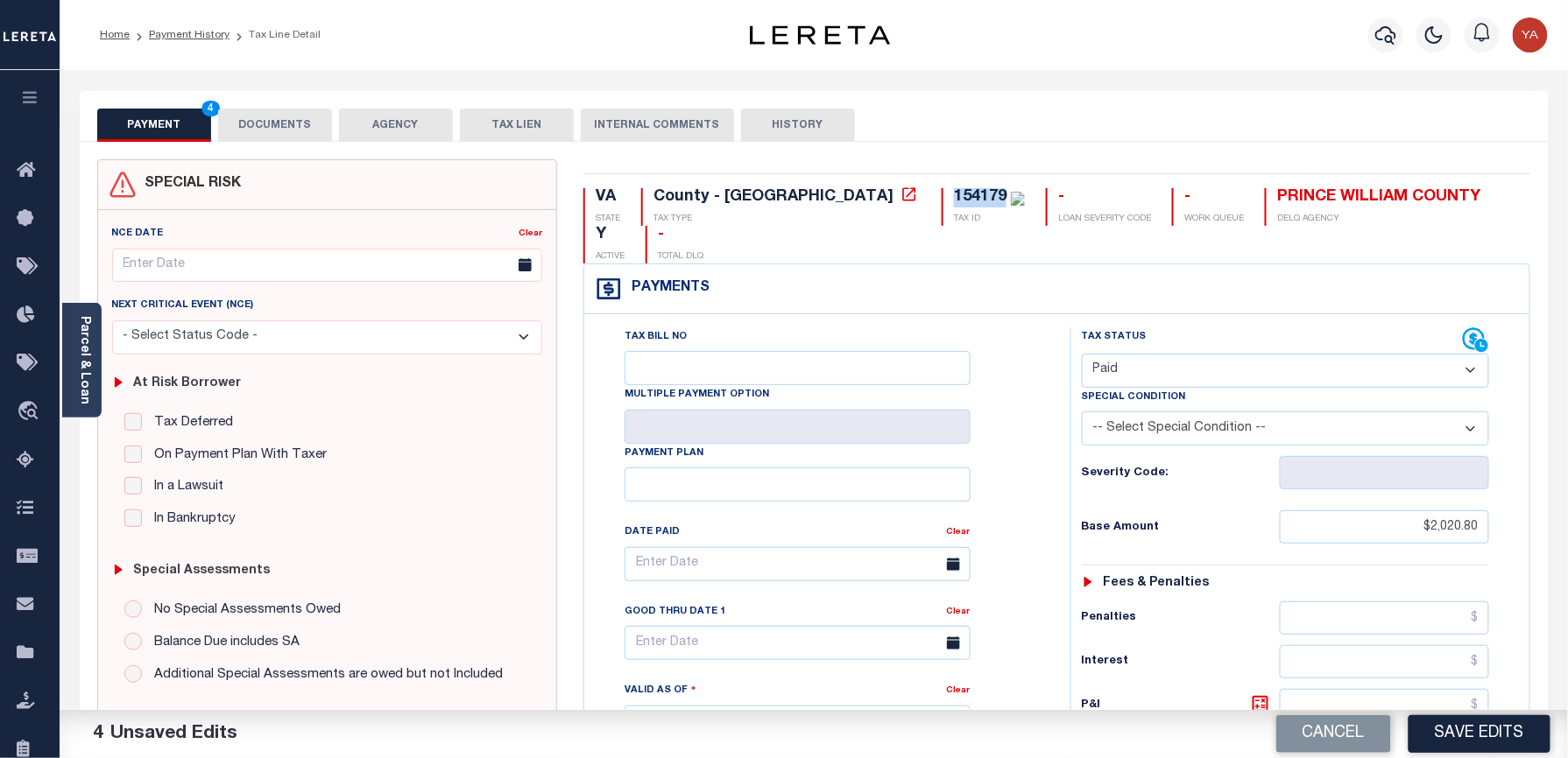
drag, startPoint x: 793, startPoint y: 194, endPoint x: 852, endPoint y: 201, distance: 59.4
click at [941, 201] on div "154179 TAX ID" at bounding box center [983, 207] width 83 height 38
copy div "154179"
click at [284, 123] on button "DOCUMENTS" at bounding box center [275, 125] width 113 height 33
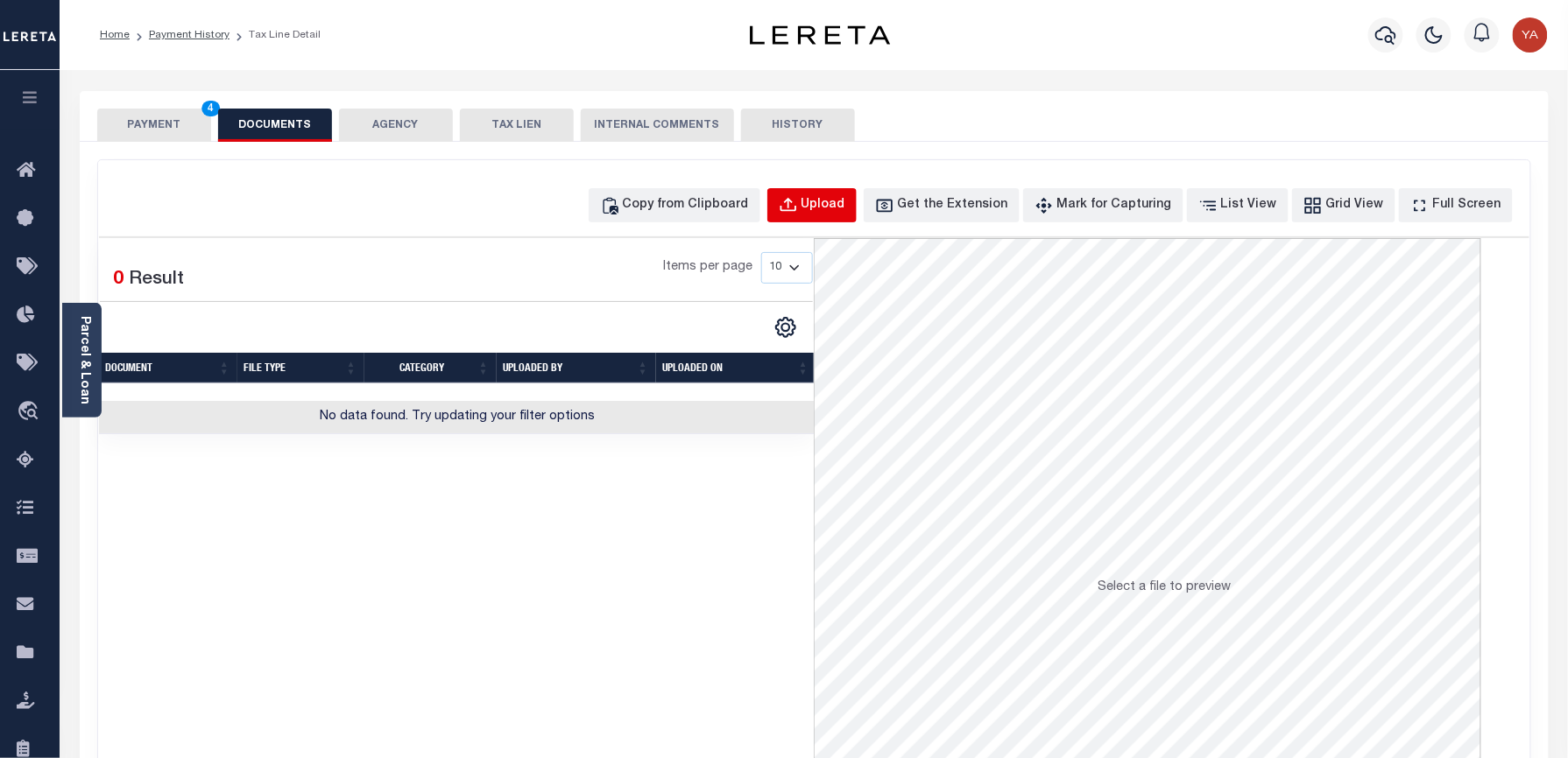
click at [820, 194] on button "Upload" at bounding box center [811, 205] width 89 height 34
select select "POP"
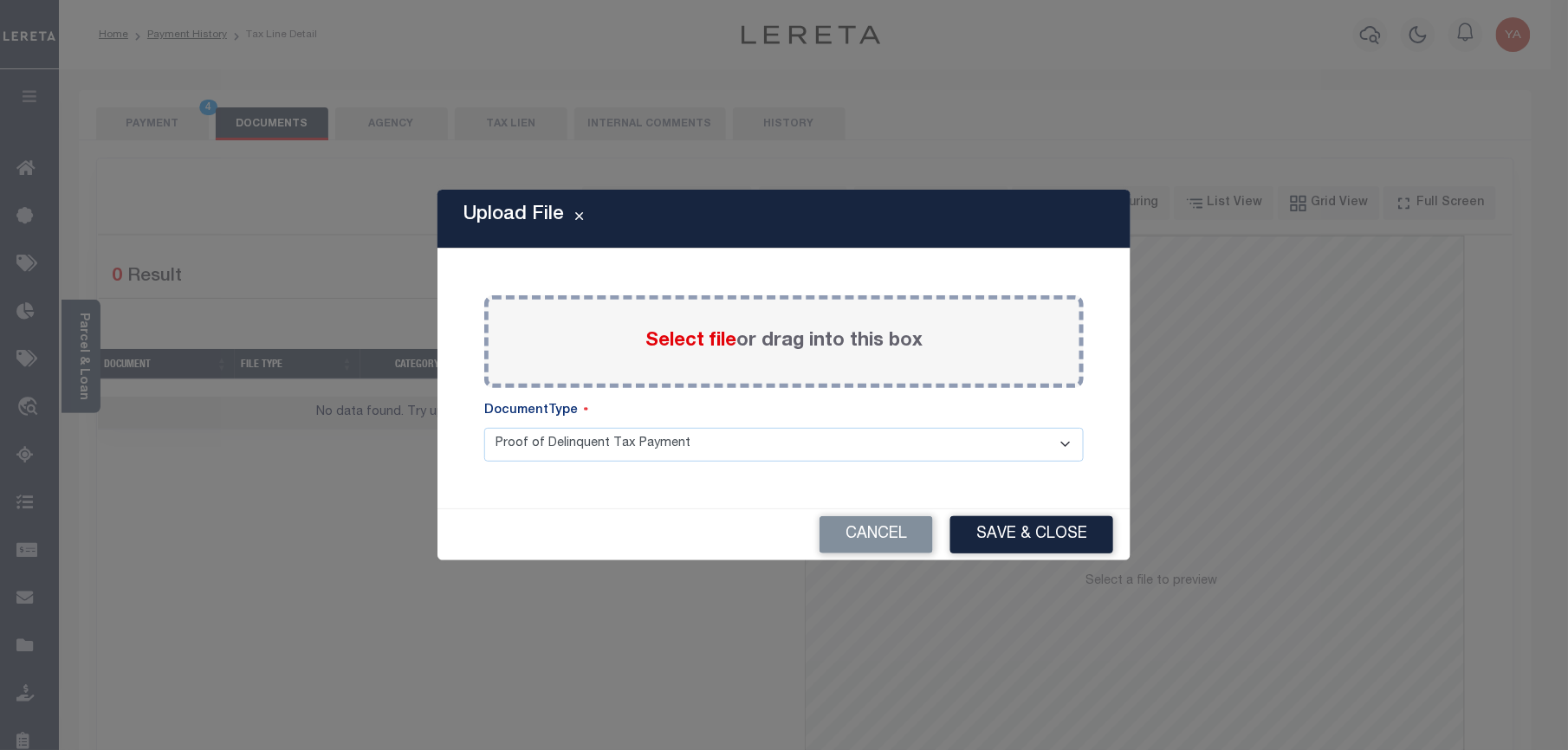
click at [785, 326] on div "Select file or drag into this box" at bounding box center [784, 342] width 600 height 93
click at [783, 347] on label "Select file or drag into this box" at bounding box center [784, 342] width 277 height 29
click at [0, 0] on input "Select file or drag into this box" at bounding box center [0, 0] width 0 height 0
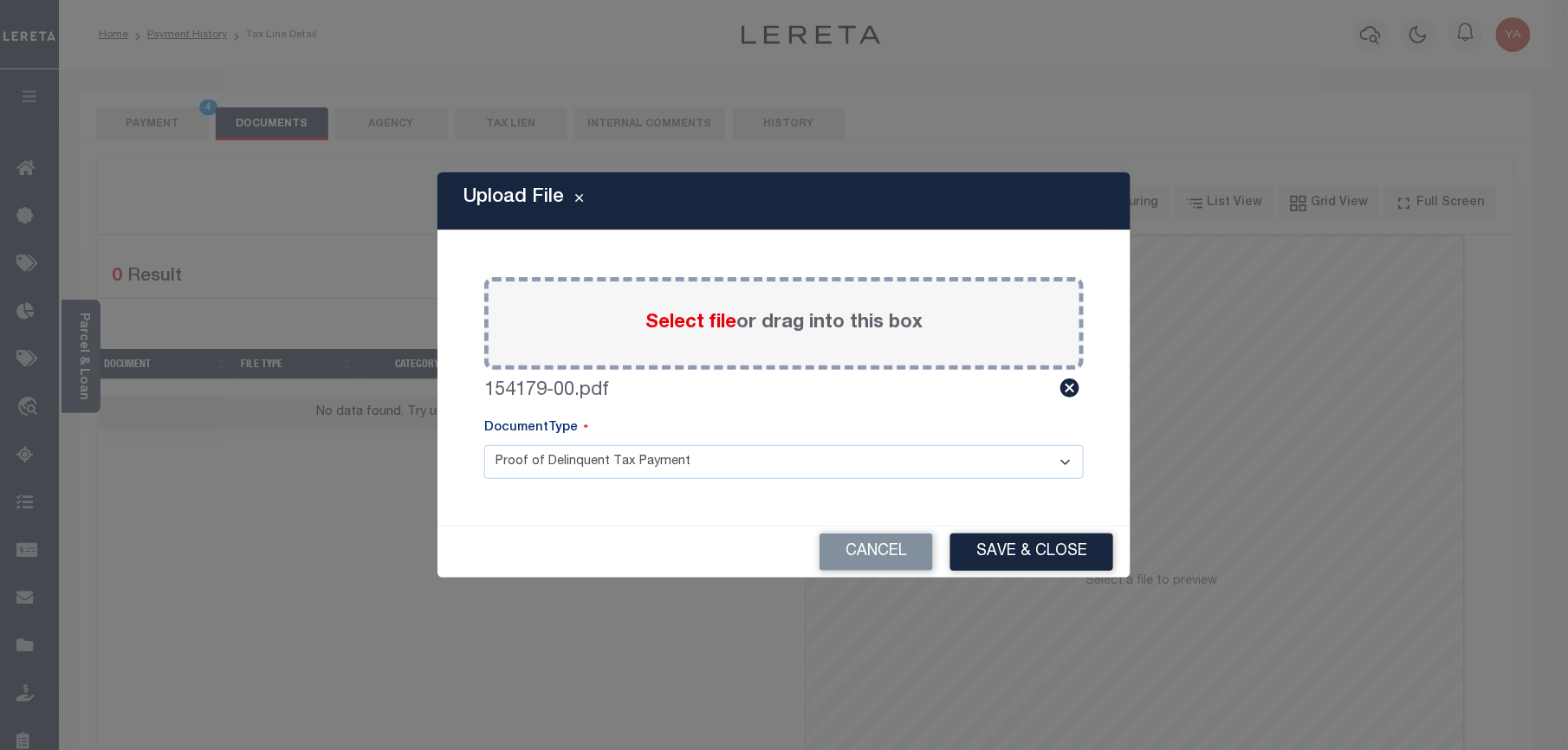
drag, startPoint x: 783, startPoint y: 461, endPoint x: 772, endPoint y: 480, distance: 22.0
click at [776, 464] on select "Proof of Delinquent Tax Payment" at bounding box center [784, 462] width 600 height 34
click at [485, 445] on select "Proof of Delinquent Tax Payment" at bounding box center [784, 462] width 600 height 34
click at [1041, 554] on button "Save & Close" at bounding box center [1032, 552] width 163 height 37
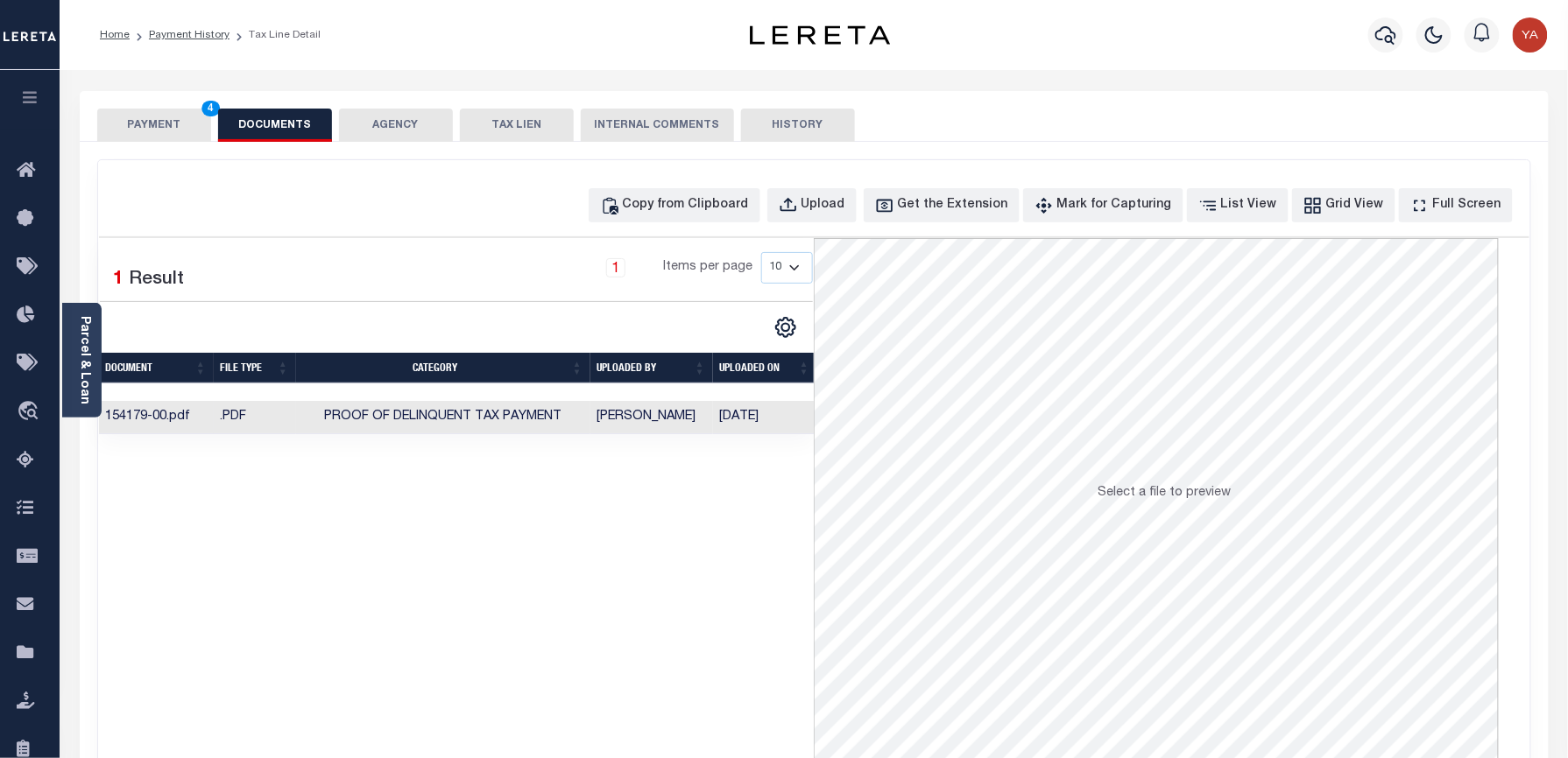
click at [751, 422] on td "[DATE]" at bounding box center [766, 418] width 104 height 34
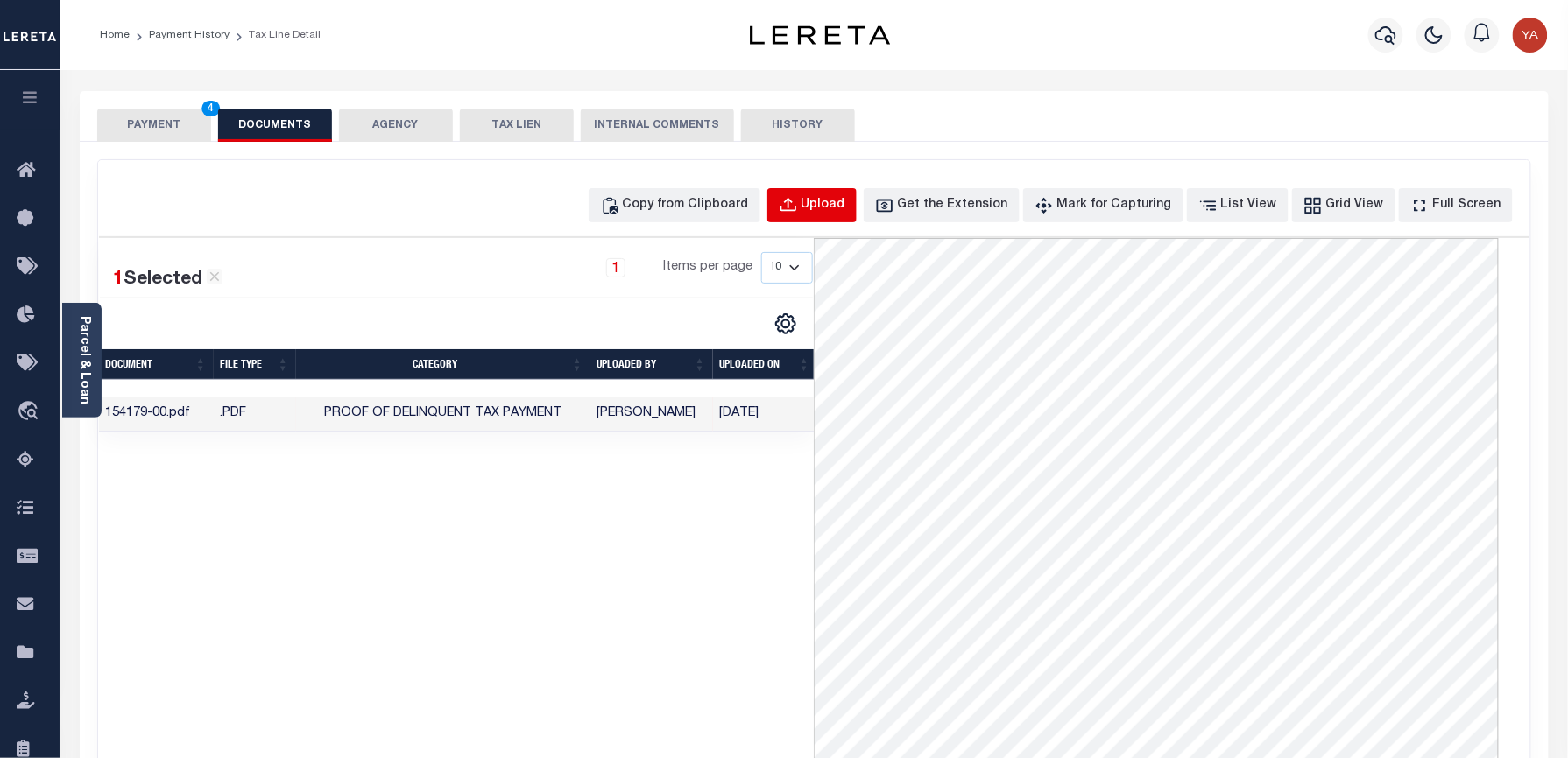
click at [845, 202] on div "Upload" at bounding box center [823, 205] width 44 height 19
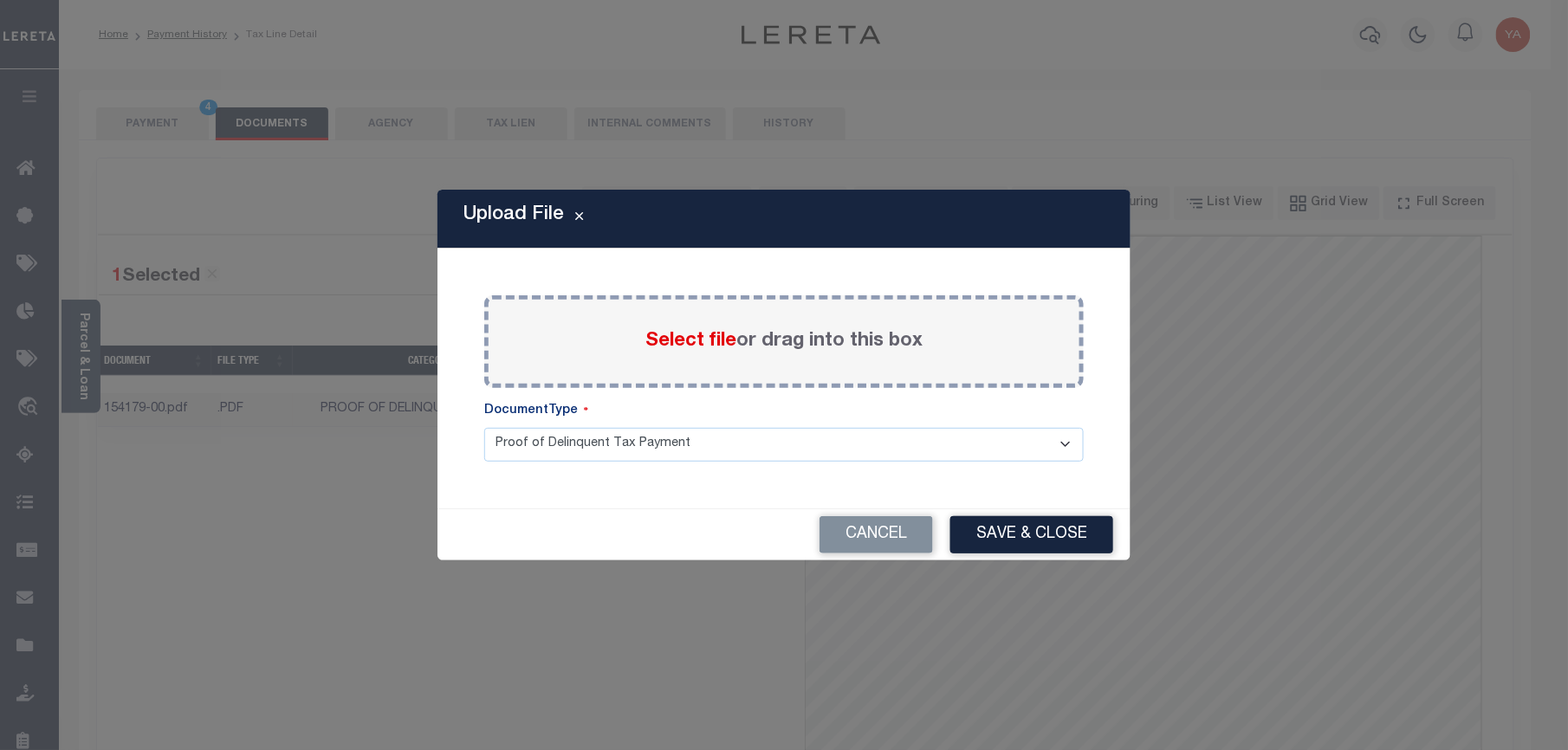
click at [846, 337] on label "Select file or drag into this box" at bounding box center [784, 342] width 277 height 29
click at [0, 0] on input "Select file or drag into this box" at bounding box center [0, 0] width 0 height 0
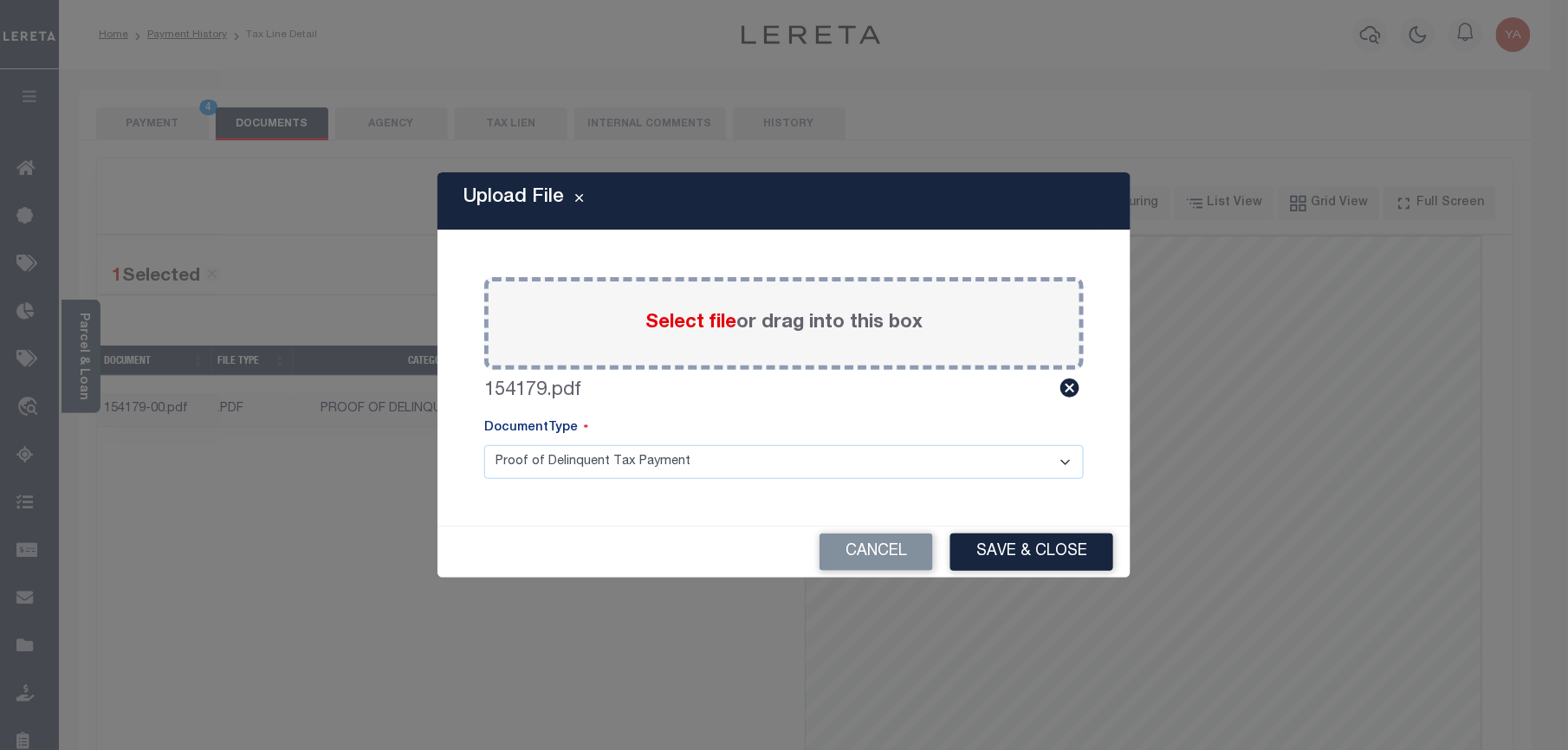
click at [829, 471] on select "Proof of Delinquent Tax Payment" at bounding box center [784, 462] width 600 height 34
click at [485, 445] on select "Proof of Delinquent Tax Payment" at bounding box center [784, 462] width 600 height 34
click at [1007, 563] on button "Save & Close" at bounding box center [1032, 552] width 163 height 37
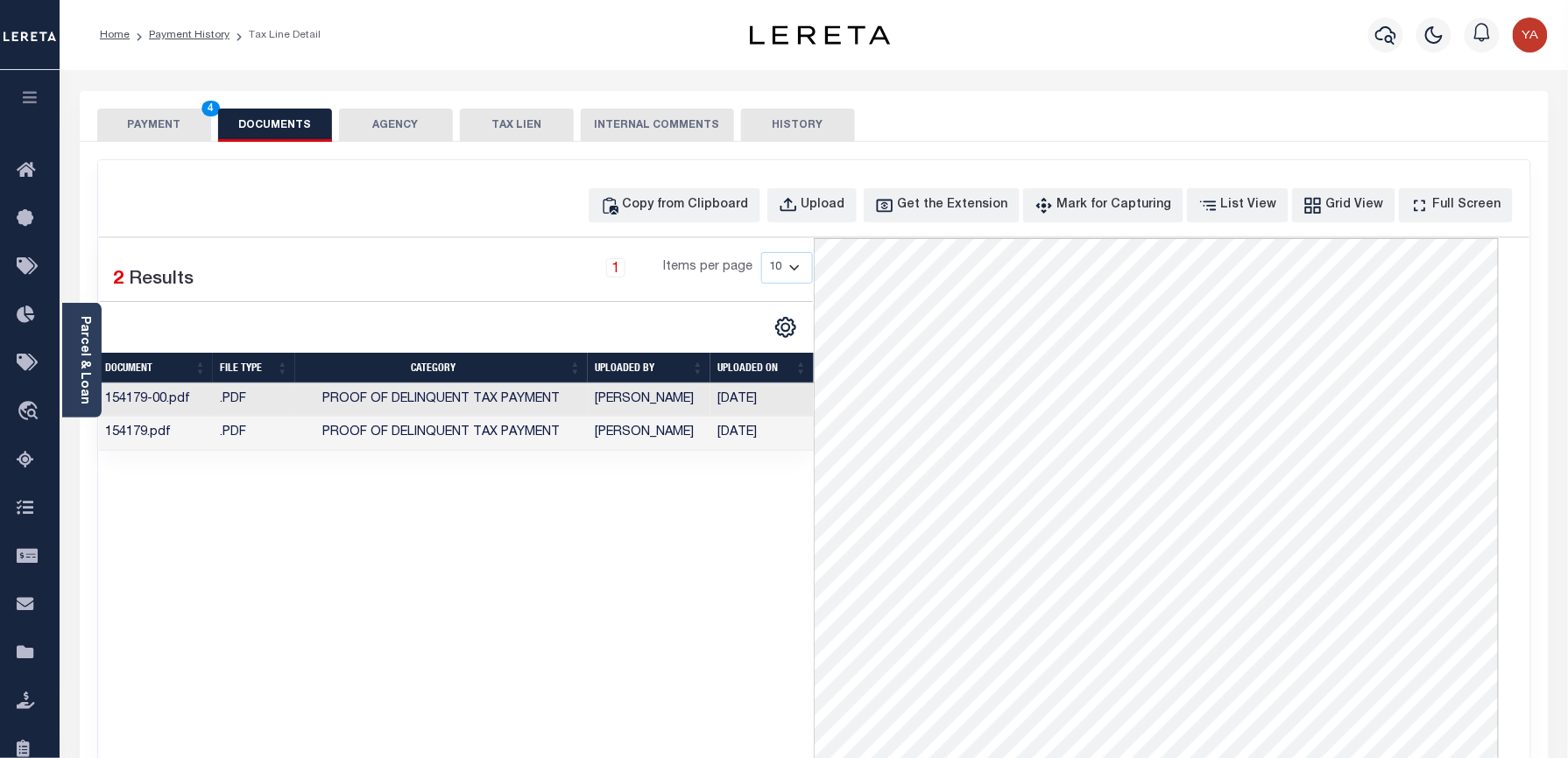
click at [755, 435] on td "09/06/2025" at bounding box center [762, 434] width 104 height 34
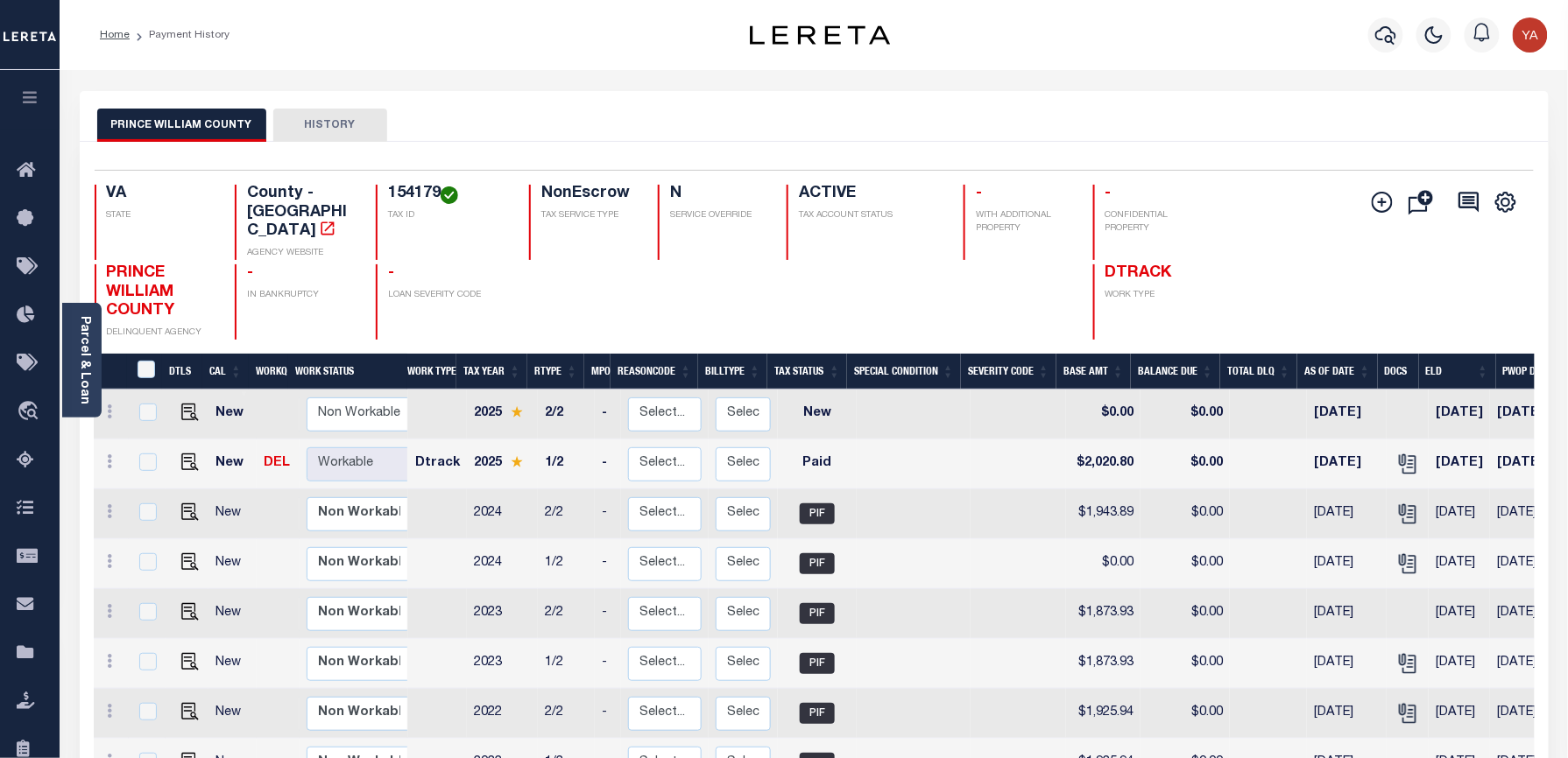
click at [421, 194] on h4 "154179" at bounding box center [448, 194] width 120 height 19
copy h4 "154179"
click at [87, 379] on link "Parcel & Loan" at bounding box center [85, 360] width 13 height 88
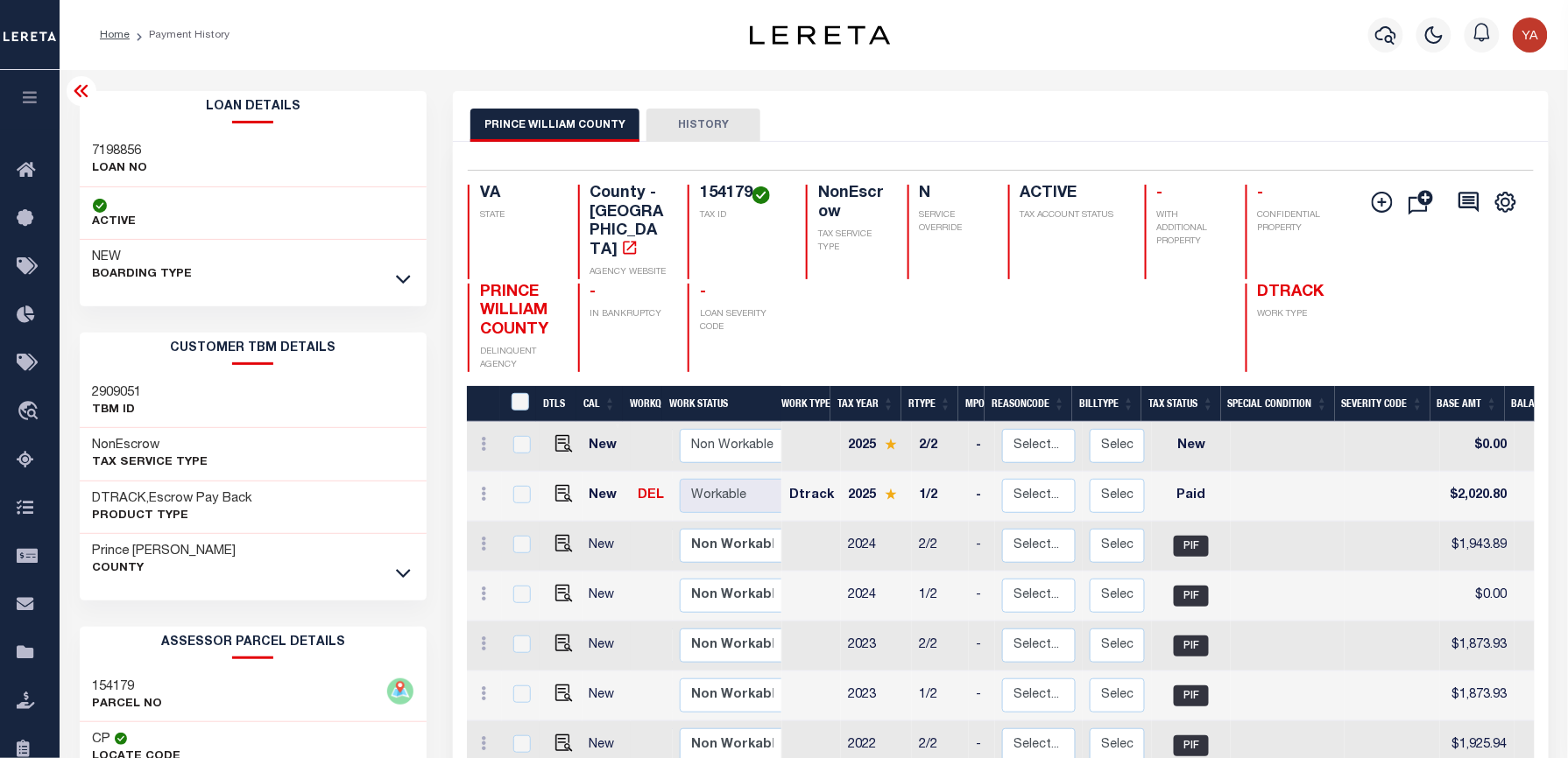
click at [112, 152] on h3 "7198856" at bounding box center [120, 151] width 55 height 17
copy h3 "7198856"
click at [690, 201] on div "154179 TAX ID" at bounding box center [736, 231] width 97 height 95
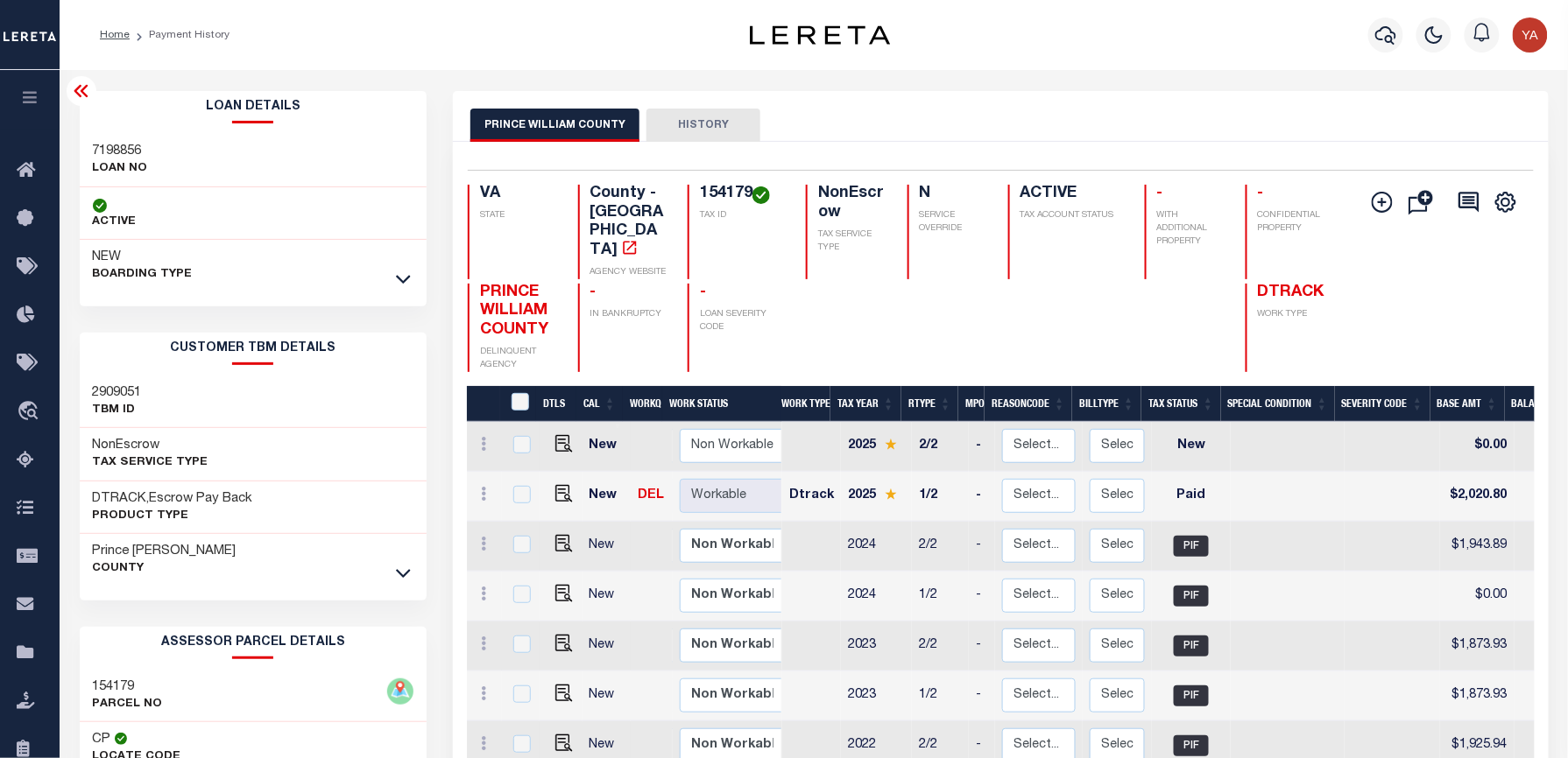
copy h4 "154179"
drag, startPoint x: 828, startPoint y: 89, endPoint x: 802, endPoint y: 112, distance: 34.7
click at [828, 89] on div "Parcel & Loan Loan Details 7198856 LOAN NO ACTIVE" at bounding box center [814, 621] width 1495 height 1102
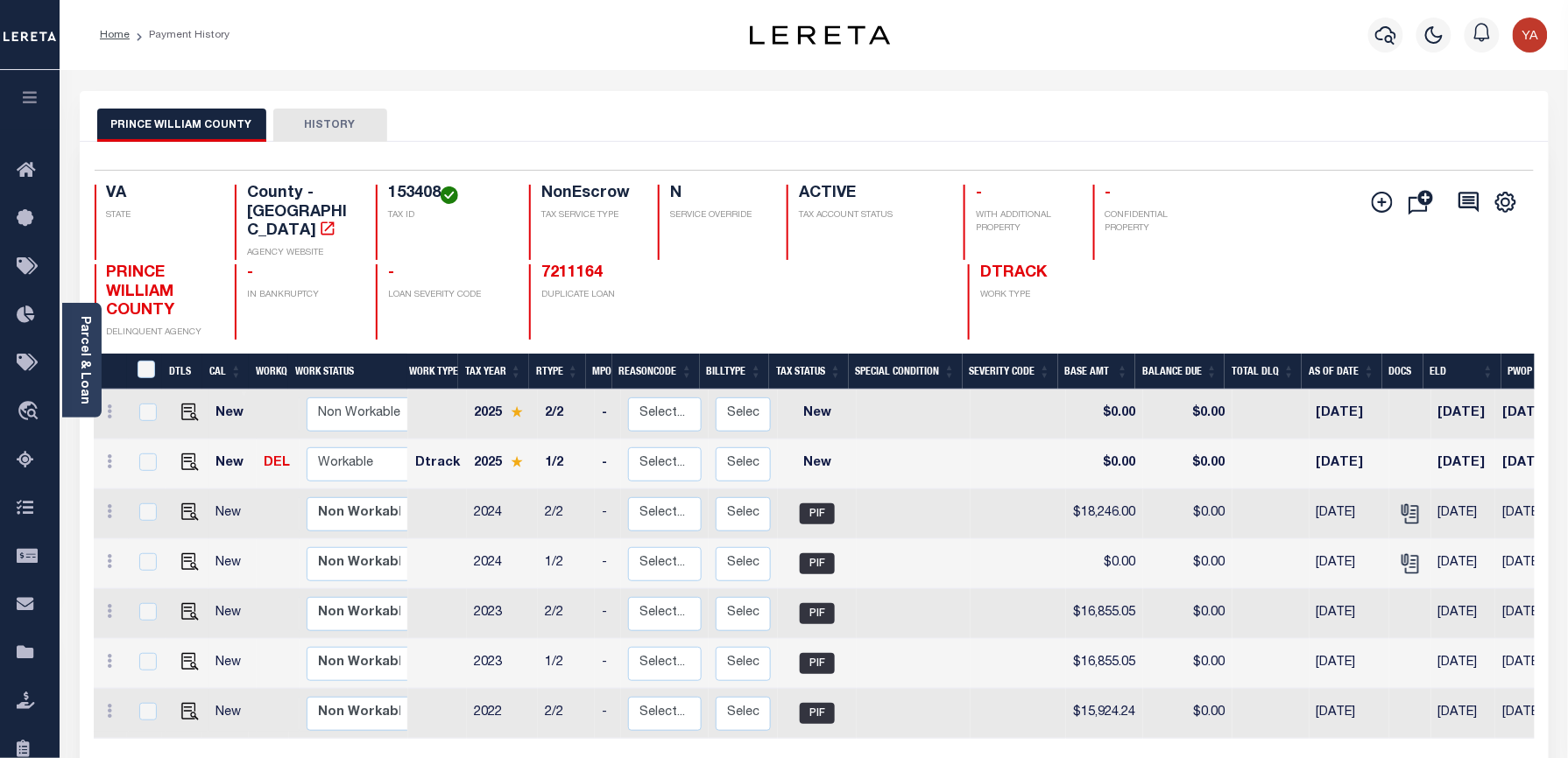
click at [406, 198] on h4 "153408" at bounding box center [448, 194] width 120 height 19
copy h4 "153408"
drag, startPoint x: 189, startPoint y: 447, endPoint x: 200, endPoint y: 456, distance: 14.2
click at [189, 454] on img "" at bounding box center [189, 462] width 17 height 17
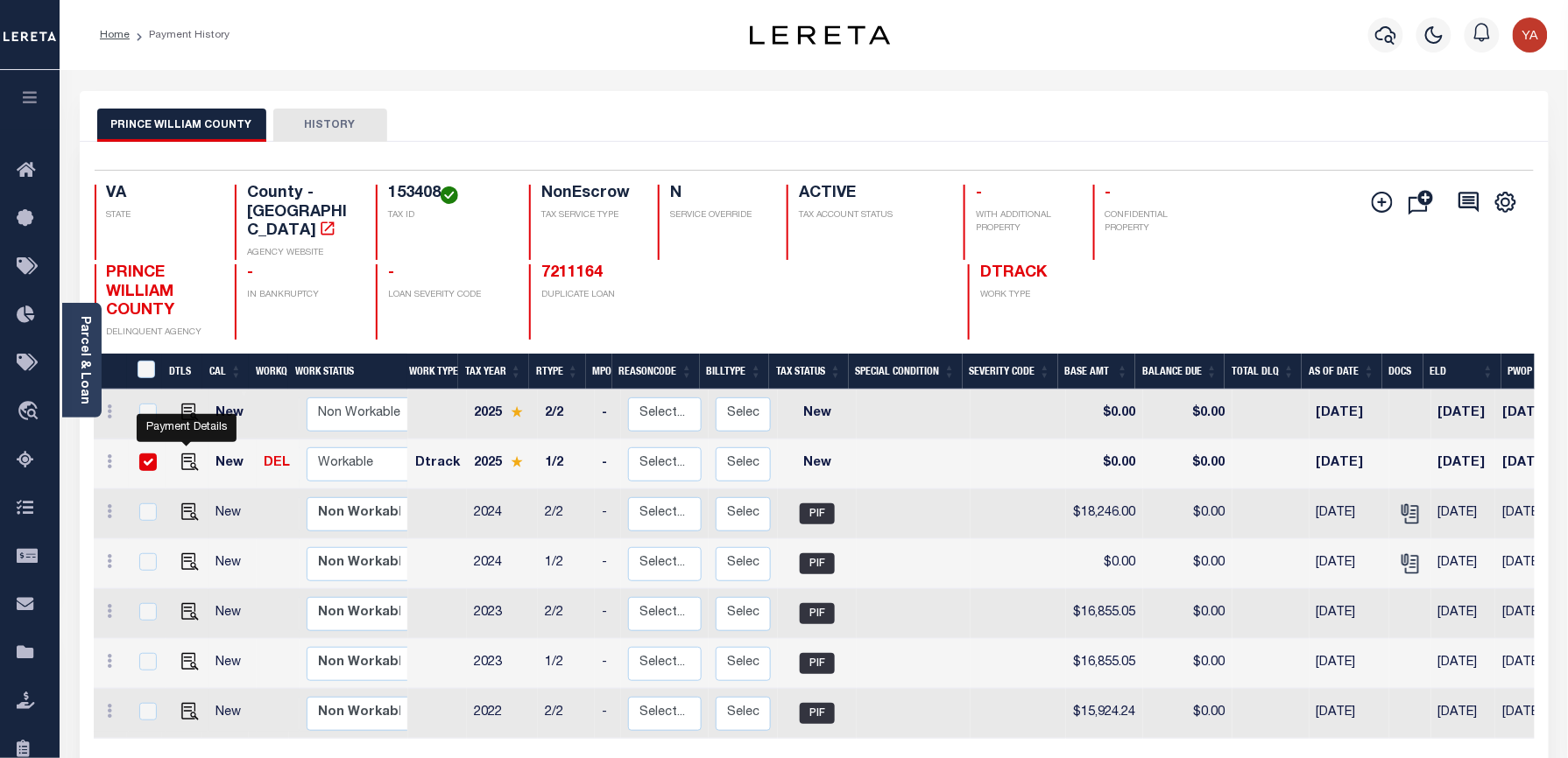
checkbox input "true"
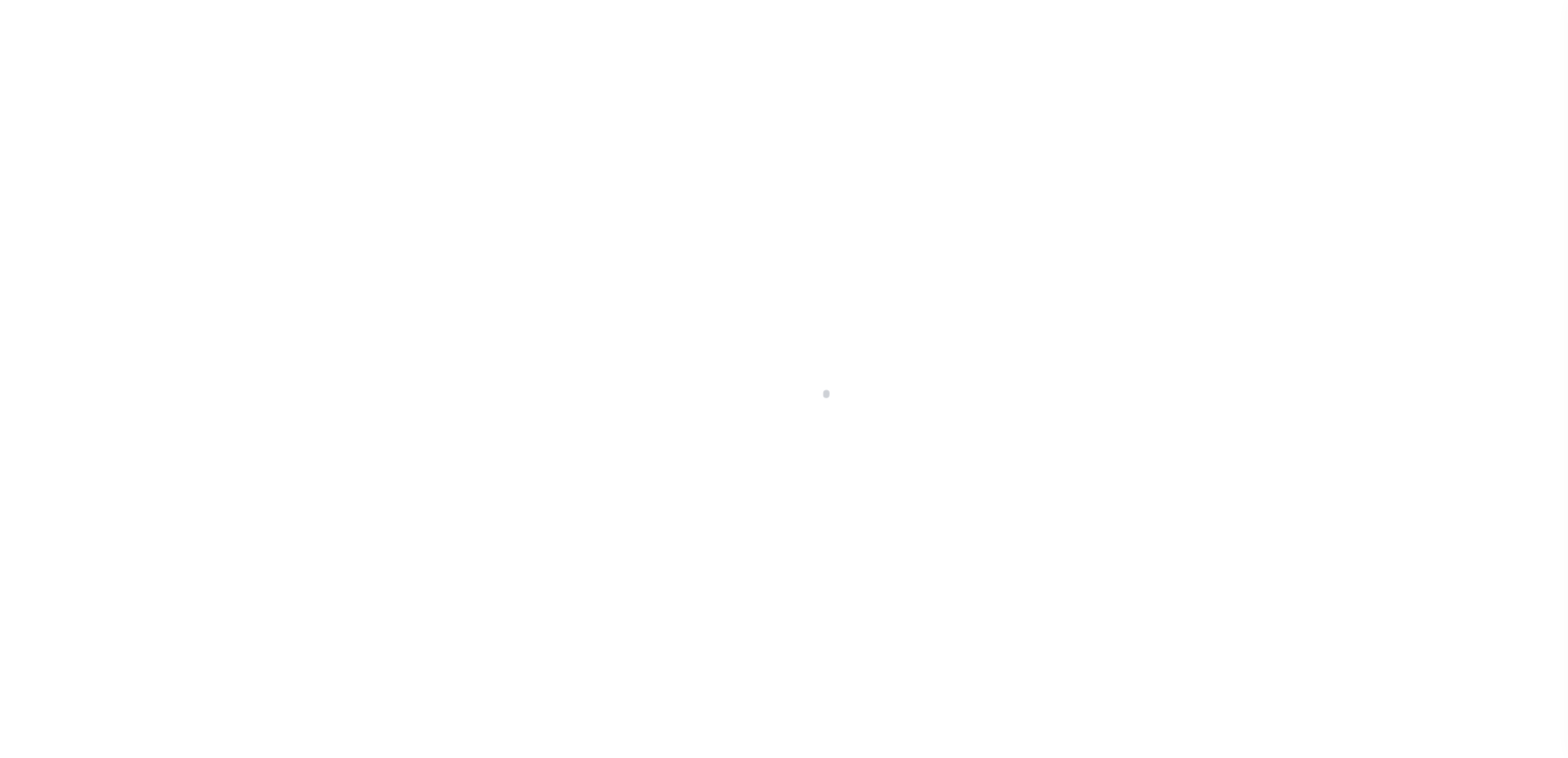
checkbox input "false"
type input "[DATE]"
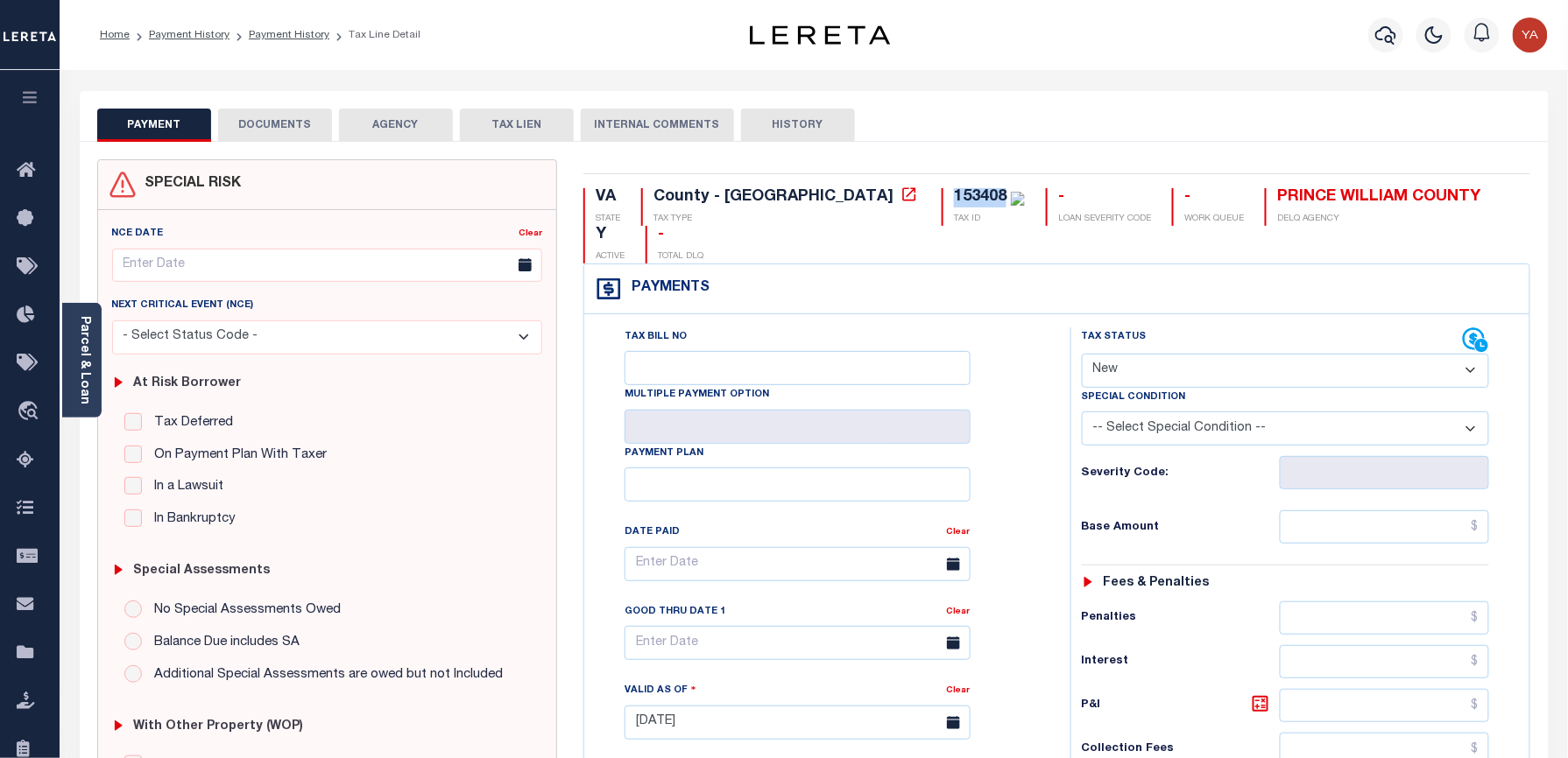
drag, startPoint x: 795, startPoint y: 194, endPoint x: 857, endPoint y: 198, distance: 62.1
click at [941, 198] on div "153408 TAX ID" at bounding box center [983, 207] width 83 height 38
copy div "153408"
click at [1055, 82] on div "Parcel & Loan Tax Bill Details 153408 TAX ID AGENCY 2025/2025 TAX YEAR 2025" at bounding box center [814, 703] width 1495 height 1266
click at [84, 373] on link "Parcel & Loan" at bounding box center [85, 360] width 13 height 88
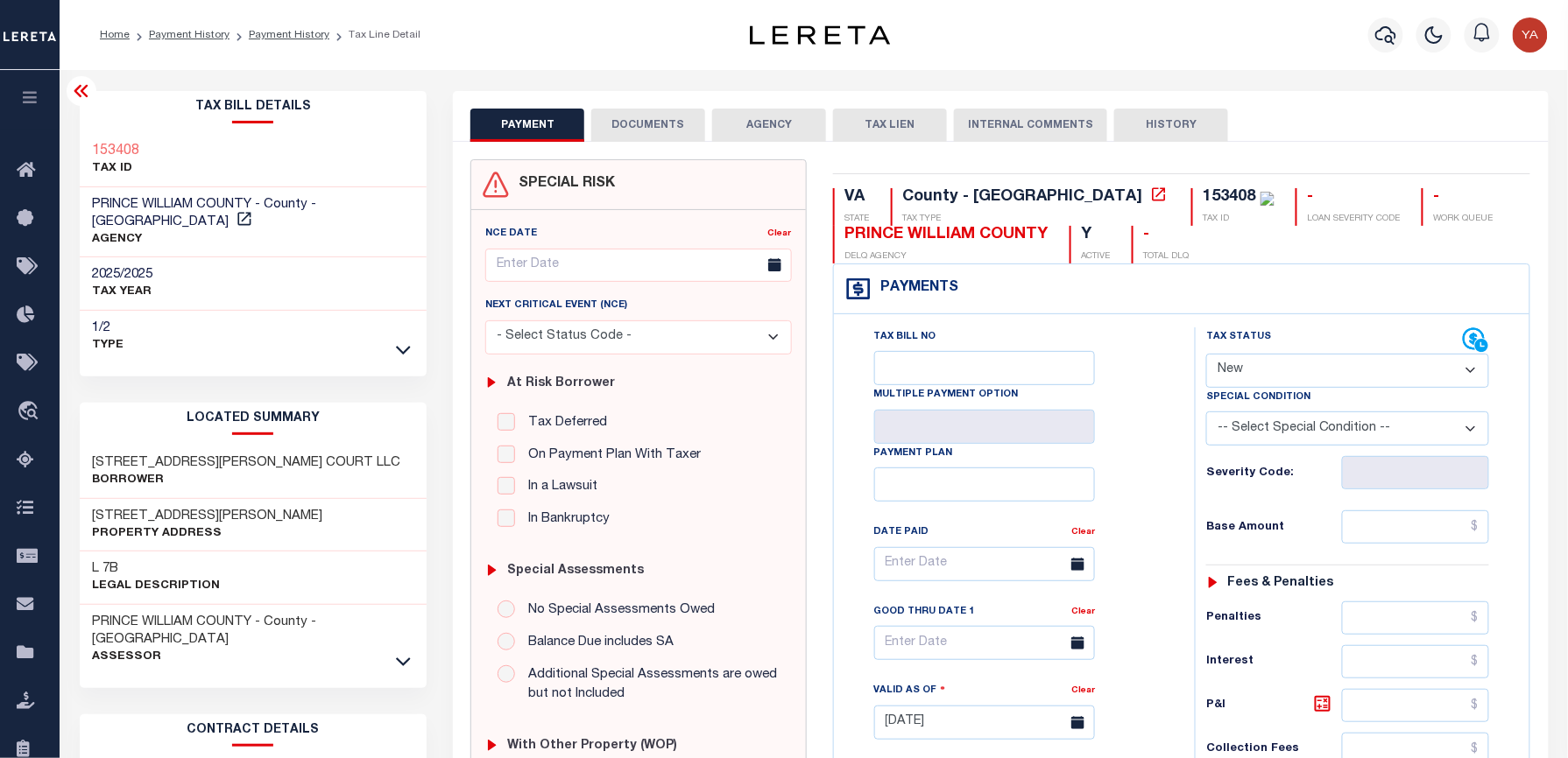
drag, startPoint x: 1273, startPoint y: 371, endPoint x: 1273, endPoint y: 386, distance: 15.0
click at [1273, 371] on select "- Select Status Code - Open Due/Unpaid Paid Incomplete No Tax Due Internal Refu…" at bounding box center [1347, 371] width 283 height 34
select select "PYD"
click at [1206, 356] on select "- Select Status Code - Open Due/Unpaid Paid Incomplete No Tax Due Internal Refu…" at bounding box center [1347, 371] width 283 height 34
type input "[DATE]"
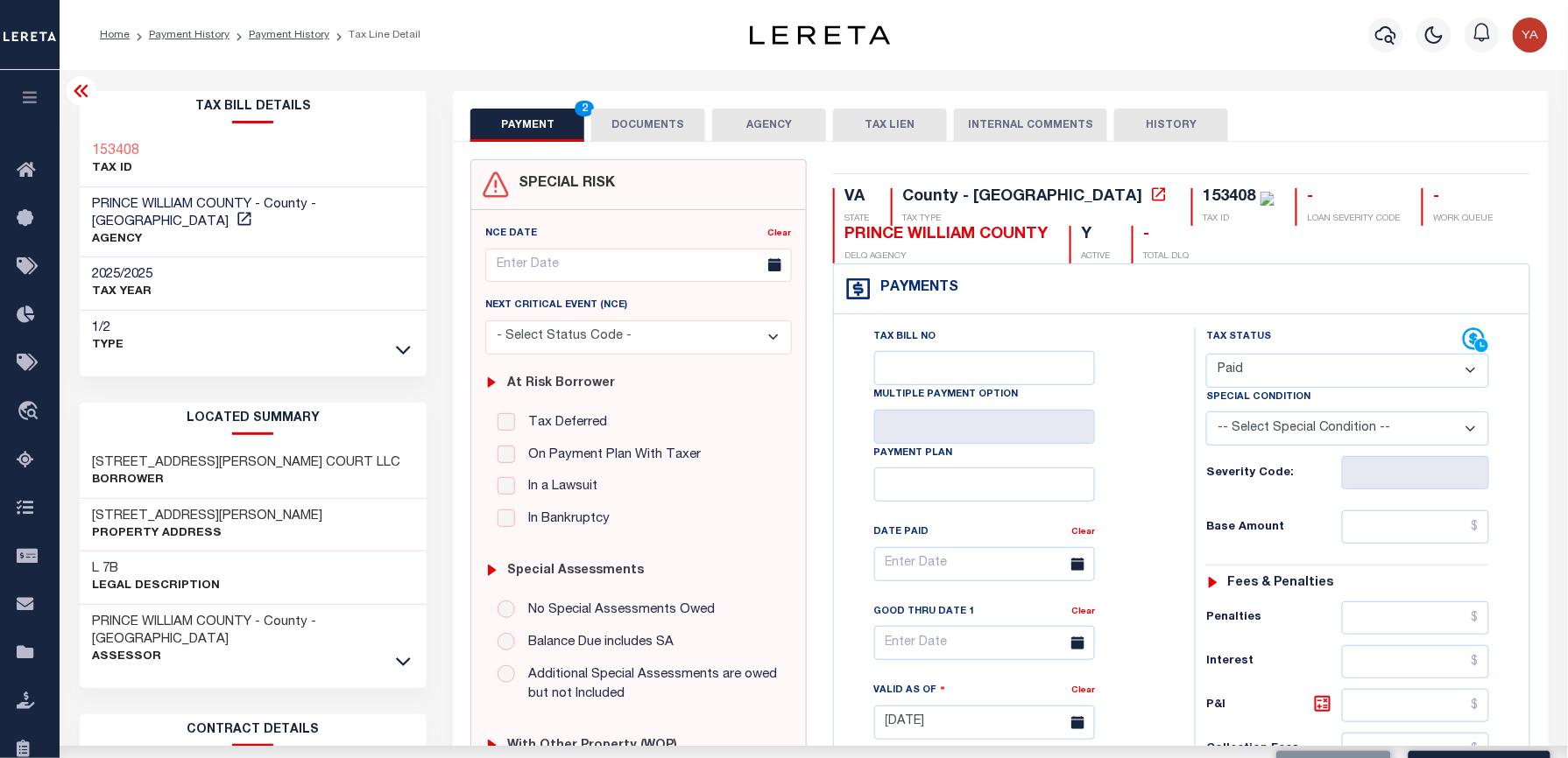
click at [1157, 511] on div "Tax Bill No Multiple Payment Option Payment Plan Clear" at bounding box center [1010, 573] width 317 height 492
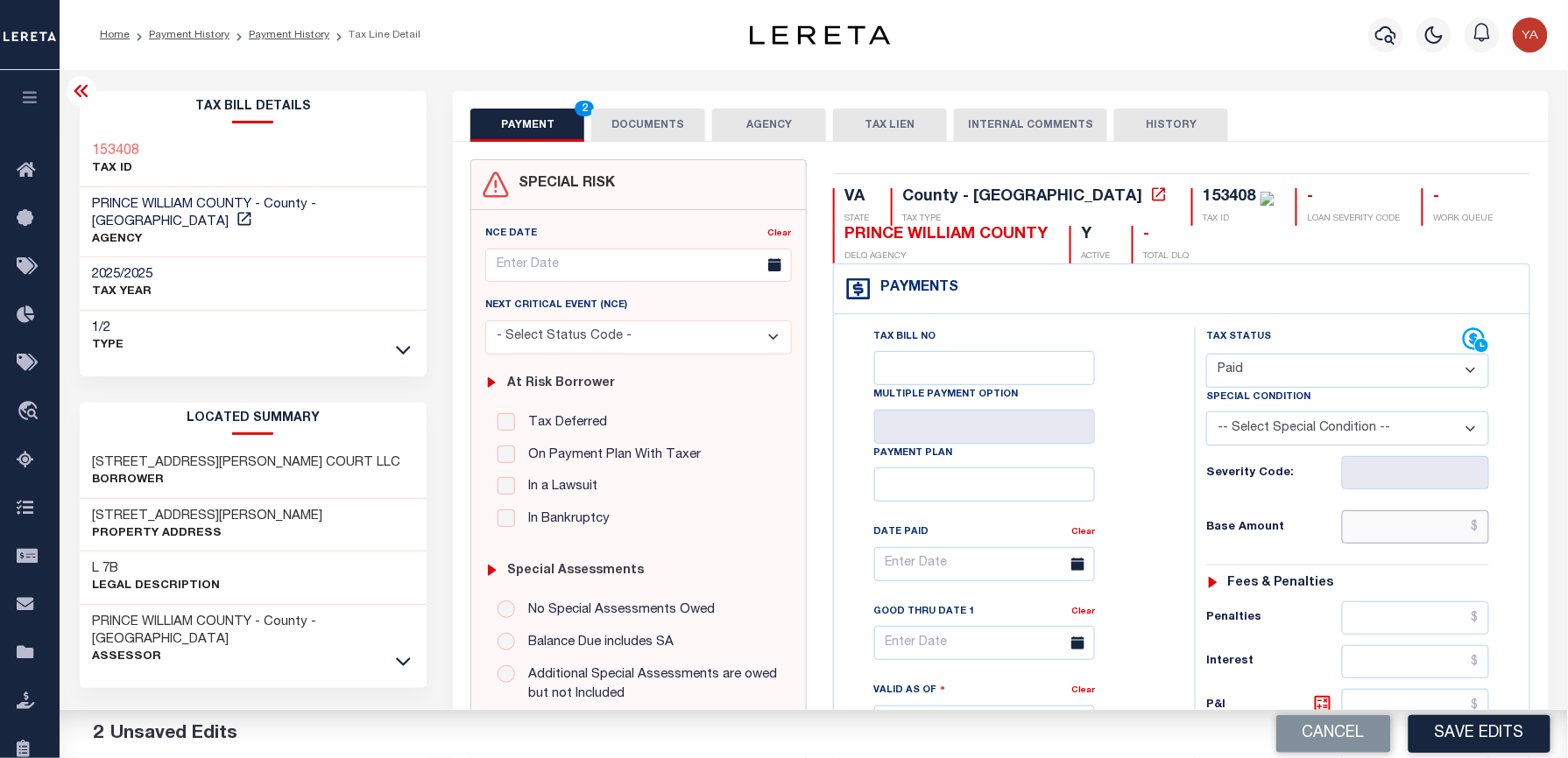
click at [1364, 544] on input "text" at bounding box center [1415, 527] width 147 height 33
paste input "22,854.19"
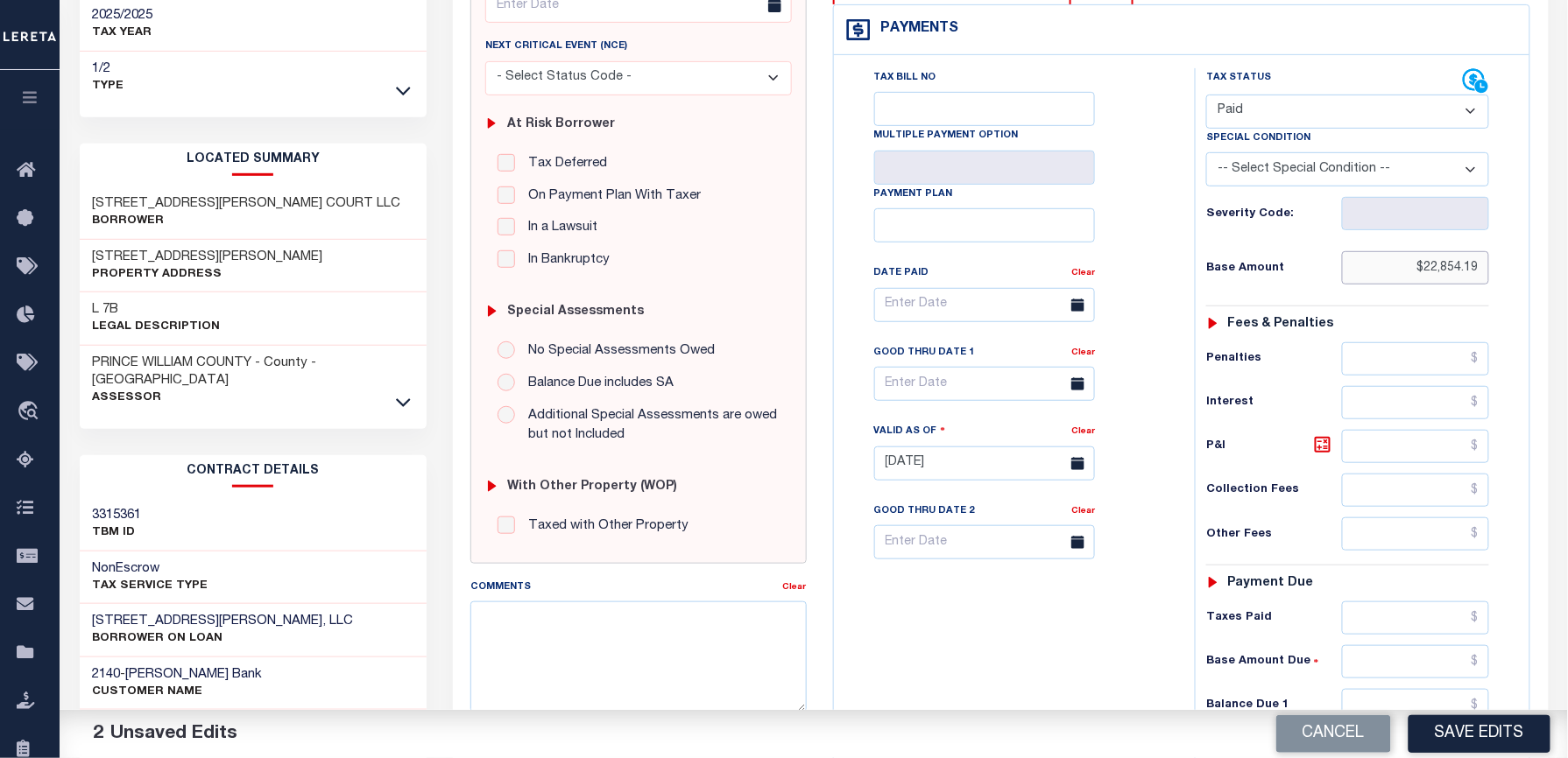
scroll to position [590, 0]
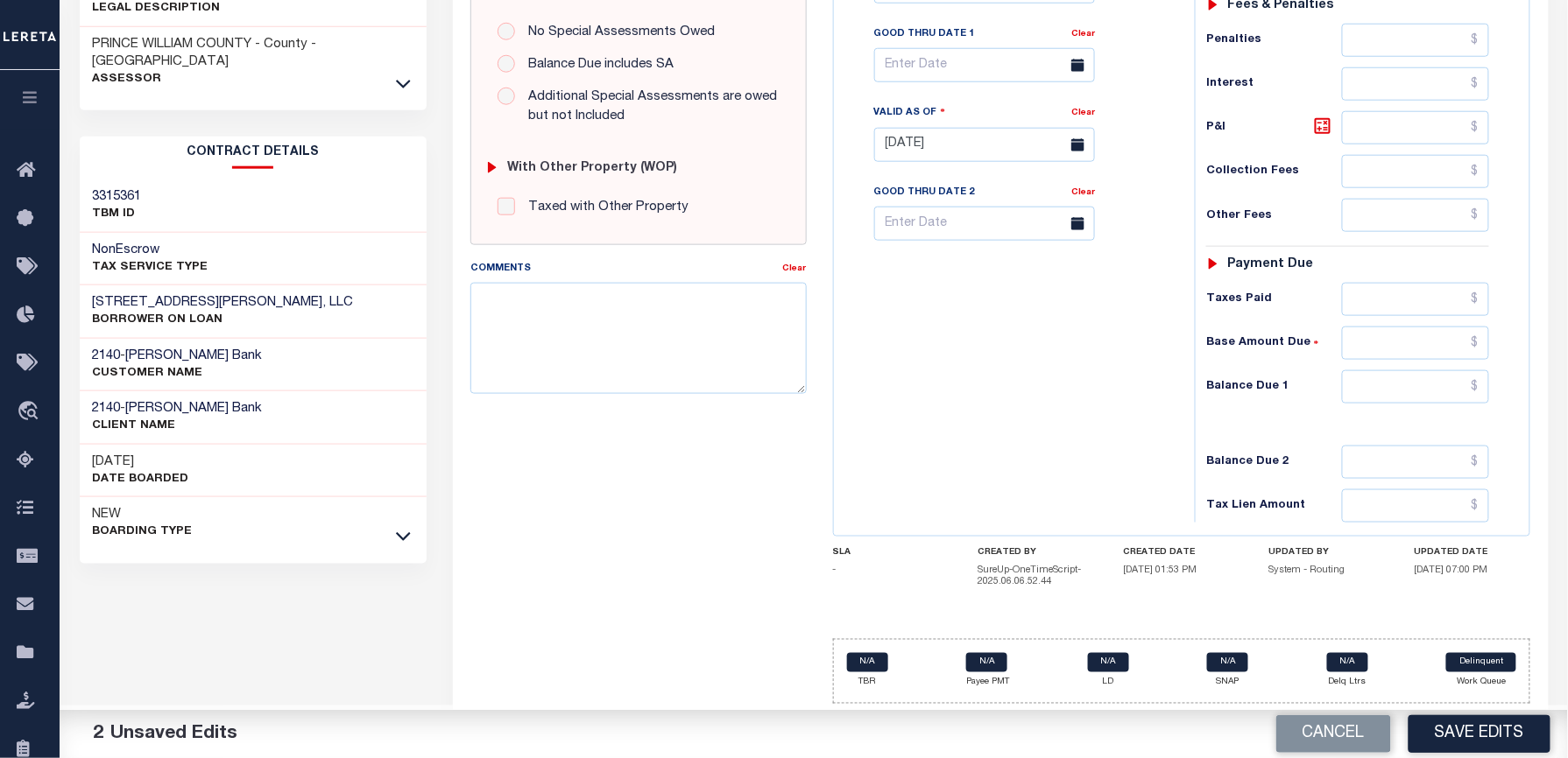
type input "$22,854.19"
click at [1384, 382] on input "text" at bounding box center [1415, 386] width 147 height 33
type input "$0.00"
click at [860, 271] on div "Tax Bill No Multiple Payment Option Payment Plan Clear" at bounding box center [1010, 136] width 343 height 773
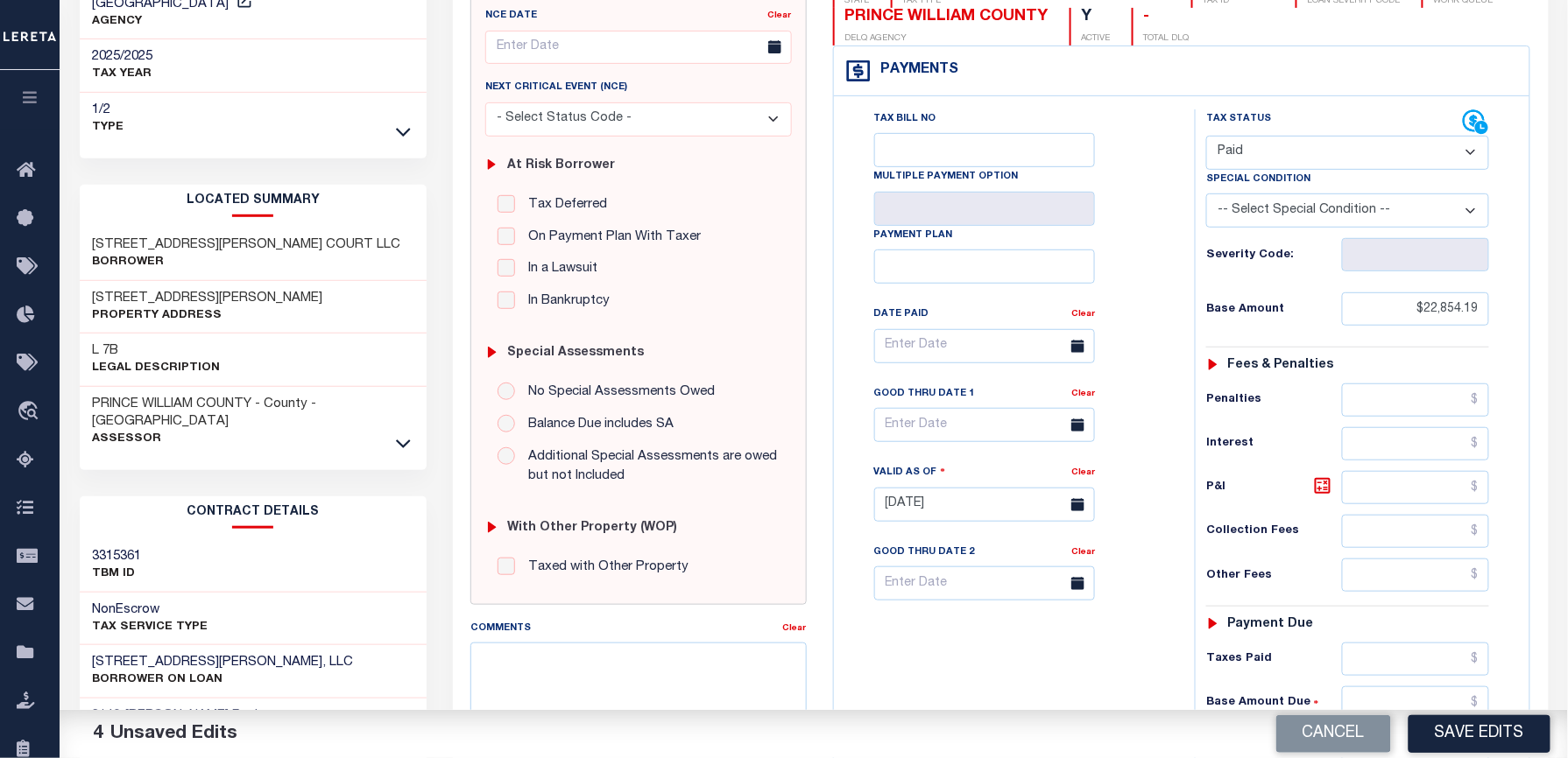
scroll to position [7, 0]
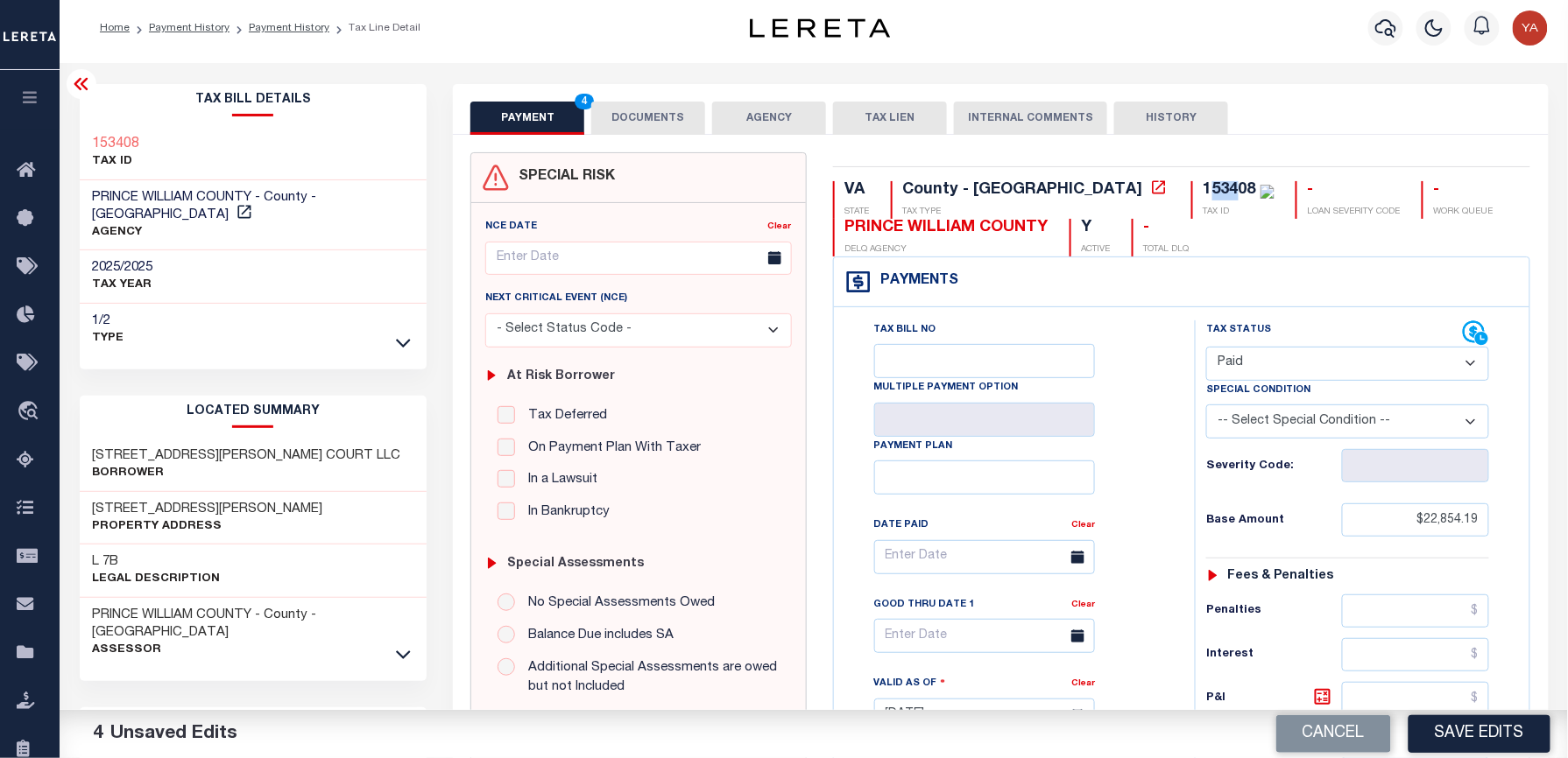
drag, startPoint x: 1060, startPoint y: 193, endPoint x: 1084, endPoint y: 193, distance: 24.0
click at [1203, 193] on div "153408" at bounding box center [1229, 190] width 52 height 16
click at [1203, 186] on div "153408" at bounding box center [1229, 190] width 52 height 16
click at [663, 113] on button "DOCUMENTS" at bounding box center [648, 118] width 113 height 33
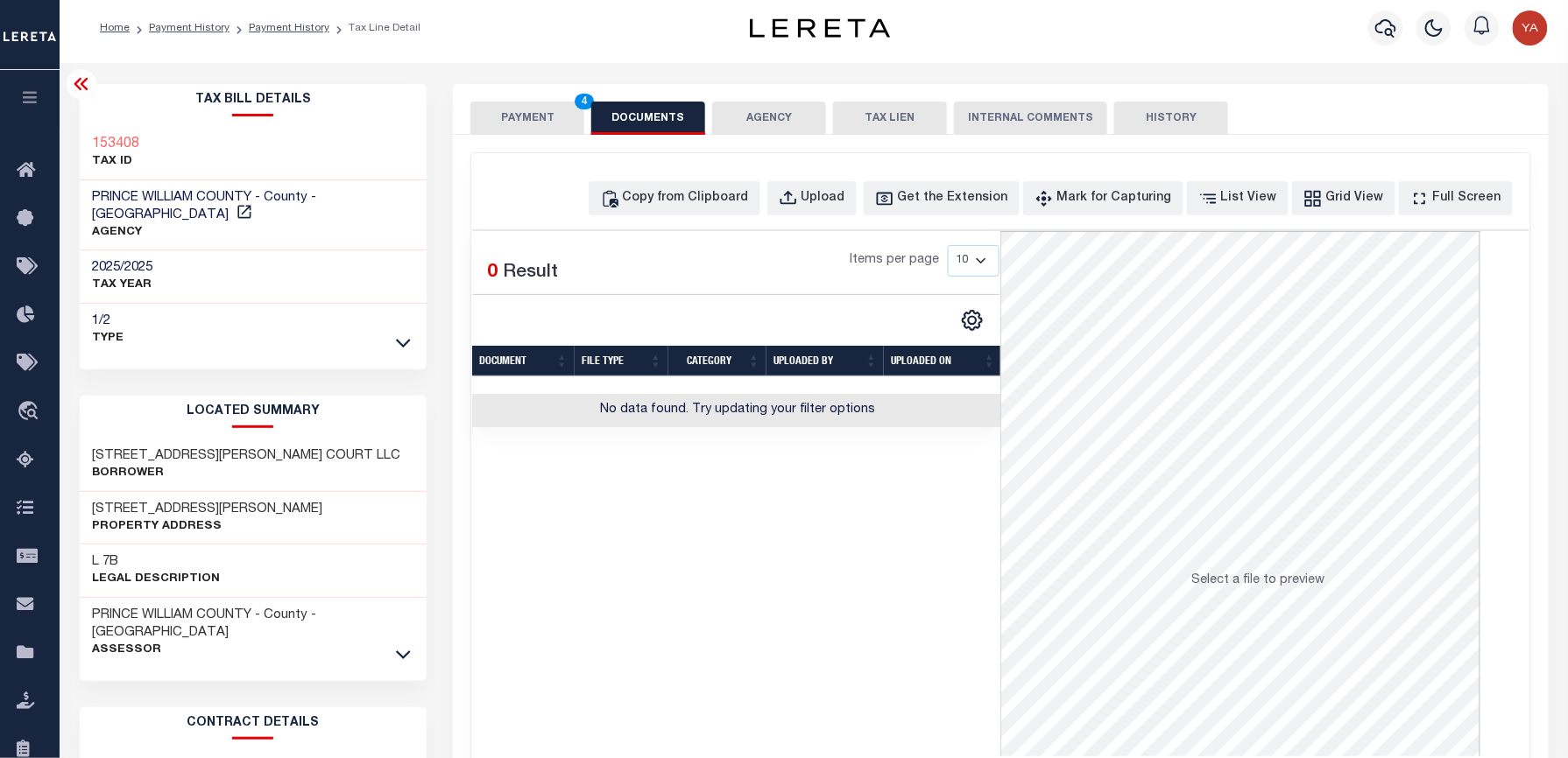
click at [860, 179] on div "Copy from Clipboard Upload Get the Extension Mark for Capturing Got it List Vie…" at bounding box center [1000, 462] width 1058 height 618
click at [845, 207] on div "Upload" at bounding box center [823, 198] width 44 height 19
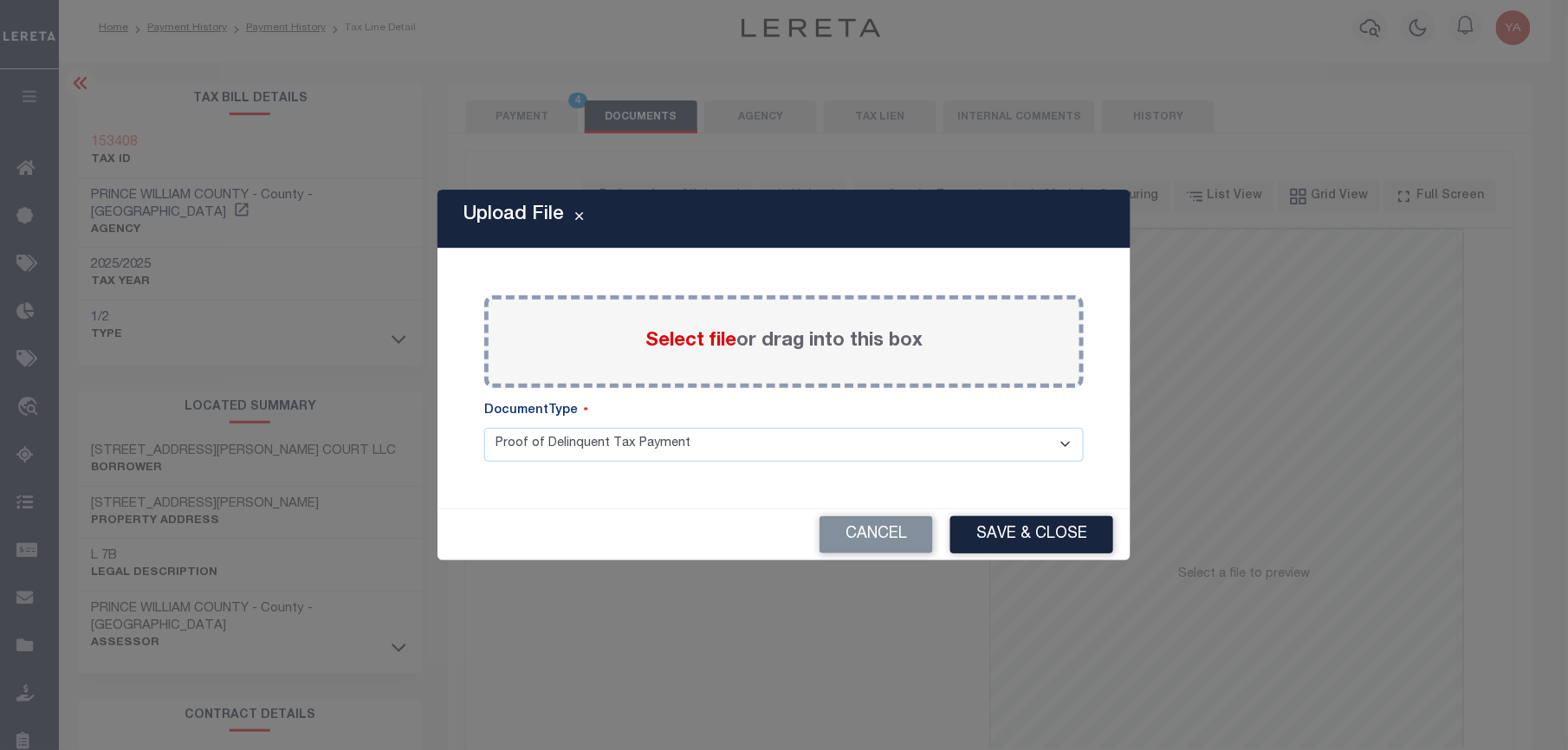
click at [834, 328] on label "Select file or drag into this box" at bounding box center [784, 342] width 277 height 29
click at [0, 0] on input "Select file or drag into this box" at bounding box center [0, 0] width 0 height 0
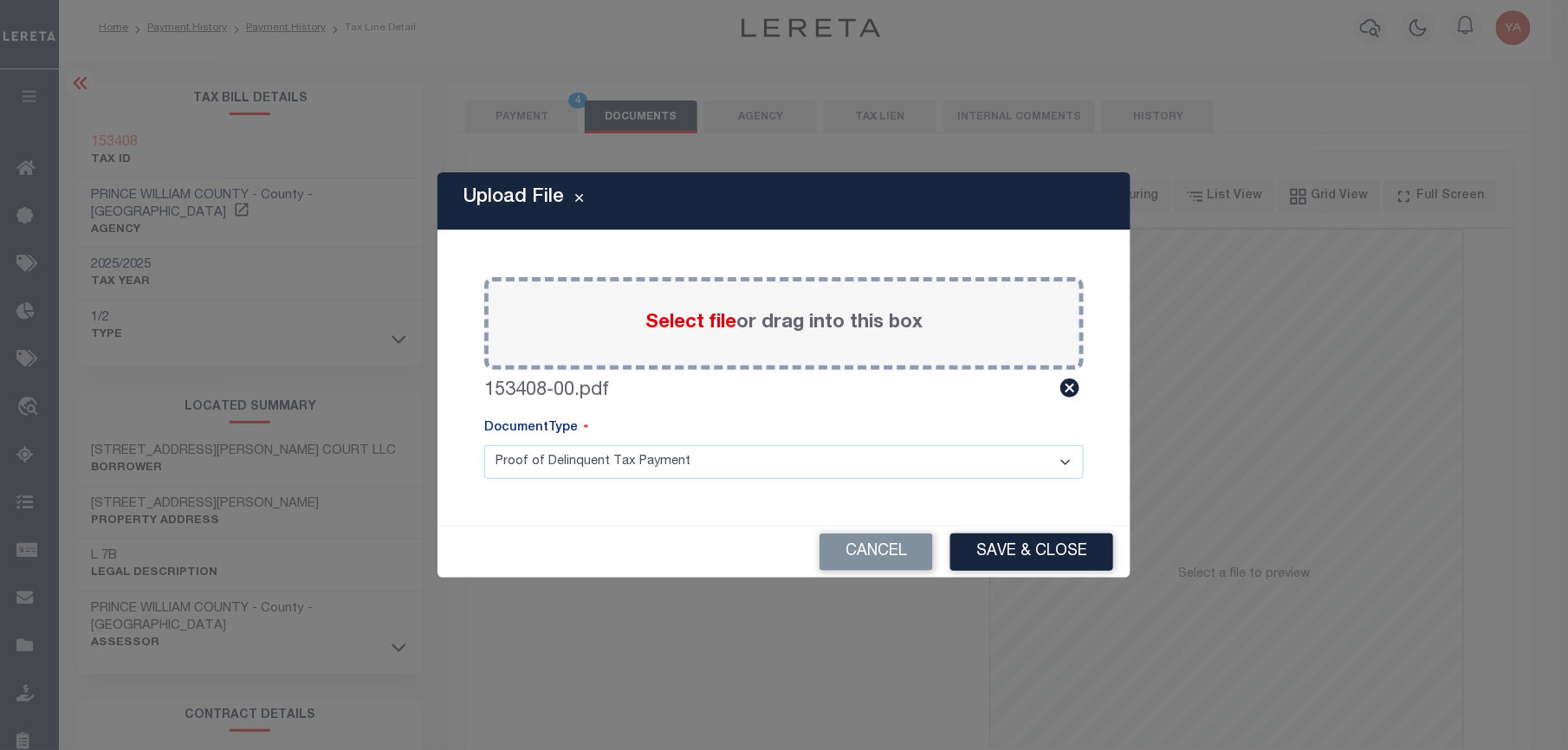
click at [818, 459] on select "Proof of Delinquent Tax Payment" at bounding box center [784, 462] width 600 height 34
click at [485, 445] on select "Proof of Delinquent Tax Payment" at bounding box center [784, 462] width 600 height 34
click at [1000, 545] on button "Save & Close" at bounding box center [1032, 552] width 163 height 37
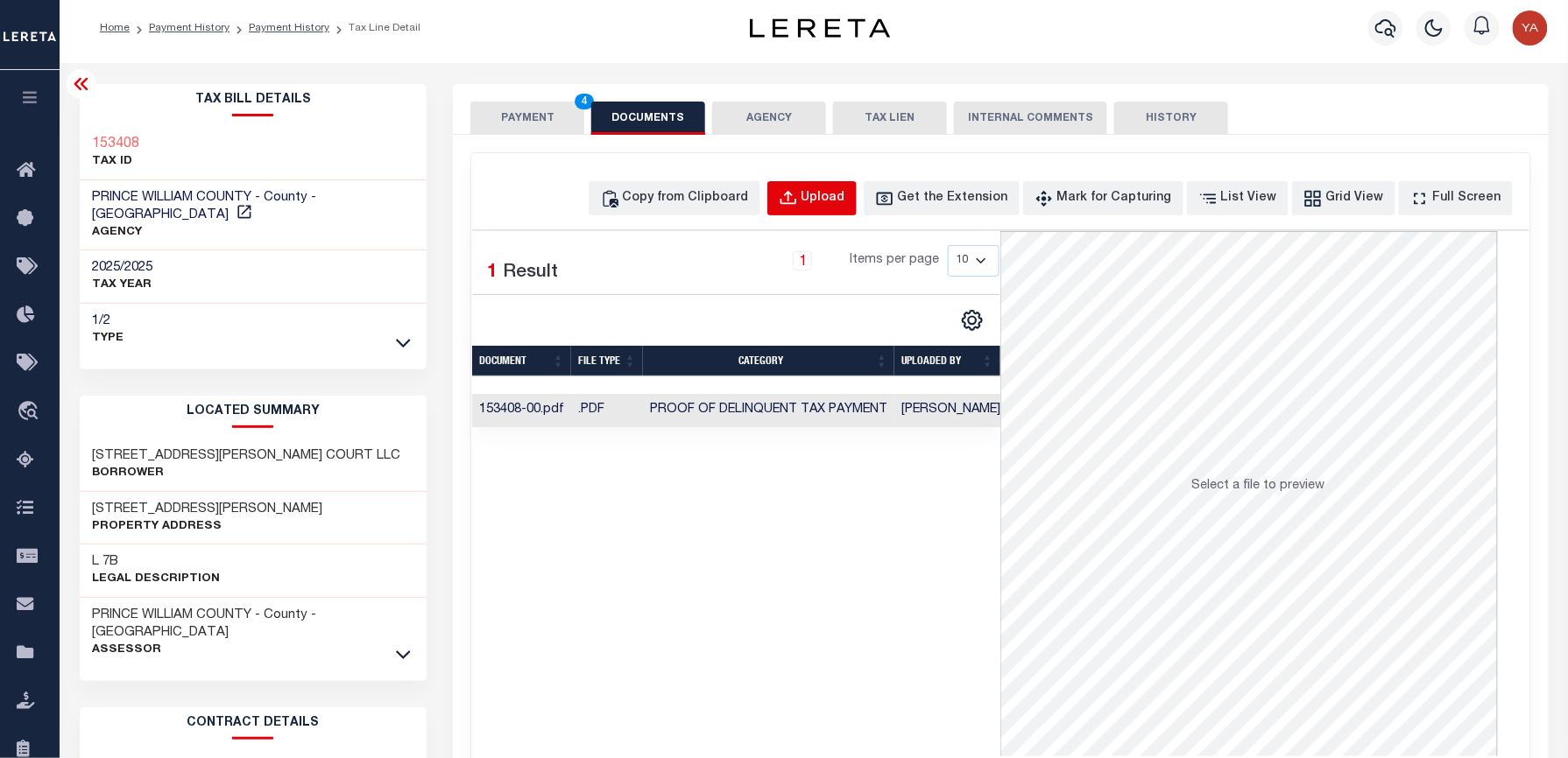
click at [803, 190] on button "Upload" at bounding box center [811, 198] width 89 height 34
select select "POP"
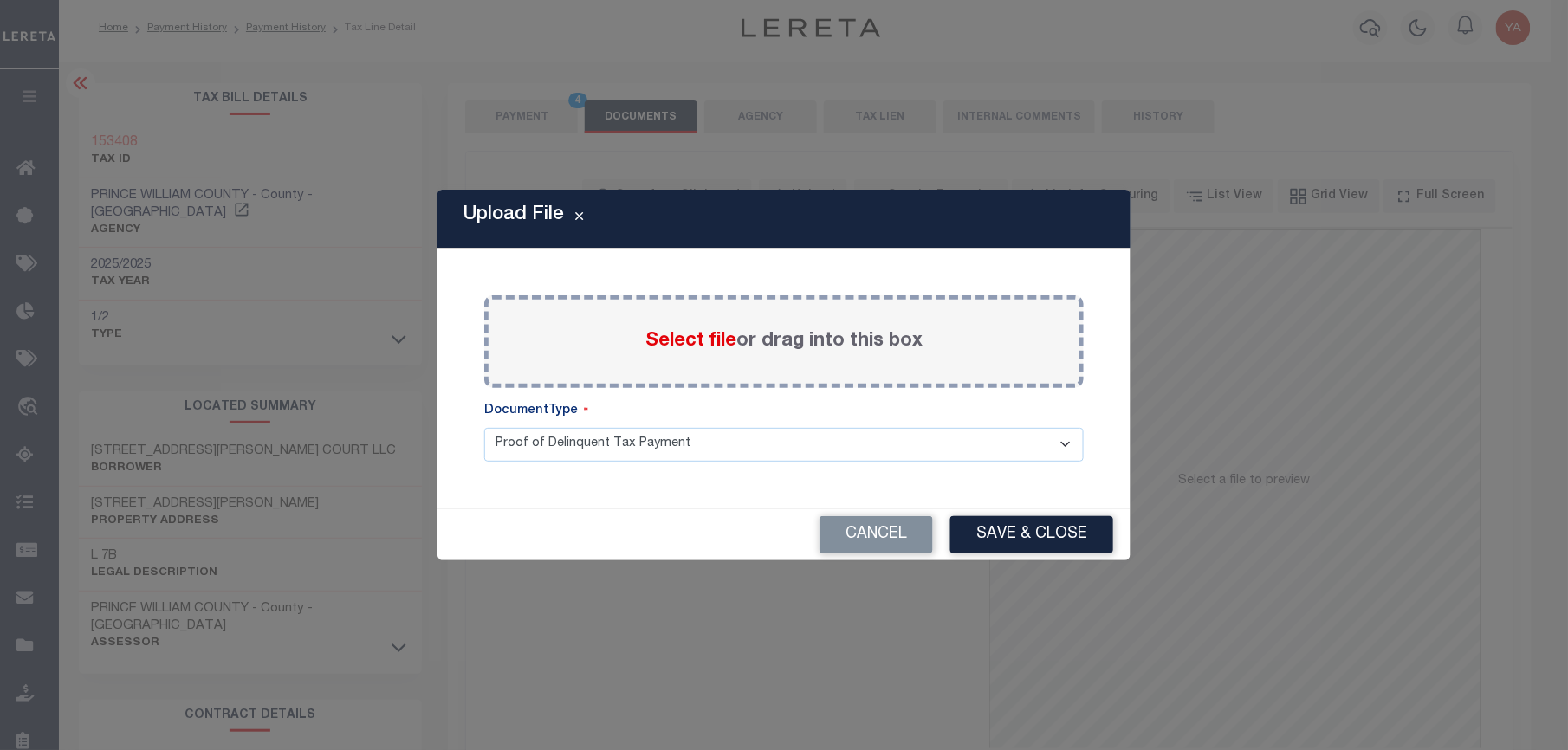
click at [854, 330] on label "Select file or drag into this box" at bounding box center [784, 342] width 277 height 29
click at [0, 0] on input "Select file or drag into this box" at bounding box center [0, 0] width 0 height 0
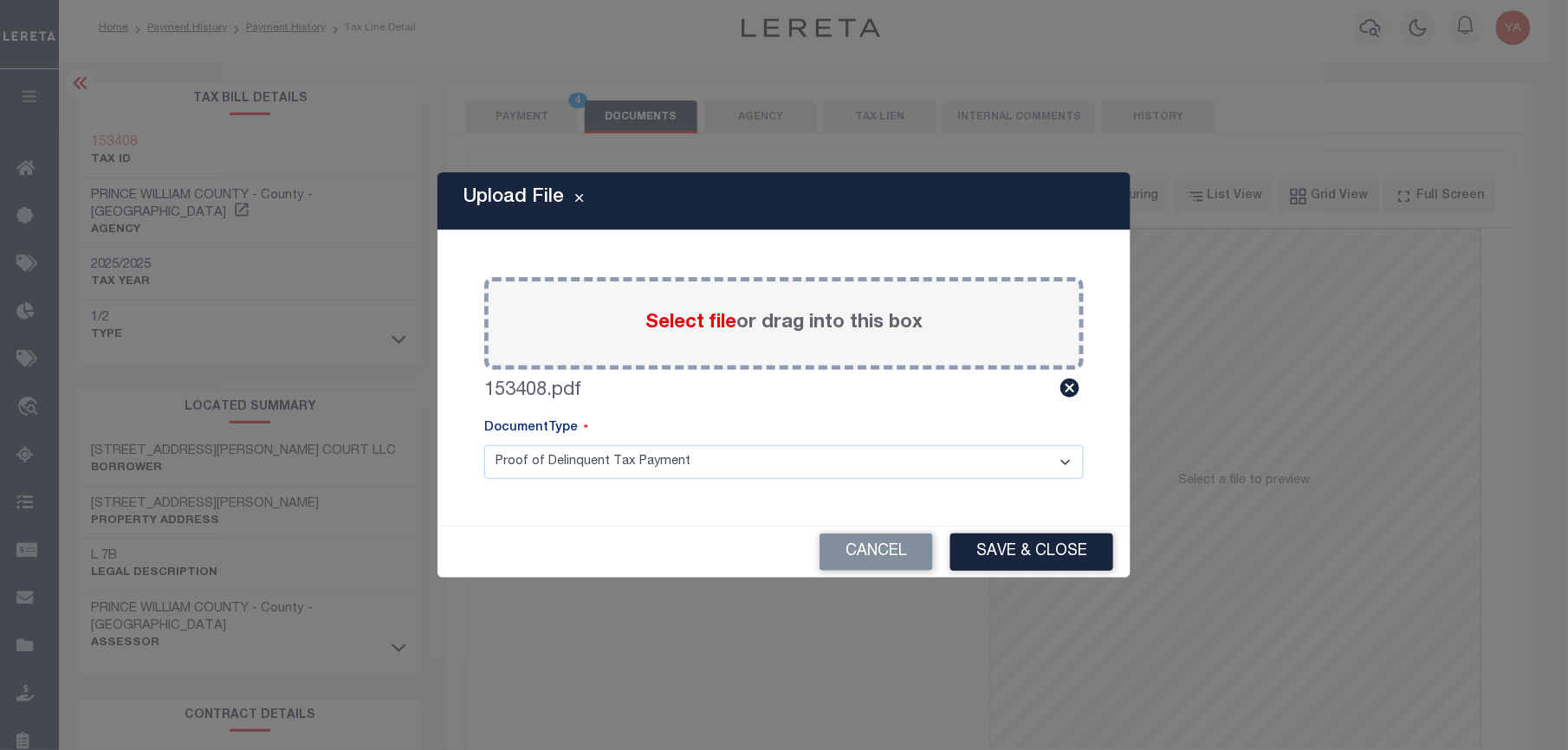
drag, startPoint x: 801, startPoint y: 459, endPoint x: 791, endPoint y: 480, distance: 23.3
click at [801, 459] on select "Proof of Delinquent Tax Payment" at bounding box center [784, 462] width 600 height 34
click at [485, 445] on select "Proof of Delinquent Tax Payment" at bounding box center [784, 462] width 600 height 34
click at [1038, 565] on button "Save & Close" at bounding box center [1032, 552] width 163 height 37
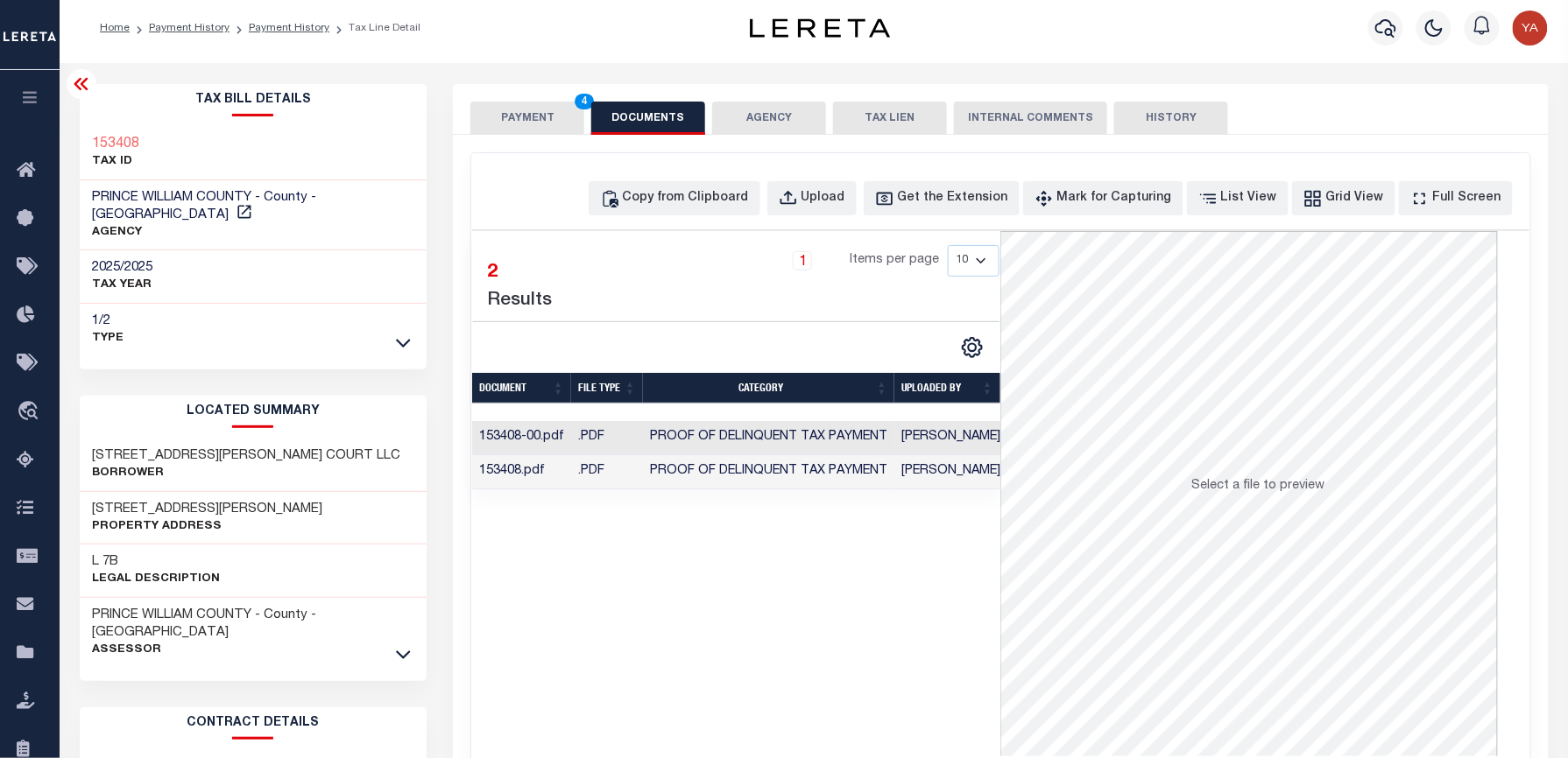
click at [544, 115] on button "PAYMENT 4" at bounding box center [527, 118] width 113 height 33
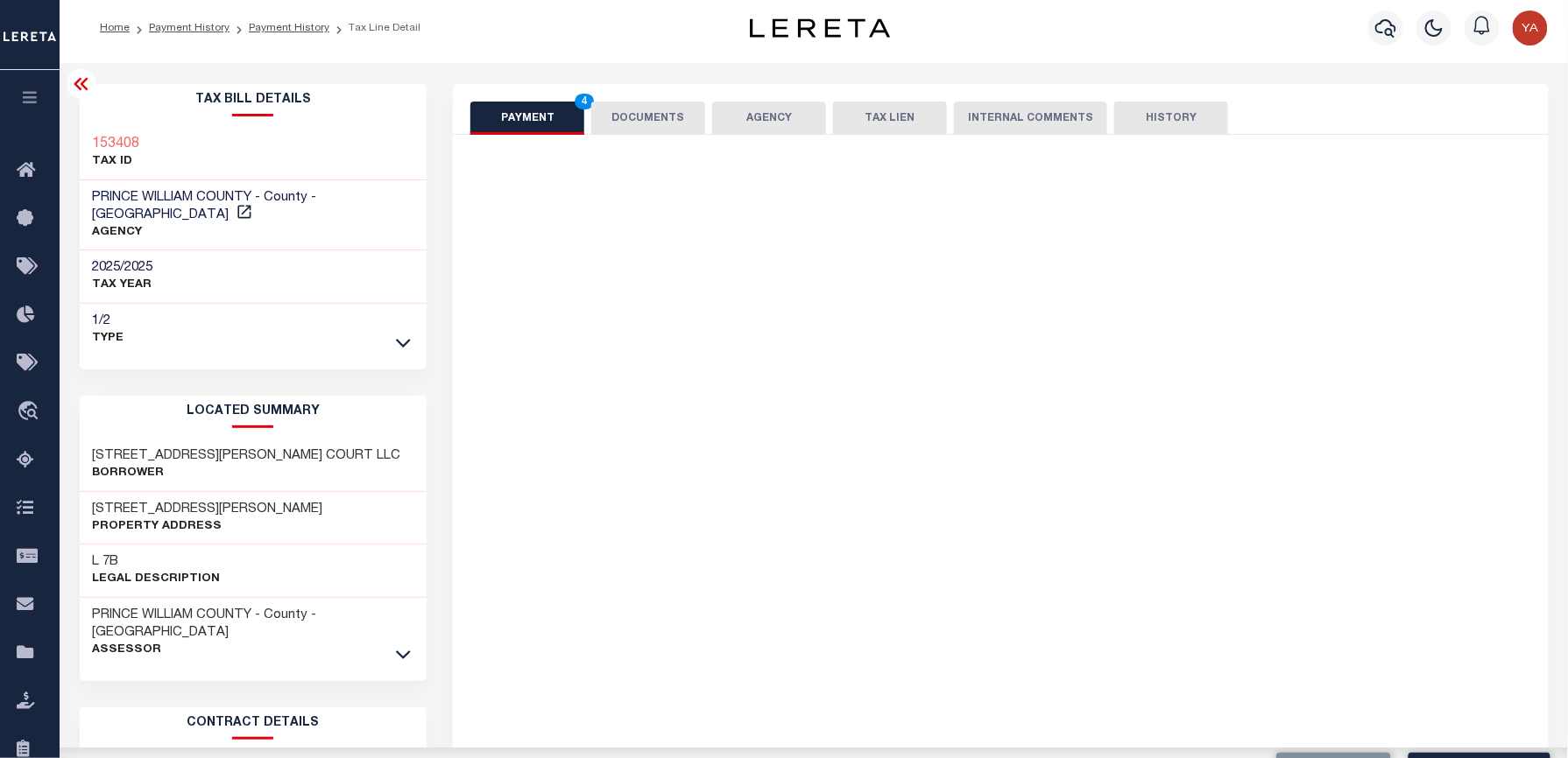
click at [572, 40] on div "Home Payment History Payment History Tax Line Detail" at bounding box center [392, 28] width 612 height 37
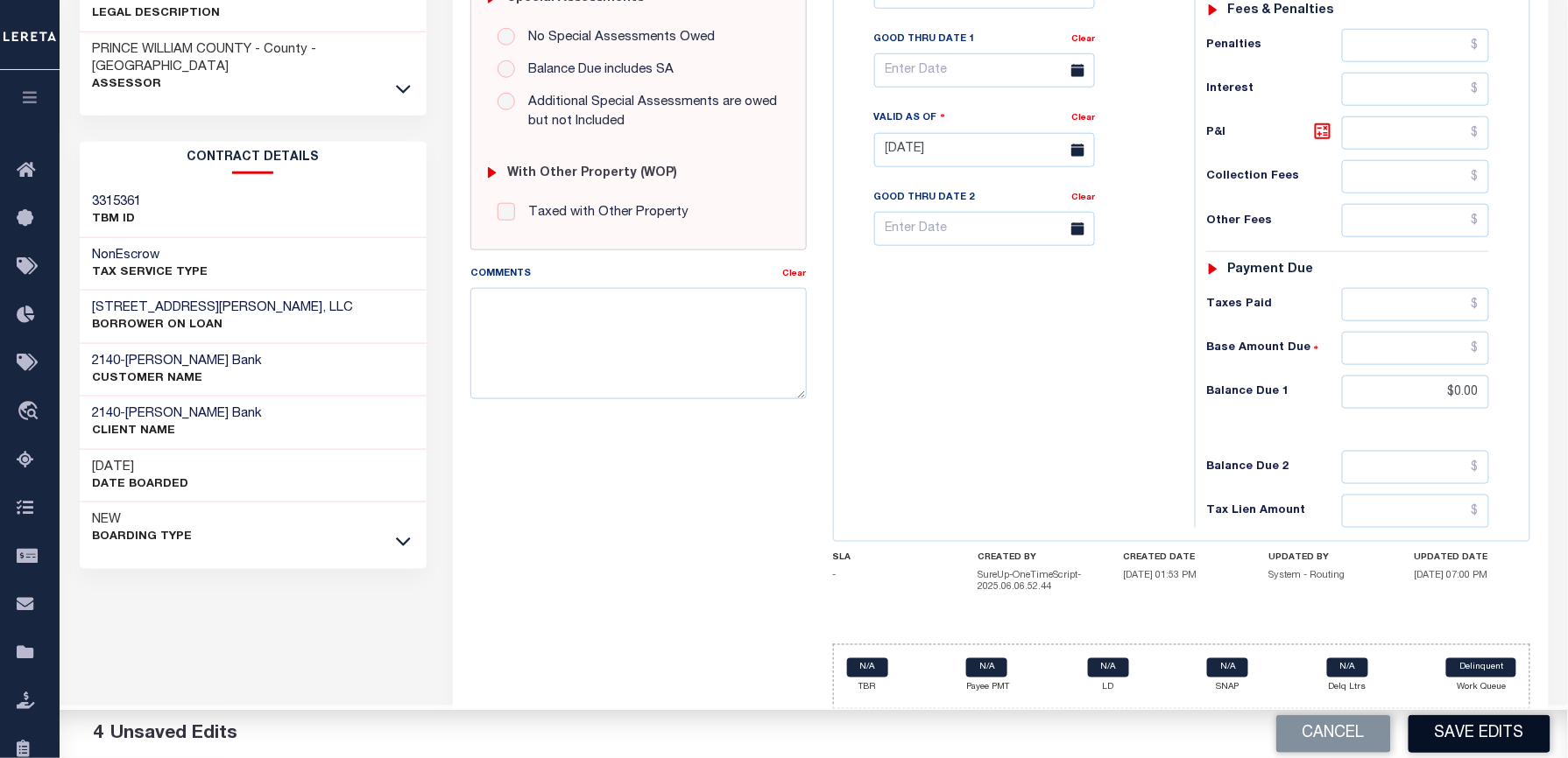
click at [1462, 732] on button "Save Edits" at bounding box center [1480, 735] width 142 height 38
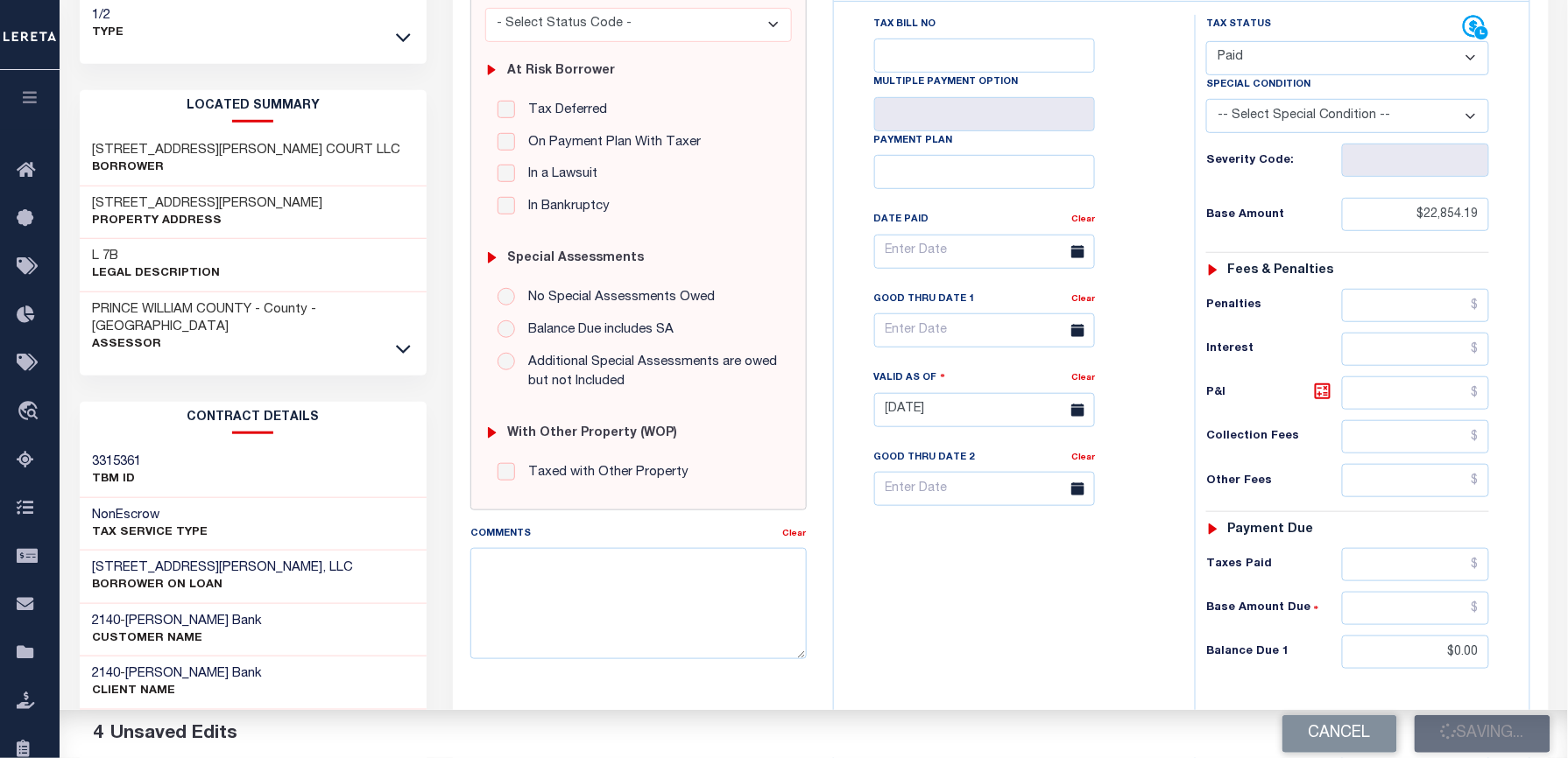
scroll to position [117, 0]
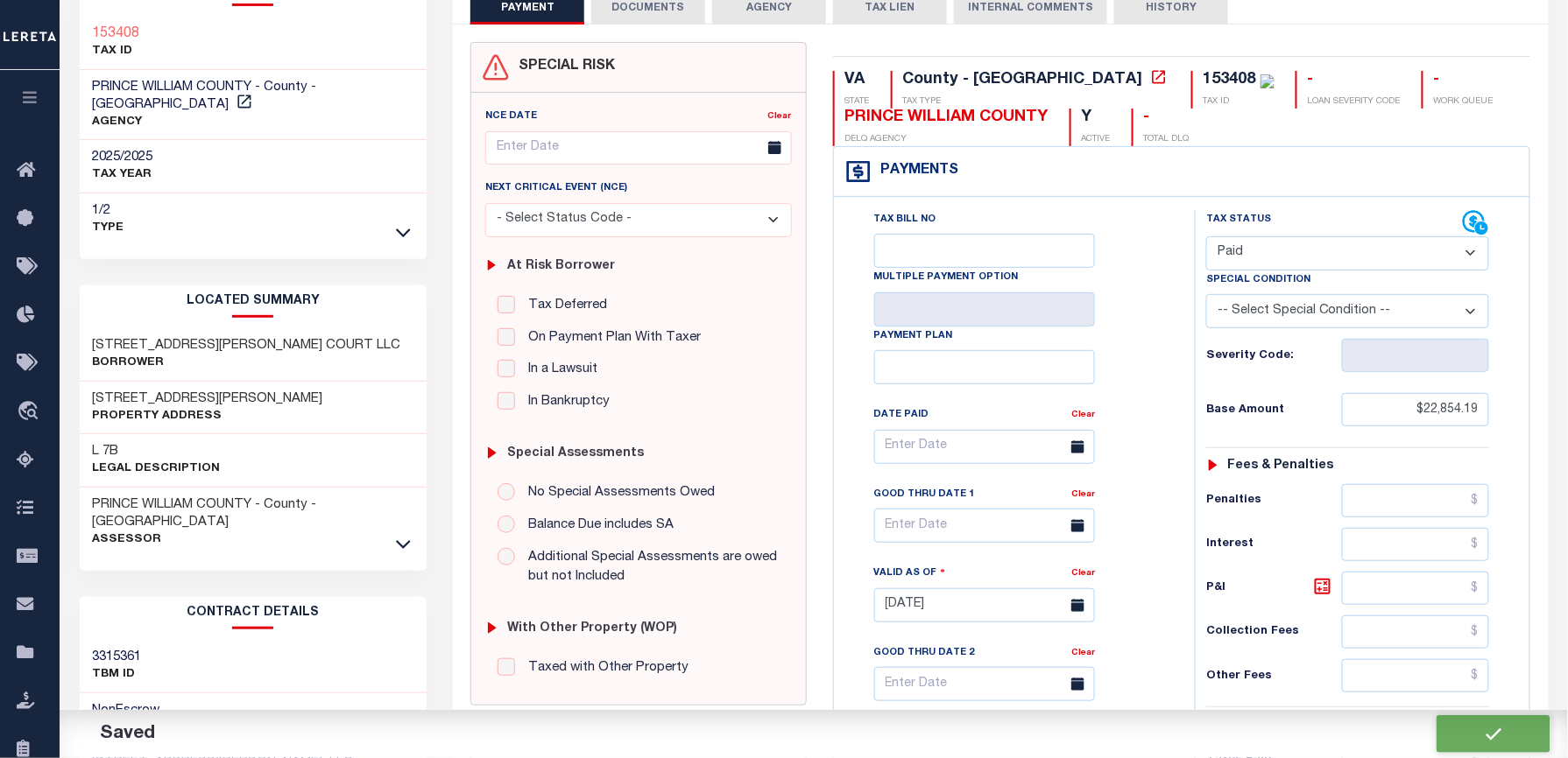
checkbox input "false"
type input "$22,854.19"
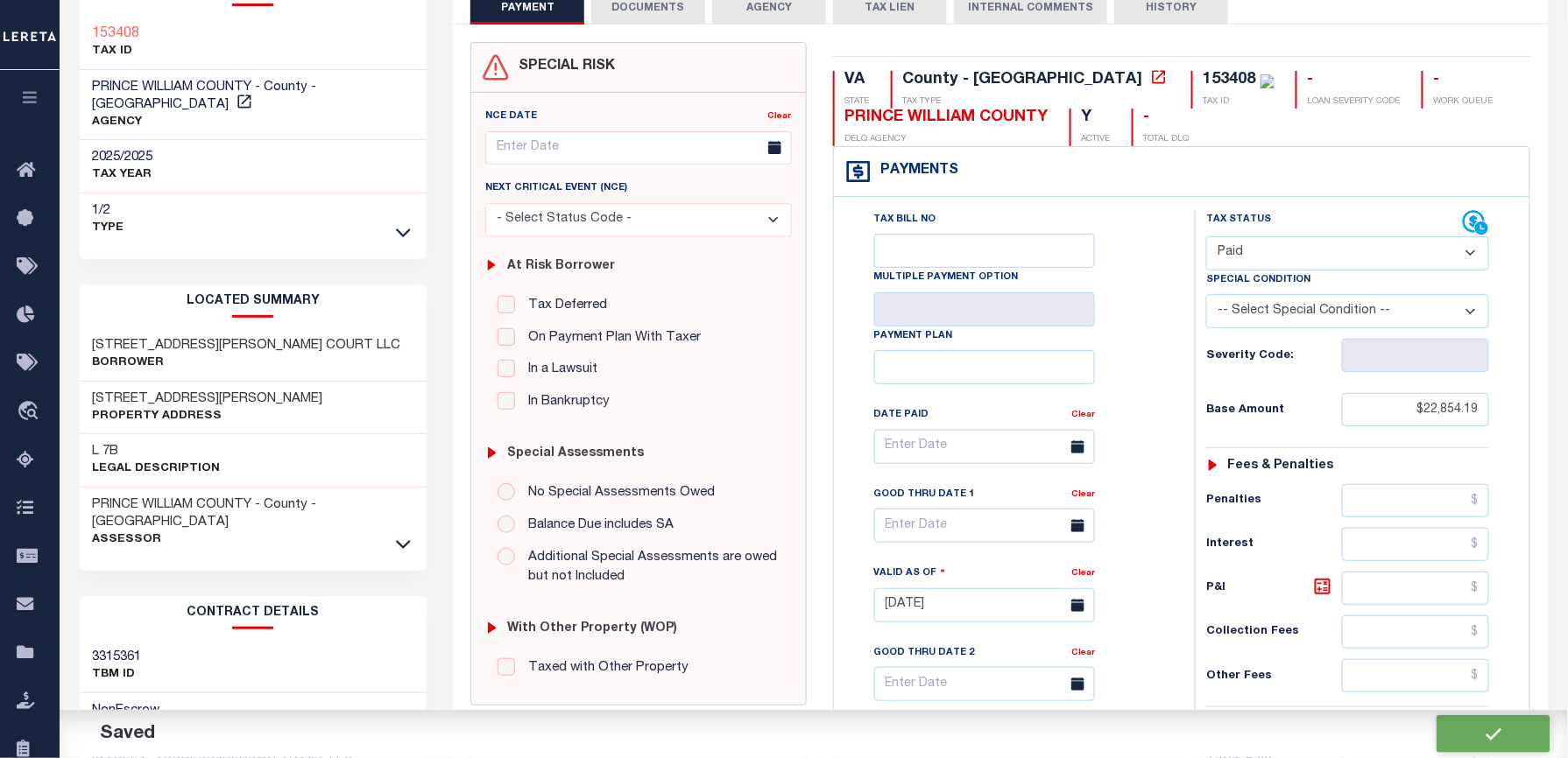
type input "$0"
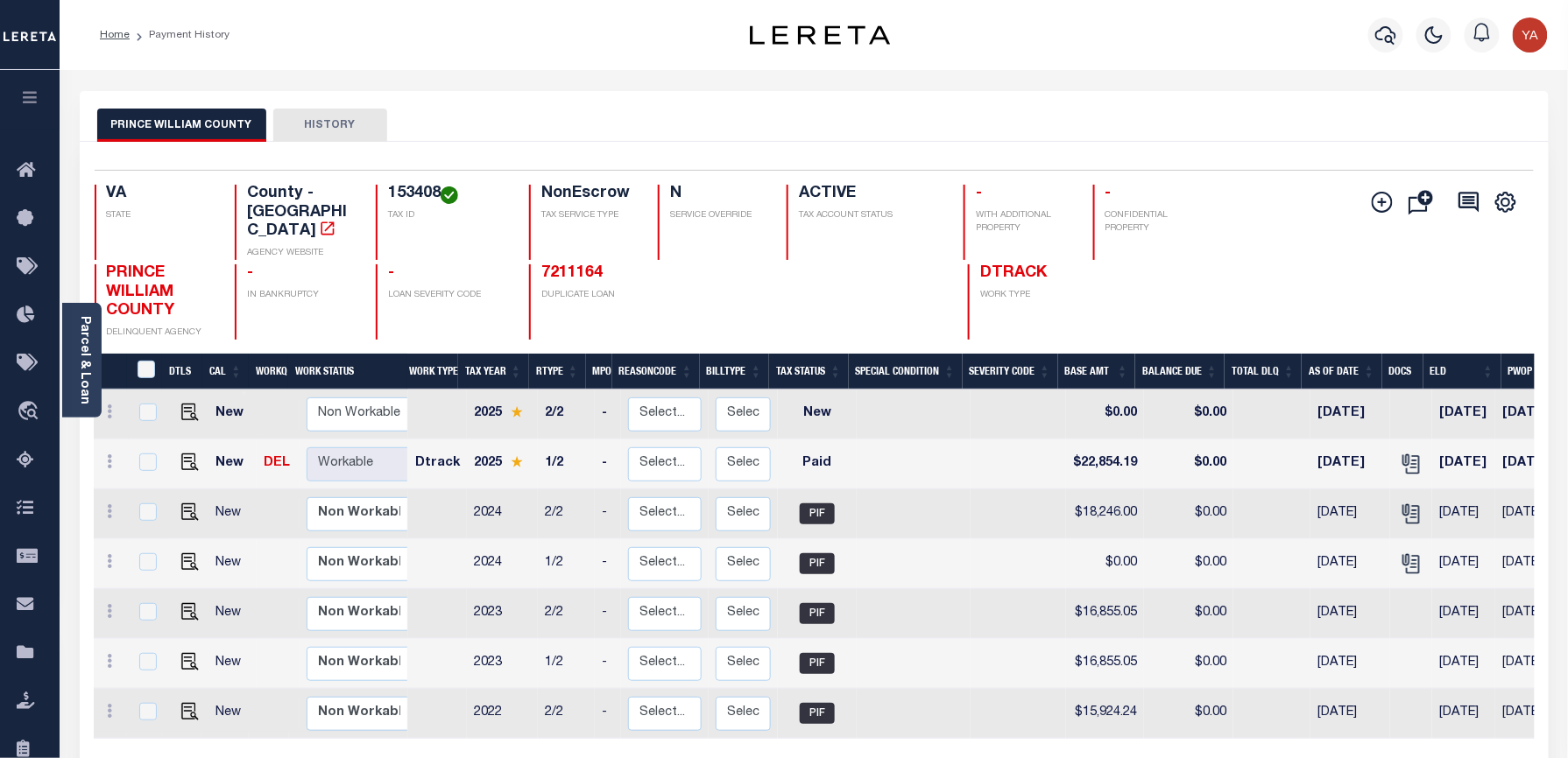
click at [401, 193] on h4 "153408" at bounding box center [448, 194] width 120 height 19
copy h4 "153408"
click at [82, 363] on link "Parcel & Loan" at bounding box center [85, 360] width 13 height 88
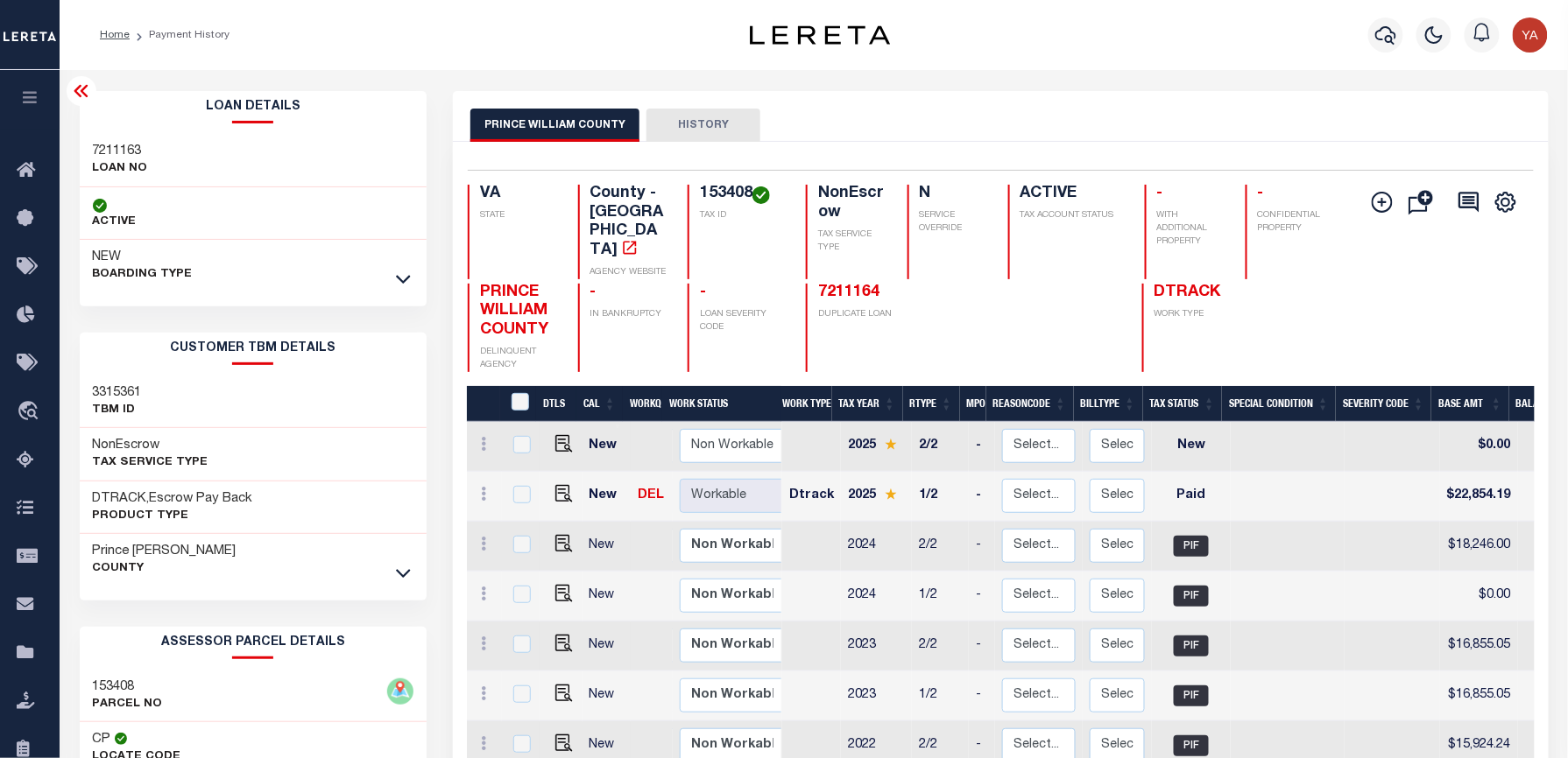
click at [117, 145] on h3 "7211163" at bounding box center [120, 151] width 55 height 17
copy h3 "7211163"
click at [730, 191] on h4 "153408" at bounding box center [742, 194] width 85 height 19
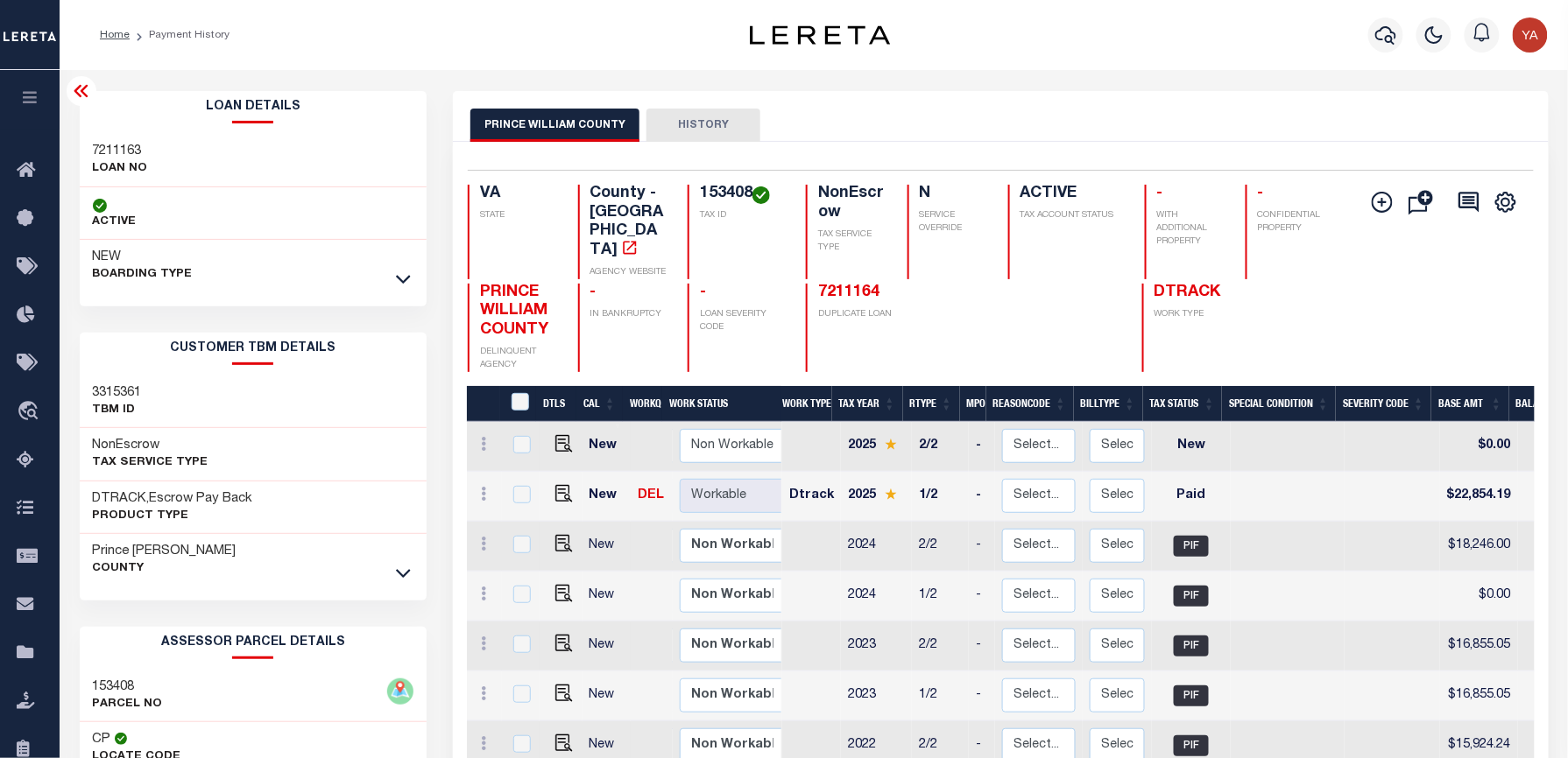
copy h4 "153408"
click at [1018, 117] on div "PRINCE WILLIAM COUNTY HISTORY" at bounding box center [1000, 125] width 1060 height 32
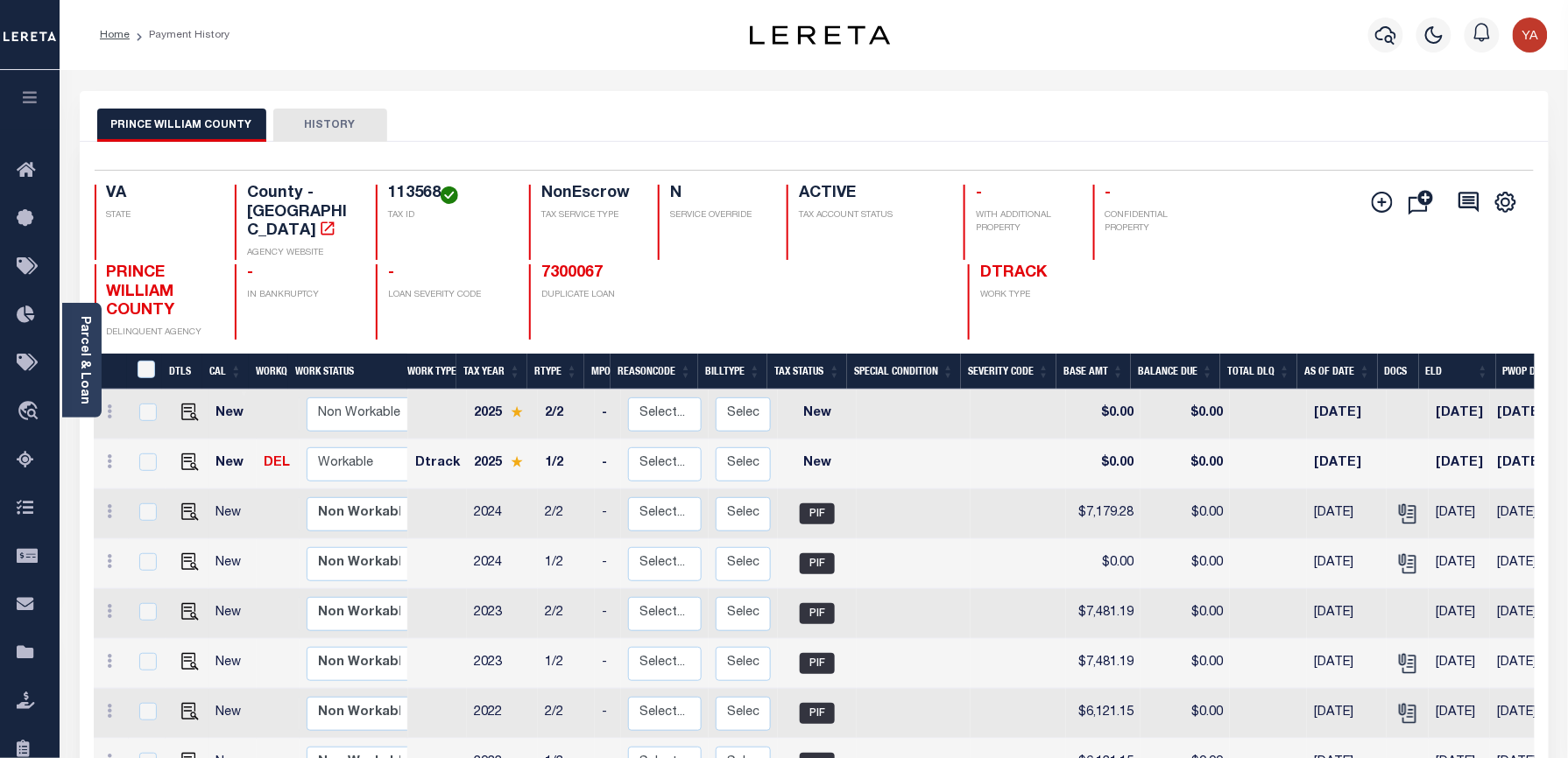
click at [400, 185] on h4 "113568" at bounding box center [448, 194] width 120 height 19
copy h4 "113568"
click at [190, 454] on img "" at bounding box center [189, 462] width 17 height 17
checkbox input "true"
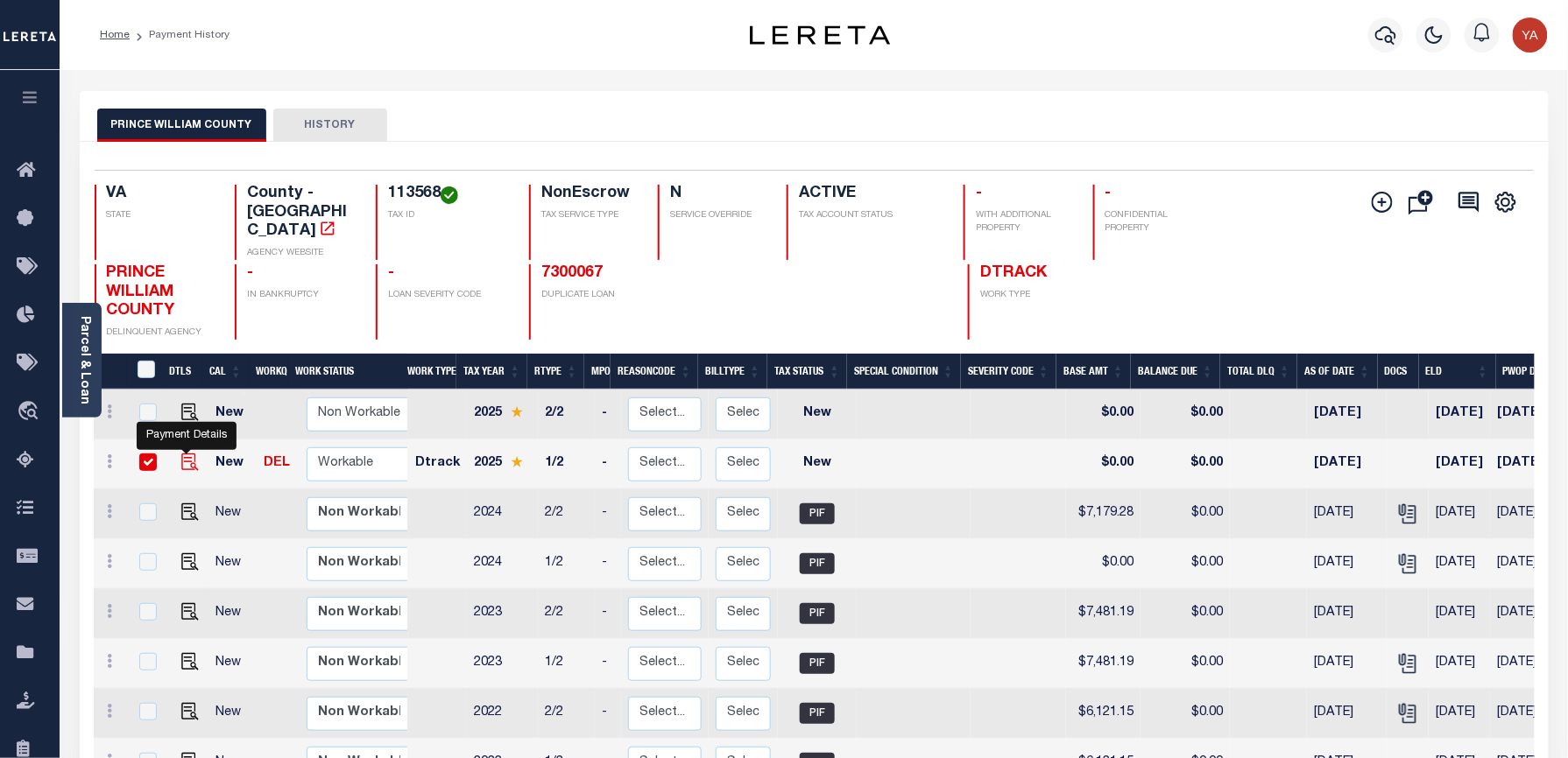
checkbox input "true"
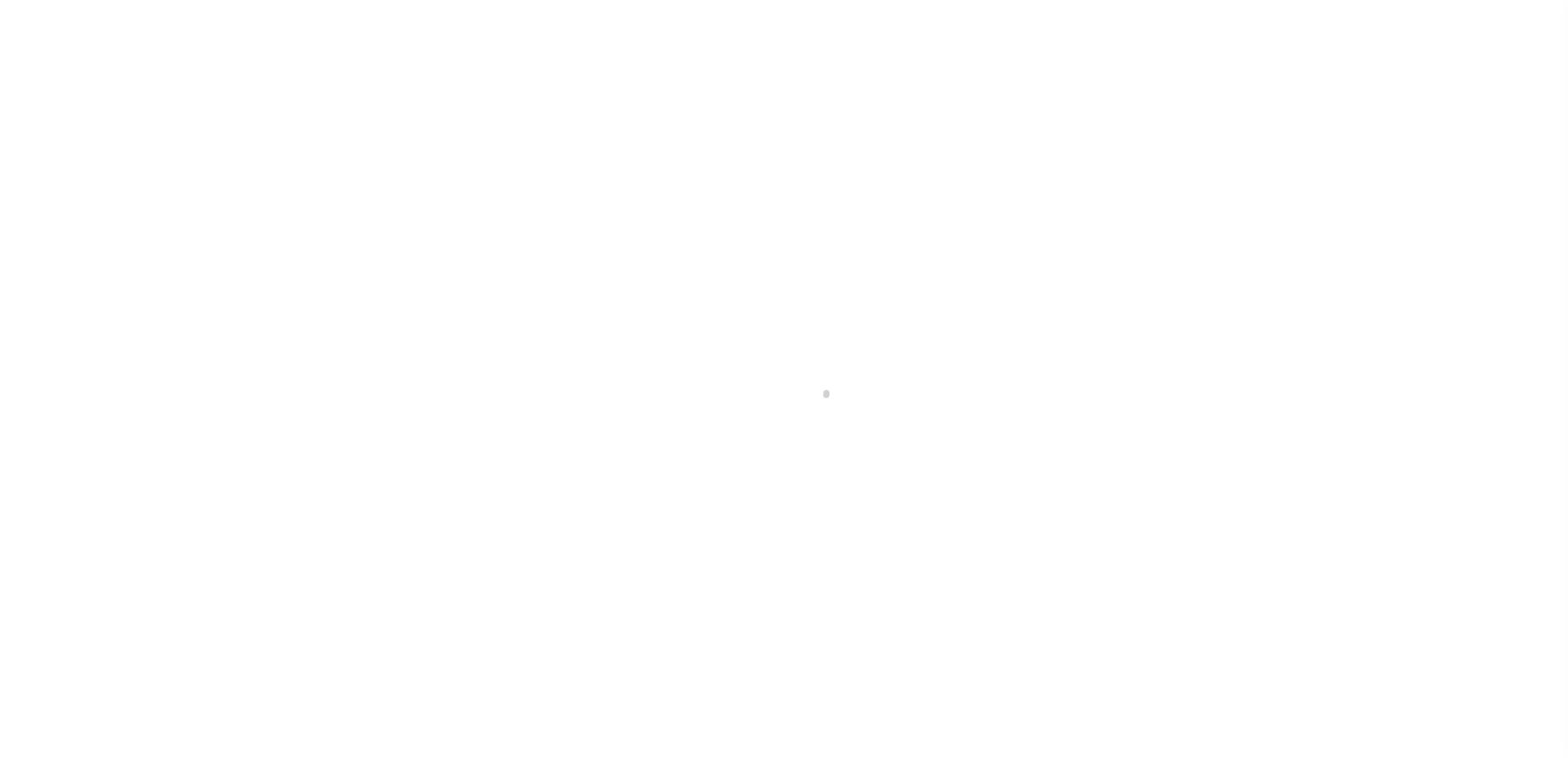
checkbox input "false"
type input "[DATE]"
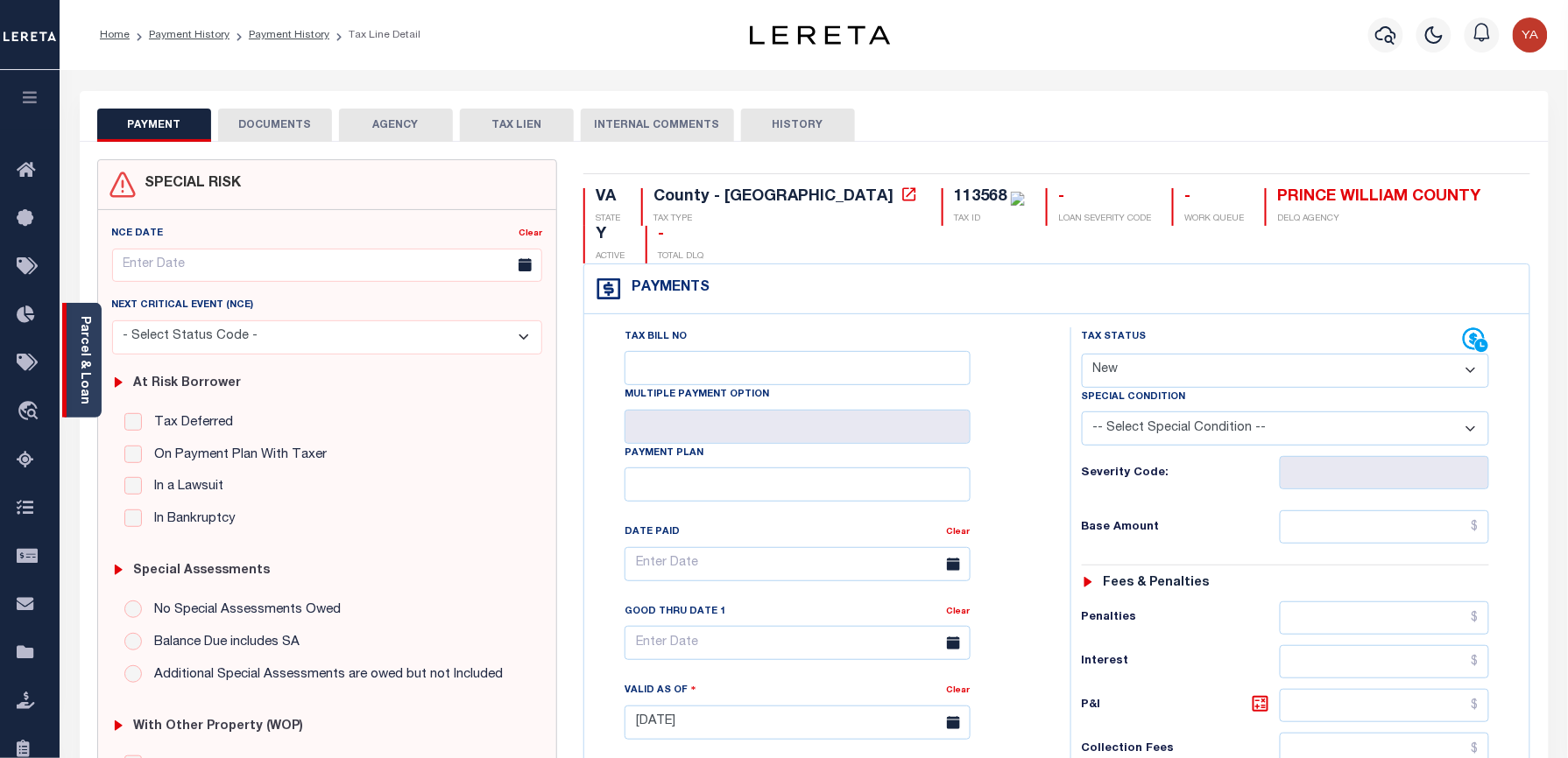
click at [80, 389] on link "Parcel & Loan" at bounding box center [85, 360] width 13 height 88
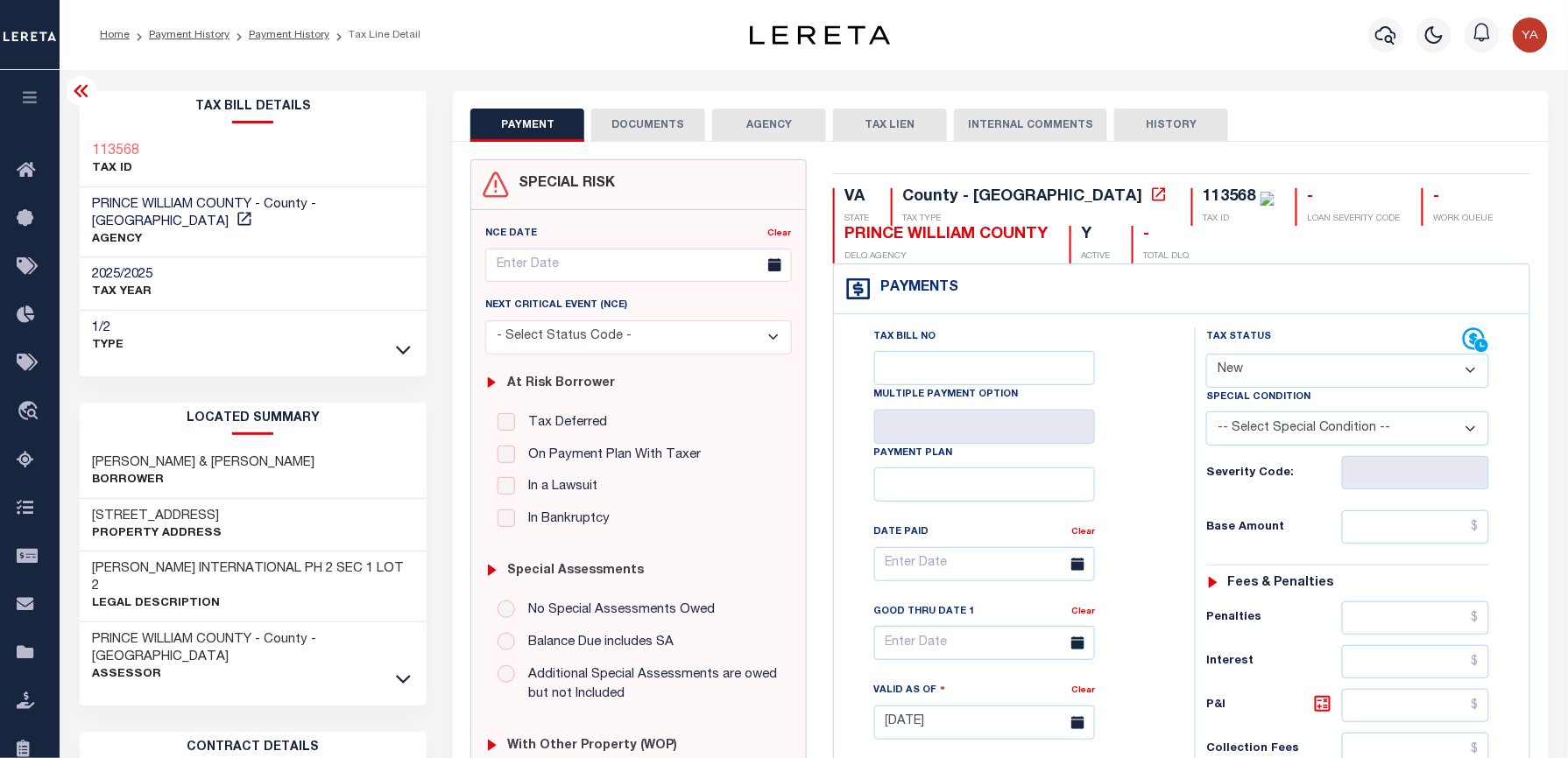
click at [1287, 378] on select "- Select Status Code - Open Due/Unpaid Paid Incomplete No Tax Due Internal Refu…" at bounding box center [1347, 371] width 283 height 34
select select "PYD"
click at [1206, 356] on select "- Select Status Code - Open Due/Unpaid Paid Incomplete No Tax Due Internal Refu…" at bounding box center [1347, 371] width 283 height 34
type input "[DATE]"
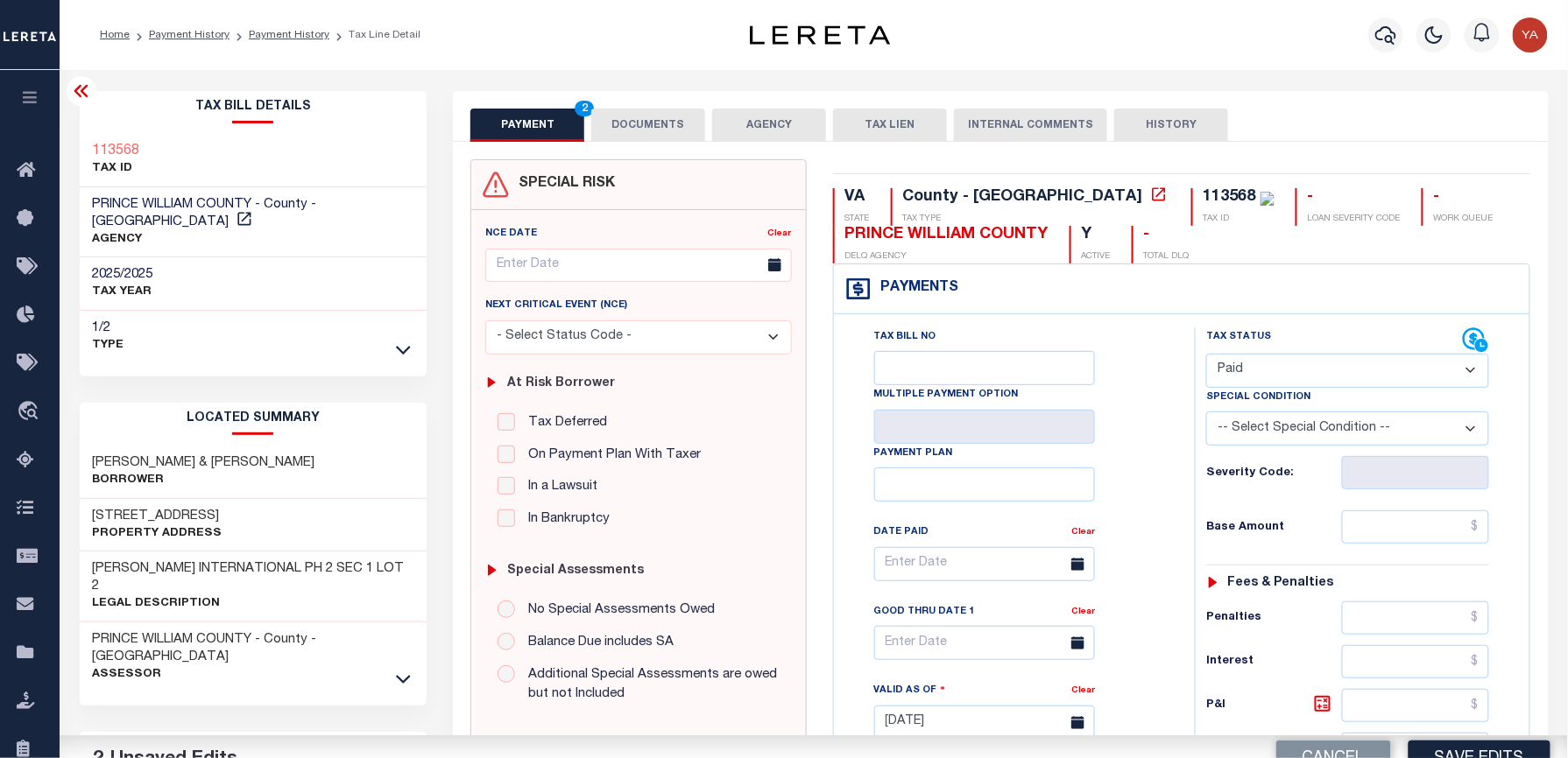
click at [1137, 519] on div "Tax Bill No Multiple Payment Option Payment Plan Clear" at bounding box center [1010, 573] width 317 height 492
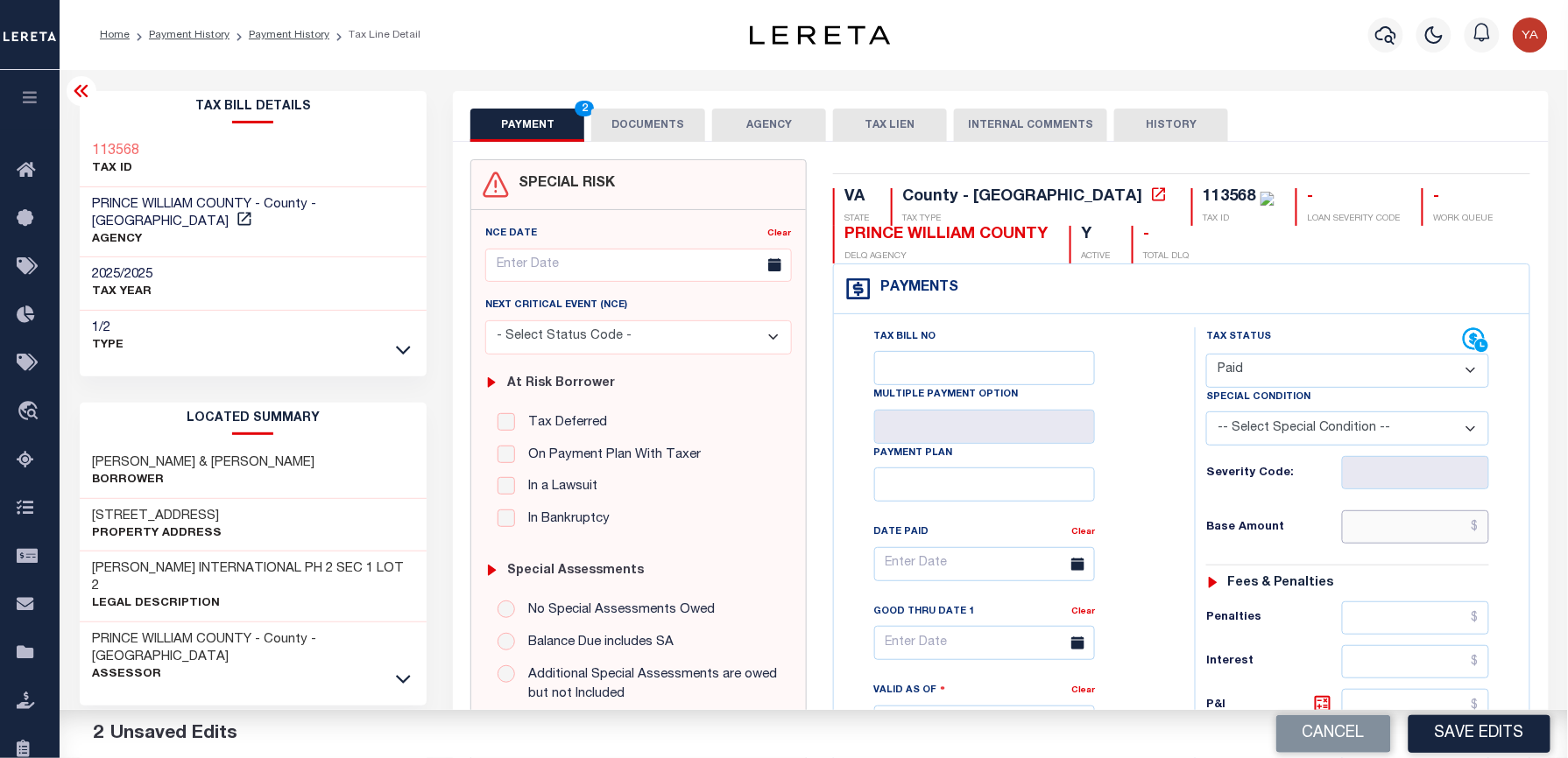
click at [1409, 527] on input "text" at bounding box center [1415, 527] width 147 height 33
paste input "7,155.39"
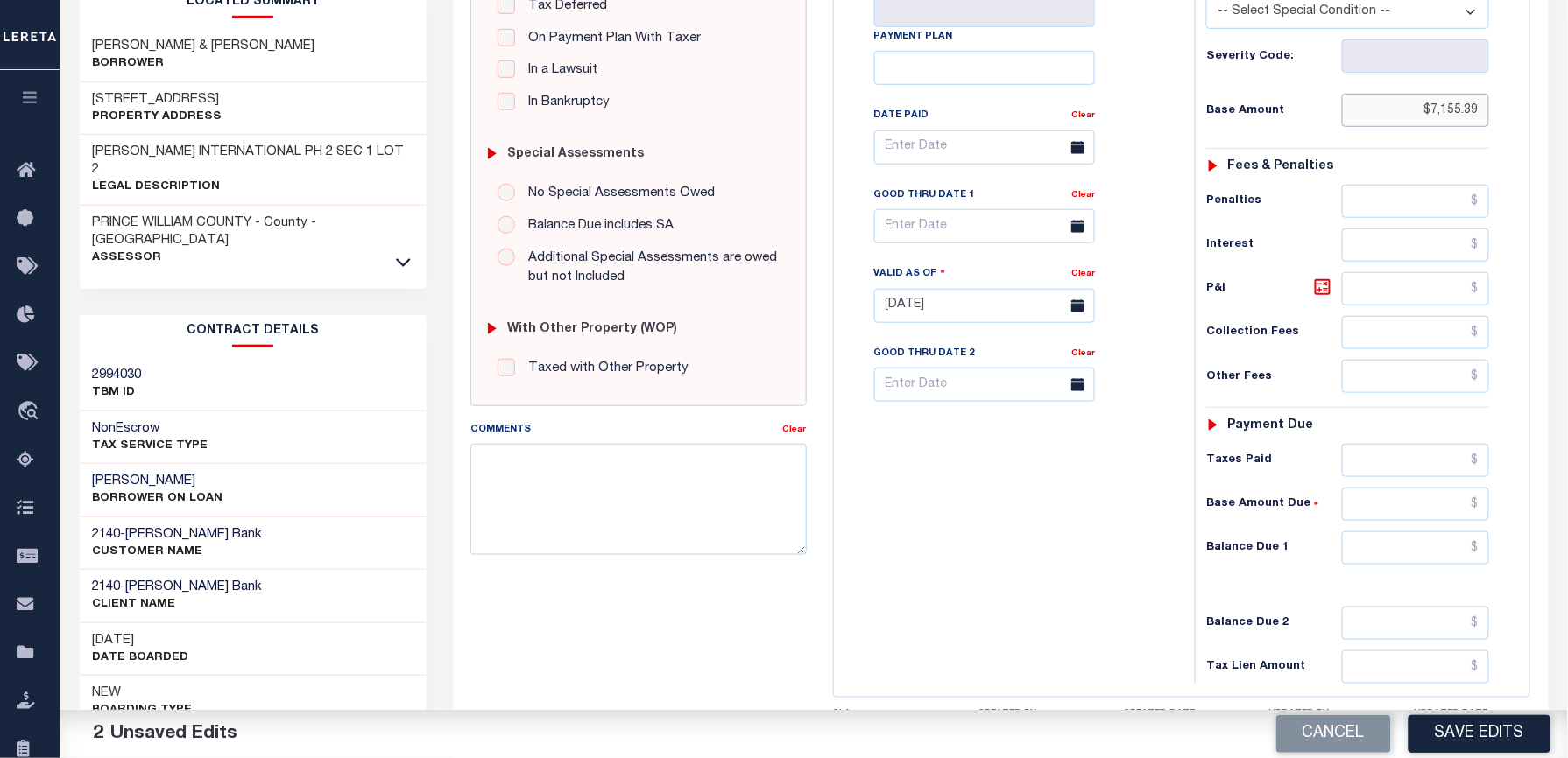
scroll to position [590, 0]
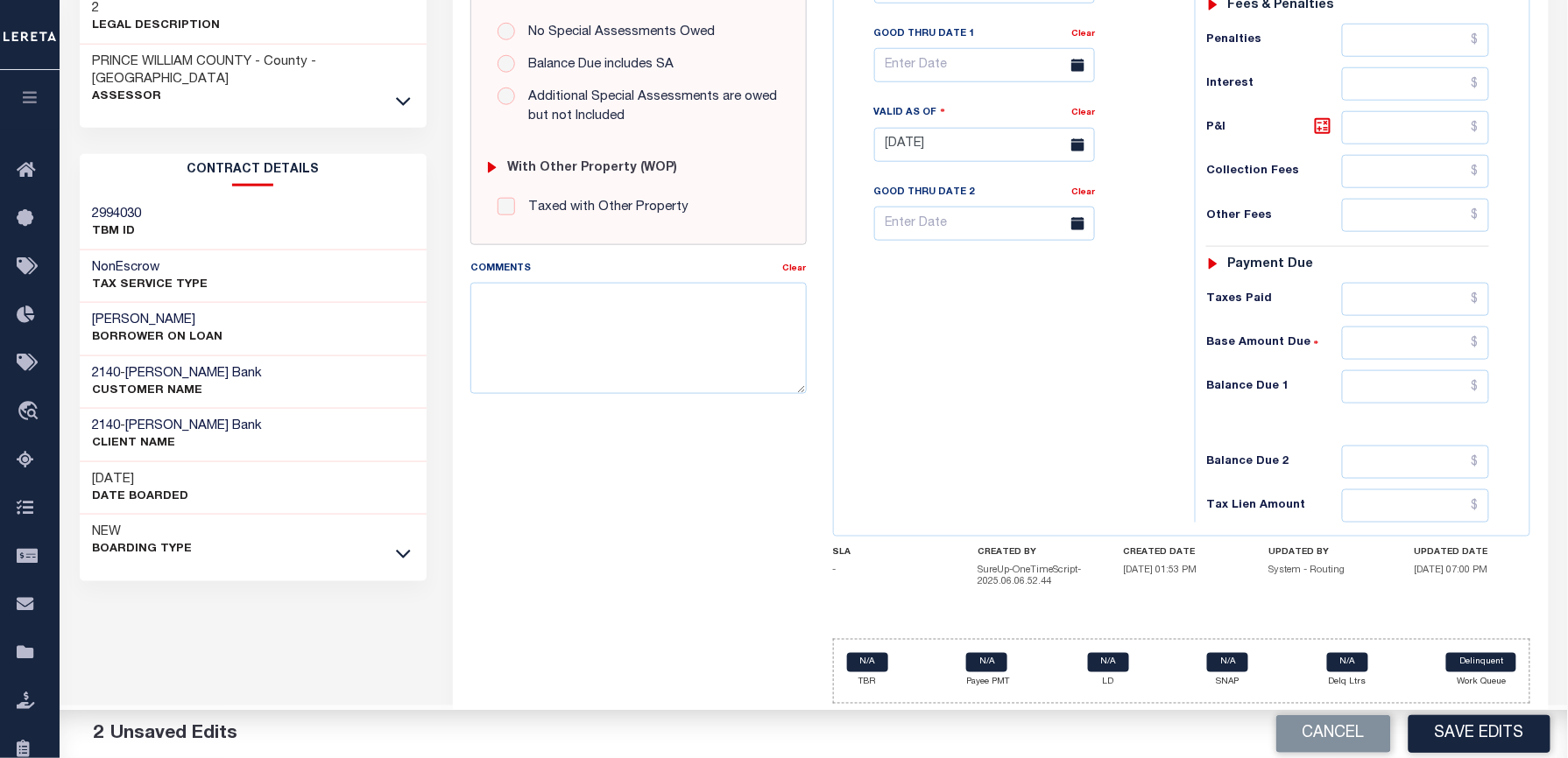
type input "$7,155.39"
drag, startPoint x: 1391, startPoint y: 386, endPoint x: 1179, endPoint y: 382, distance: 212.0
click at [1391, 386] on input "text" at bounding box center [1415, 386] width 147 height 33
type input "$0.00"
drag, startPoint x: 1144, startPoint y: 382, endPoint x: 1038, endPoint y: 379, distance: 106.0
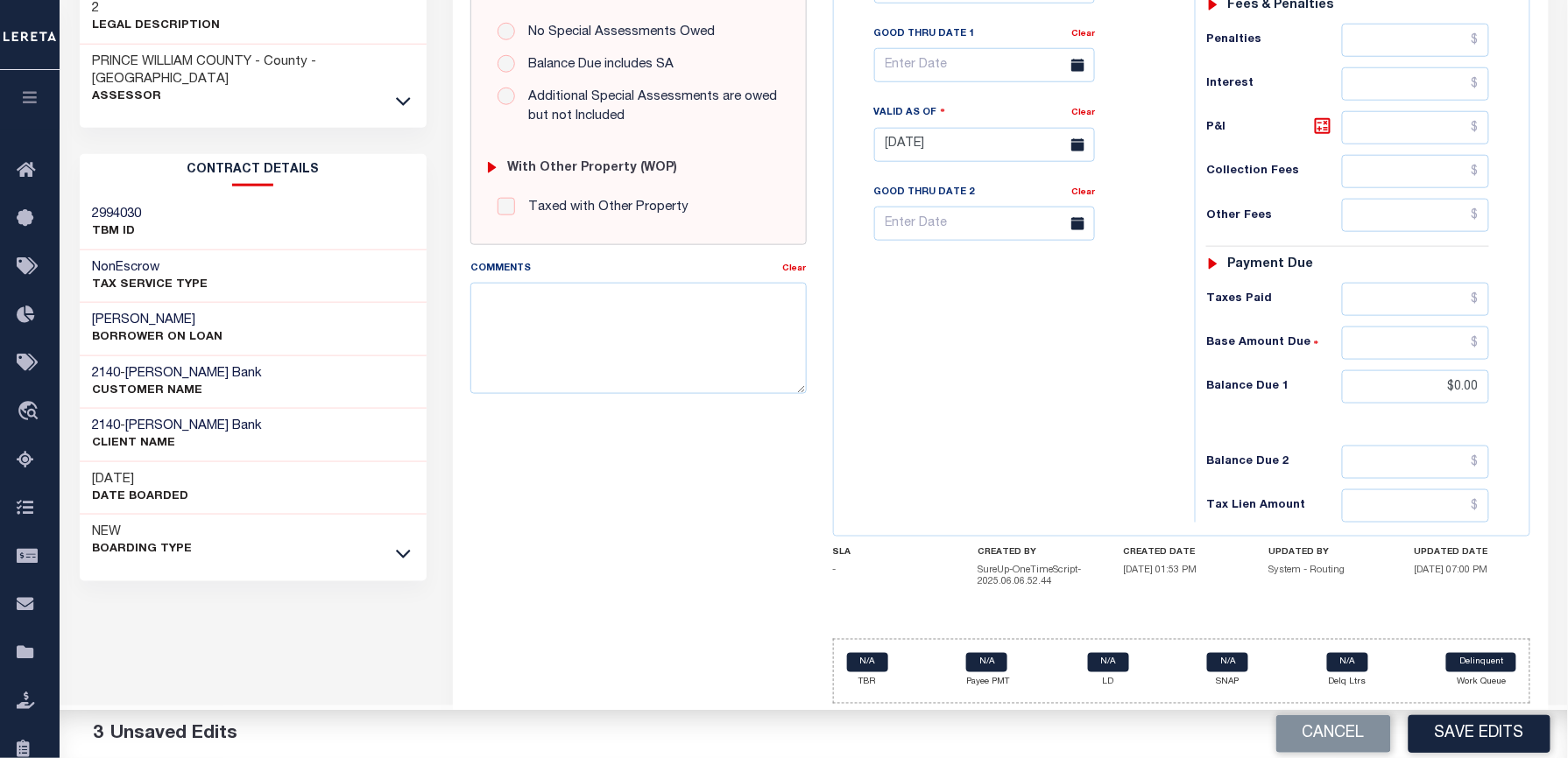
click at [1144, 382] on div "Tax Bill No Multiple Payment Option Payment Plan Clear" at bounding box center [1010, 136] width 343 height 773
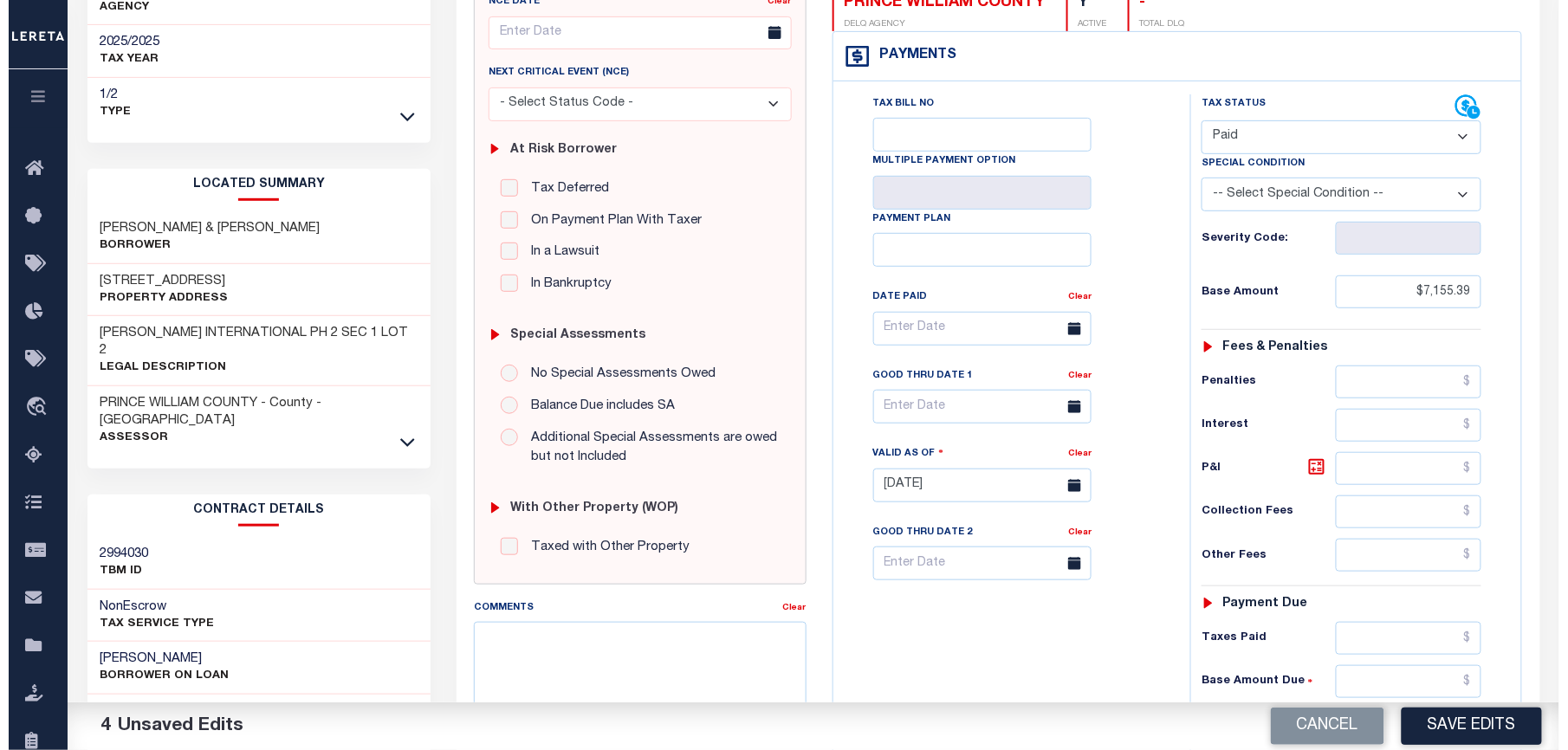
scroll to position [7, 0]
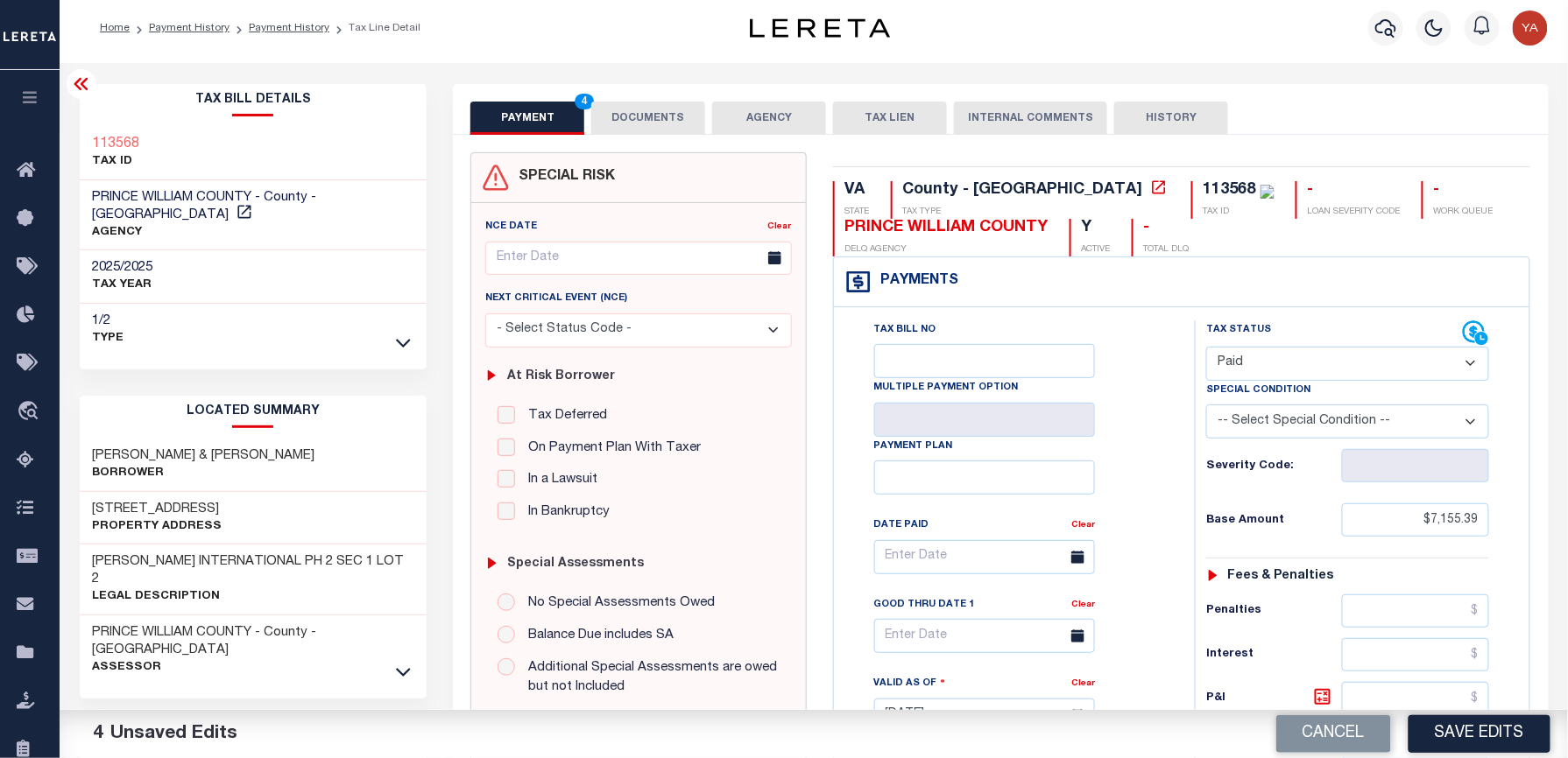
click at [1203, 197] on div "113568" at bounding box center [1229, 190] width 52 height 16
copy div "113568"
click at [653, 116] on button "DOCUMENTS" at bounding box center [648, 118] width 113 height 33
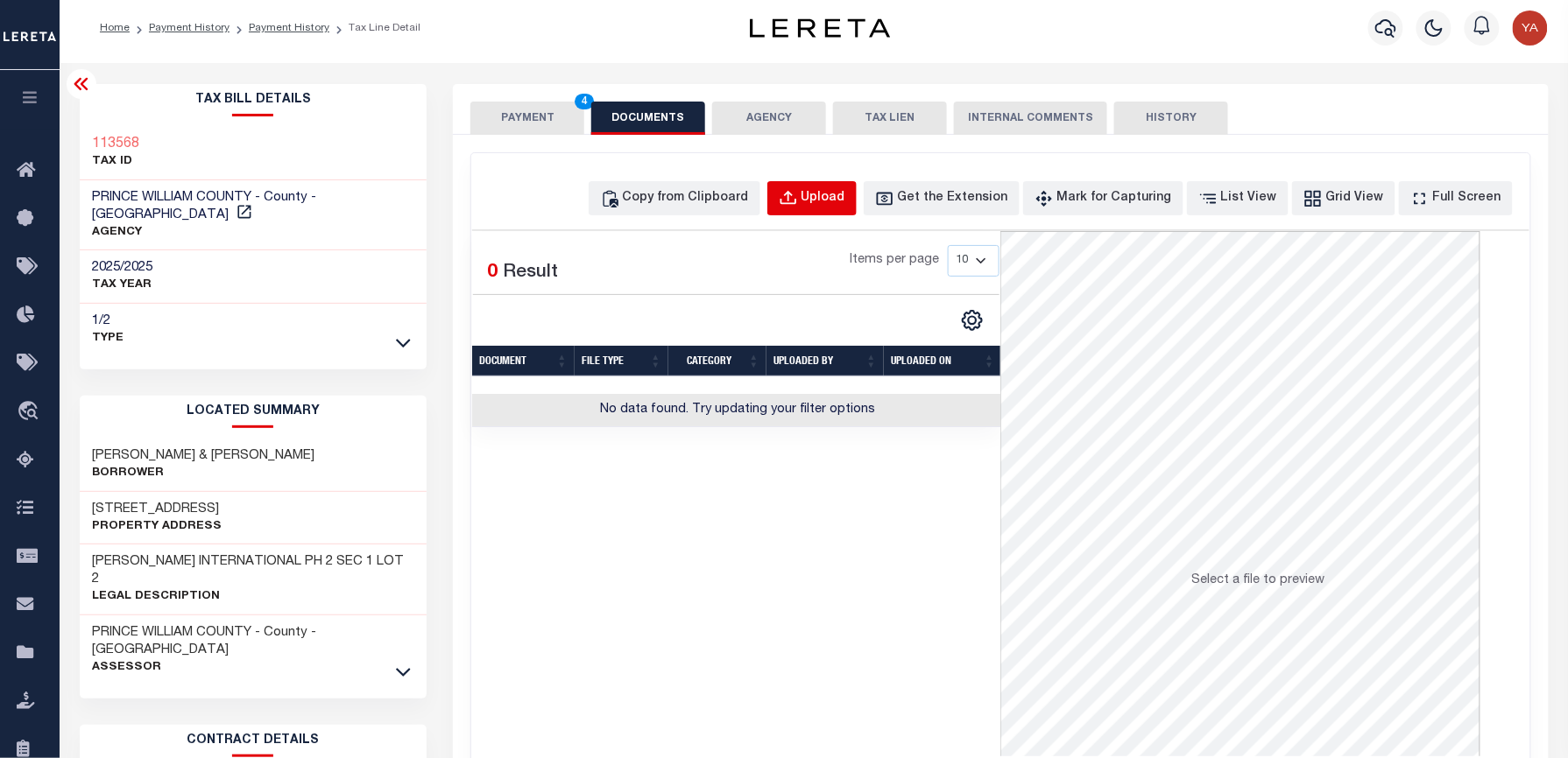
click at [838, 182] on button "Upload" at bounding box center [811, 198] width 89 height 34
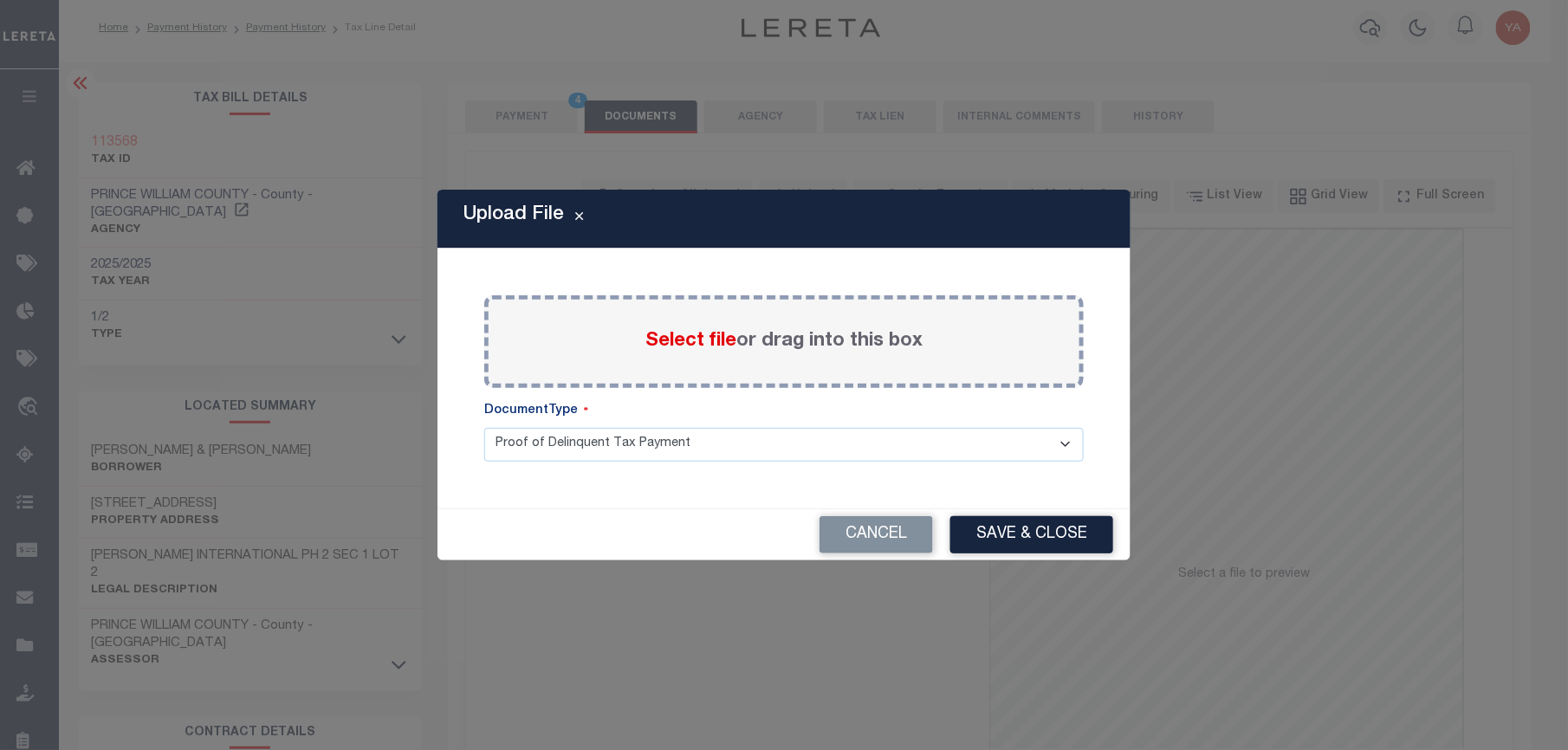
click at [802, 344] on label "Select file or drag into this box" at bounding box center [784, 342] width 277 height 29
click at [0, 0] on input "Select file or drag into this box" at bounding box center [0, 0] width 0 height 0
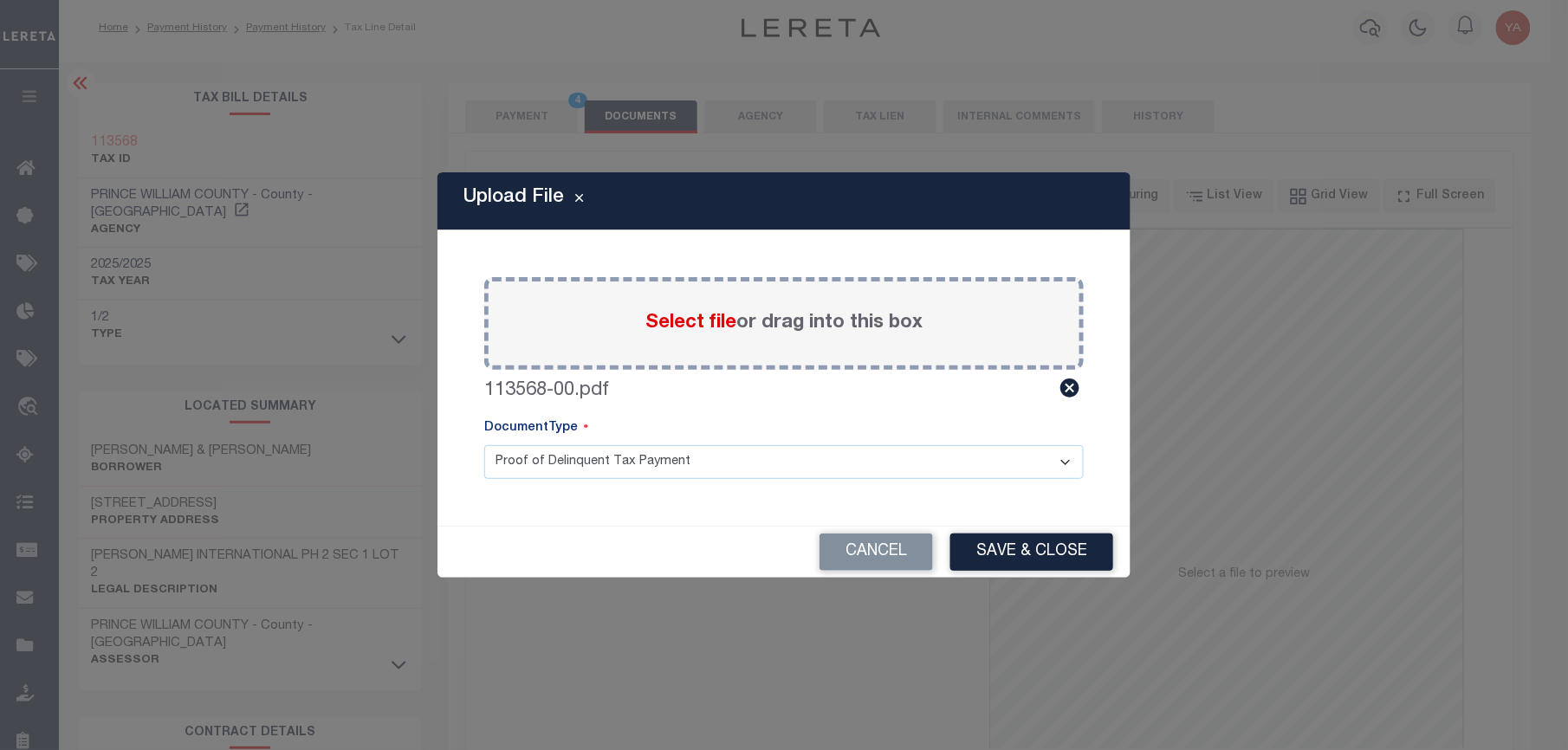
drag, startPoint x: 745, startPoint y: 454, endPoint x: 735, endPoint y: 480, distance: 27.9
click at [745, 455] on select "Proof of Delinquent Tax Payment" at bounding box center [784, 462] width 600 height 34
click at [485, 445] on select "Proof of Delinquent Tax Payment" at bounding box center [784, 462] width 600 height 34
click at [977, 552] on button "Save & Close" at bounding box center [1032, 552] width 163 height 37
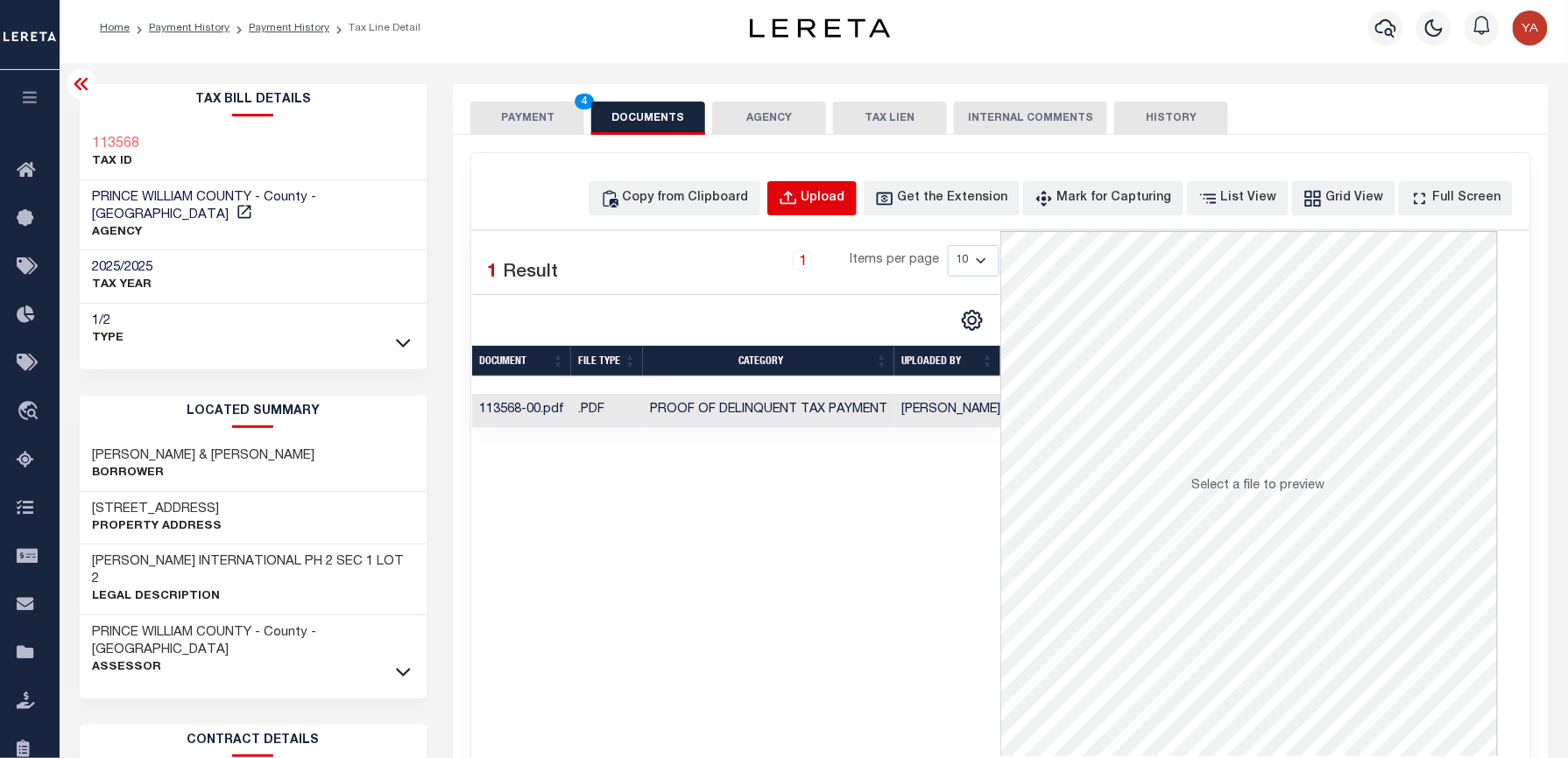
click at [842, 198] on div "Upload" at bounding box center [823, 198] width 44 height 19
select select "POP"
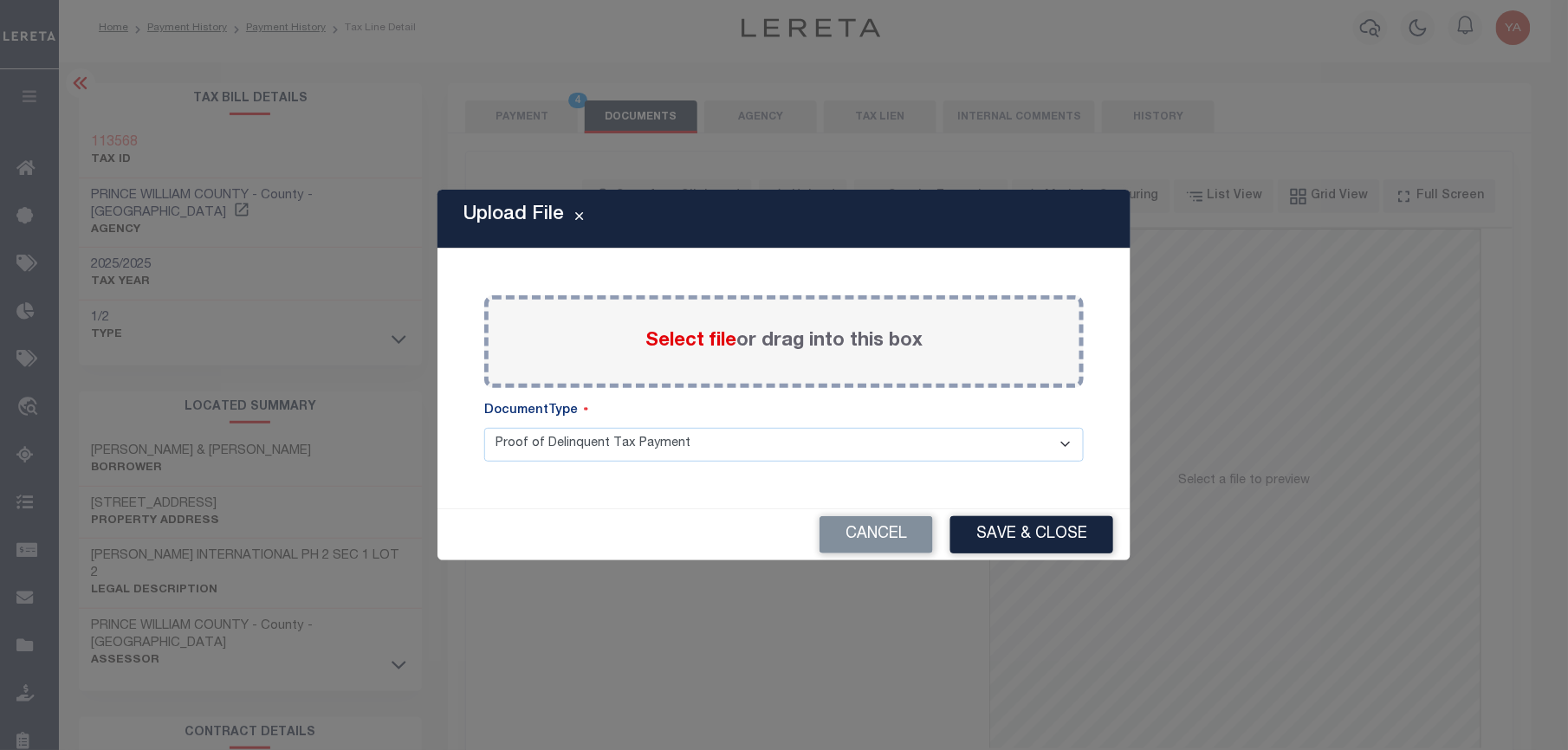
click at [787, 341] on label "Select file or drag into this box" at bounding box center [784, 342] width 277 height 29
click at [0, 0] on input "Select file or drag into this box" at bounding box center [0, 0] width 0 height 0
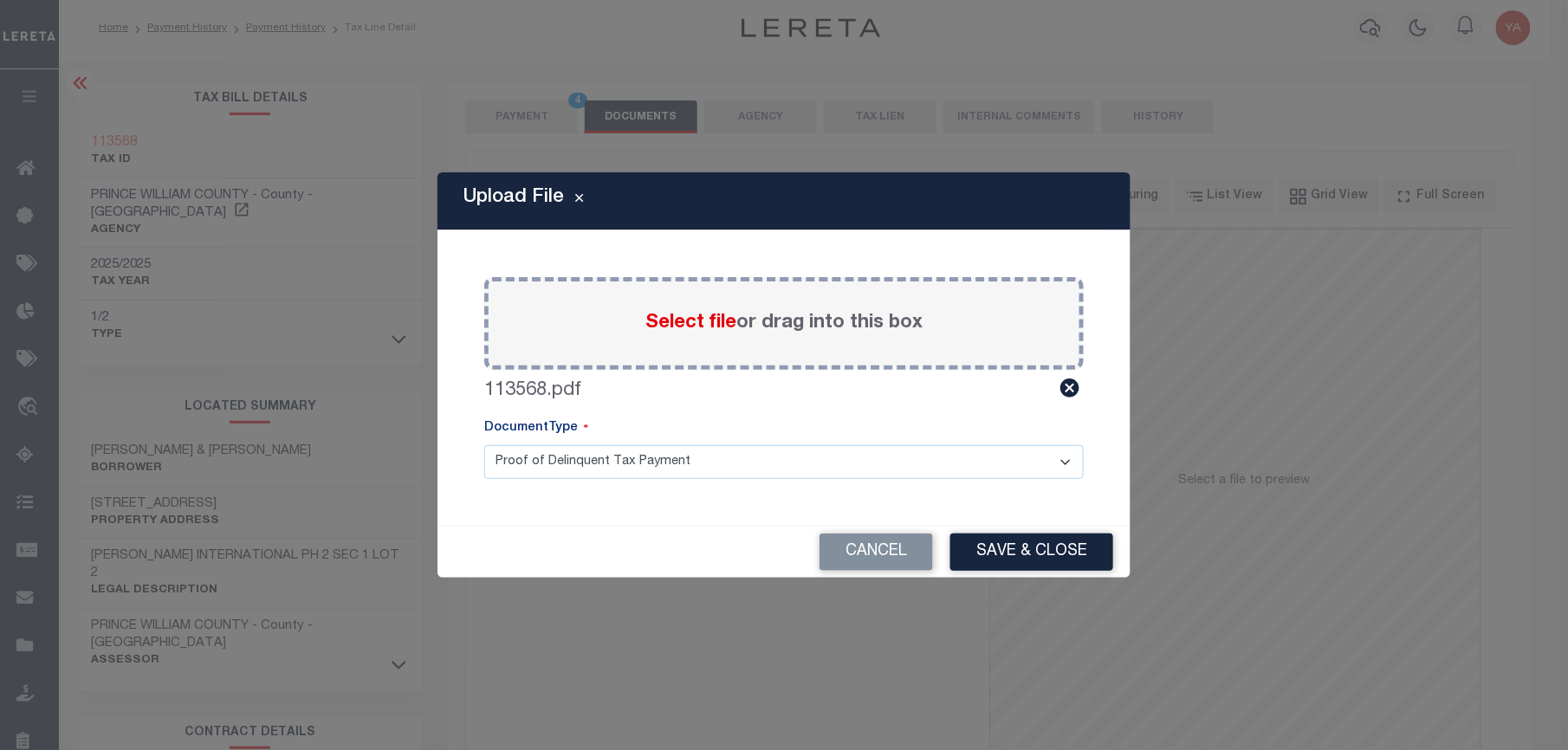
drag, startPoint x: 815, startPoint y: 456, endPoint x: 803, endPoint y: 480, distance: 26.8
click at [814, 456] on select "Proof of Delinquent Tax Payment" at bounding box center [784, 462] width 600 height 34
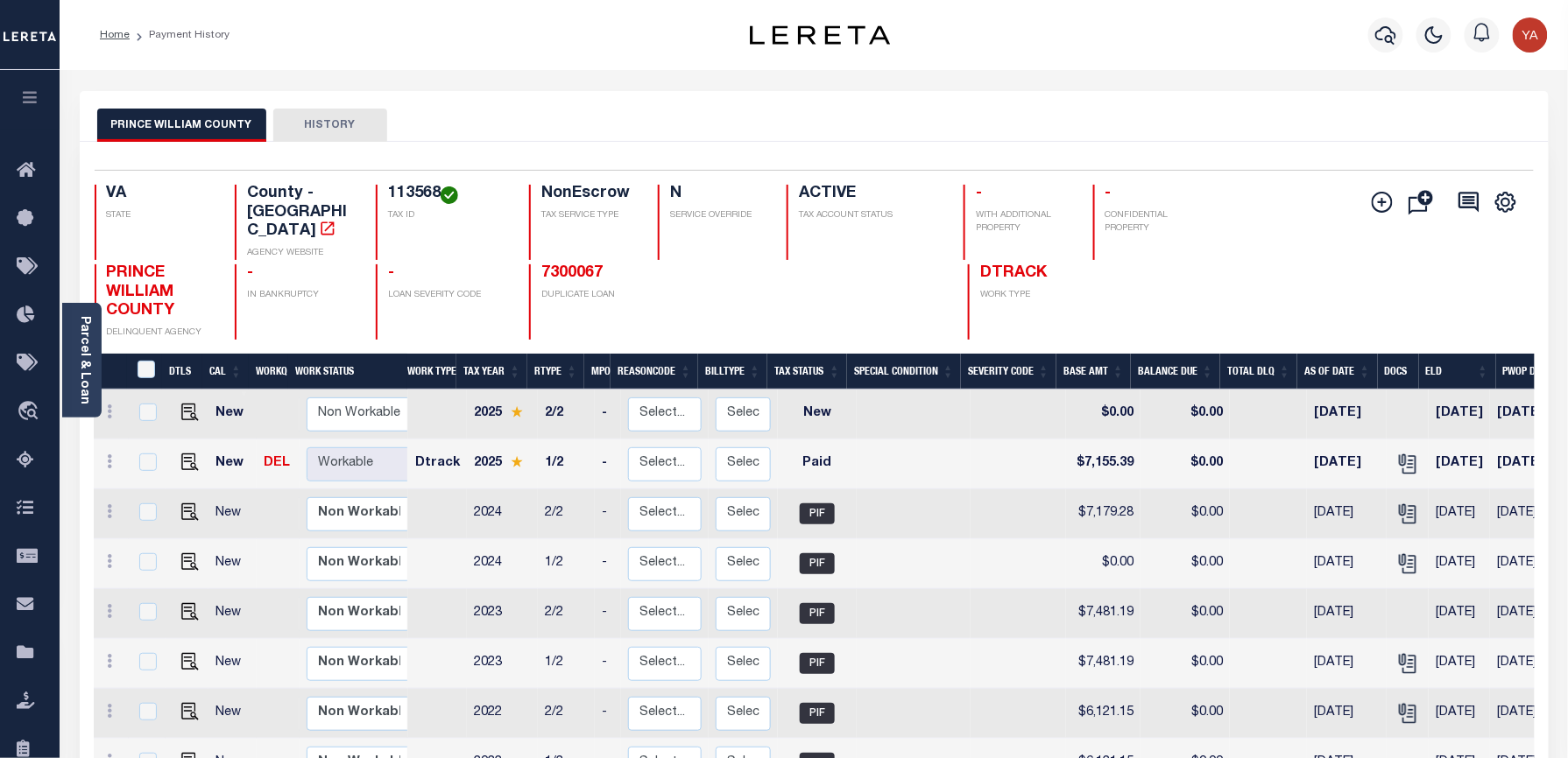
click at [396, 191] on h4 "113568" at bounding box center [448, 194] width 120 height 19
copy h4 "113568"
click at [89, 379] on link "Parcel & Loan" at bounding box center [85, 360] width 13 height 88
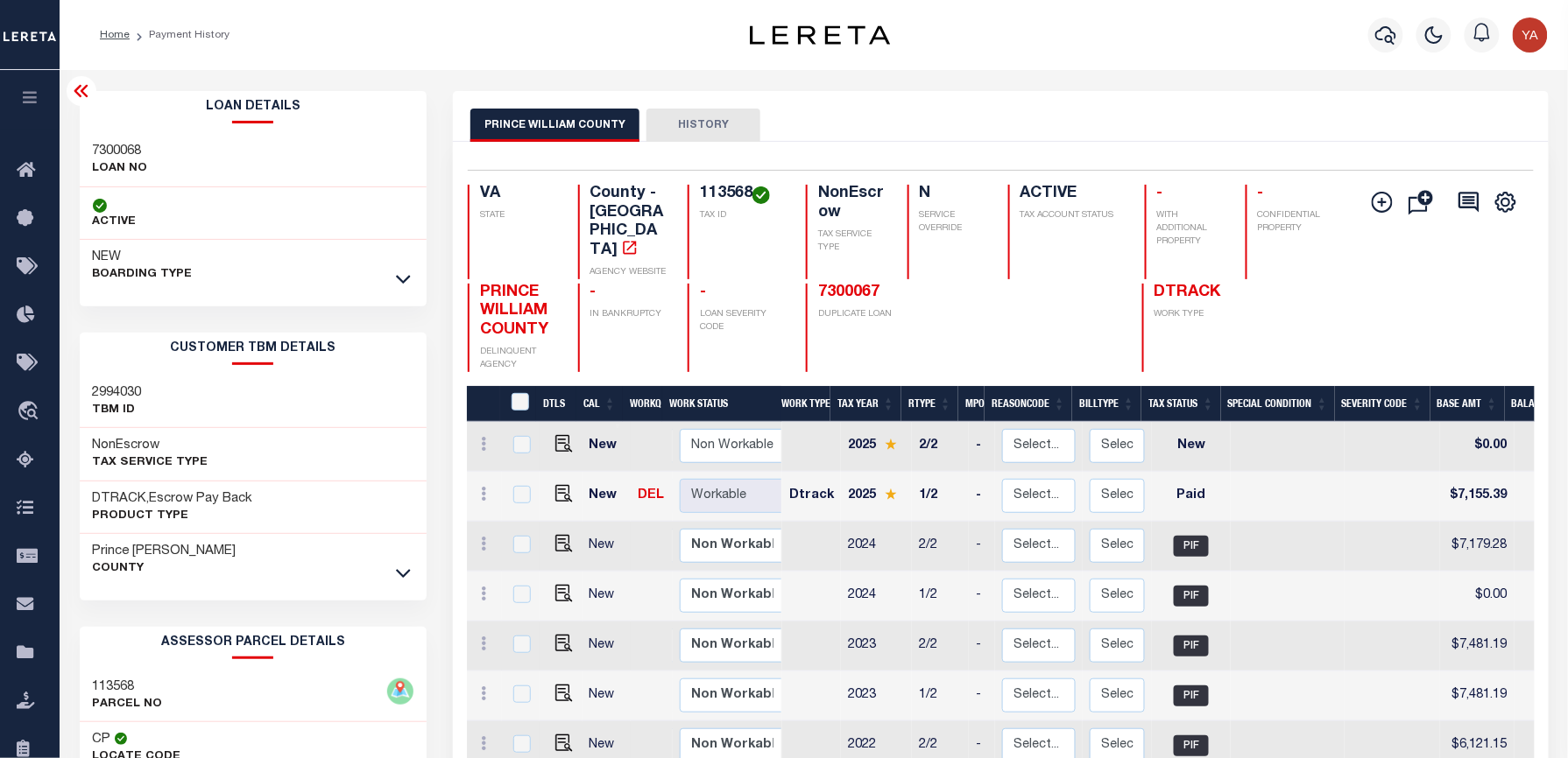
click at [115, 150] on h3 "7300068" at bounding box center [120, 151] width 55 height 17
copy h3 "7300068"
click at [723, 191] on h4 "113568" at bounding box center [742, 194] width 85 height 19
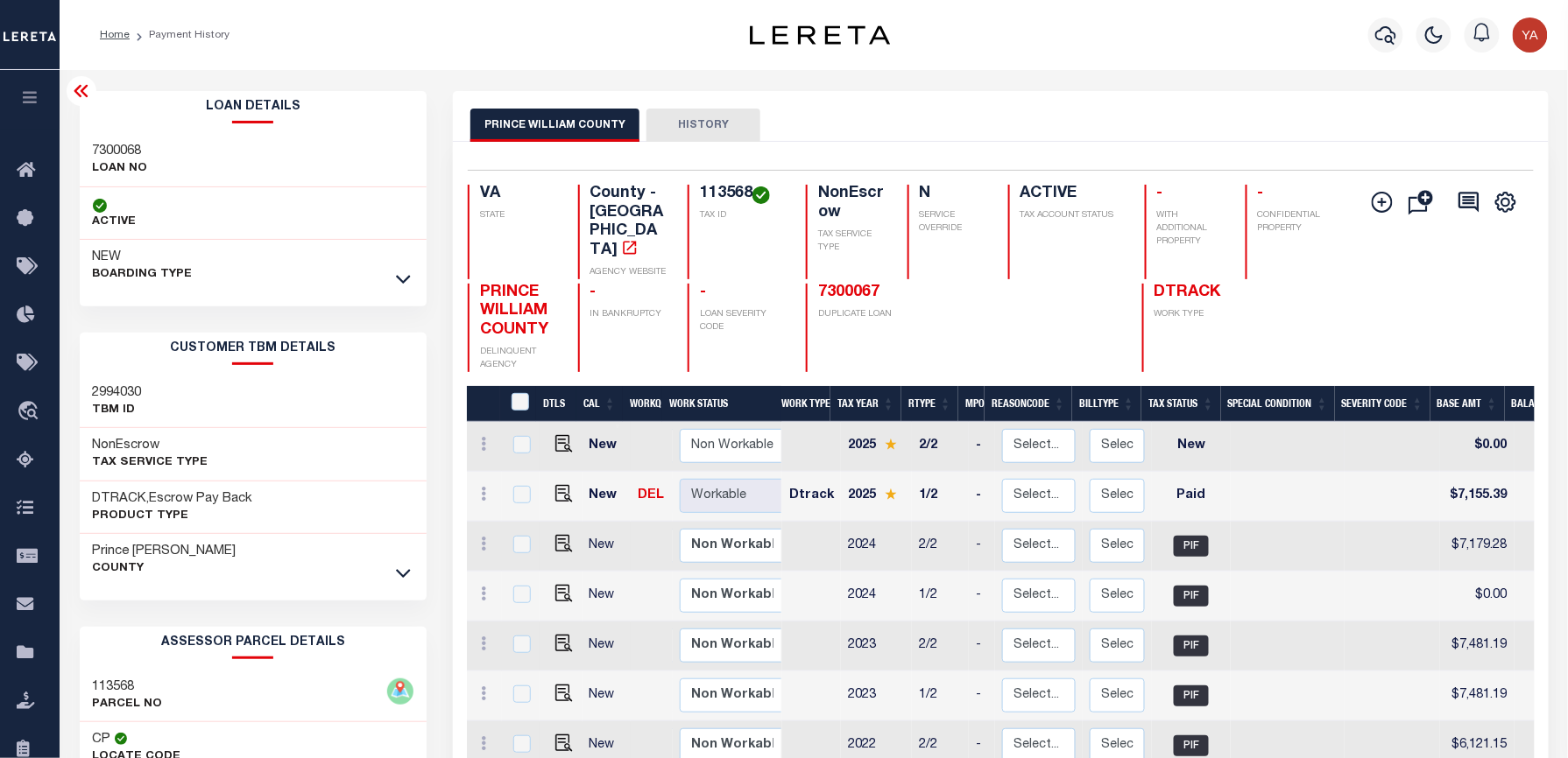
copy h4 "113568"
click at [1382, 40] on icon "button" at bounding box center [1385, 35] width 21 height 18
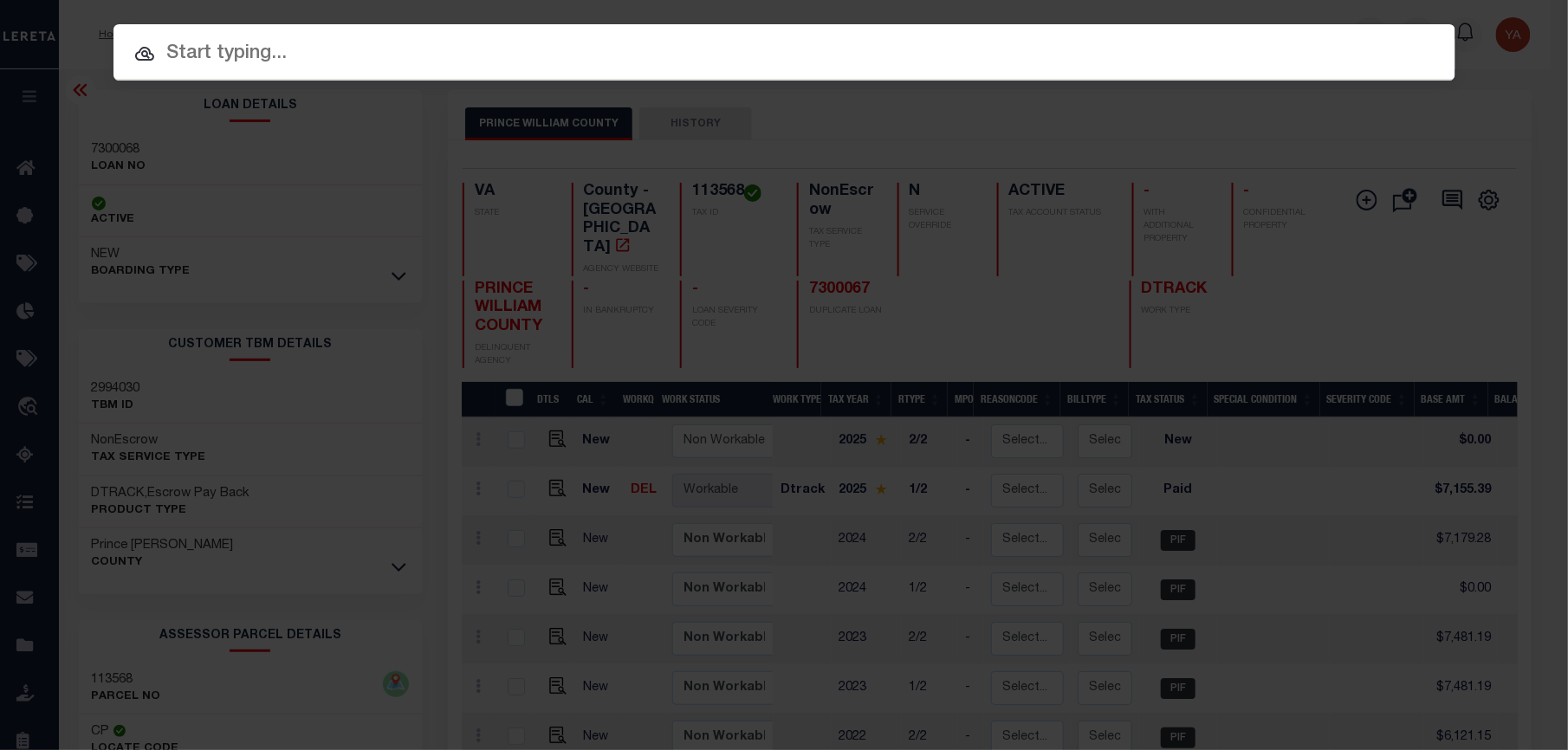
click at [1345, 39] on input "text" at bounding box center [784, 54] width 1342 height 30
paste input "3832522064744"
type input "3832522064744"
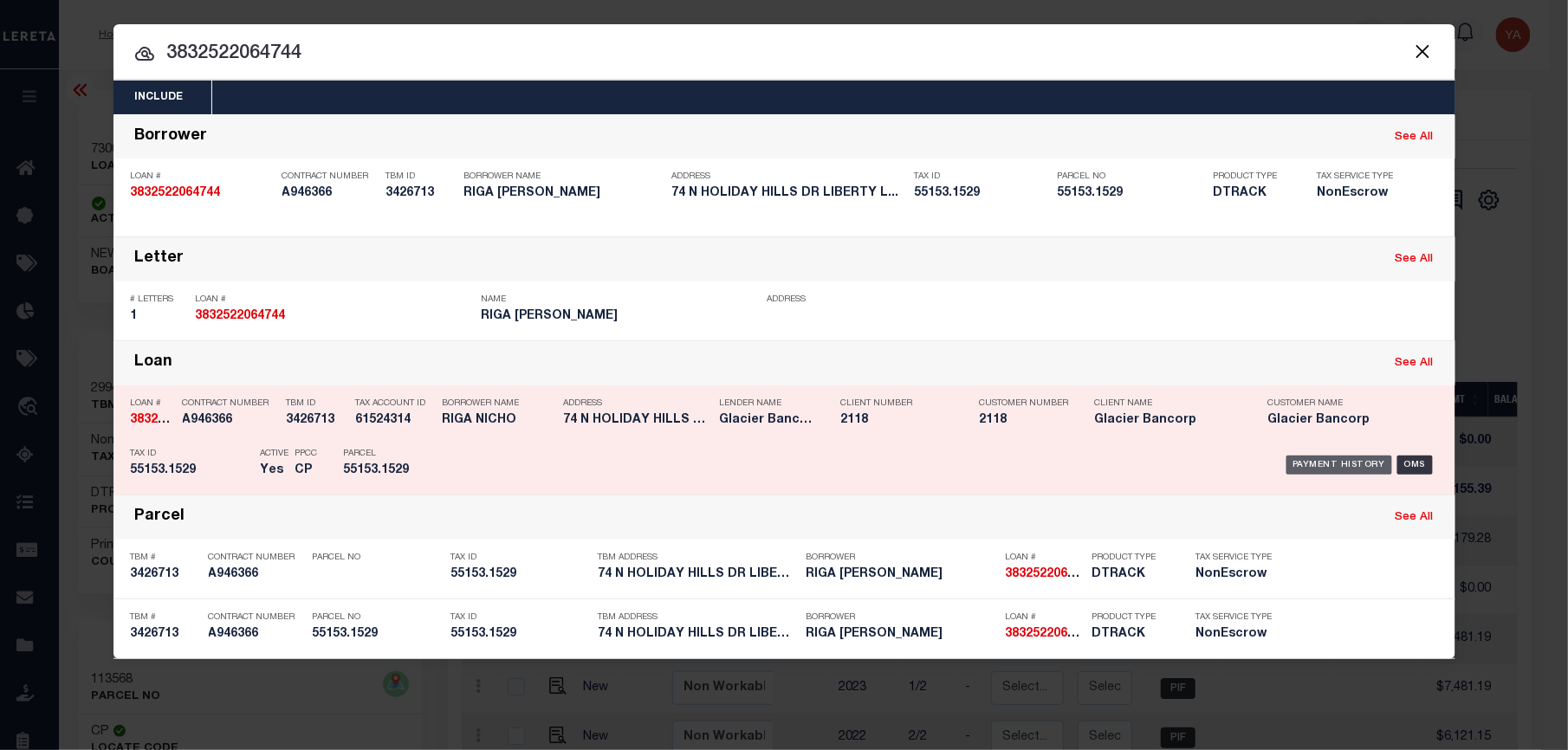
click at [1305, 472] on div "Payment History" at bounding box center [1340, 465] width 107 height 19
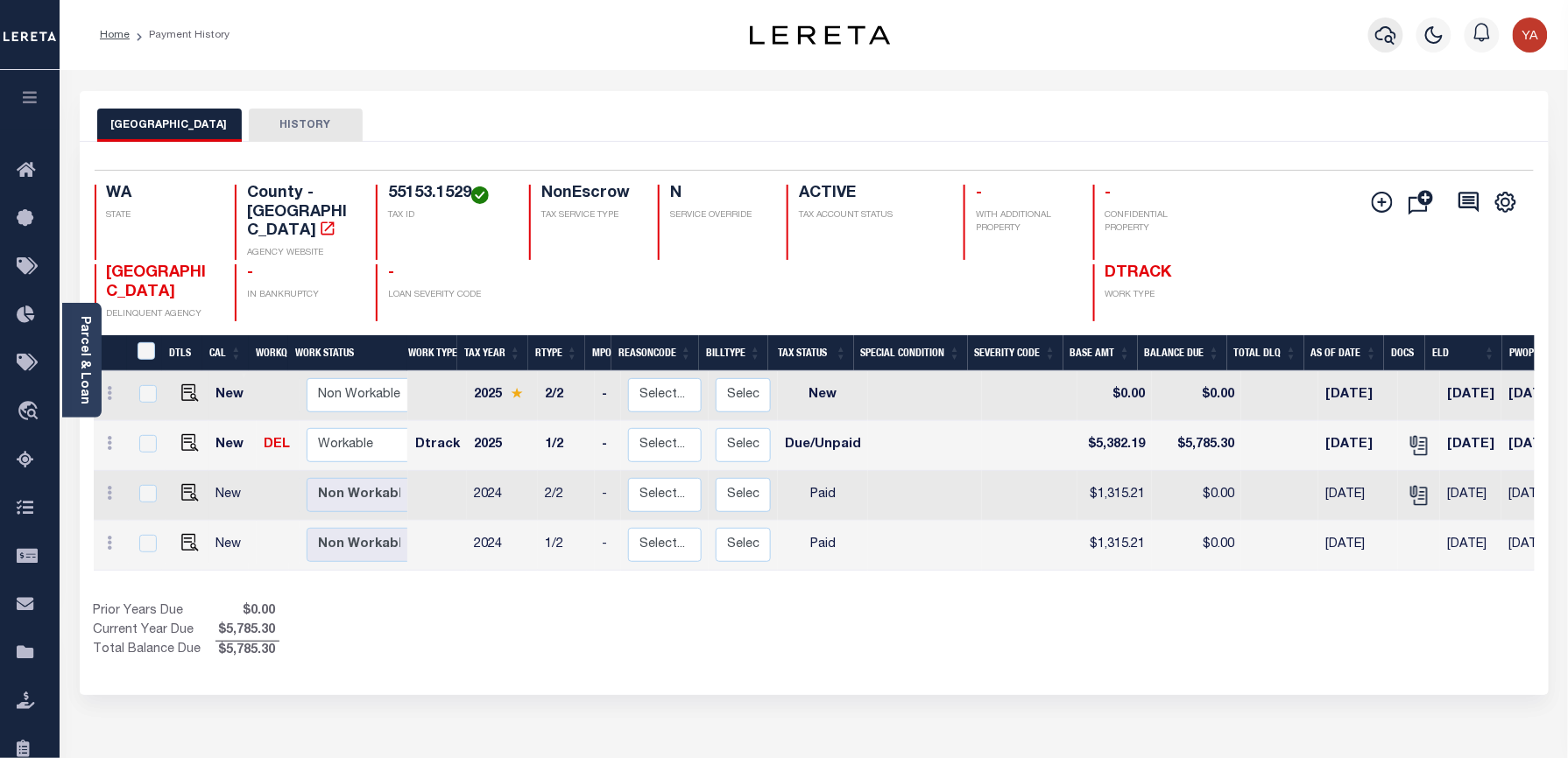
click at [1382, 36] on icon "button" at bounding box center [1385, 34] width 21 height 21
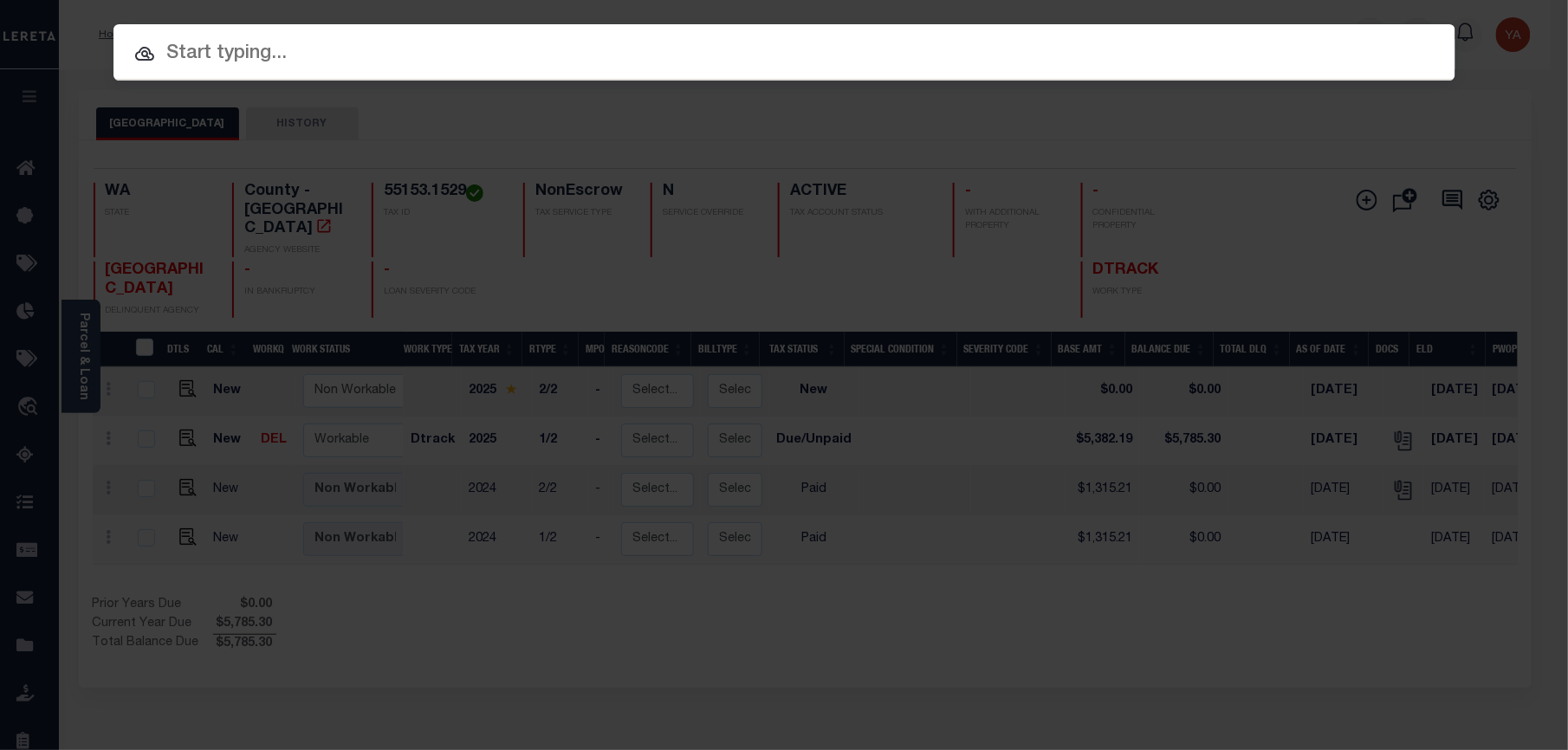
click at [1360, 39] on input "text" at bounding box center [784, 54] width 1342 height 30
paste input "2010004465-00005"
type input "2010004465-00005"
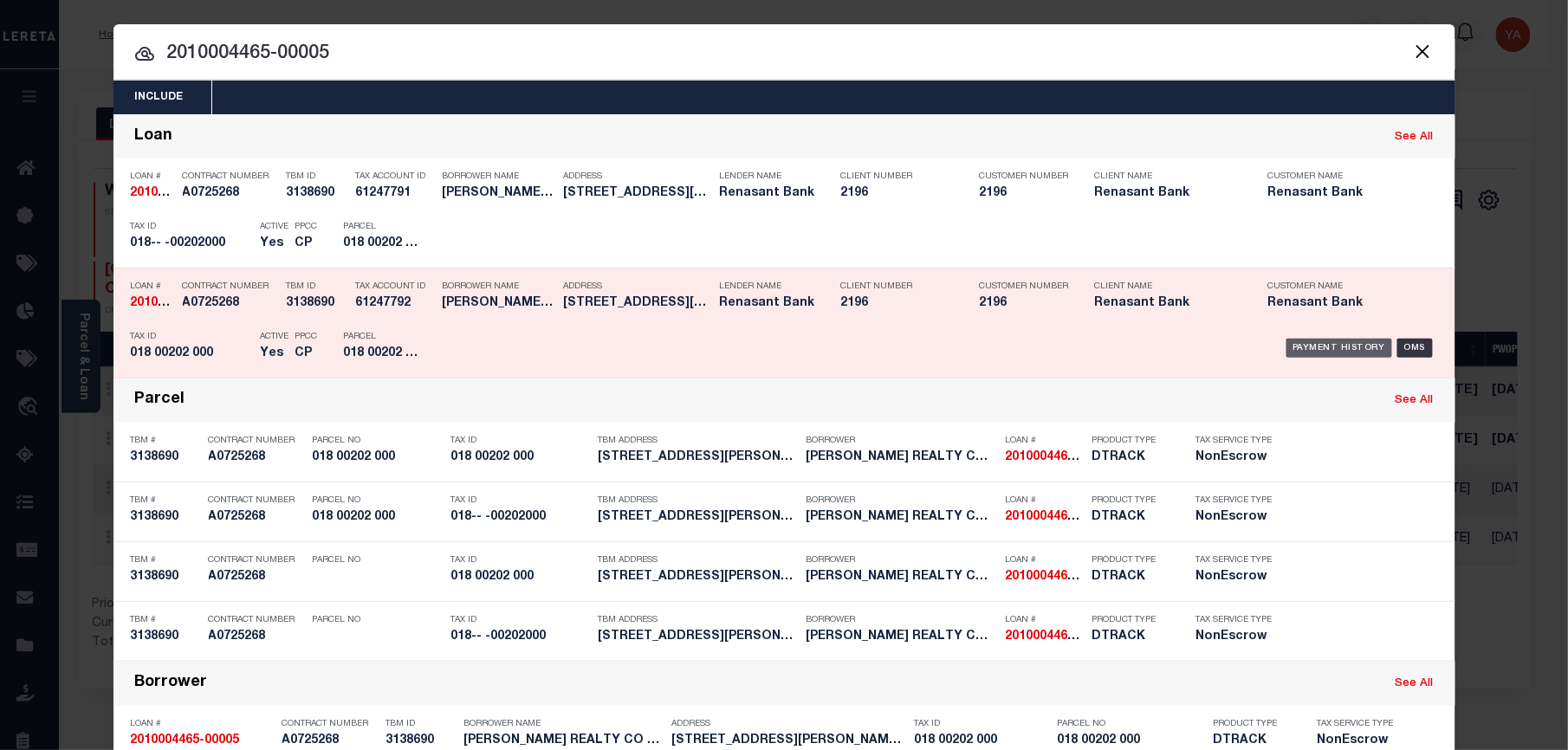
click at [1317, 339] on div "Payment History" at bounding box center [1340, 347] width 107 height 19
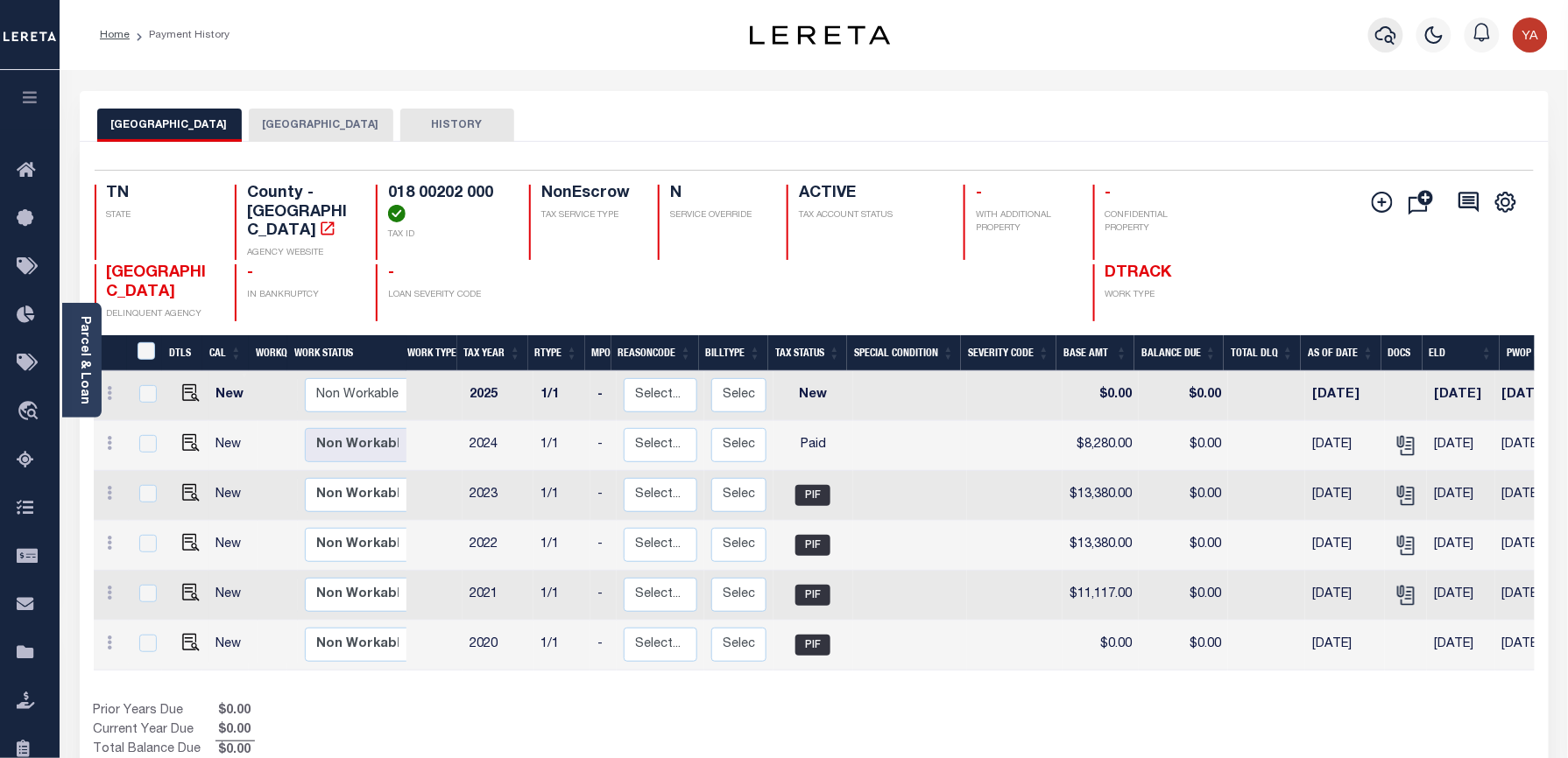
click at [1386, 43] on icon "button" at bounding box center [1385, 34] width 21 height 21
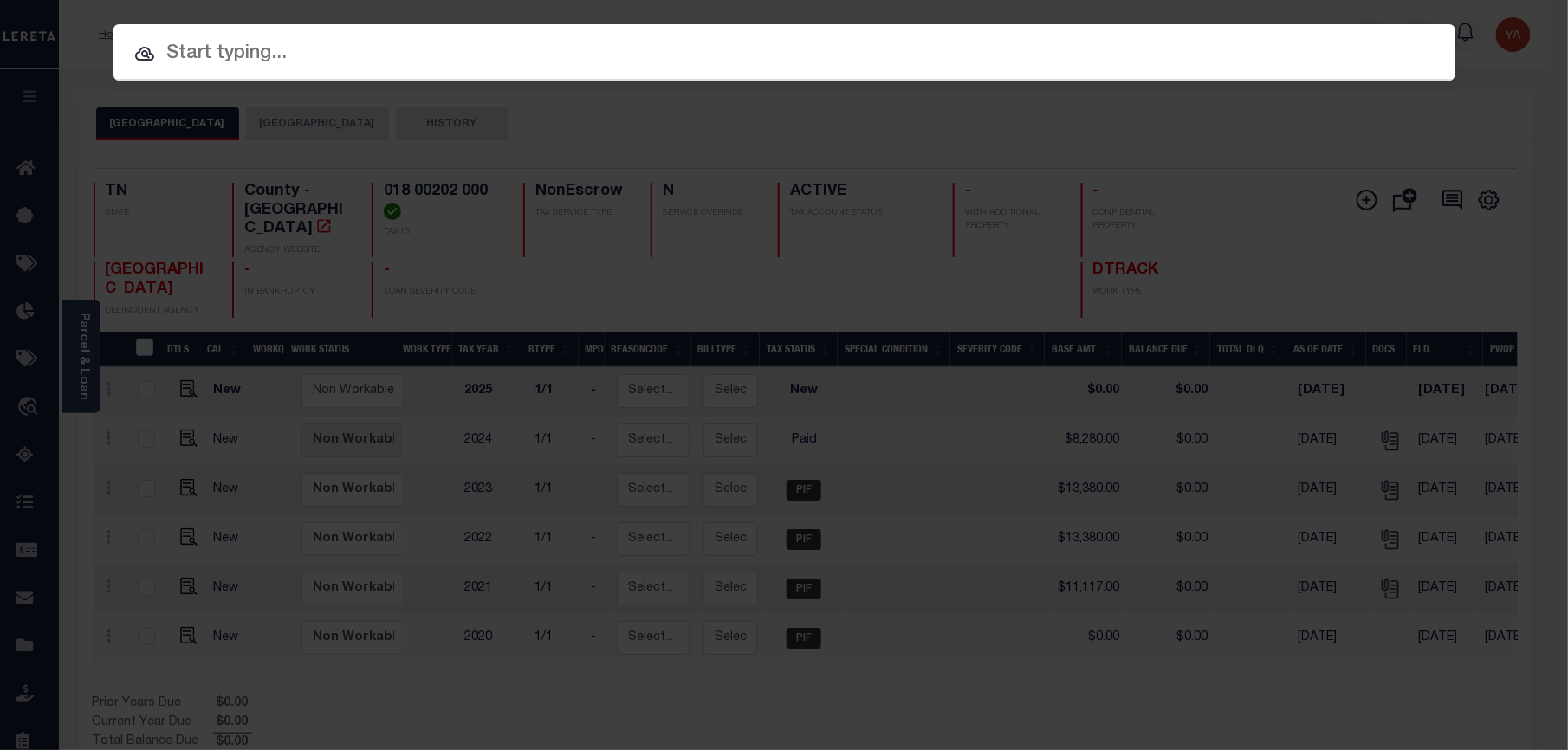
click at [788, 61] on input "text" at bounding box center [784, 54] width 1342 height 30
paste input "7198744"
type input "7198744"
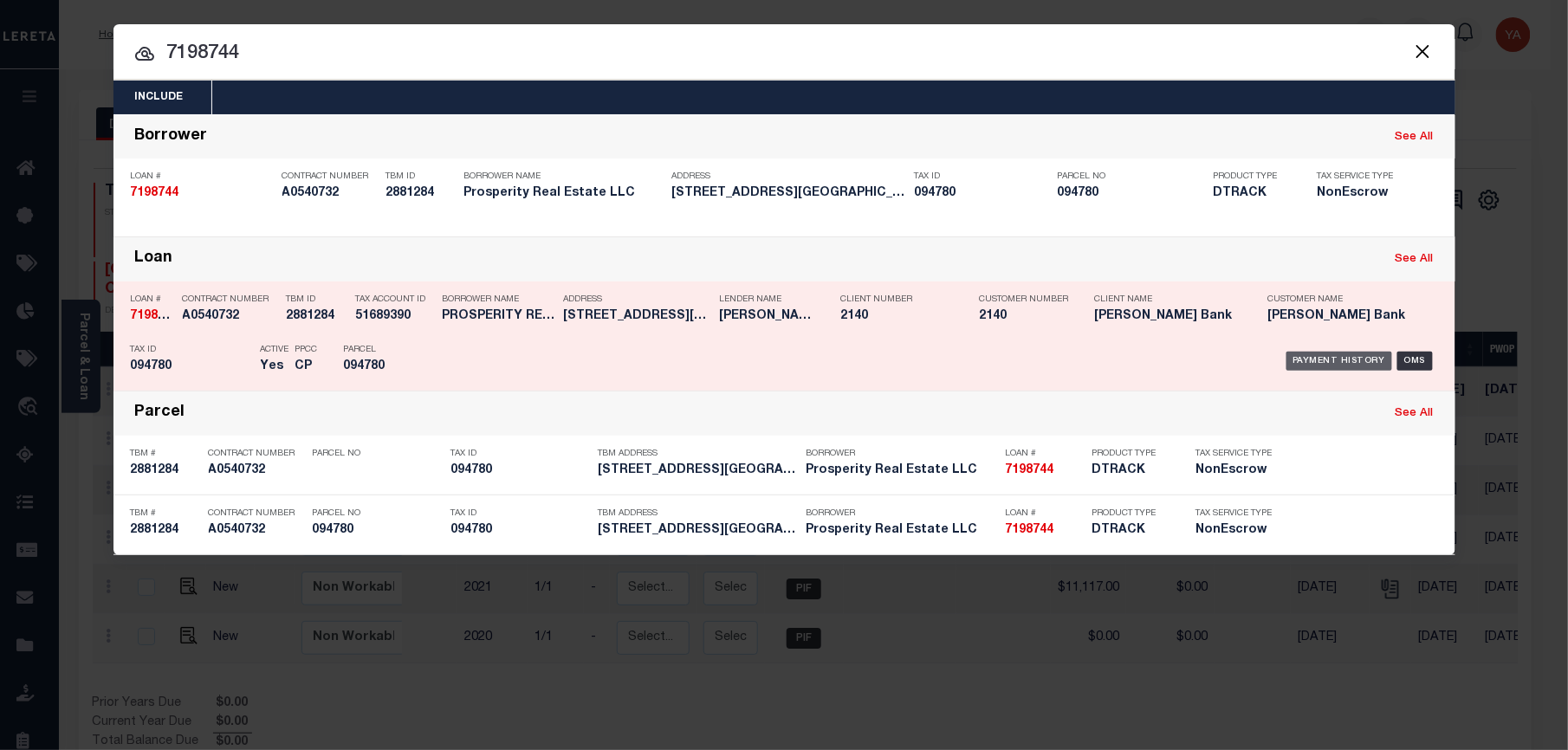
click at [1353, 367] on div "Payment History" at bounding box center [1340, 361] width 107 height 19
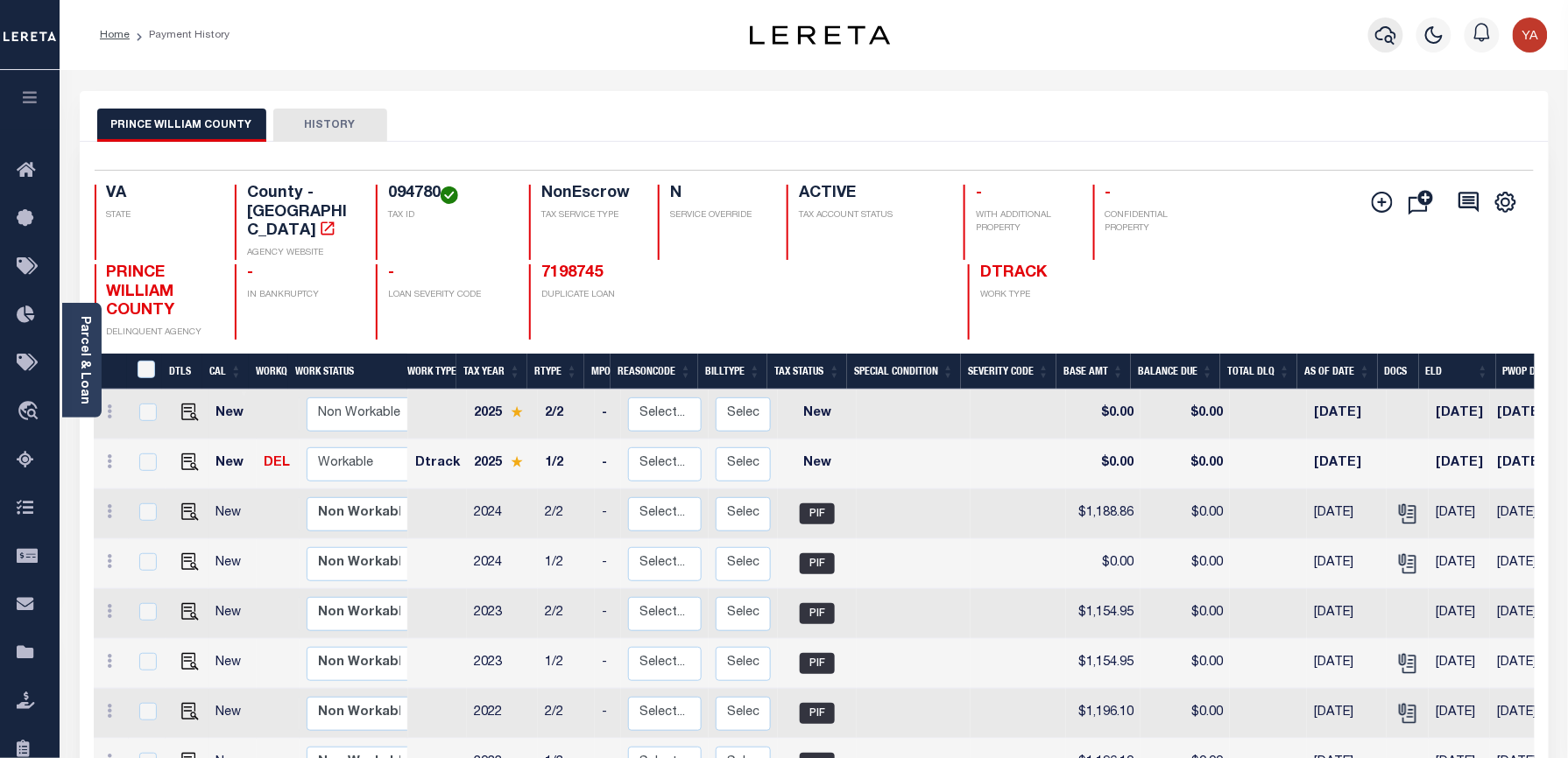
click at [1384, 25] on icon "button" at bounding box center [1385, 34] width 21 height 21
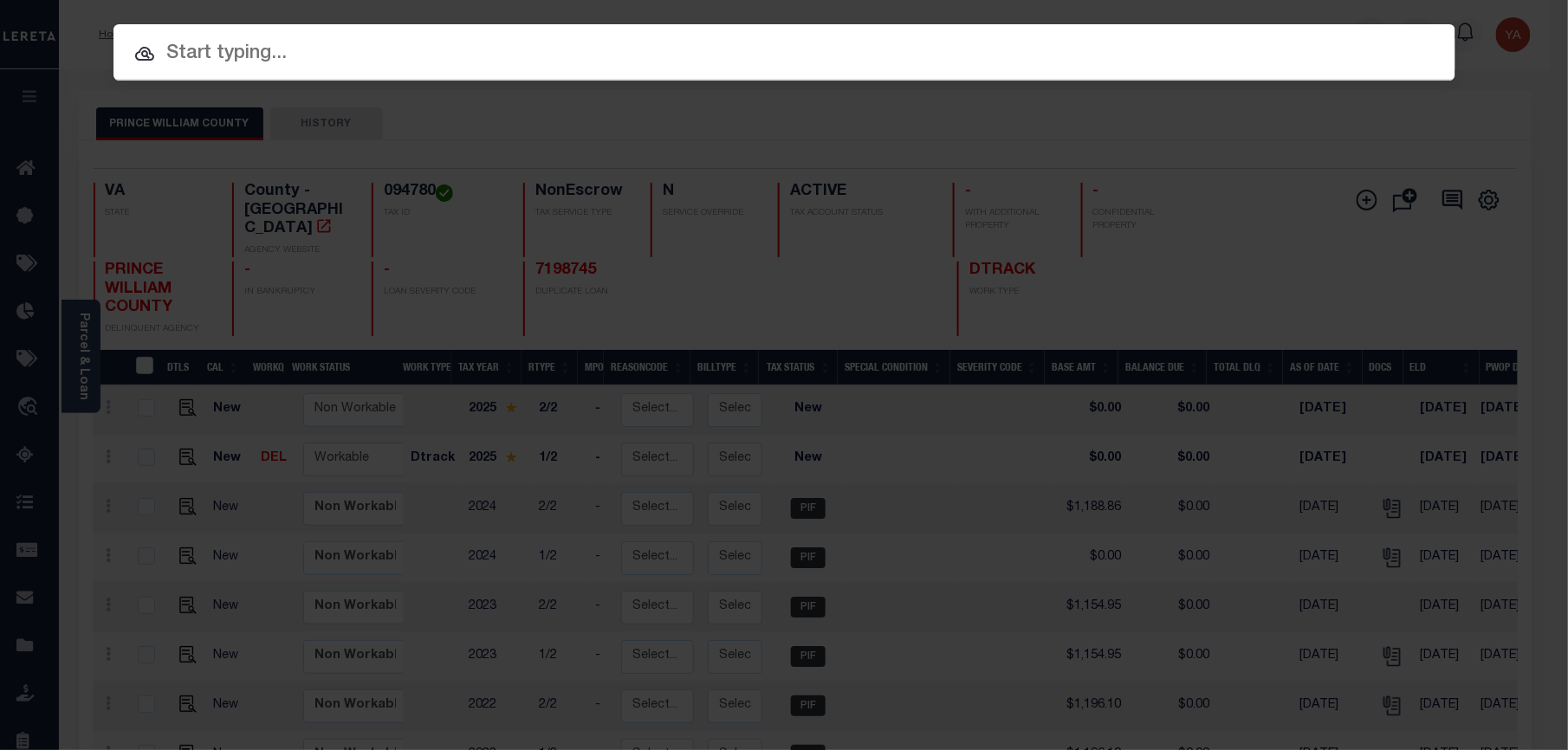
click at [1006, 60] on input "text" at bounding box center [784, 54] width 1342 height 30
paste input "7211913"
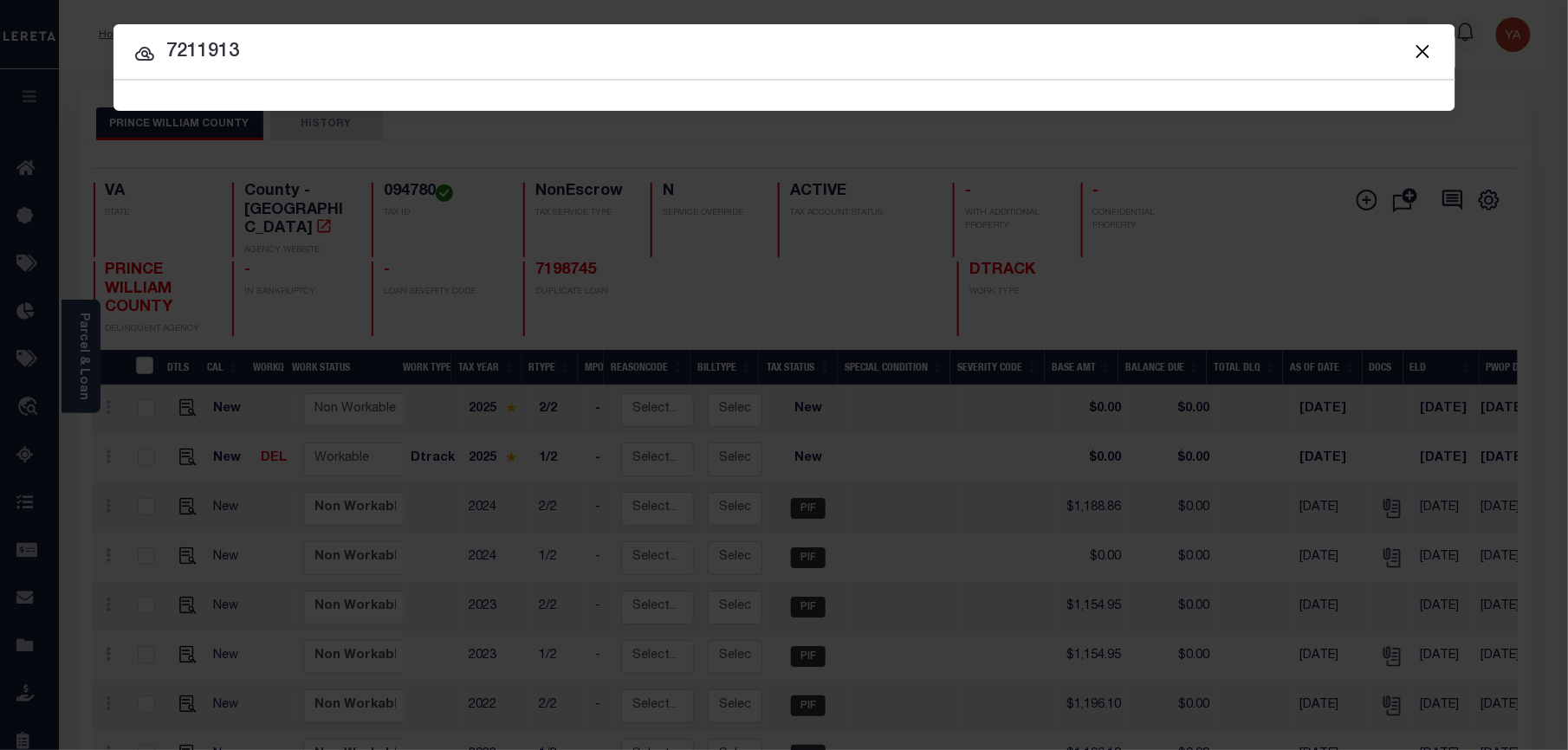
type input "7211913"
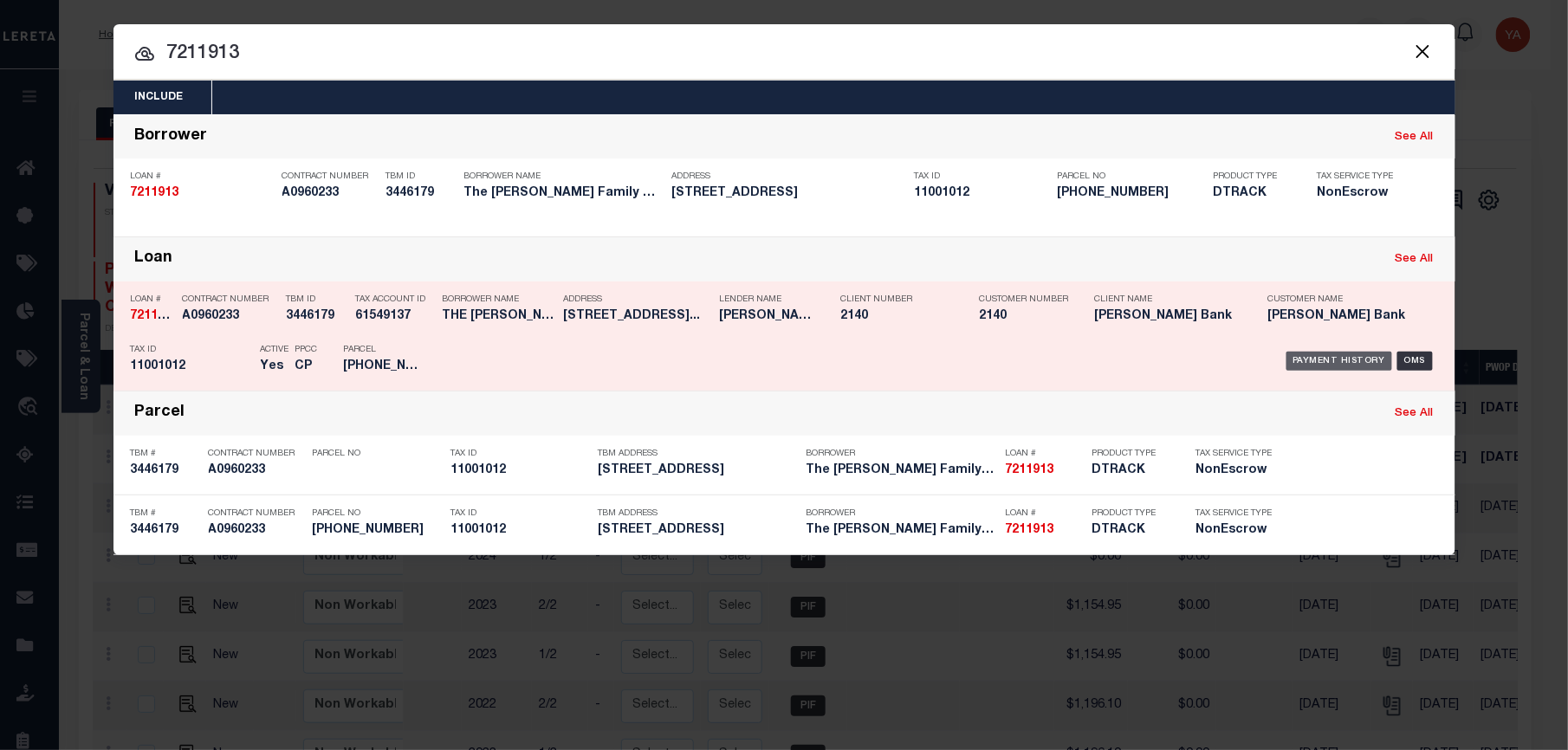
click at [1342, 364] on div "Payment History" at bounding box center [1340, 361] width 107 height 19
